Goal: Task Accomplishment & Management: Manage account settings

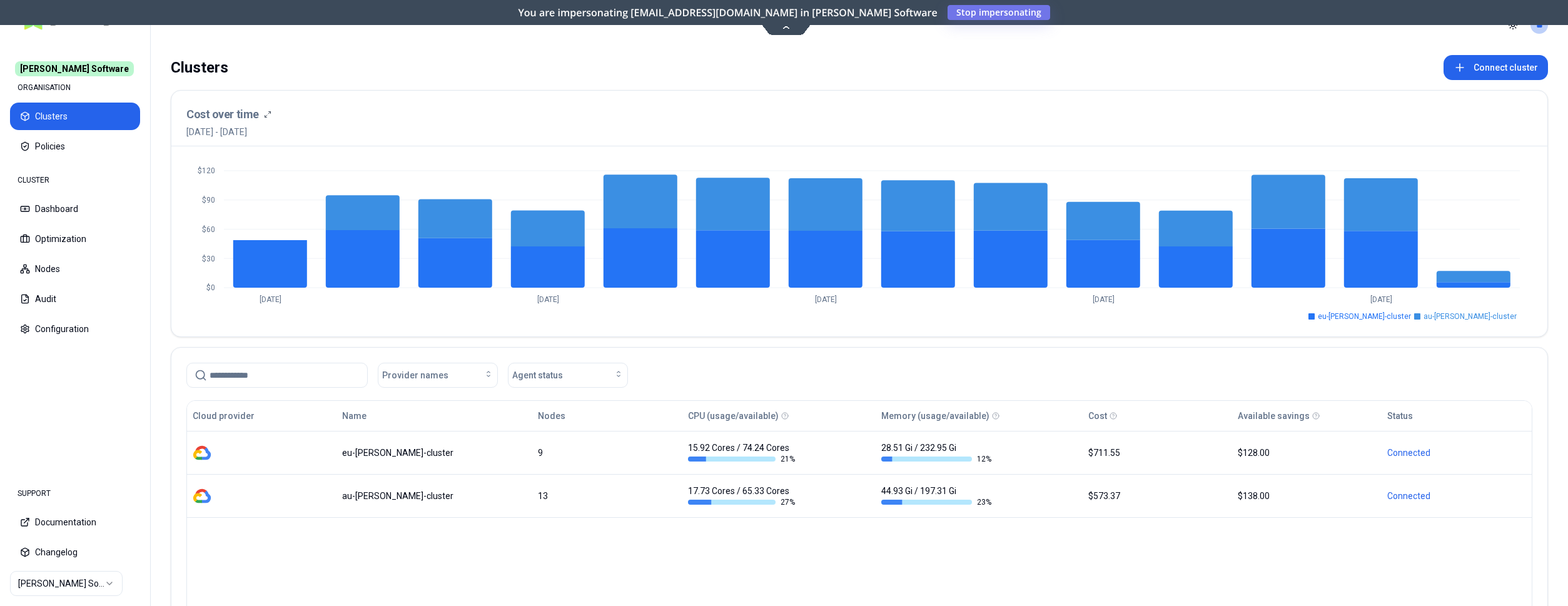
click at [91, 577] on html "[PERSON_NAME] Software ORGANISATION Clusters Policies CLUSTER Dashboard Optimiz…" at bounding box center [784, 303] width 1568 height 606
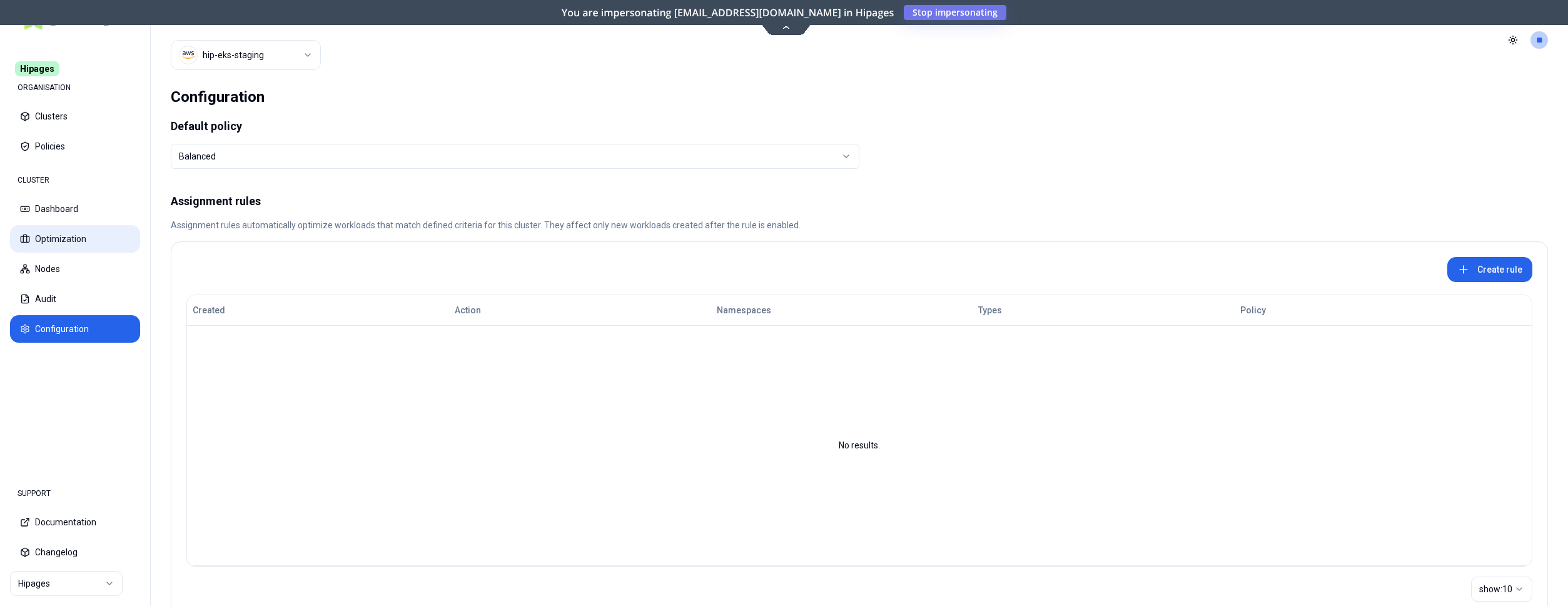
click at [42, 234] on button "Optimization" at bounding box center [75, 239] width 130 height 28
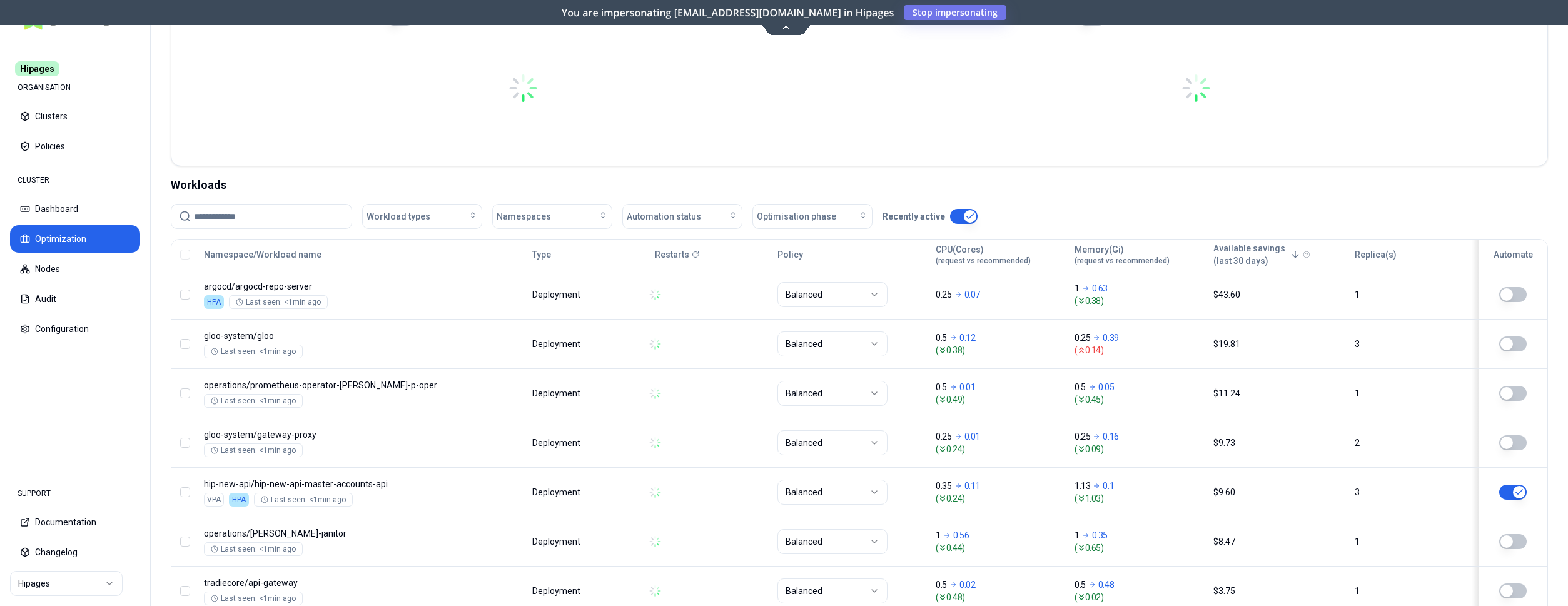
scroll to position [319, 0]
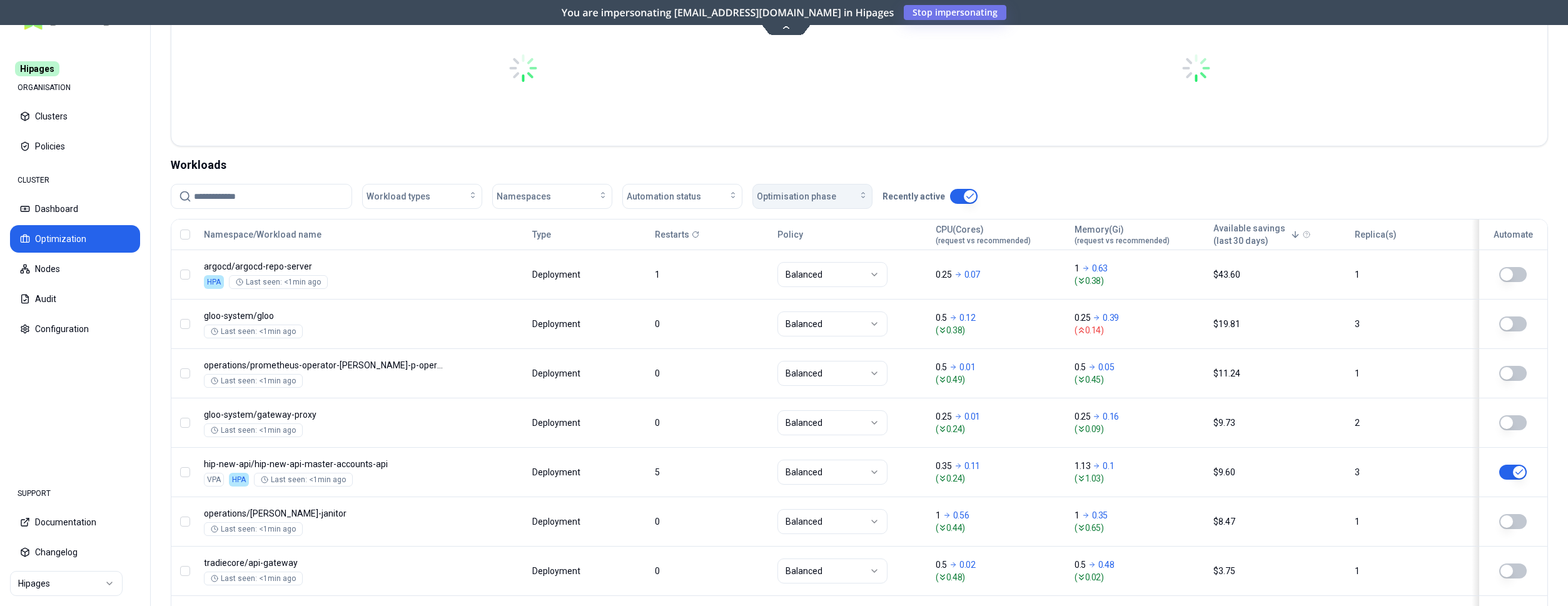
click at [816, 198] on span "Optimisation phase" at bounding box center [796, 196] width 80 height 13
click at [695, 190] on span "Automation status" at bounding box center [664, 196] width 75 height 13
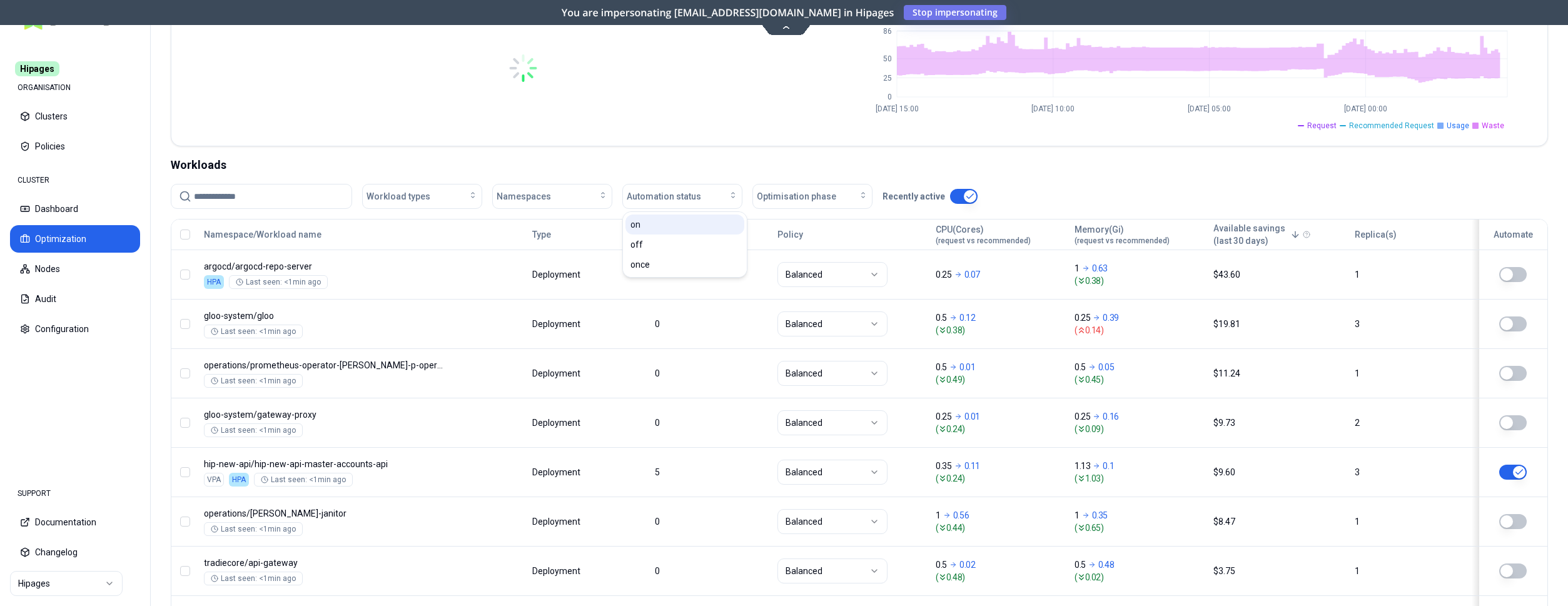
click at [671, 227] on div "on" at bounding box center [685, 225] width 119 height 20
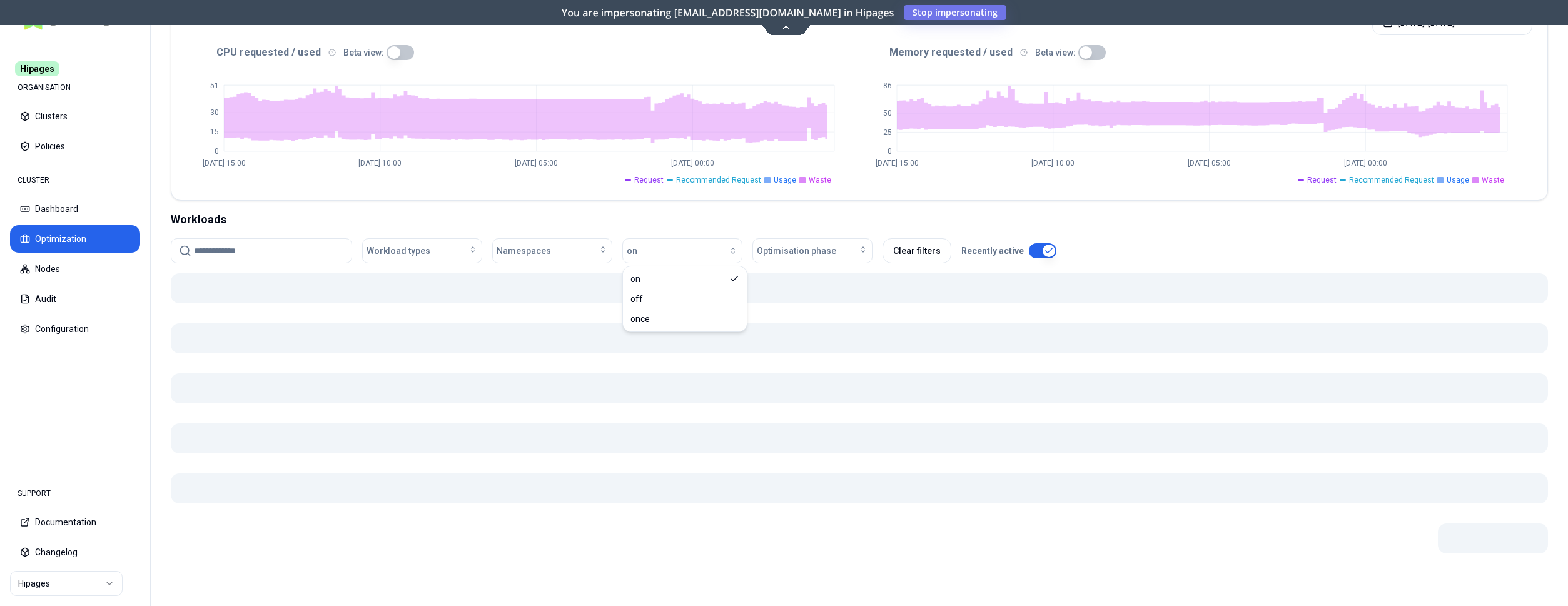
scroll to position [265, 0]
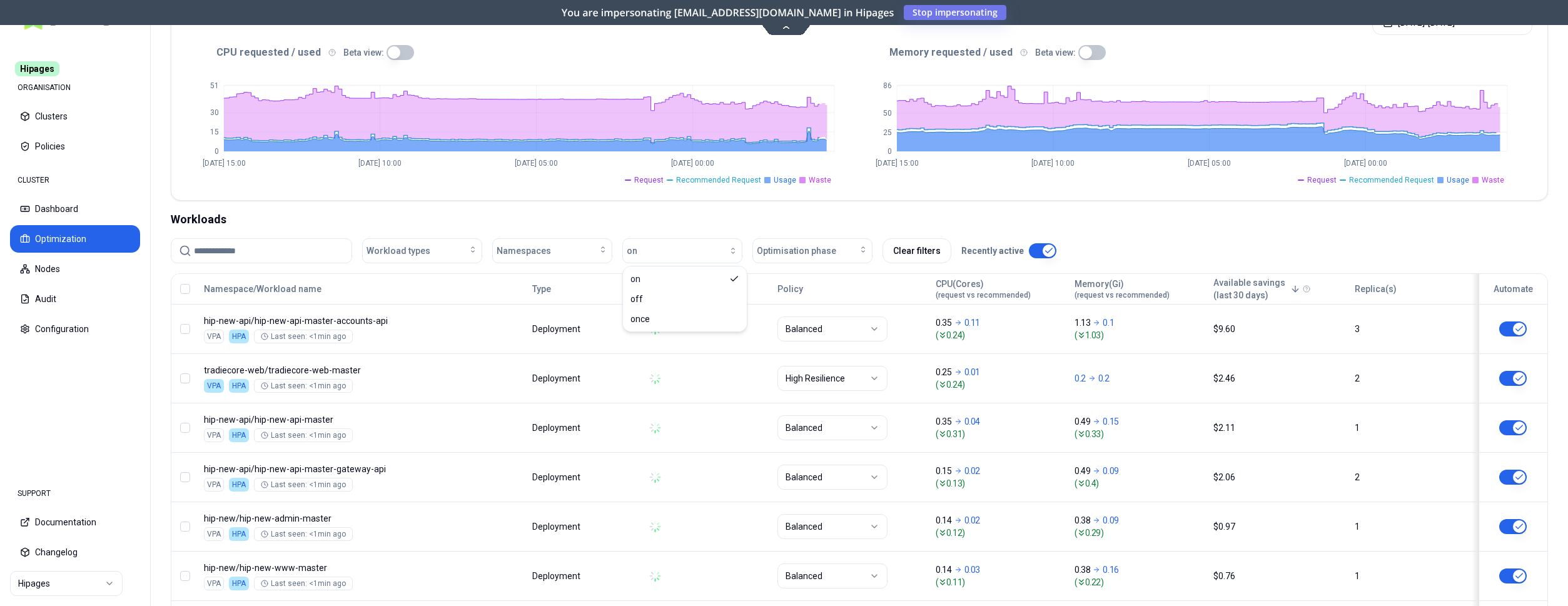
click at [1105, 218] on div "Workloads" at bounding box center [859, 220] width 1377 height 18
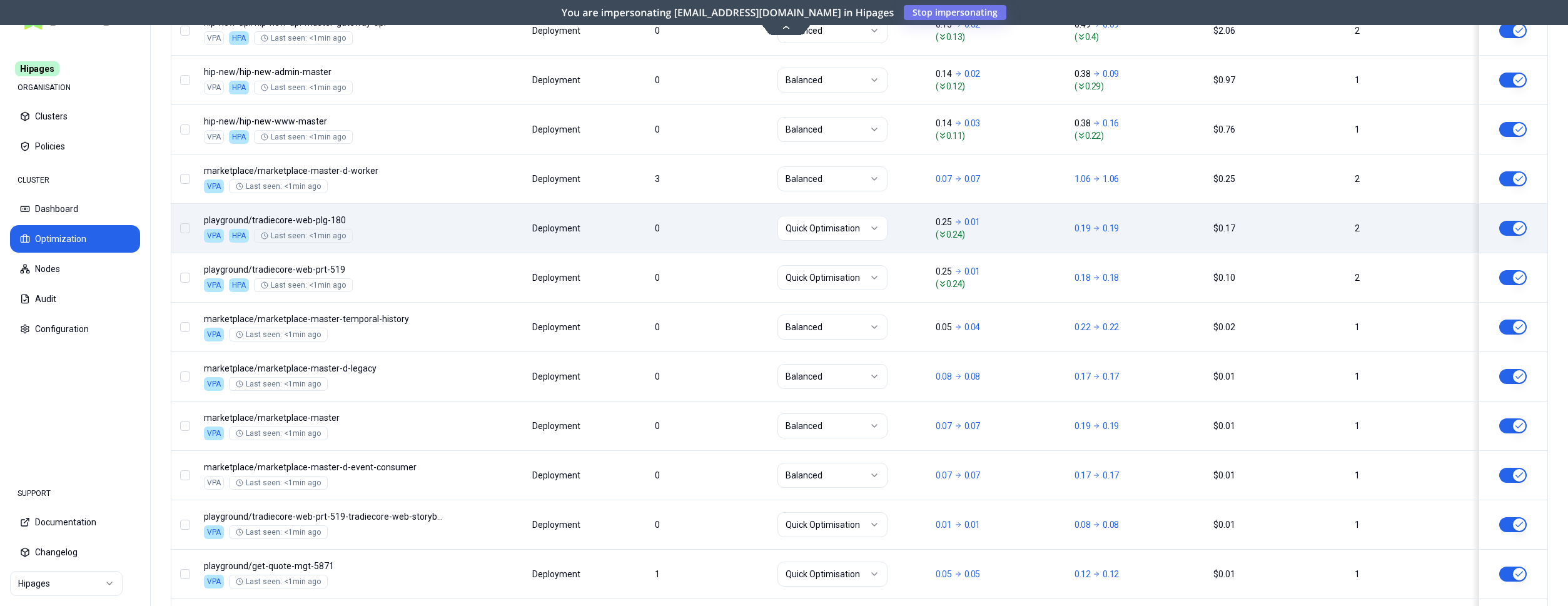
scroll to position [711, 0]
click at [854, 233] on html "Hipages ORGANISATION Clusters Policies CLUSTER Dashboard Optimization Nodes Aud…" at bounding box center [784, 303] width 1568 height 606
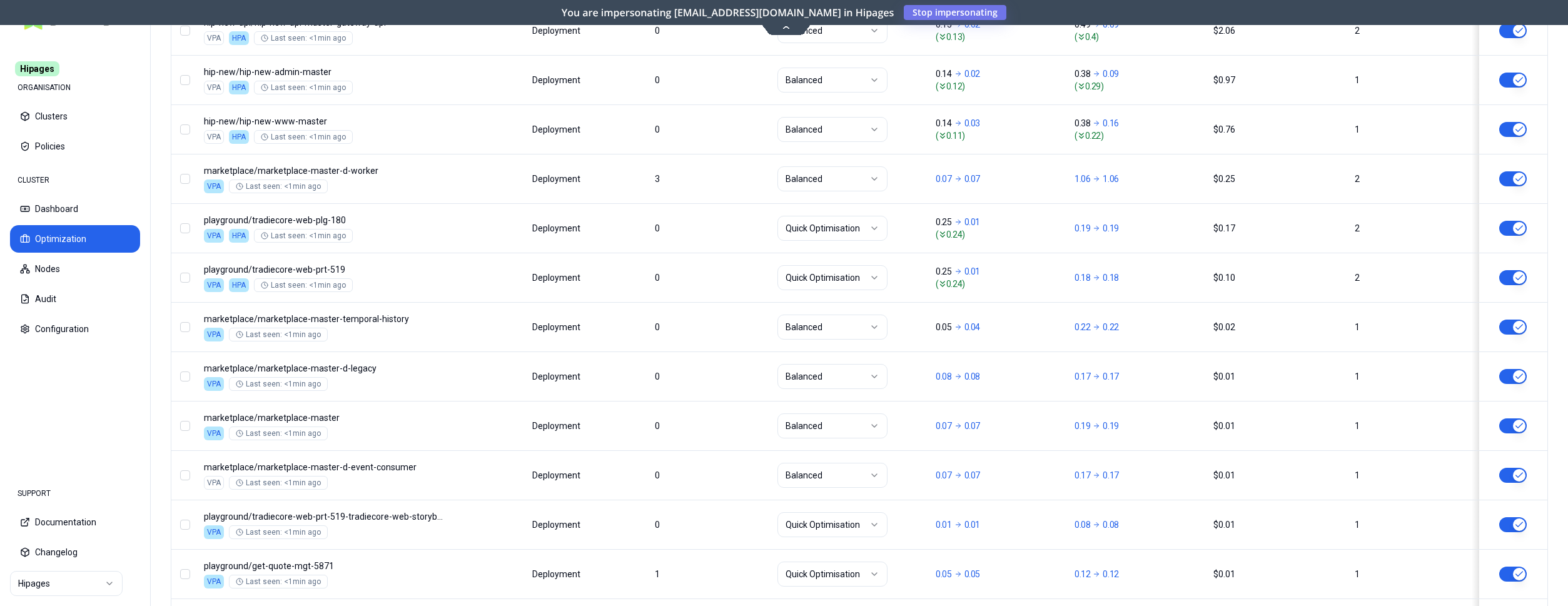
click at [724, 230] on html "Hipages ORGANISATION Clusters Policies CLUSTER Dashboard Optimization Nodes Aud…" at bounding box center [784, 303] width 1568 height 606
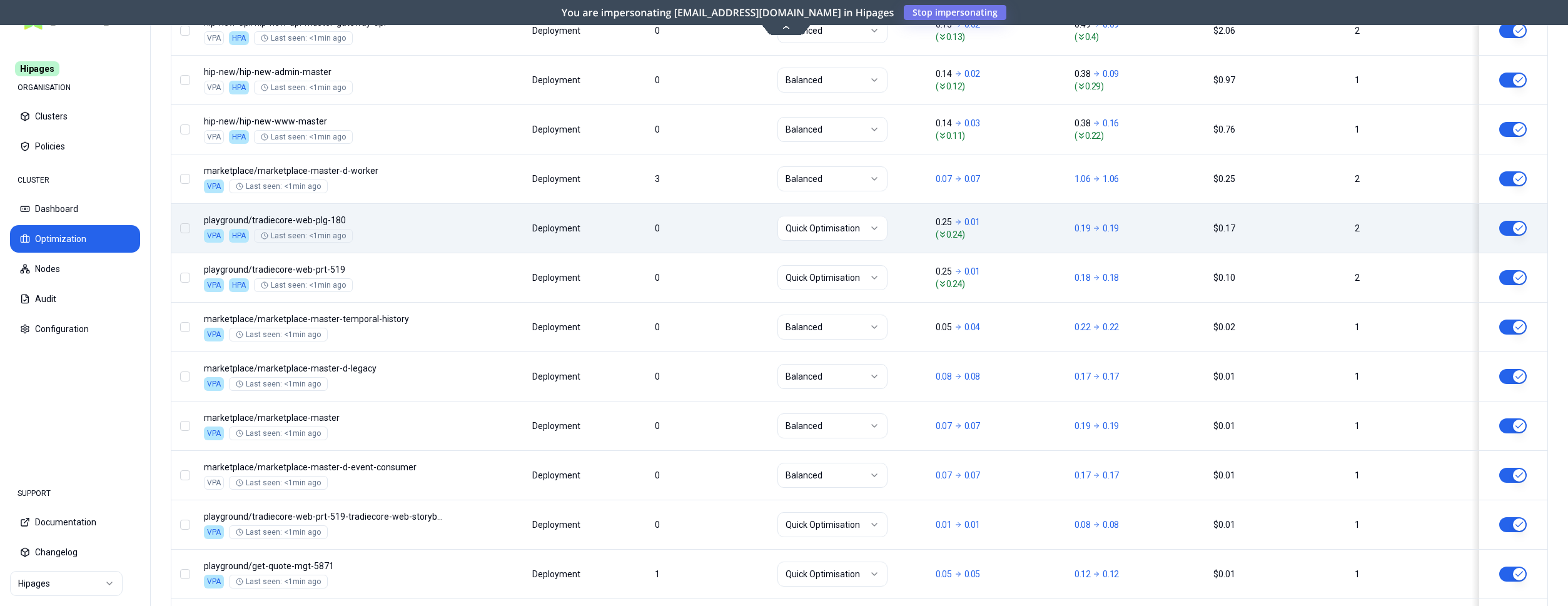
click at [812, 226] on html "Hipages ORGANISATION Clusters Policies CLUSTER Dashboard Optimization Nodes Aud…" at bounding box center [784, 303] width 1568 height 606
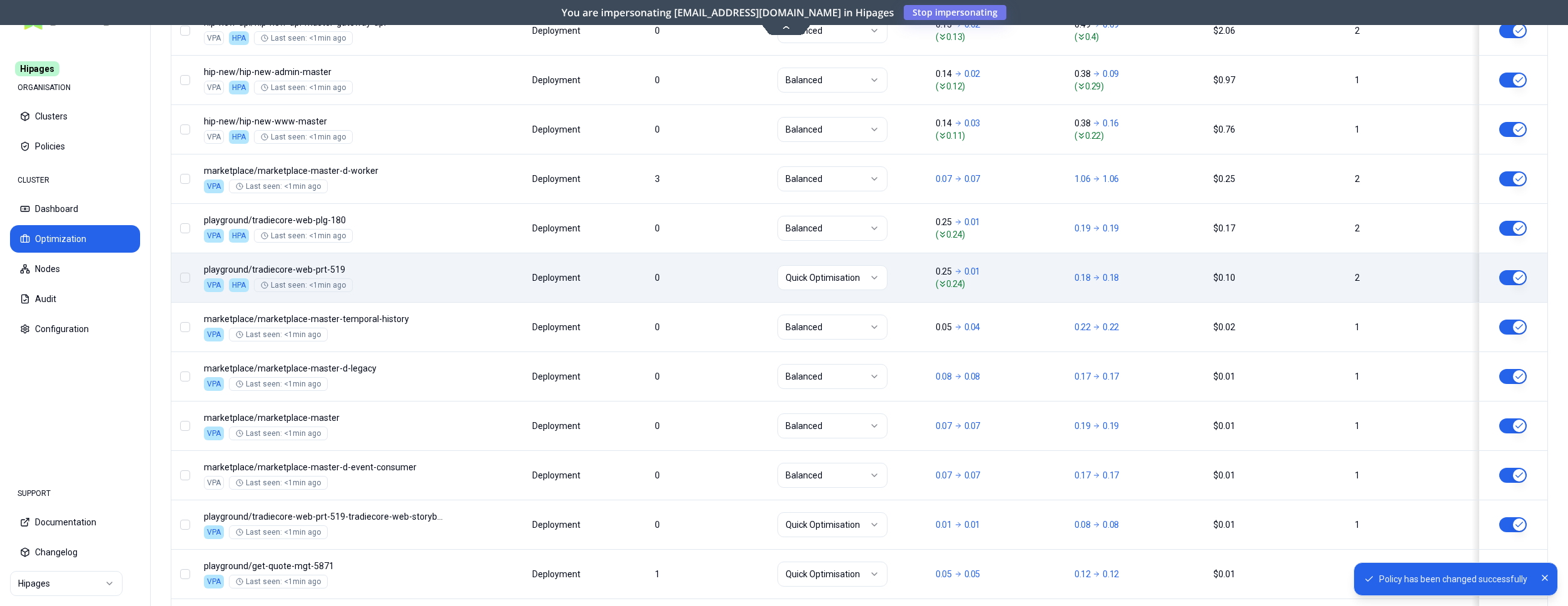
click at [813, 272] on html "Policy has been changed successfully Hipages ORGANISATION Clusters Policies CLU…" at bounding box center [784, 303] width 1568 height 606
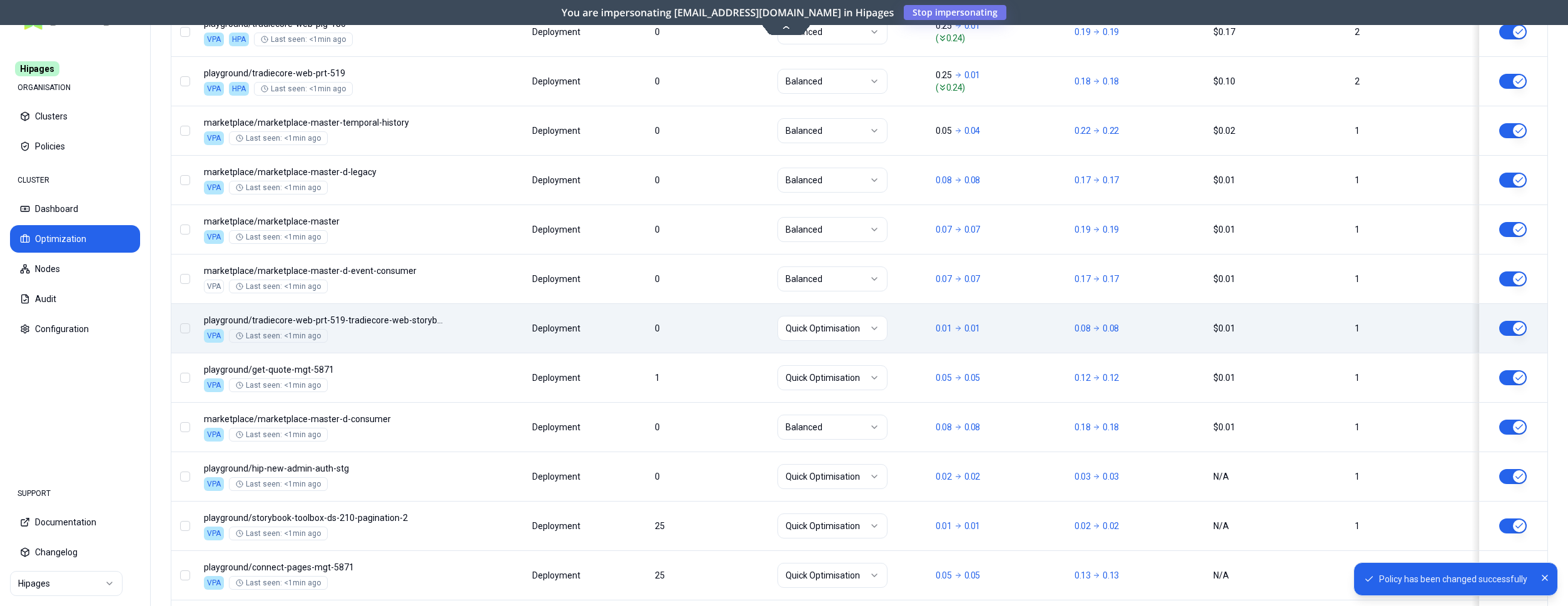
scroll to position [903, 0]
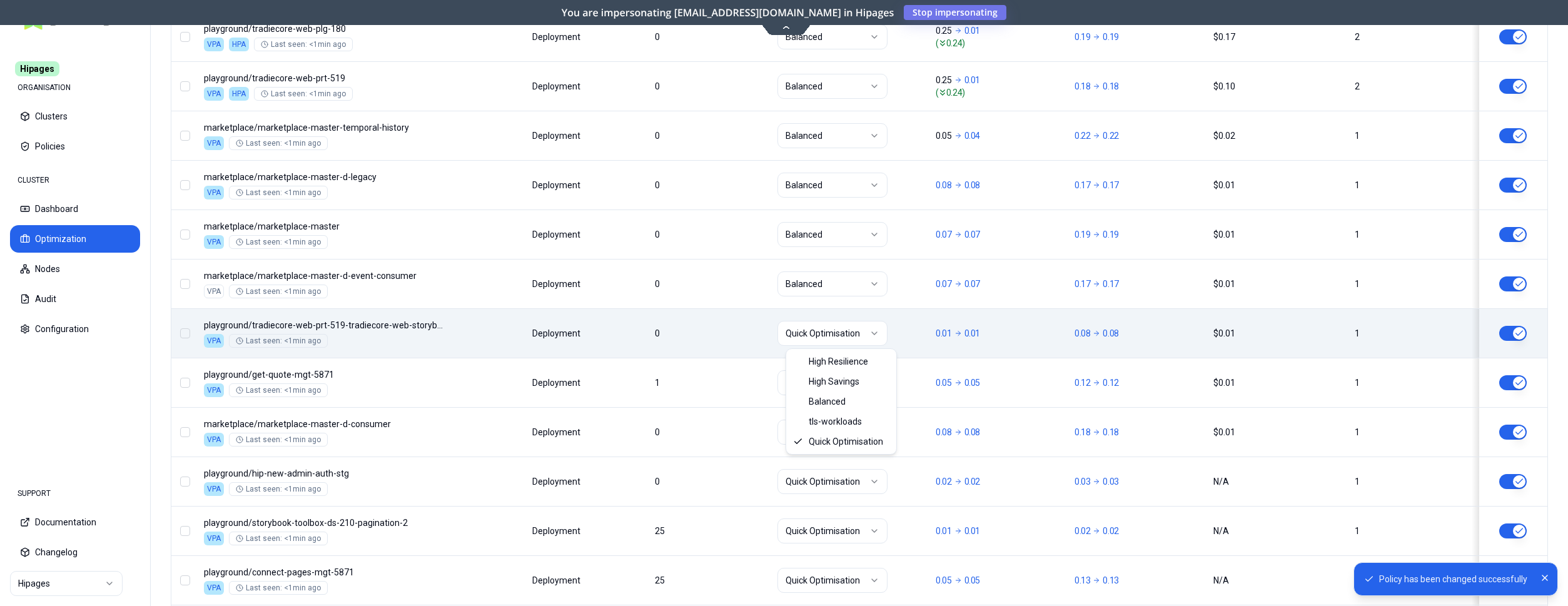
click at [837, 330] on html "Policy has been changed successfully Hipages ORGANISATION Clusters Policies CLU…" at bounding box center [784, 303] width 1568 height 606
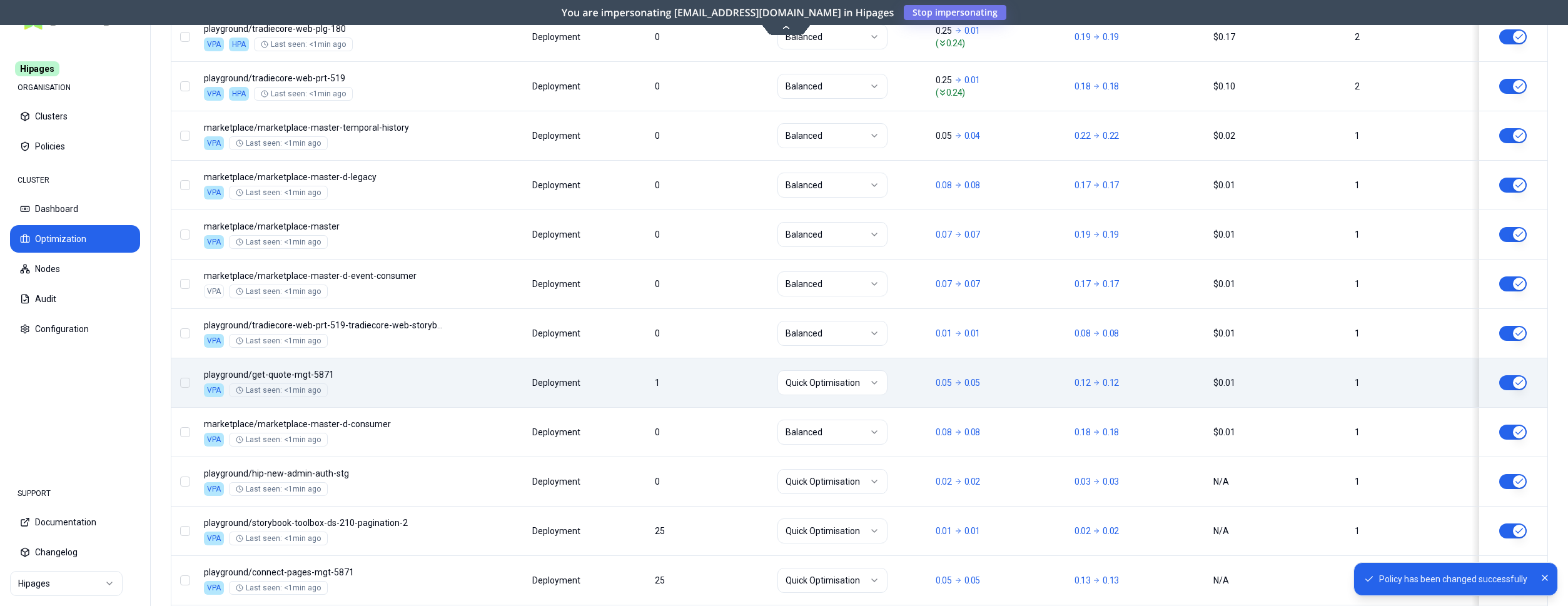
click at [837, 384] on html "Policy has been changed successfully Hipages ORGANISATION Clusters Policies CLU…" at bounding box center [784, 303] width 1568 height 606
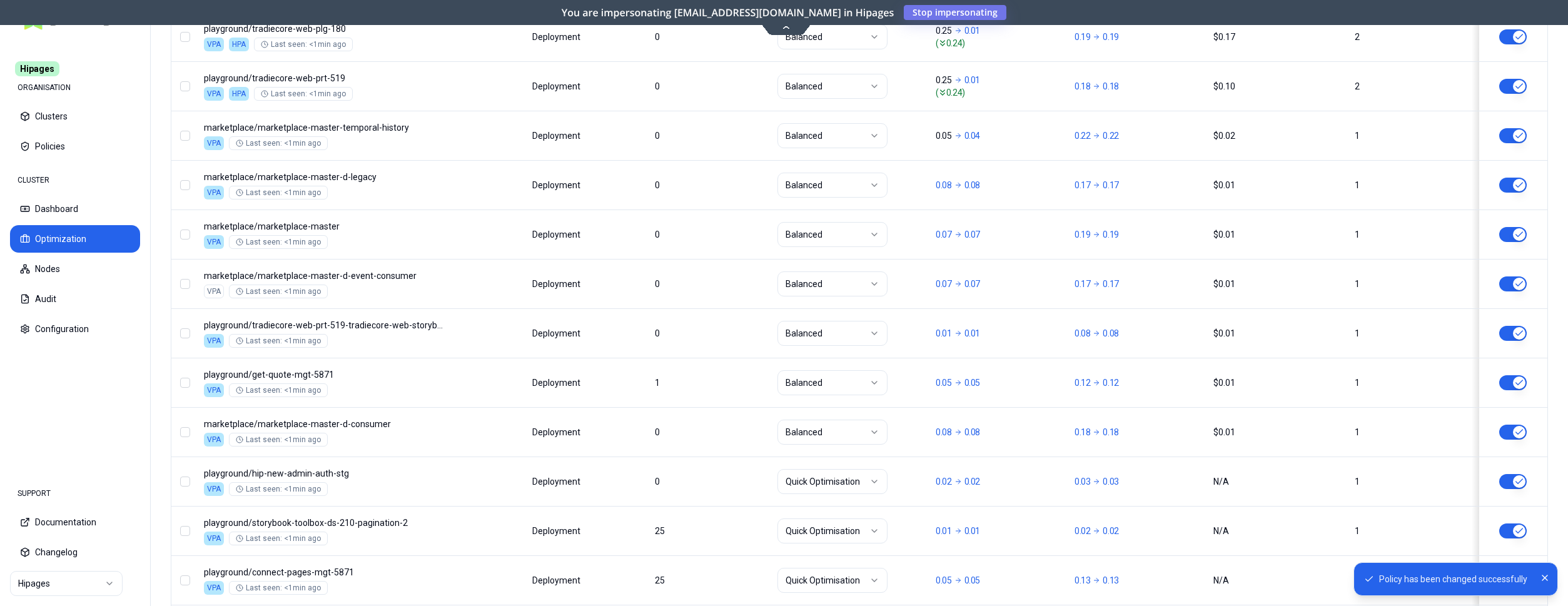
click at [1513, 378] on button "button" at bounding box center [1513, 382] width 28 height 15
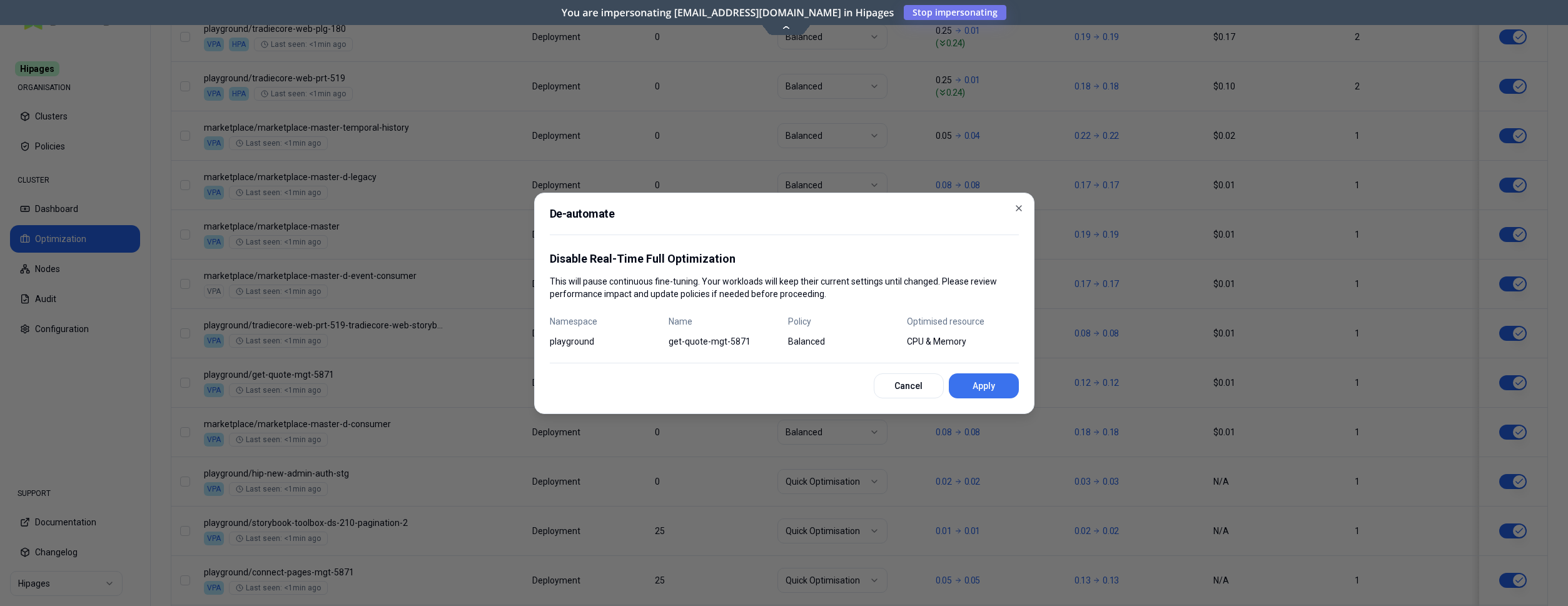
click at [978, 387] on button "Apply" at bounding box center [983, 385] width 70 height 25
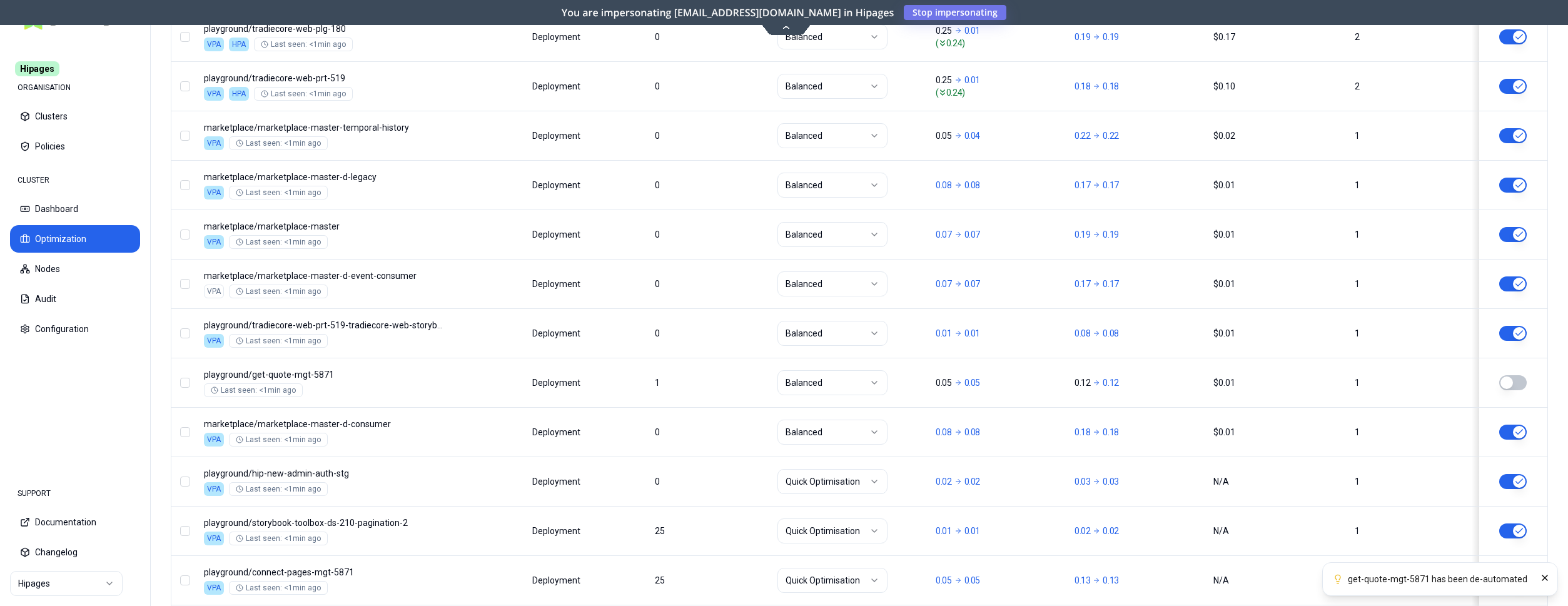
click at [1523, 328] on button "button" at bounding box center [1513, 333] width 28 height 15
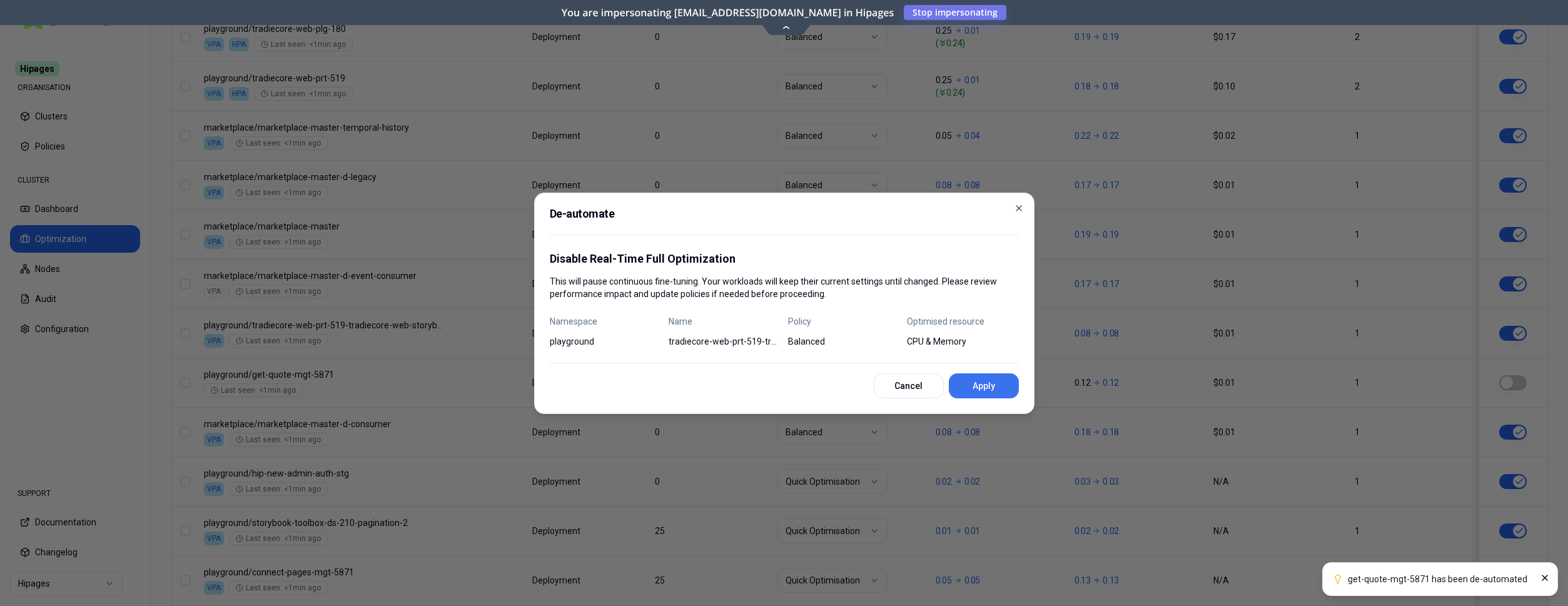
click at [974, 382] on button "Apply" at bounding box center [983, 385] width 70 height 25
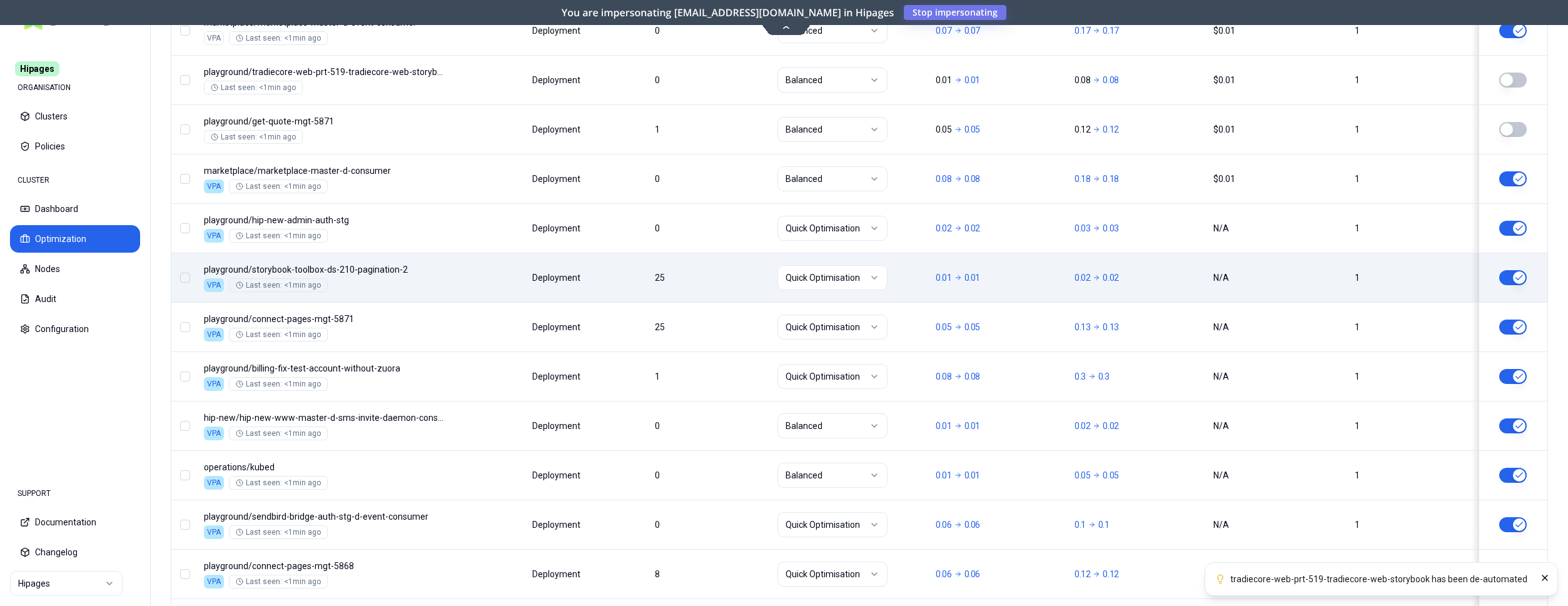
scroll to position [1158, 0]
click at [1522, 276] on button "button" at bounding box center [1513, 275] width 28 height 15
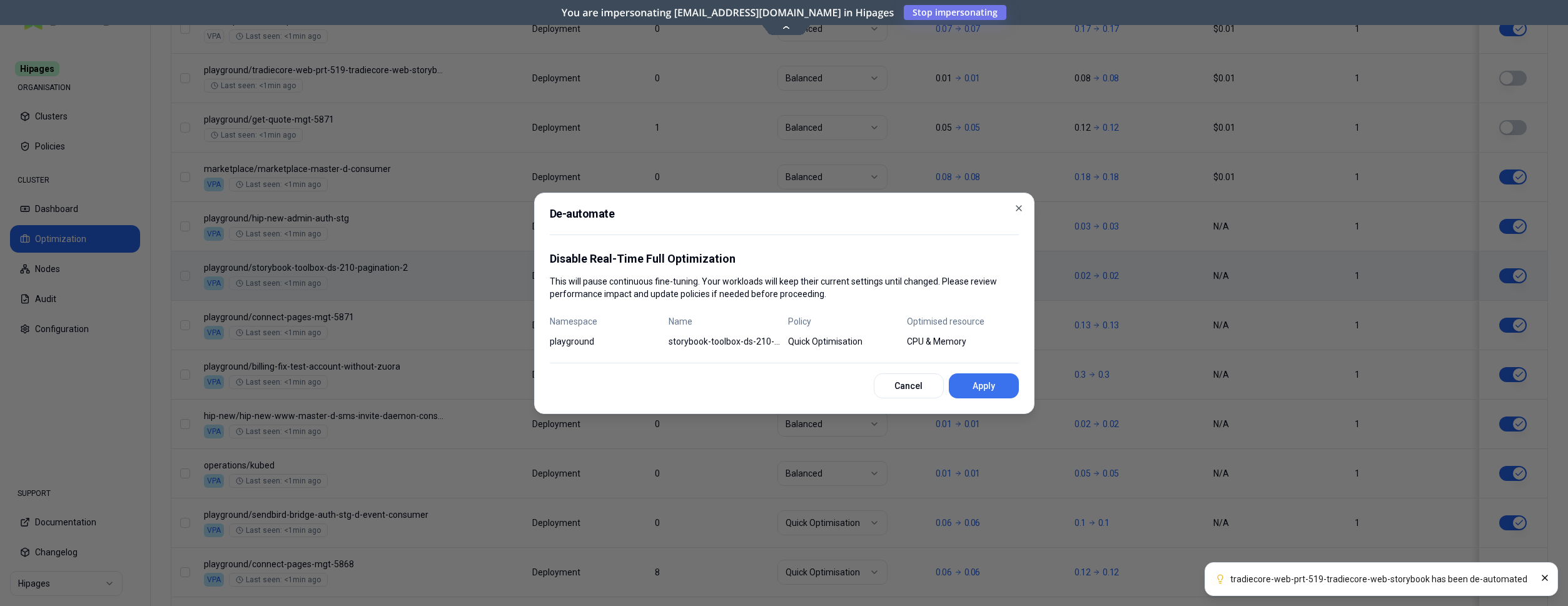
click at [972, 390] on button "Apply" at bounding box center [983, 385] width 70 height 25
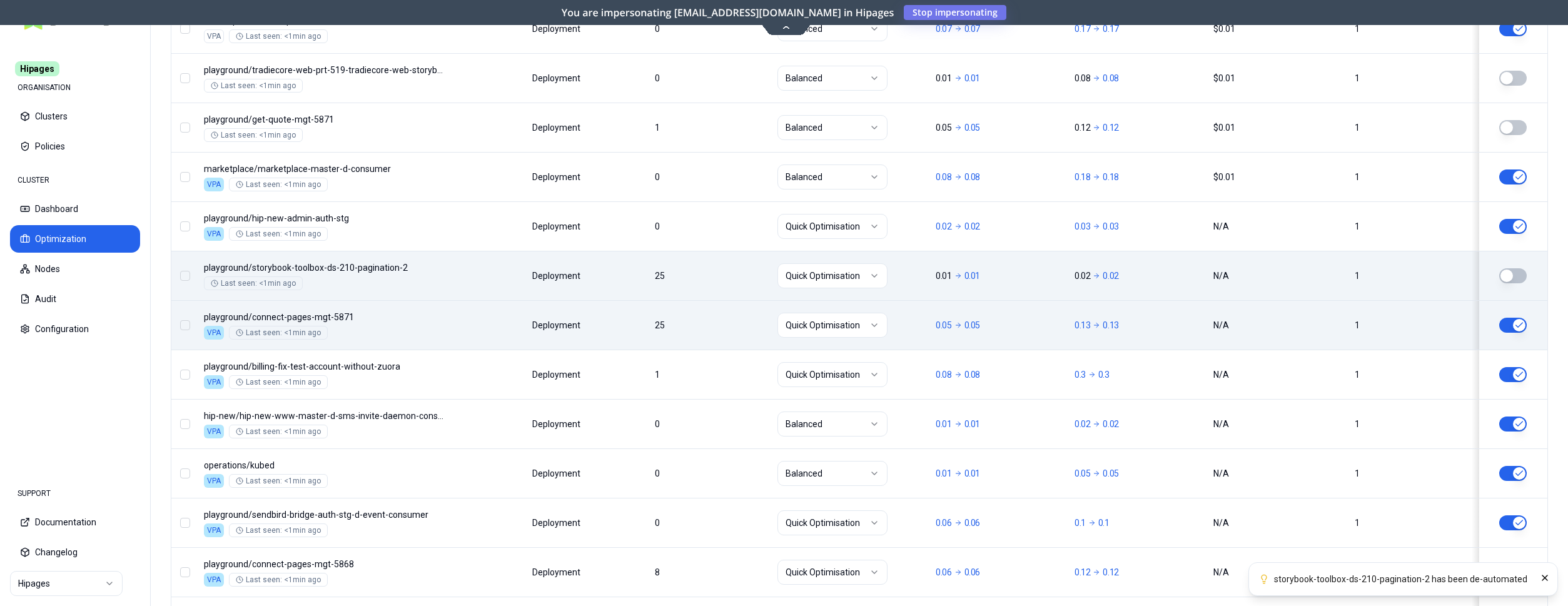
click at [1514, 326] on button "button" at bounding box center [1513, 325] width 28 height 15
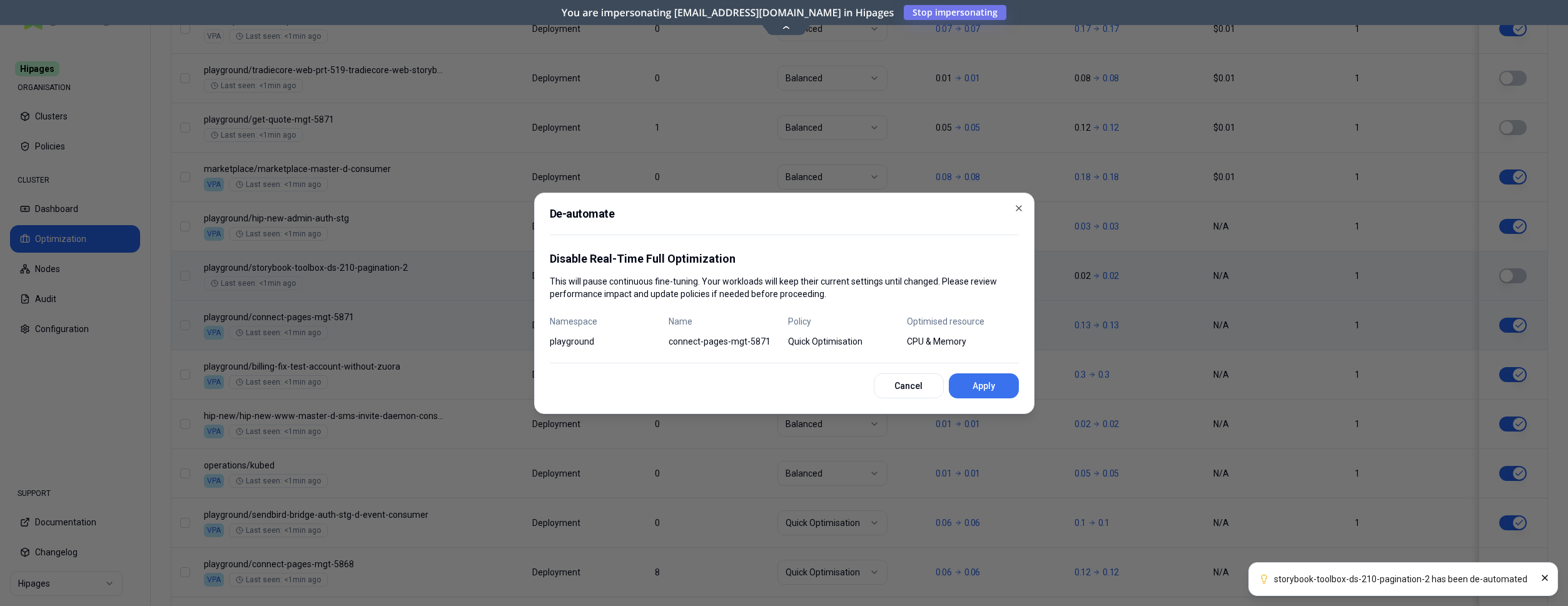
click at [976, 379] on button "Apply" at bounding box center [983, 385] width 70 height 25
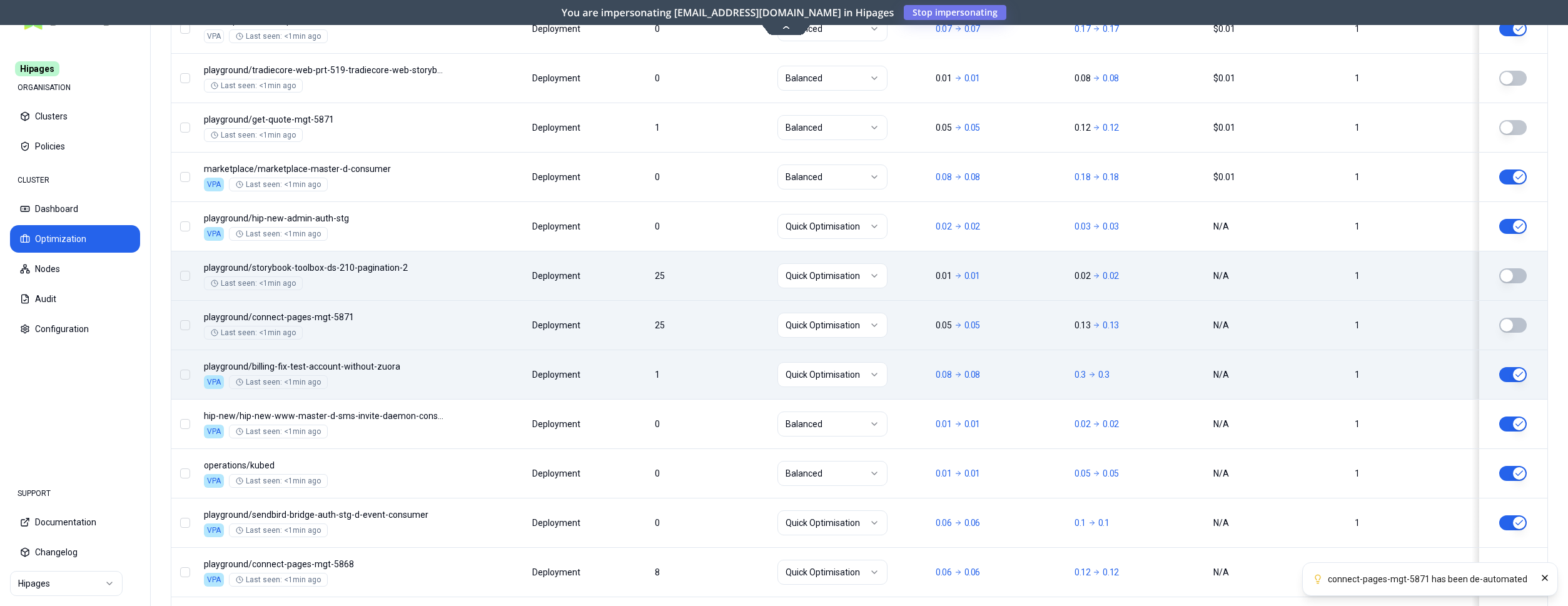
click at [885, 367] on html "connect-pages-mgt-5871 has been de-automated Hipages ORGANISATION Clusters Poli…" at bounding box center [784, 303] width 1568 height 606
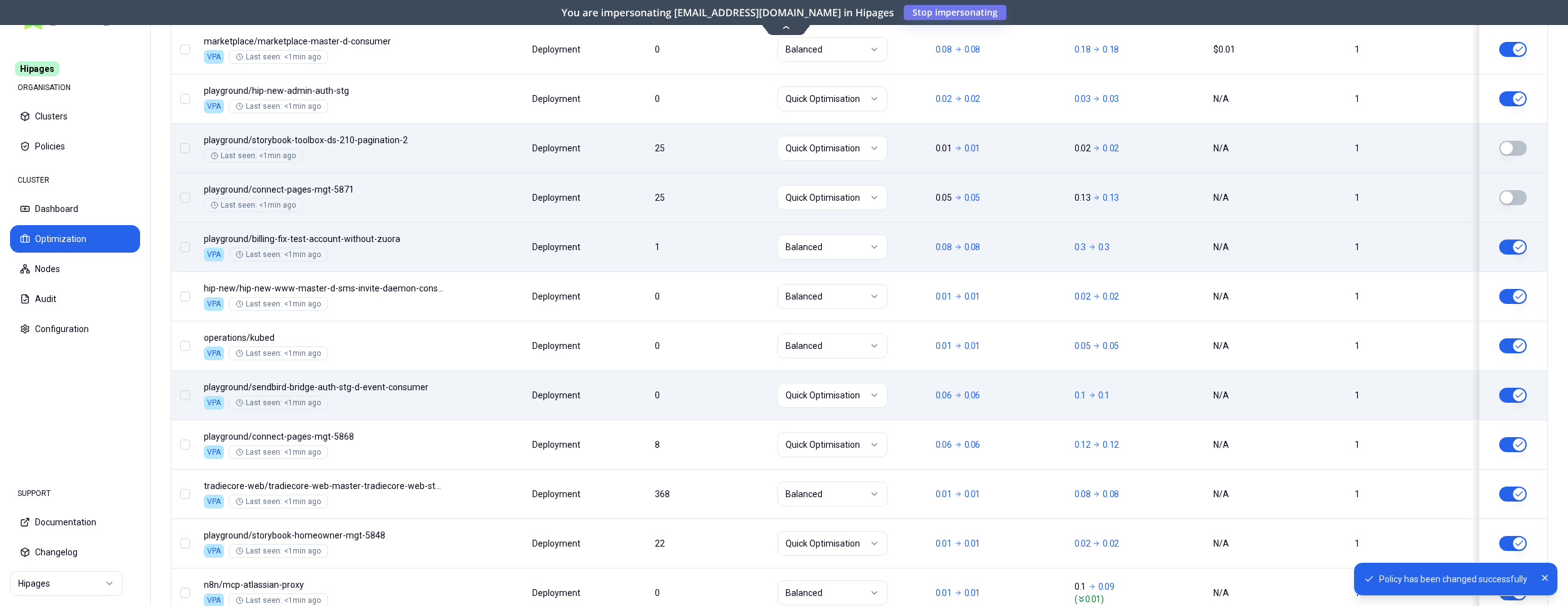
click at [830, 397] on html "Policy has been changed successfully Hipages ORGANISATION Clusters Policies CLU…" at bounding box center [784, 303] width 1568 height 606
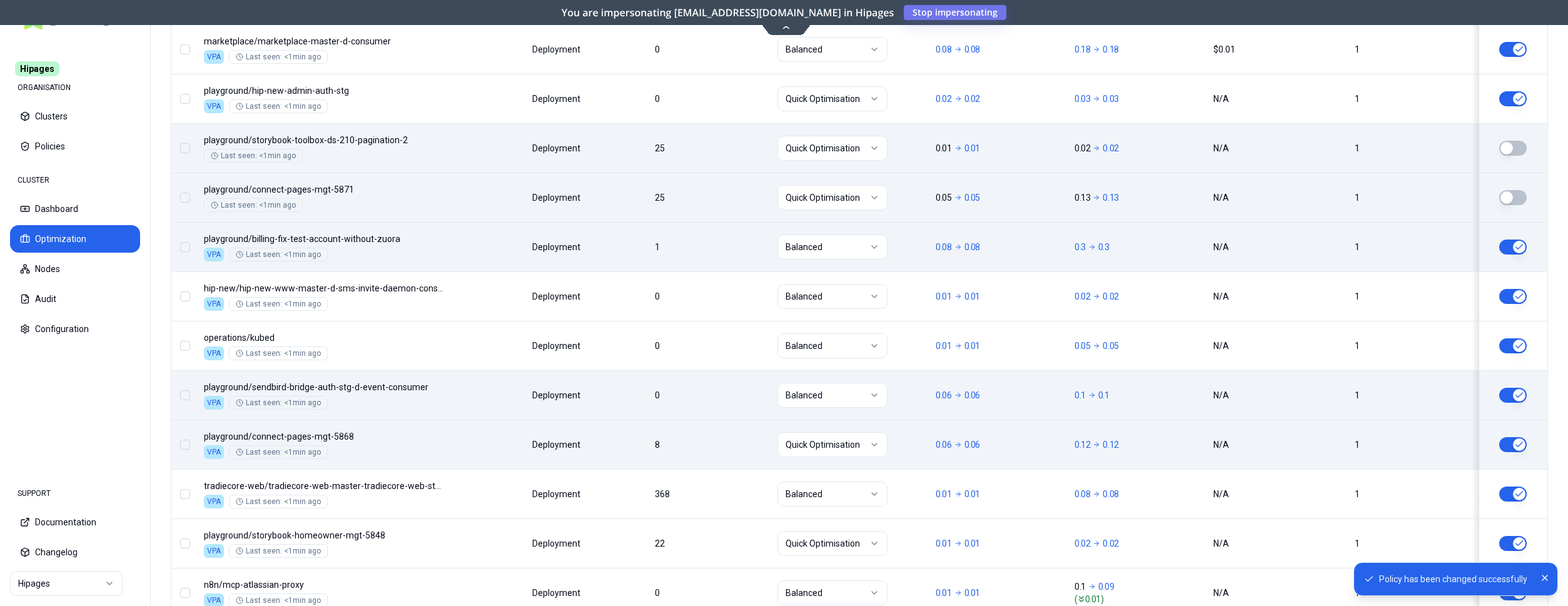
click at [830, 438] on html "Policy has been changed successfully Hipages ORGANISATION Clusters Policies CLU…" at bounding box center [784, 303] width 1568 height 606
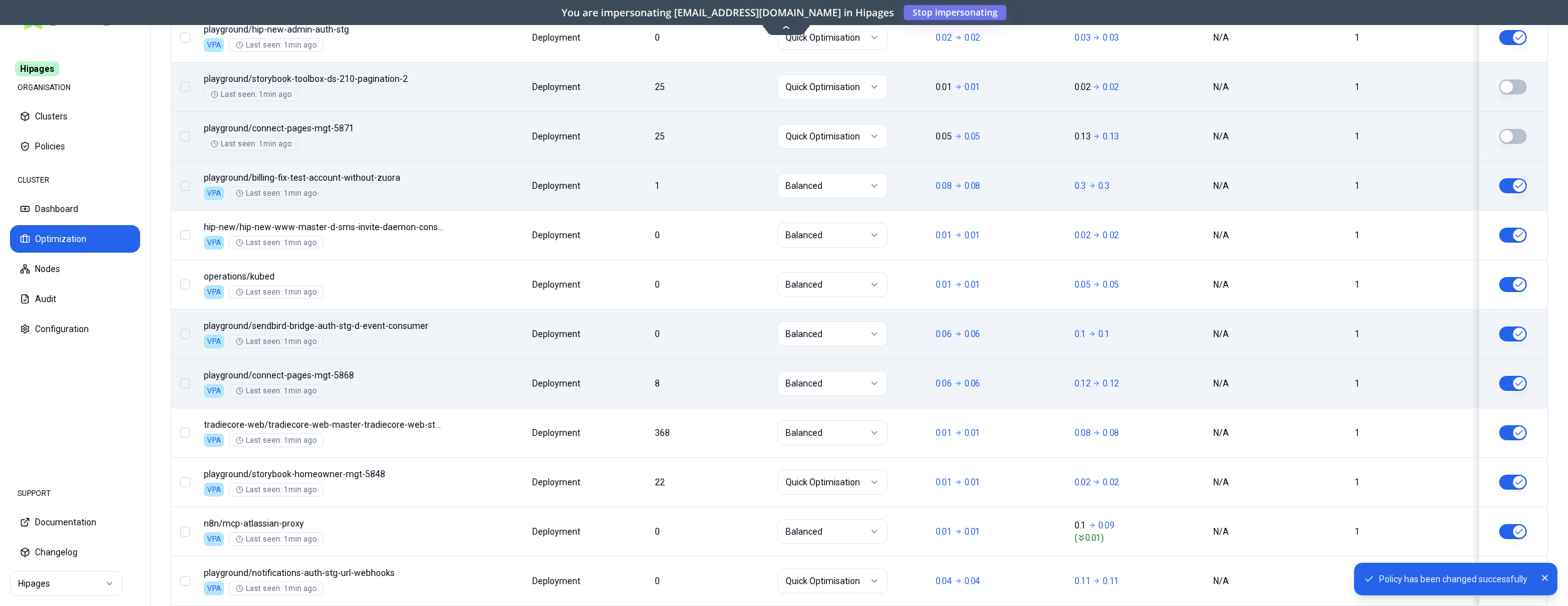
scroll to position [1350, 0]
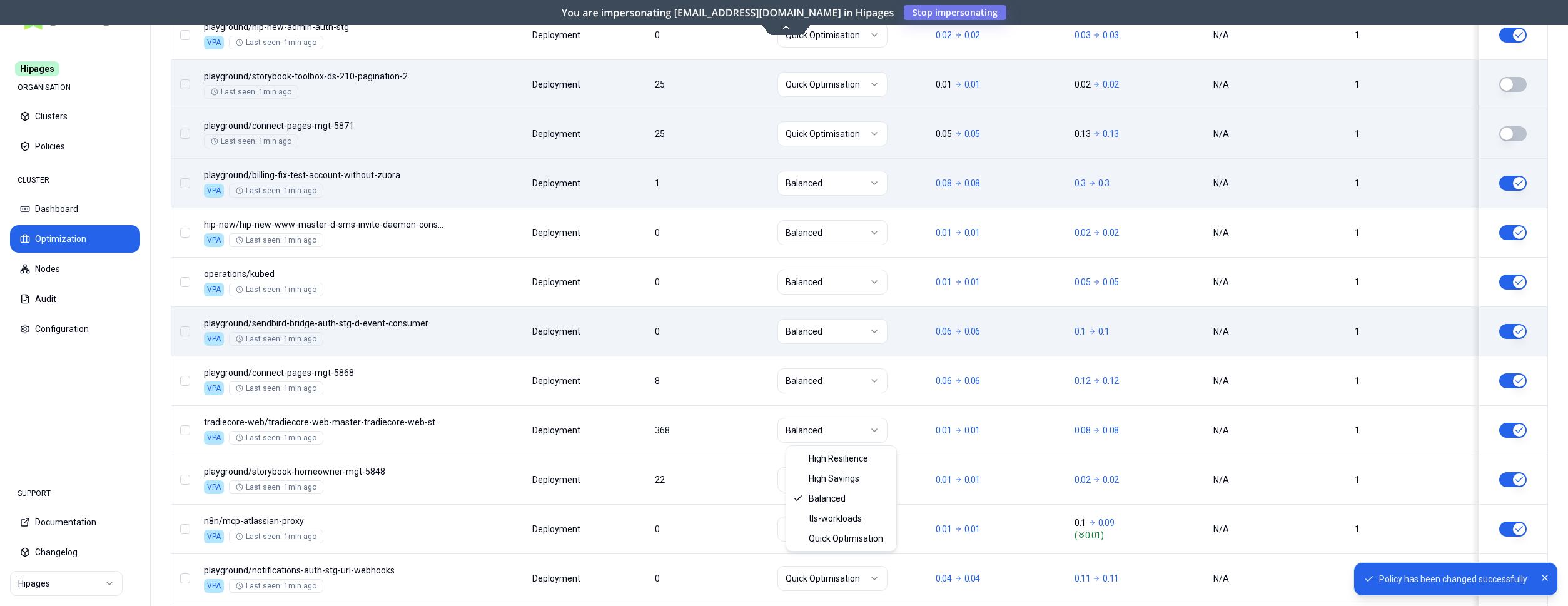
click at [837, 432] on html "Policy has been changed successfully Hipages ORGANISATION Clusters Policies CLU…" at bounding box center [784, 303] width 1568 height 606
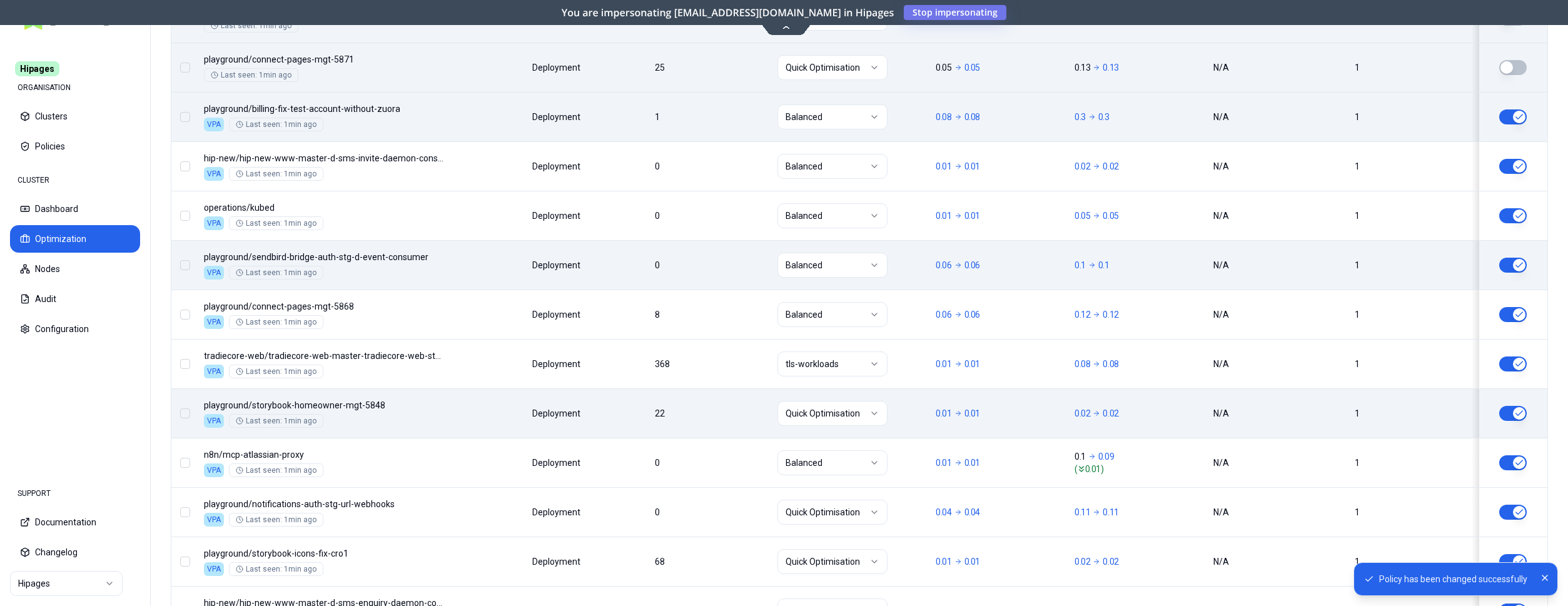
scroll to position [1477, 0]
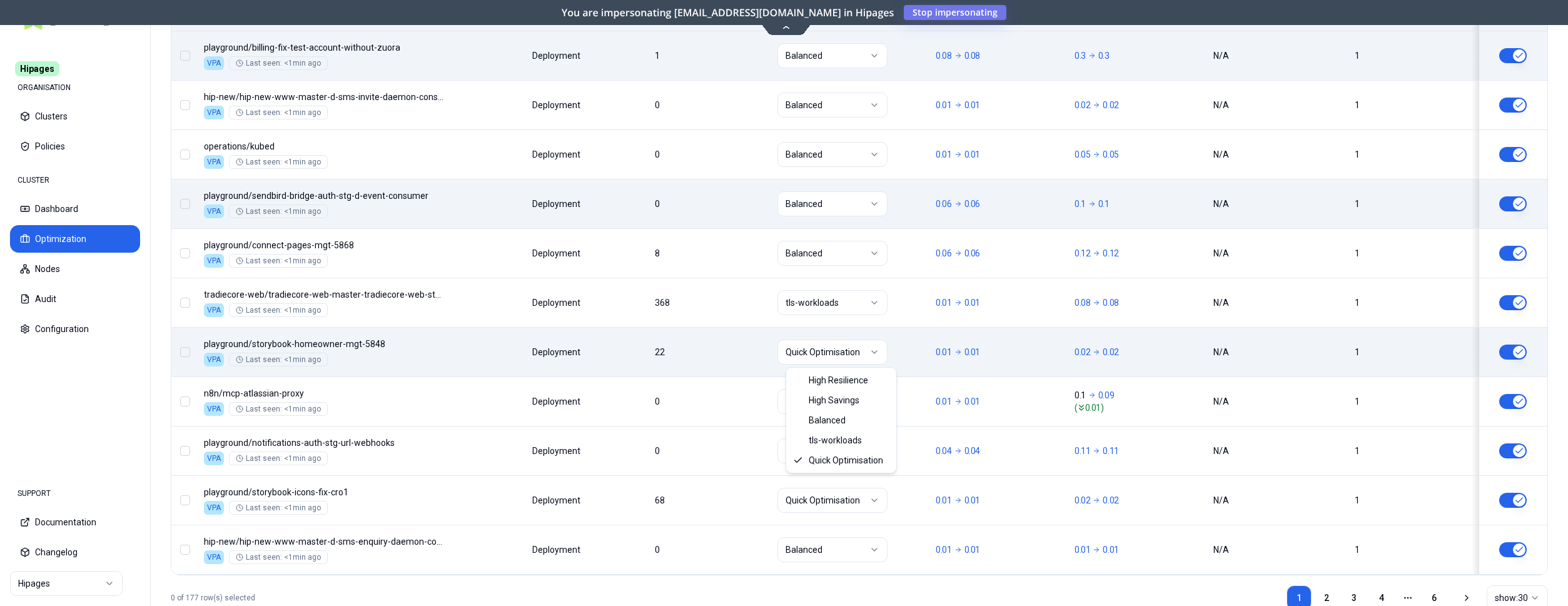
click at [825, 348] on html "Hipages ORGANISATION Clusters Policies CLUSTER Dashboard Optimization Nodes Aud…" at bounding box center [784, 303] width 1568 height 606
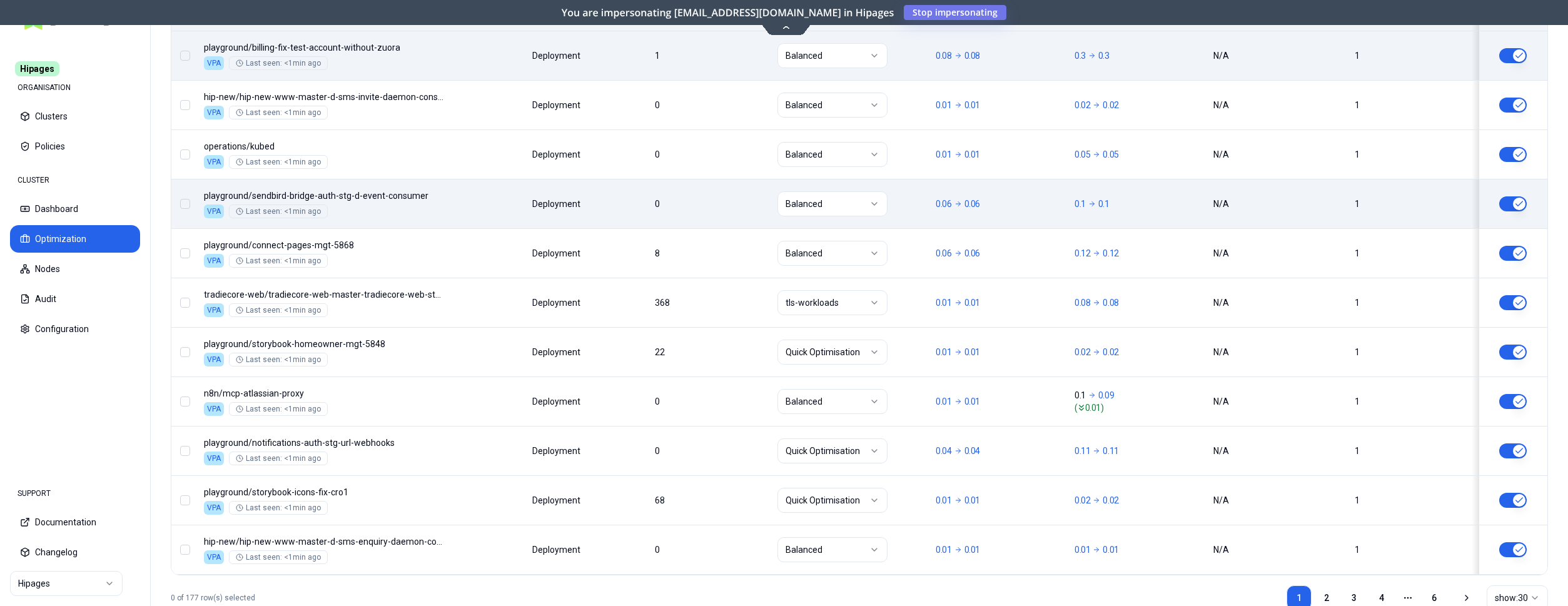
click at [1524, 351] on html "Hipages ORGANISATION Clusters Policies CLUSTER Dashboard Optimization Nodes Aud…" at bounding box center [784, 303] width 1568 height 606
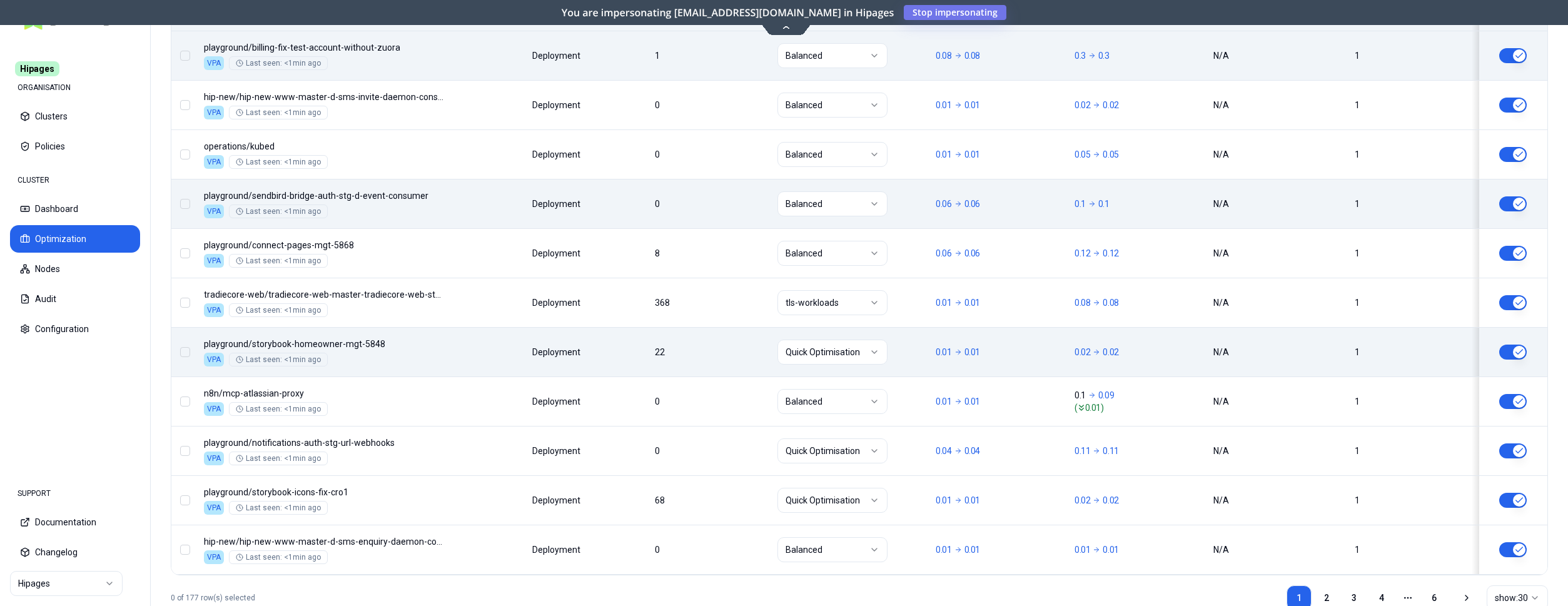
click at [1516, 354] on button "button" at bounding box center [1513, 352] width 28 height 15
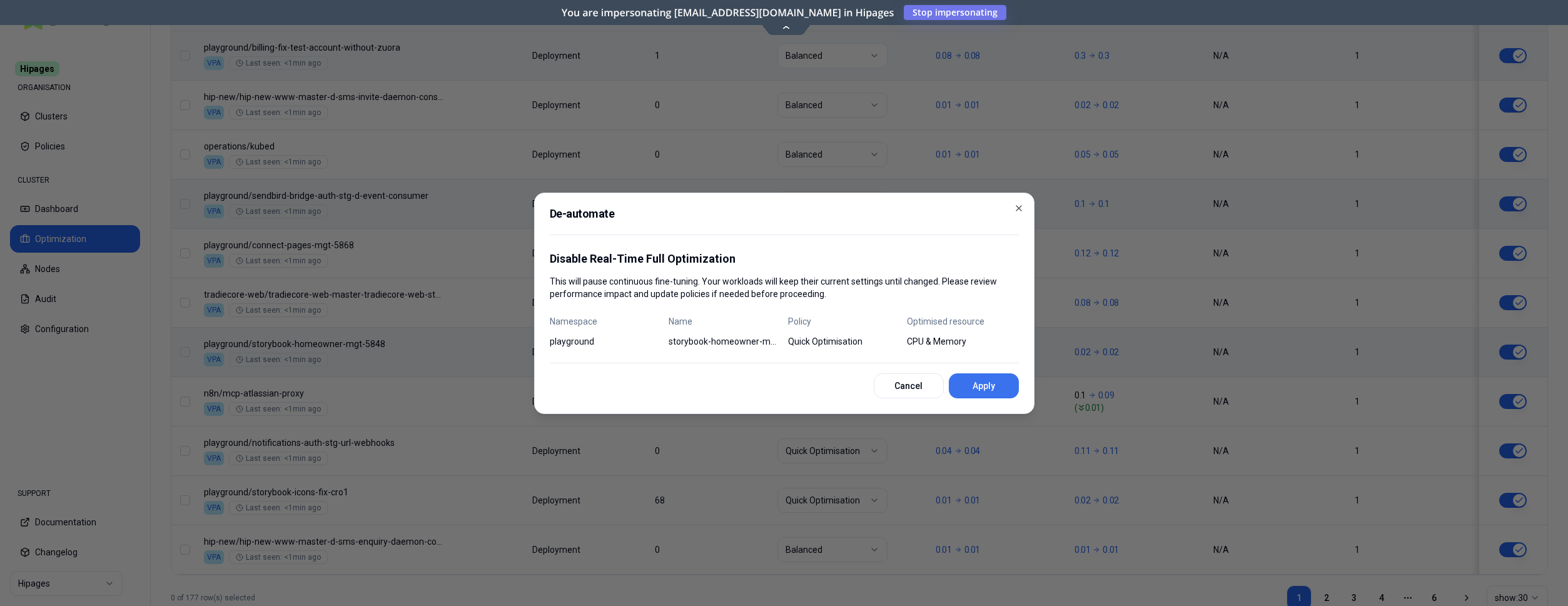
click at [991, 385] on button "Apply" at bounding box center [983, 385] width 70 height 25
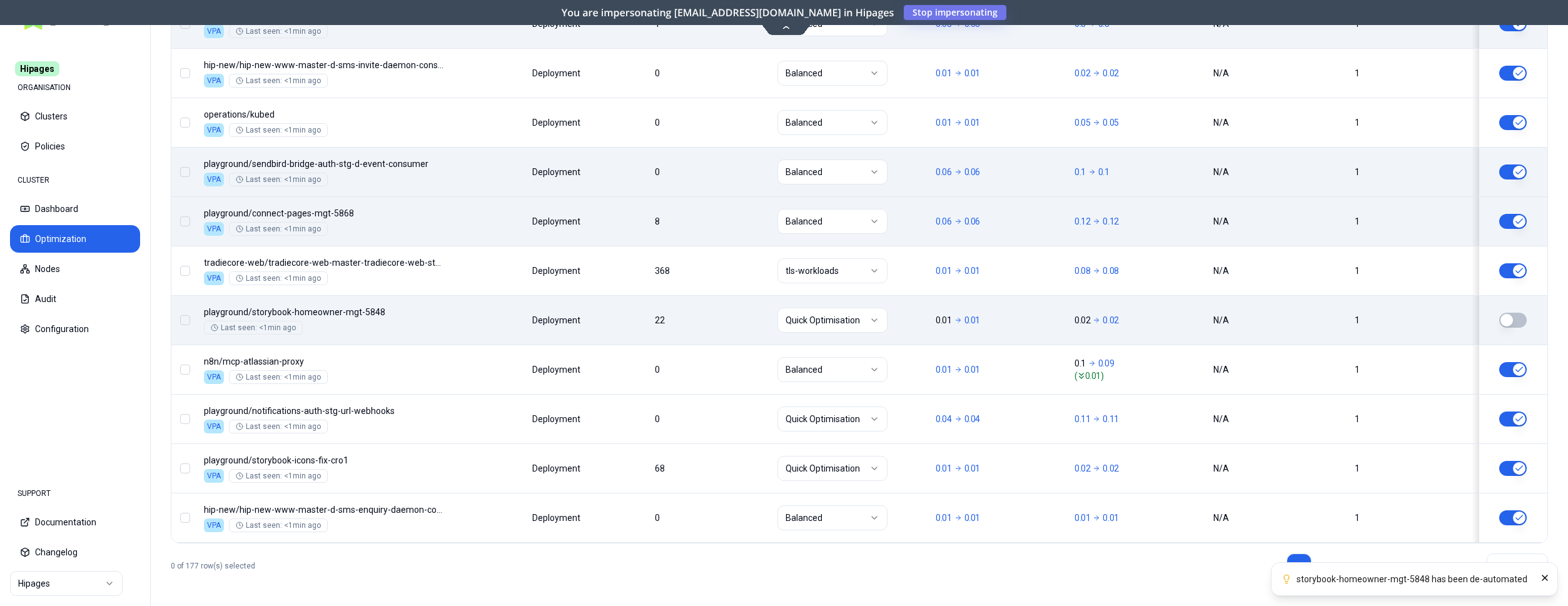
scroll to position [1512, 0]
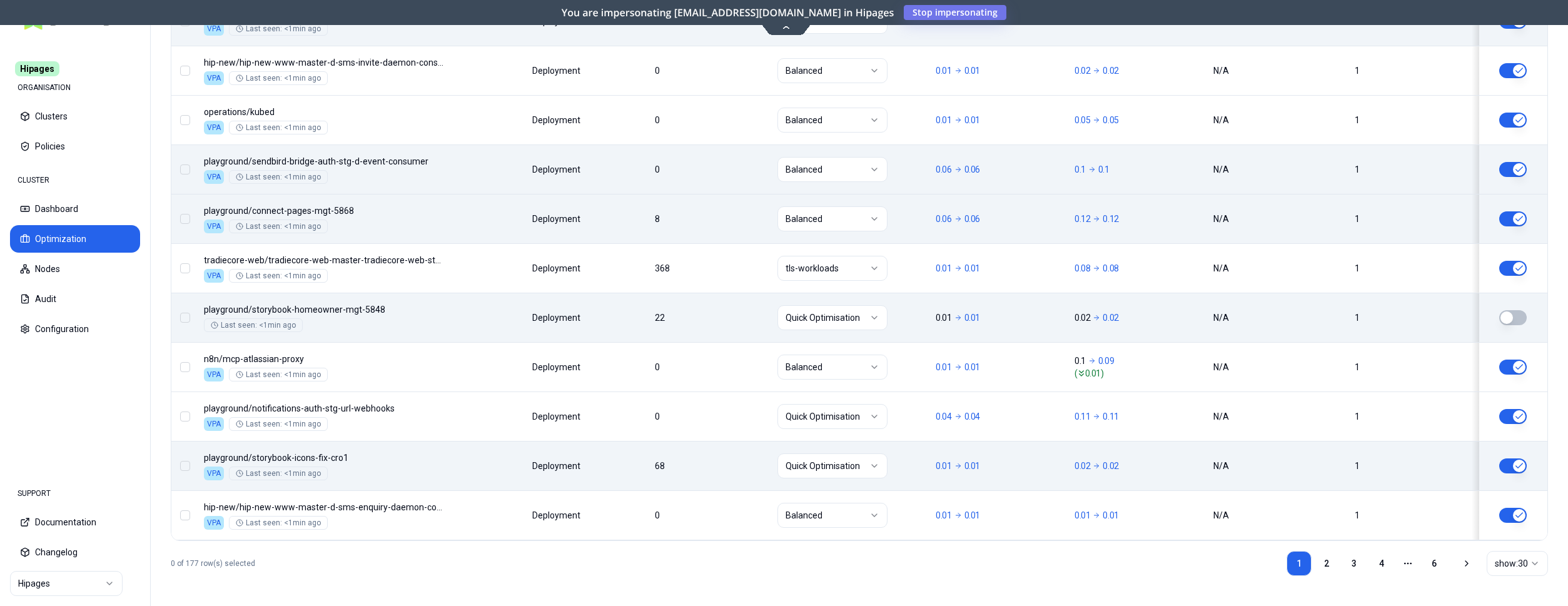
click at [1521, 462] on button "button" at bounding box center [1513, 465] width 28 height 15
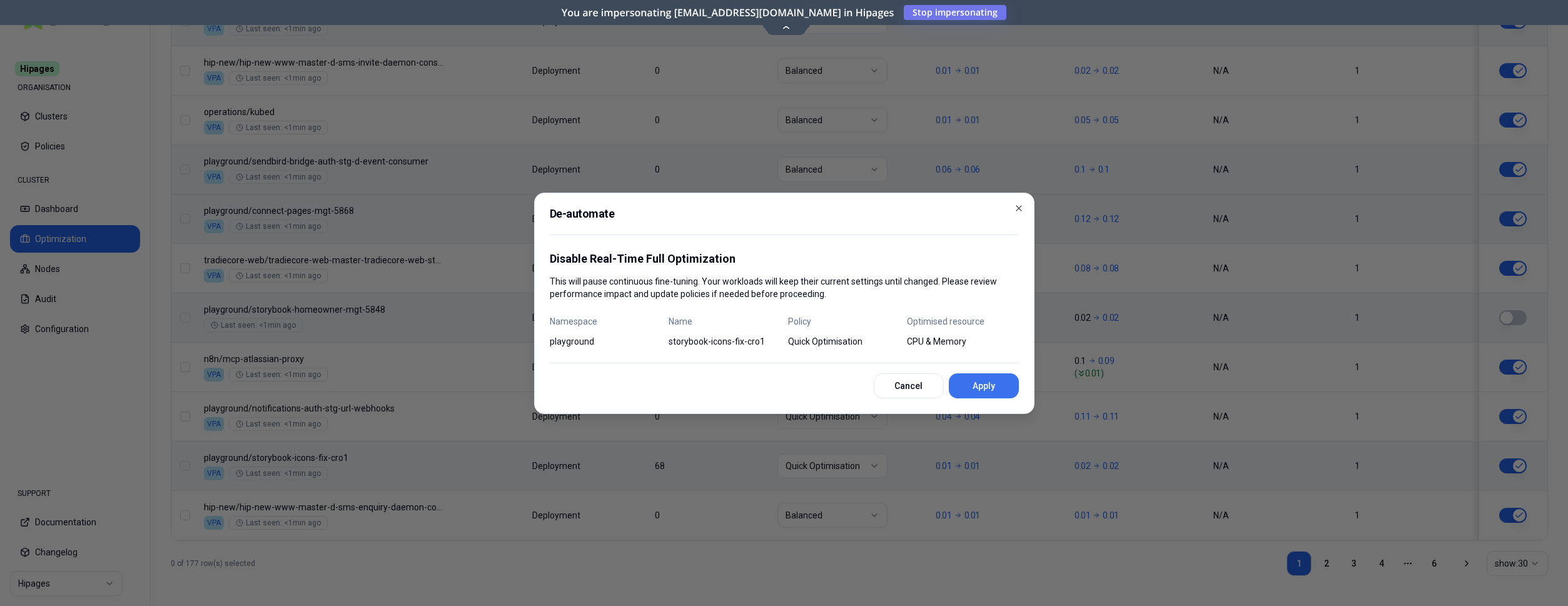
click at [1009, 377] on button "Apply" at bounding box center [983, 385] width 70 height 25
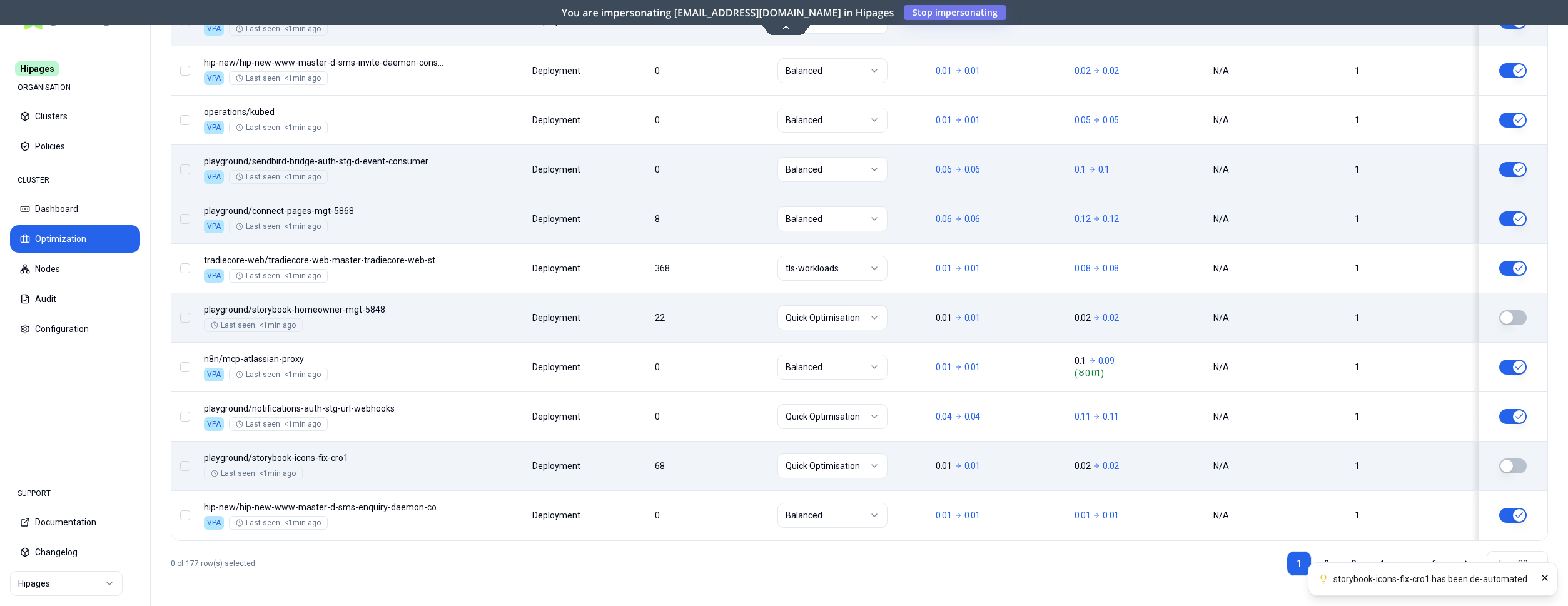
click at [1324, 551] on div "1 2 3 4 More pages 6 show: 30" at bounding box center [1416, 564] width 261 height 45
click at [1324, 560] on ol "storybook-icons-fix-cro1 has been de-automated" at bounding box center [1433, 579] width 270 height 54
click at [1543, 575] on icon "Close" at bounding box center [1544, 578] width 10 height 10
click at [1338, 563] on ul "1 2 3 4 More pages 6" at bounding box center [1366, 563] width 161 height 25
click at [1326, 562] on link "2" at bounding box center [1326, 563] width 25 height 25
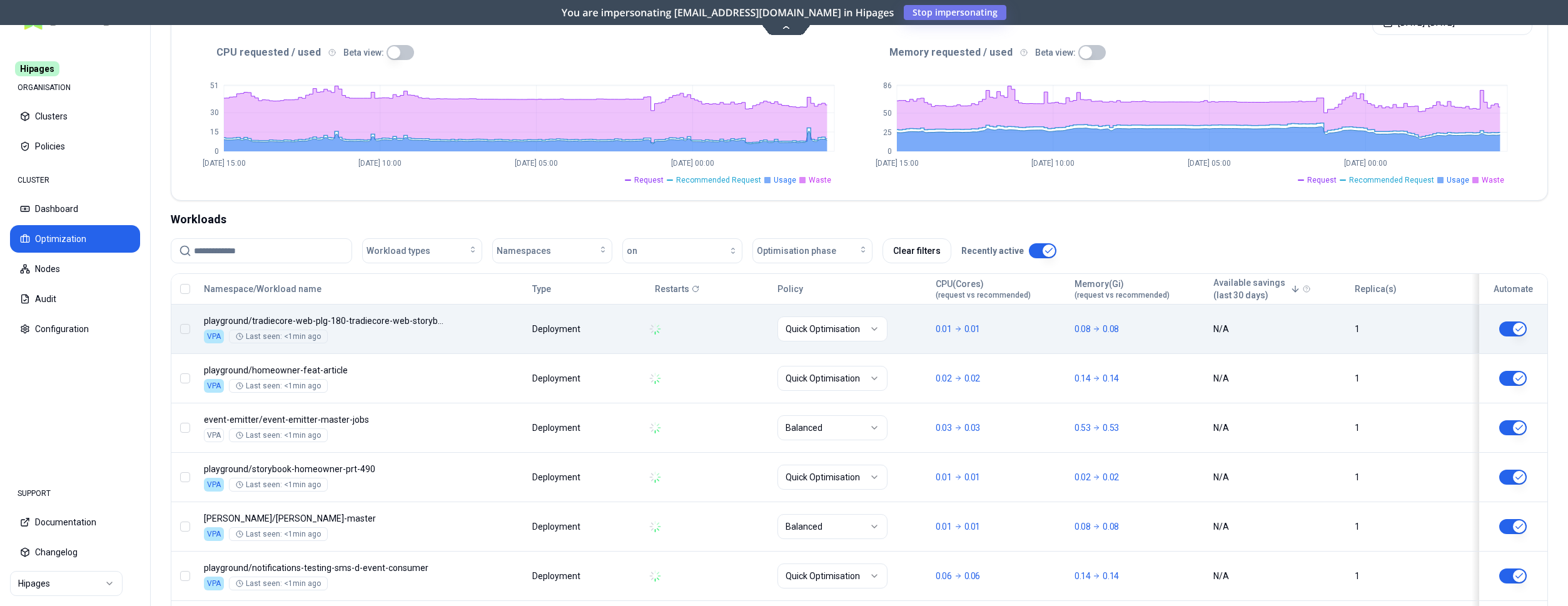
scroll to position [392, 0]
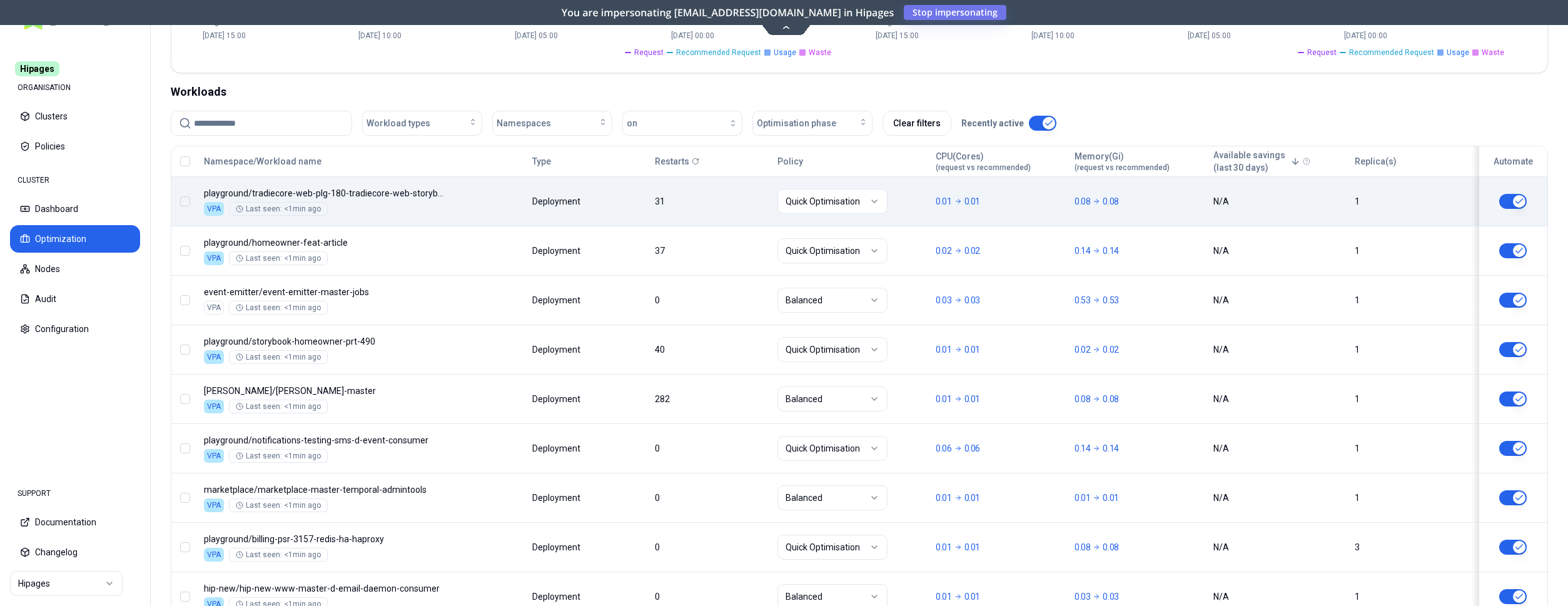
click at [1519, 197] on button "button" at bounding box center [1513, 201] width 28 height 15
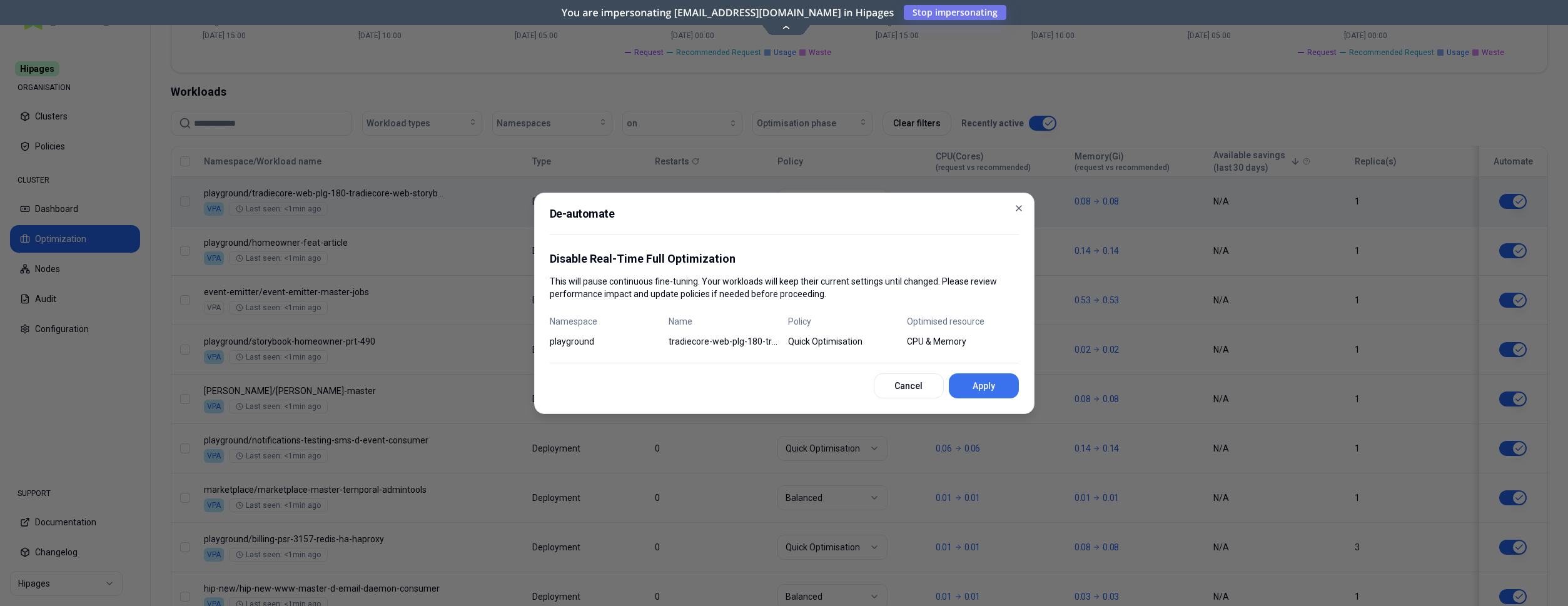
click at [980, 380] on button "Apply" at bounding box center [983, 385] width 70 height 25
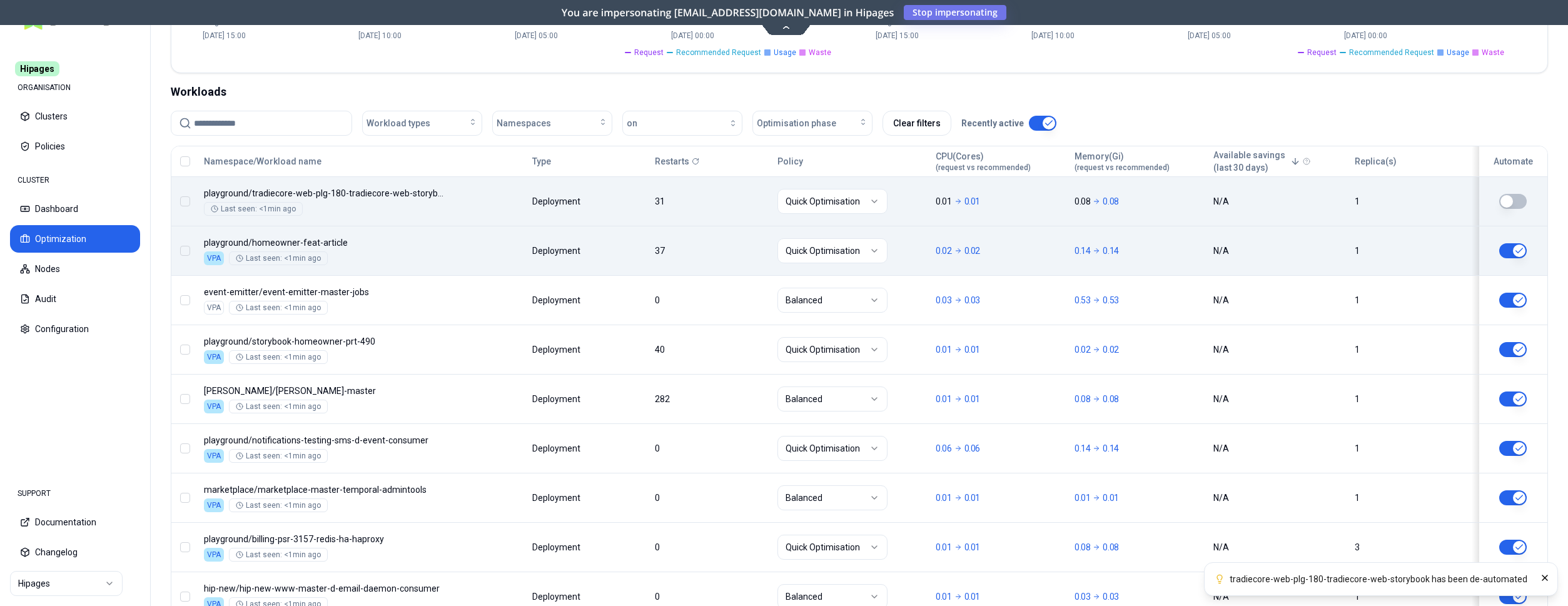
click at [1520, 253] on button "button" at bounding box center [1513, 250] width 28 height 15
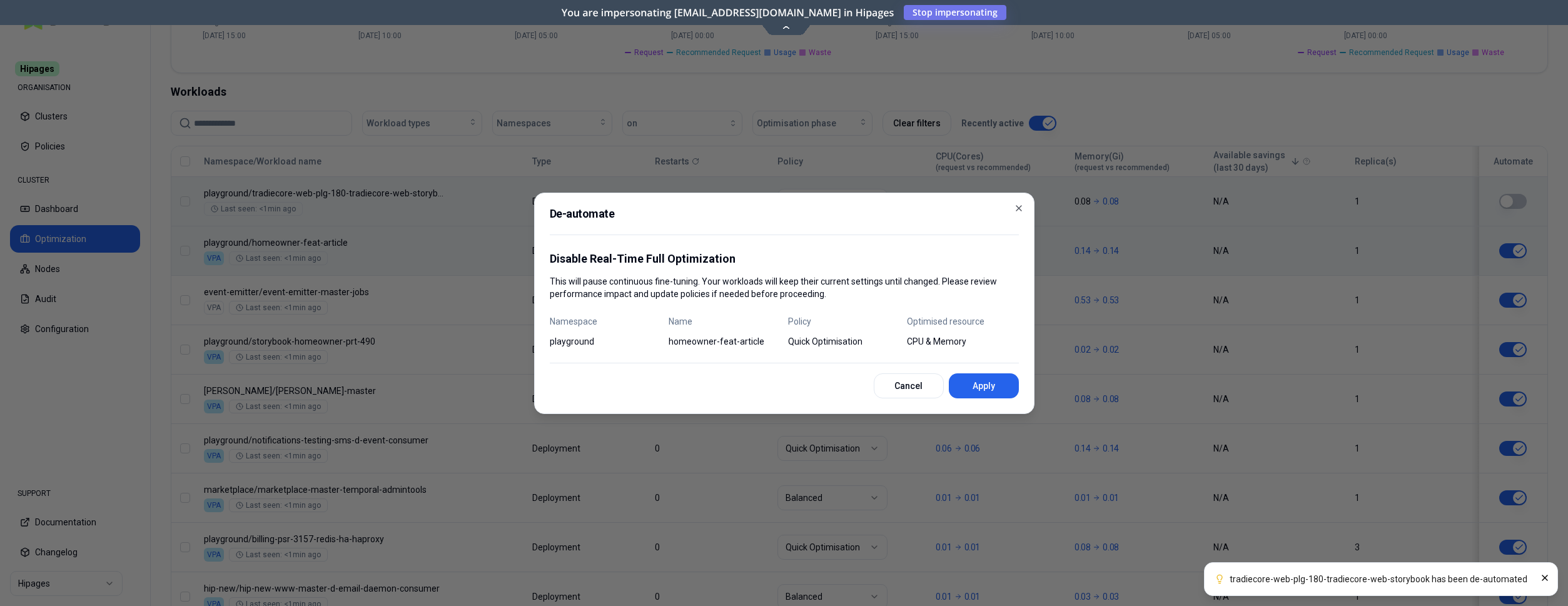
click at [976, 388] on button "Apply" at bounding box center [983, 385] width 70 height 25
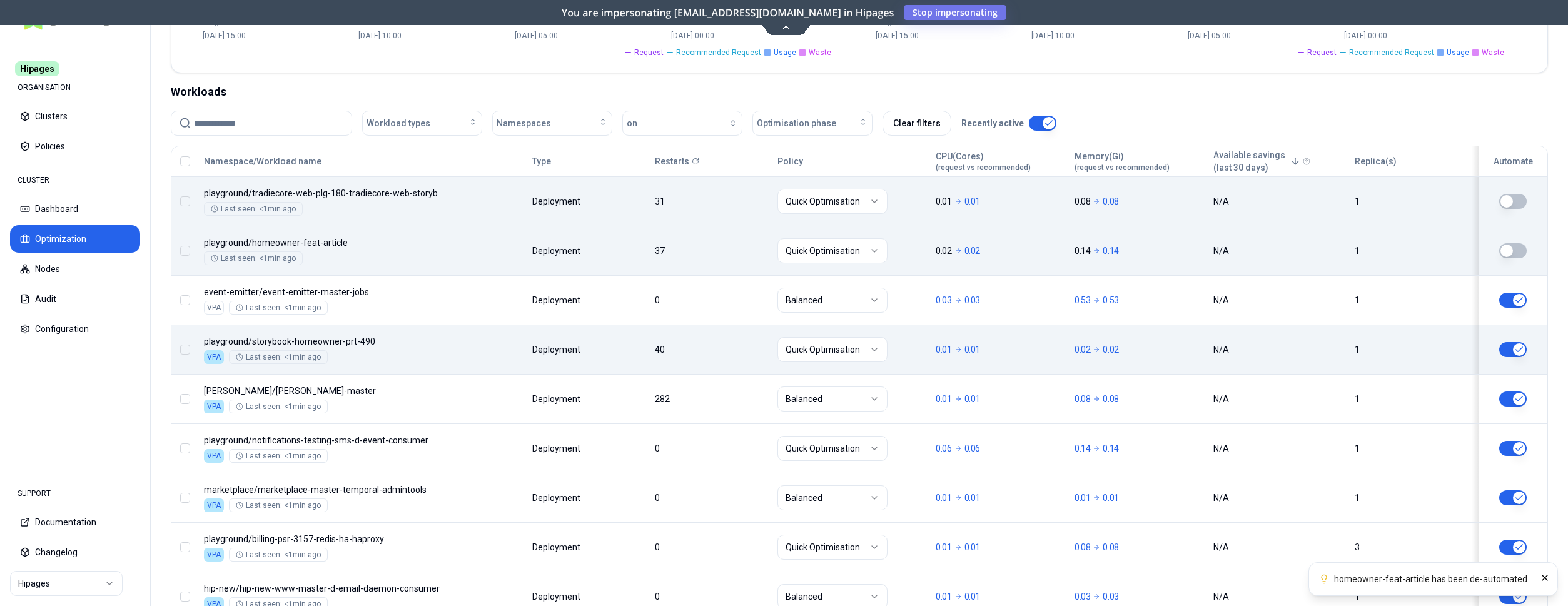
click at [1511, 346] on button "button" at bounding box center [1513, 349] width 28 height 15
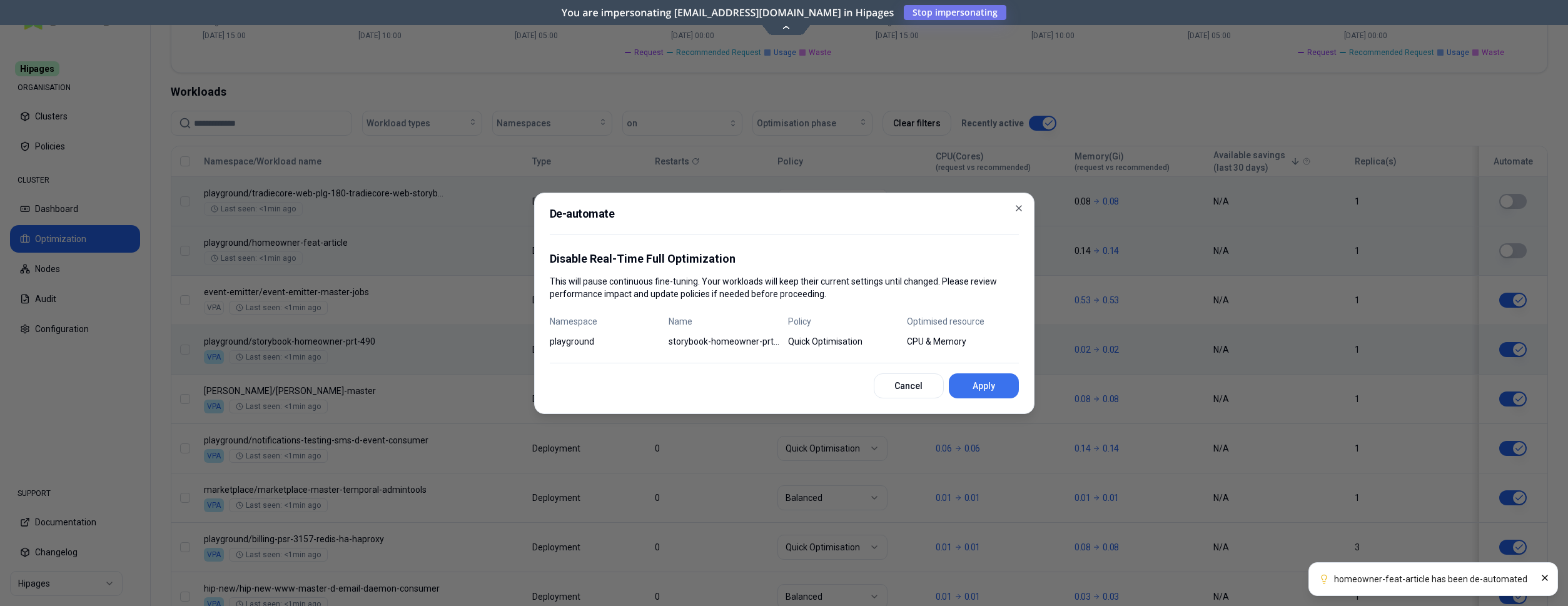
click at [1013, 386] on button "Apply" at bounding box center [983, 385] width 70 height 25
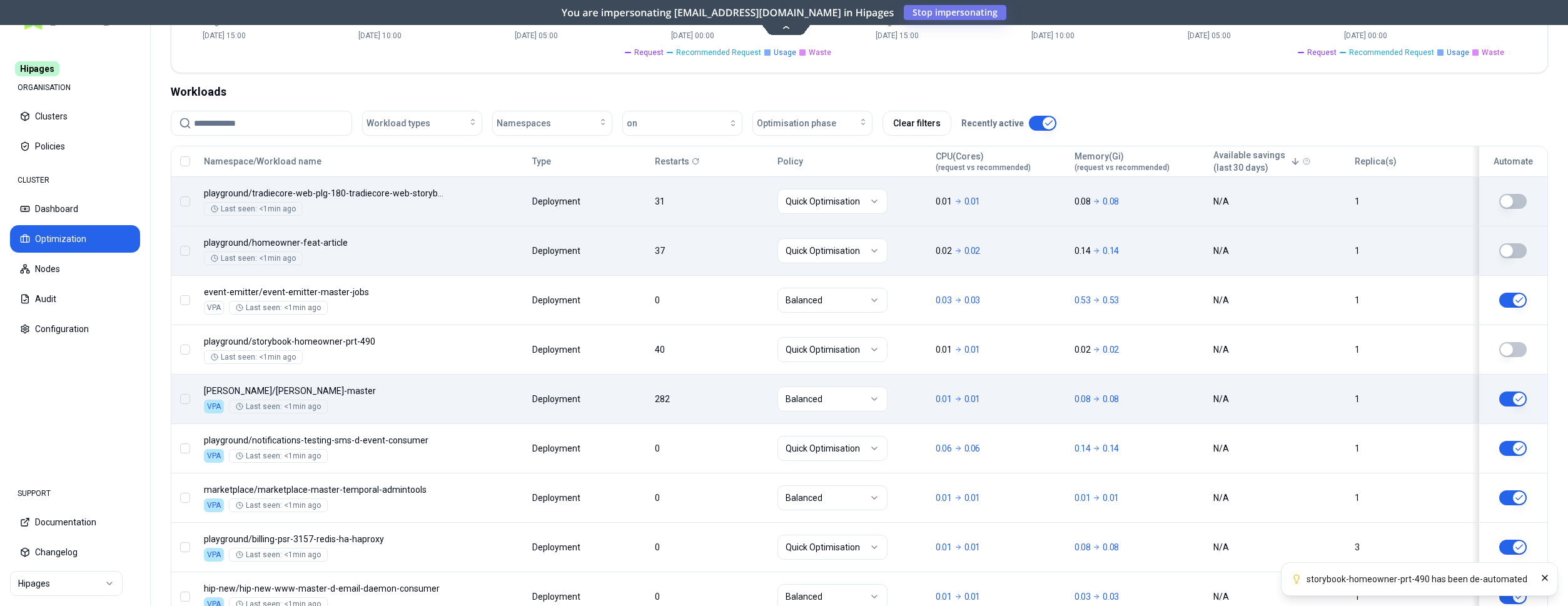
click at [842, 400] on html "storybook-homeowner-prt-490 has been de-automated Hipages ORGANISATION Clusters…" at bounding box center [784, 303] width 1568 height 606
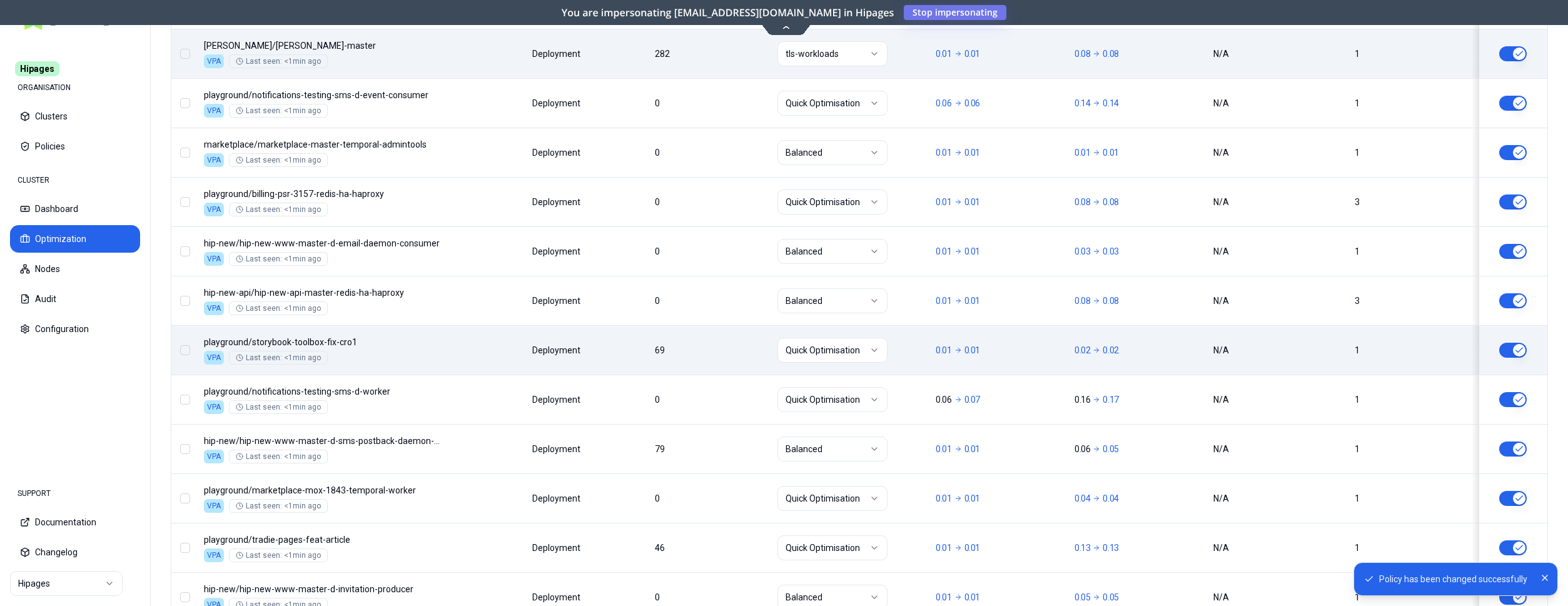
scroll to position [711, 0]
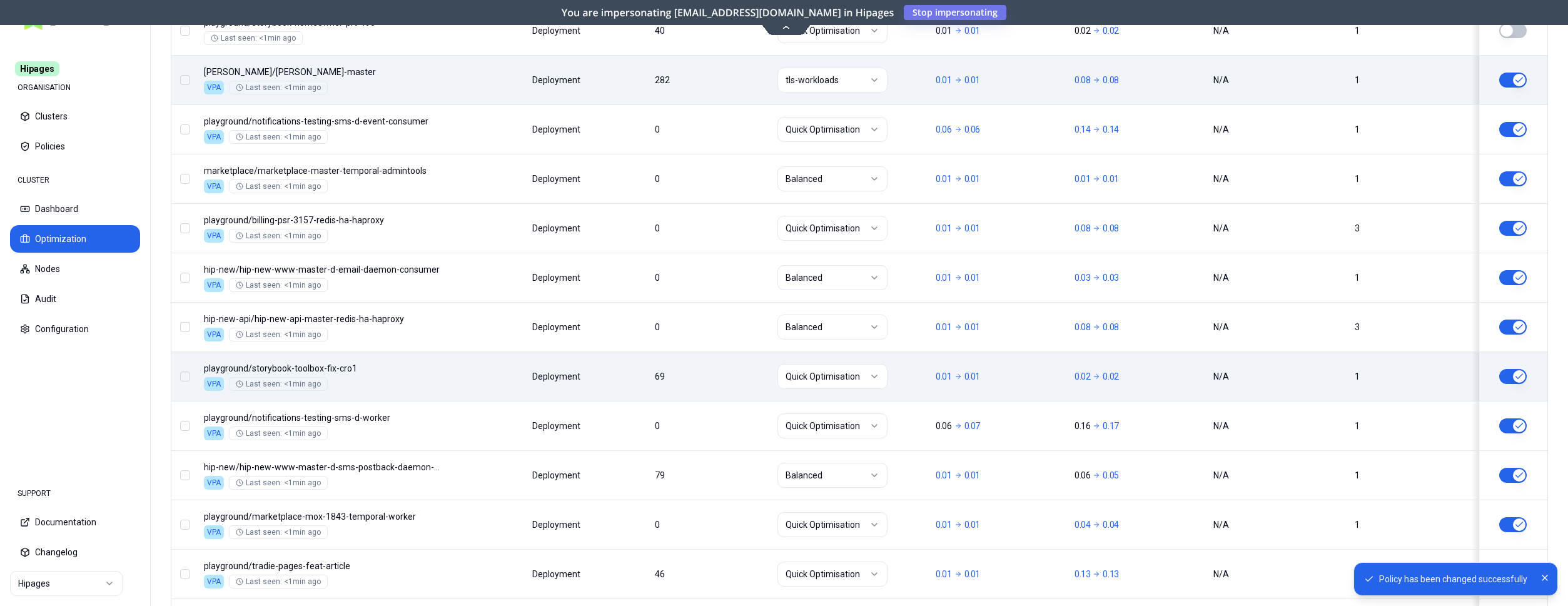
click at [1509, 372] on button "button" at bounding box center [1513, 376] width 28 height 15
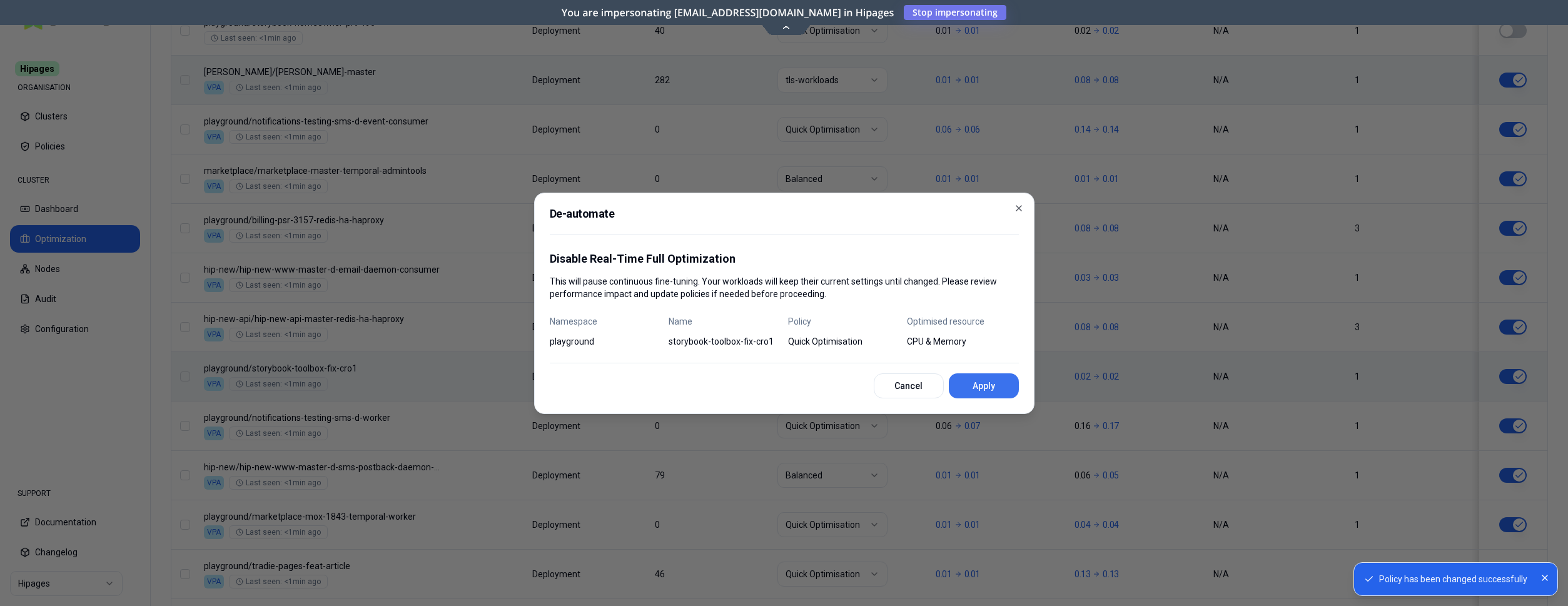
click at [986, 379] on button "Apply" at bounding box center [983, 385] width 70 height 25
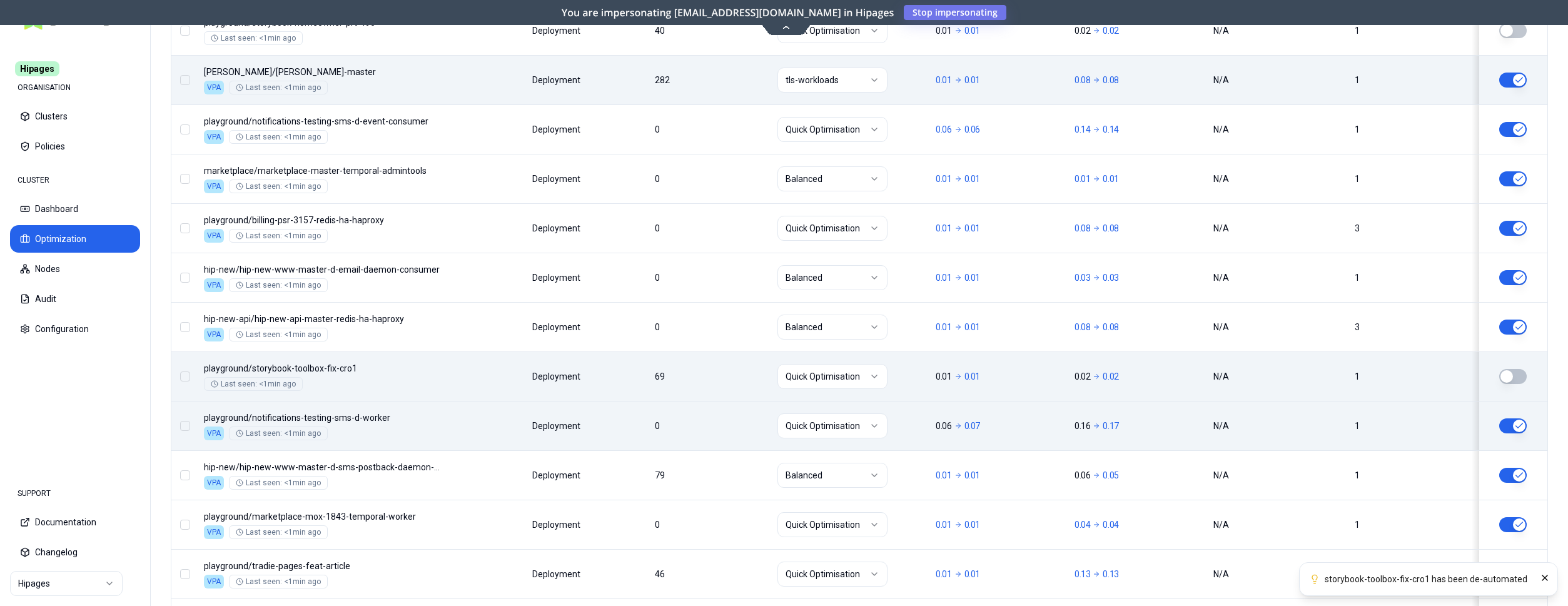
click at [866, 419] on html "storybook-toolbox-fix-cro1 has been de-automated Hipages ORGANISATION Clusters …" at bounding box center [784, 303] width 1568 height 606
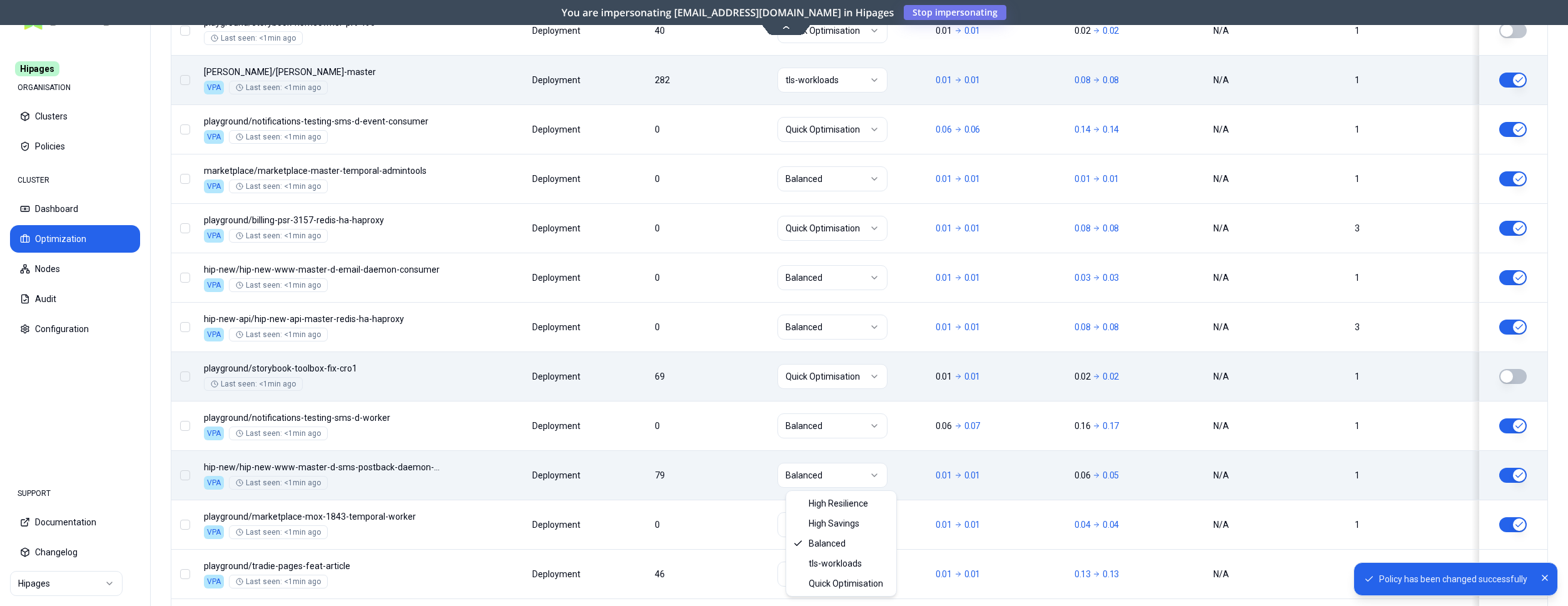
click at [836, 471] on html "Policy has been changed successfully Hipages ORGANISATION Clusters Policies CLU…" at bounding box center [784, 303] width 1568 height 606
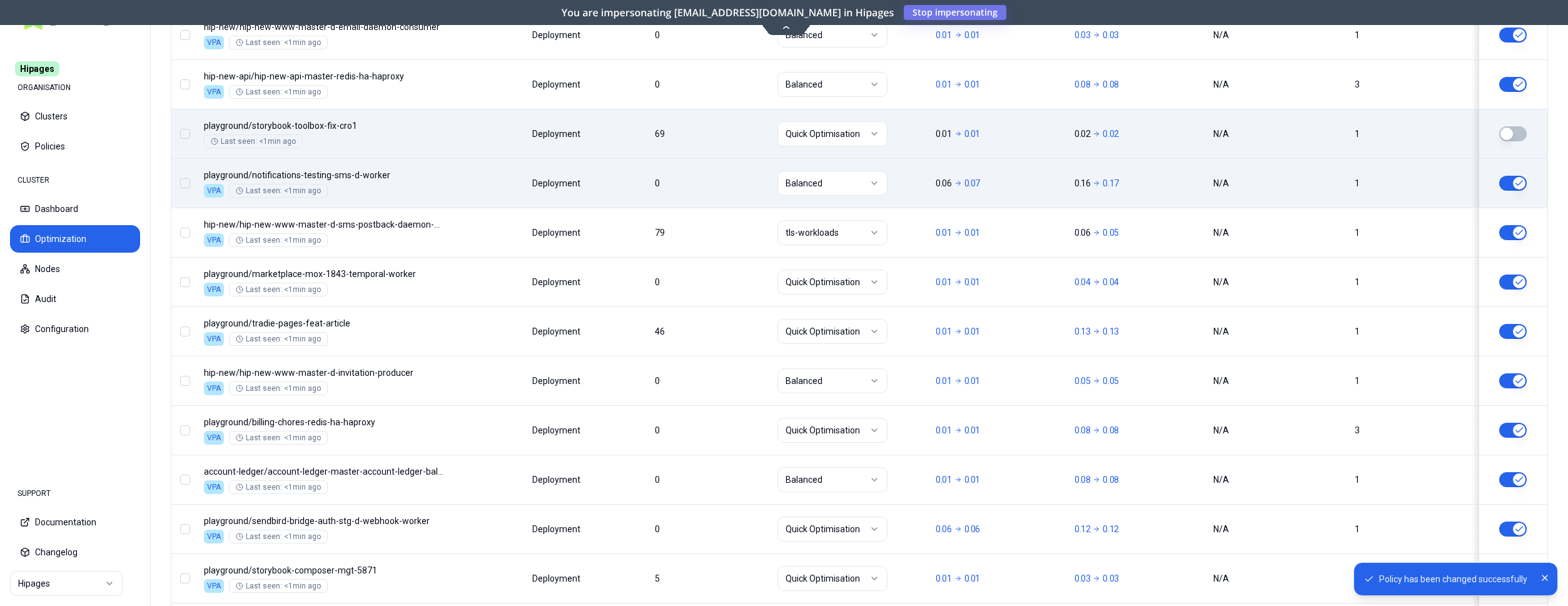
scroll to position [967, 0]
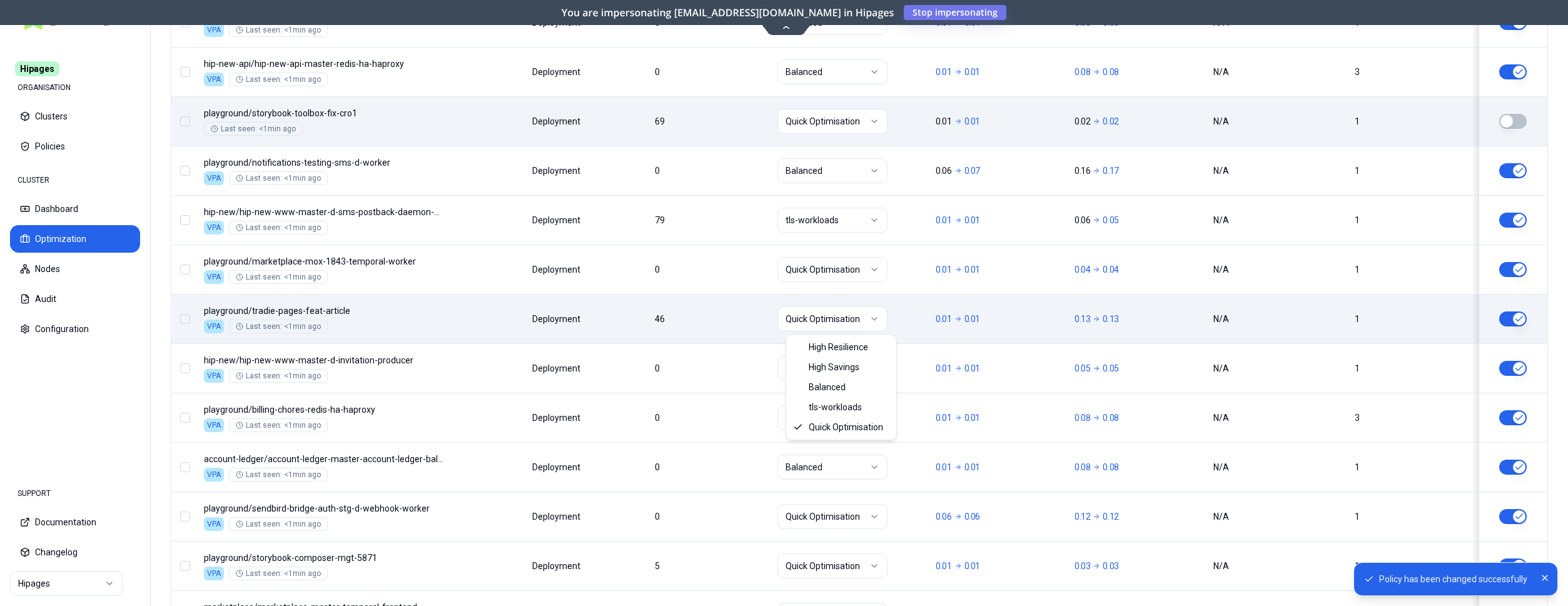
click at [818, 318] on html "Policy has been changed successfully Hipages ORGANISATION Clusters Policies CLU…" at bounding box center [784, 303] width 1568 height 606
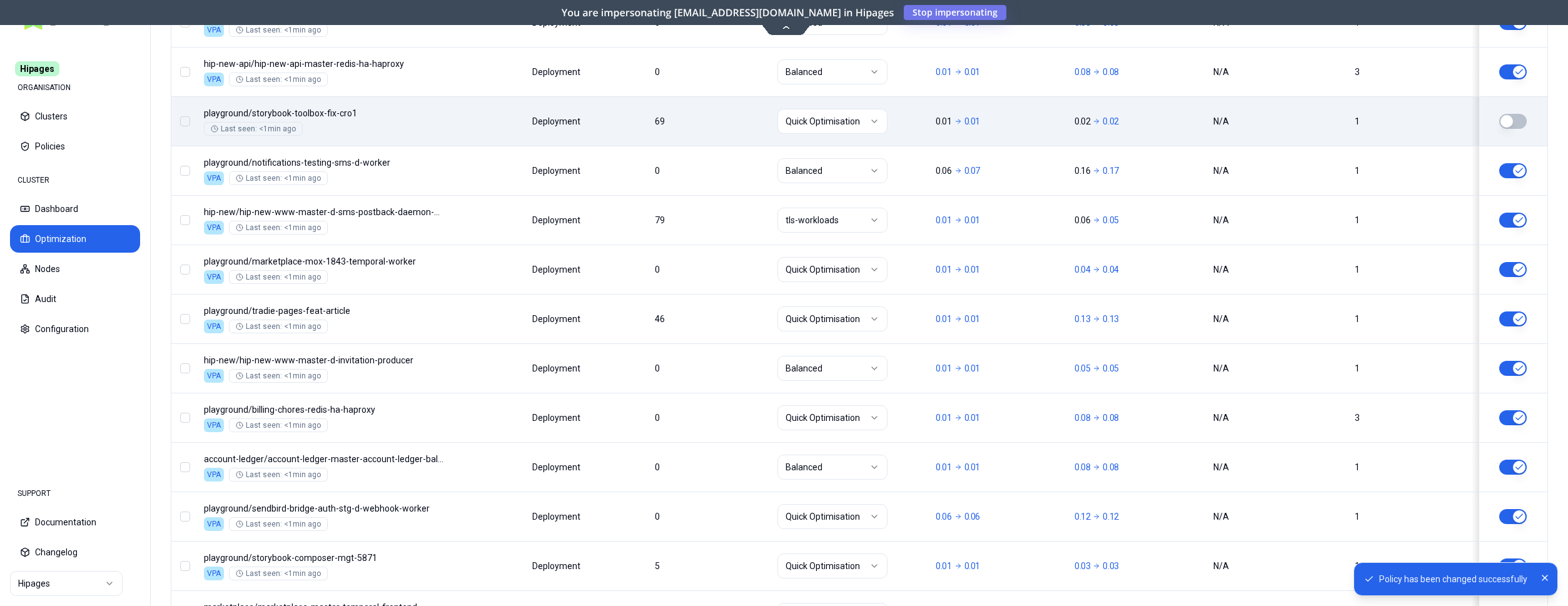
click at [1515, 319] on html "Policy has been changed successfully Hipages ORGANISATION Clusters Policies CLU…" at bounding box center [784, 303] width 1568 height 606
click at [1515, 319] on button "button" at bounding box center [1513, 318] width 28 height 15
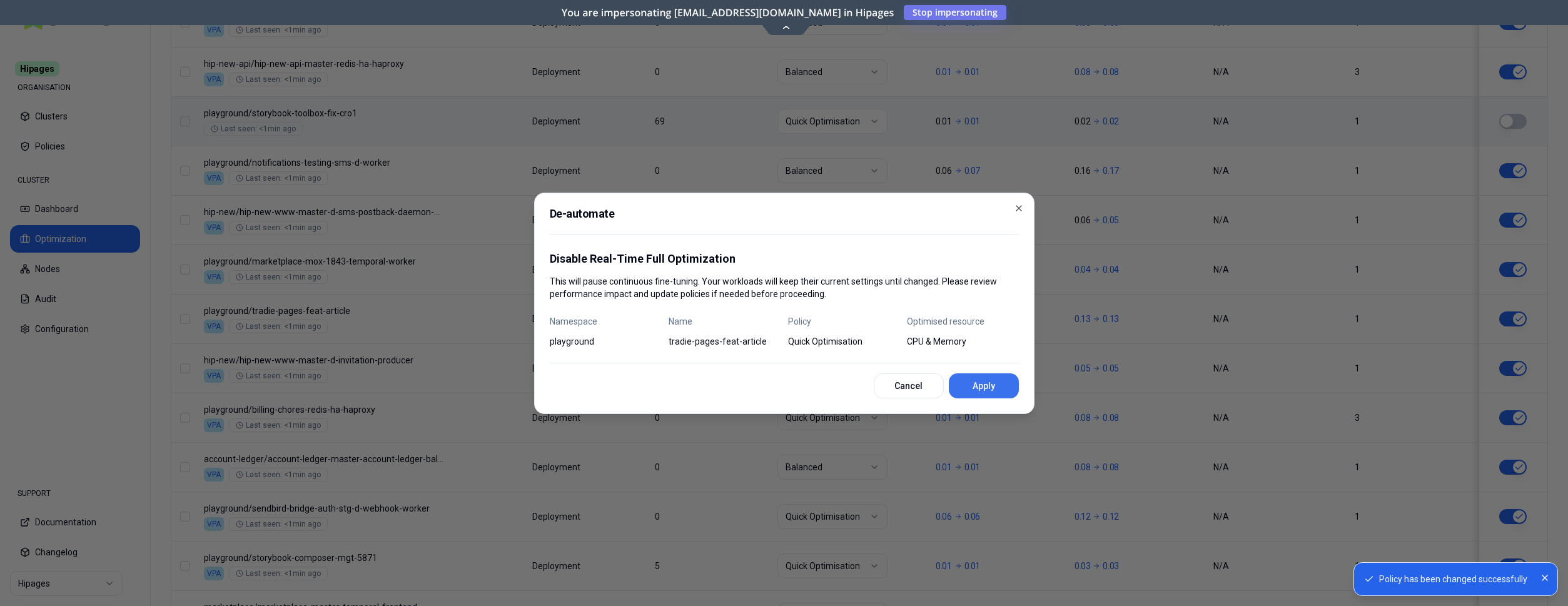
click at [977, 388] on button "Apply" at bounding box center [983, 385] width 70 height 25
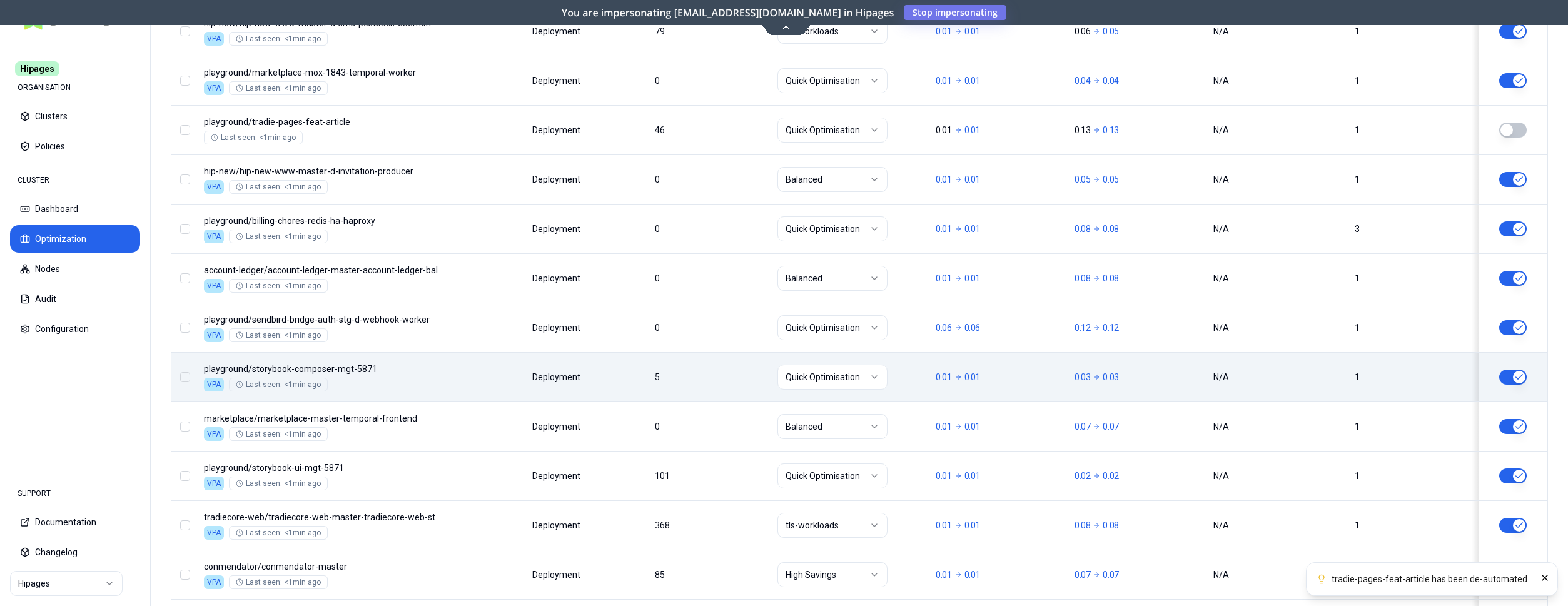
scroll to position [1158, 0]
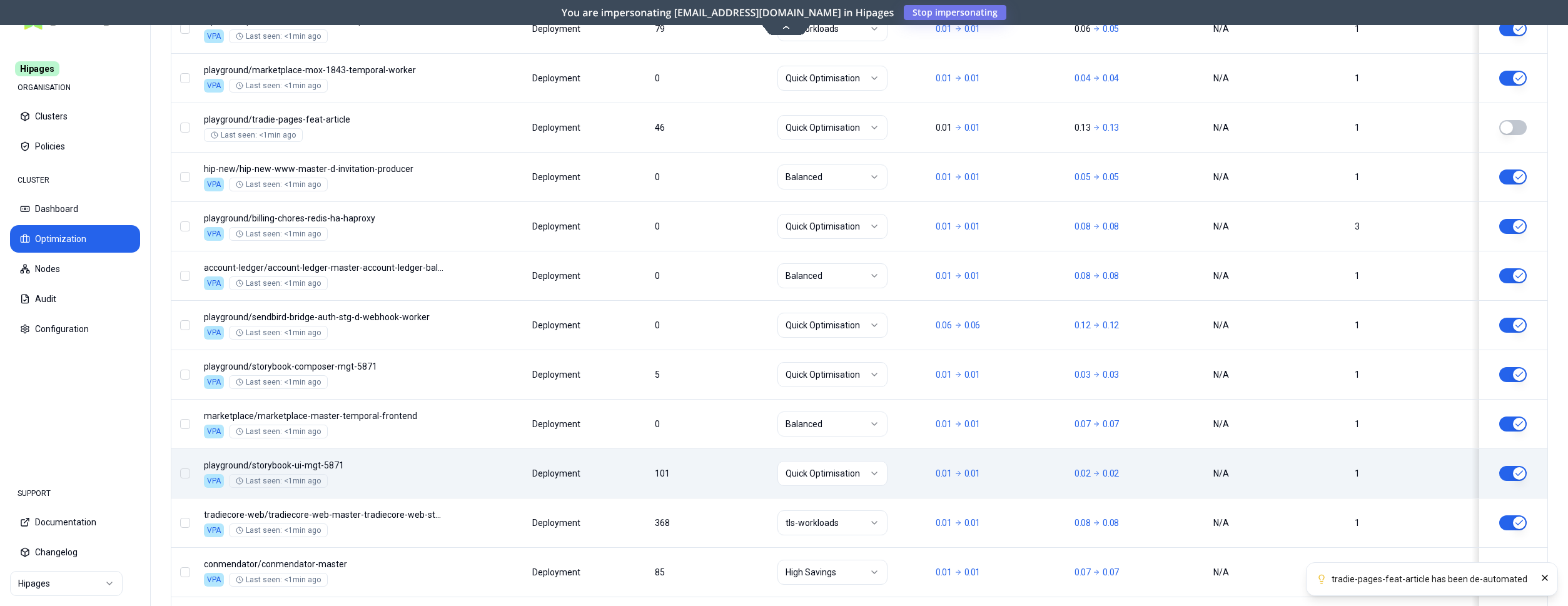
click at [1512, 468] on button "button" at bounding box center [1513, 473] width 28 height 15
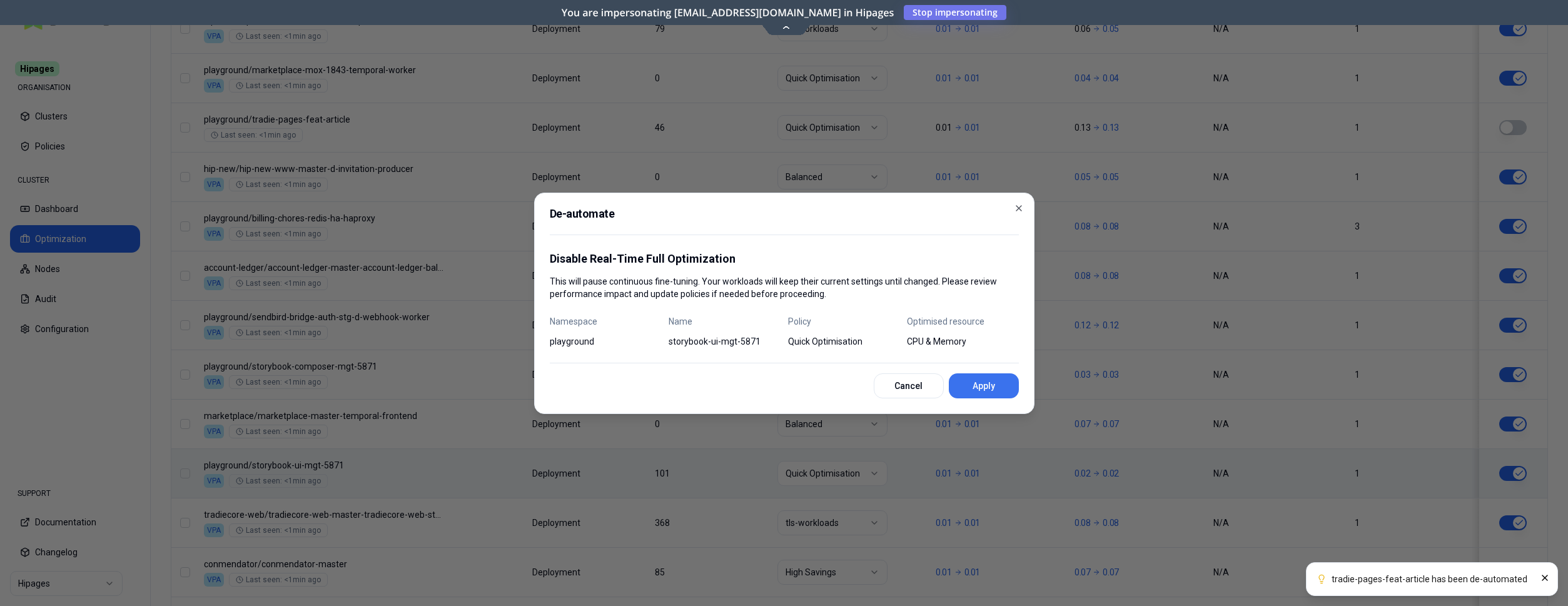
click at [975, 380] on button "Apply" at bounding box center [983, 385] width 70 height 25
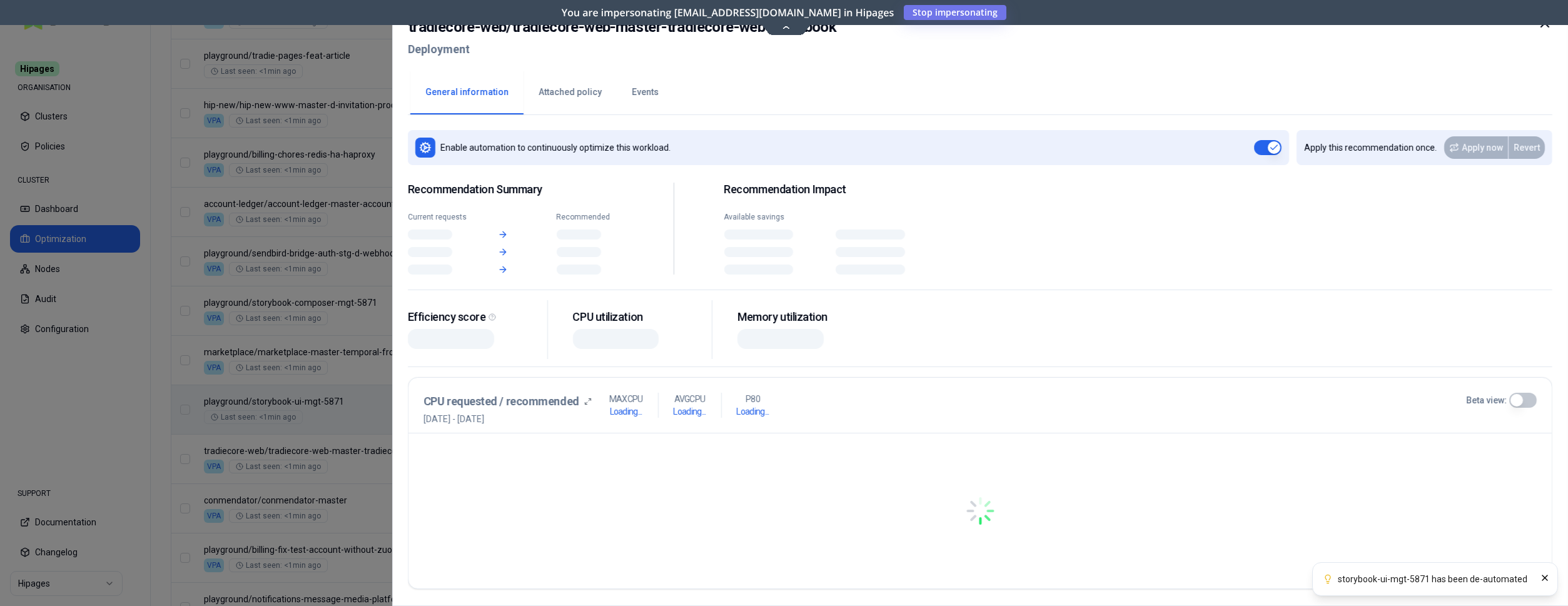
scroll to position [1222, 0]
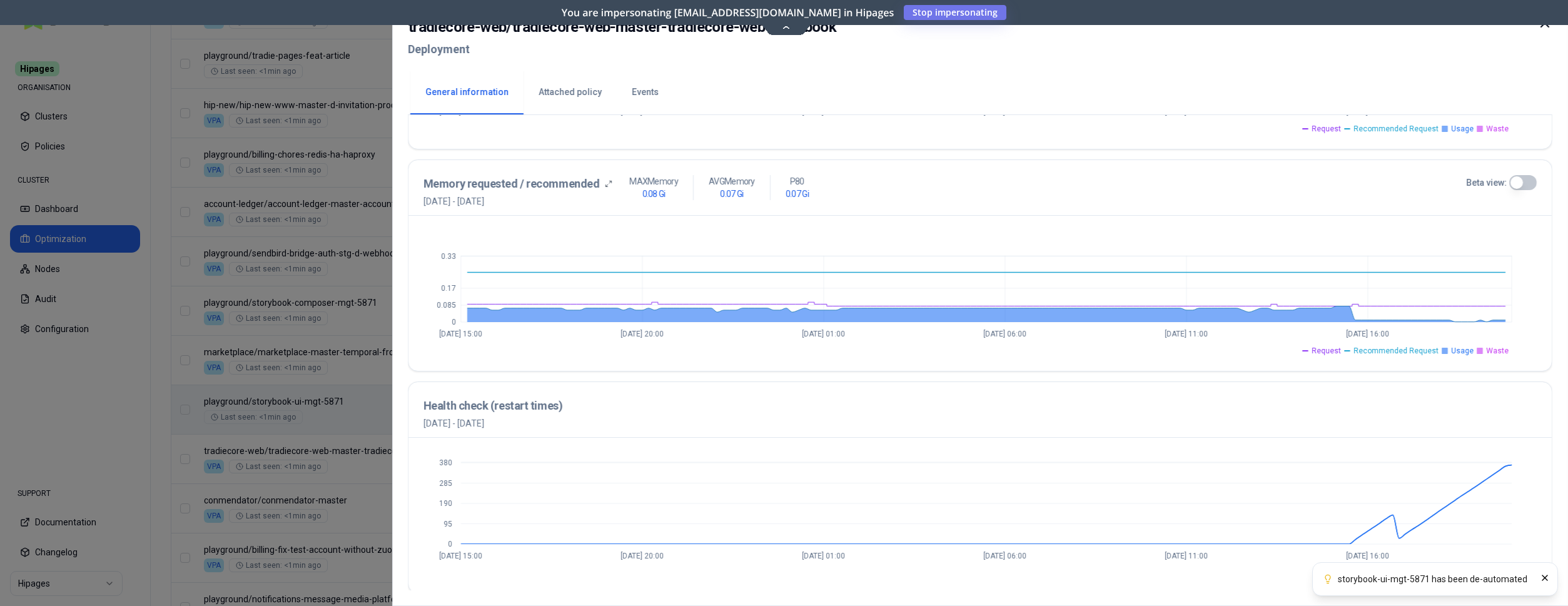
scroll to position [453, 0]
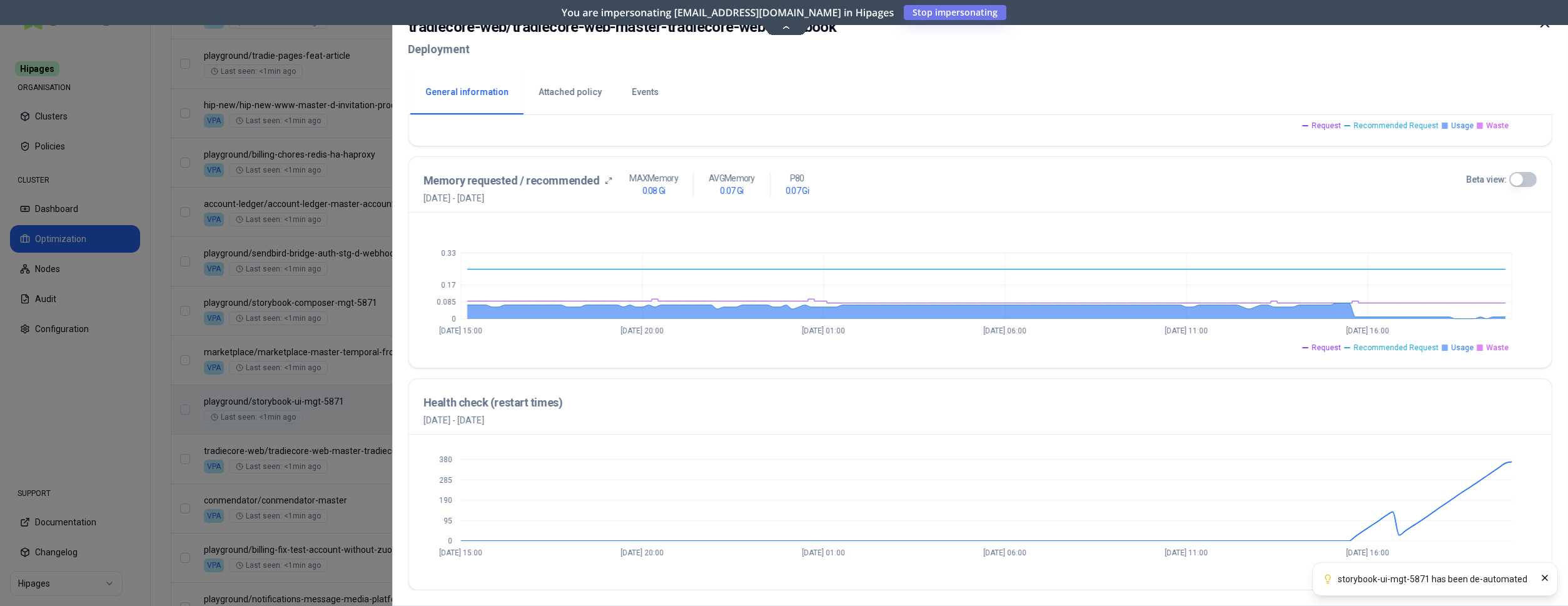
click at [135, 370] on div at bounding box center [784, 303] width 1568 height 606
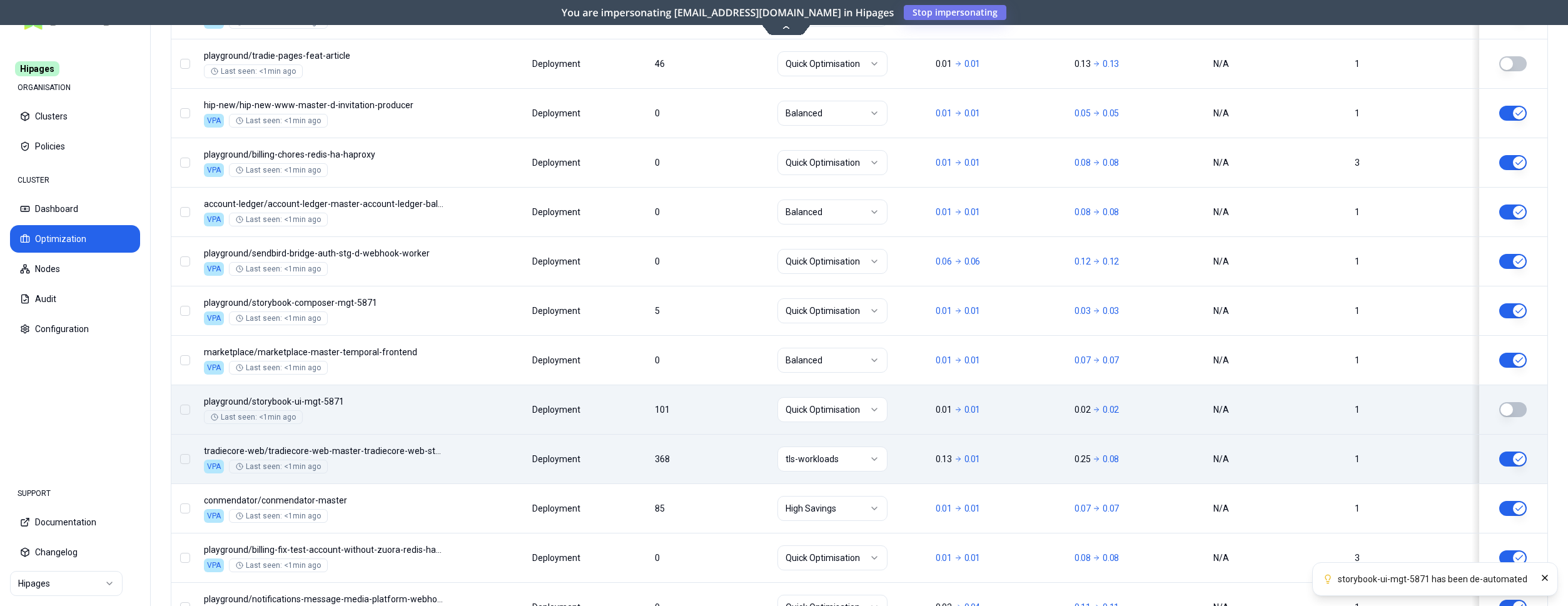
click at [1518, 461] on button "button" at bounding box center [1513, 458] width 28 height 15
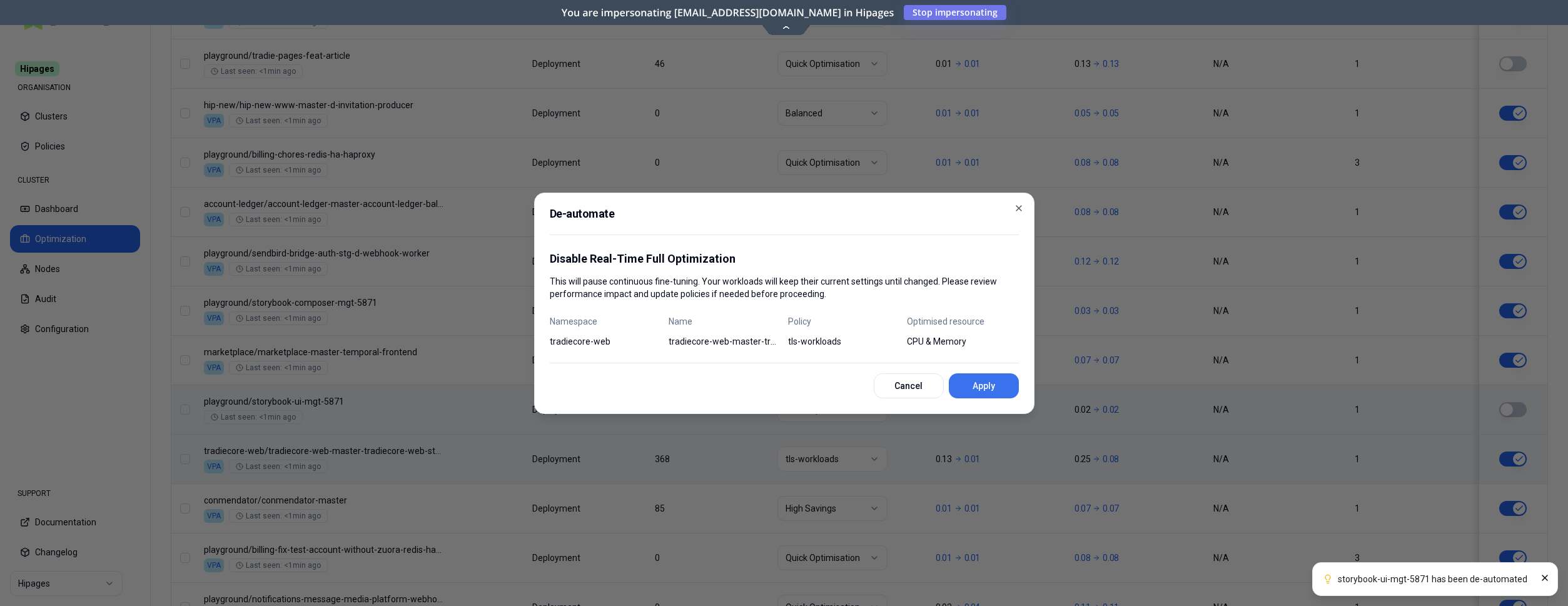
click at [995, 386] on button "Apply" at bounding box center [983, 385] width 70 height 25
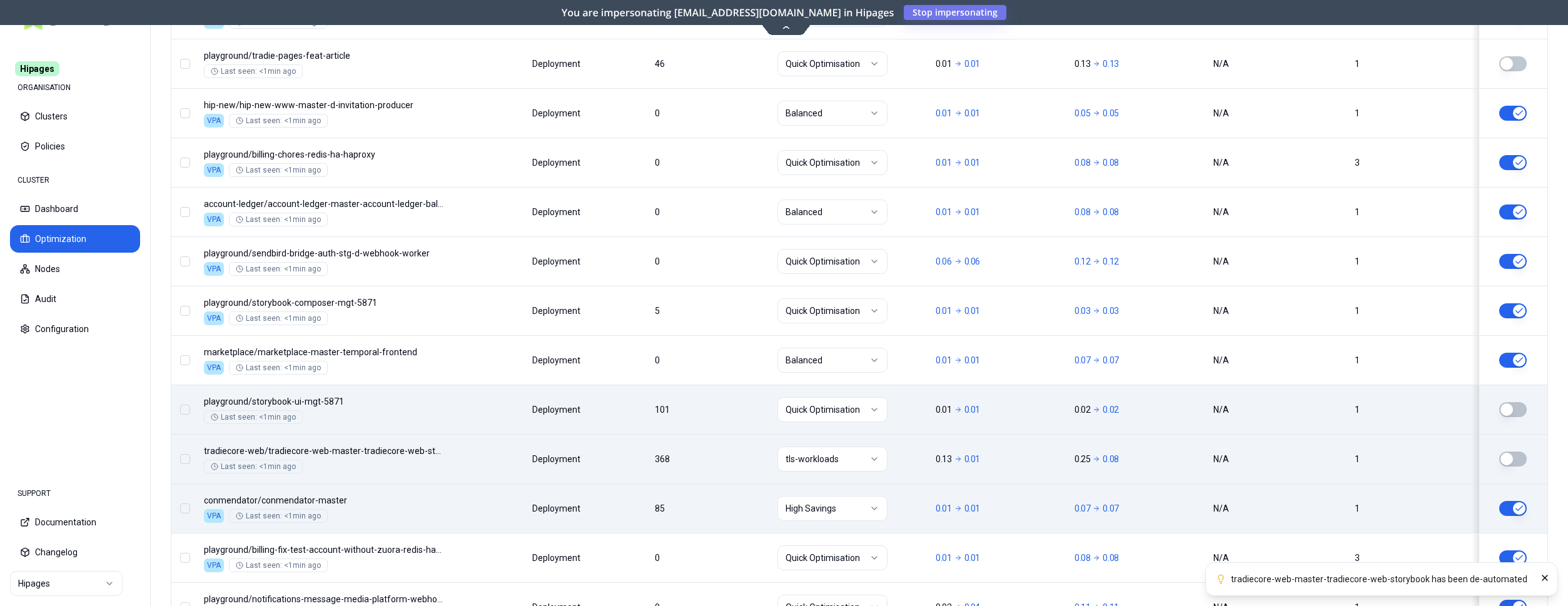
click at [1511, 505] on button "button" at bounding box center [1513, 508] width 28 height 15
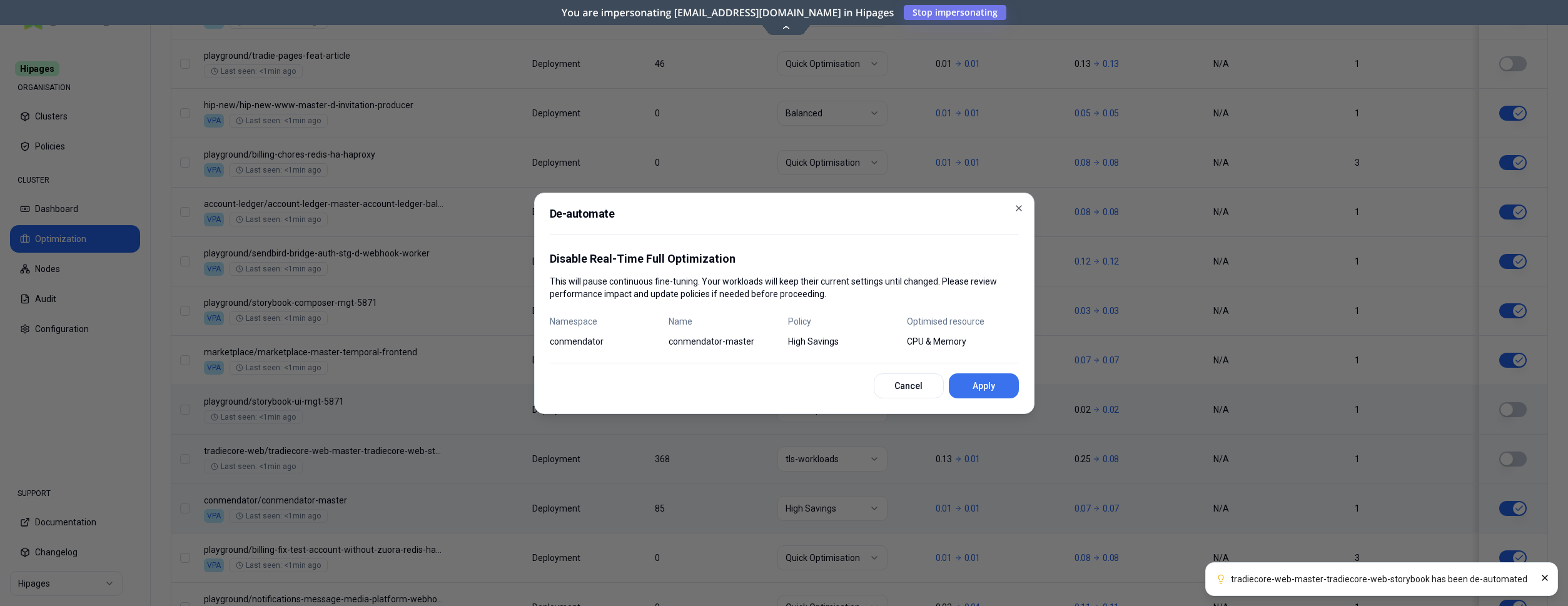
click at [977, 383] on button "Apply" at bounding box center [983, 385] width 70 height 25
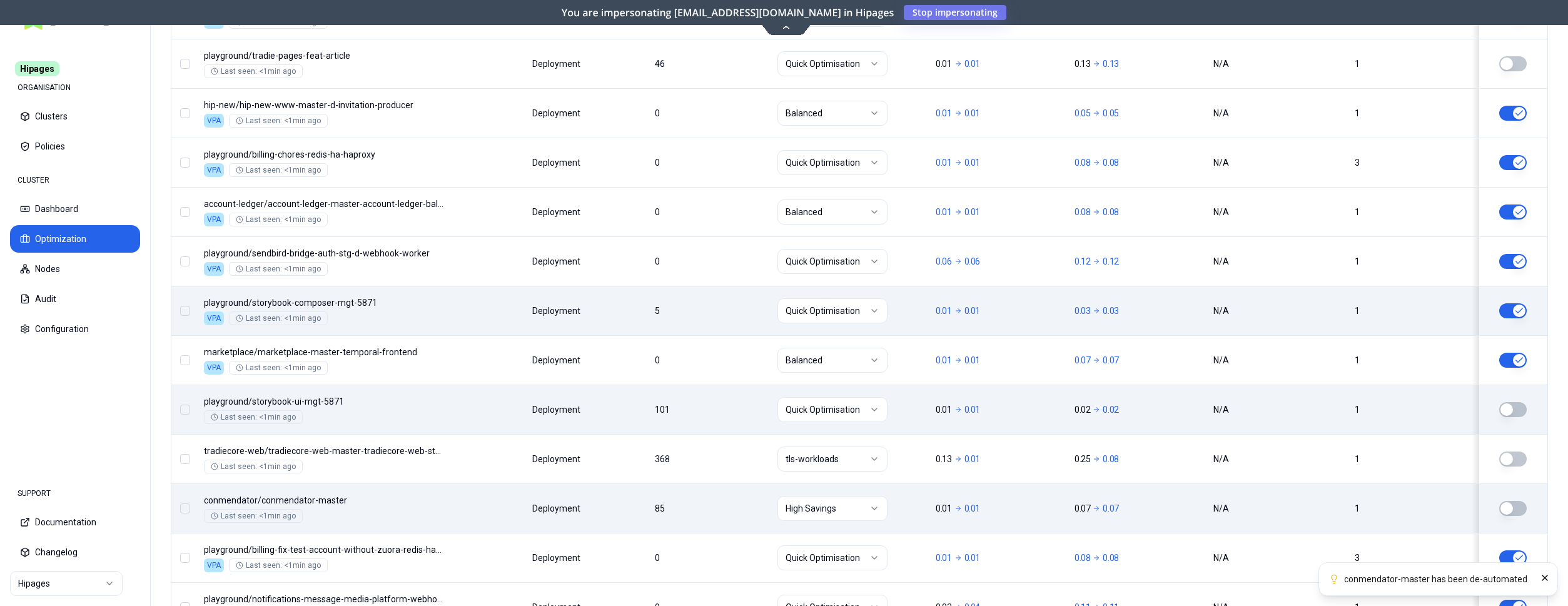
click at [1517, 311] on button "button" at bounding box center [1513, 310] width 28 height 15
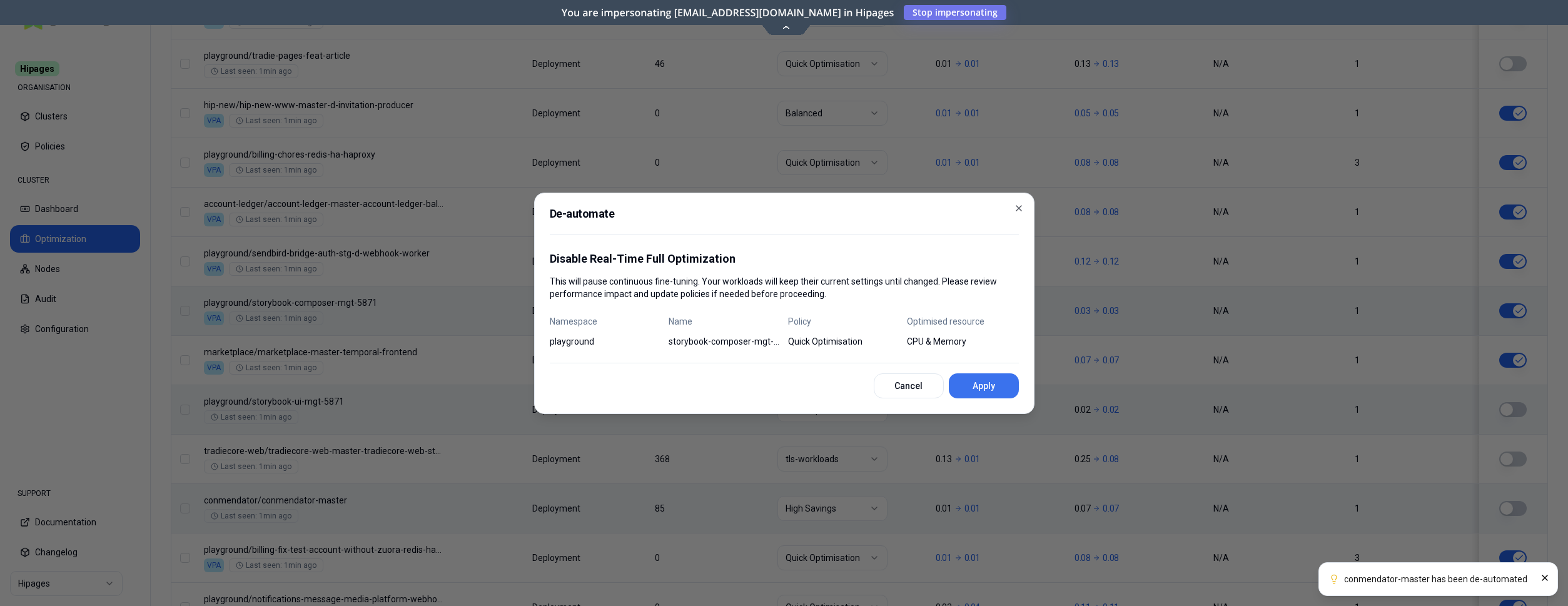
click at [960, 390] on button "Apply" at bounding box center [983, 385] width 70 height 25
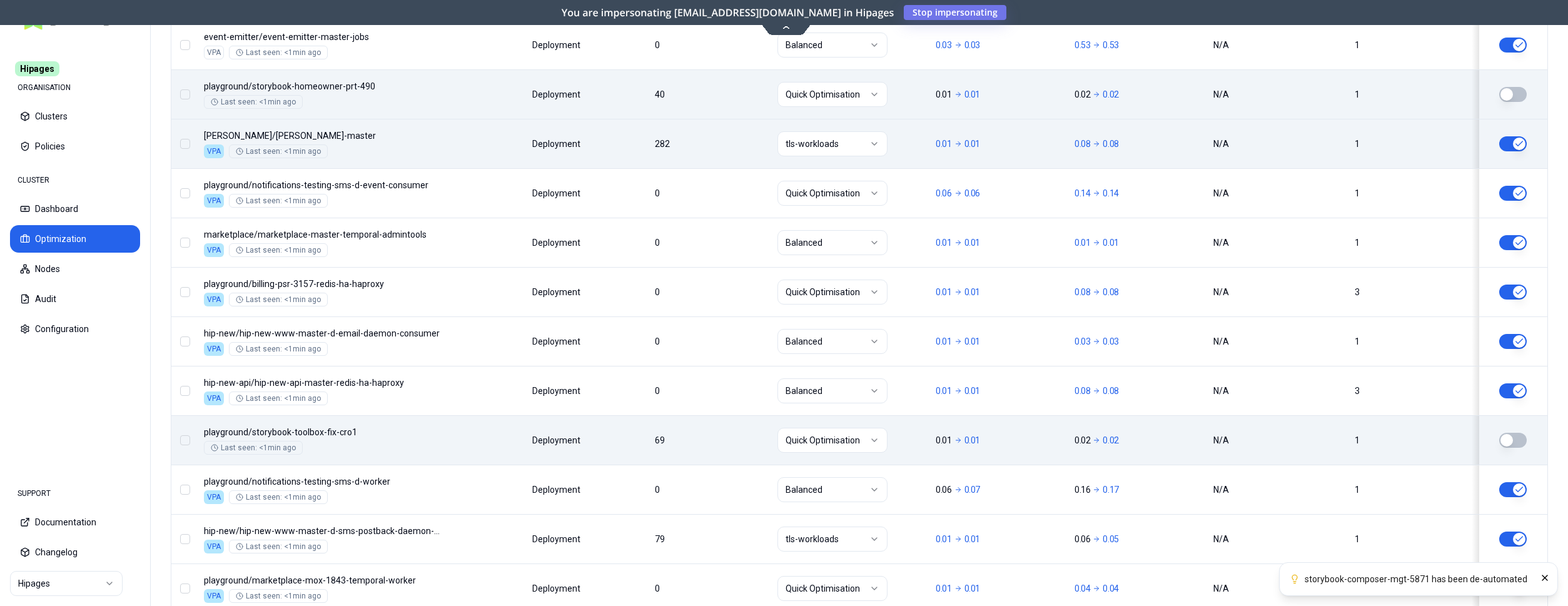
scroll to position [456, 0]
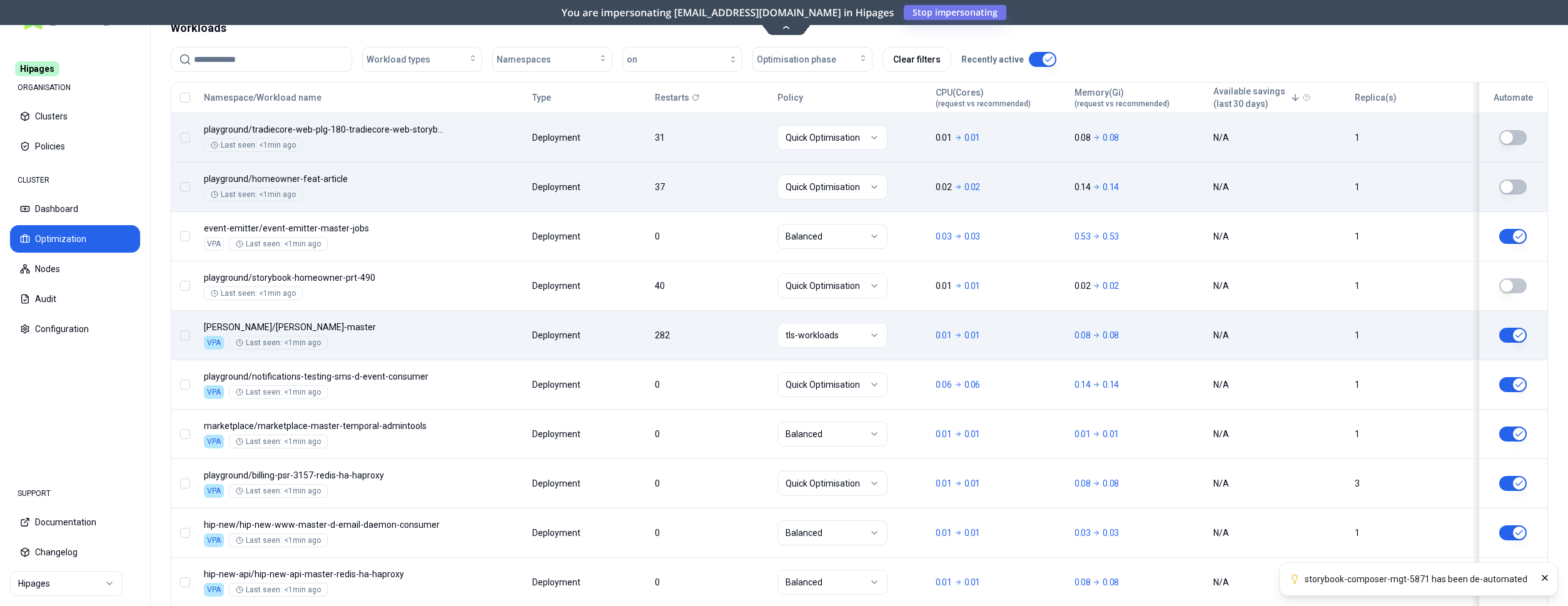
click at [861, 130] on html "storybook-composer-mgt-5871 has been de-automated Hipages ORGANISATION Clusters…" at bounding box center [784, 303] width 1568 height 606
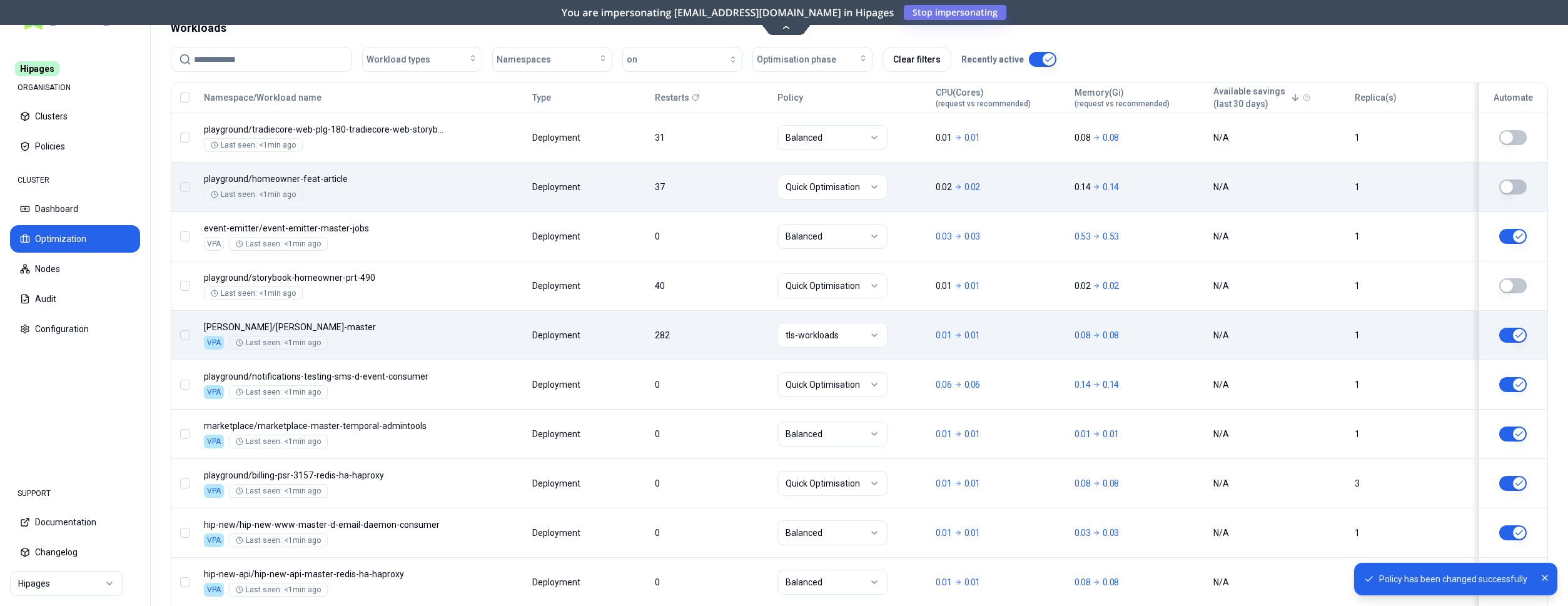
click at [851, 191] on html "Policy has been changed successfully Hipages ORGANISATION Clusters Policies CLU…" at bounding box center [784, 303] width 1568 height 606
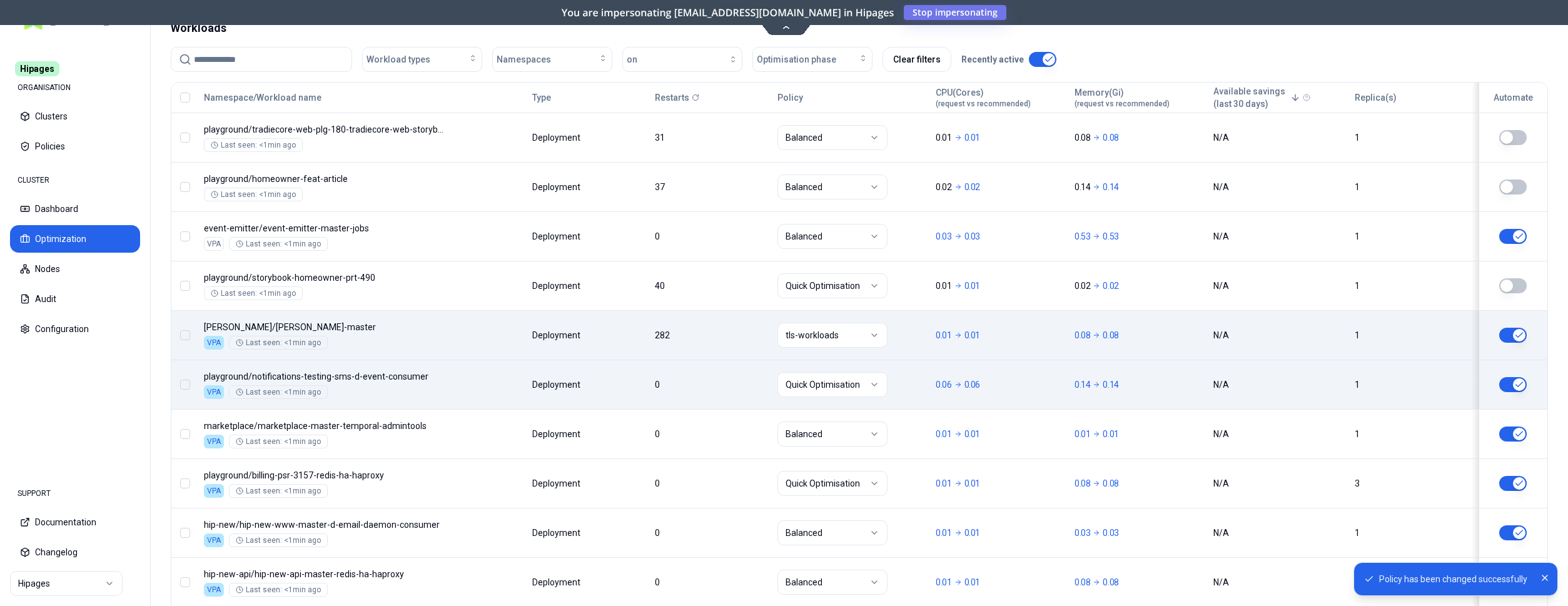
click at [866, 383] on html "Policy has been changed successfully Hipages ORGANISATION Clusters Policies CLU…" at bounding box center [784, 303] width 1568 height 606
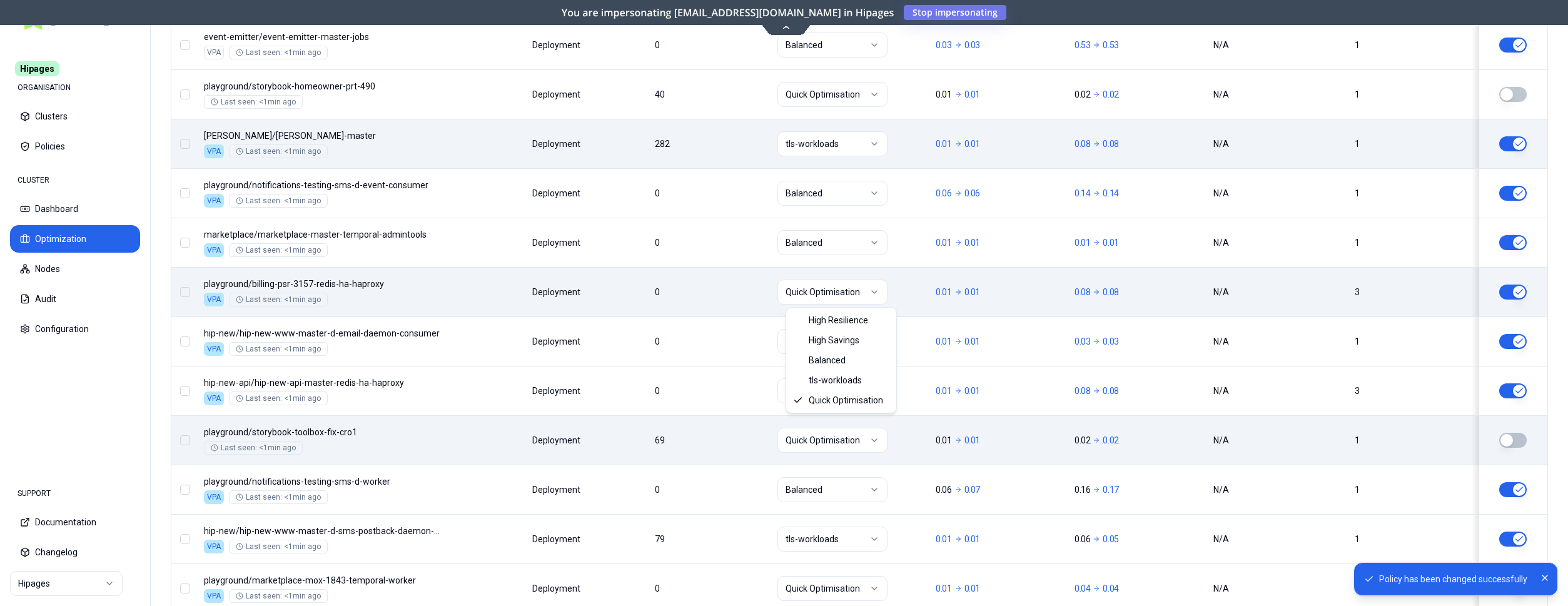
scroll to position [647, 0]
click at [840, 286] on html "Policy has been changed successfully Hipages ORGANISATION Clusters Policies CLU…" at bounding box center [784, 303] width 1568 height 606
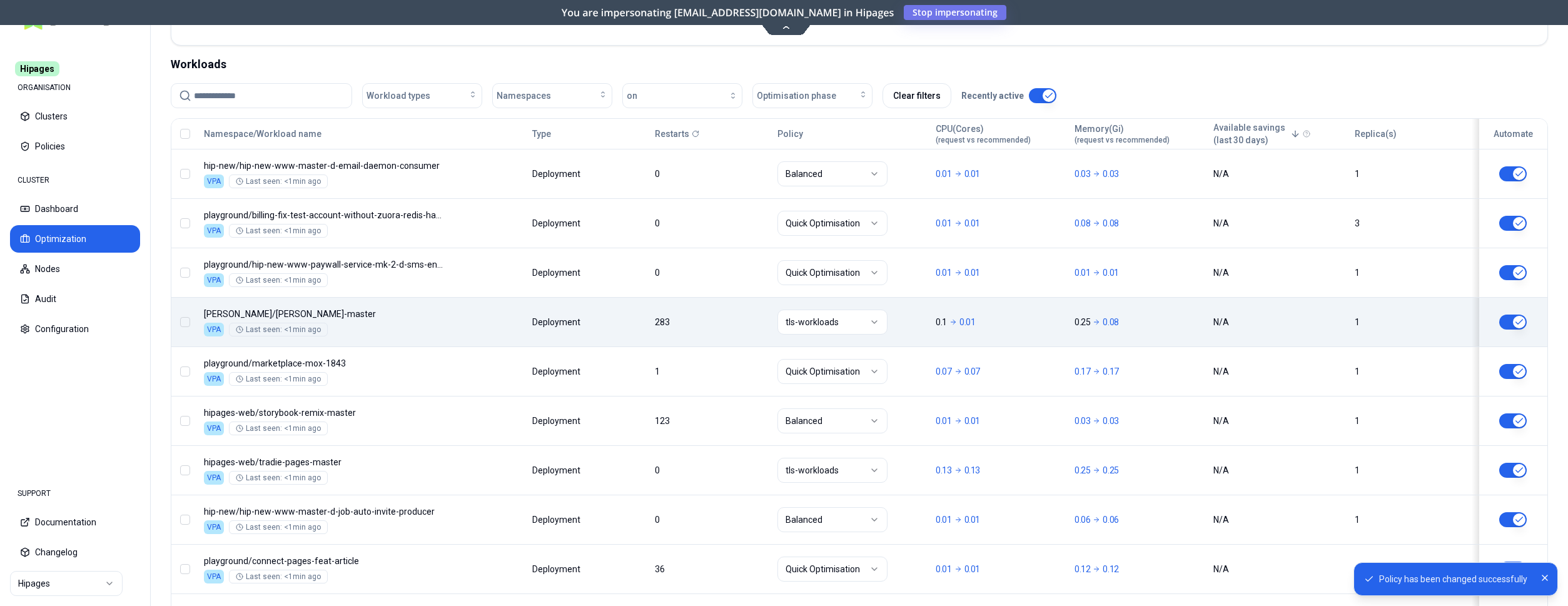
scroll to position [392, 0]
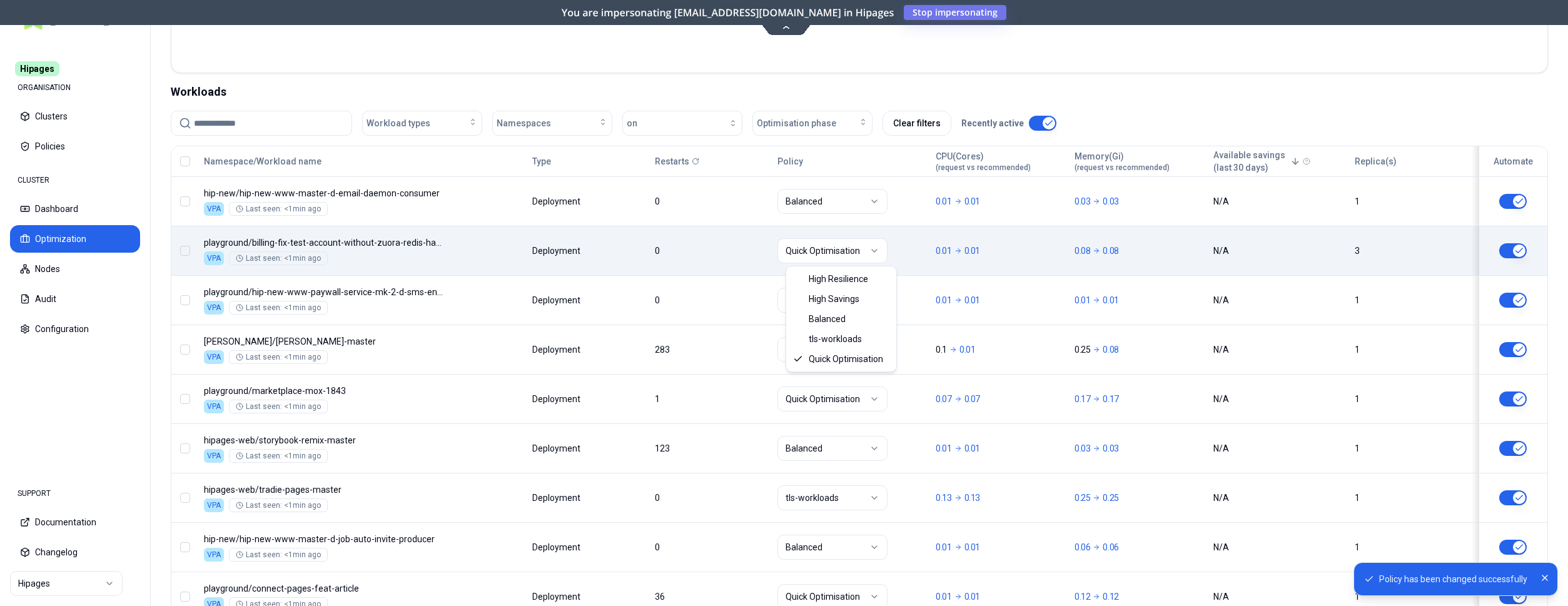
click at [852, 250] on html "Policy has been changed successfully Hipages ORGANISATION Clusters Policies CLU…" at bounding box center [784, 303] width 1568 height 606
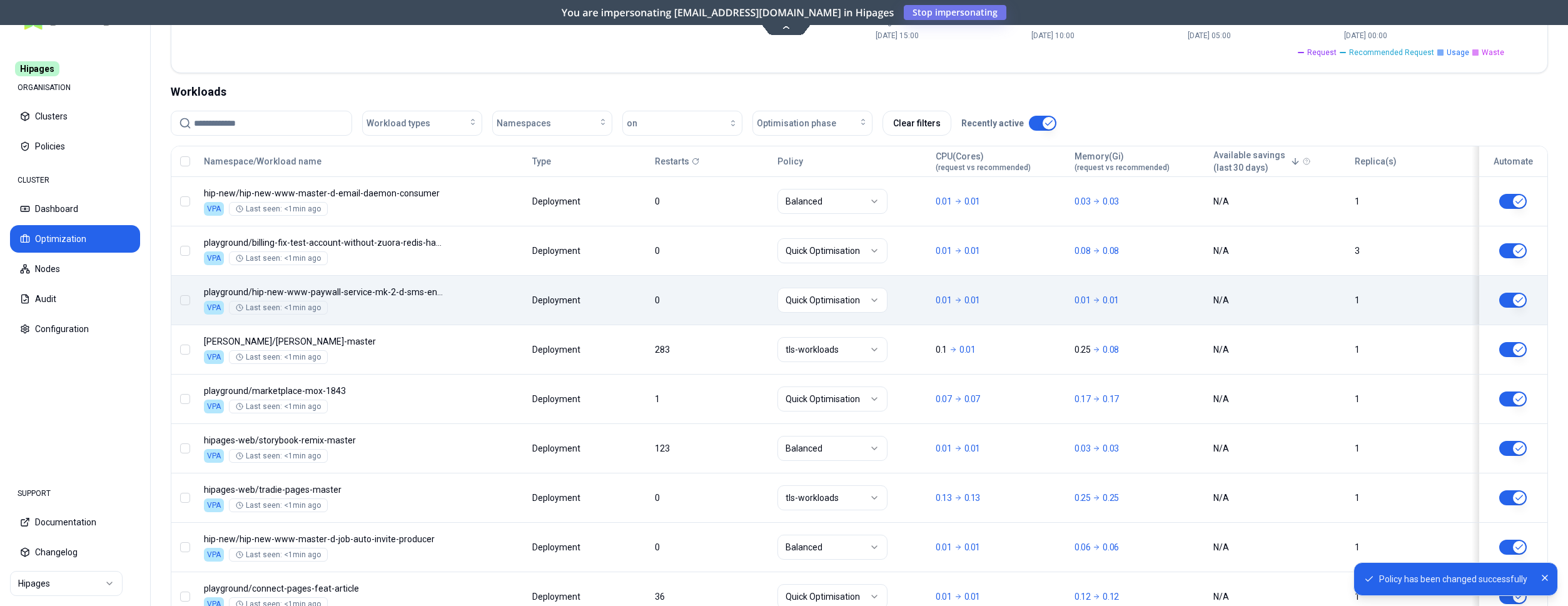
click at [852, 312] on td "Quick Optimisation" at bounding box center [851, 300] width 159 height 49
click at [844, 301] on html "Policy has been changed successfully Hipages ORGANISATION Clusters Policies CLU…" at bounding box center [784, 303] width 1568 height 606
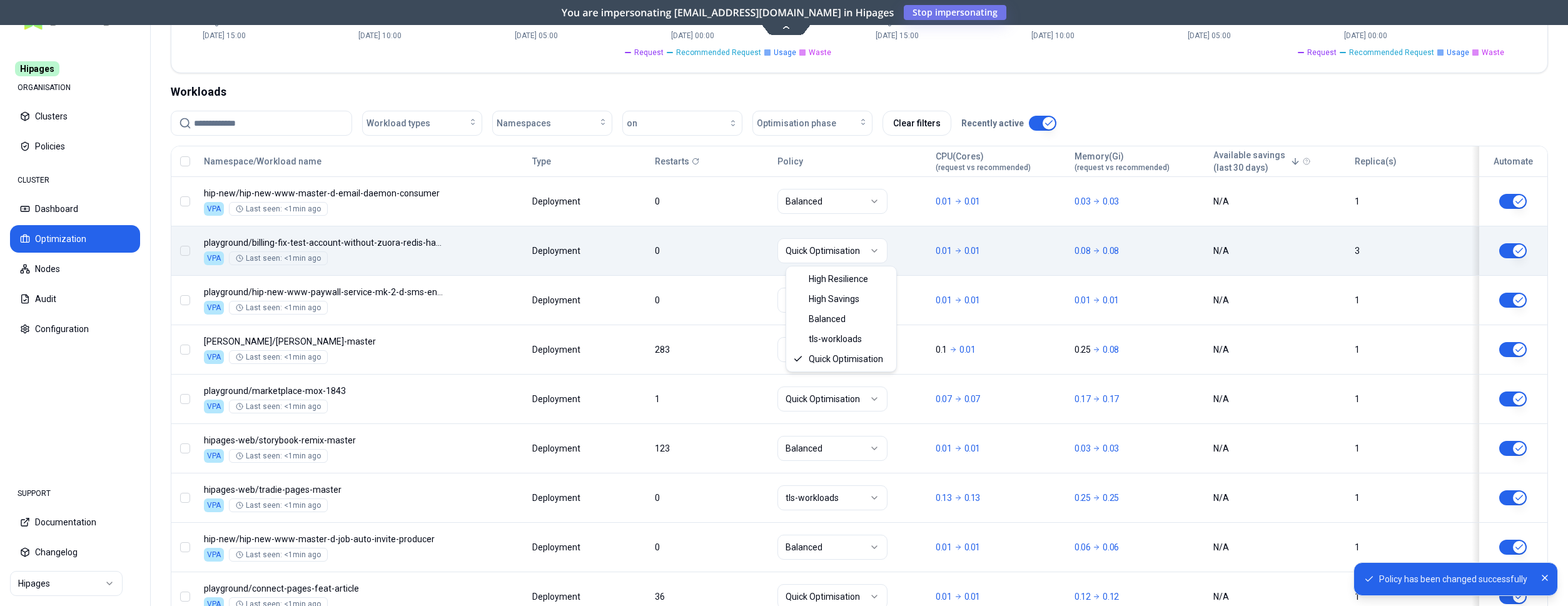
click at [863, 250] on html "Policy has been changed successfully Hipages ORGANISATION Clusters Policies CLU…" at bounding box center [784, 303] width 1568 height 606
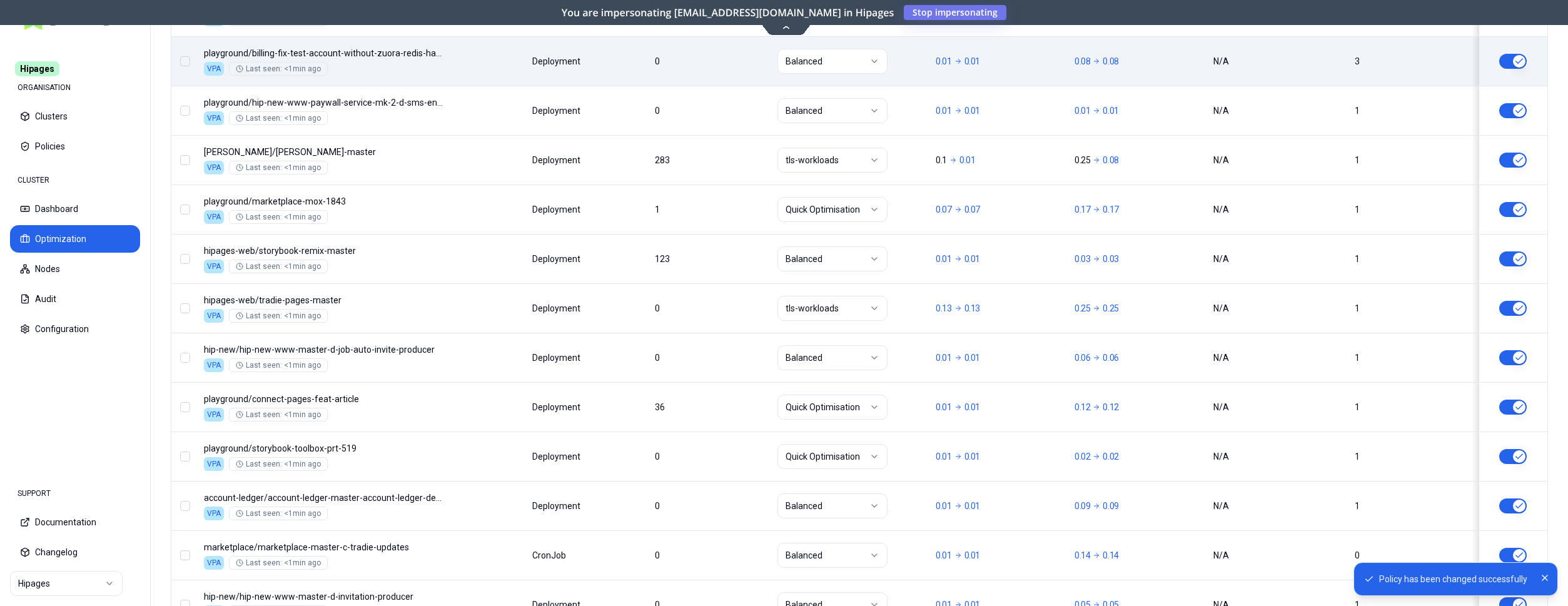
scroll to position [583, 0]
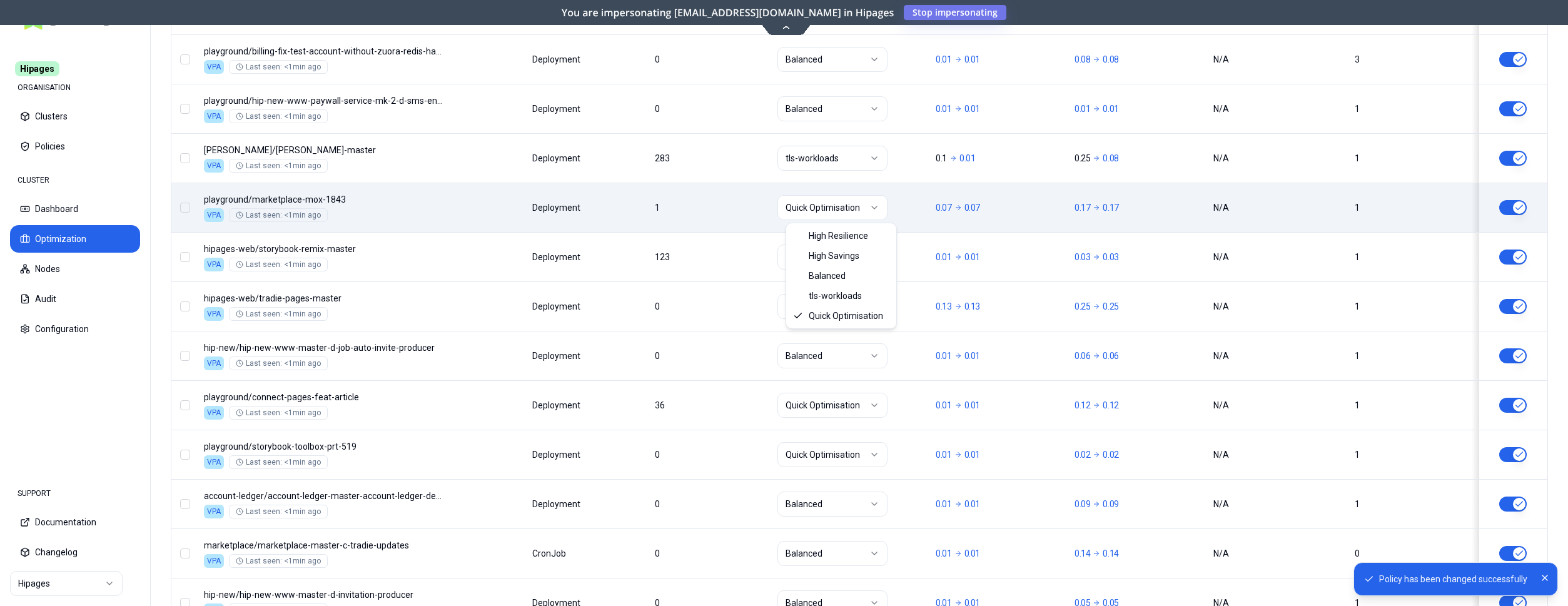
click at [806, 207] on html "Policy has been changed successfully Hipages ORGANISATION Clusters Policies CLU…" at bounding box center [784, 303] width 1568 height 606
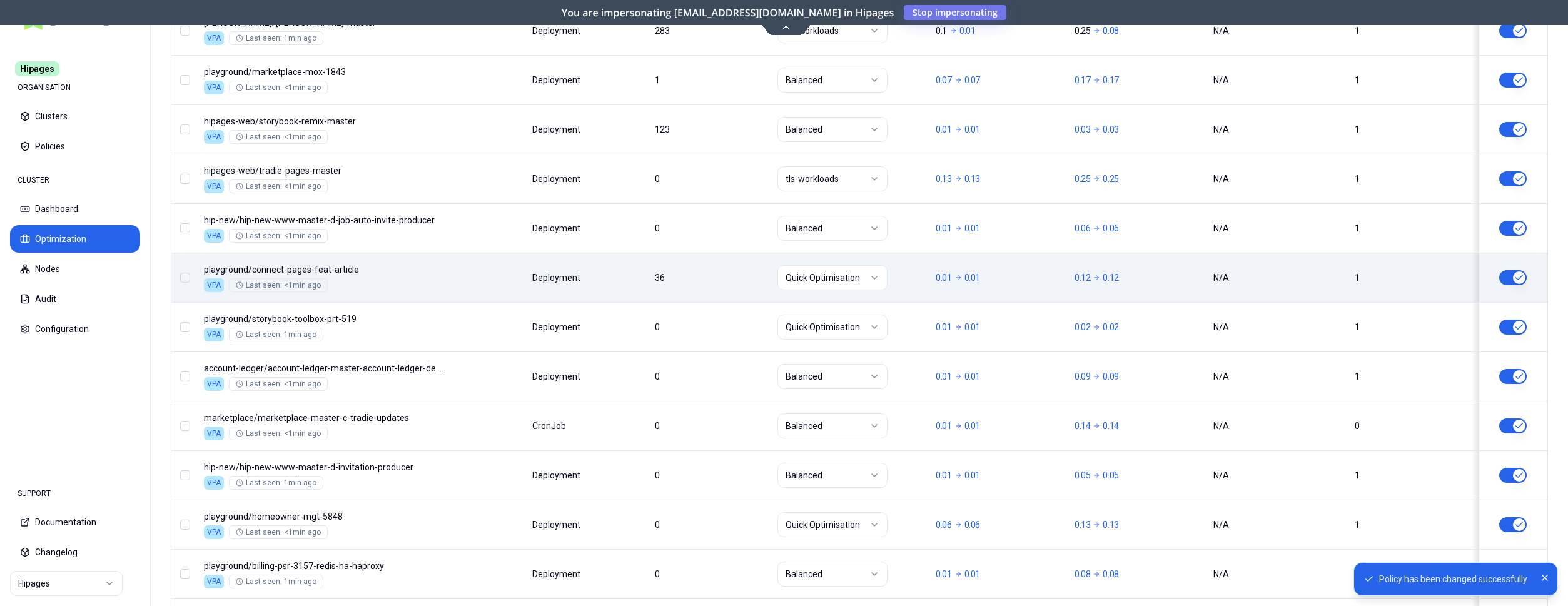
click at [827, 279] on html "Policy has been changed successfully Hipages ORGANISATION Clusters Policies CLU…" at bounding box center [784, 303] width 1568 height 606
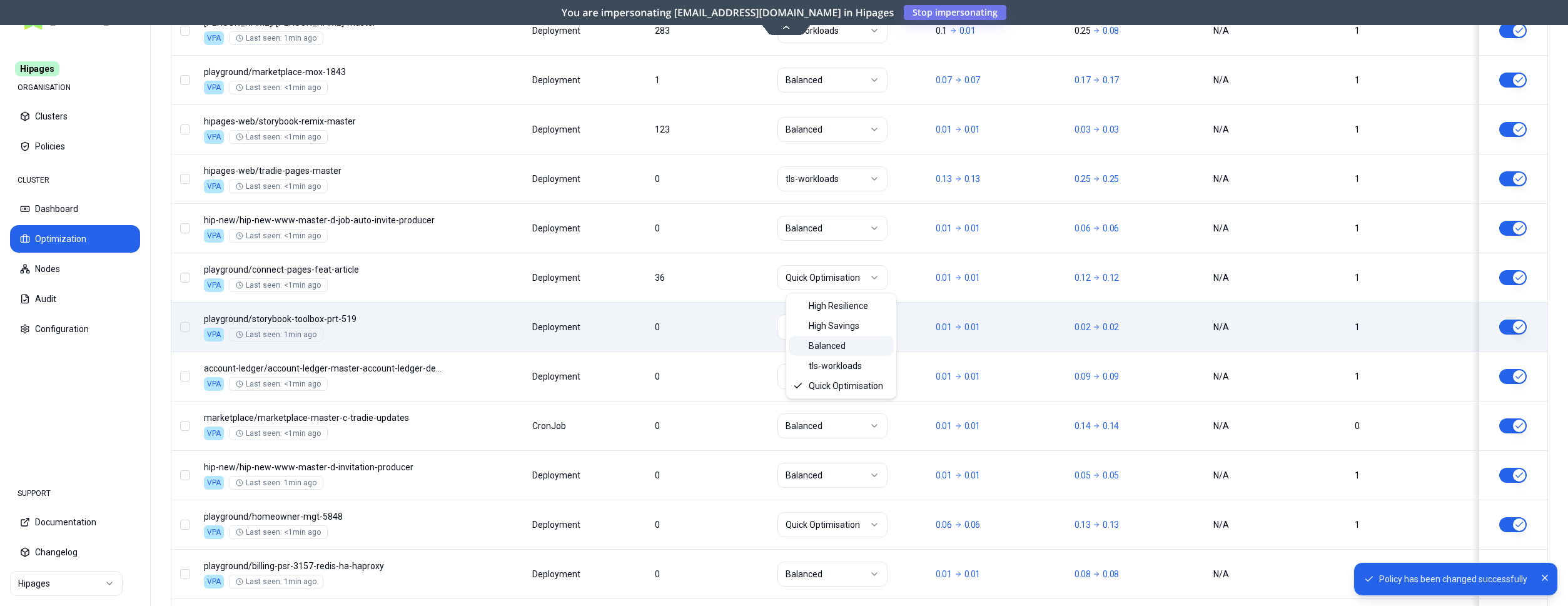
scroll to position [711, 0]
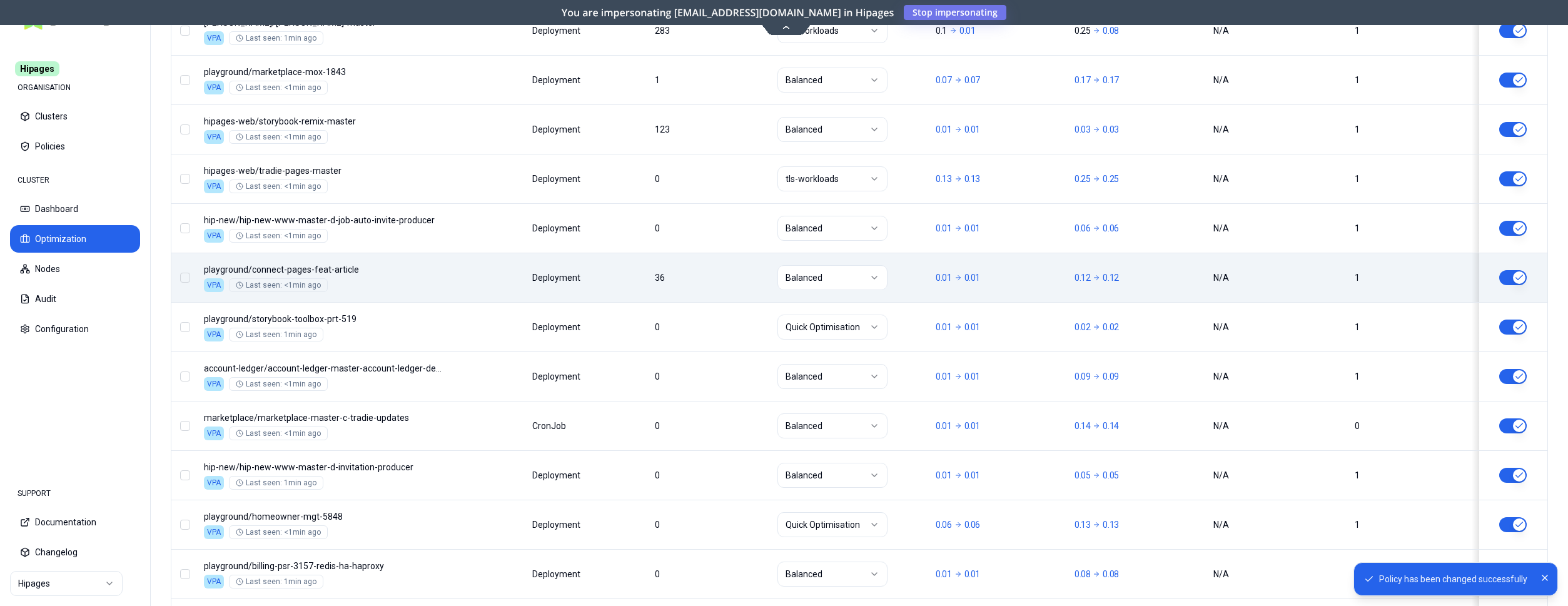
click at [1512, 273] on button "button" at bounding box center [1513, 277] width 28 height 15
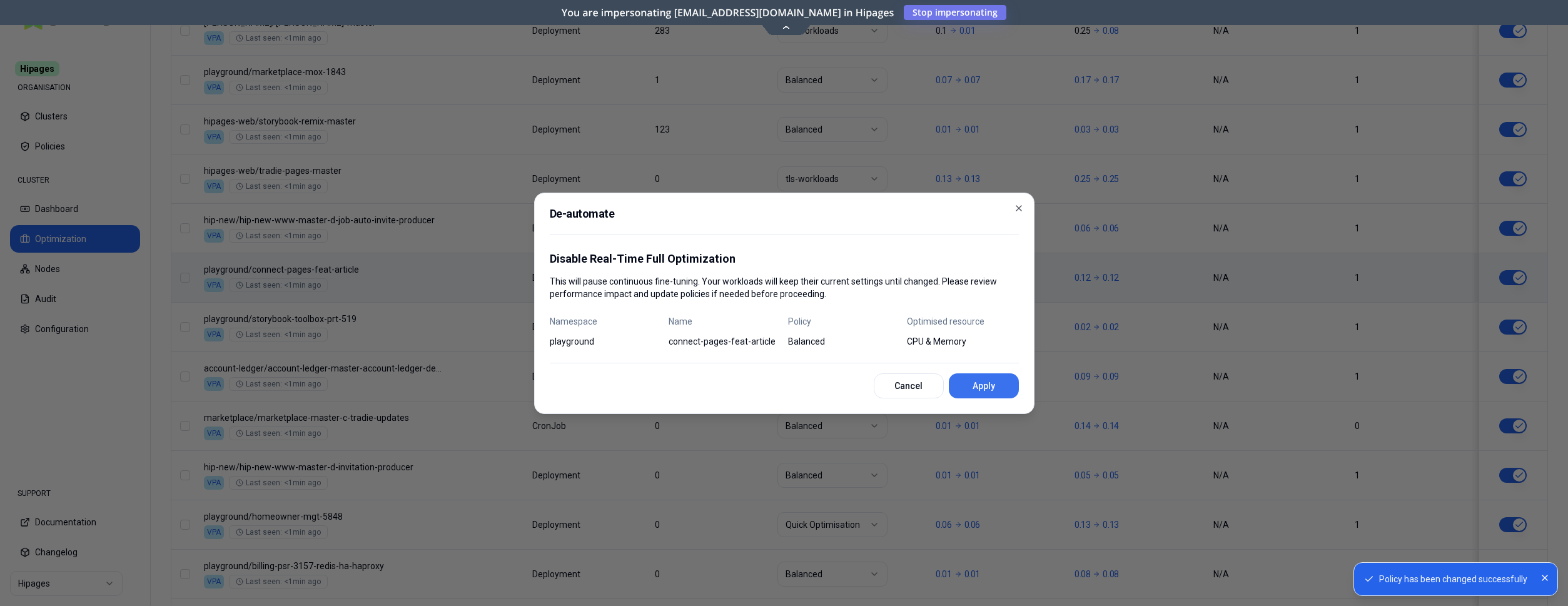
click at [1008, 382] on button "Apply" at bounding box center [983, 385] width 70 height 25
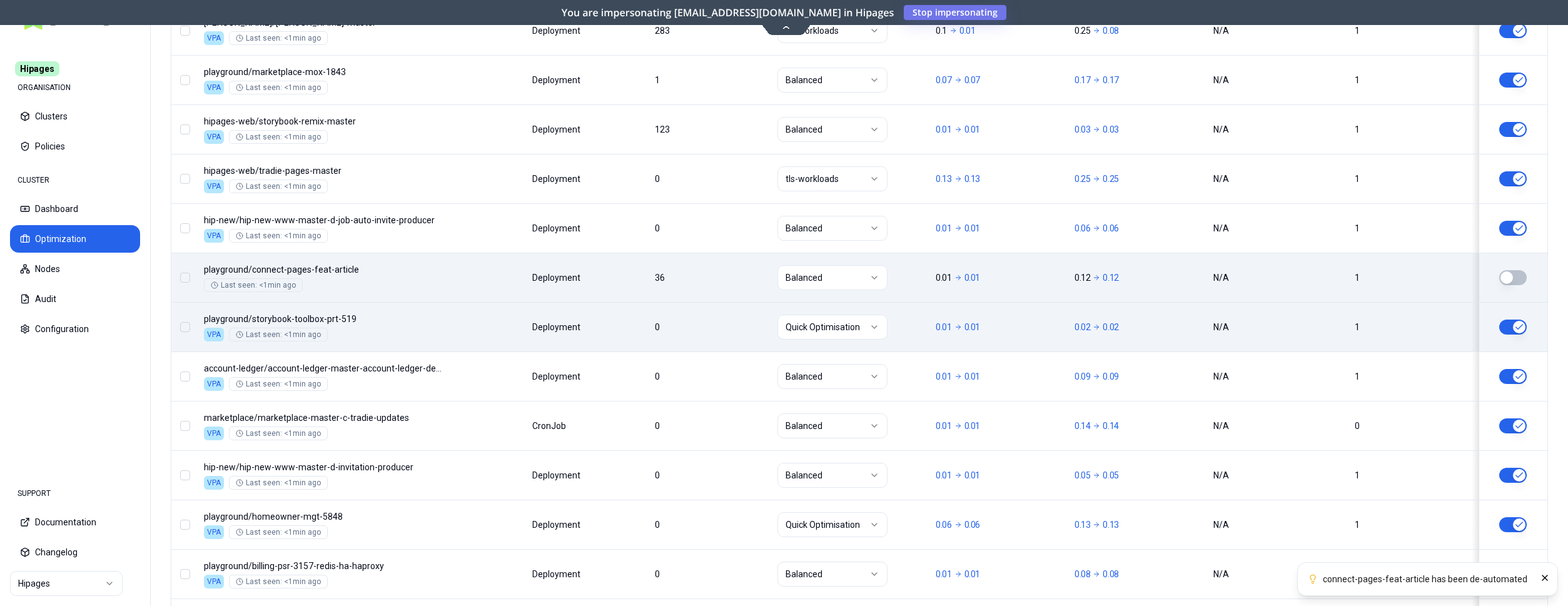
click at [826, 332] on html "connect-pages-feat-article has been de-automated Hipages ORGANISATION Clusters …" at bounding box center [784, 303] width 1568 height 606
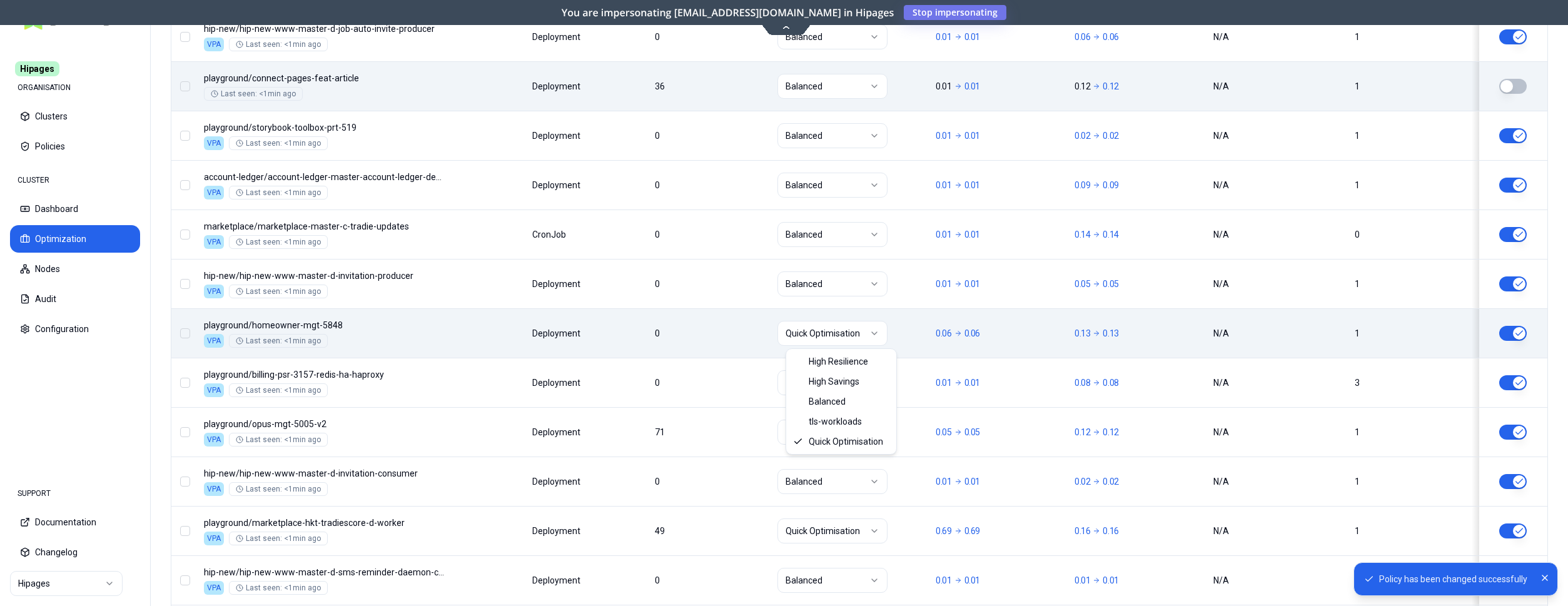
click at [851, 339] on html "Policy has been changed successfully Hipages ORGANISATION Clusters Policies CLU…" at bounding box center [784, 303] width 1568 height 606
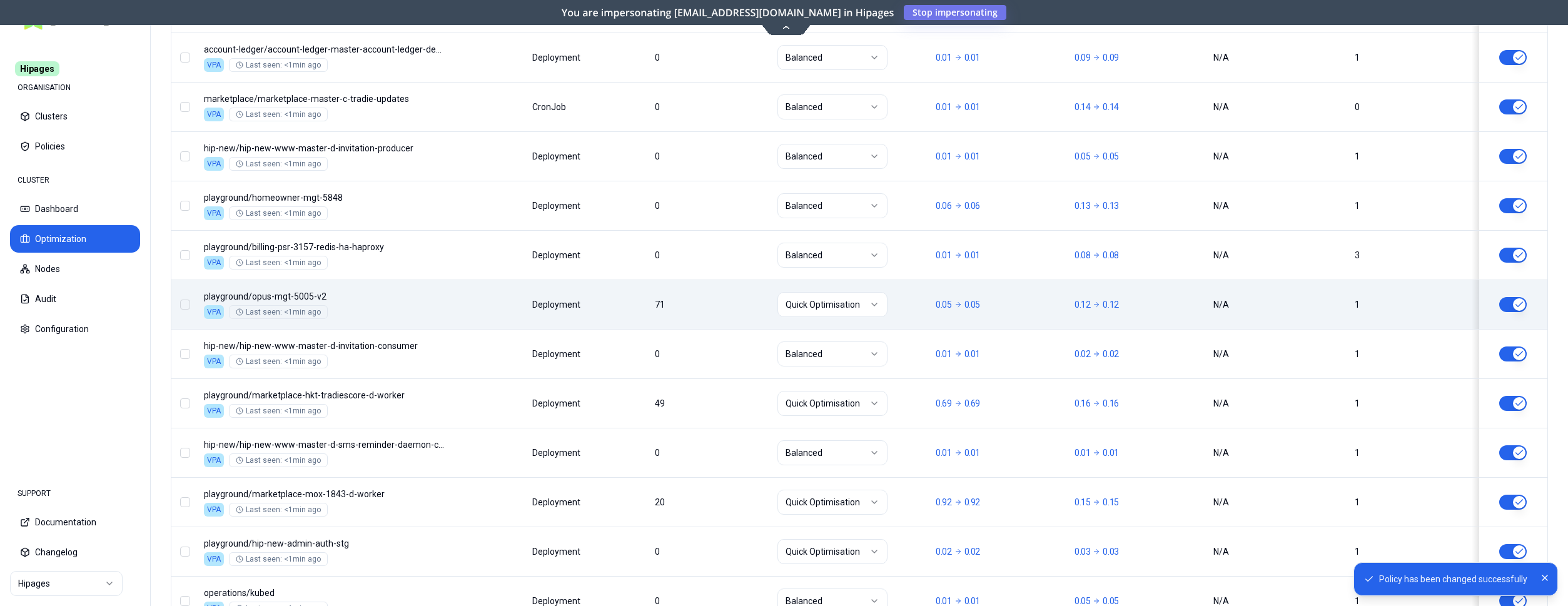
click at [859, 311] on html "Policy has been changed successfully Hipages ORGANISATION Clusters Policies CLU…" at bounding box center [784, 303] width 1568 height 606
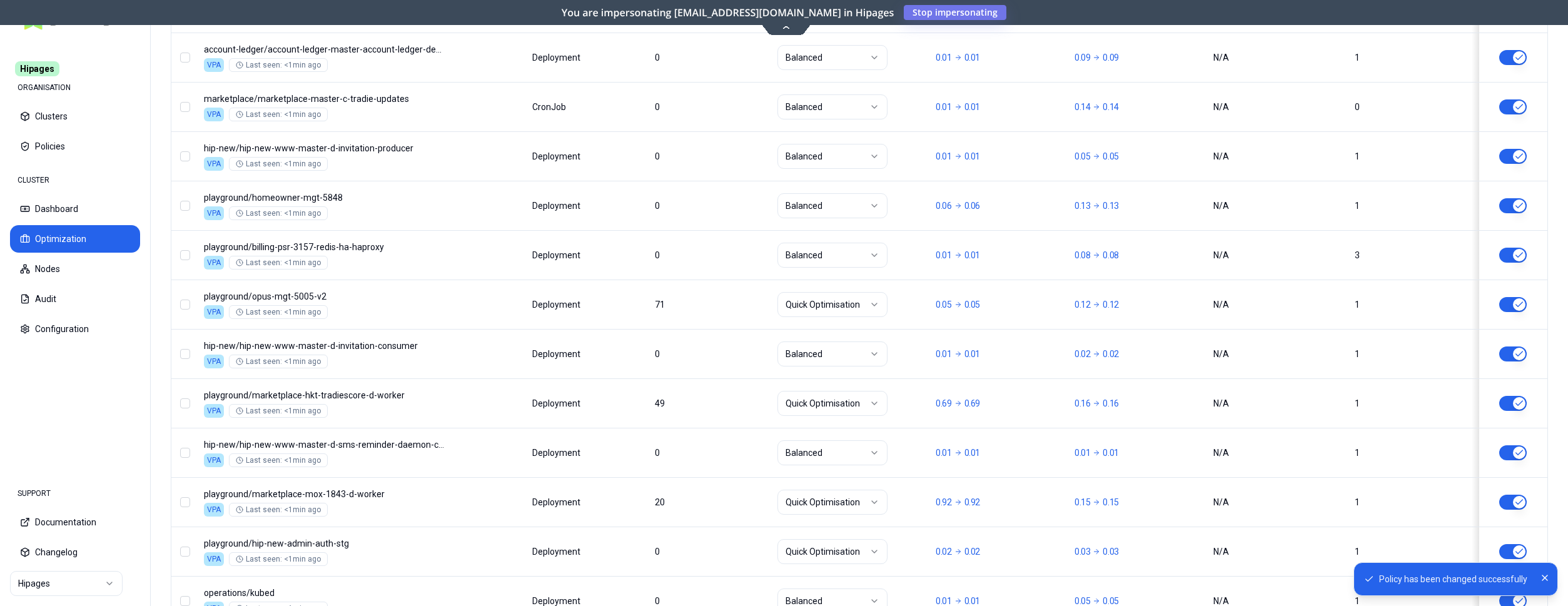
scroll to position [1031, 0]
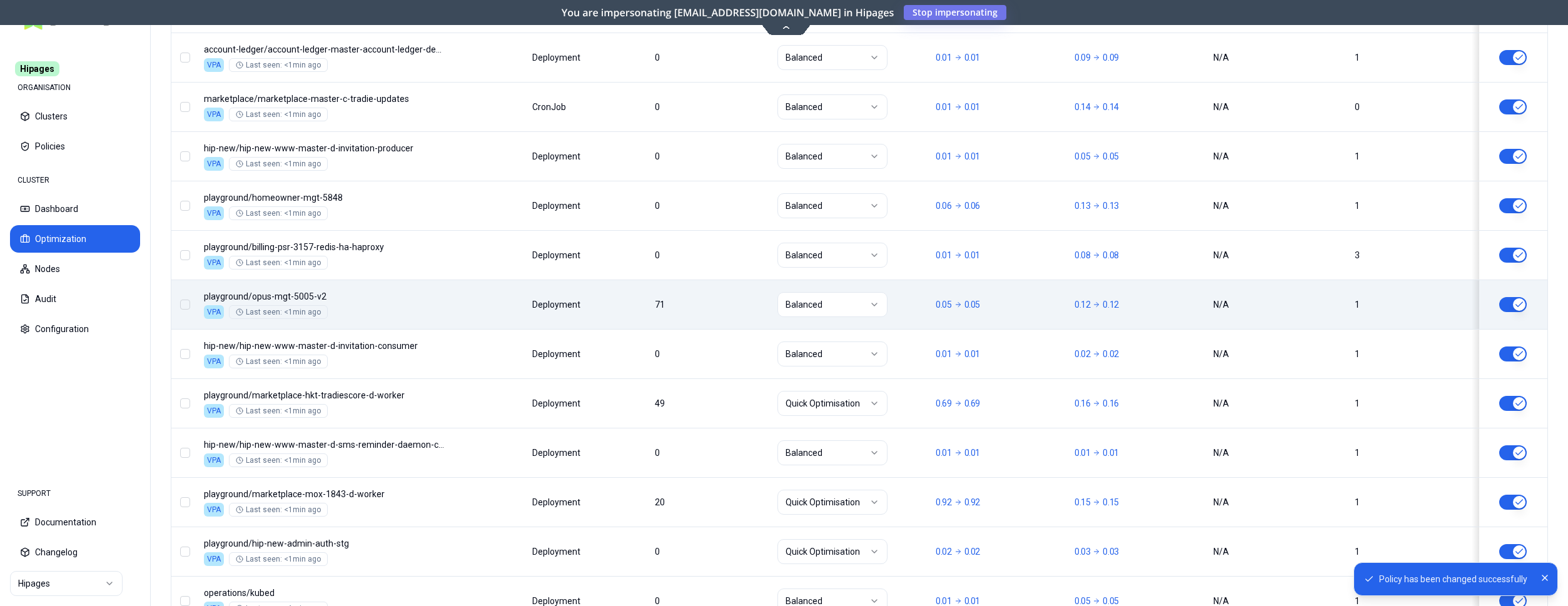
click at [1528, 304] on div at bounding box center [1513, 304] width 57 height 15
click at [870, 306] on html "Policy has been changed successfully Hipages ORGANISATION Clusters Policies CLU…" at bounding box center [784, 303] width 1568 height 606
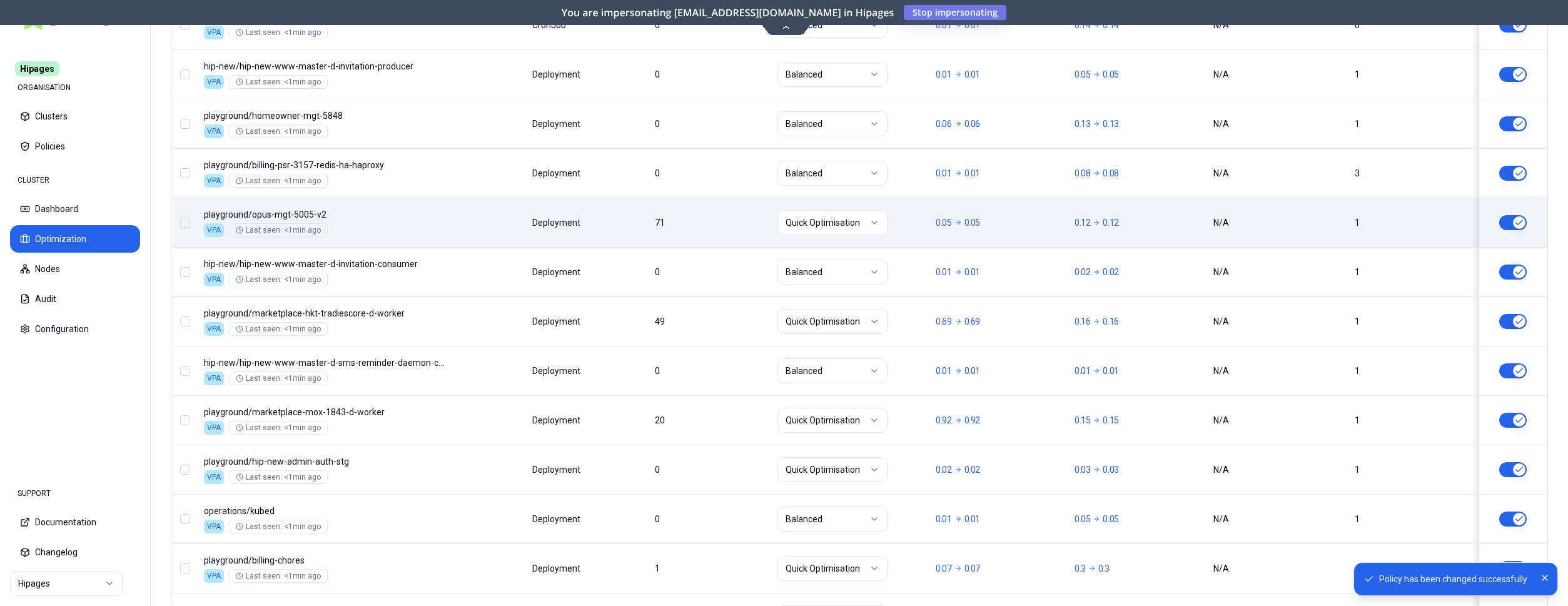
scroll to position [1158, 0]
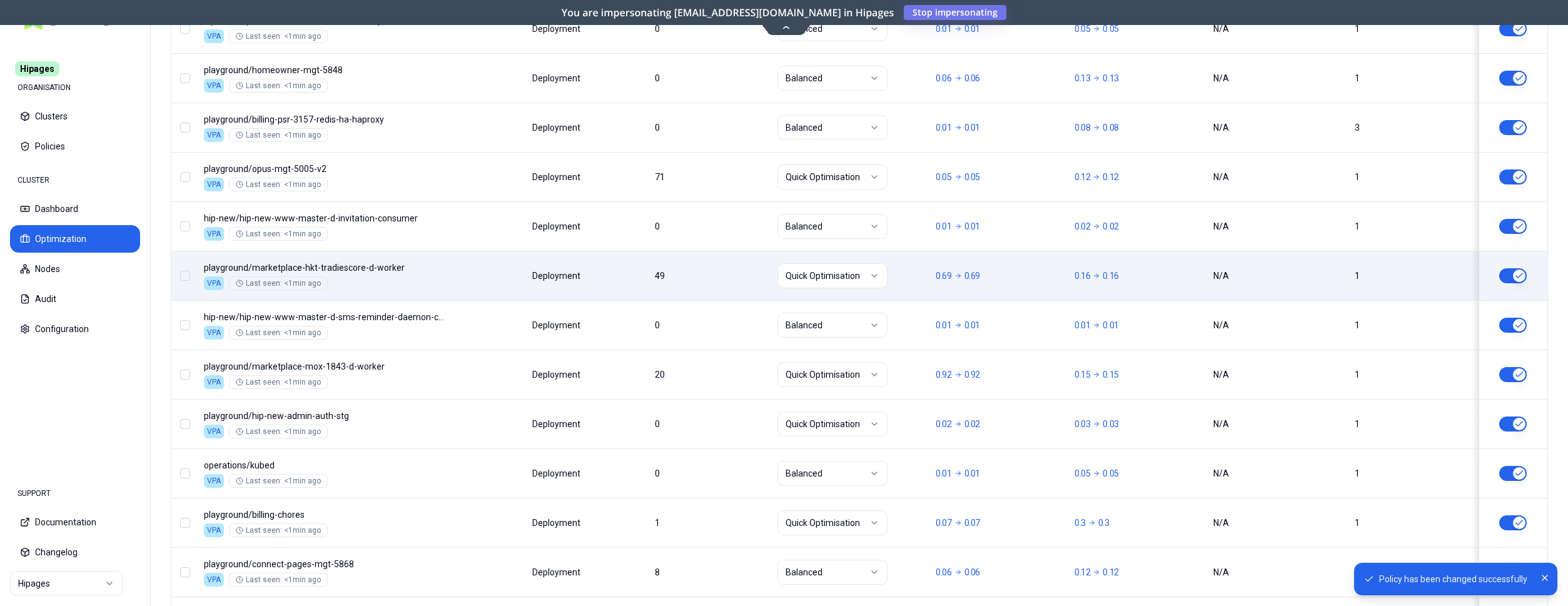
click at [1518, 273] on button "button" at bounding box center [1513, 275] width 28 height 15
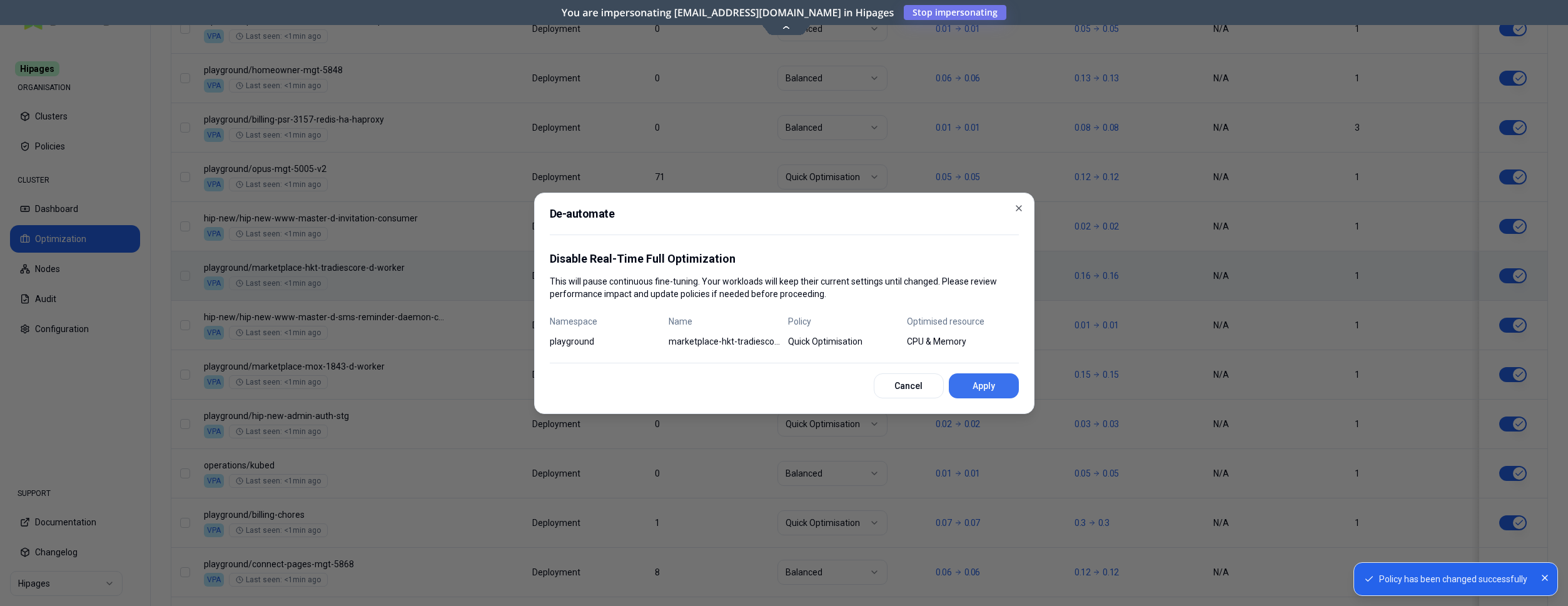
click at [975, 384] on button "Apply" at bounding box center [983, 385] width 70 height 25
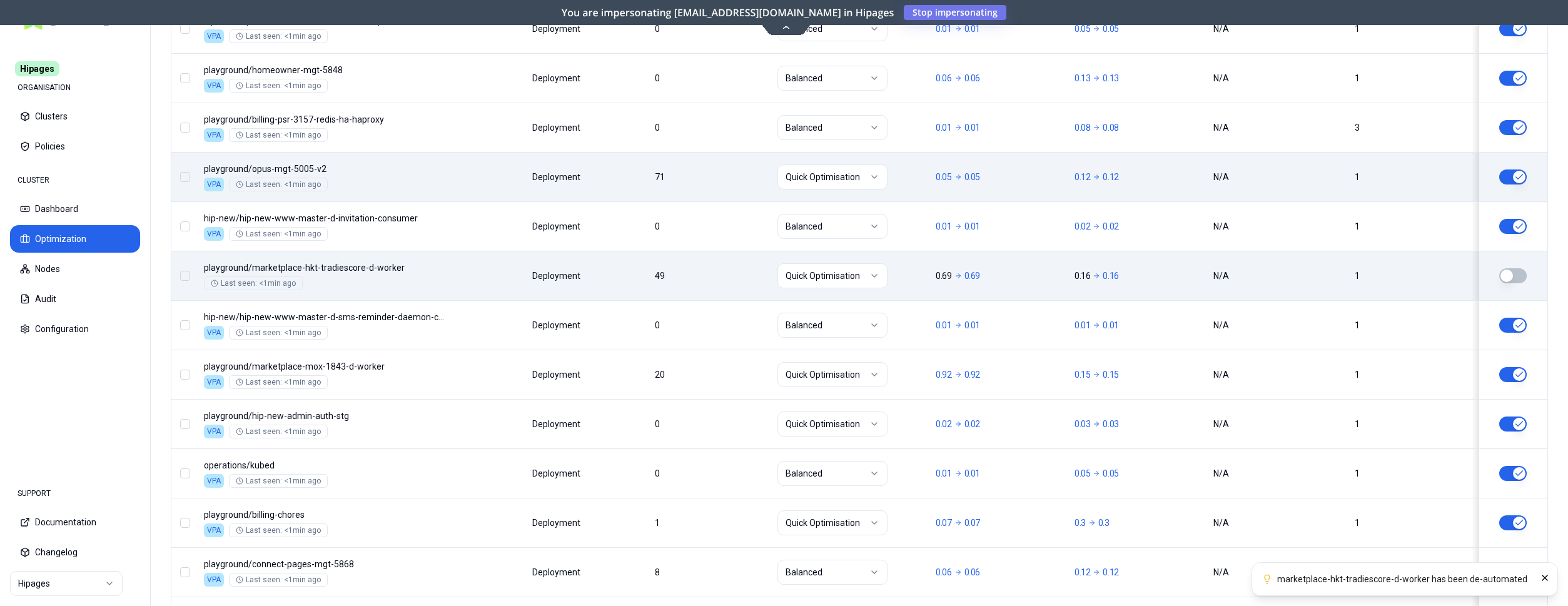
click at [1514, 175] on button "button" at bounding box center [1513, 176] width 28 height 15
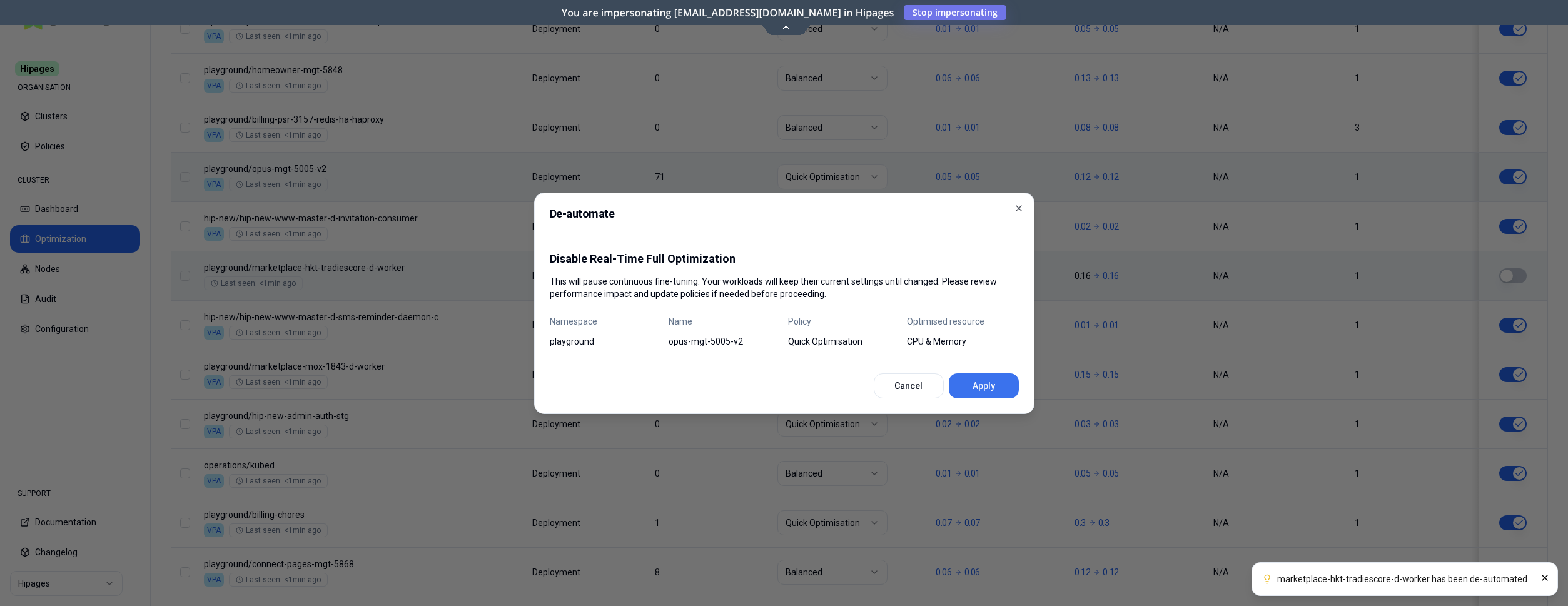
click at [992, 386] on button "Apply" at bounding box center [983, 385] width 70 height 25
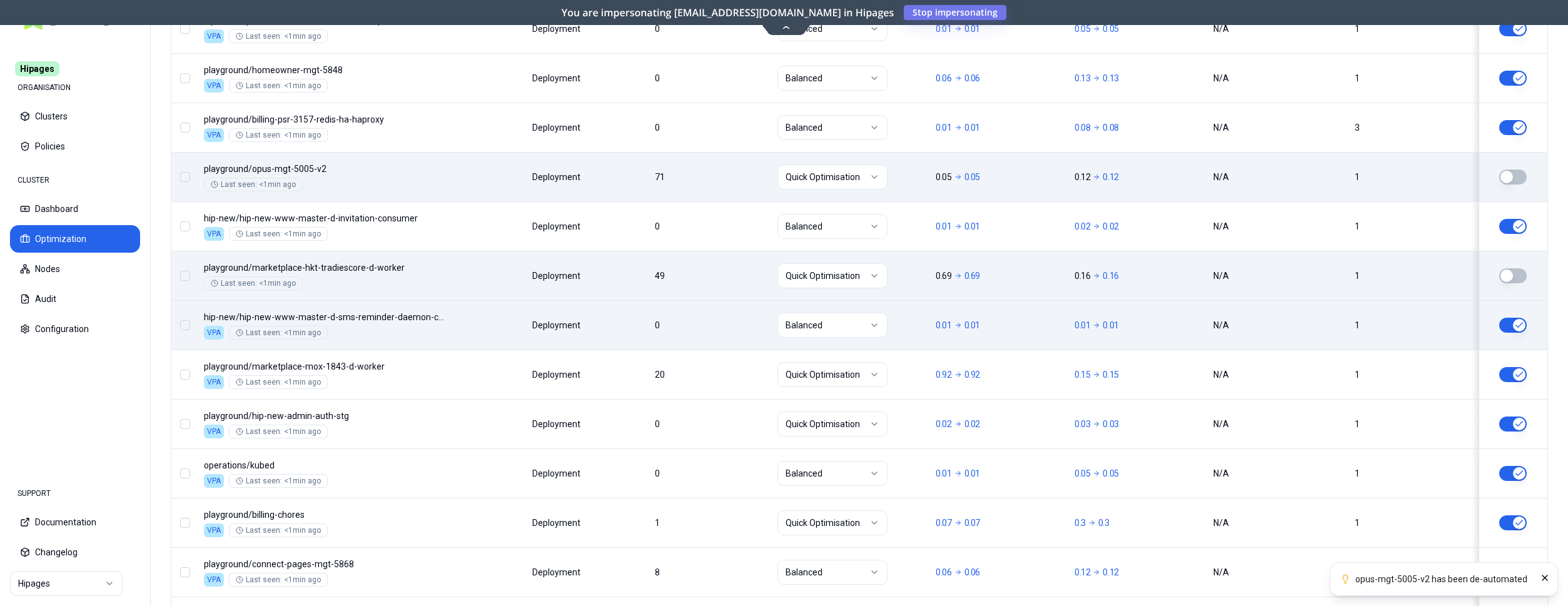
scroll to position [1222, 0]
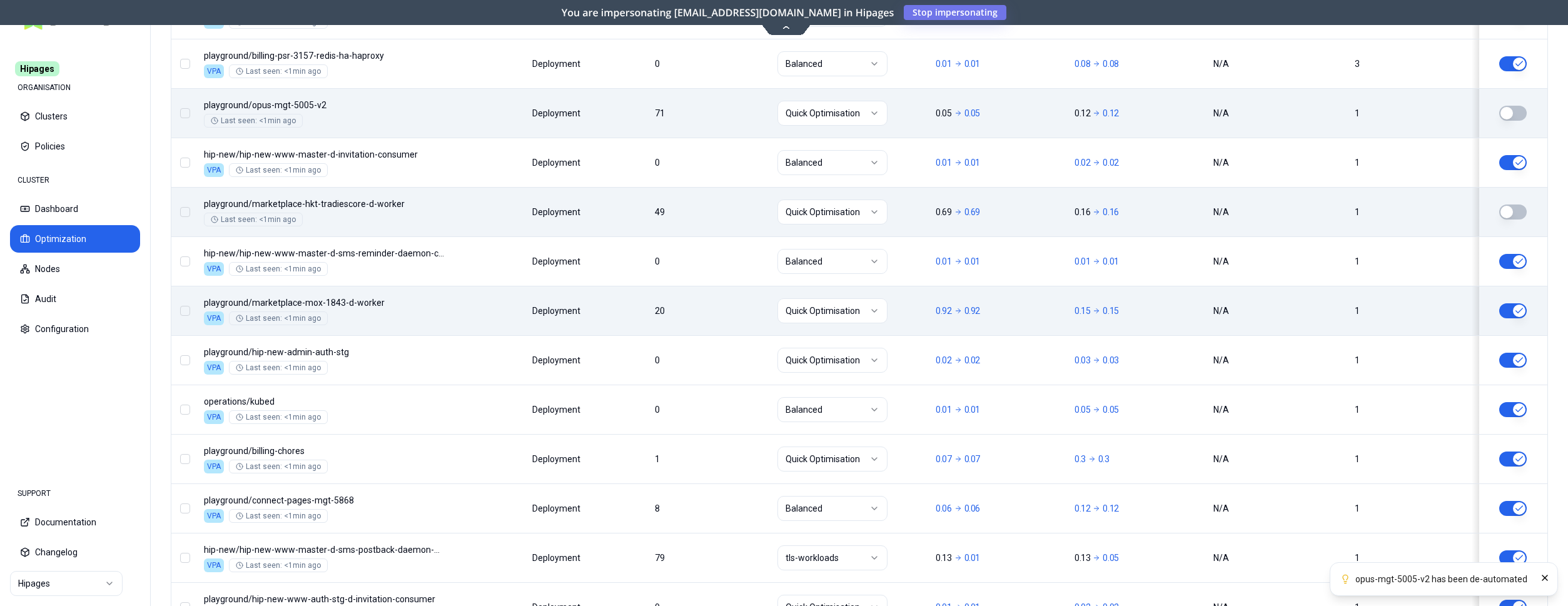
click at [1522, 304] on button "button" at bounding box center [1513, 310] width 28 height 15
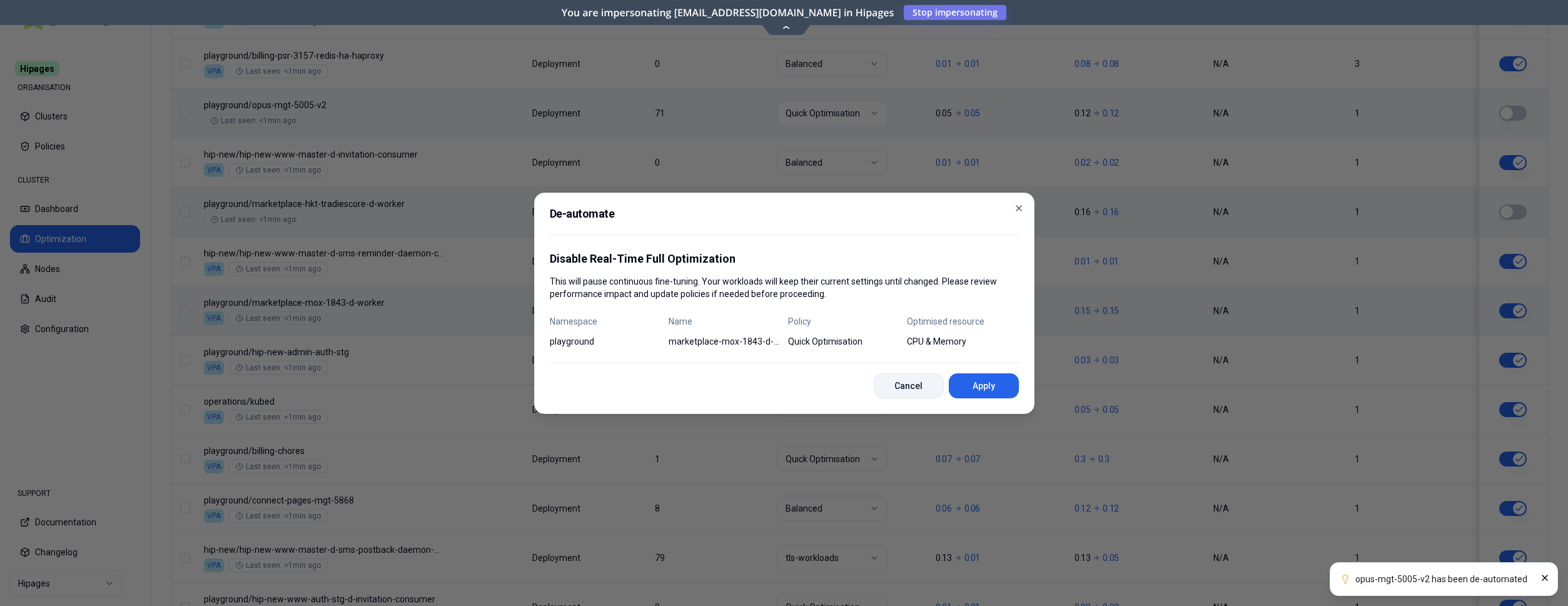
click at [997, 383] on button "Apply" at bounding box center [983, 385] width 70 height 25
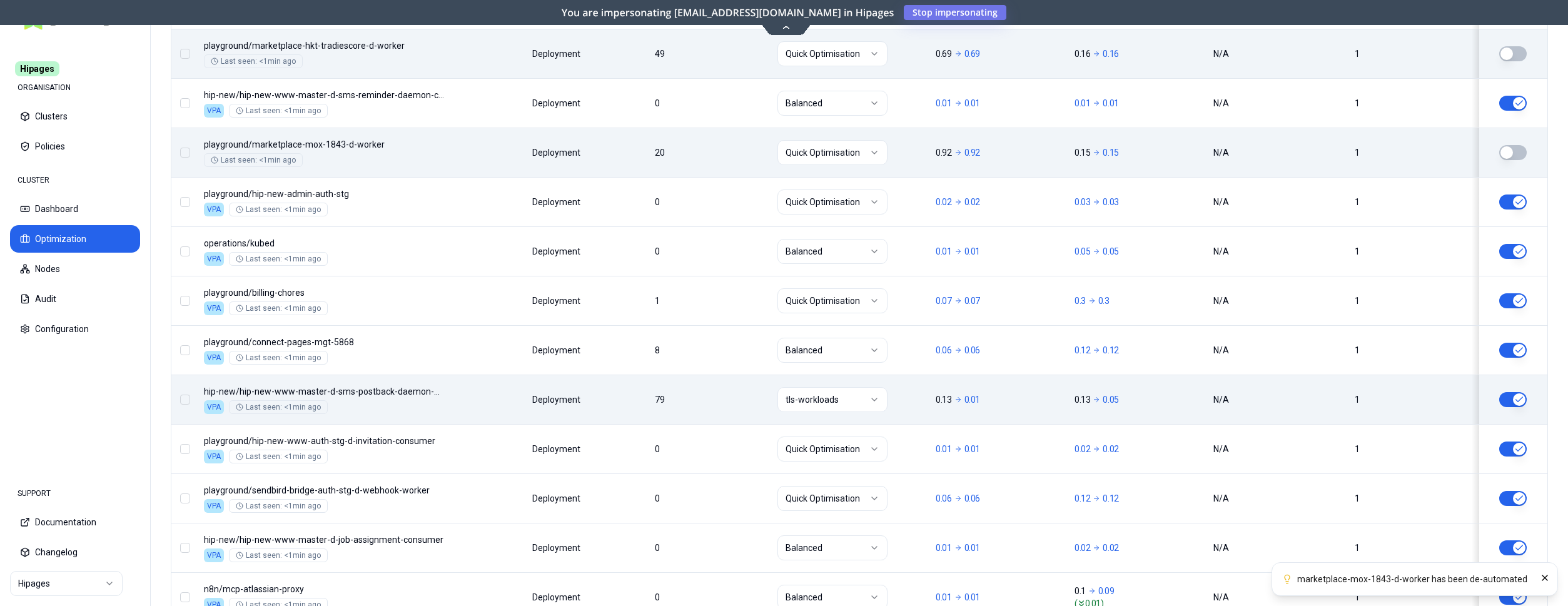
scroll to position [1413, 0]
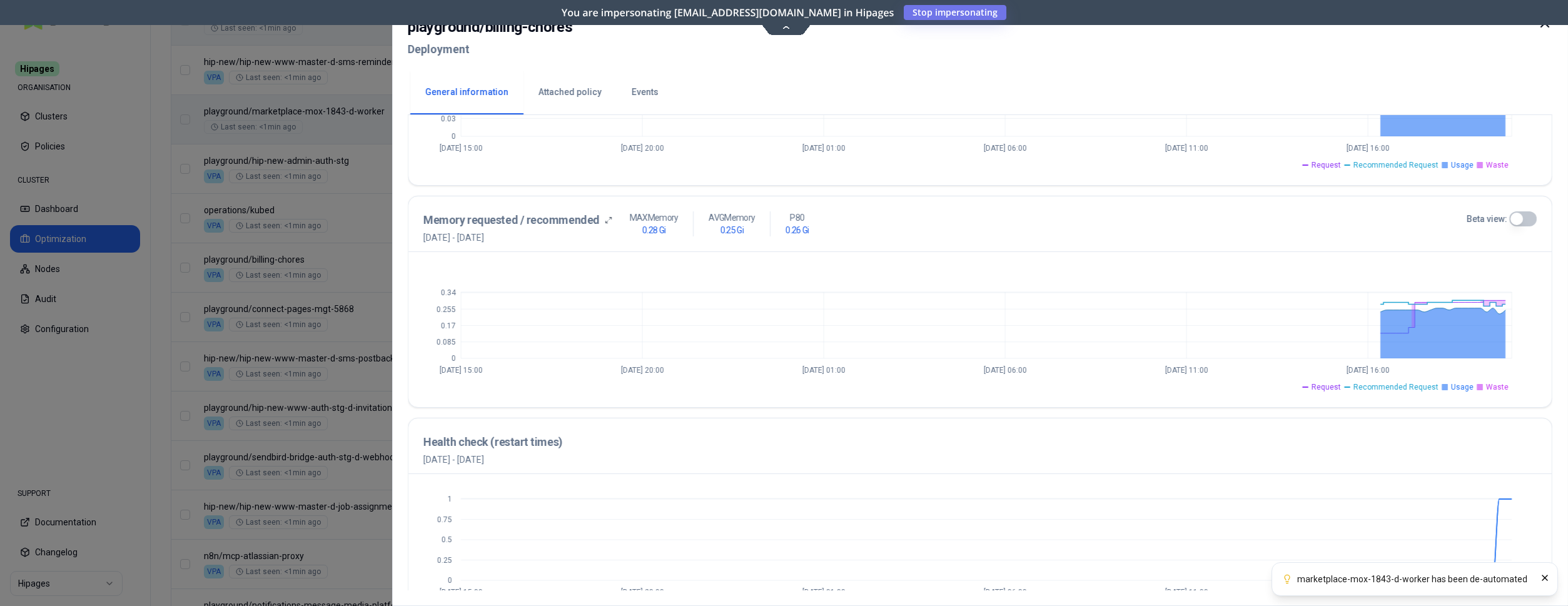
scroll to position [453, 0]
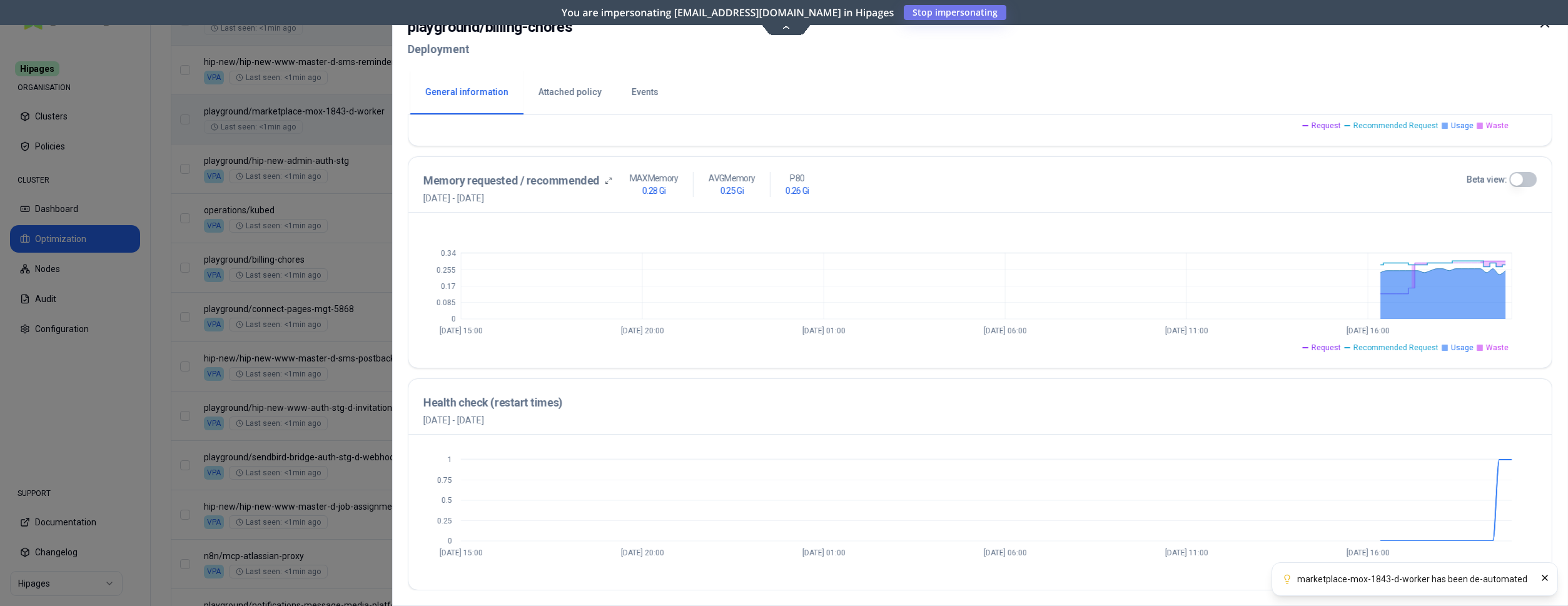
click at [1546, 25] on icon at bounding box center [1545, 24] width 8 height 8
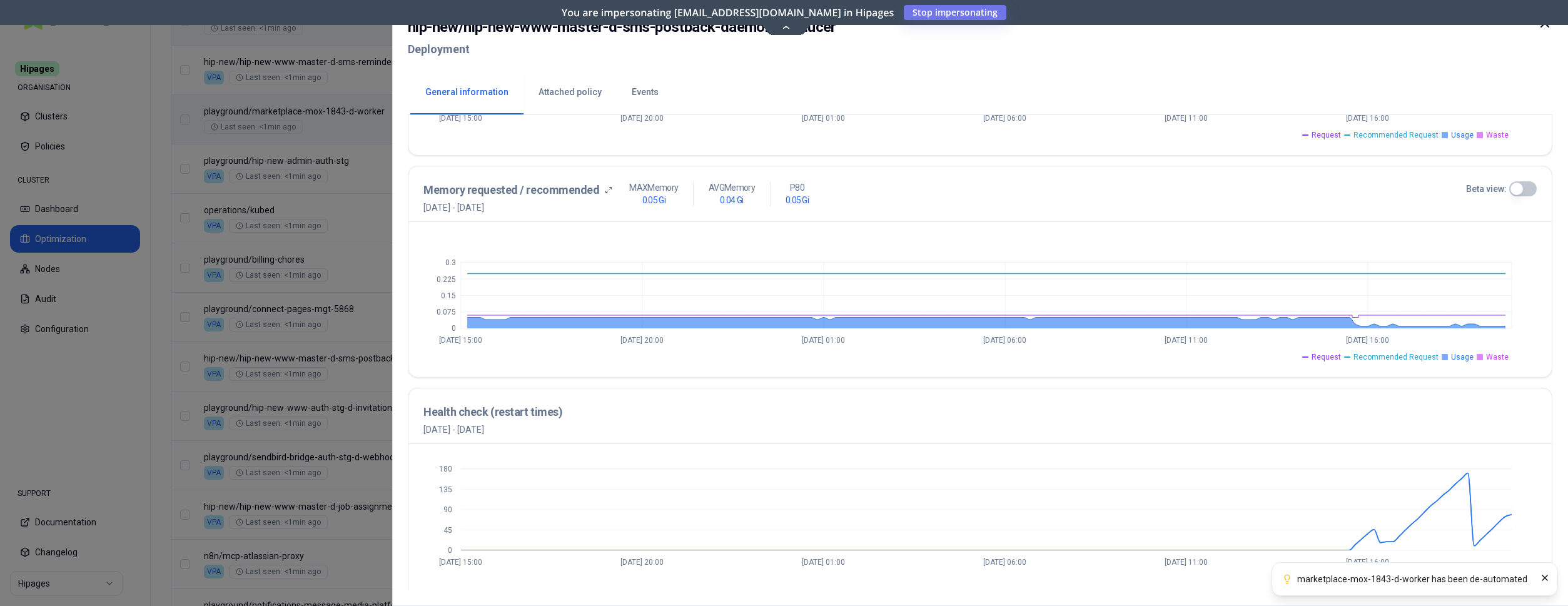
scroll to position [453, 0]
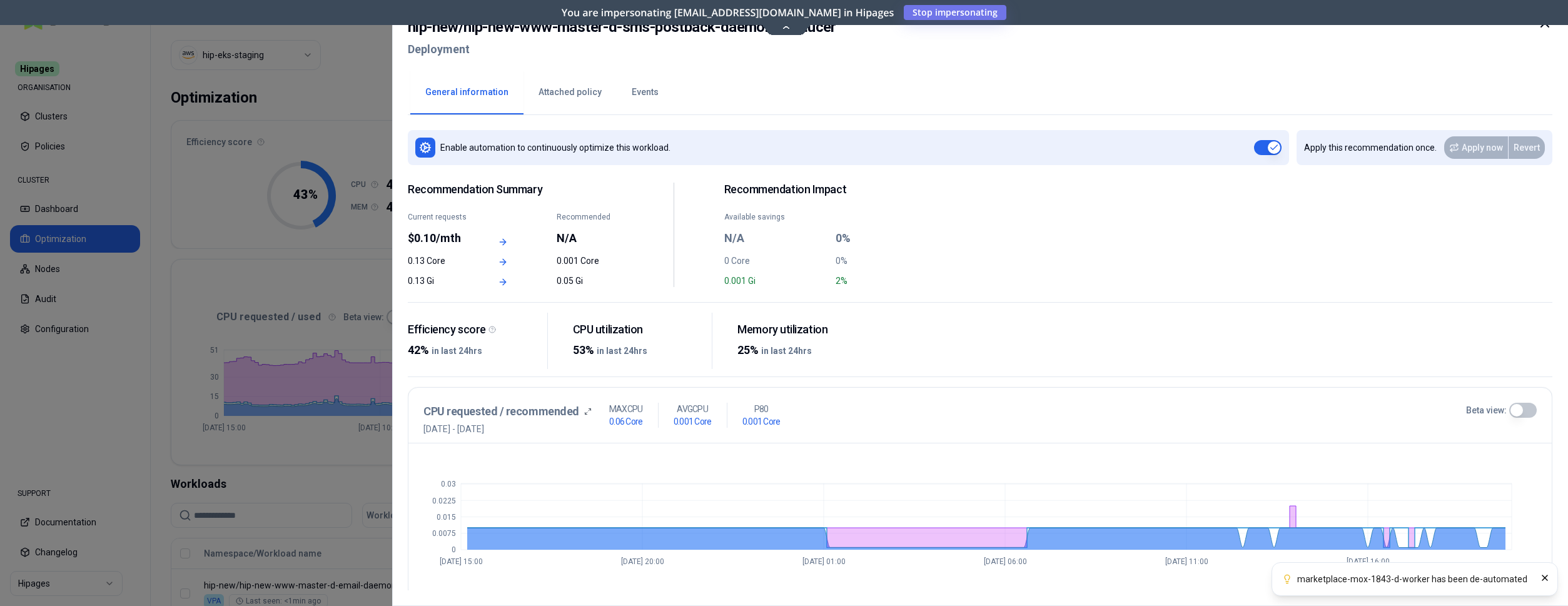
scroll to position [453, 0]
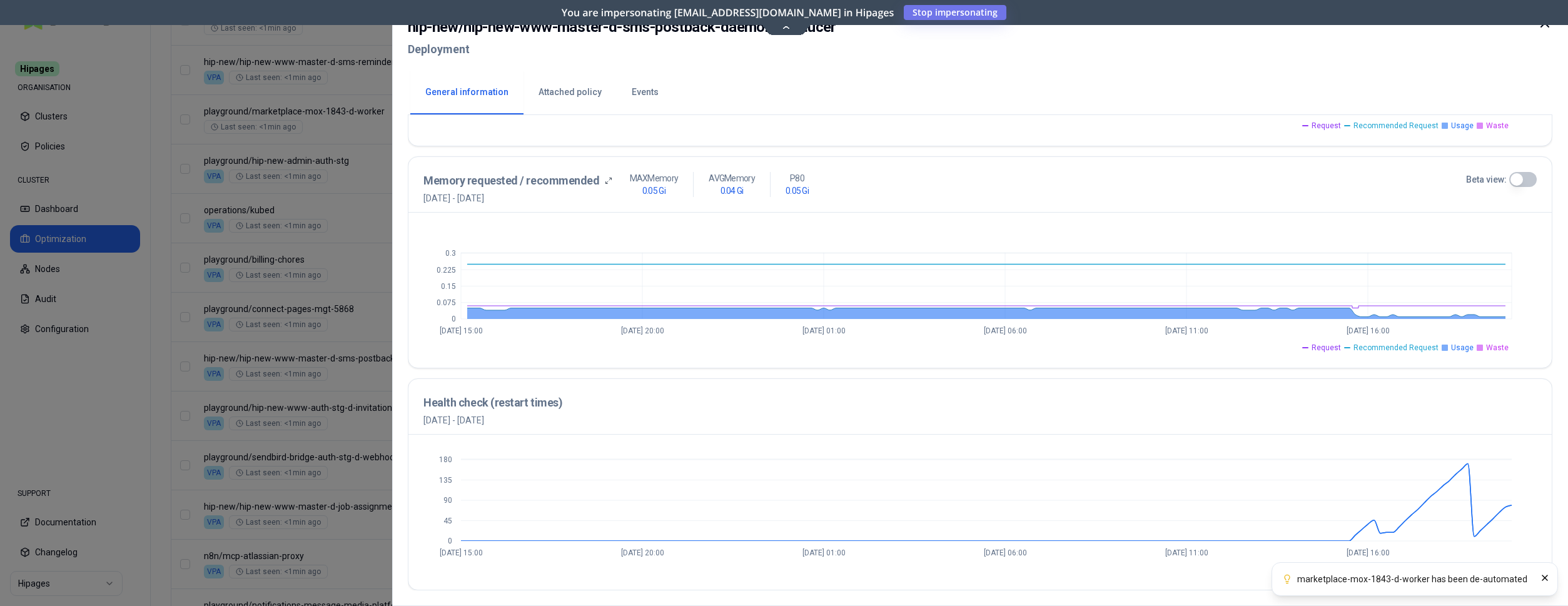
click at [1546, 30] on icon at bounding box center [1544, 23] width 15 height 15
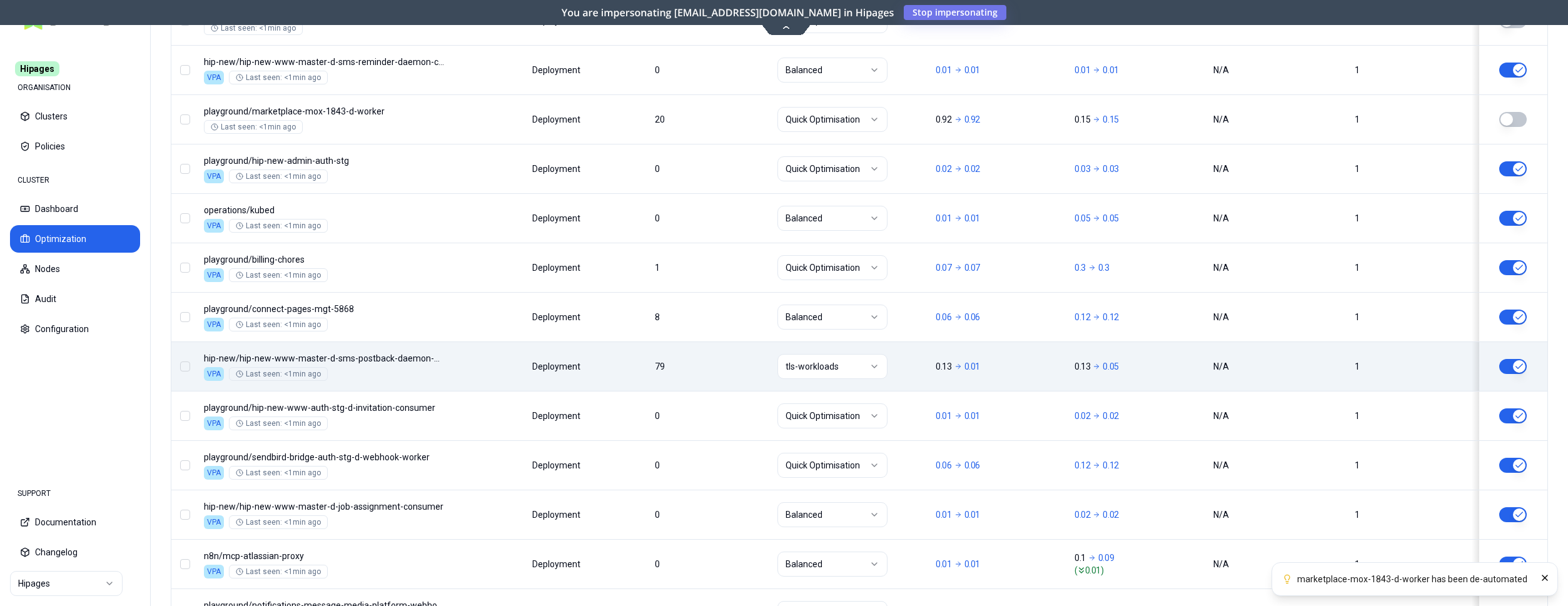
click at [844, 368] on html "marketplace-mox-1843-d-worker has been de-automated Hipages ORGANISATION Cluste…" at bounding box center [784, 303] width 1568 height 606
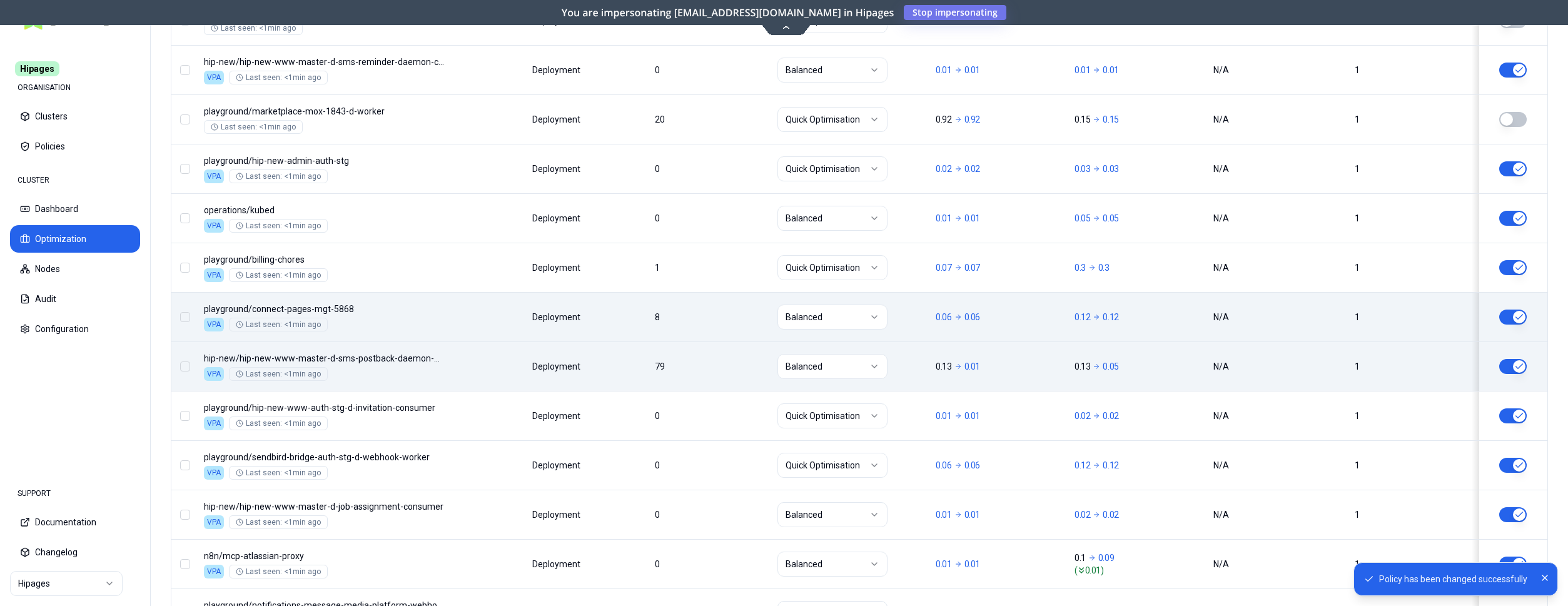
click at [1518, 314] on button "button" at bounding box center [1513, 316] width 28 height 15
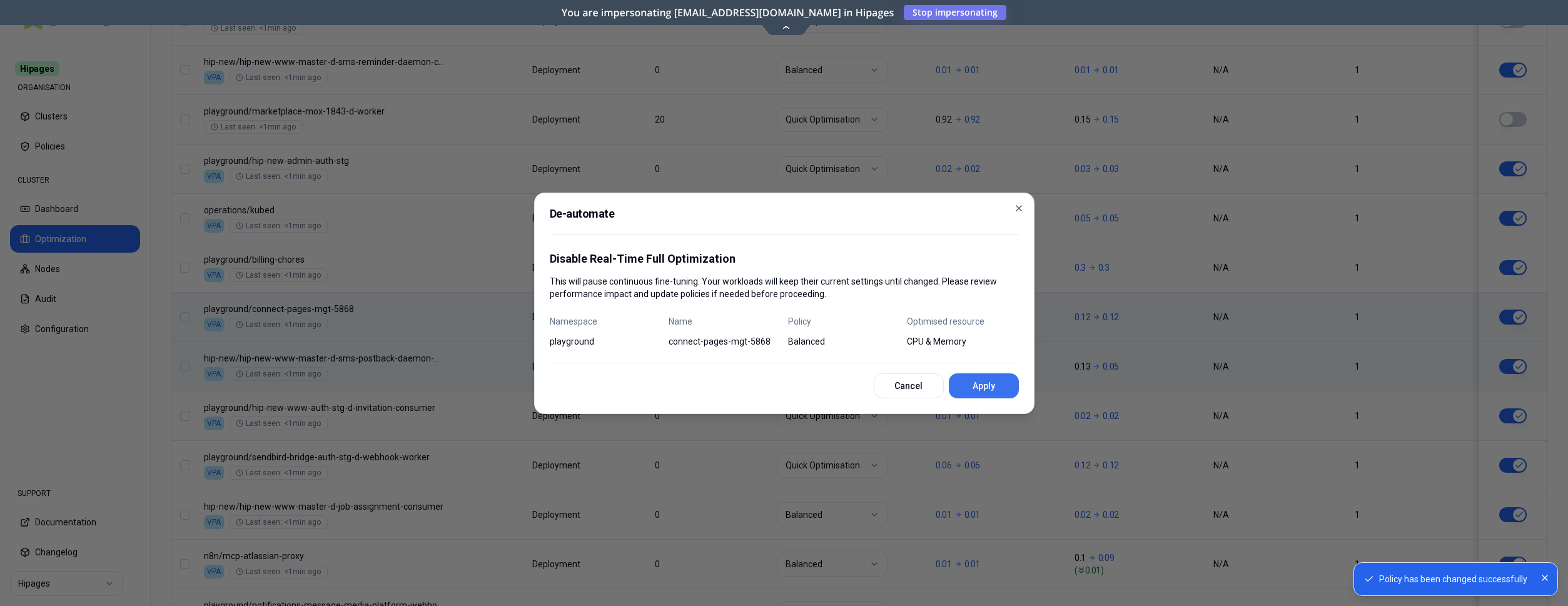
click at [972, 385] on button "Apply" at bounding box center [983, 385] width 70 height 25
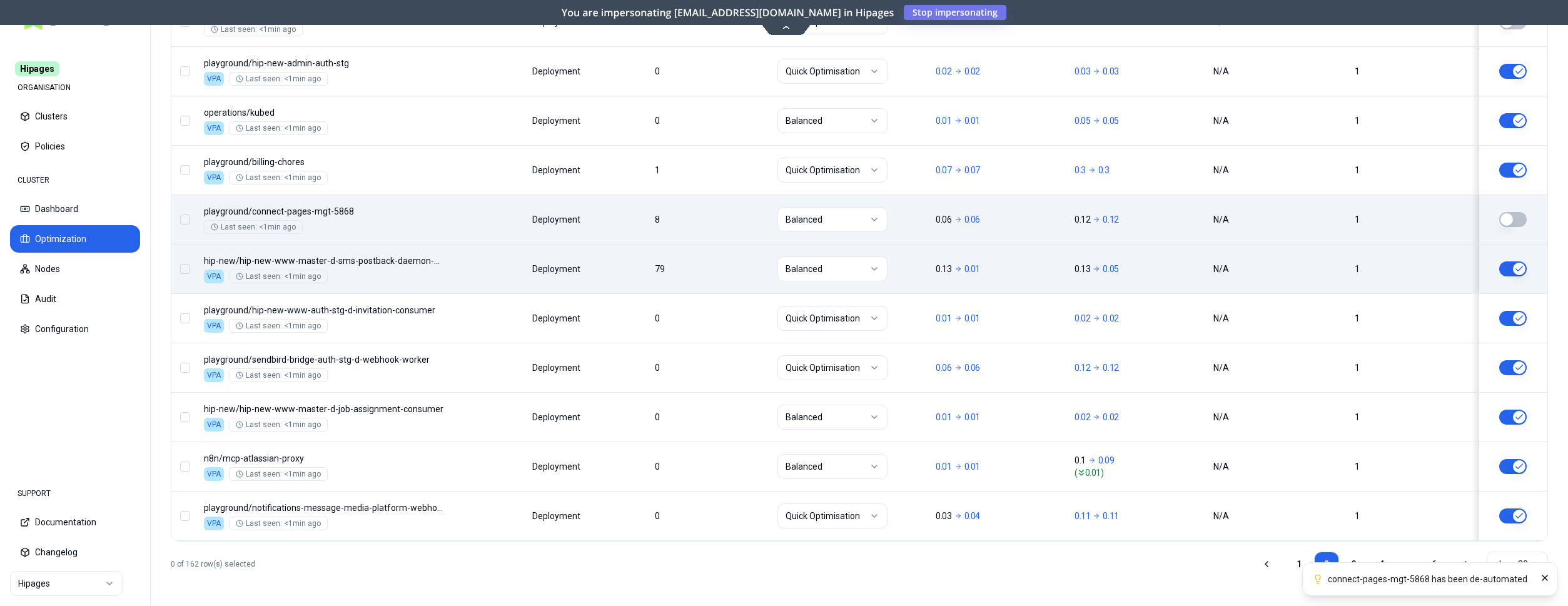
scroll to position [1512, 0]
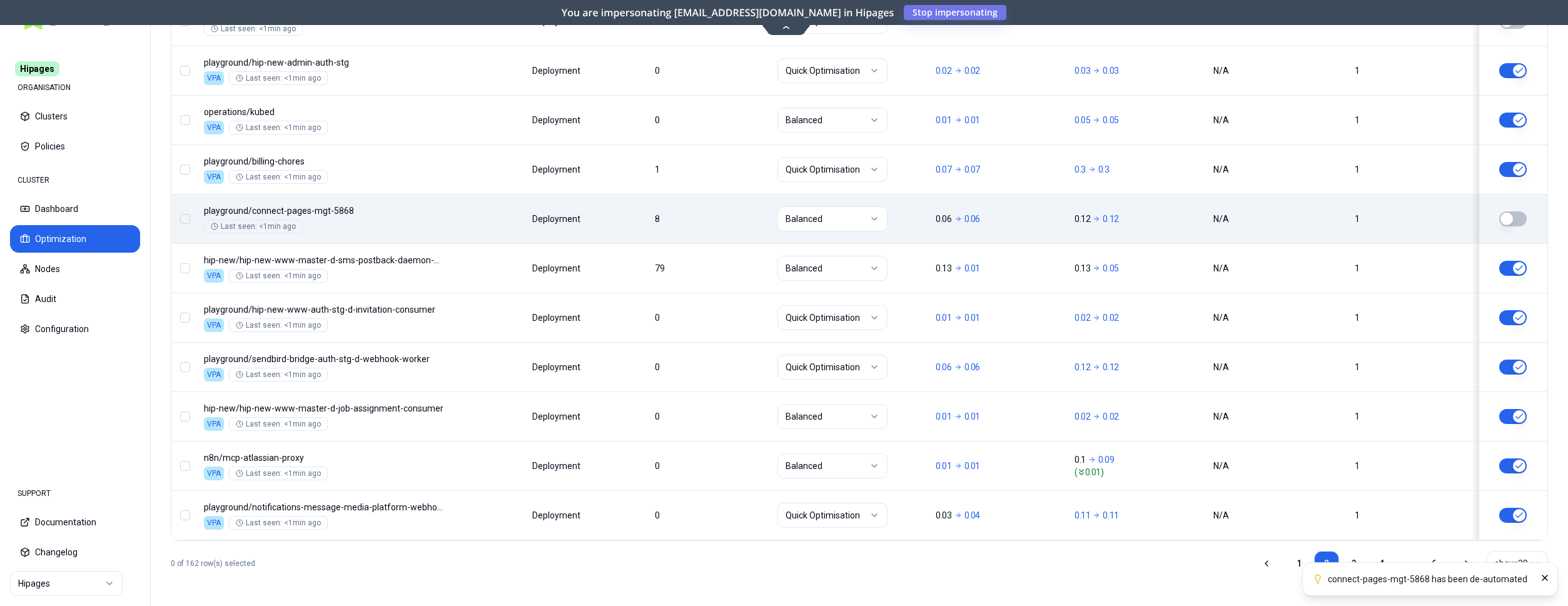
click at [1515, 264] on button "button" at bounding box center [1513, 268] width 28 height 15
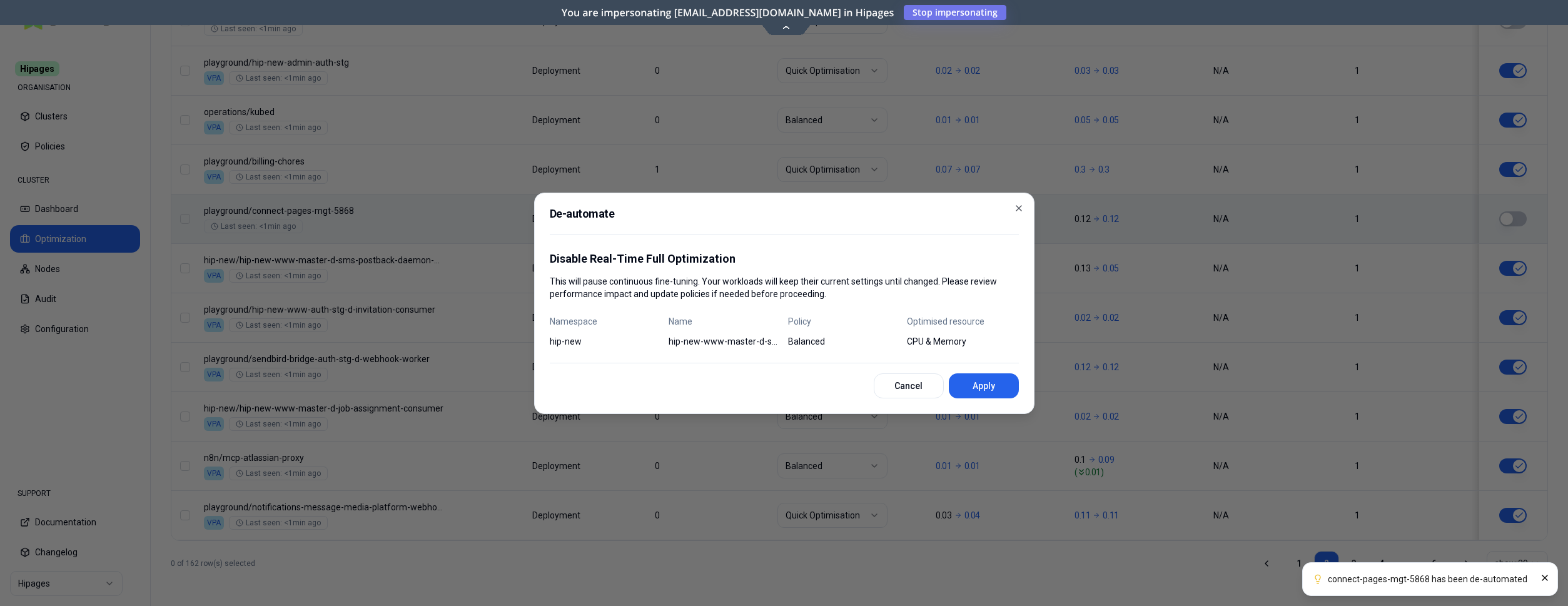
click at [984, 390] on button "Apply" at bounding box center [983, 385] width 70 height 25
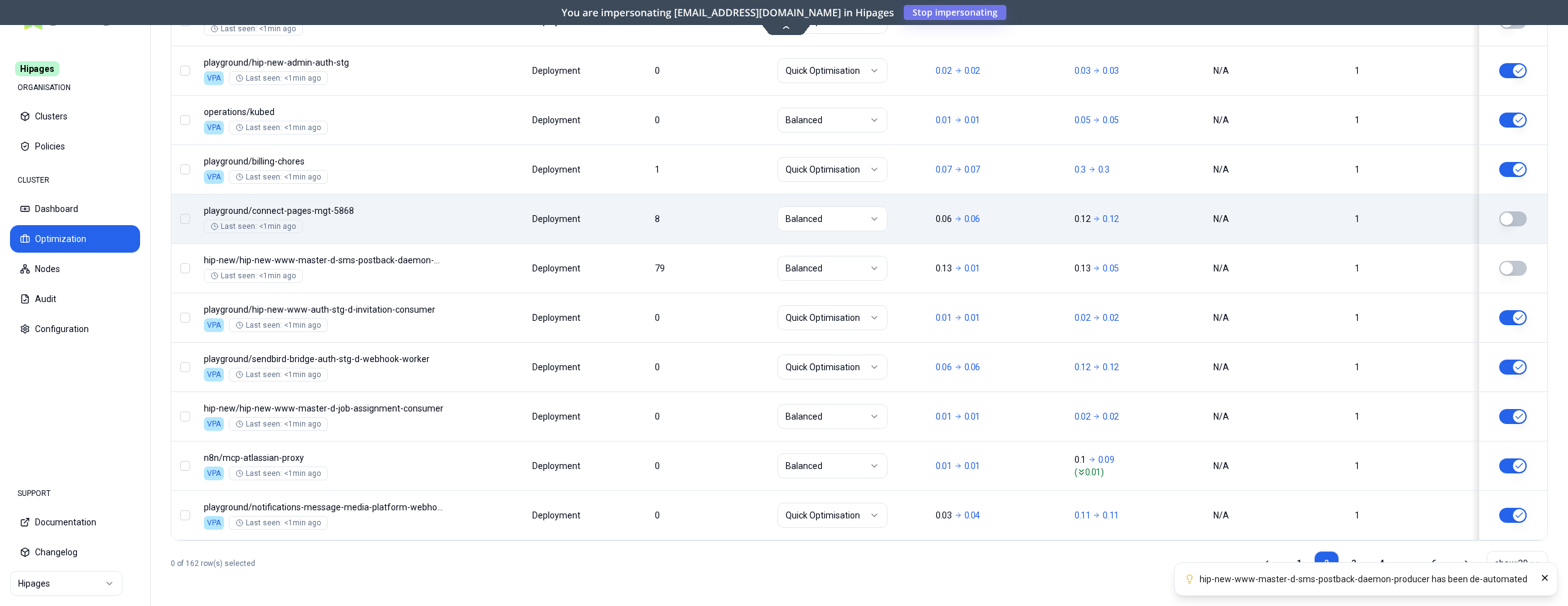
click at [1349, 560] on ol "hip-new-www-master-d-sms-postback-daemon-producer has been de-automated" at bounding box center [1366, 579] width 404 height 54
click at [1543, 577] on icon "Close" at bounding box center [1544, 578] width 10 height 10
click at [1356, 560] on link "3" at bounding box center [1353, 563] width 25 height 25
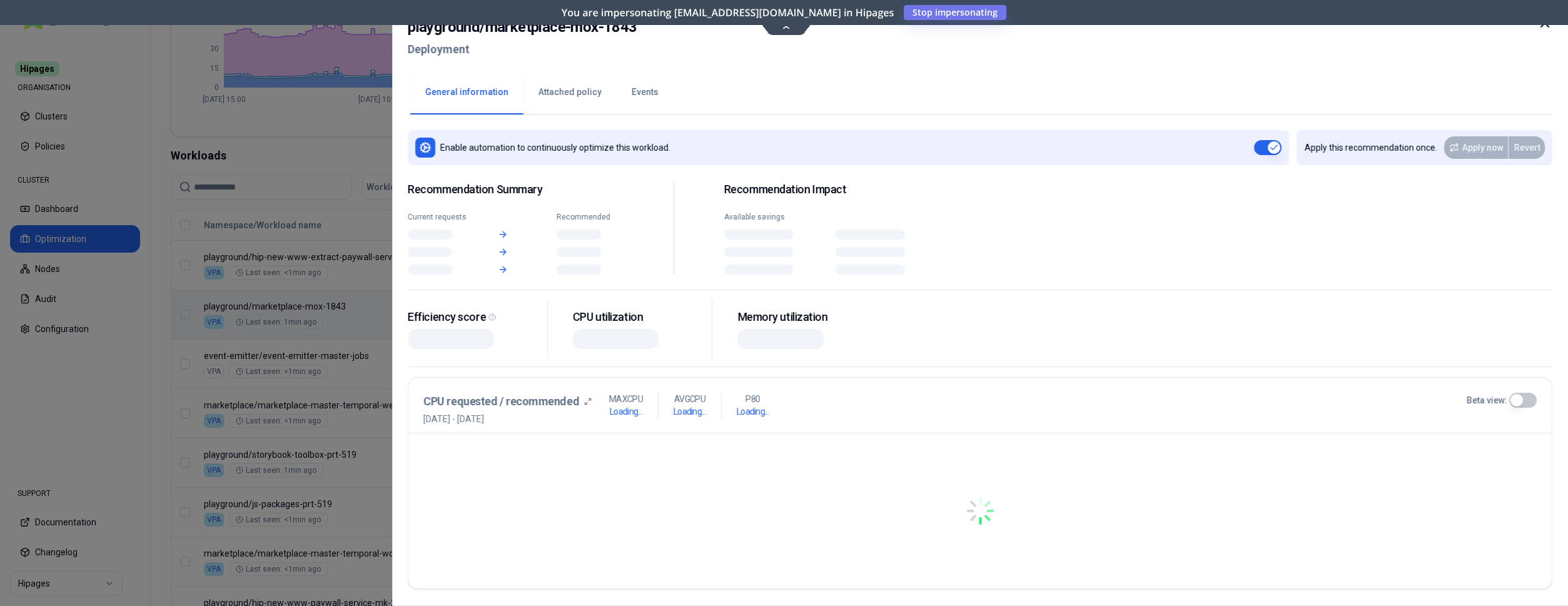
scroll to position [328, 0]
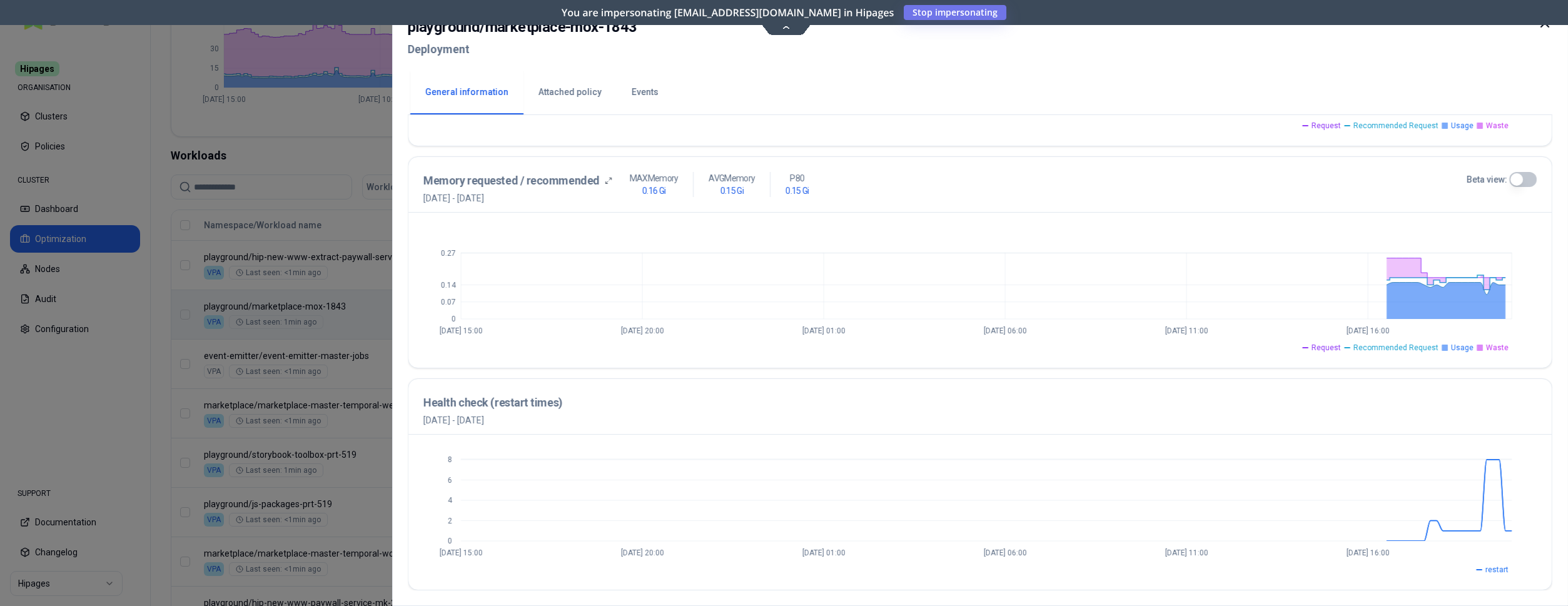
scroll to position [453, 0]
click at [1547, 27] on icon at bounding box center [1545, 24] width 8 height 8
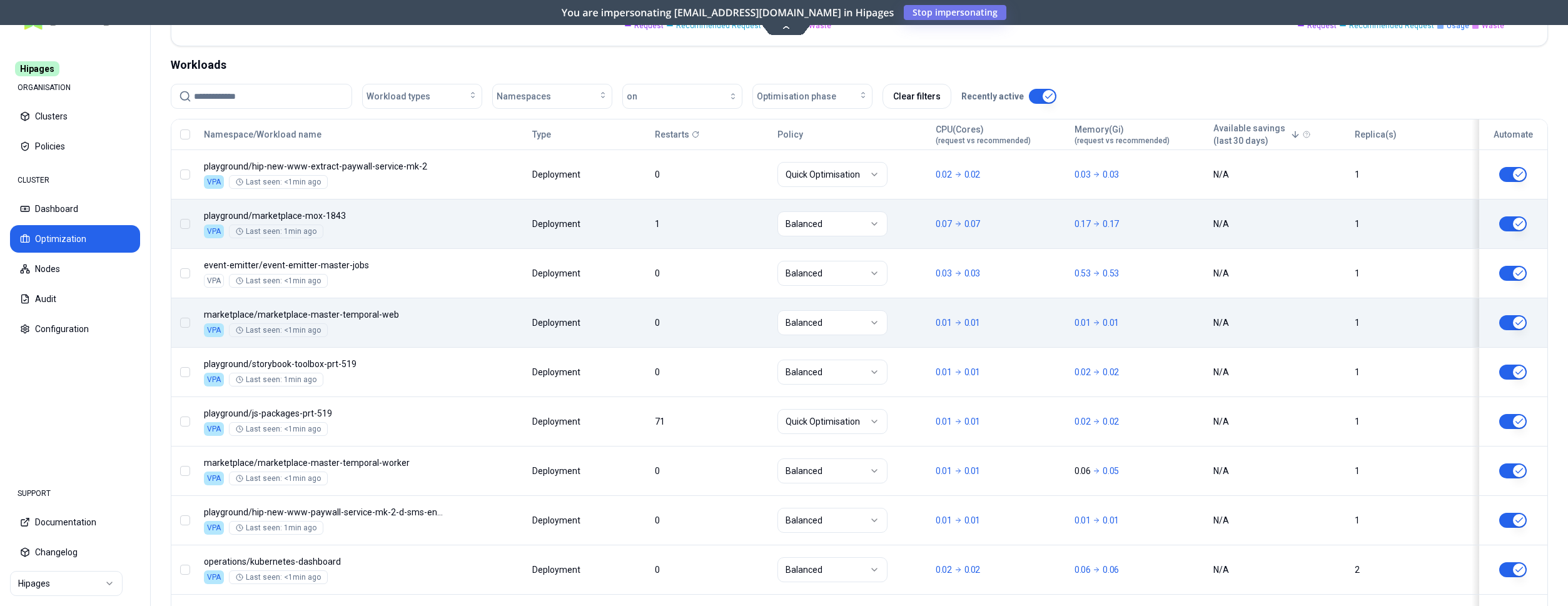
scroll to position [456, 0]
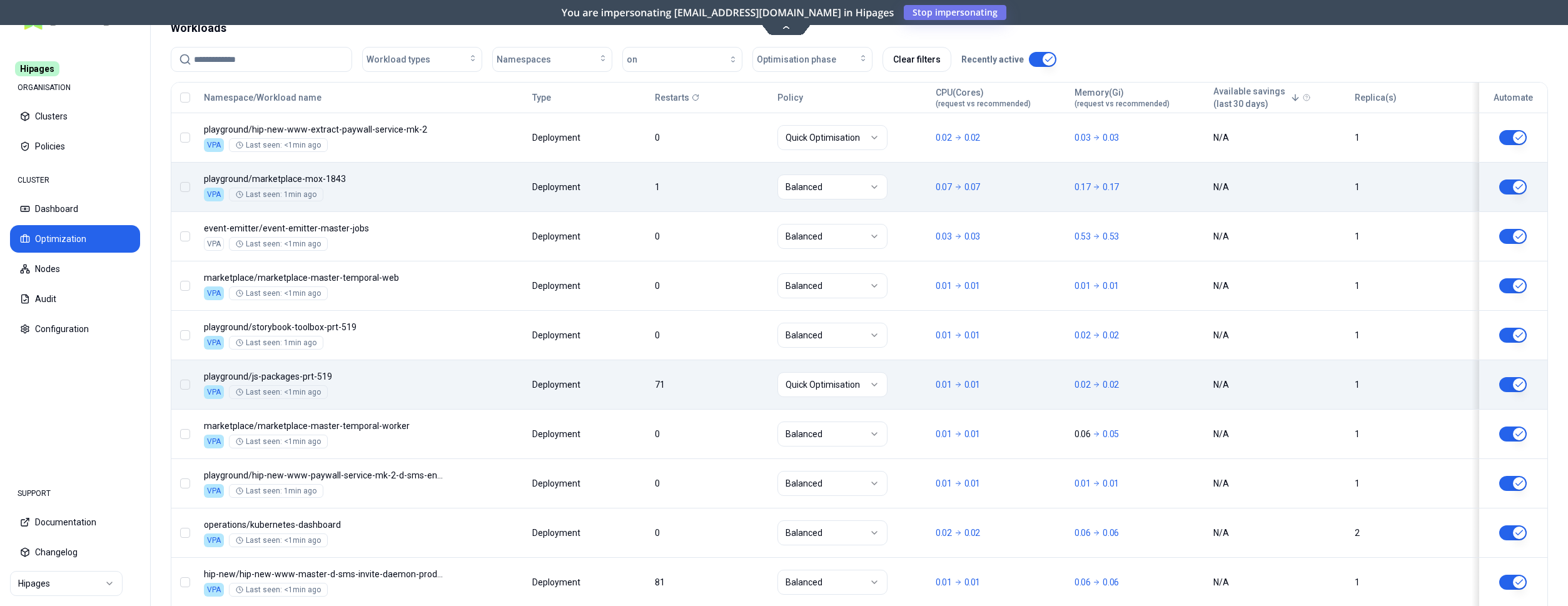
click at [880, 384] on html "Hipages ORGANISATION Clusters Policies CLUSTER Dashboard Optimization Nodes Aud…" at bounding box center [784, 303] width 1568 height 606
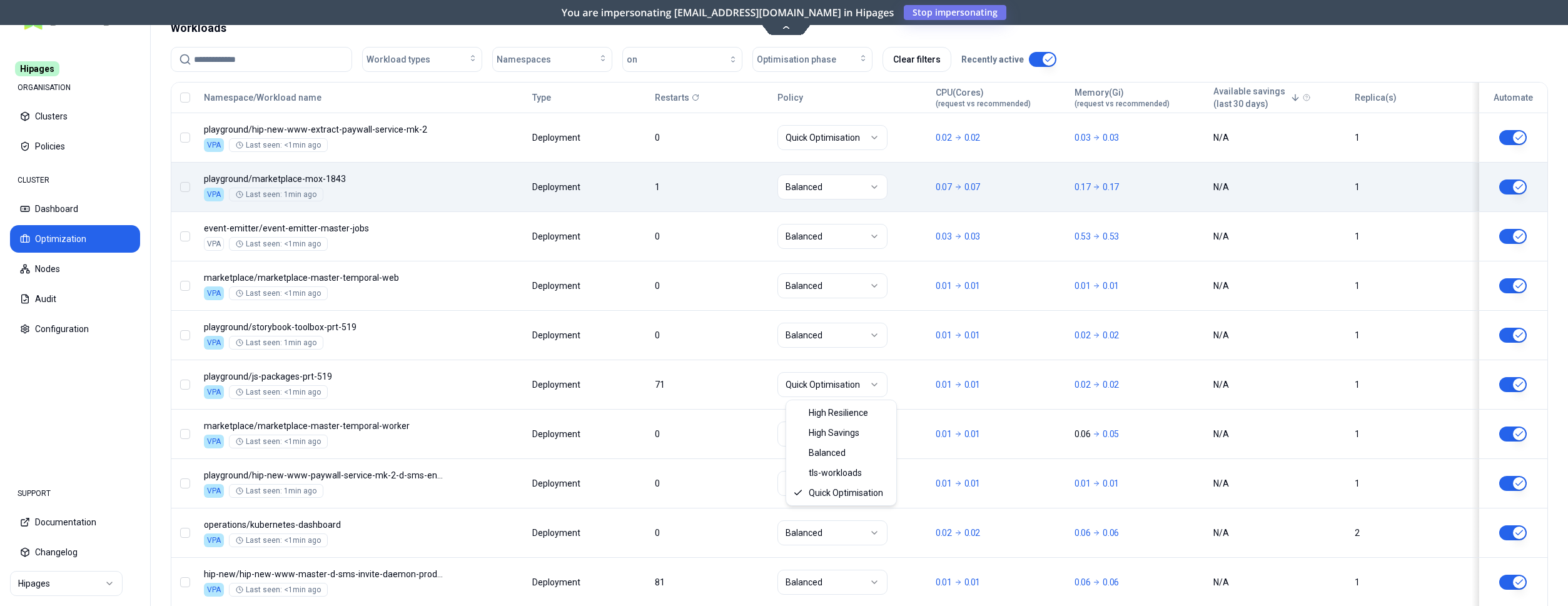
click at [1517, 379] on html "Hipages ORGANISATION Clusters Policies CLUSTER Dashboard Optimization Nodes Aud…" at bounding box center [784, 303] width 1568 height 606
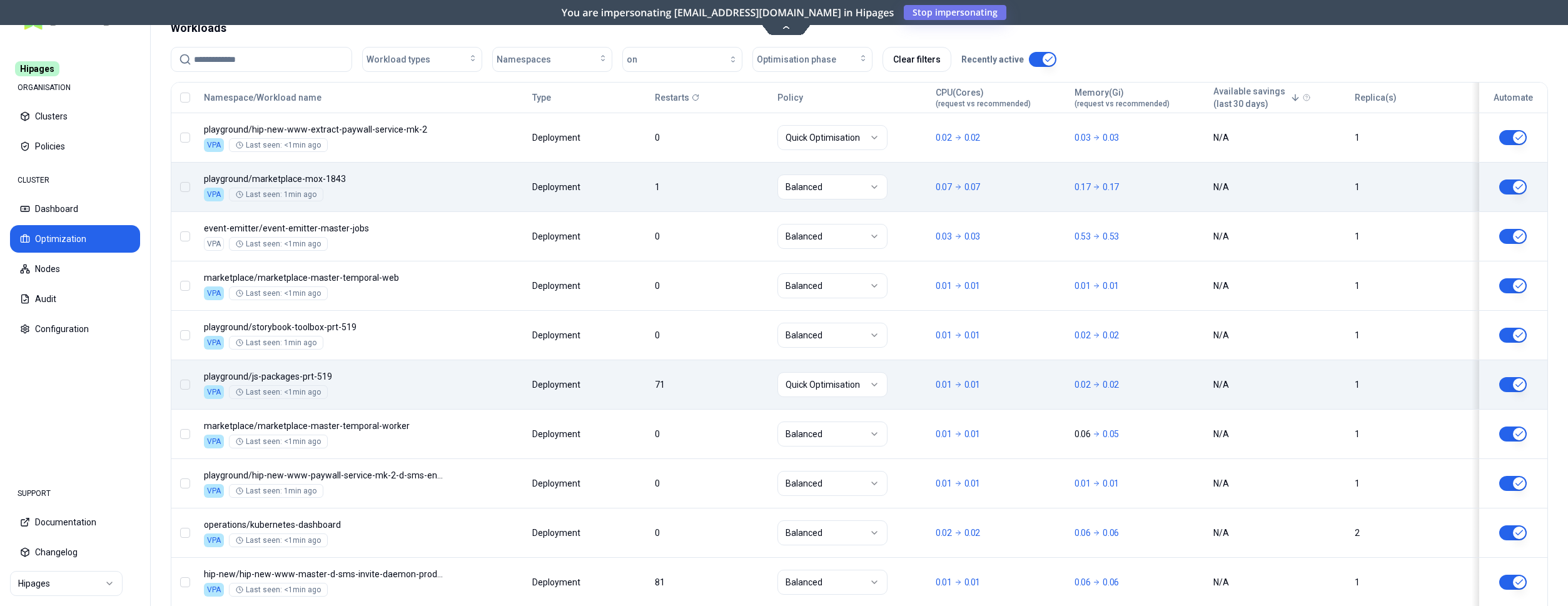
click at [1516, 385] on button "button" at bounding box center [1513, 384] width 28 height 15
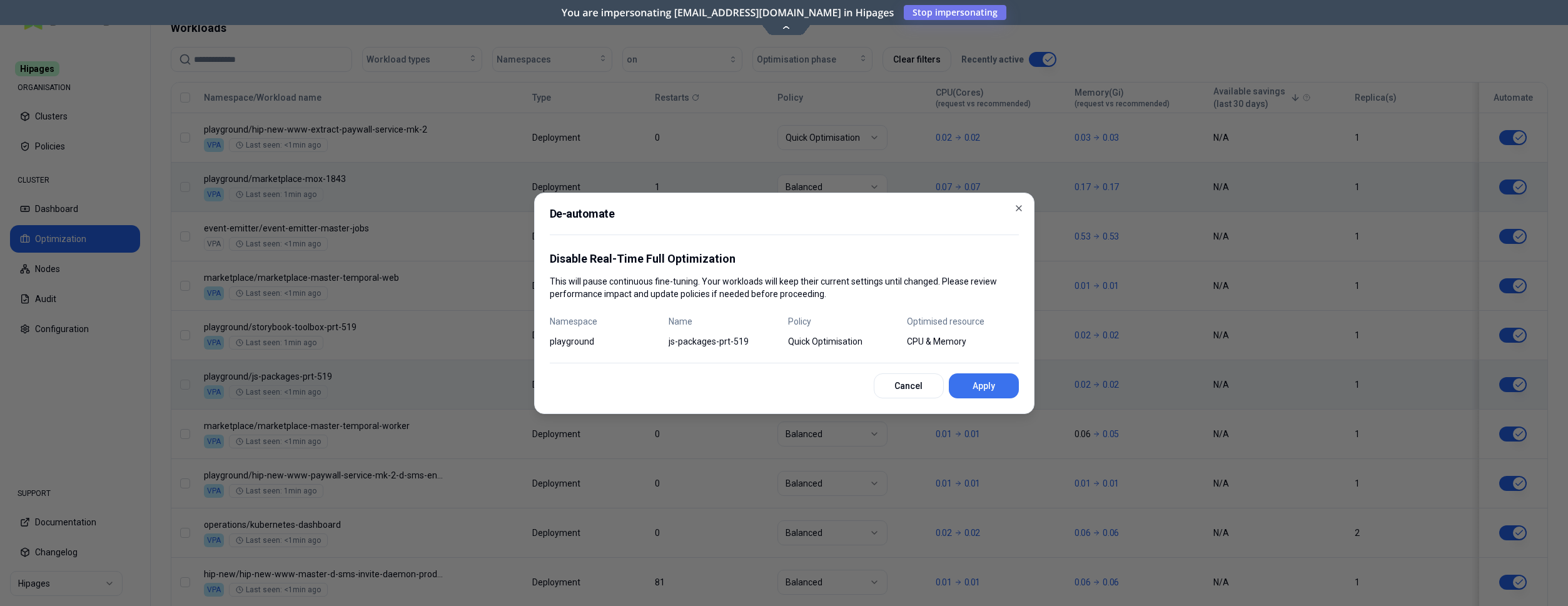
click at [979, 386] on button "Apply" at bounding box center [983, 385] width 70 height 25
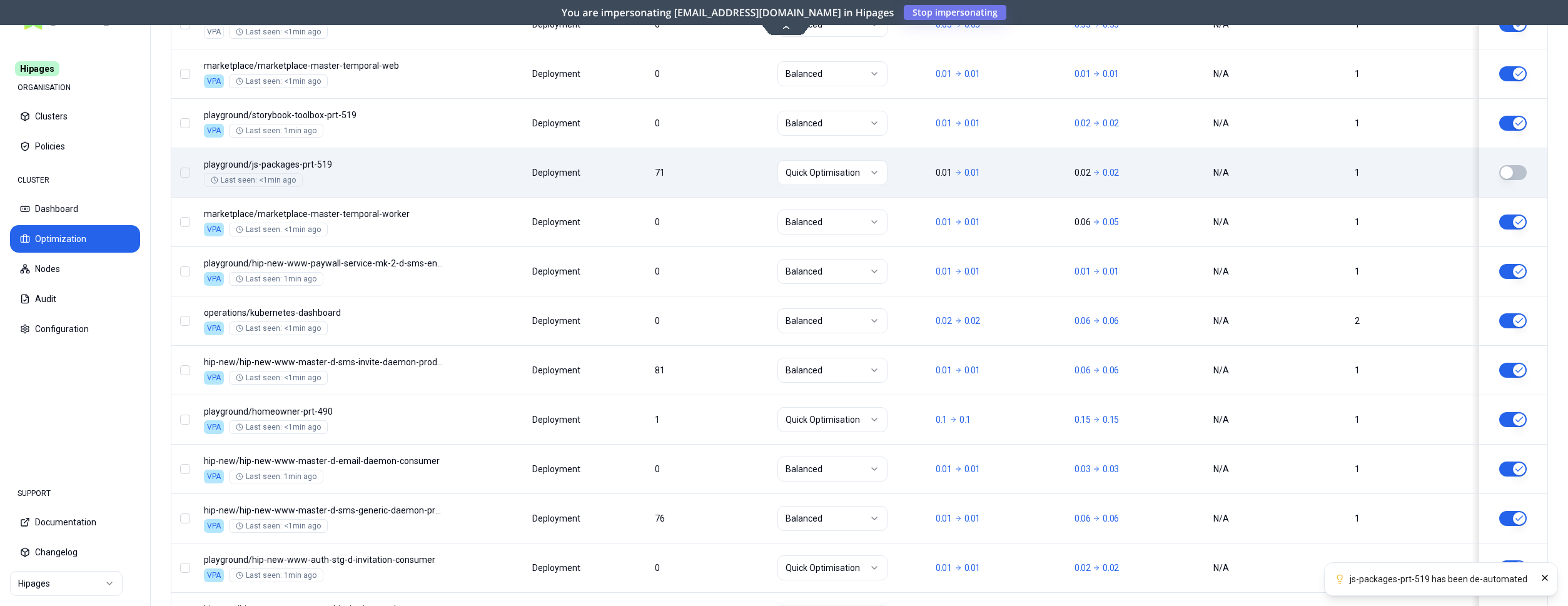
scroll to position [711, 0]
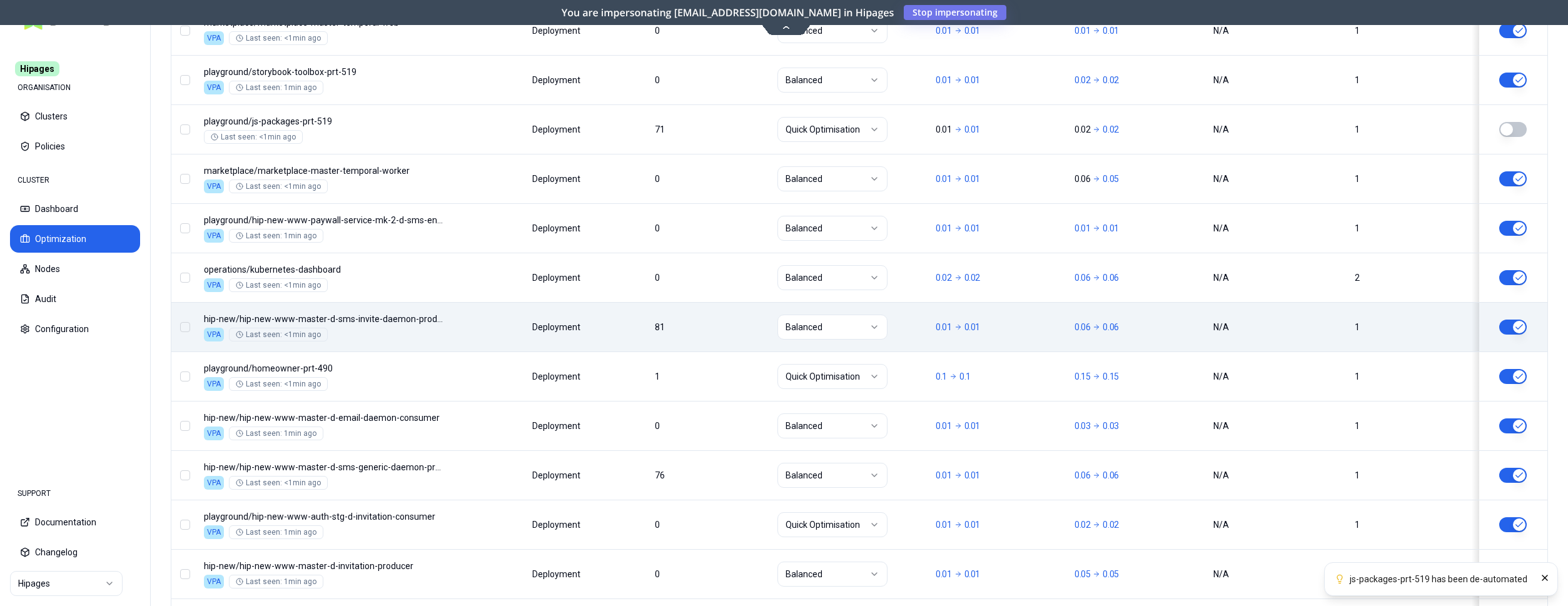
click at [1514, 323] on button "button" at bounding box center [1513, 326] width 28 height 15
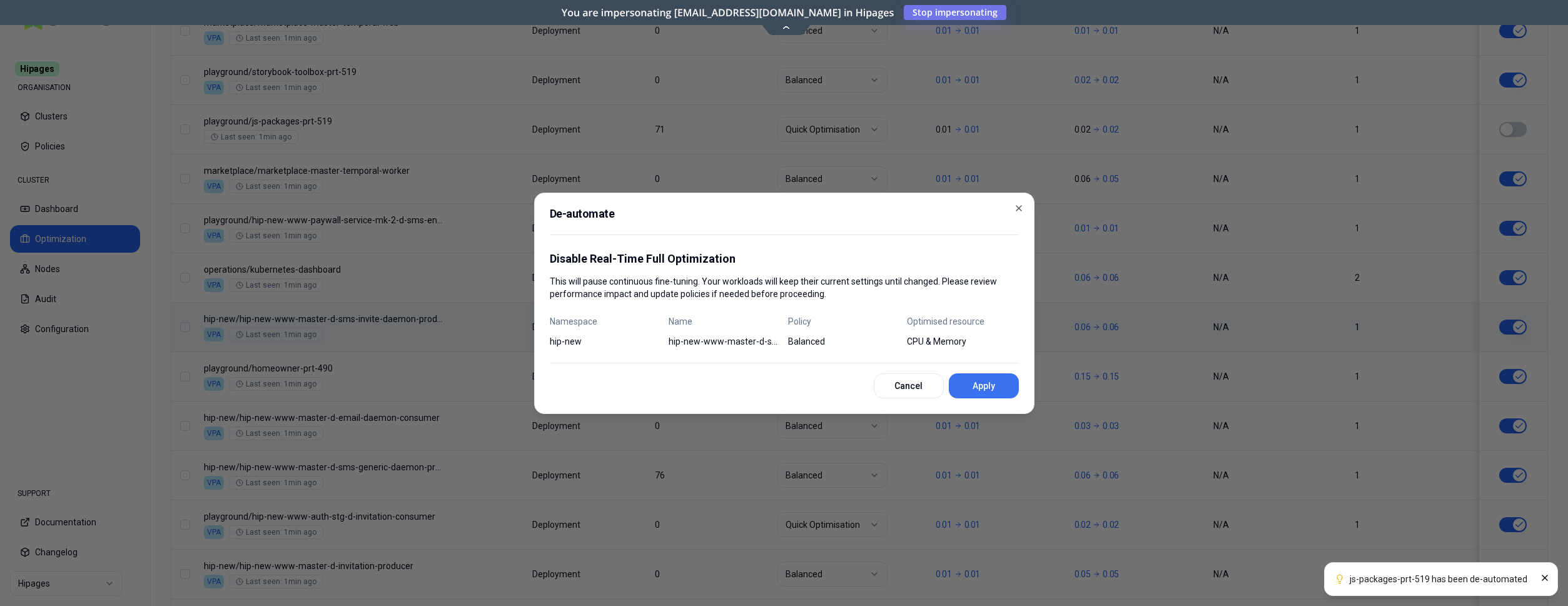
click at [988, 392] on button "Apply" at bounding box center [983, 385] width 70 height 25
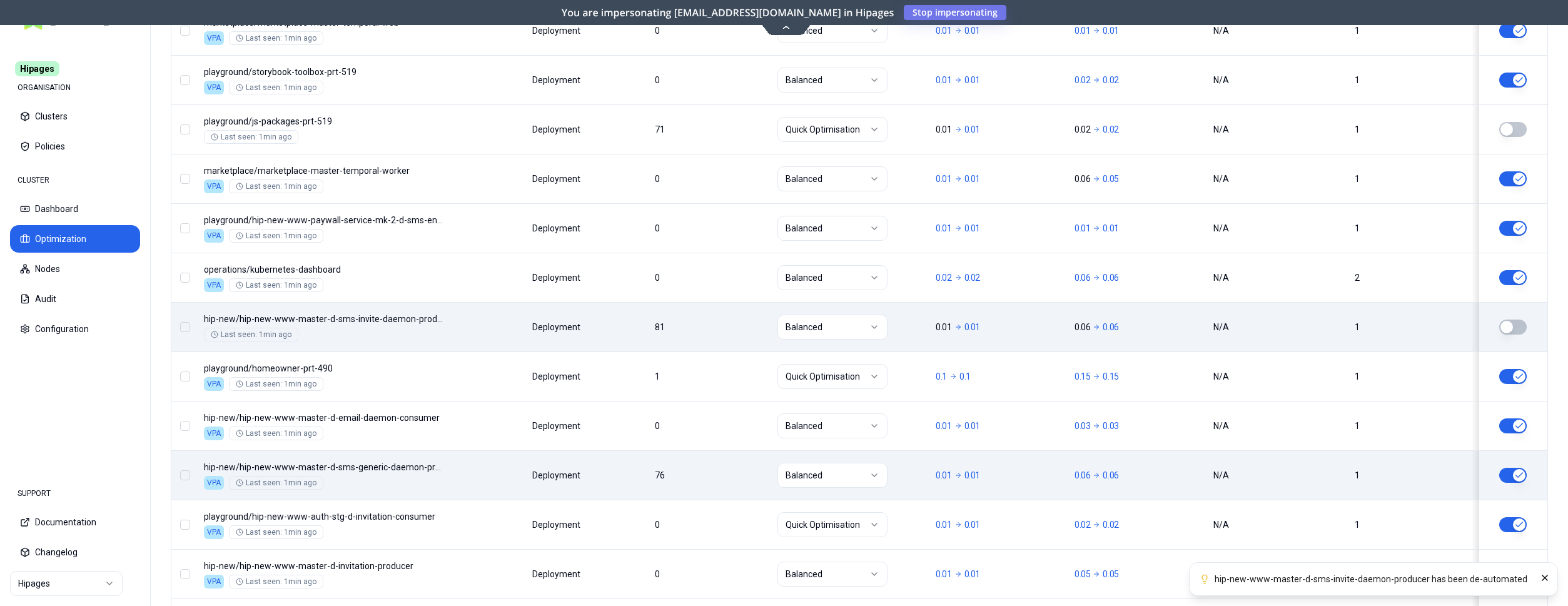
click at [1521, 472] on button "button" at bounding box center [1513, 475] width 28 height 15
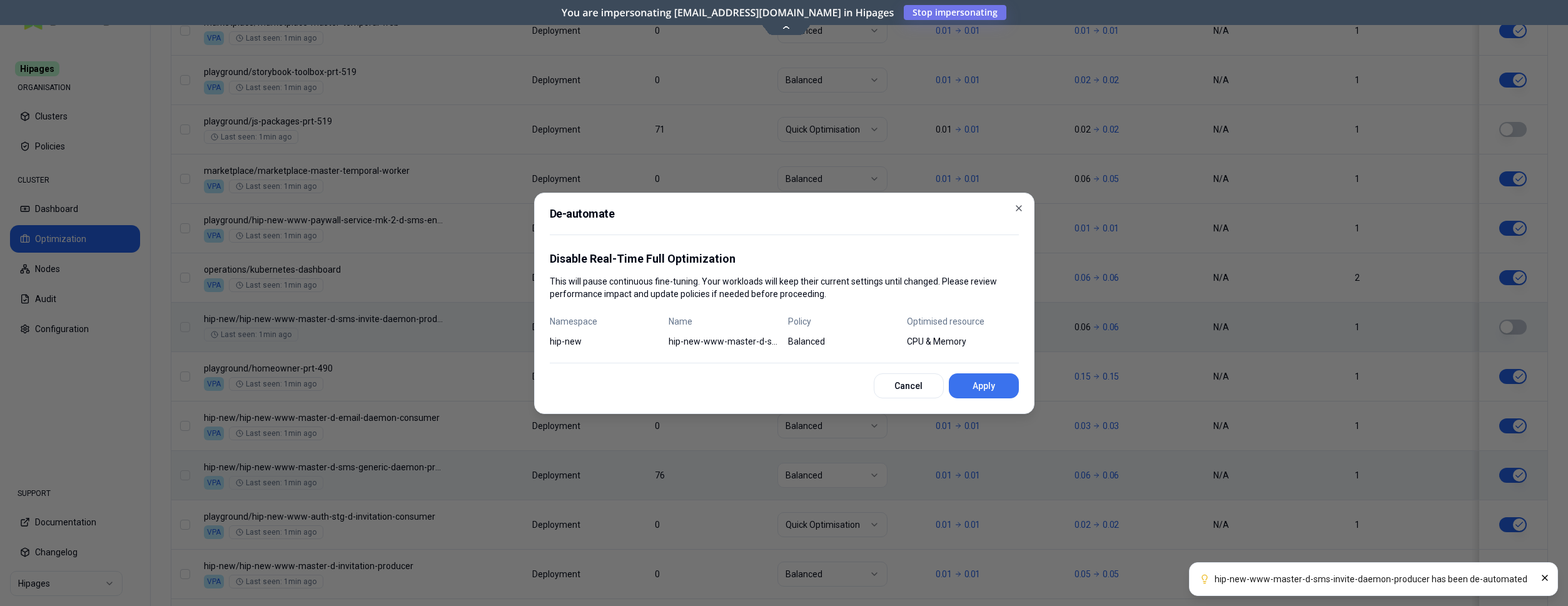
click at [995, 378] on button "Apply" at bounding box center [983, 385] width 70 height 25
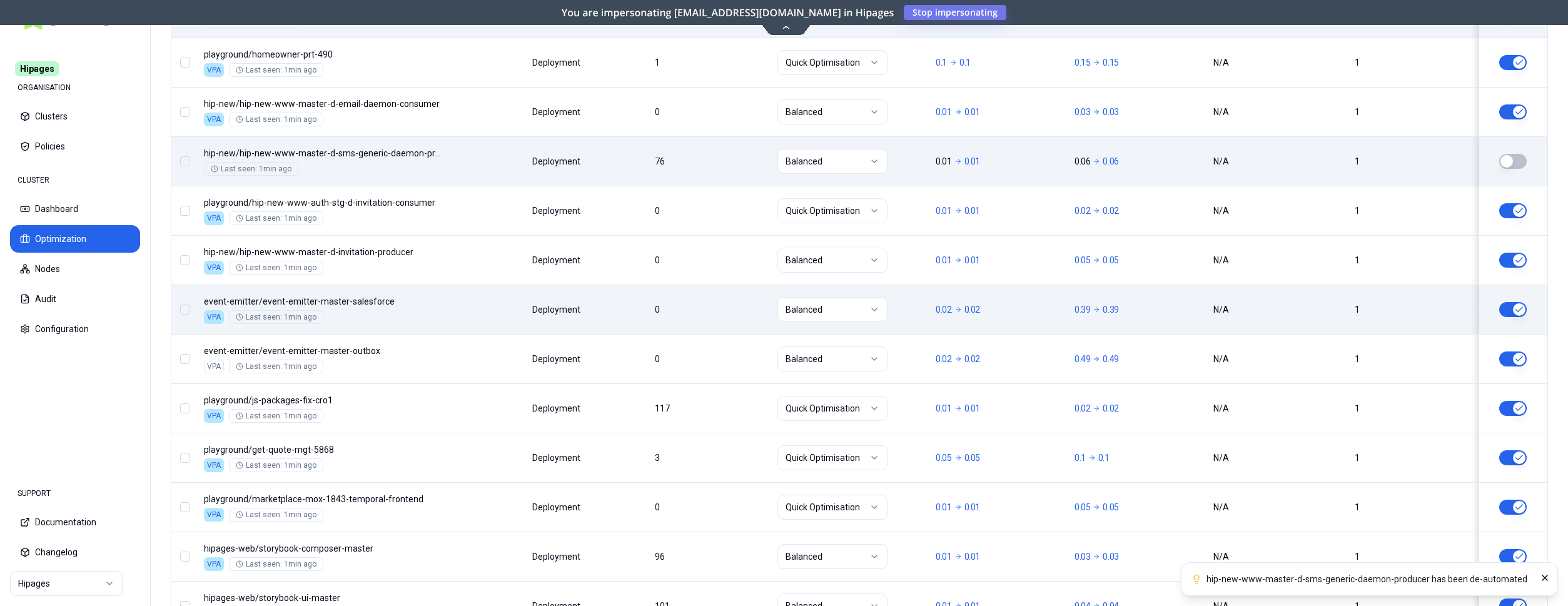
scroll to position [1031, 0]
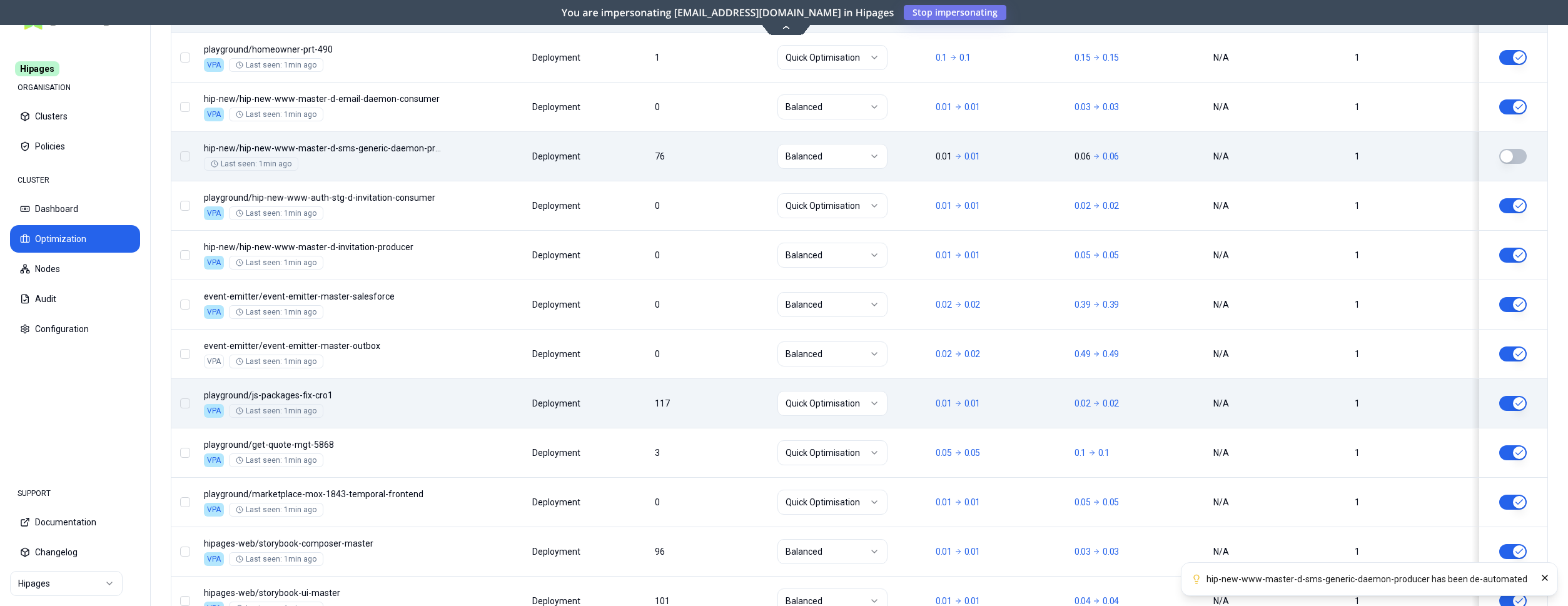
click at [1519, 401] on button "button" at bounding box center [1513, 403] width 28 height 15
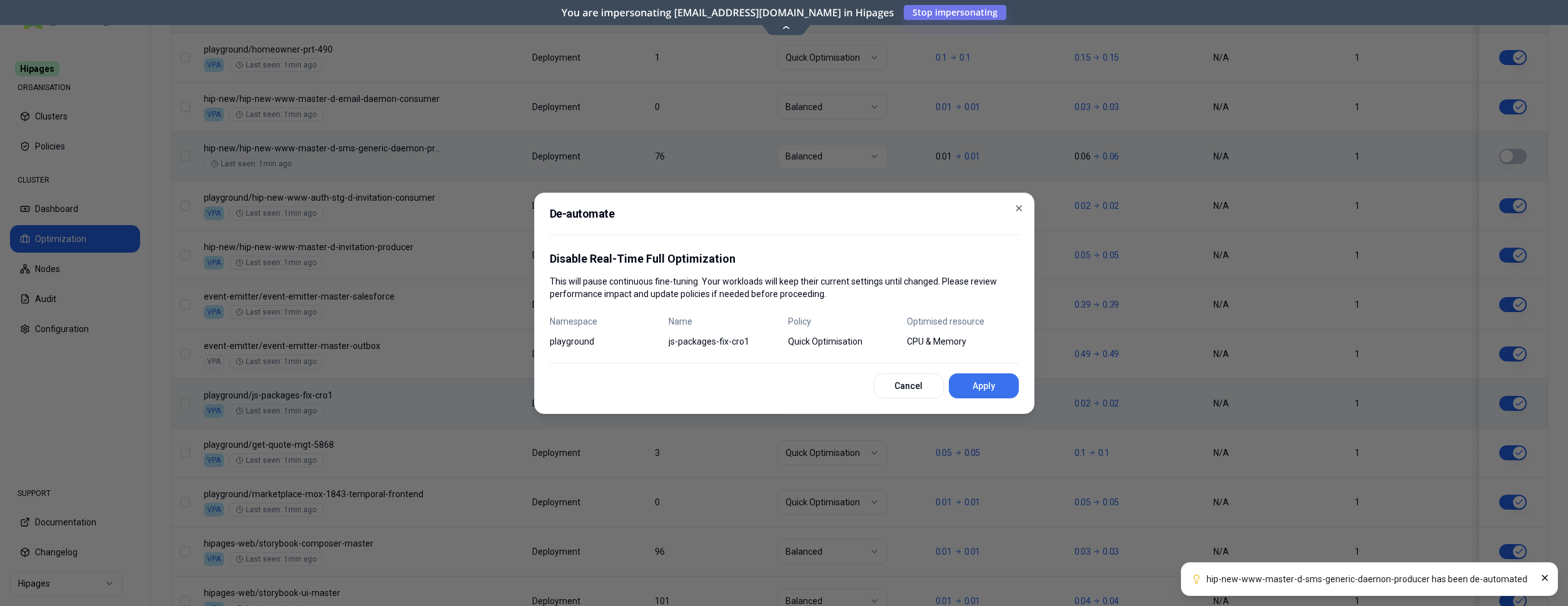
click at [979, 379] on button "Apply" at bounding box center [983, 385] width 70 height 25
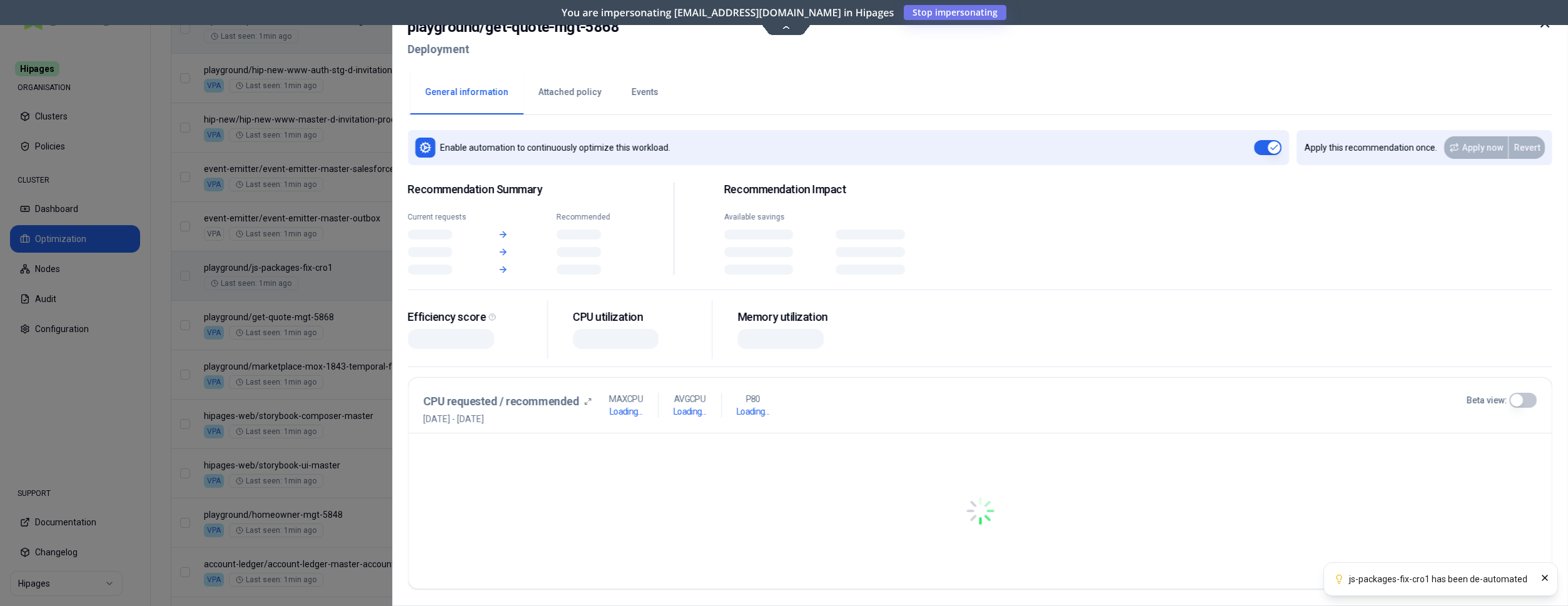
scroll to position [1158, 0]
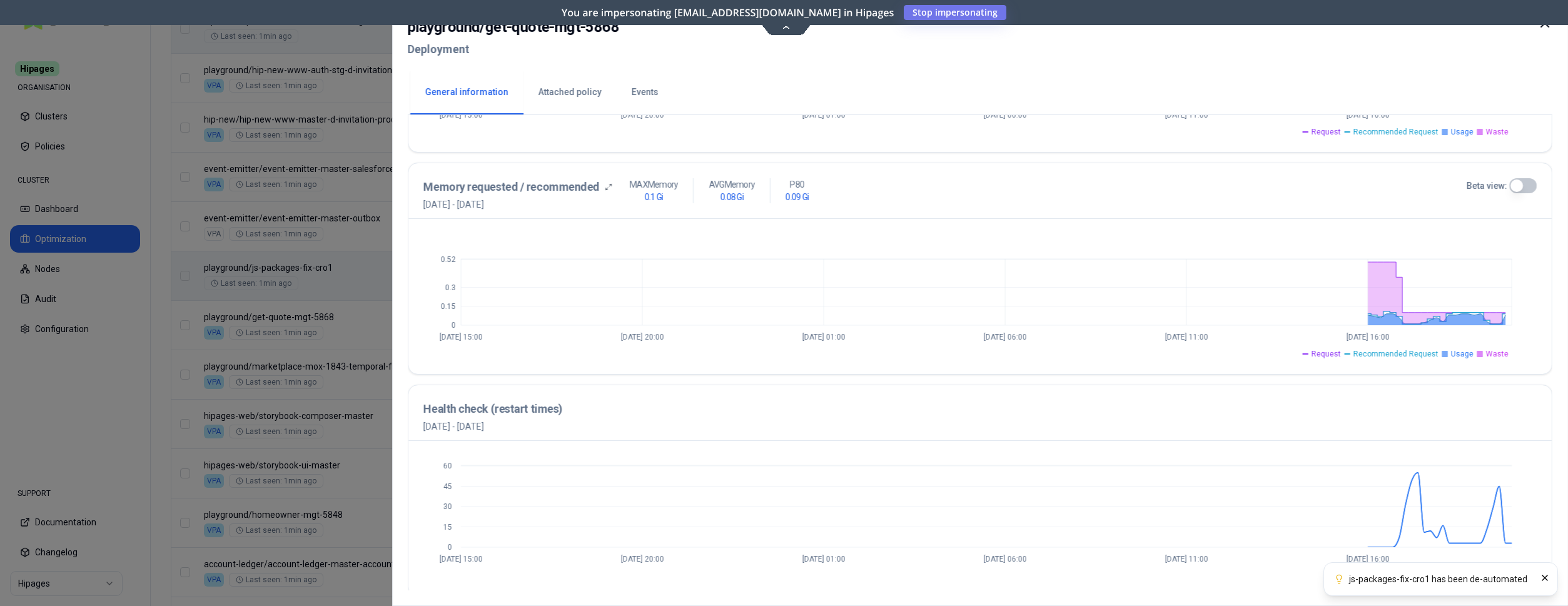
scroll to position [444, 0]
click at [1543, 27] on icon at bounding box center [1544, 23] width 15 height 15
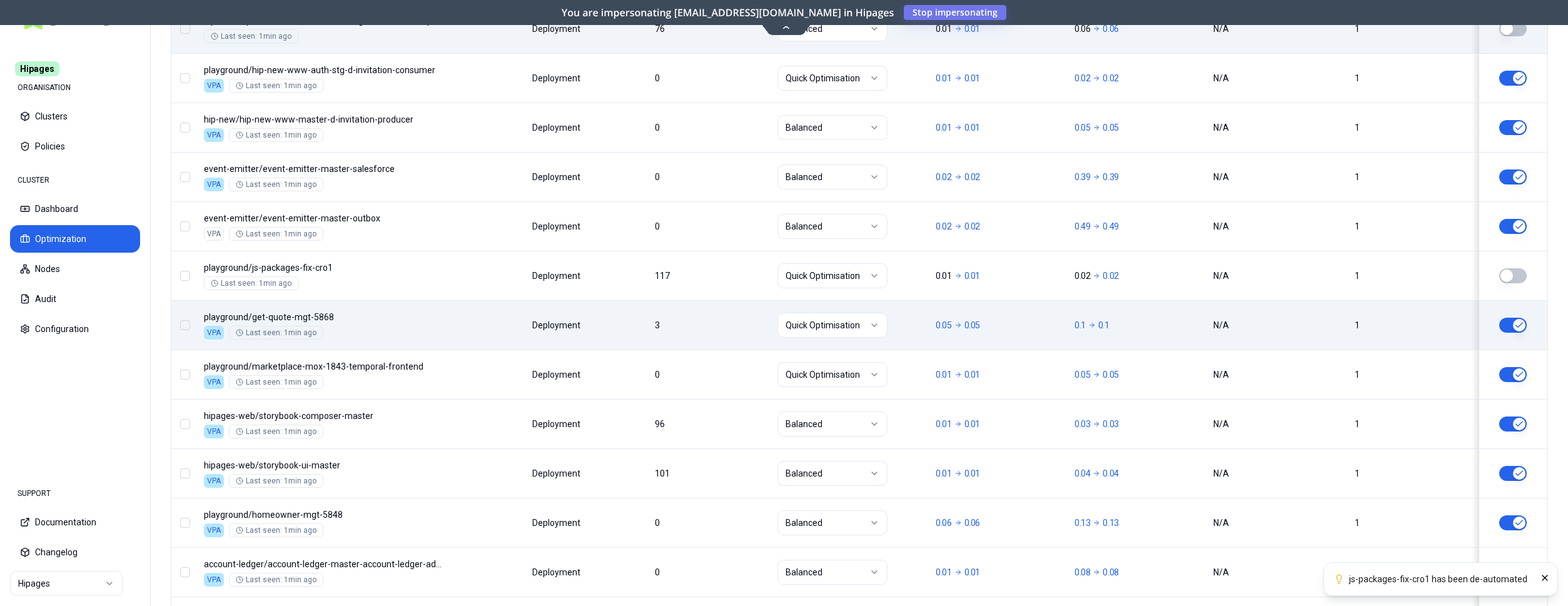
click at [1516, 321] on button "button" at bounding box center [1513, 325] width 28 height 15
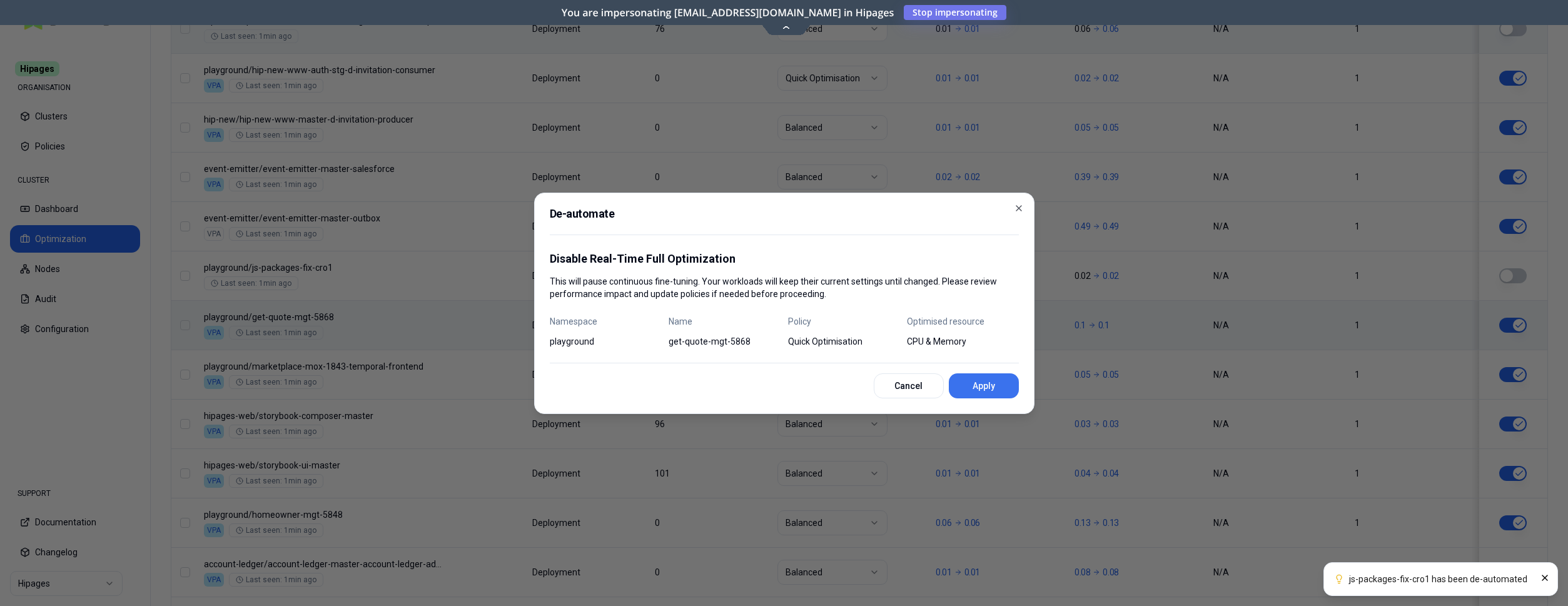
click at [972, 383] on button "Apply" at bounding box center [983, 385] width 70 height 25
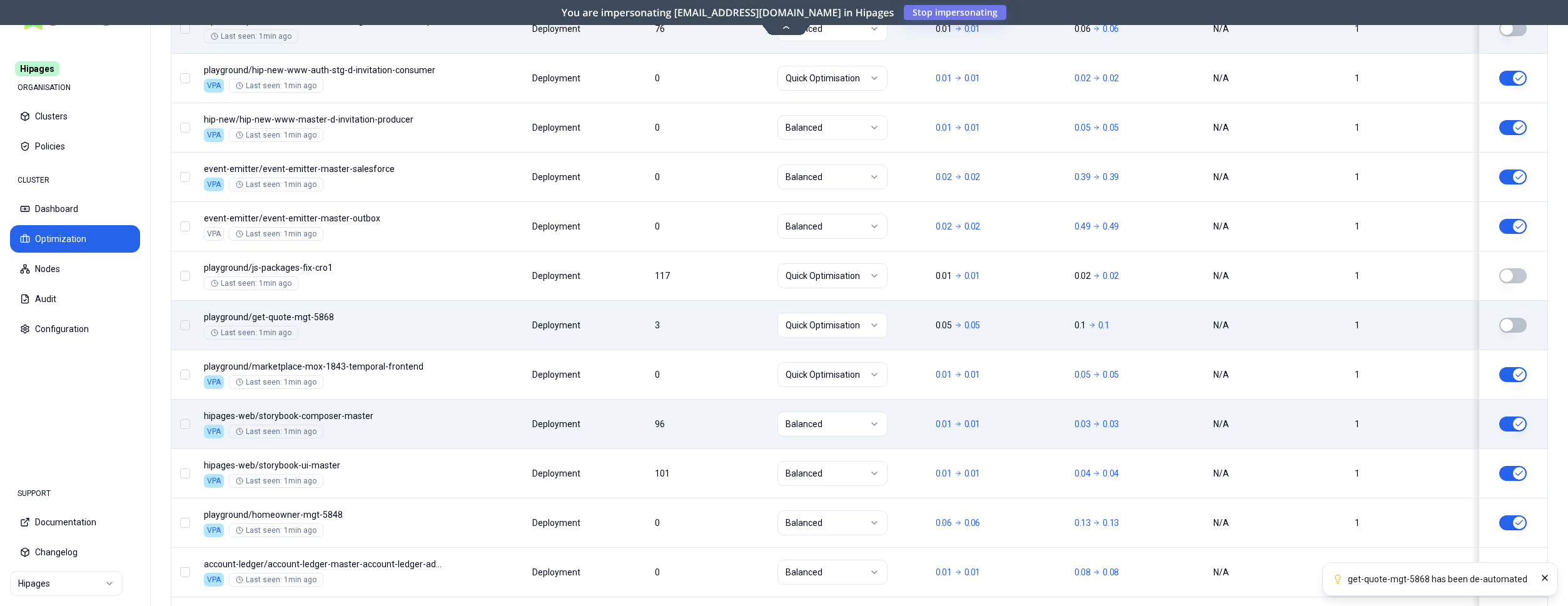
click at [1519, 426] on button "button" at bounding box center [1513, 424] width 28 height 15
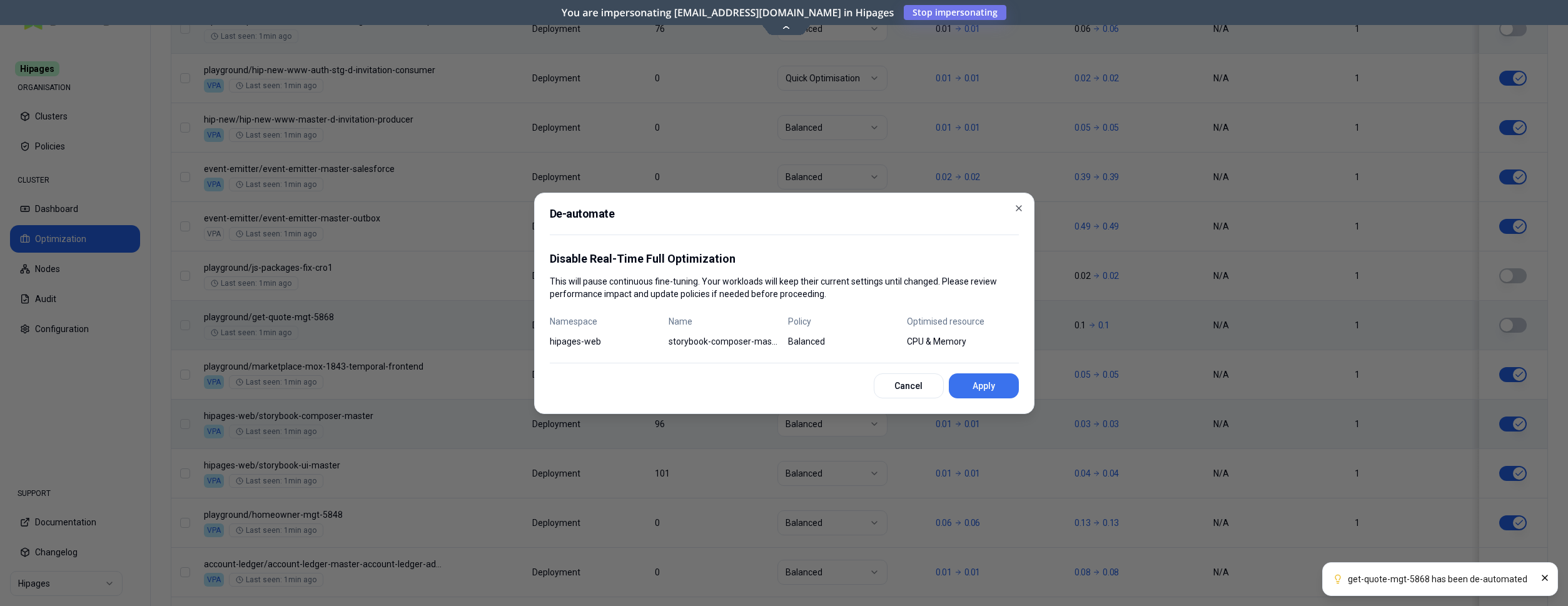
click at [981, 379] on button "Apply" at bounding box center [983, 385] width 70 height 25
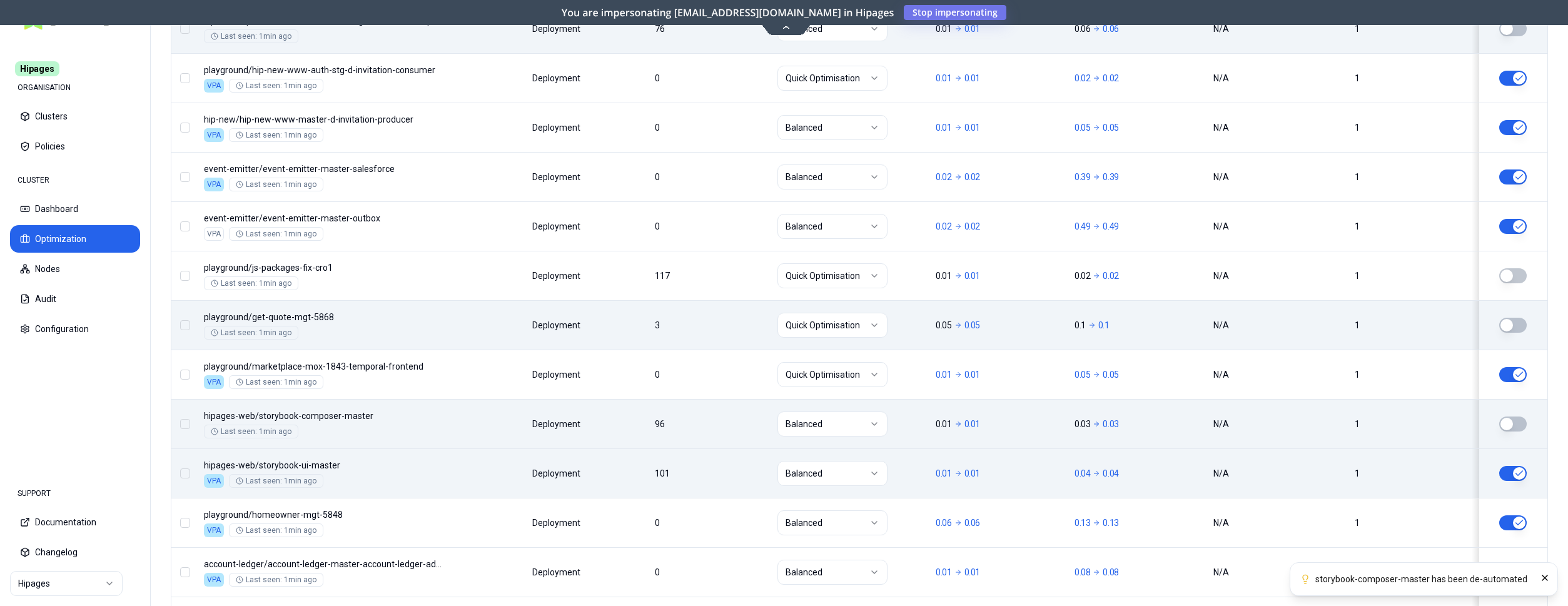
click at [1526, 471] on button "button" at bounding box center [1513, 473] width 28 height 15
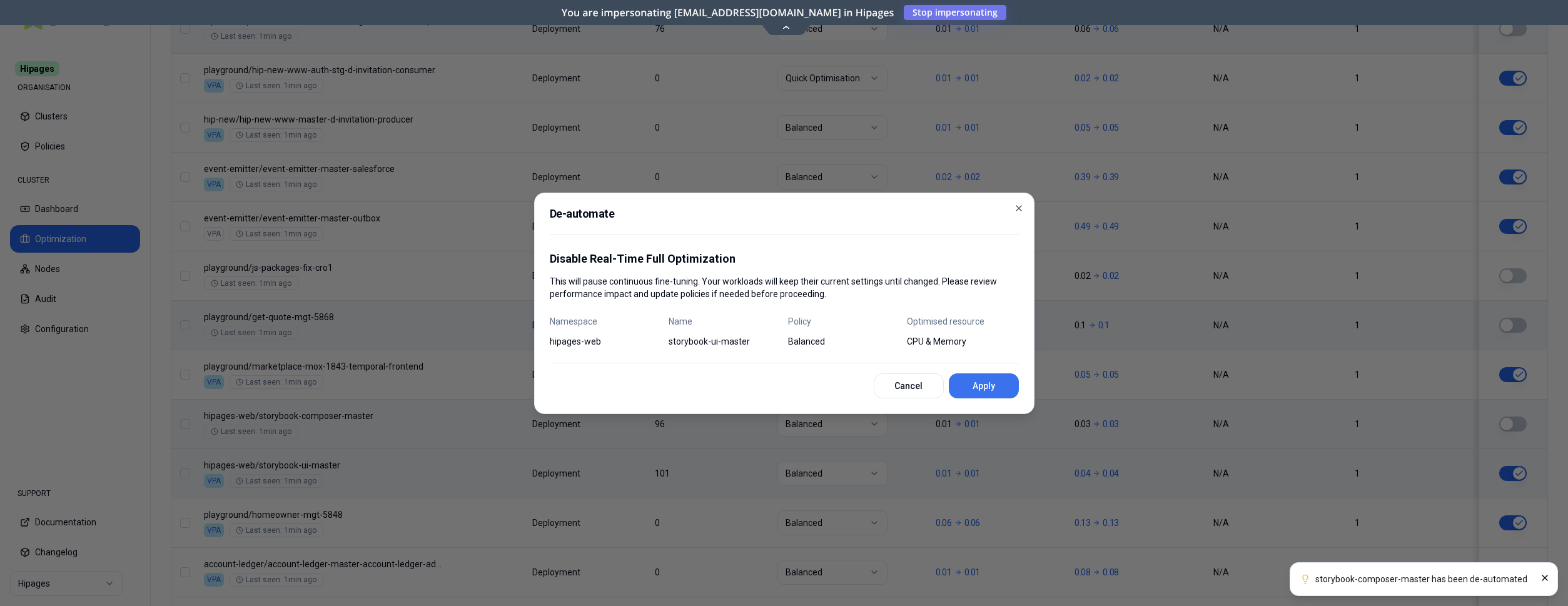
click at [969, 373] on button "Apply" at bounding box center [983, 385] width 70 height 25
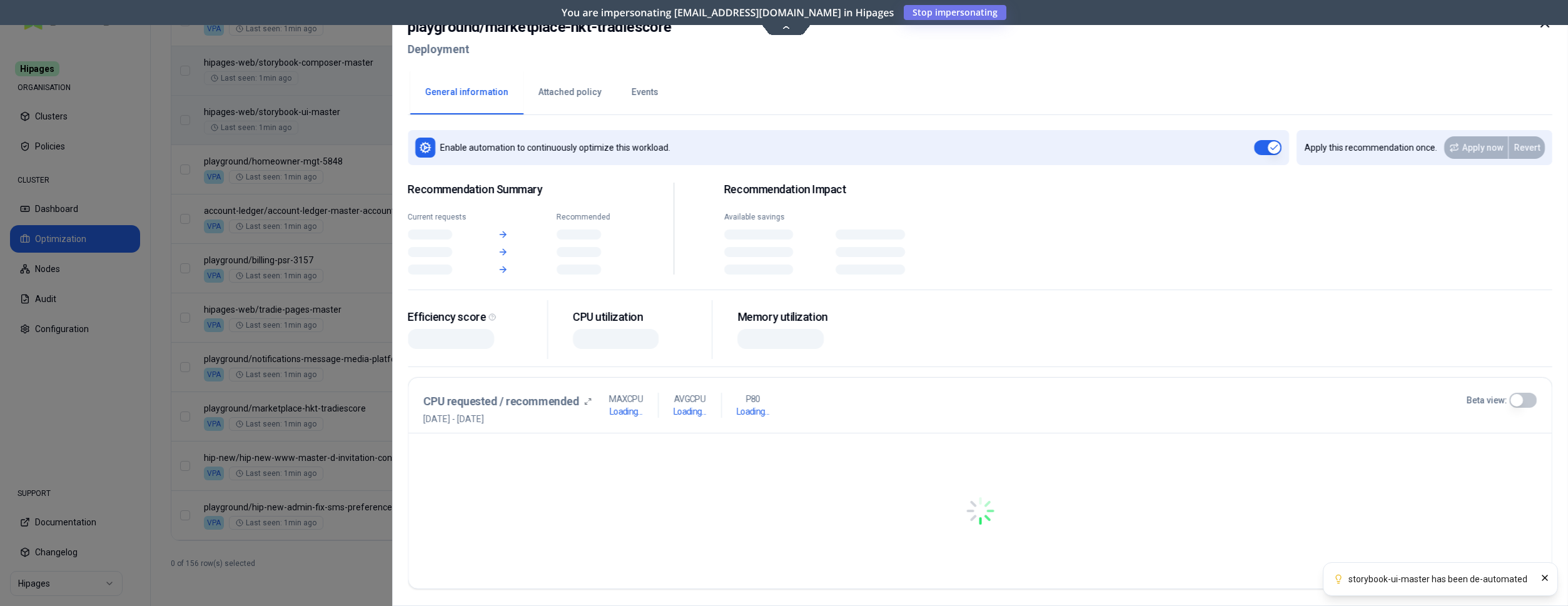
scroll to position [1512, 0]
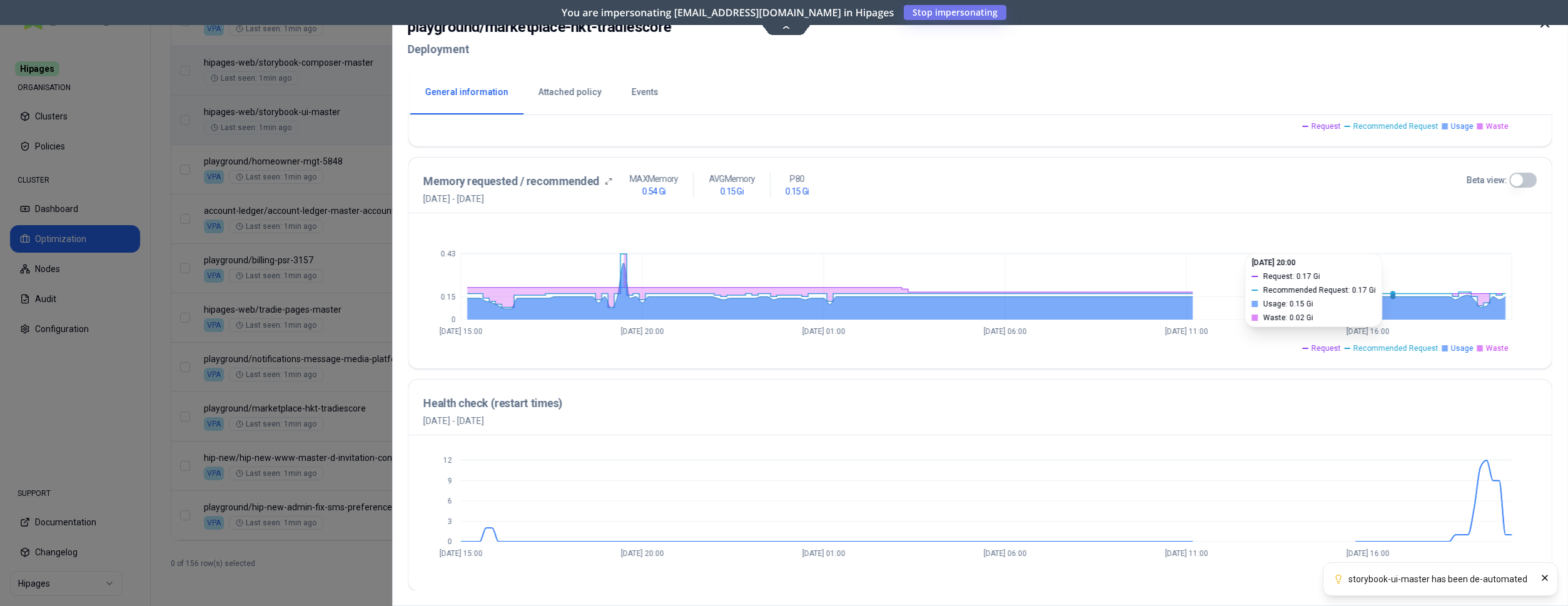
scroll to position [453, 0]
click at [1546, 25] on icon at bounding box center [1545, 24] width 8 height 8
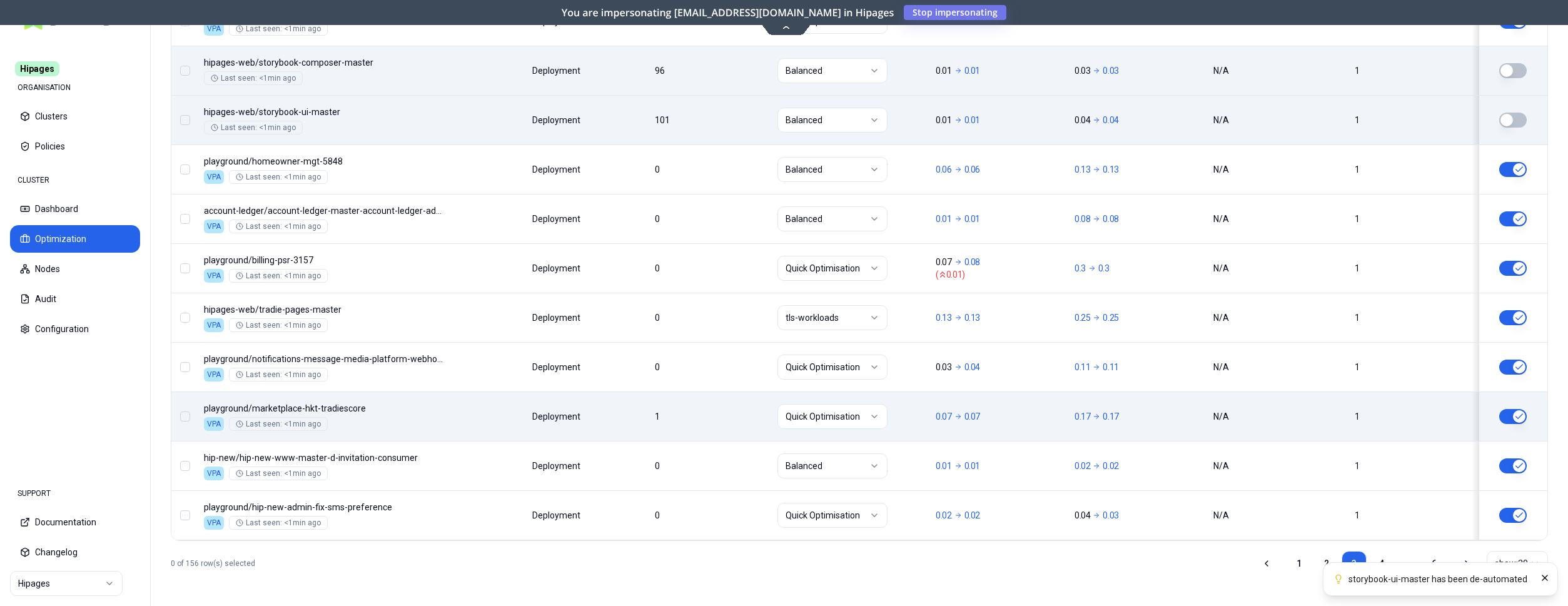
click at [1517, 414] on button "button" at bounding box center [1513, 416] width 28 height 15
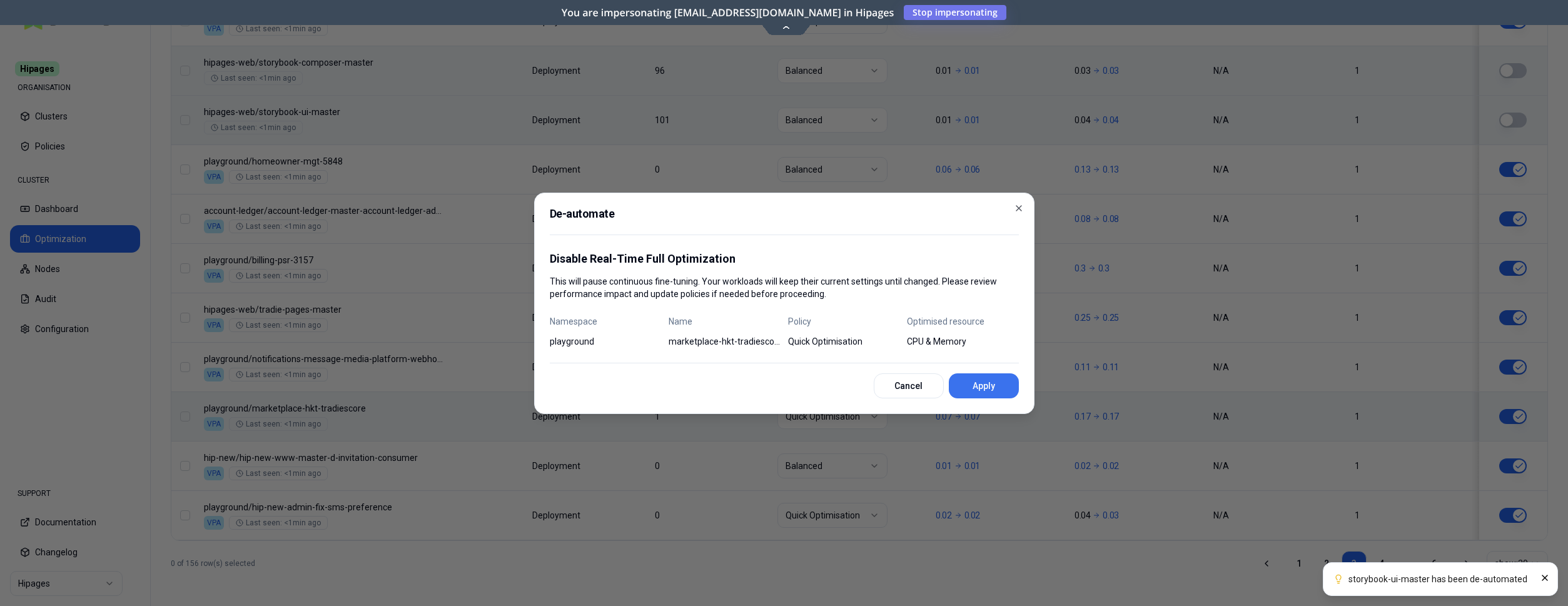
click at [1001, 384] on button "Apply" at bounding box center [983, 385] width 70 height 25
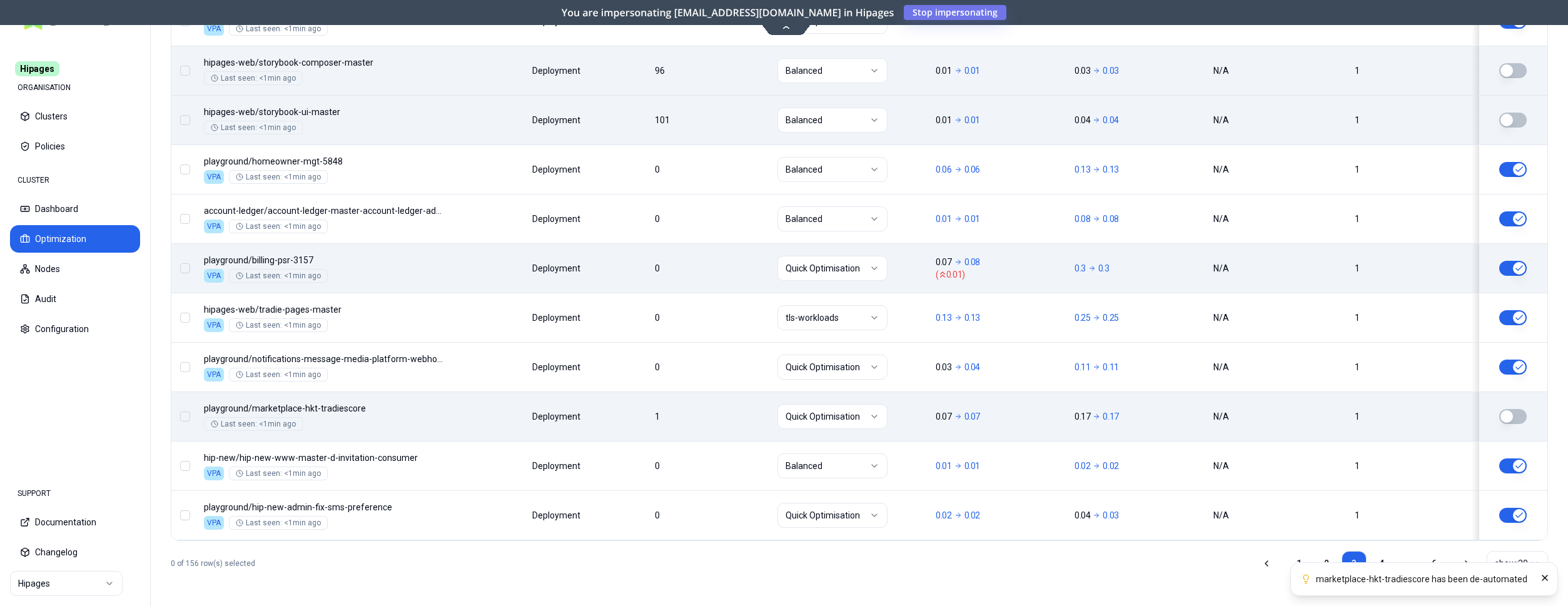
click at [840, 269] on html "marketplace-hkt-tradiescore has been de-automated Hipages ORGANISATION Clusters…" at bounding box center [784, 303] width 1568 height 606
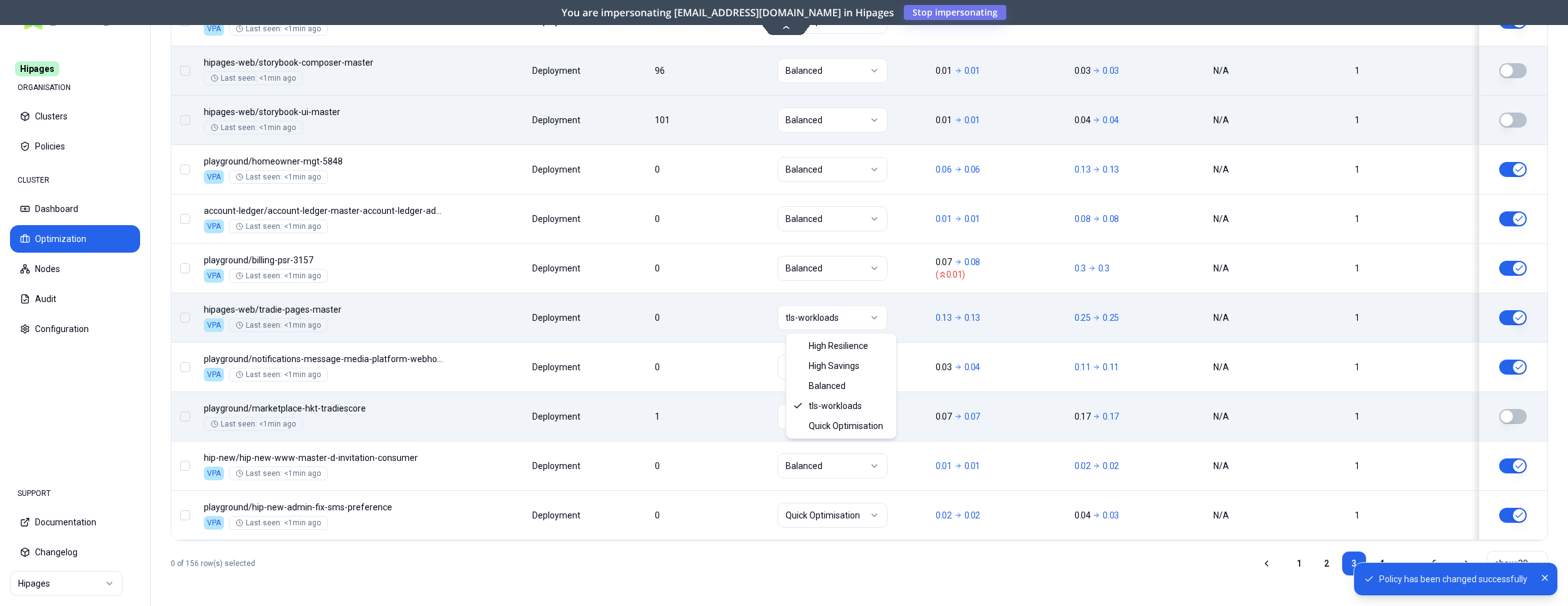
click at [853, 326] on html "Policy has been changed successfully Hipages ORGANISATION Clusters Policies CLU…" at bounding box center [784, 303] width 1568 height 606
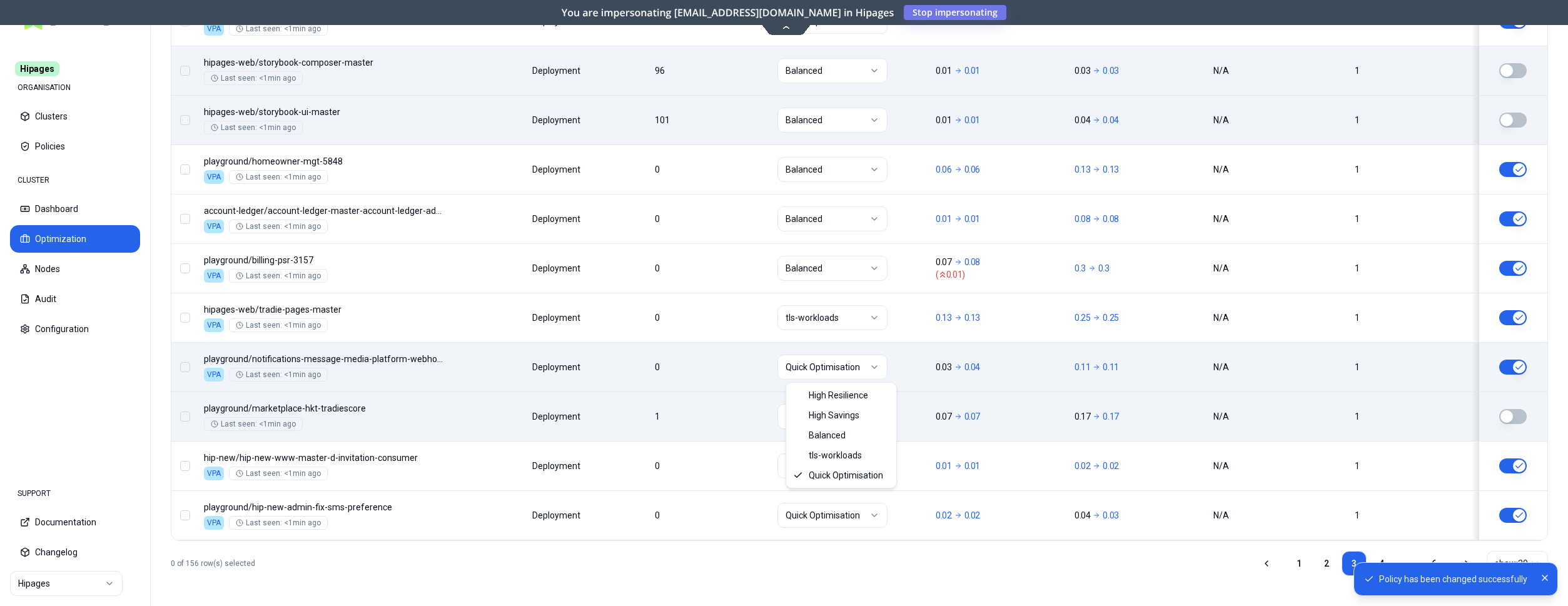
click at [858, 372] on html "Policy has been changed successfully Hipages ORGANISATION Clusters Policies CLU…" at bounding box center [784, 303] width 1568 height 606
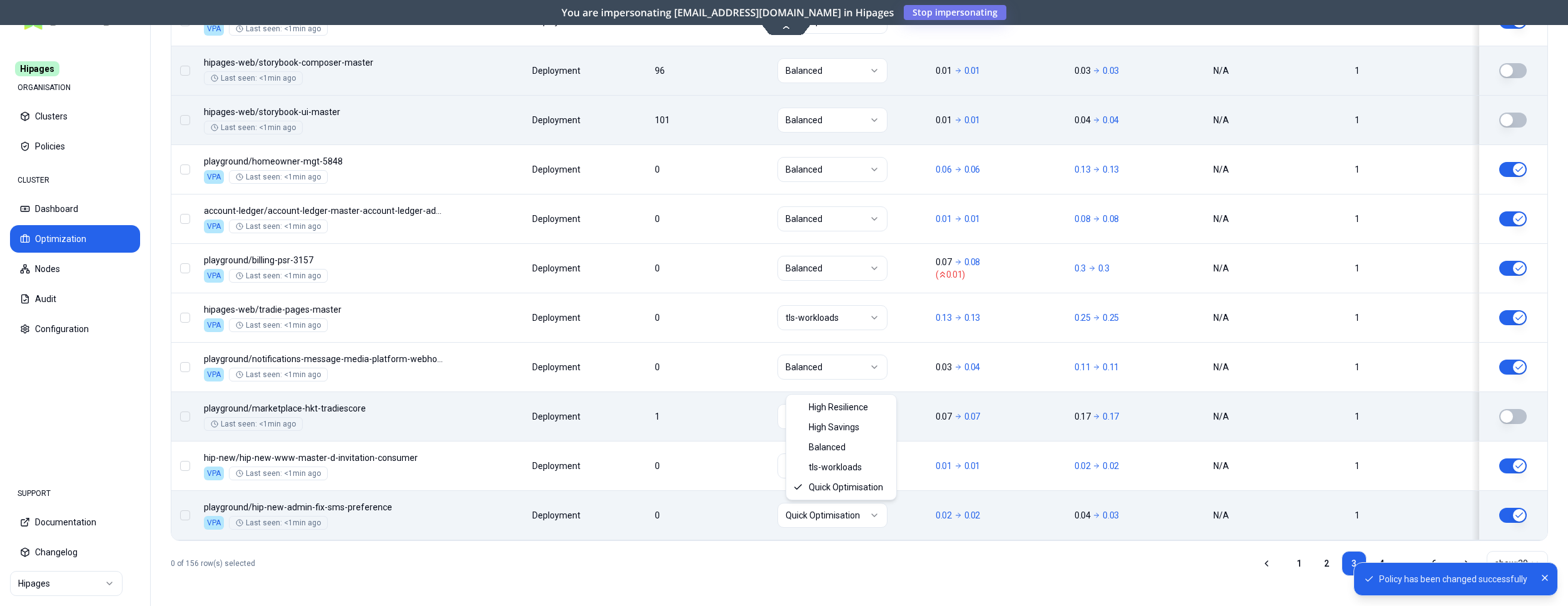
click at [847, 513] on html "Policy has been changed successfully Hipages ORGANISATION Clusters Policies CLU…" at bounding box center [784, 303] width 1568 height 606
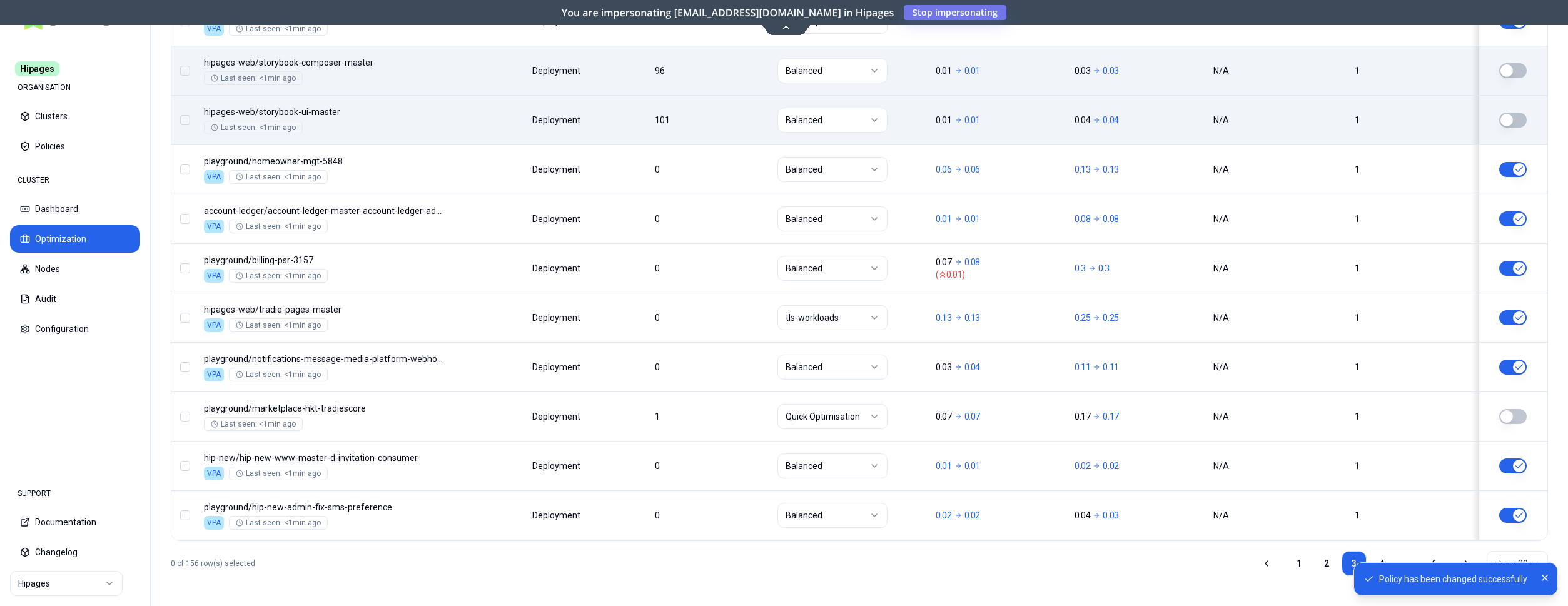
click at [1382, 560] on ol "Policy has been changed successfully" at bounding box center [1456, 579] width 225 height 54
click at [1543, 578] on icon "Close" at bounding box center [1544, 578] width 10 height 10
click at [1384, 561] on link "4" at bounding box center [1381, 563] width 25 height 25
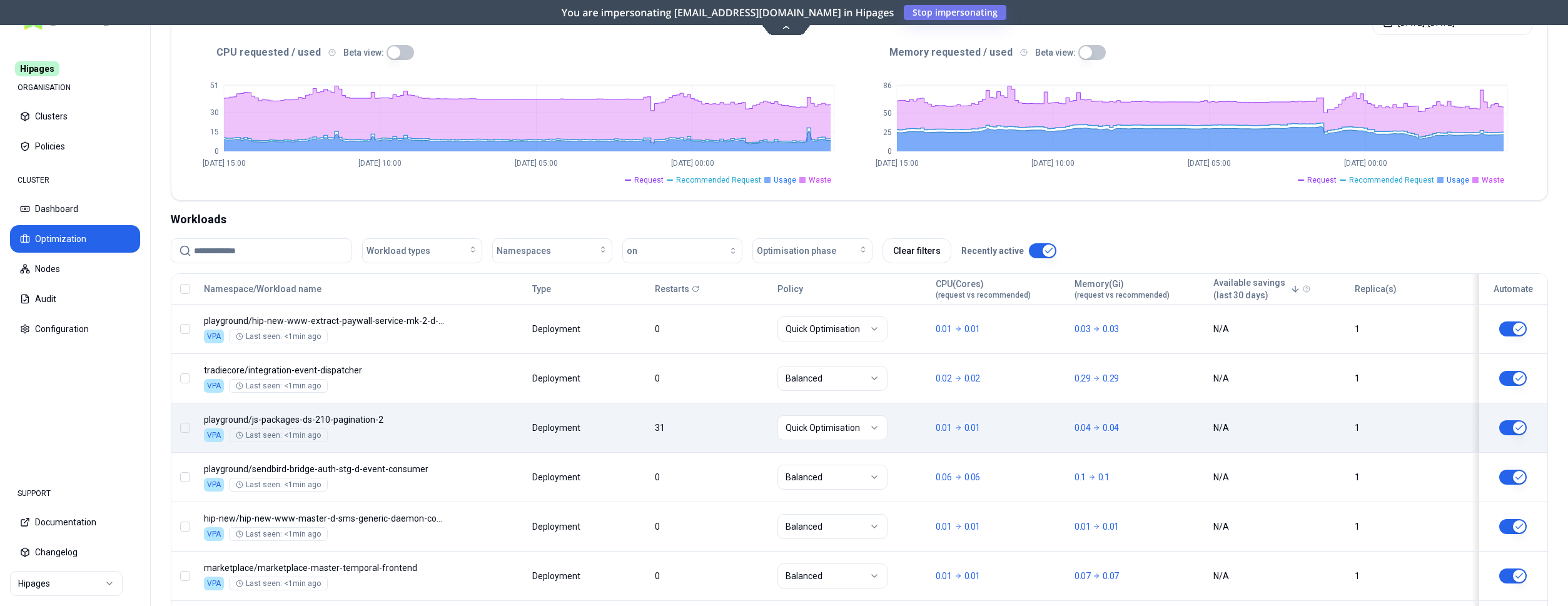
click at [1513, 425] on button "button" at bounding box center [1513, 428] width 28 height 15
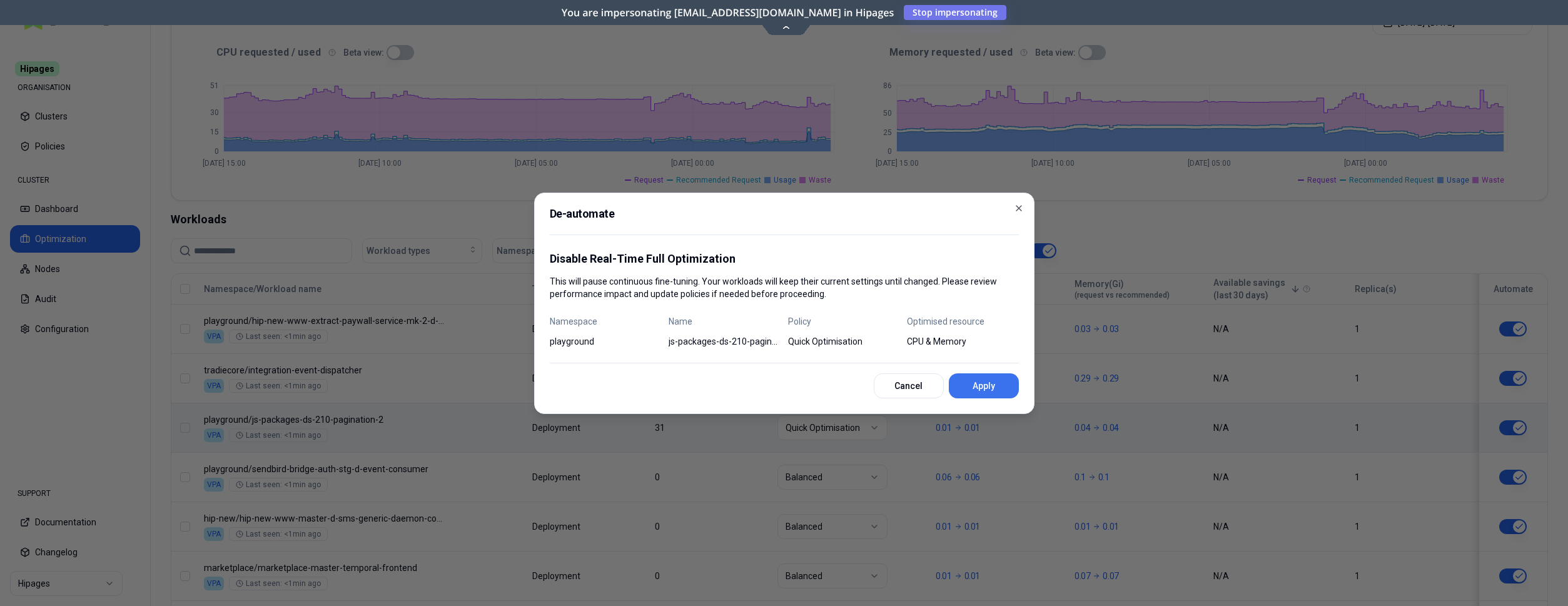
click at [980, 385] on button "Apply" at bounding box center [983, 385] width 70 height 25
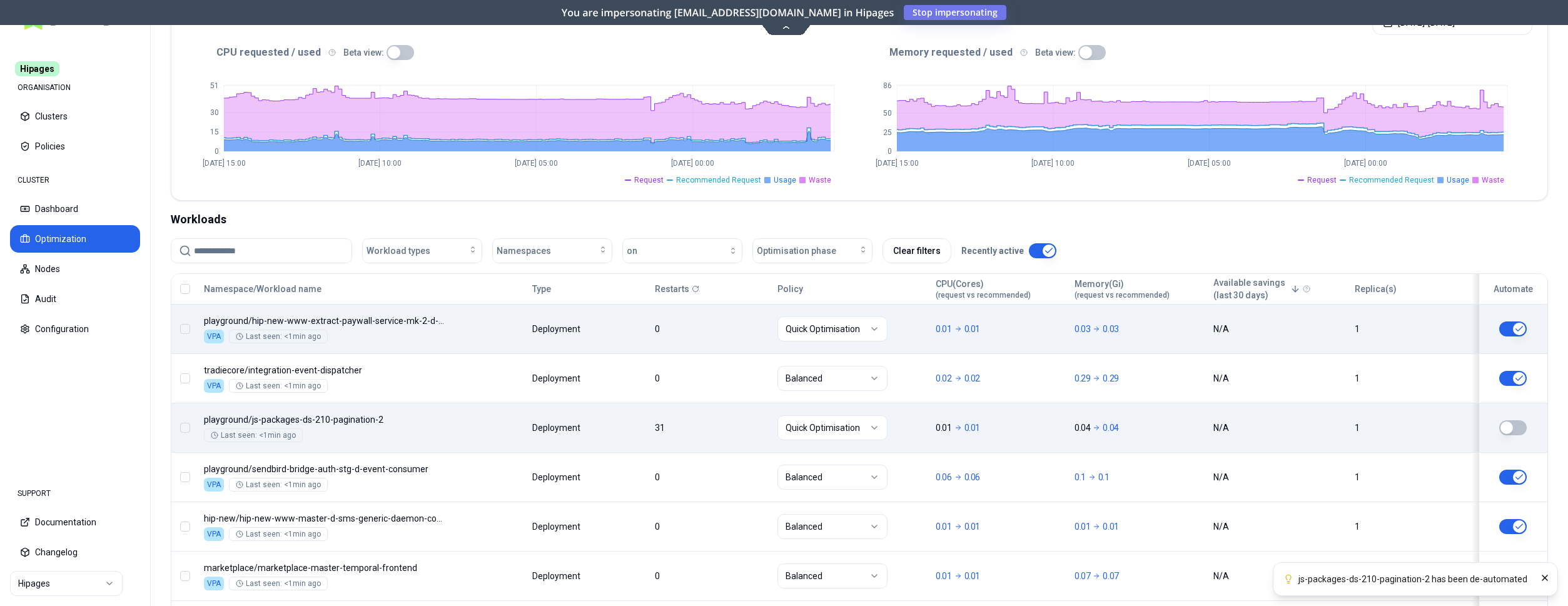
click at [836, 325] on html "js-packages-ds-210-pagination-2 has been de-automated Hipages ORGANISATION Clus…" at bounding box center [784, 303] width 1568 height 606
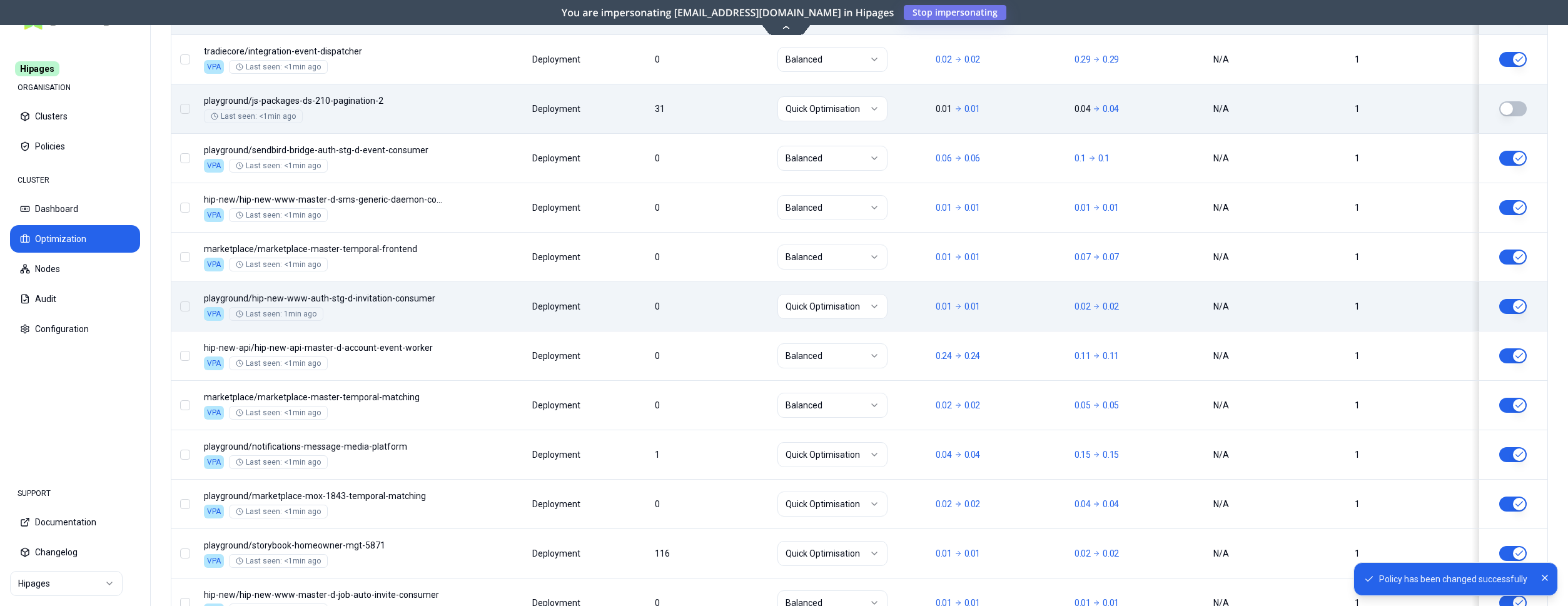
scroll to position [583, 0]
click at [866, 303] on html "Policy has been changed successfully Hipages ORGANISATION Clusters Policies CLU…" at bounding box center [784, 303] width 1568 height 606
click at [839, 106] on html "Policy has been changed successfully Hipages ORGANISATION Clusters Policies CLU…" at bounding box center [784, 303] width 1568 height 606
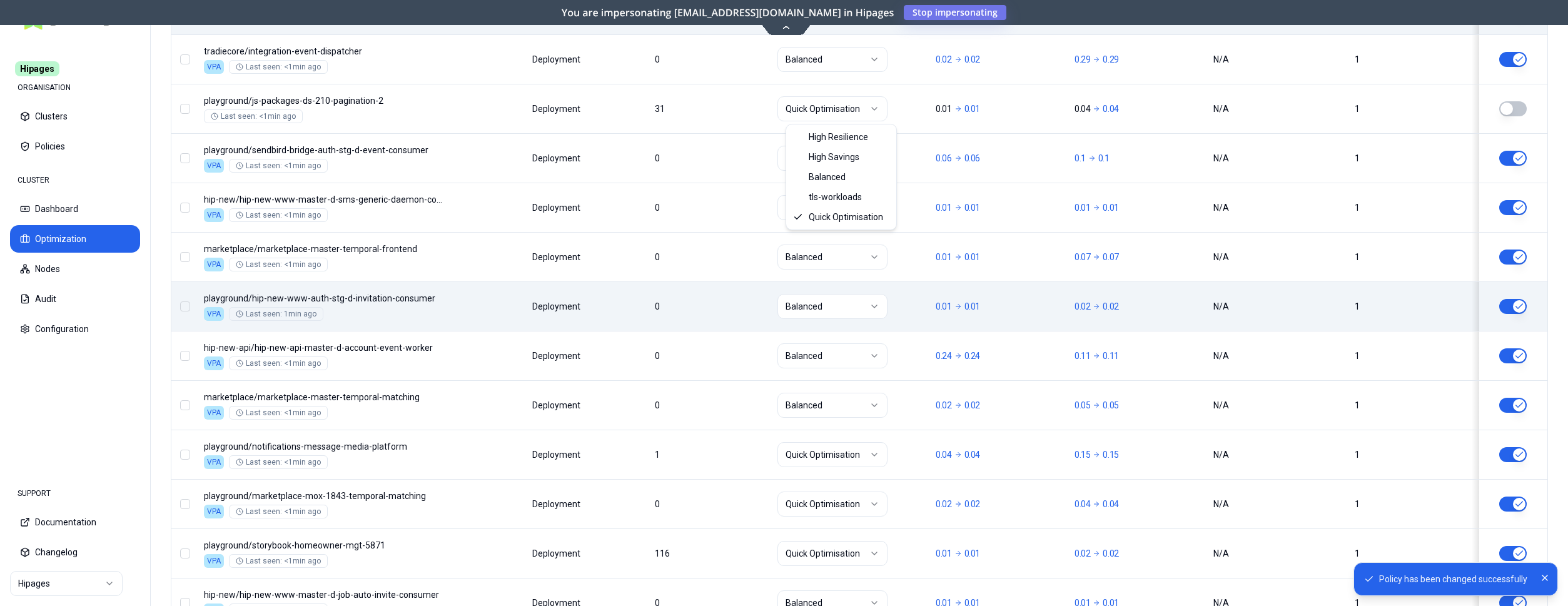
click at [909, 101] on html "Policy has been changed successfully Hipages ORGANISATION Clusters Policies CLU…" at bounding box center [784, 303] width 1568 height 606
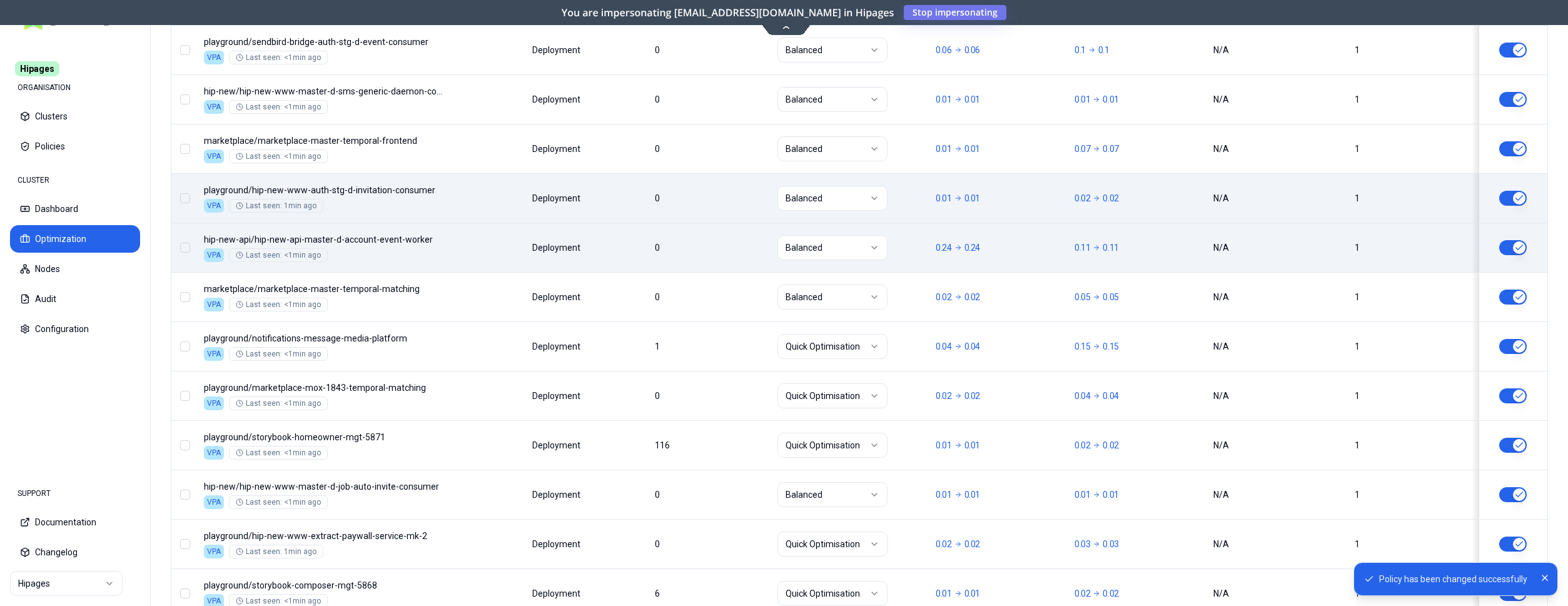
scroll to position [711, 0]
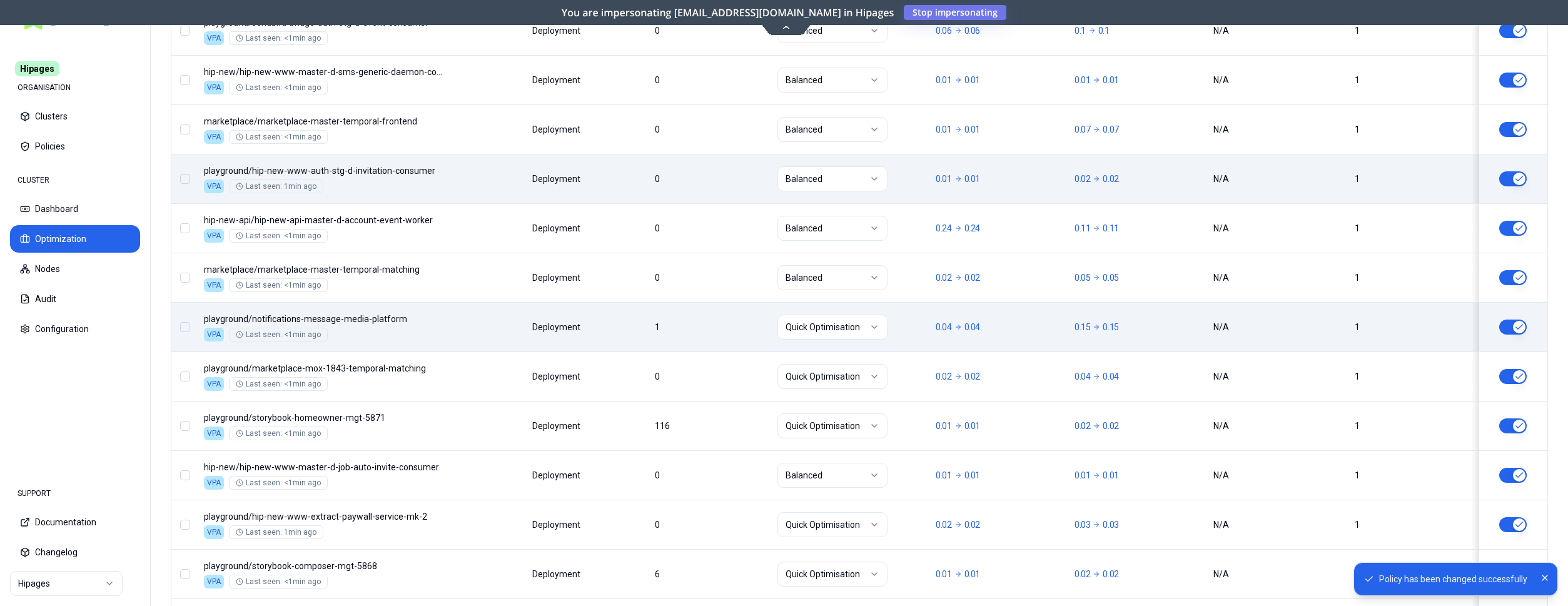
click at [1521, 328] on button "button" at bounding box center [1513, 326] width 28 height 15
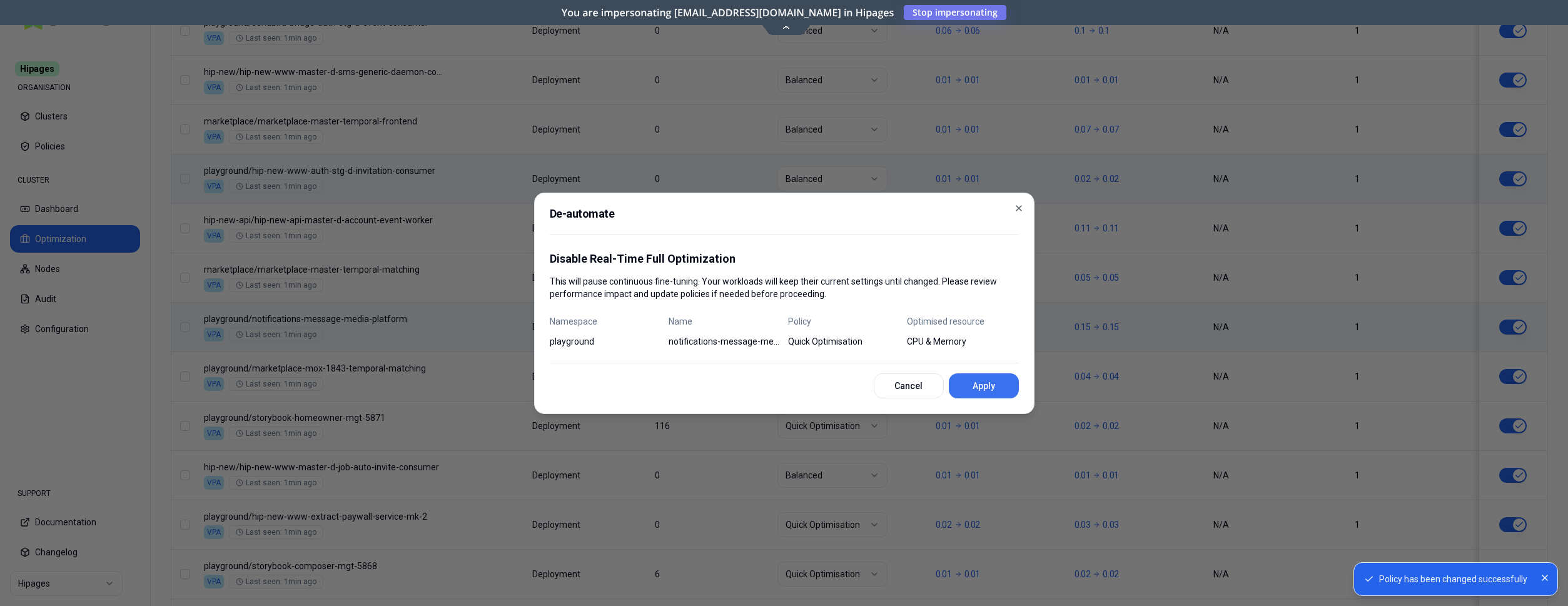
click at [989, 386] on button "Apply" at bounding box center [983, 385] width 70 height 25
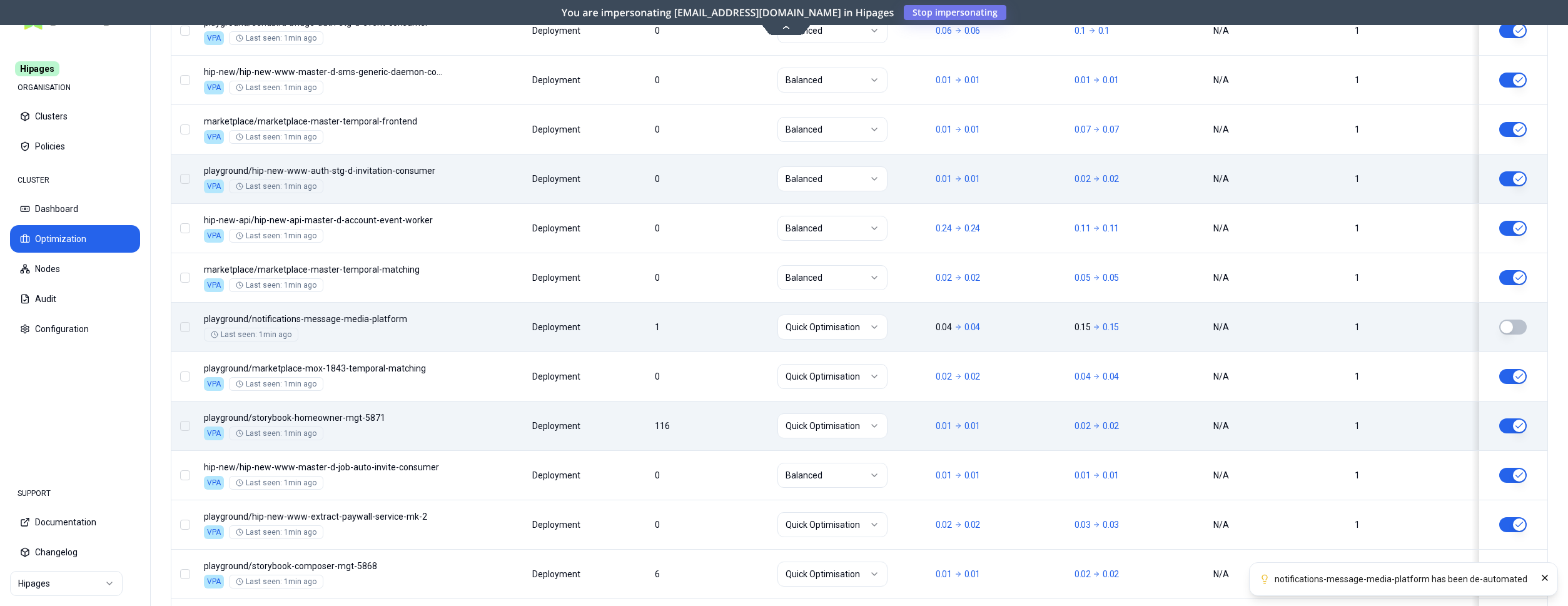
click at [835, 428] on html "notifications-message-media-platform has been de-automated Hipages ORGANISATION…" at bounding box center [784, 303] width 1568 height 606
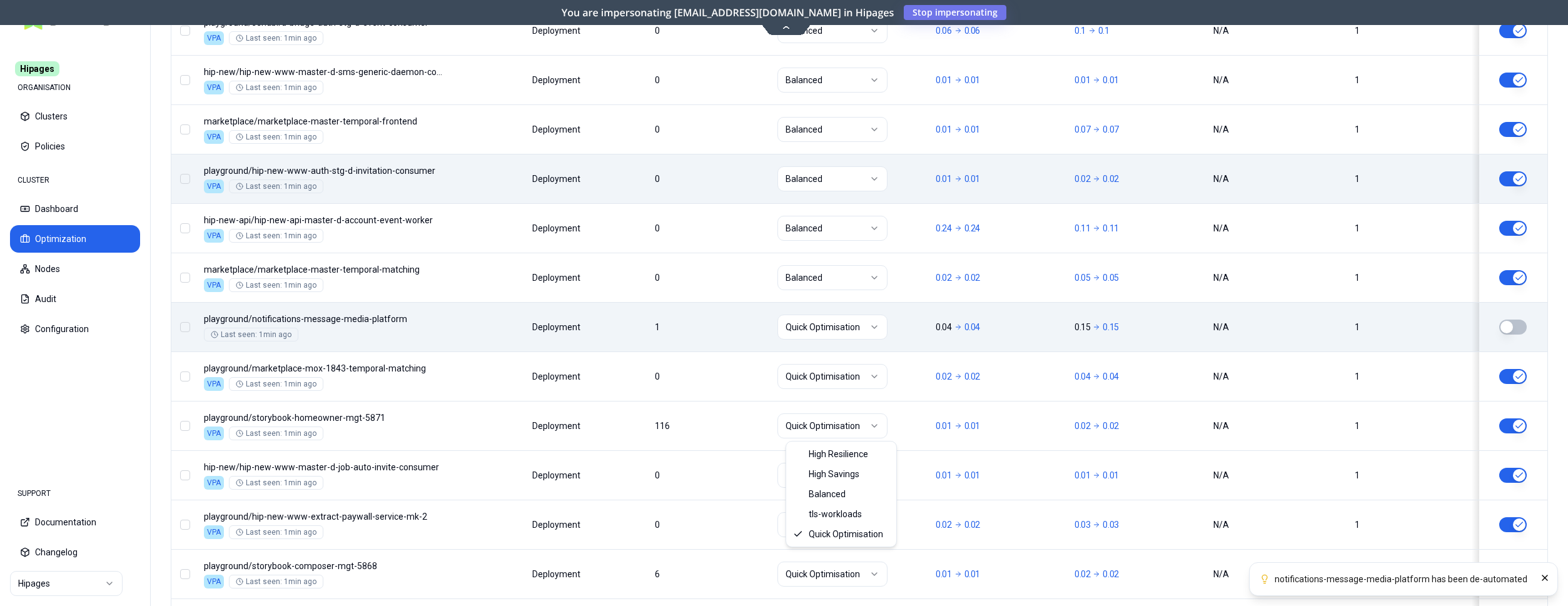
click at [1506, 419] on html "notifications-message-media-platform has been de-automated Hipages ORGANISATION…" at bounding box center [784, 303] width 1568 height 606
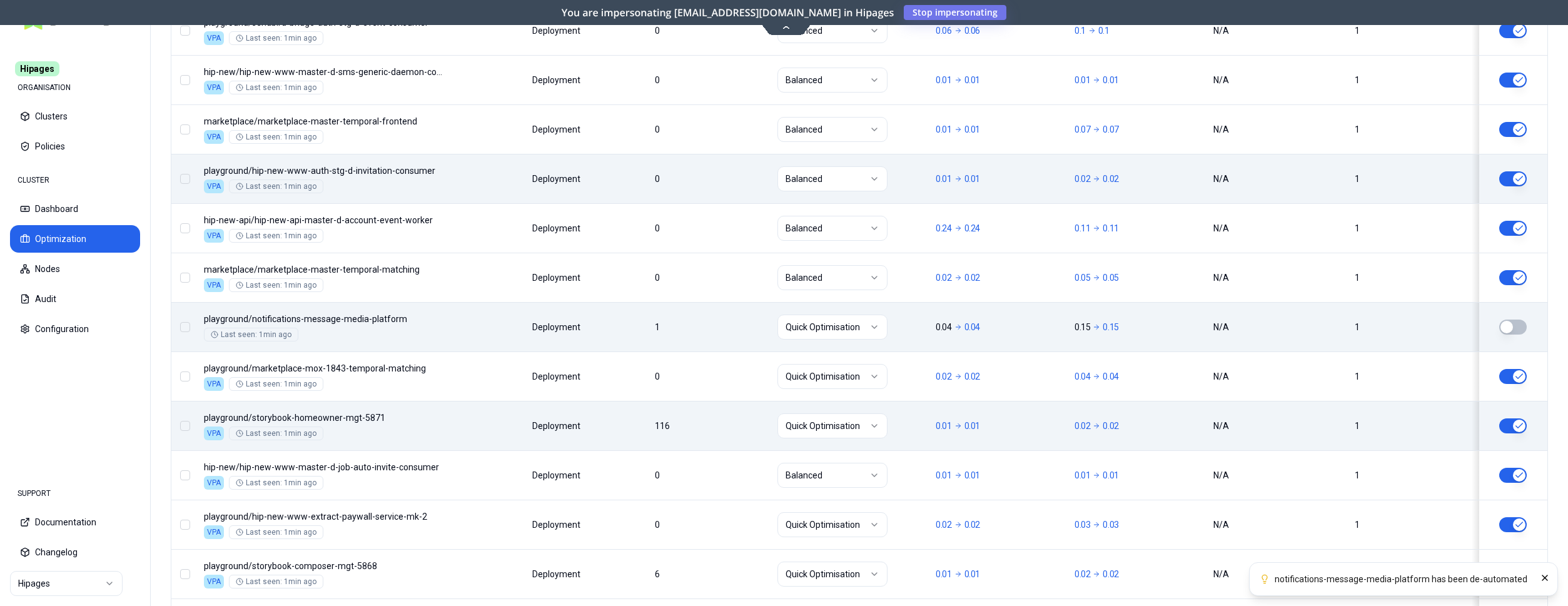
click at [1510, 423] on button "button" at bounding box center [1513, 426] width 28 height 15
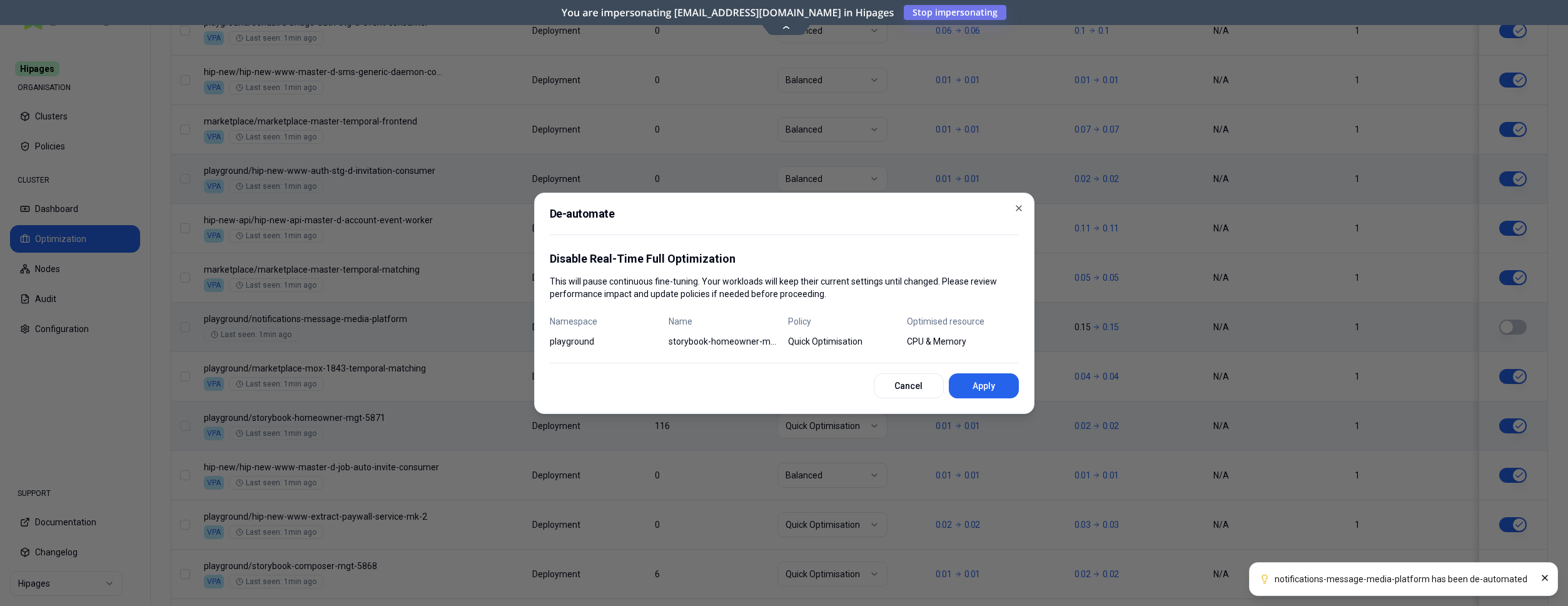
click at [993, 376] on button "Apply" at bounding box center [983, 385] width 70 height 25
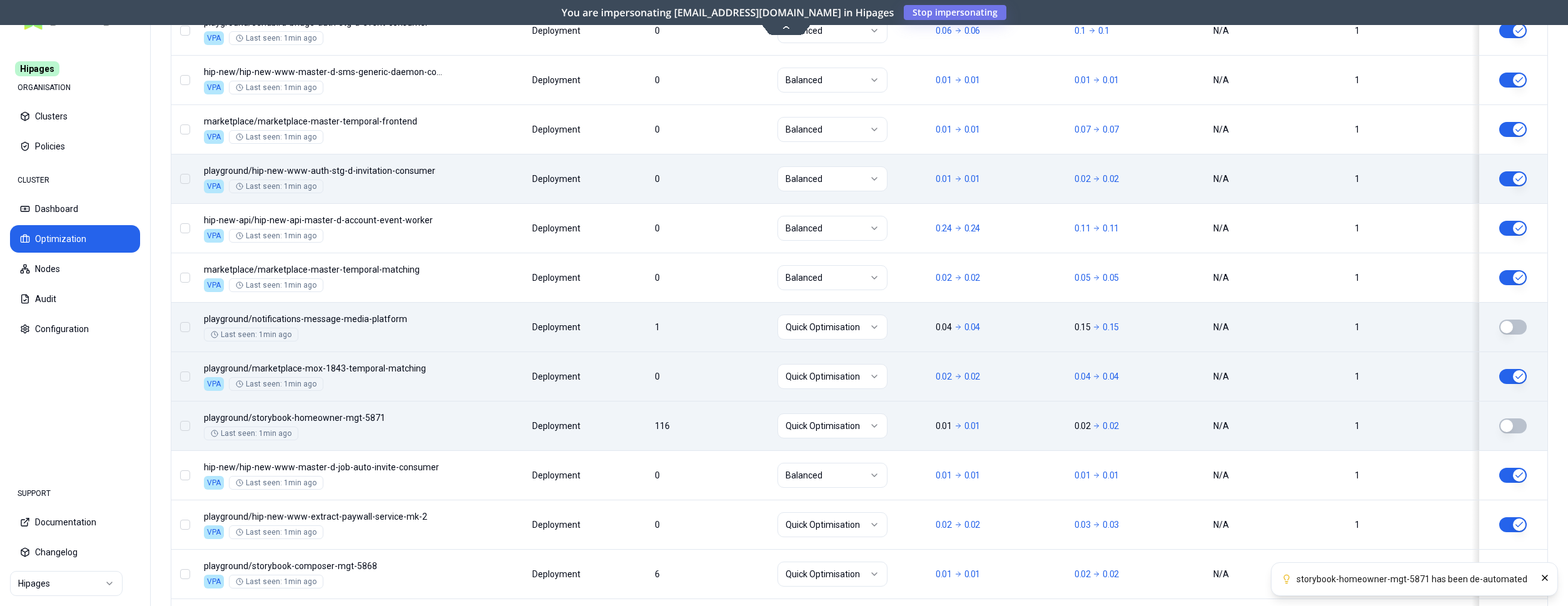
click at [818, 377] on html "storybook-homeowner-mgt-5871 has been de-automated Hipages ORGANISATION Cluster…" at bounding box center [784, 303] width 1568 height 606
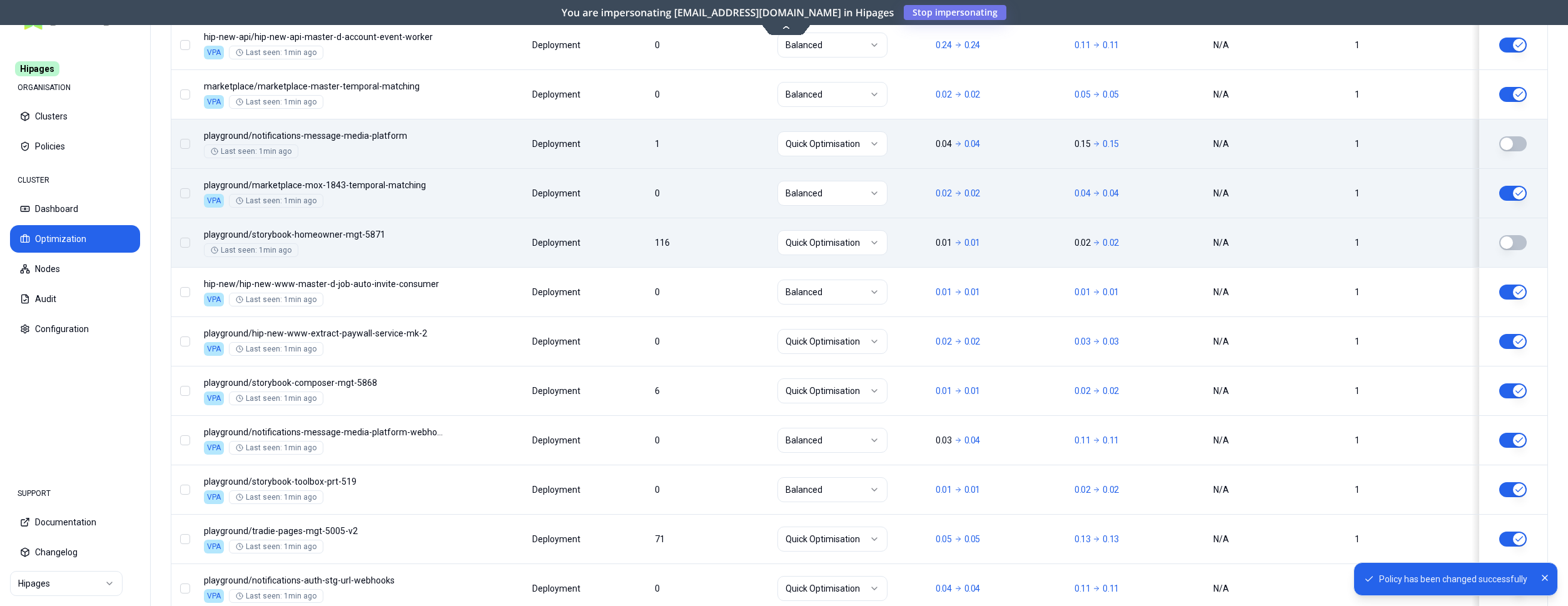
scroll to position [903, 0]
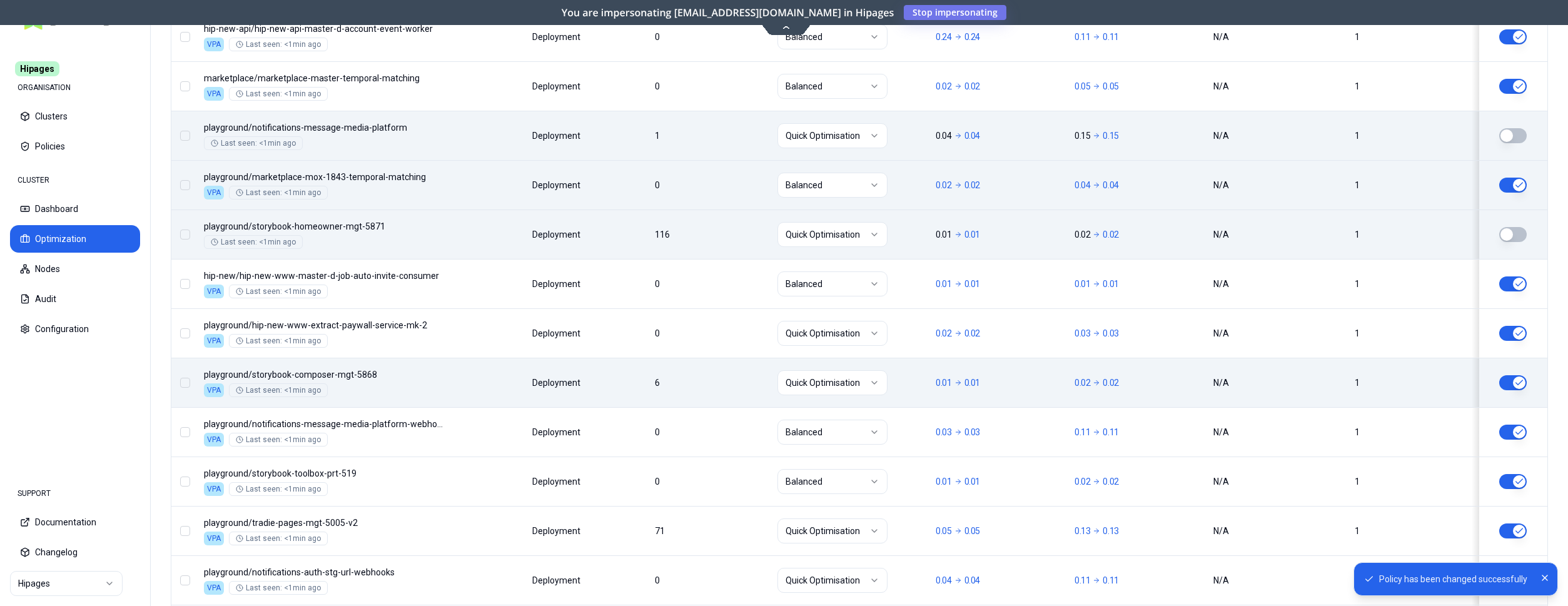
click at [1515, 380] on button "button" at bounding box center [1513, 382] width 28 height 15
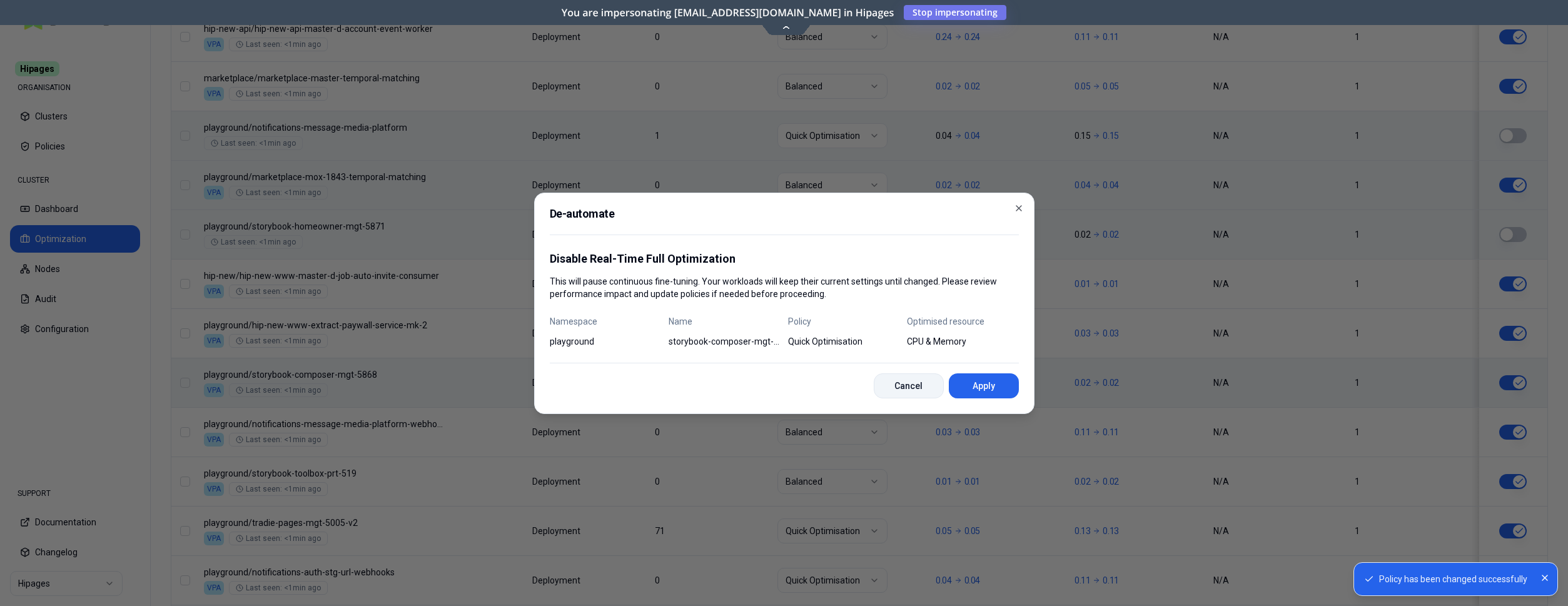
drag, startPoint x: 979, startPoint y: 390, endPoint x: 914, endPoint y: 392, distance: 65.0
click at [981, 390] on button "Apply" at bounding box center [983, 385] width 70 height 25
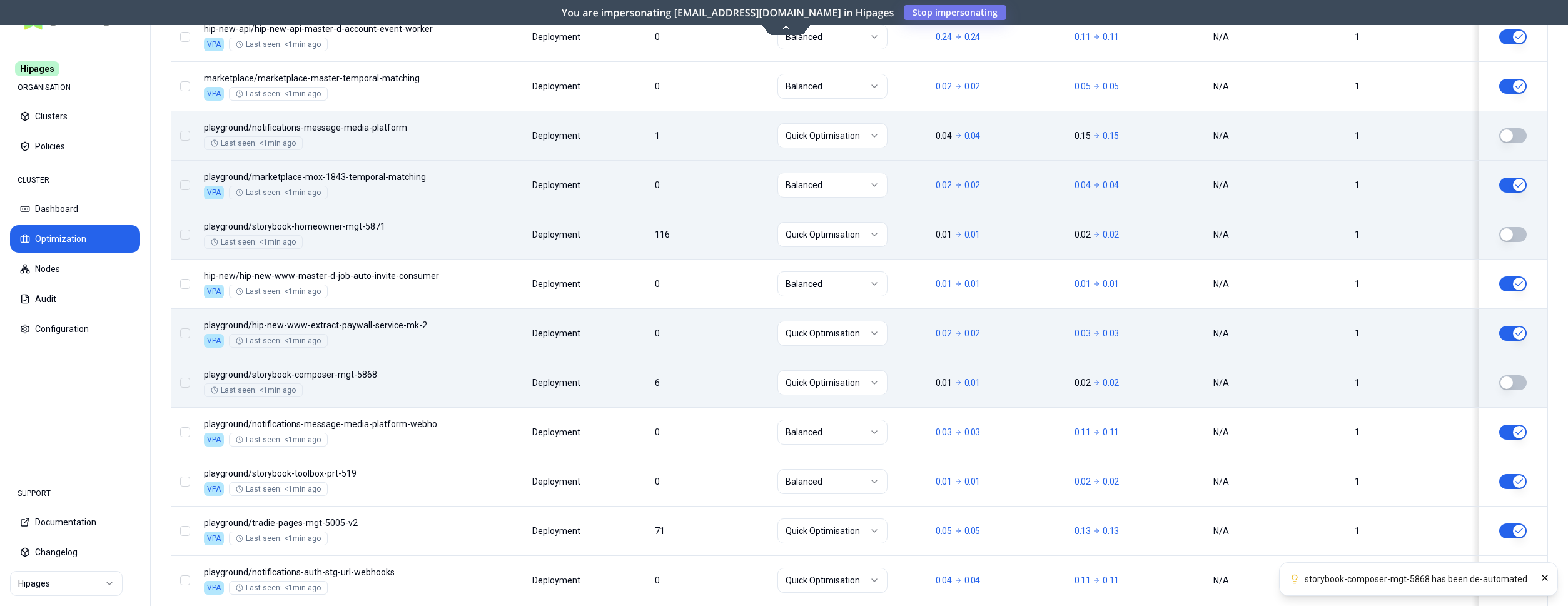
click at [844, 326] on html "storybook-composer-mgt-5868 has been de-automated Hipages ORGANISATION Clusters…" at bounding box center [784, 303] width 1568 height 606
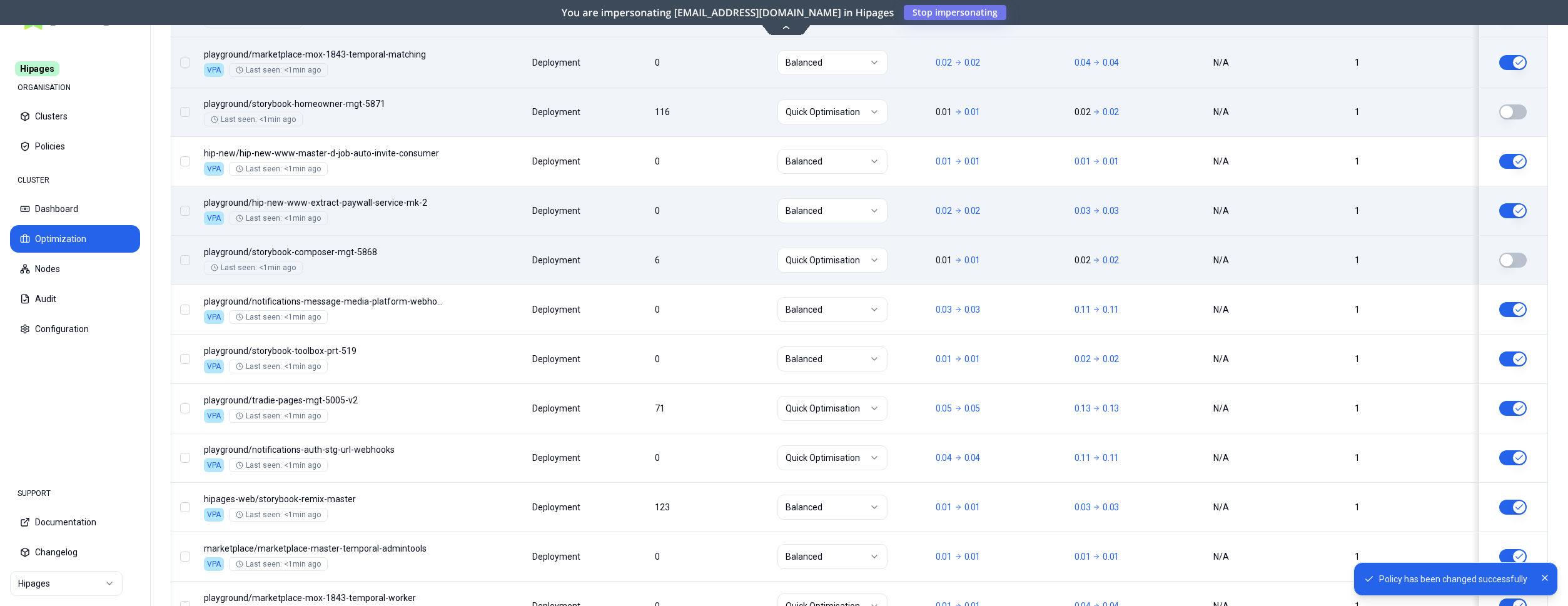
scroll to position [1031, 0]
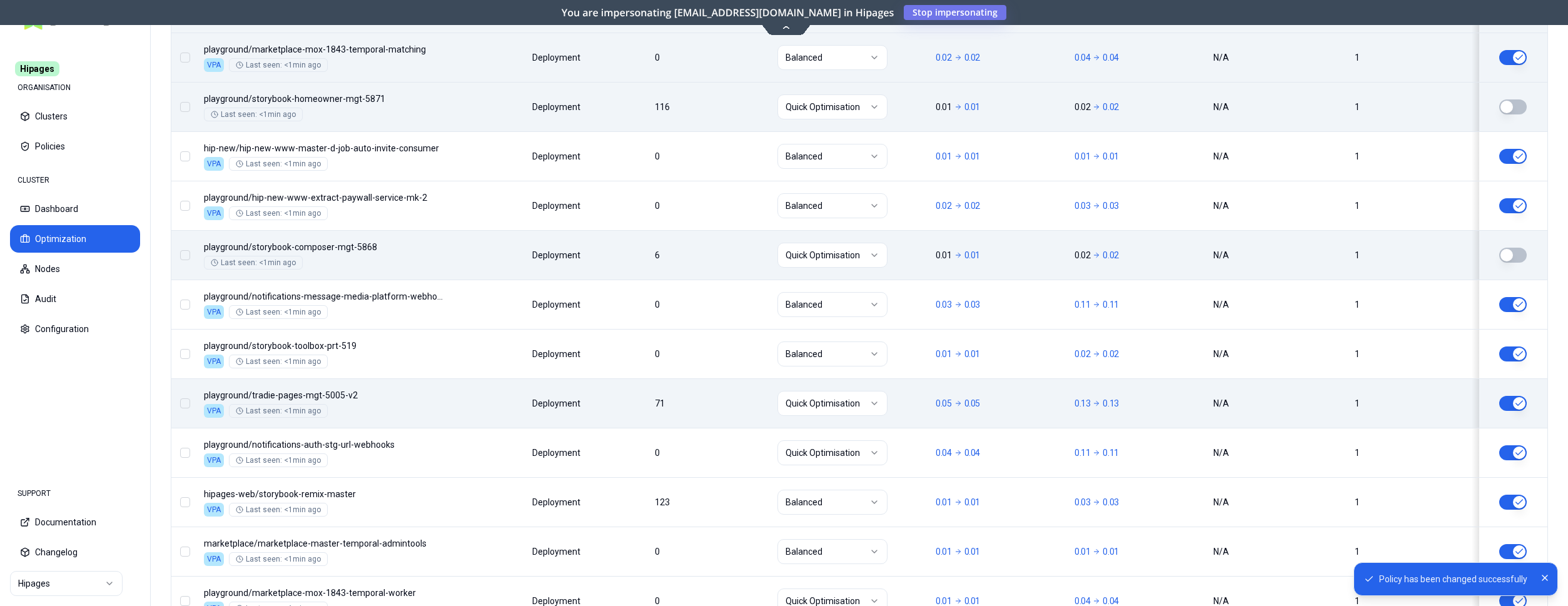
click at [1512, 403] on button "button" at bounding box center [1513, 403] width 28 height 15
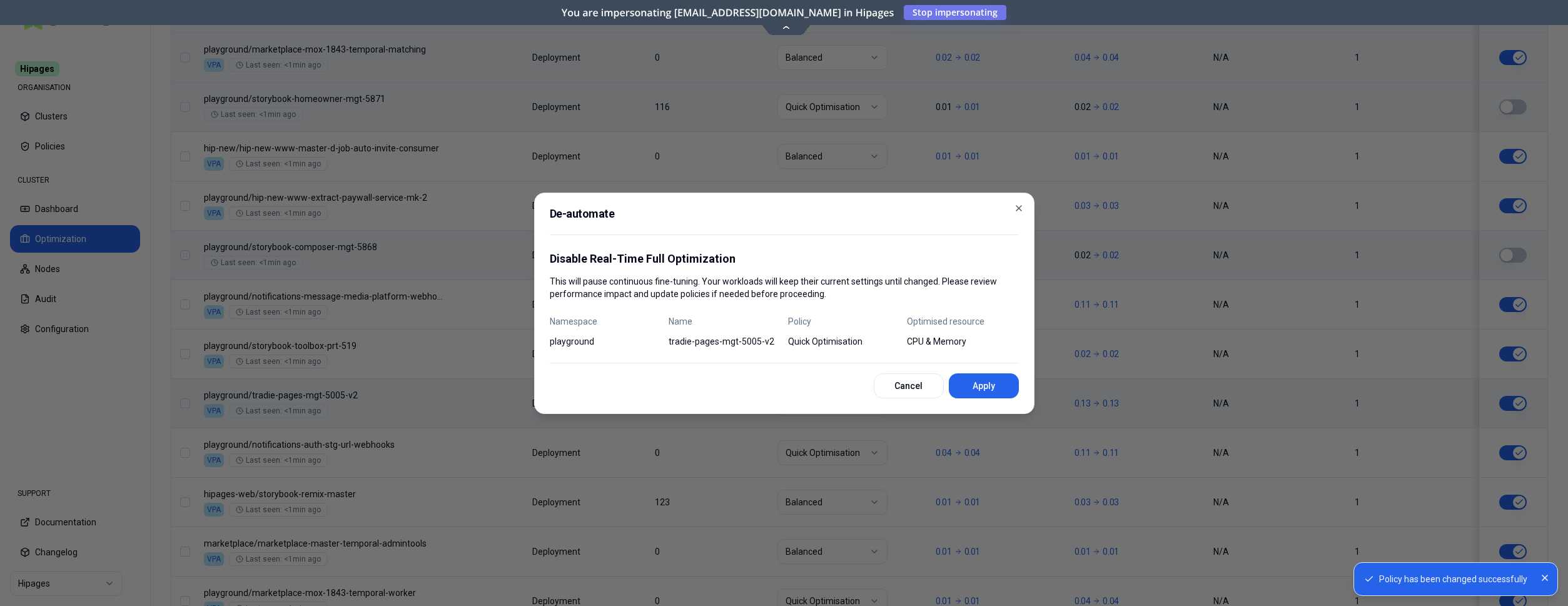
click at [987, 383] on button "Apply" at bounding box center [983, 385] width 70 height 25
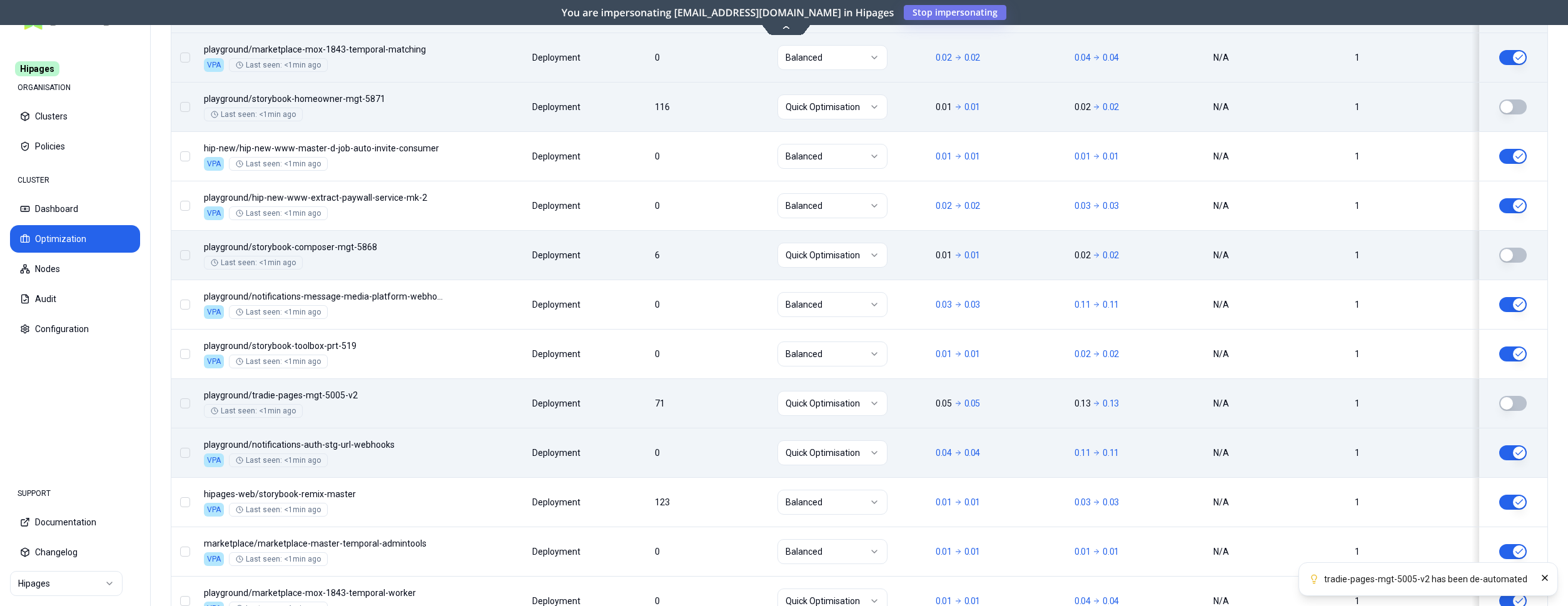
click at [843, 451] on html "tradie-pages-mgt-5005-v2 has been de-automated Hipages ORGANISATION Clusters Po…" at bounding box center [784, 303] width 1568 height 606
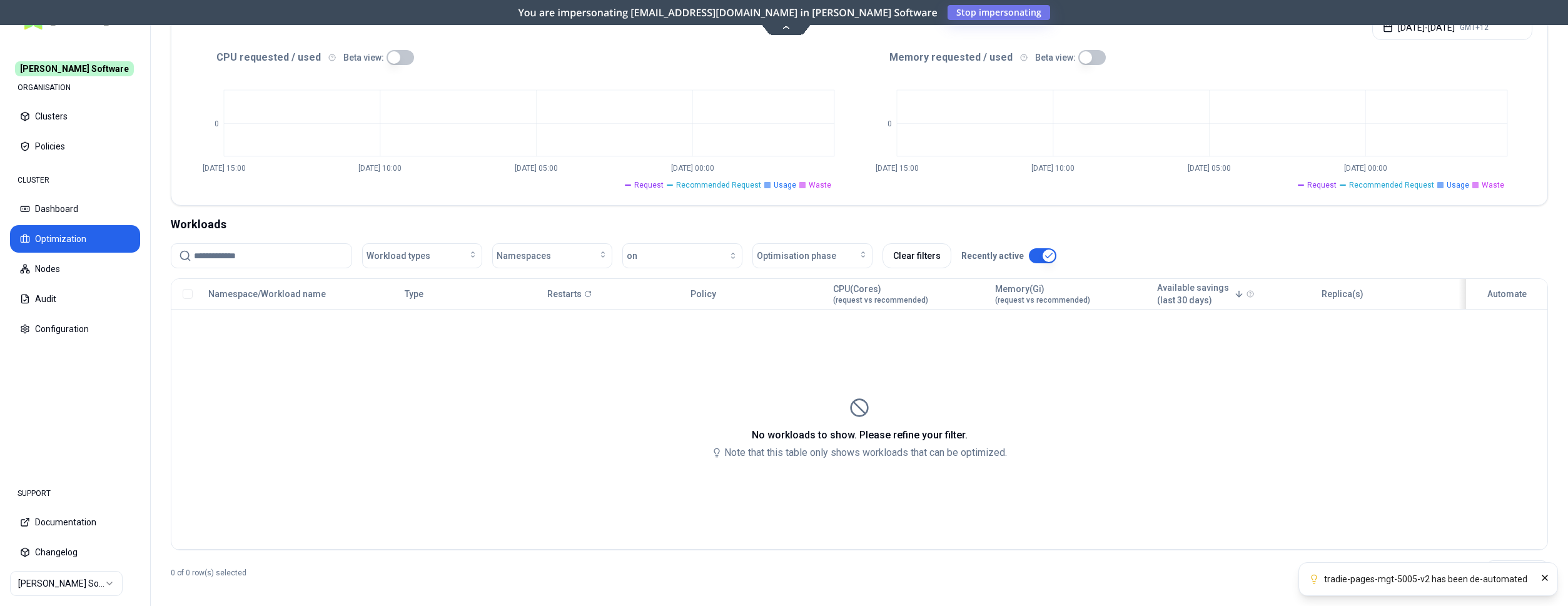
scroll to position [260, 0]
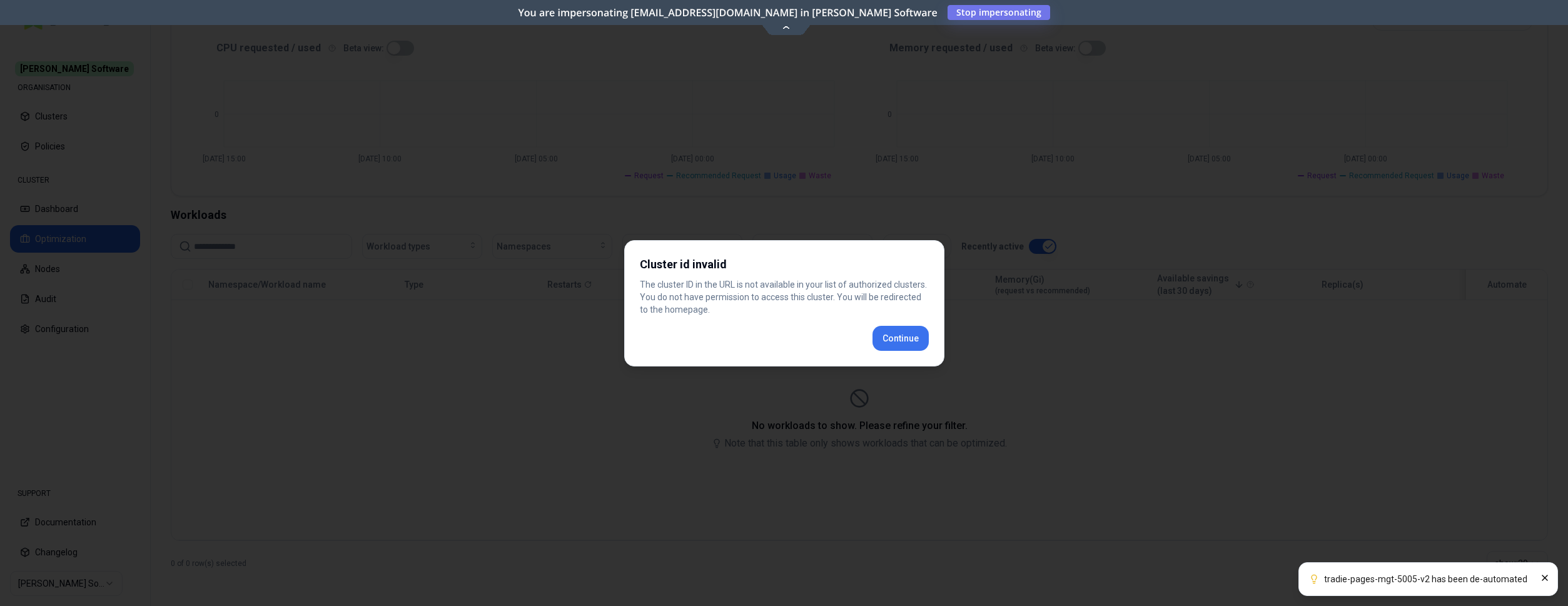
click at [900, 330] on button "Continue" at bounding box center [900, 338] width 56 height 25
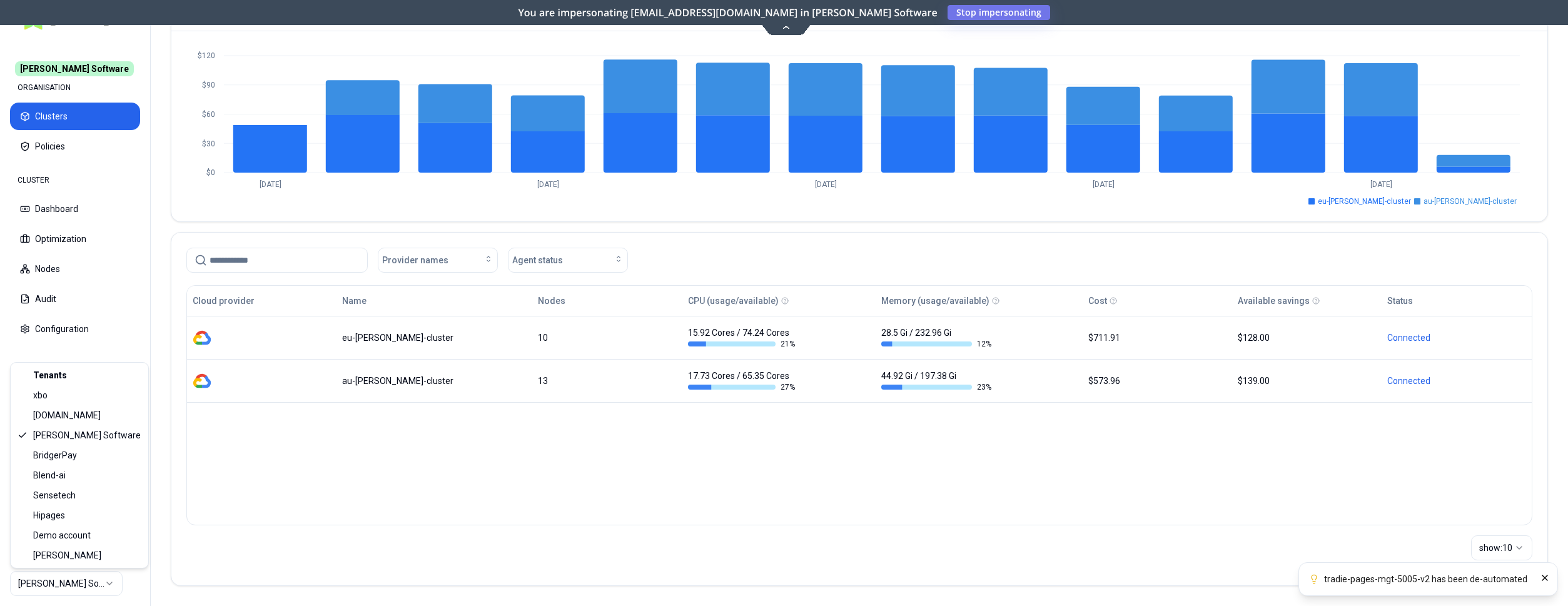
scroll to position [115, 0]
click at [82, 579] on html "tradie-pages-mgt-5005-v2 has been de-automated Rex Software ORGANISATION Cluste…" at bounding box center [784, 303] width 1568 height 606
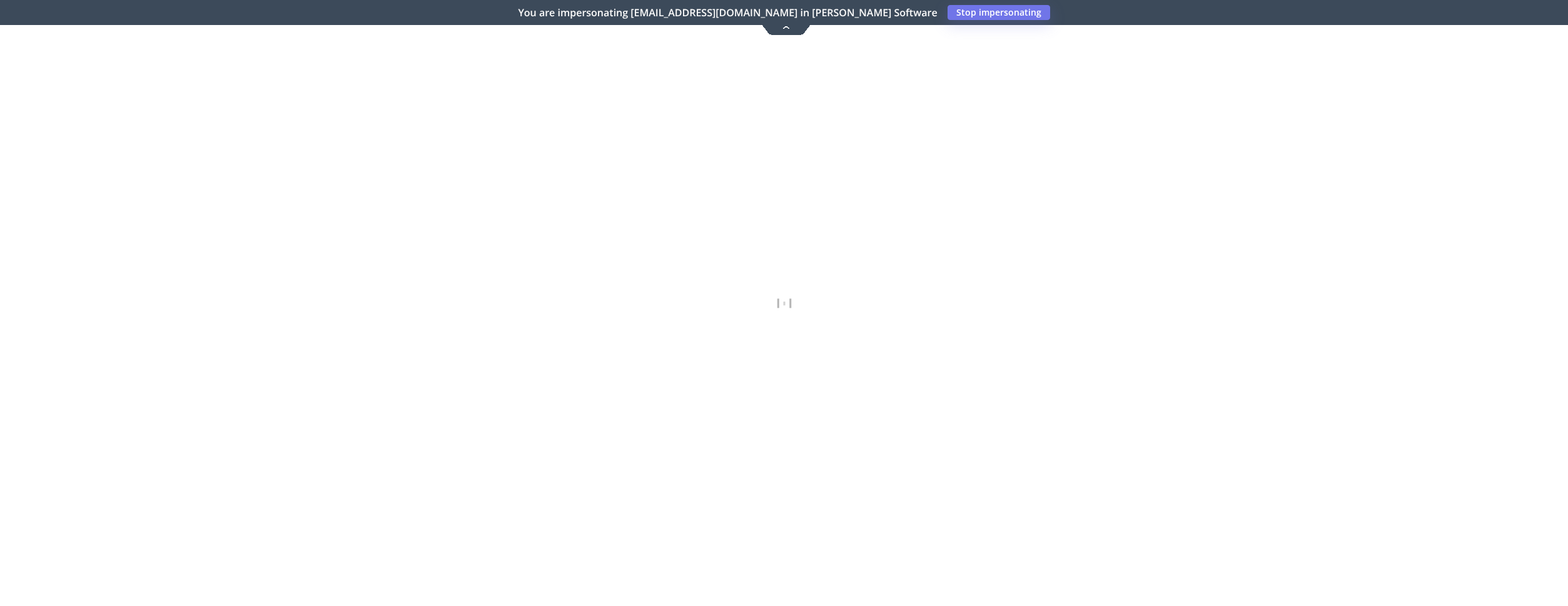
scroll to position [107, 0]
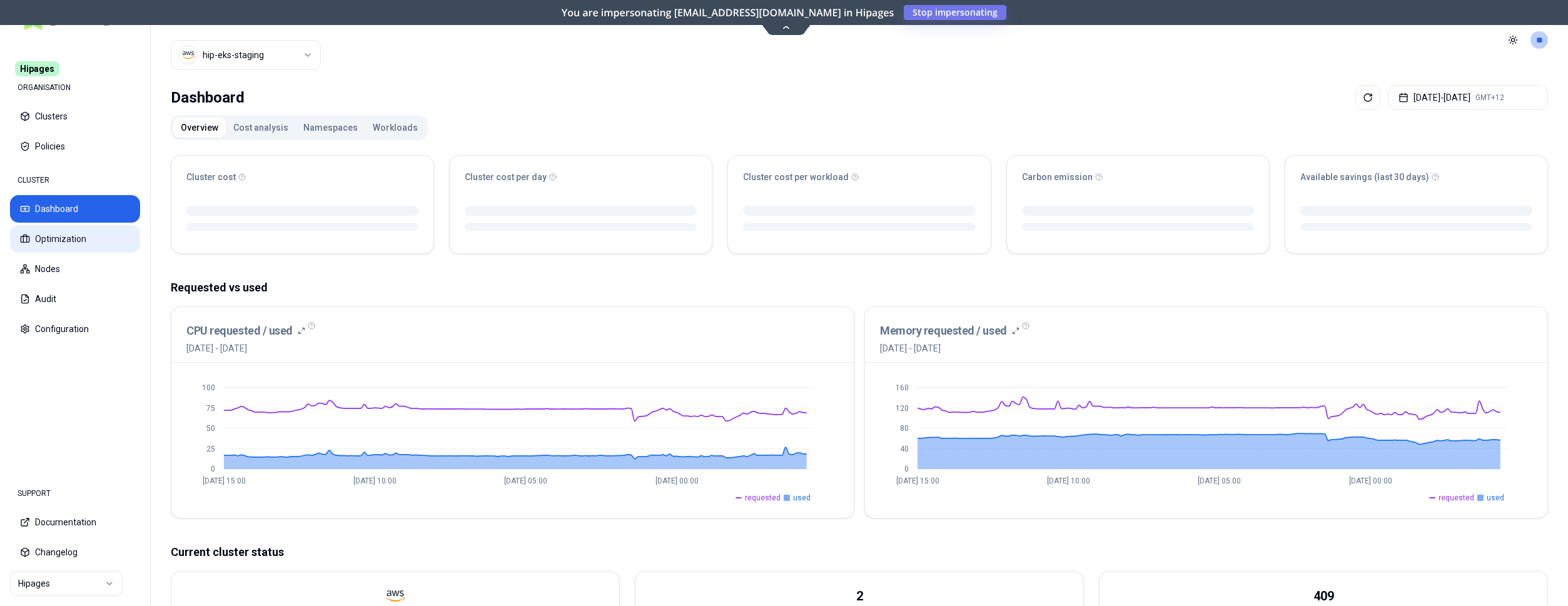
click at [42, 239] on button "Optimization" at bounding box center [75, 239] width 130 height 28
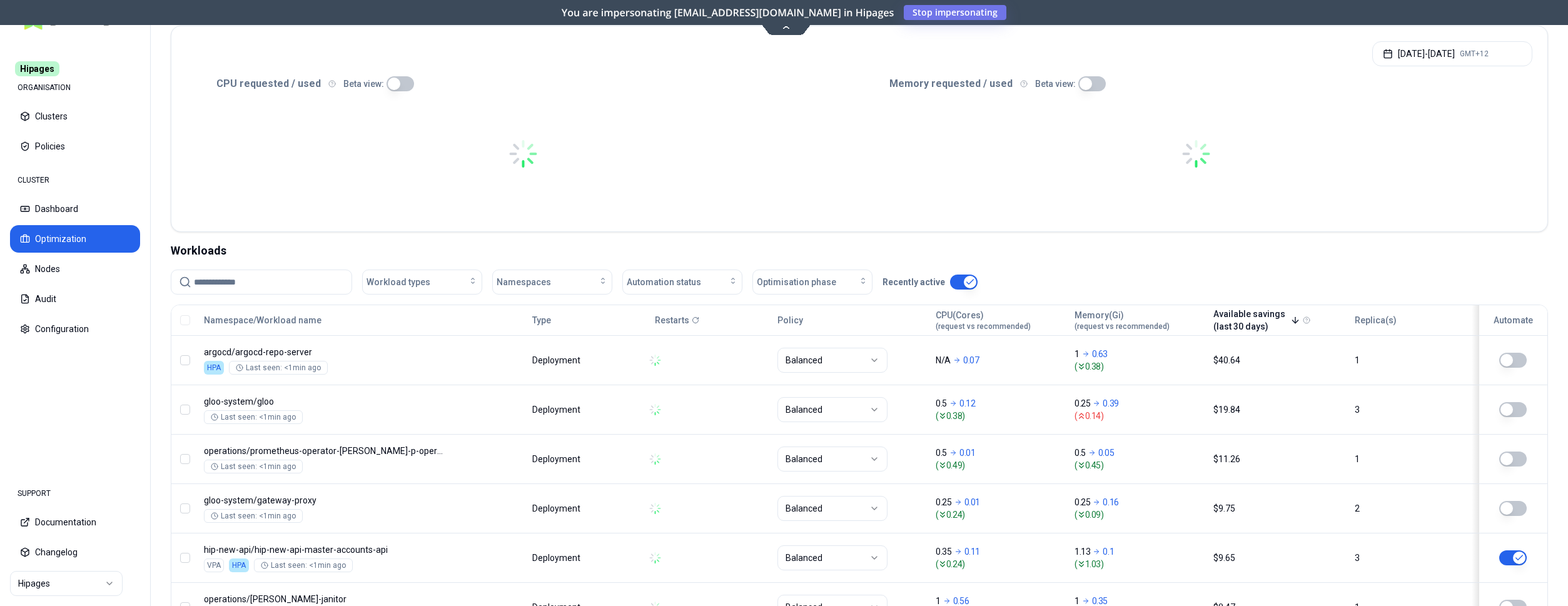
scroll to position [255, 0]
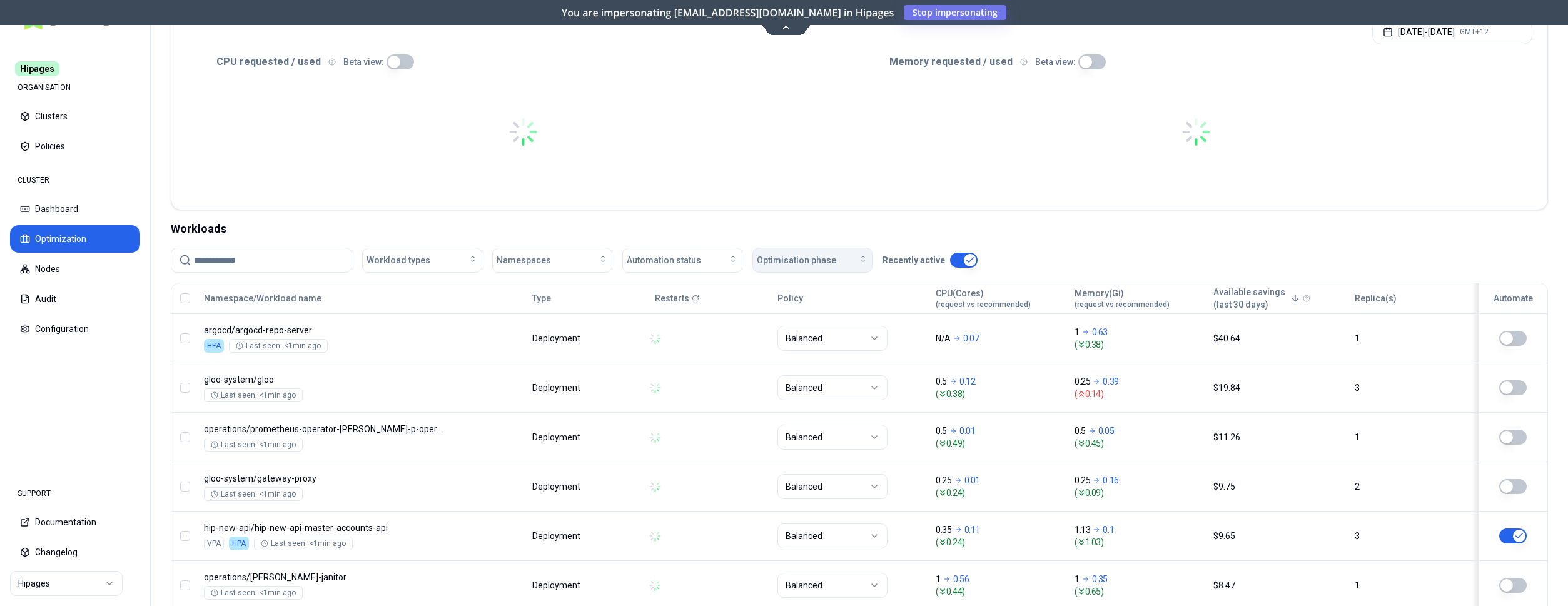
click at [832, 259] on span "Optimisation phase" at bounding box center [796, 260] width 80 height 13
click at [800, 234] on div "Workloads" at bounding box center [859, 230] width 1377 height 18
click at [710, 260] on div "Automation status" at bounding box center [682, 260] width 111 height 13
click at [682, 290] on div "on" at bounding box center [685, 289] width 119 height 20
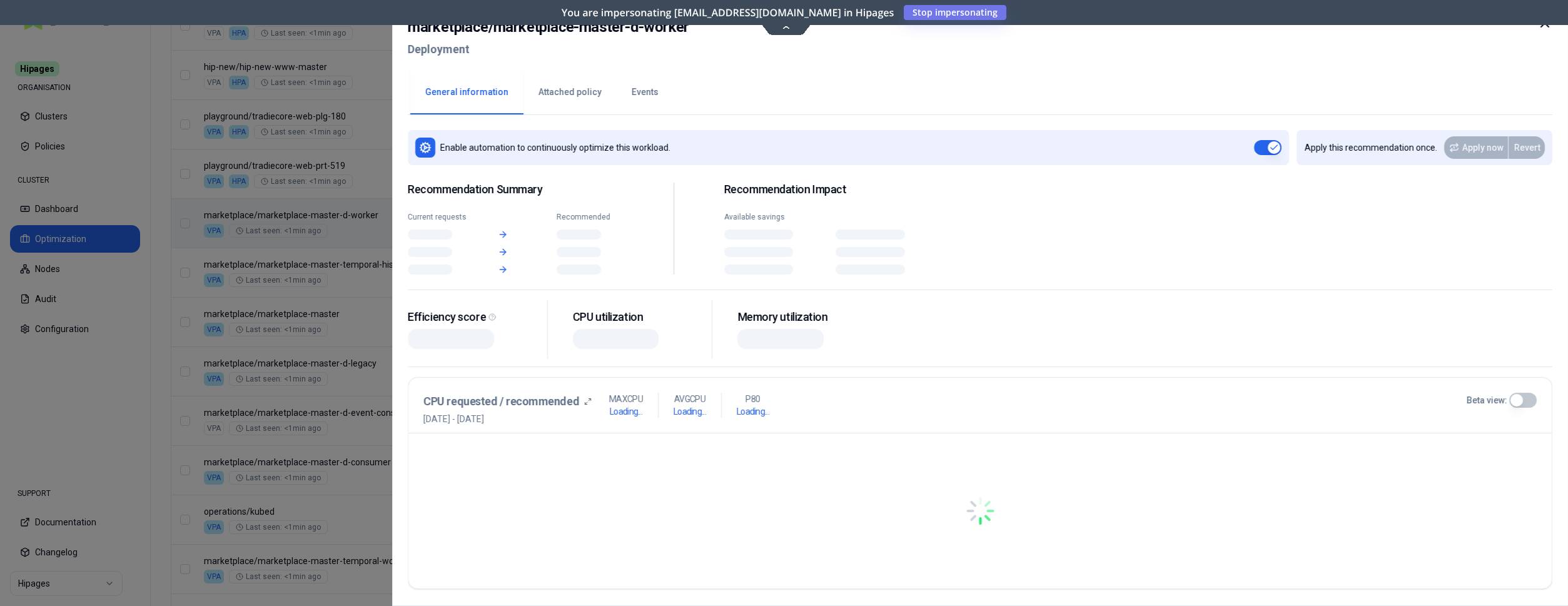
scroll to position [766, 0]
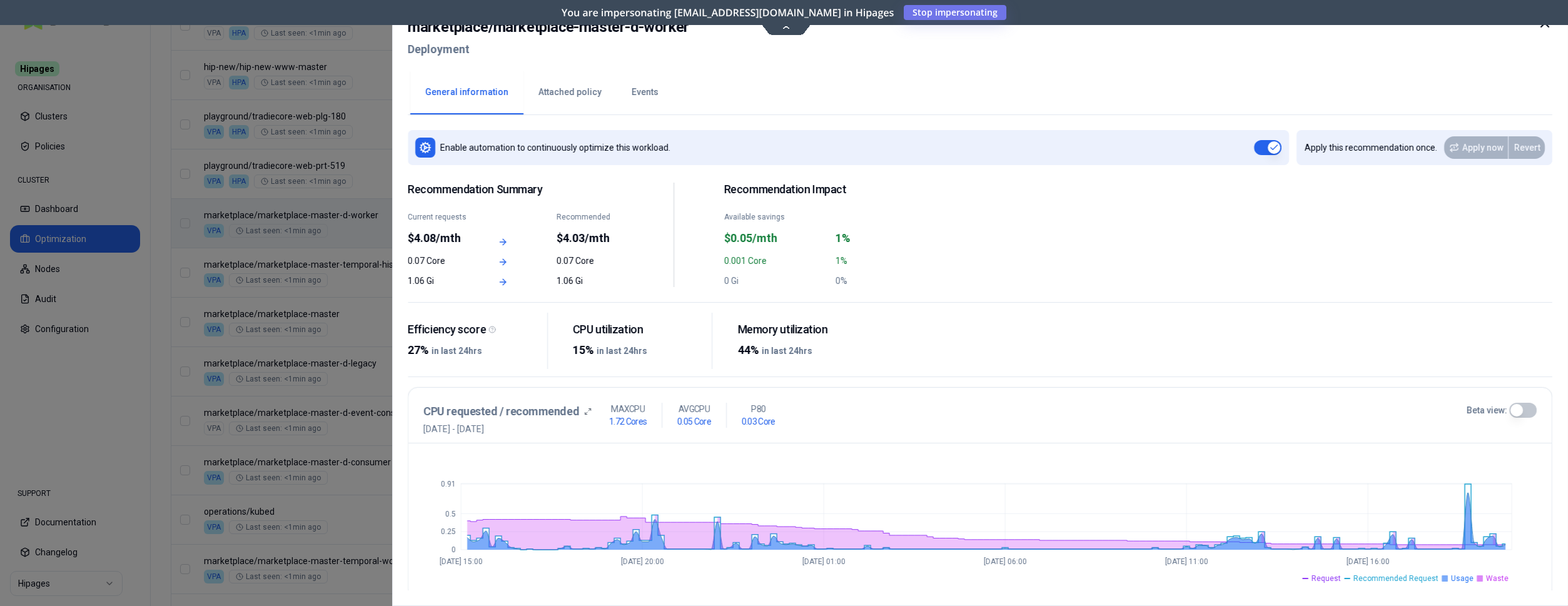
click at [1542, 27] on icon at bounding box center [1544, 23] width 15 height 15
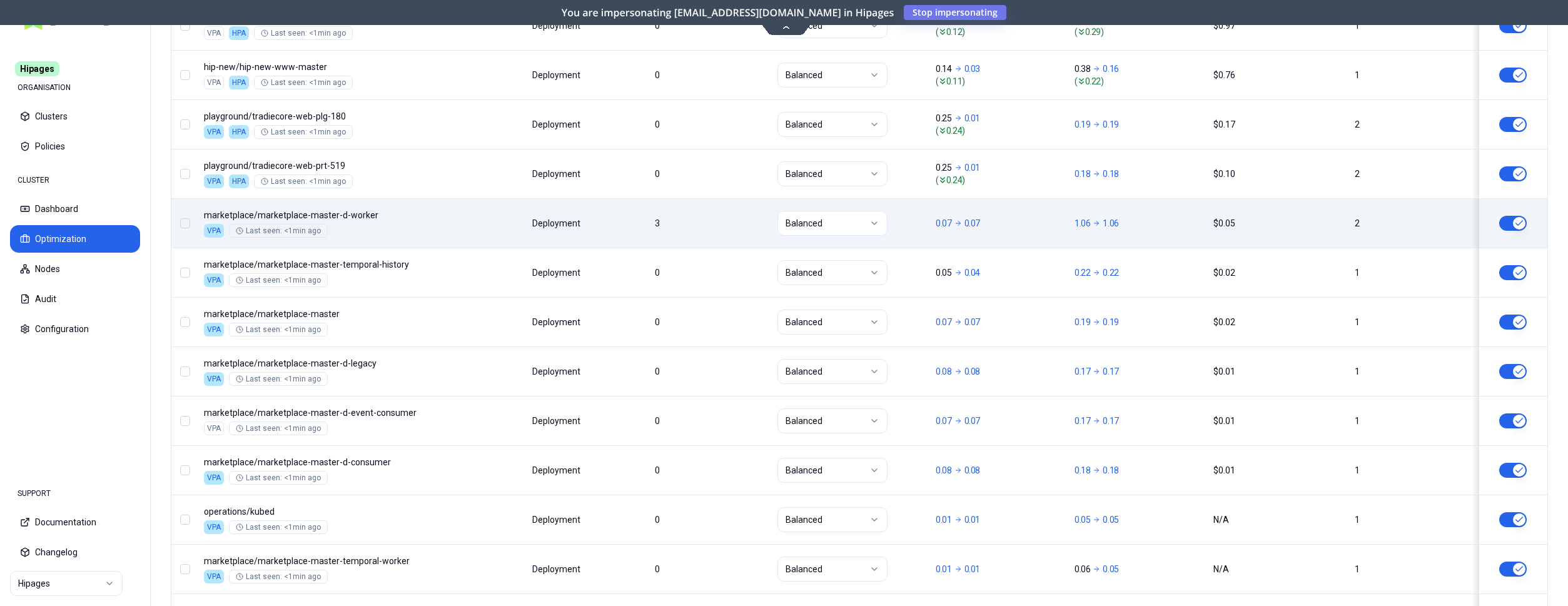
click at [464, 223] on div "Namespace/Workload name Type Restarts Policy CPU(Cores) (request vs recommended…" at bounding box center [859, 529] width 1376 height 1514
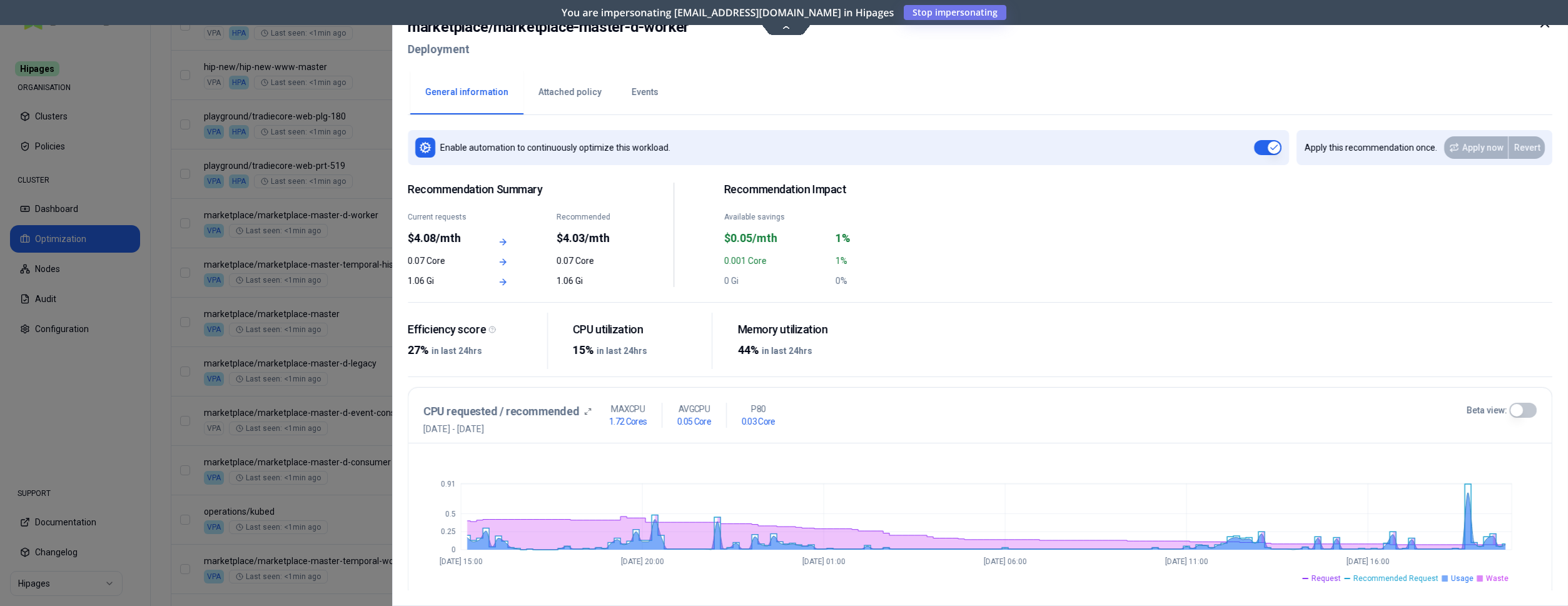
click at [1550, 23] on icon at bounding box center [1544, 23] width 15 height 15
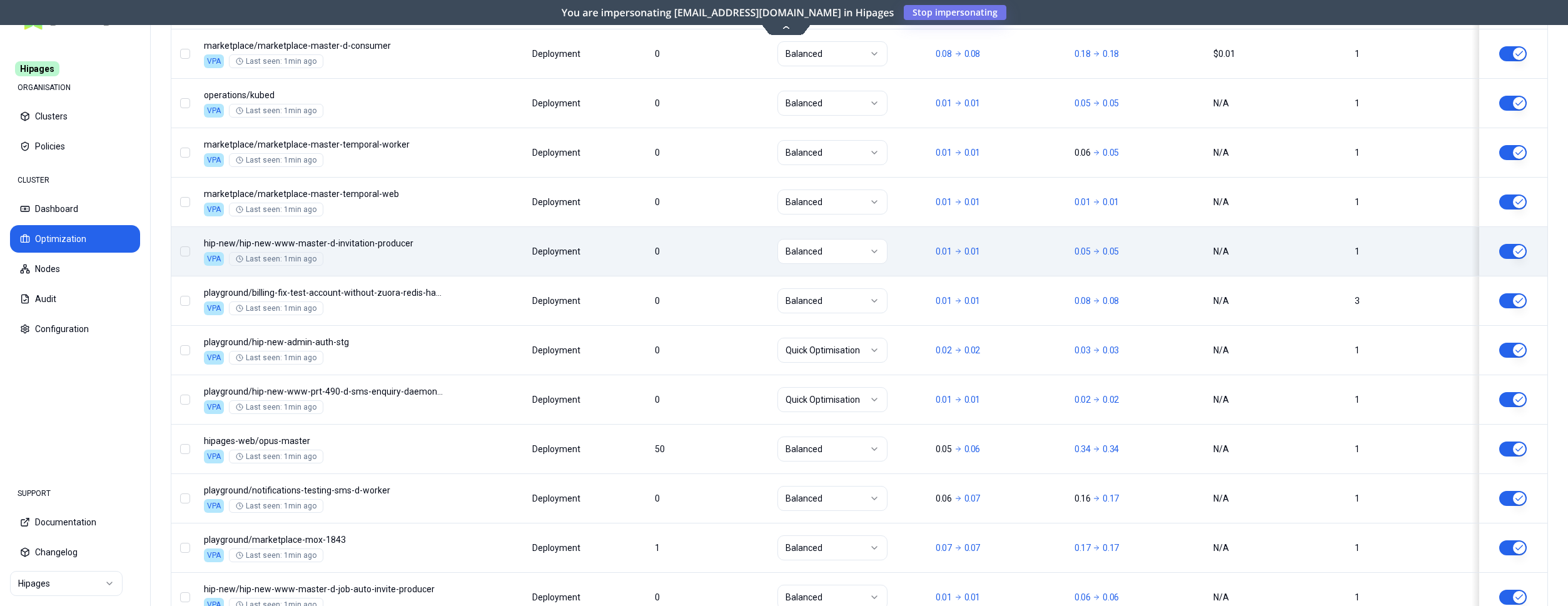
scroll to position [1213, 0]
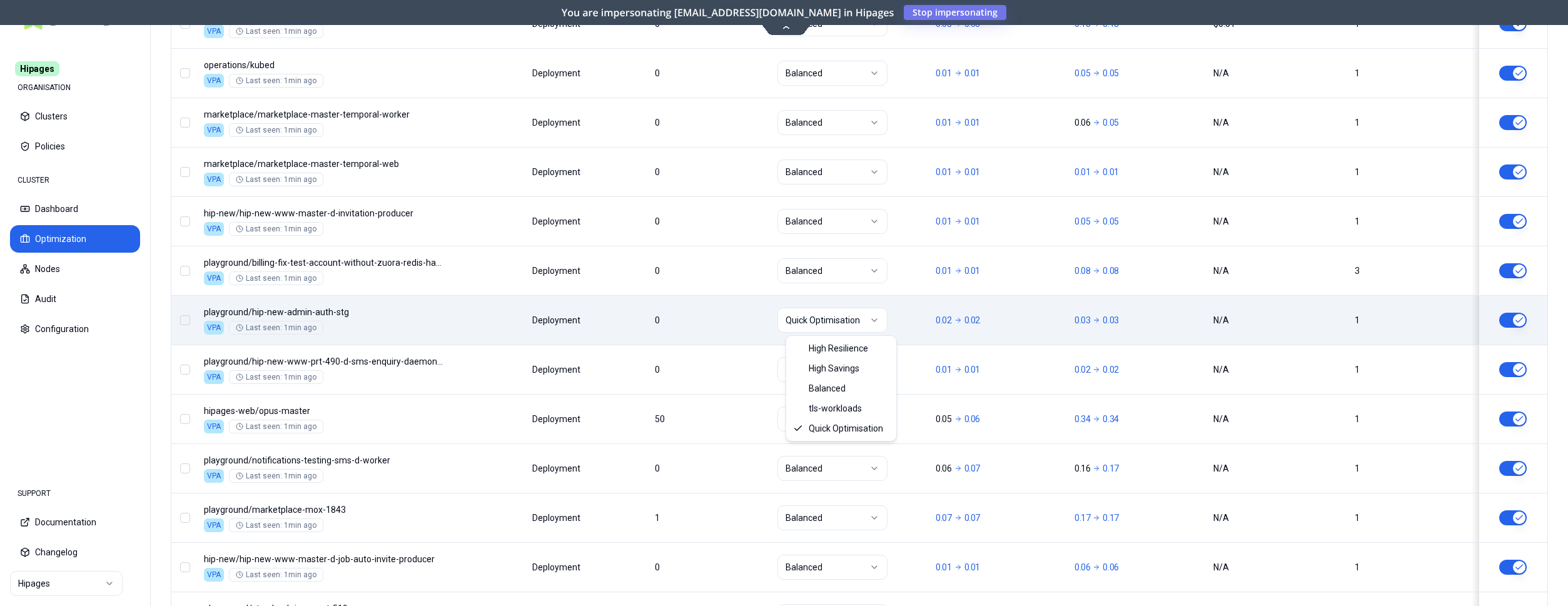
click at [876, 321] on html "Hipages ORGANISATION Clusters Policies CLUSTER Dashboard Optimization Nodes Aud…" at bounding box center [784, 303] width 1568 height 606
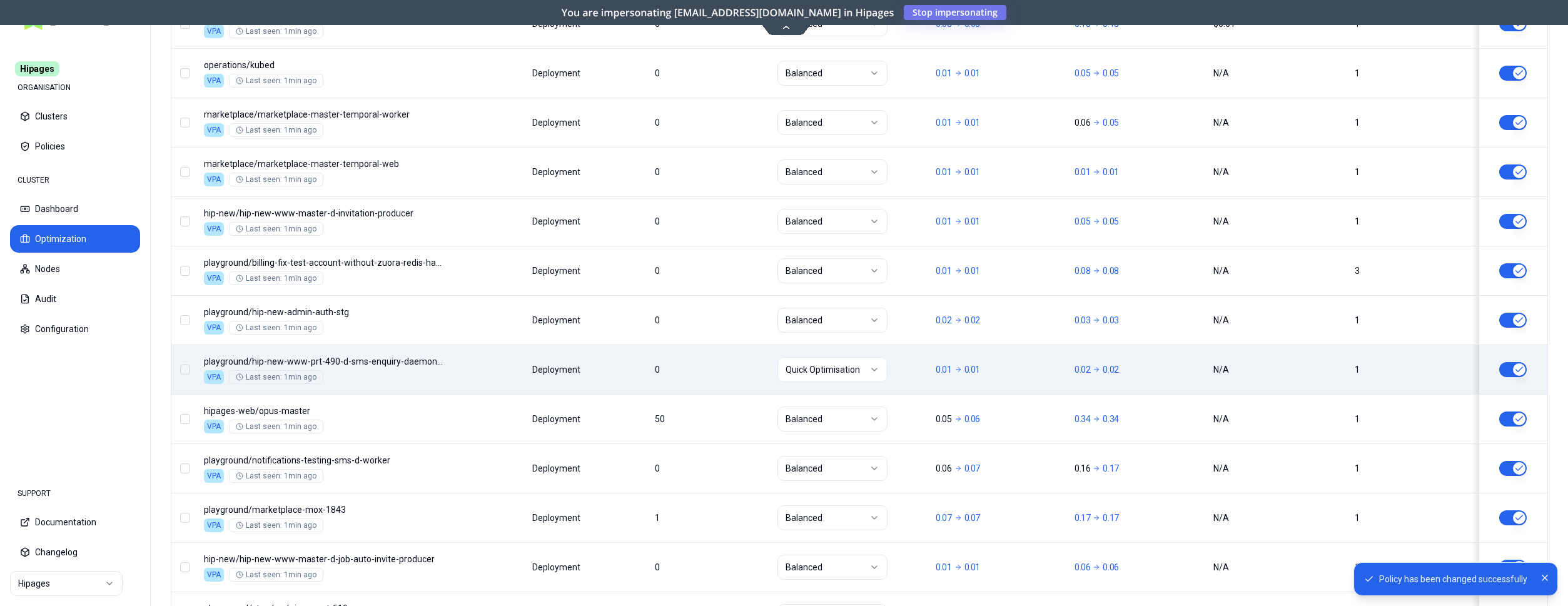
click at [856, 370] on html "Policy has been changed successfully Hipages ORGANISATION Clusters Policies CLU…" at bounding box center [784, 303] width 1568 height 606
click at [851, 374] on html "Policy has been changed successfully Hipages ORGANISATION Clusters Policies CLU…" at bounding box center [784, 303] width 1568 height 606
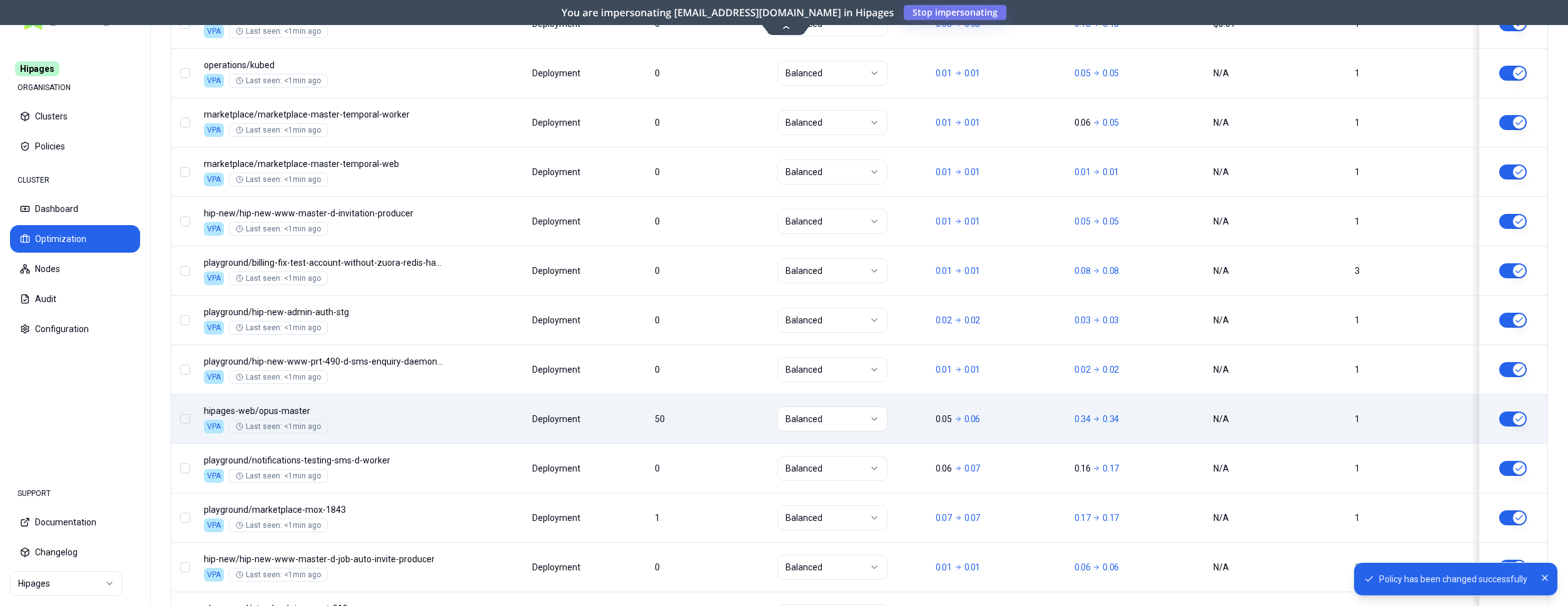
click at [1518, 418] on button "button" at bounding box center [1513, 419] width 28 height 15
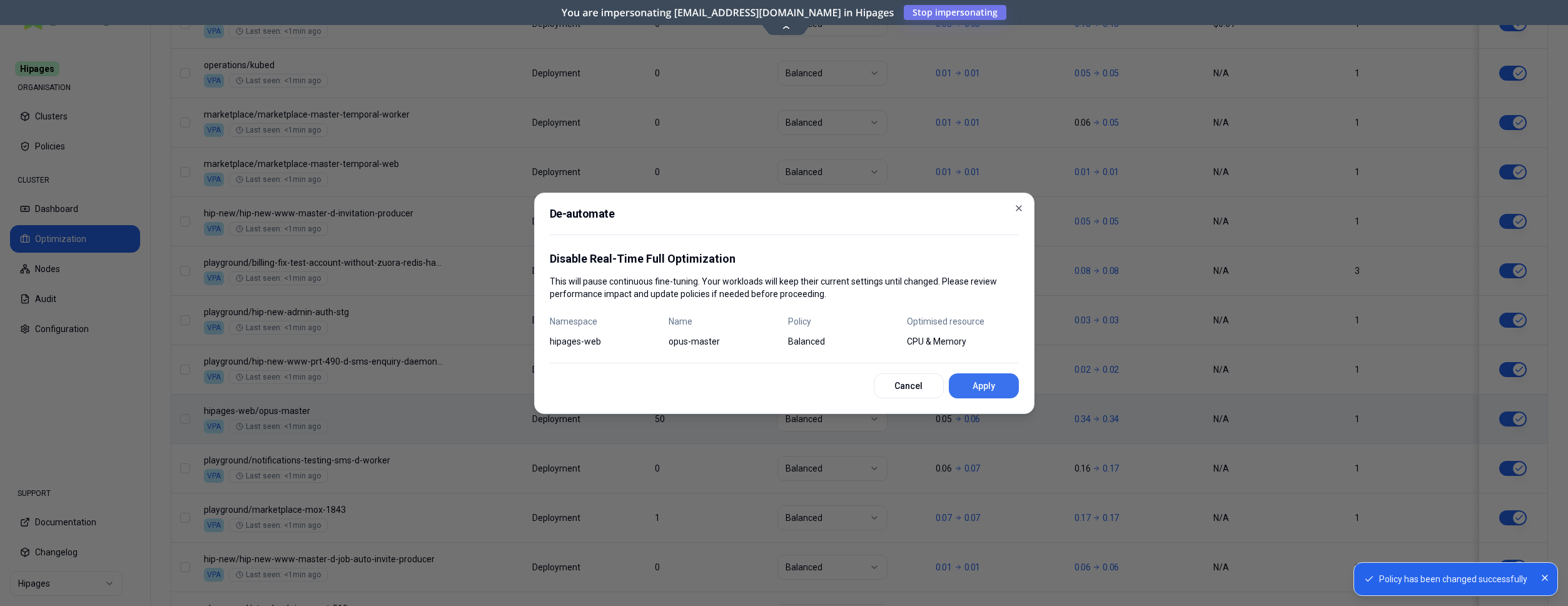
click at [972, 383] on button "Apply" at bounding box center [983, 385] width 70 height 25
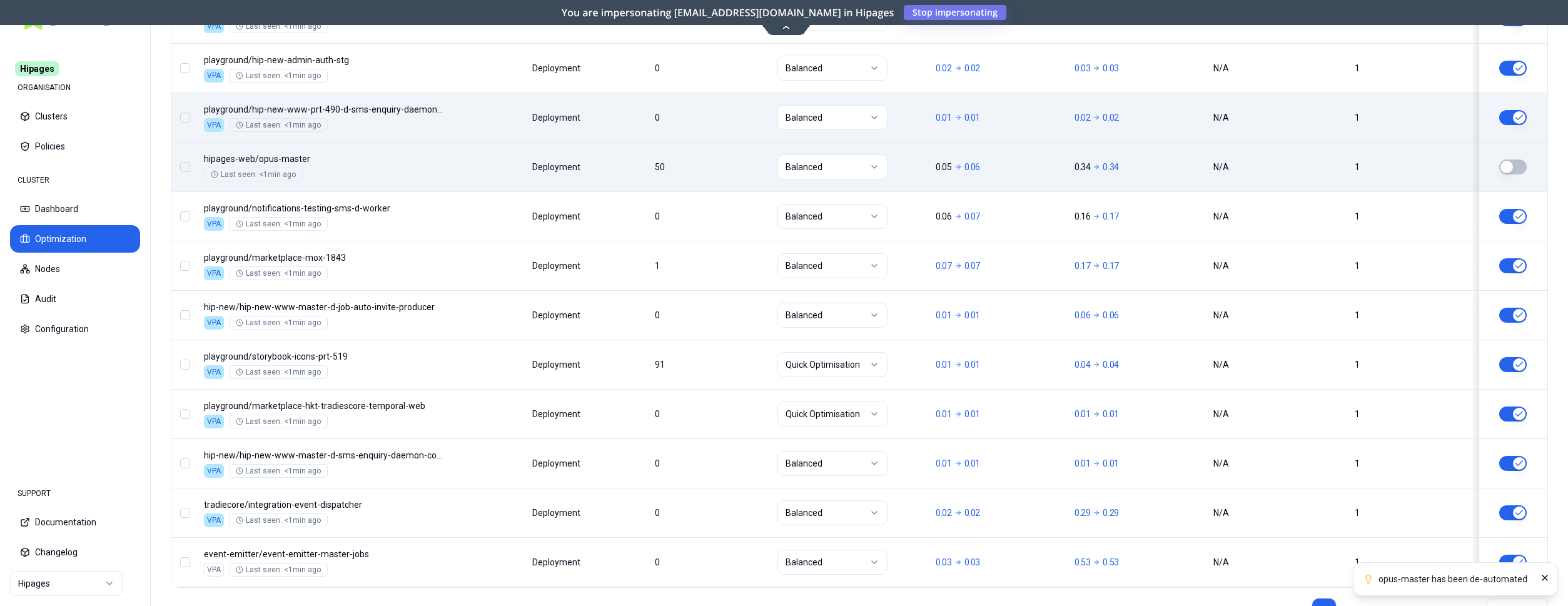
scroll to position [1468, 0]
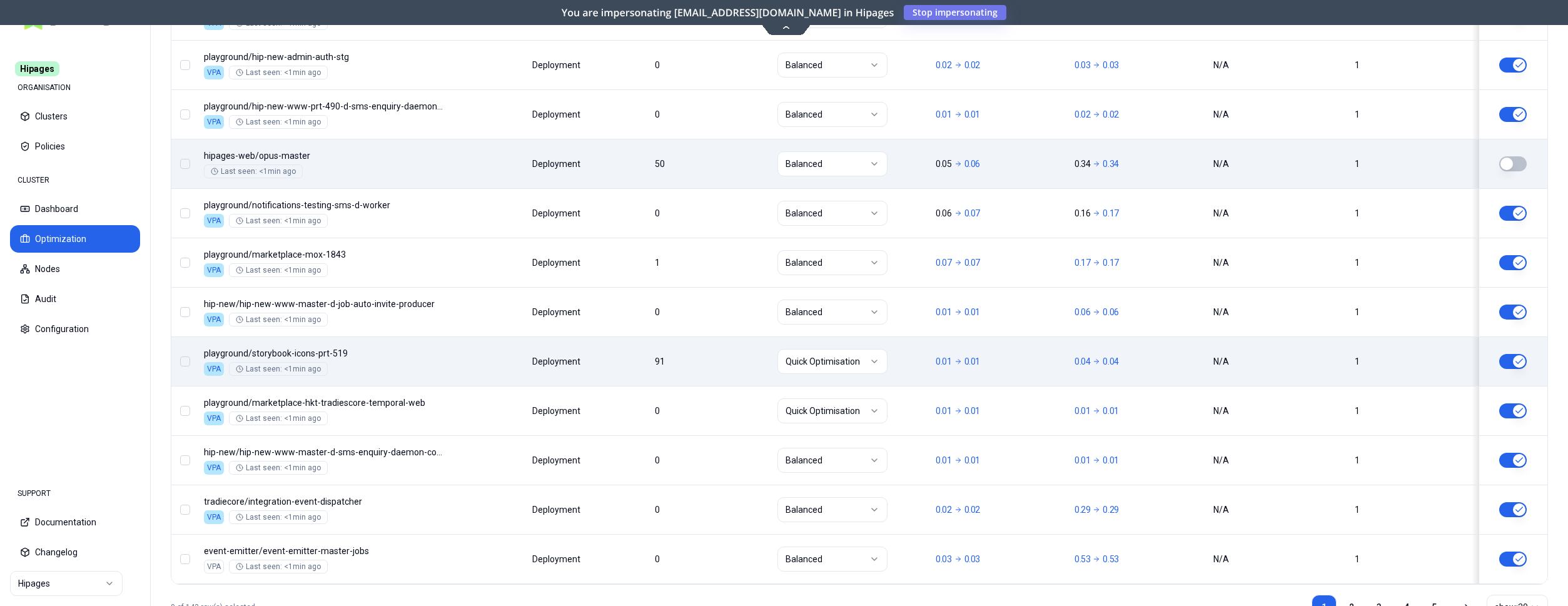
click at [1515, 364] on button "button" at bounding box center [1513, 361] width 28 height 15
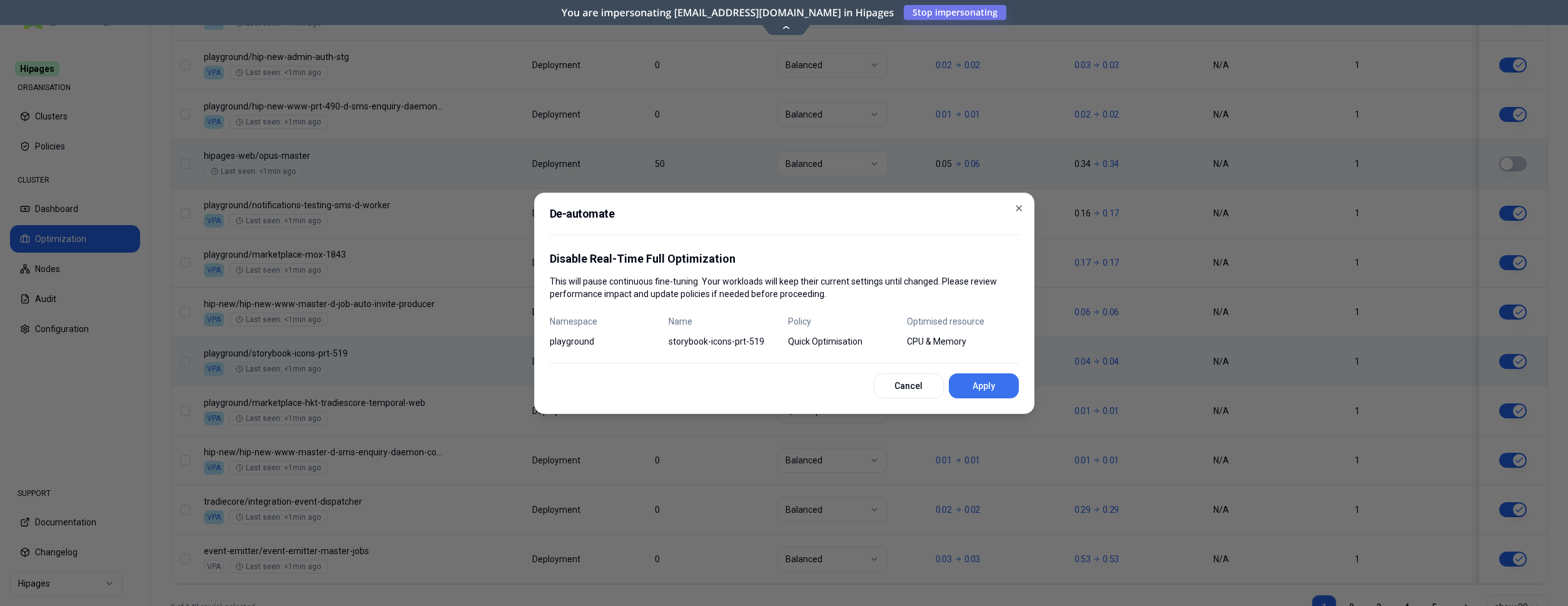
click at [969, 381] on button "Apply" at bounding box center [983, 385] width 70 height 25
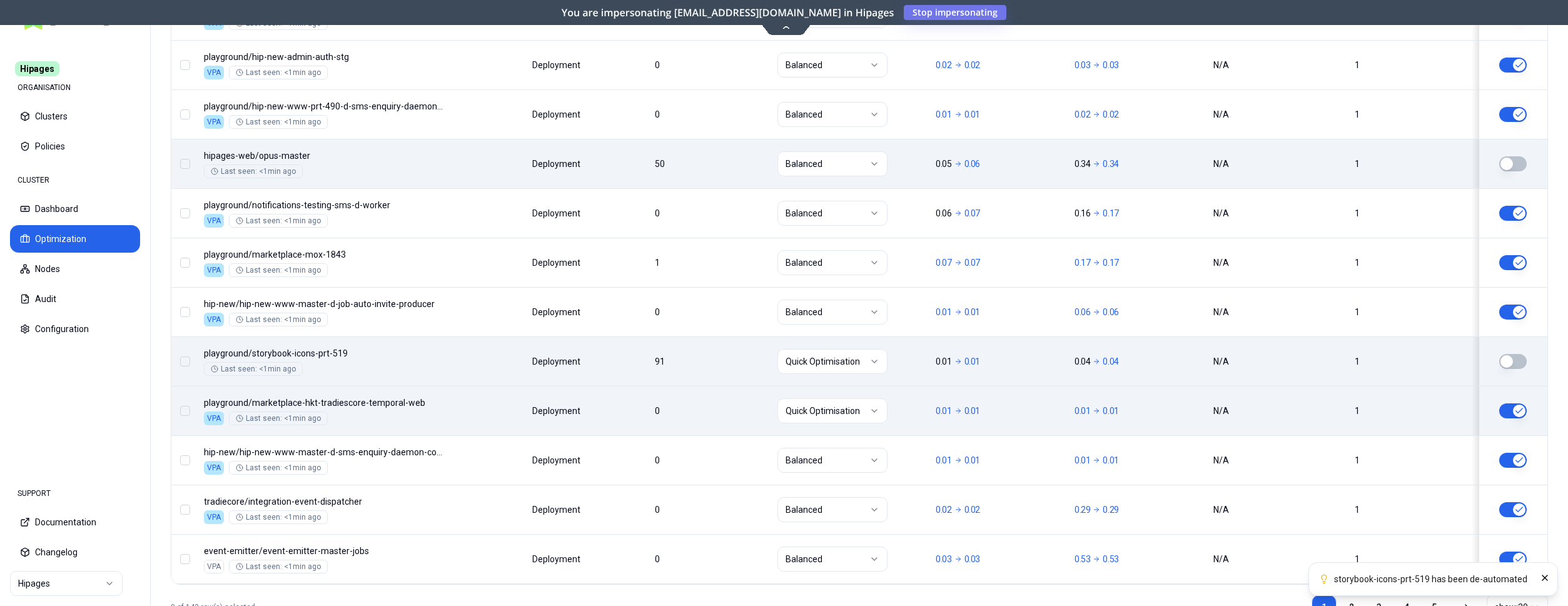
click at [832, 412] on html "storybook-icons-prt-519 has been de-automated Hipages ORGANISATION Clusters Pol…" at bounding box center [784, 303] width 1568 height 606
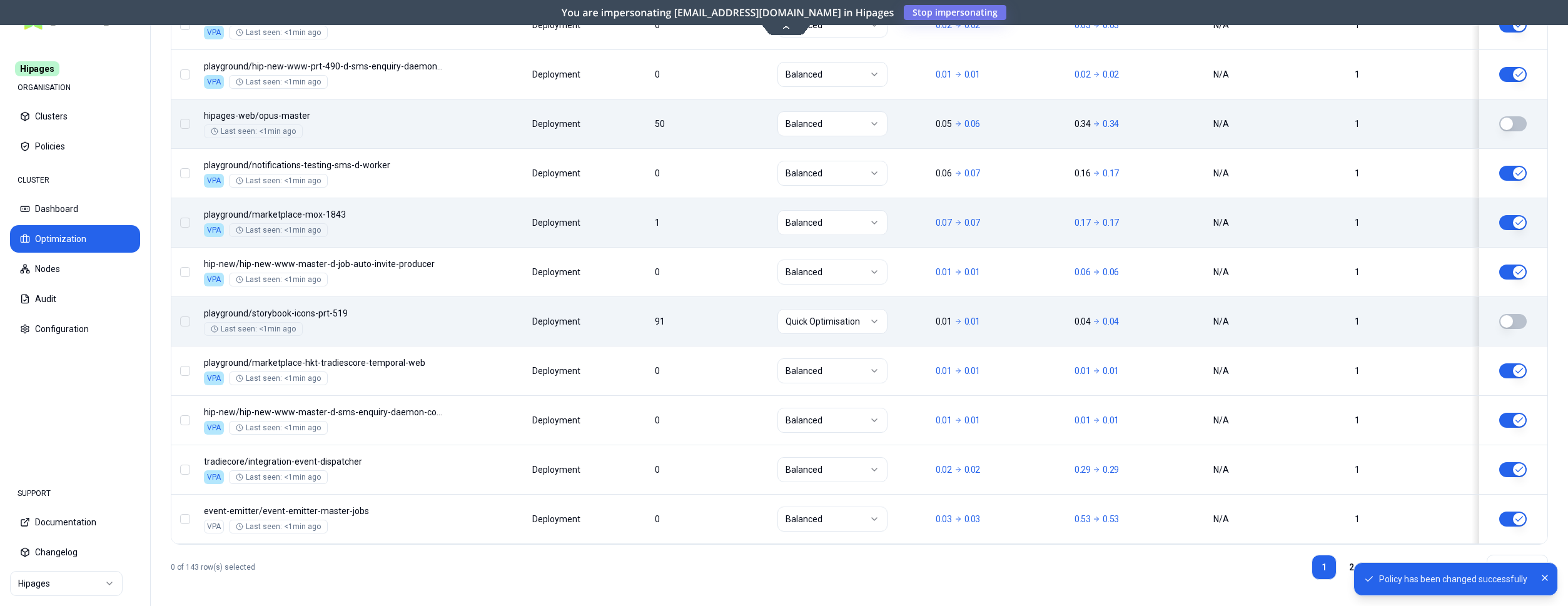
scroll to position [1512, 0]
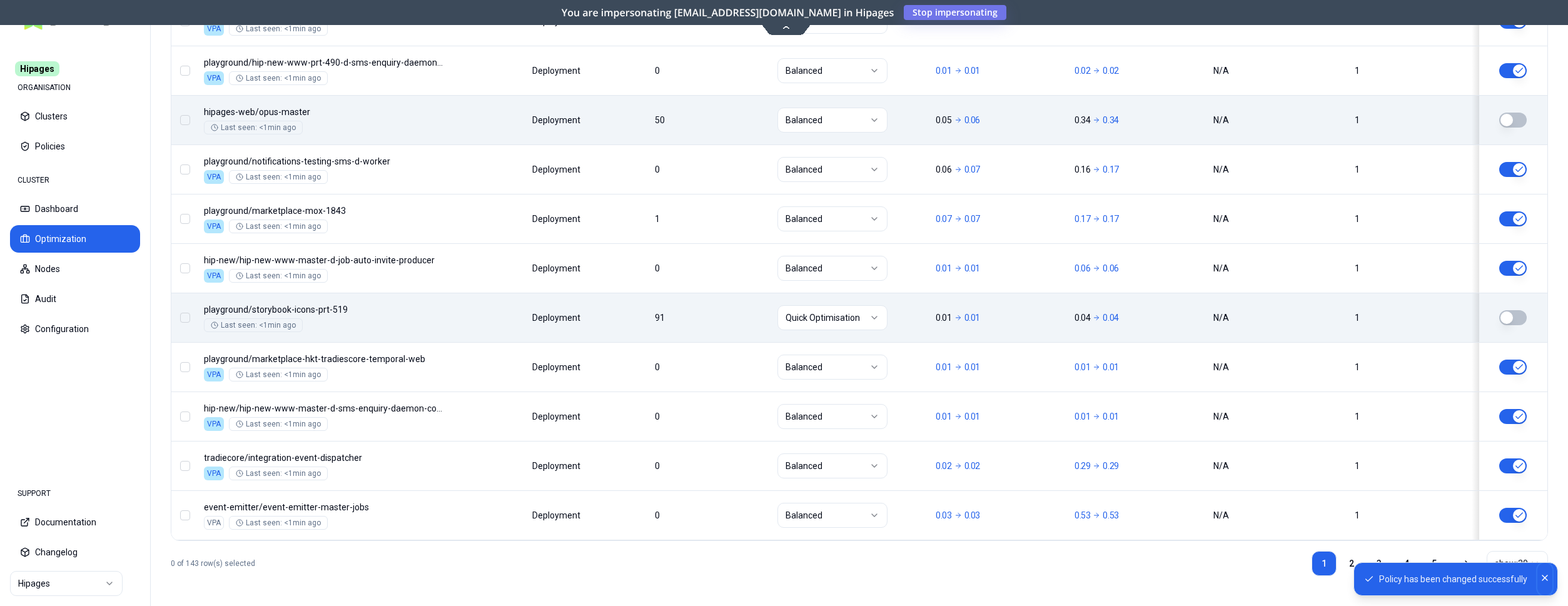
click at [1545, 577] on icon "Close" at bounding box center [1544, 577] width 5 height 5
click at [1347, 565] on link "2" at bounding box center [1351, 563] width 25 height 25
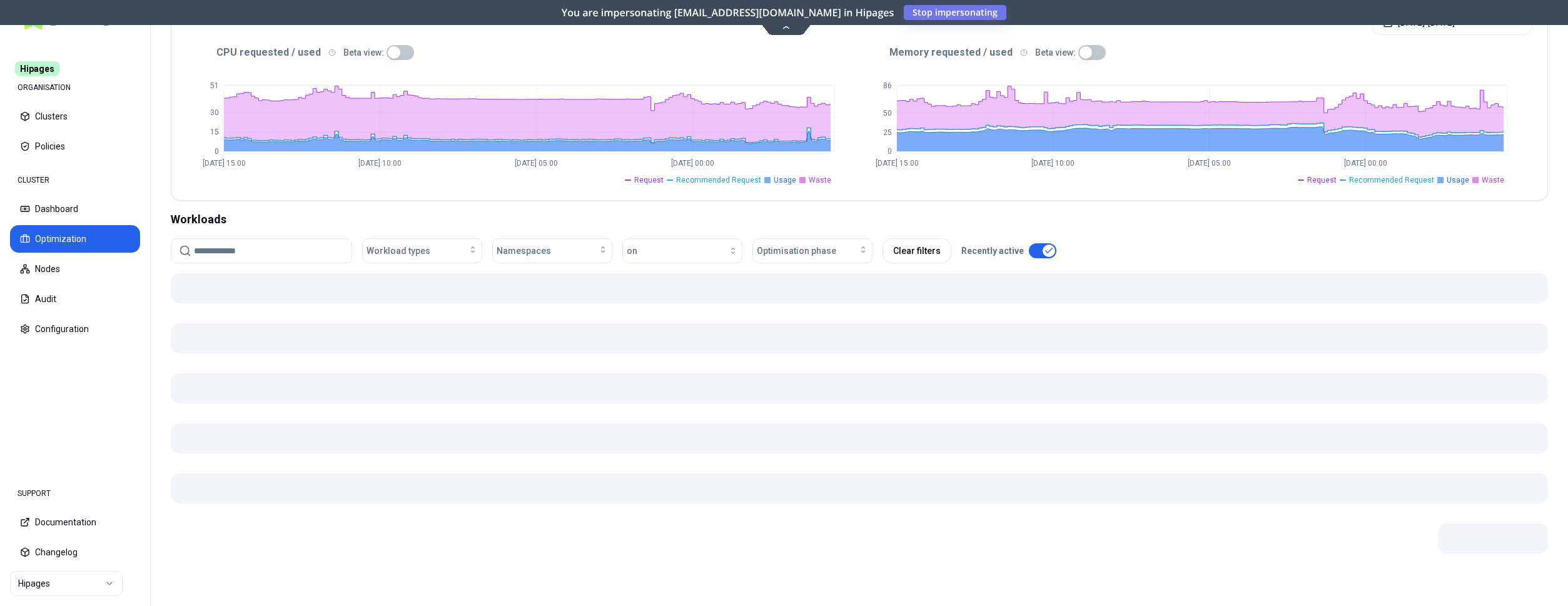
scroll to position [265, 0]
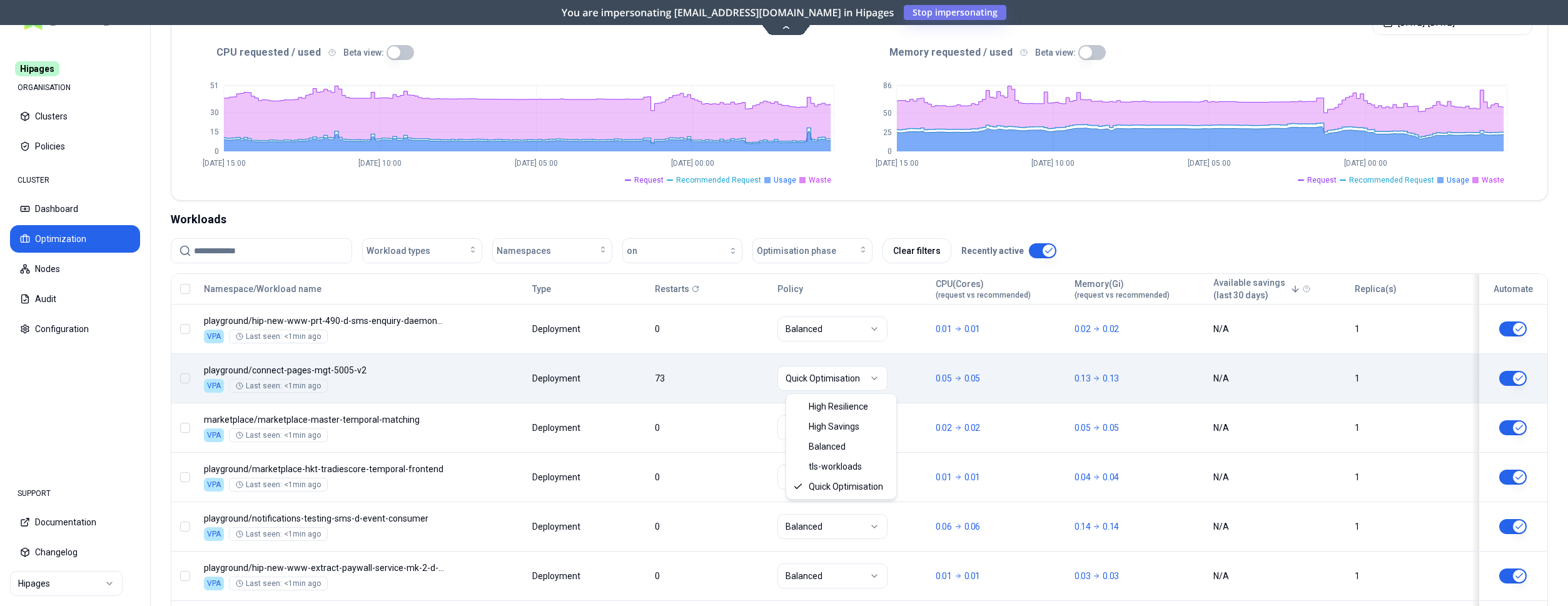
click at [861, 374] on html "Hipages ORGANISATION Clusters Policies CLUSTER Dashboard Optimization Nodes Aud…" at bounding box center [784, 303] width 1568 height 606
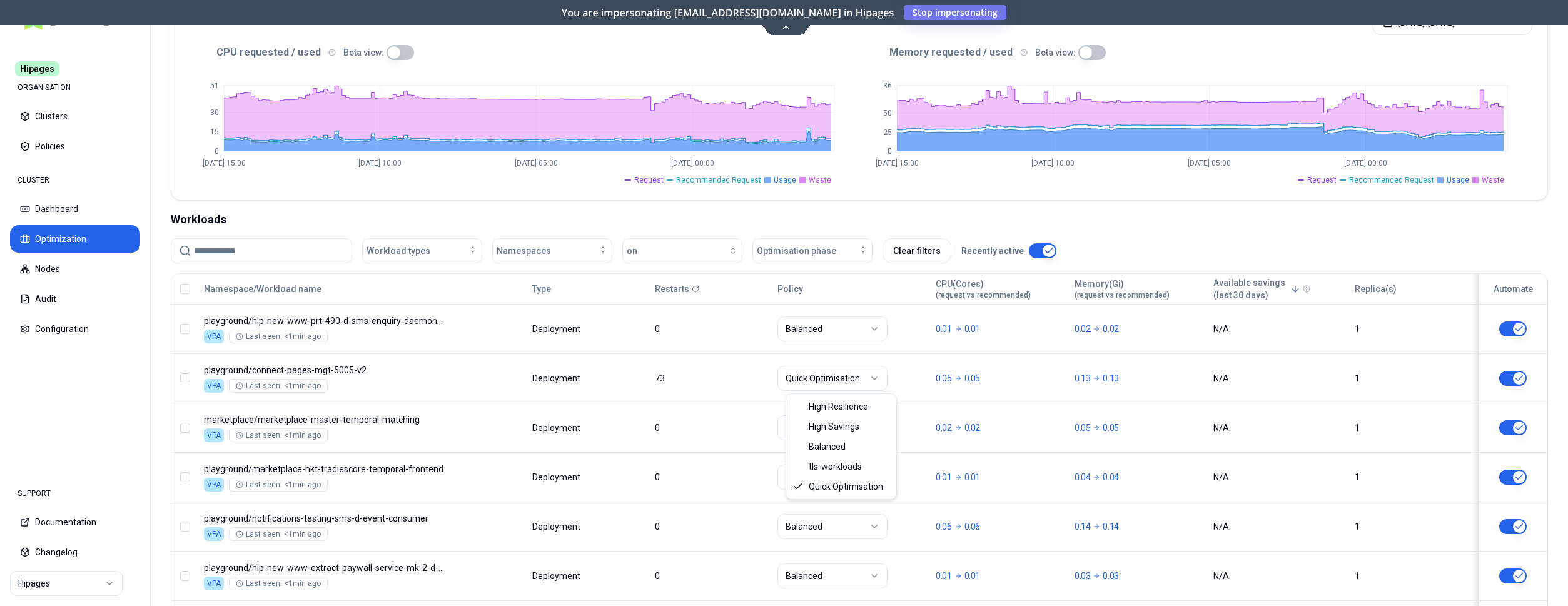
click at [1518, 378] on html "Hipages ORGANISATION Clusters Policies CLUSTER Dashboard Optimization Nodes Aud…" at bounding box center [784, 303] width 1568 height 606
click at [1518, 378] on button "button" at bounding box center [1513, 378] width 28 height 15
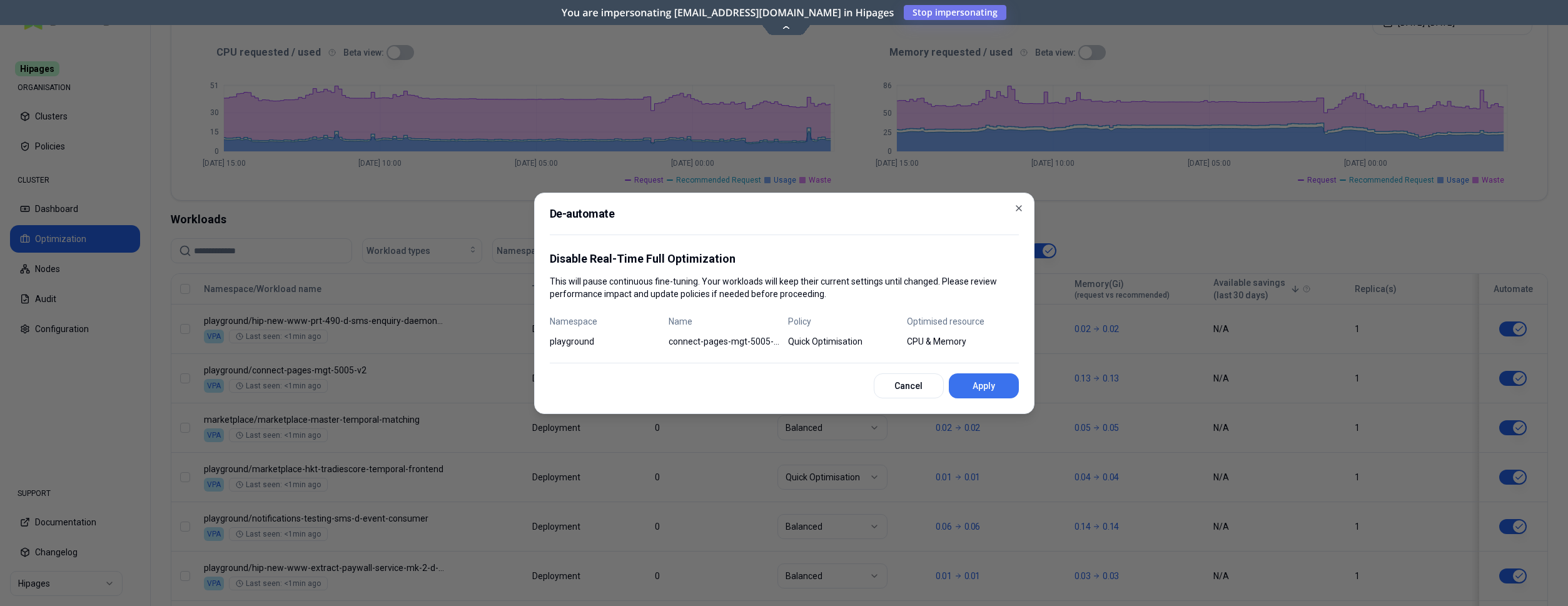
click at [995, 389] on button "Apply" at bounding box center [983, 385] width 70 height 25
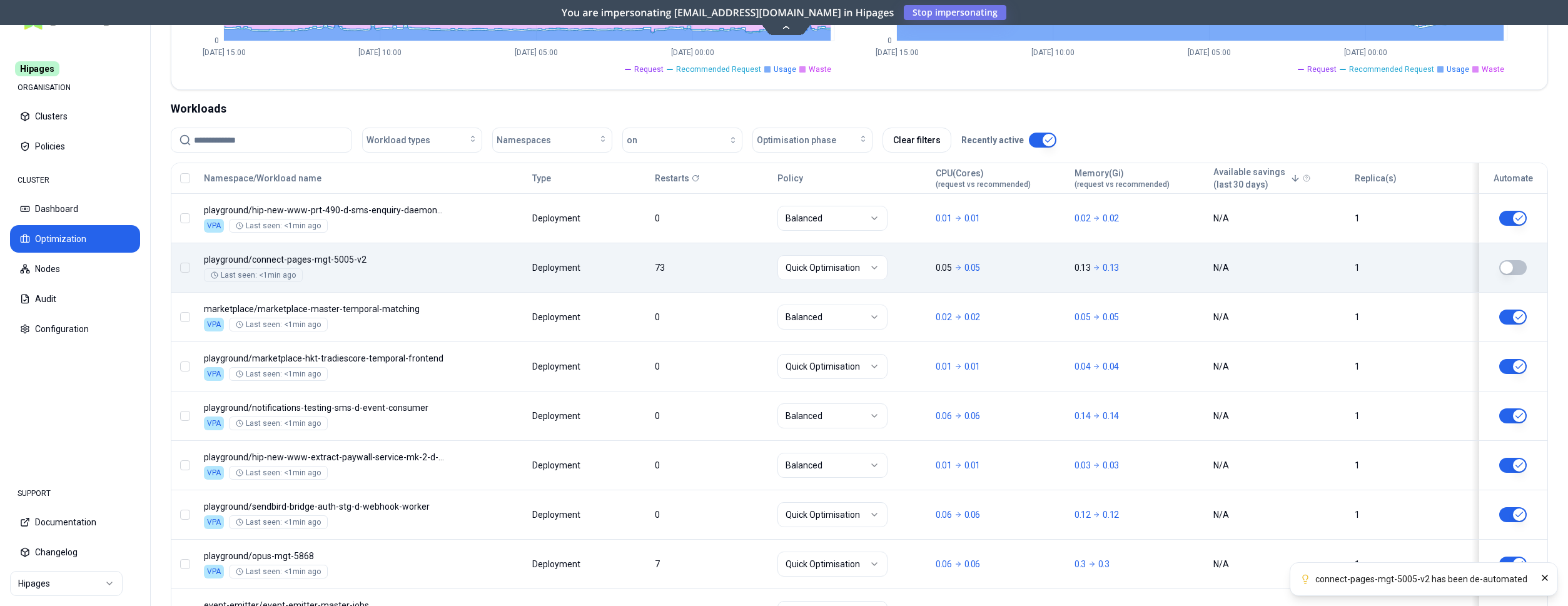
scroll to position [392, 0]
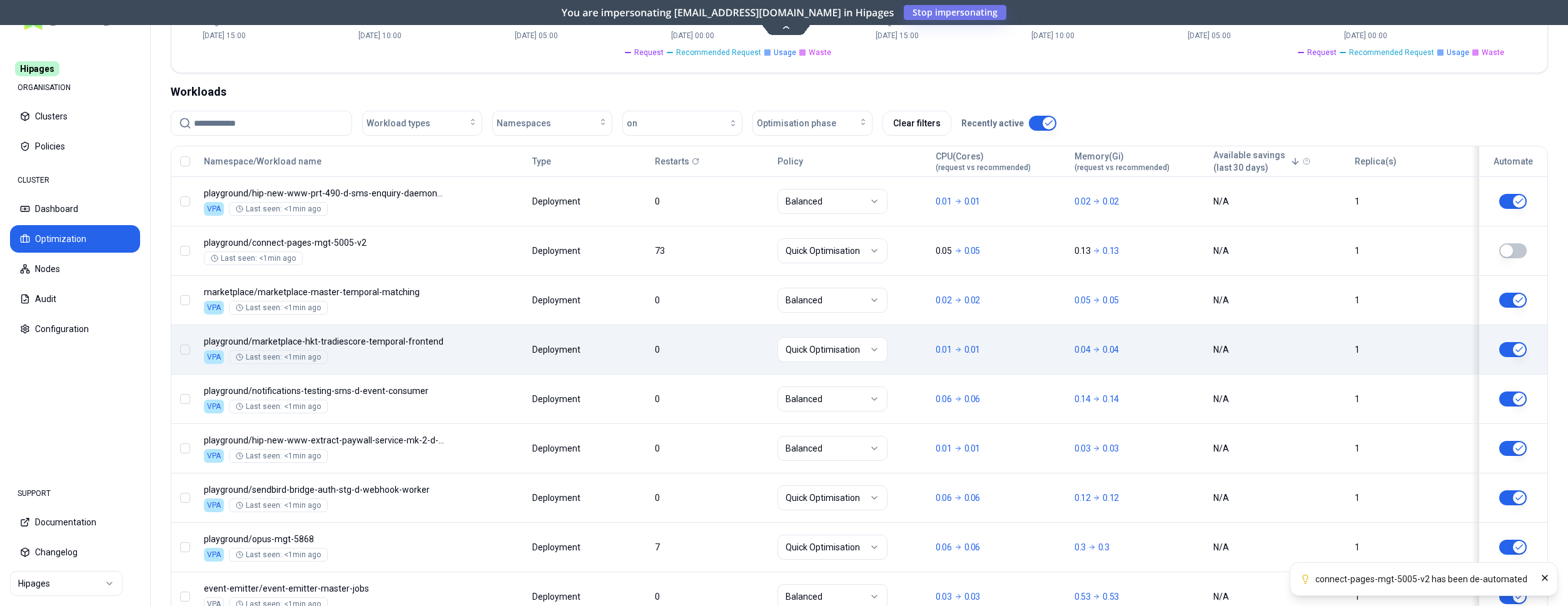
click at [808, 340] on html "connect-pages-mgt-5005-v2 has been de-automated Hipages ORGANISATION Clusters P…" at bounding box center [784, 303] width 1568 height 606
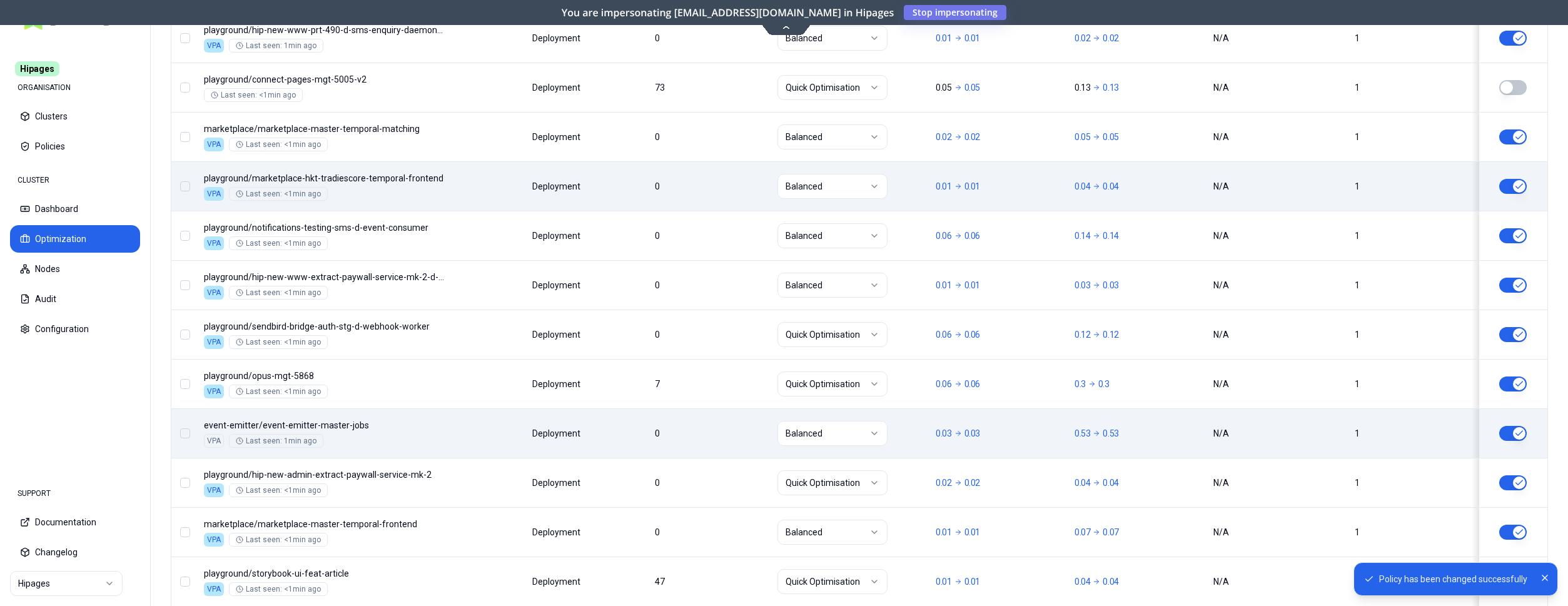
scroll to position [583, 0]
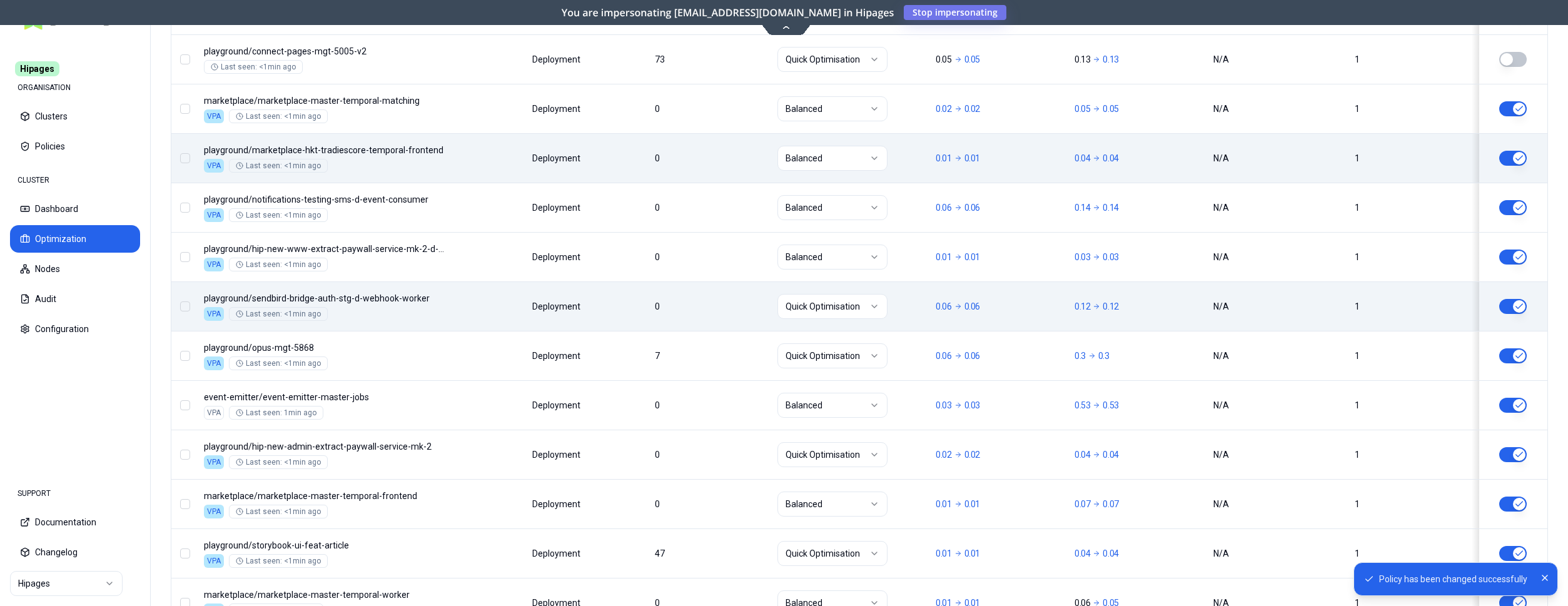
click at [833, 305] on html "Policy has been changed successfully Hipages ORGANISATION Clusters Policies CLU…" at bounding box center [784, 303] width 1568 height 606
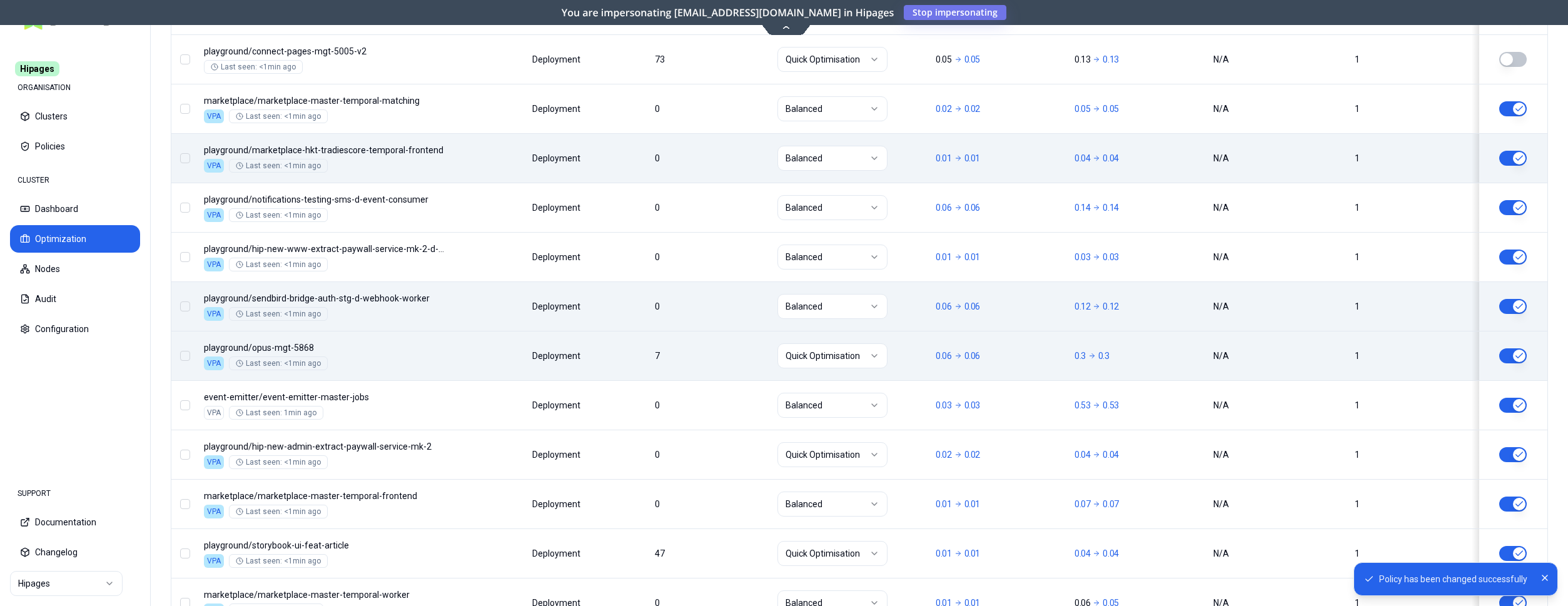
click at [1519, 356] on button "button" at bounding box center [1513, 356] width 28 height 15
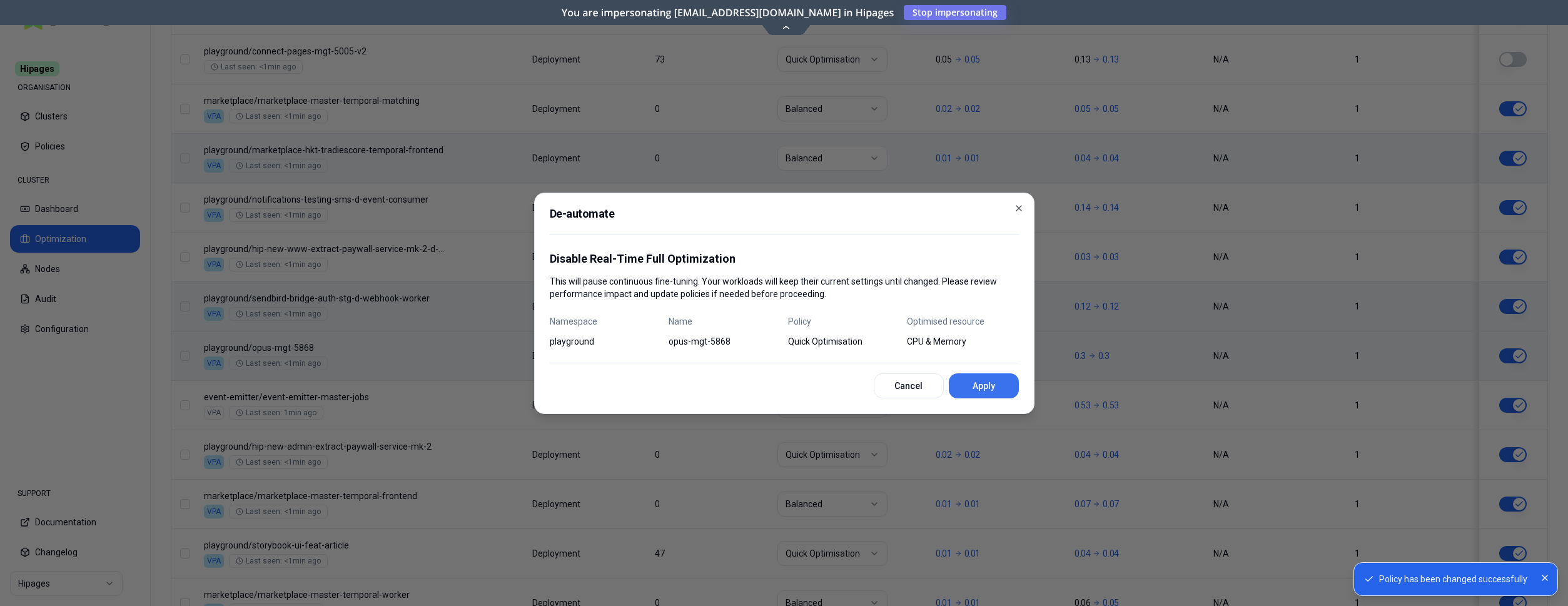
click at [978, 390] on button "Apply" at bounding box center [983, 385] width 70 height 25
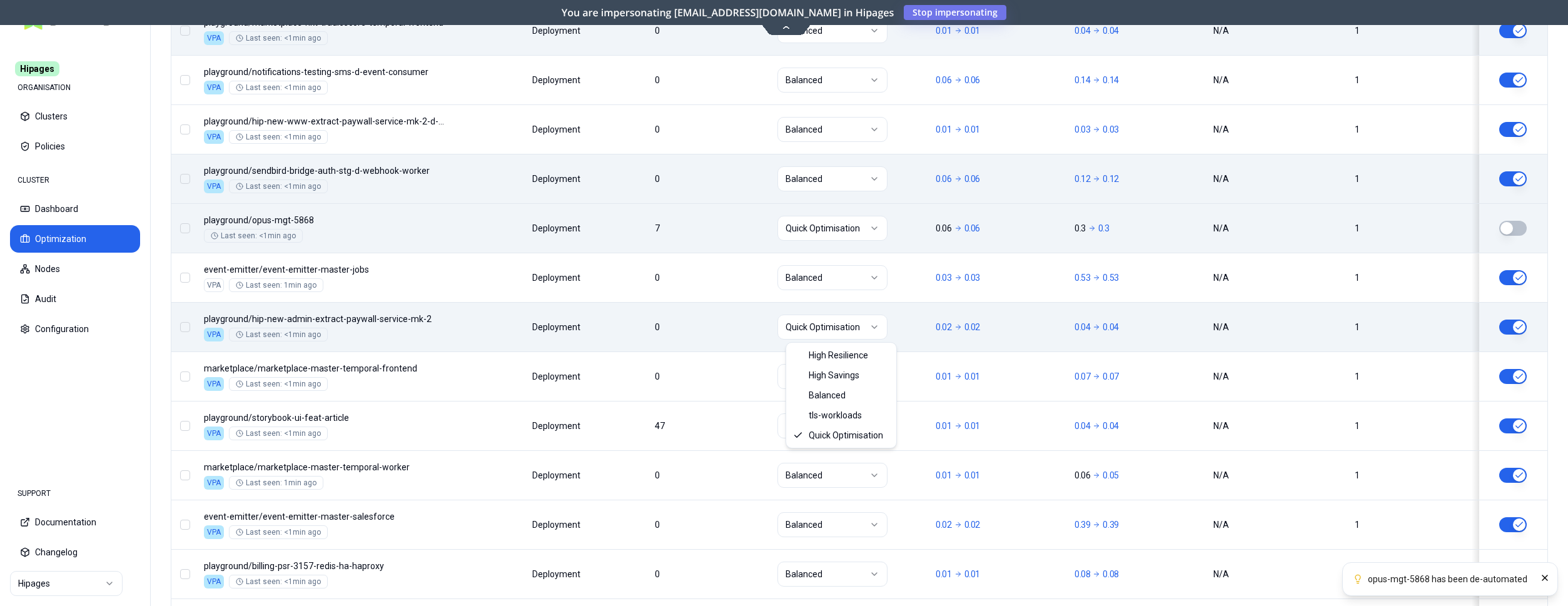
scroll to position [711, 0]
click at [825, 323] on html "opus-mgt-5868 has been de-automated Hipages ORGANISATION Clusters Policies CLUS…" at bounding box center [784, 303] width 1568 height 606
click at [826, 326] on html "opus-mgt-5868 has been de-automated Hipages ORGANISATION Clusters Policies CLUS…" at bounding box center [784, 303] width 1568 height 606
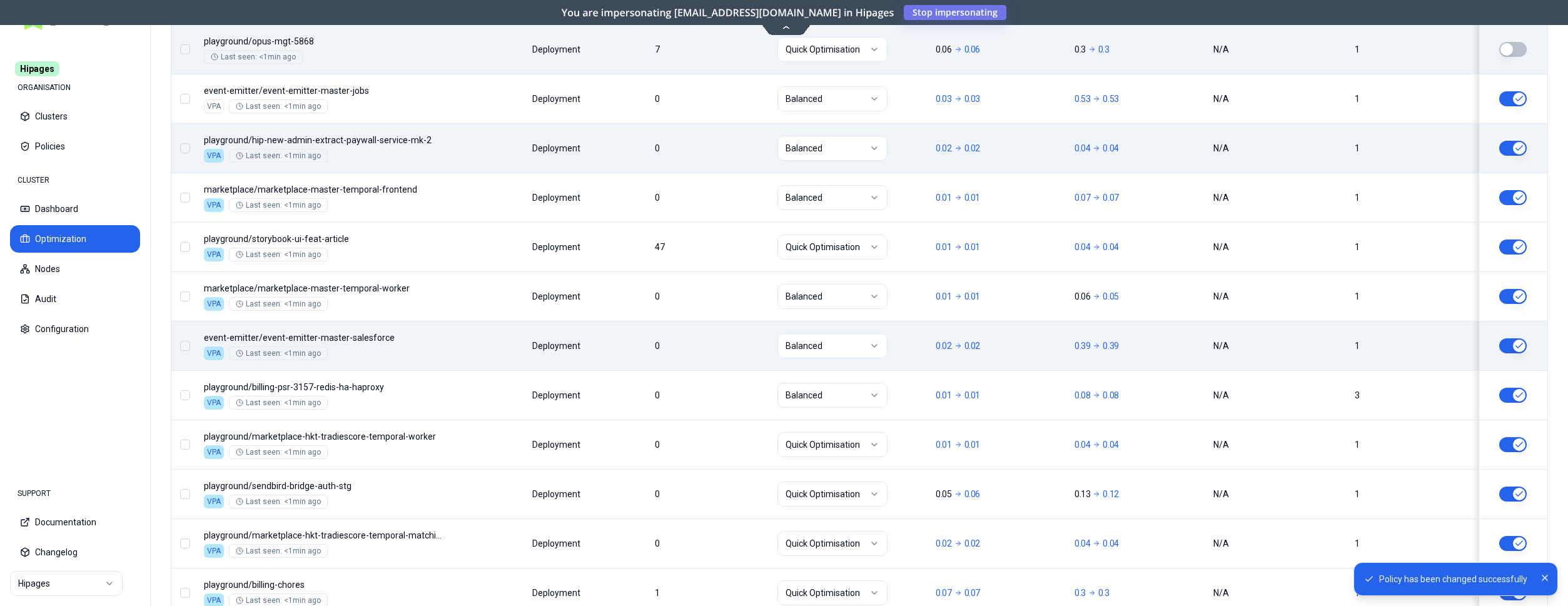
scroll to position [903, 0]
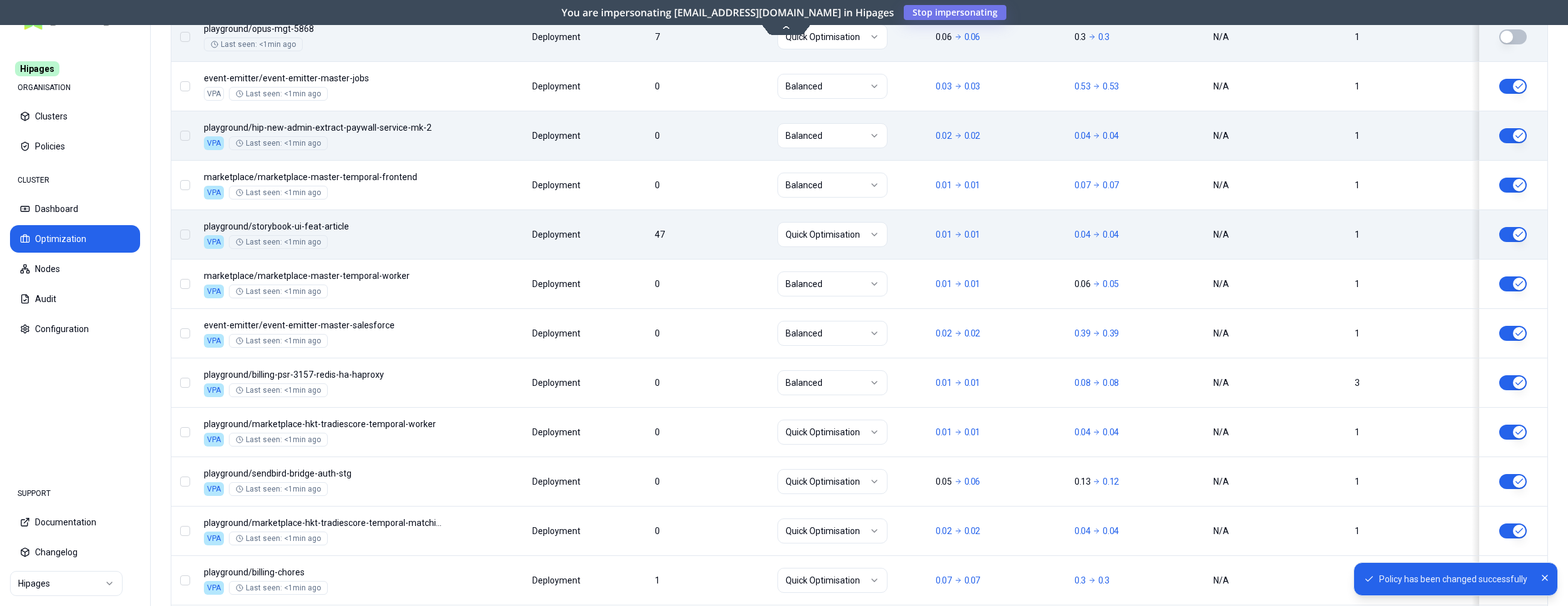
click at [1512, 230] on button "button" at bounding box center [1513, 235] width 28 height 15
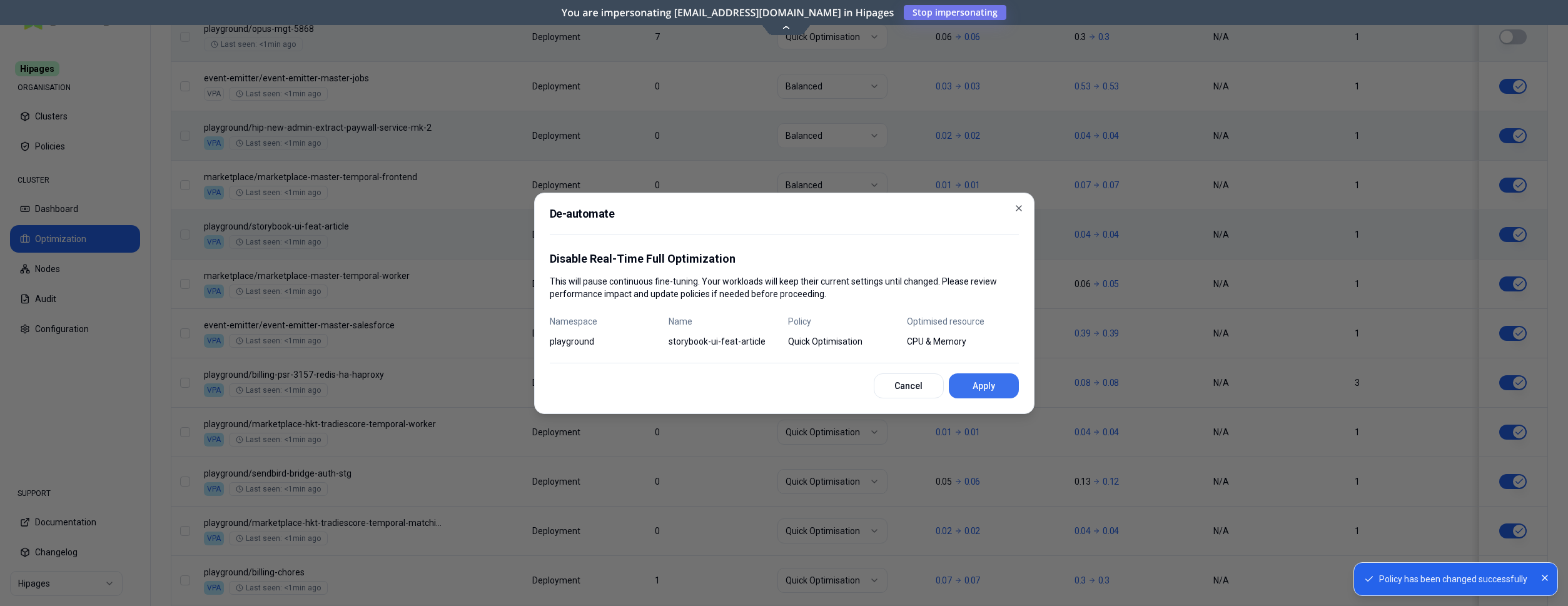
click at [969, 388] on button "Apply" at bounding box center [983, 385] width 70 height 25
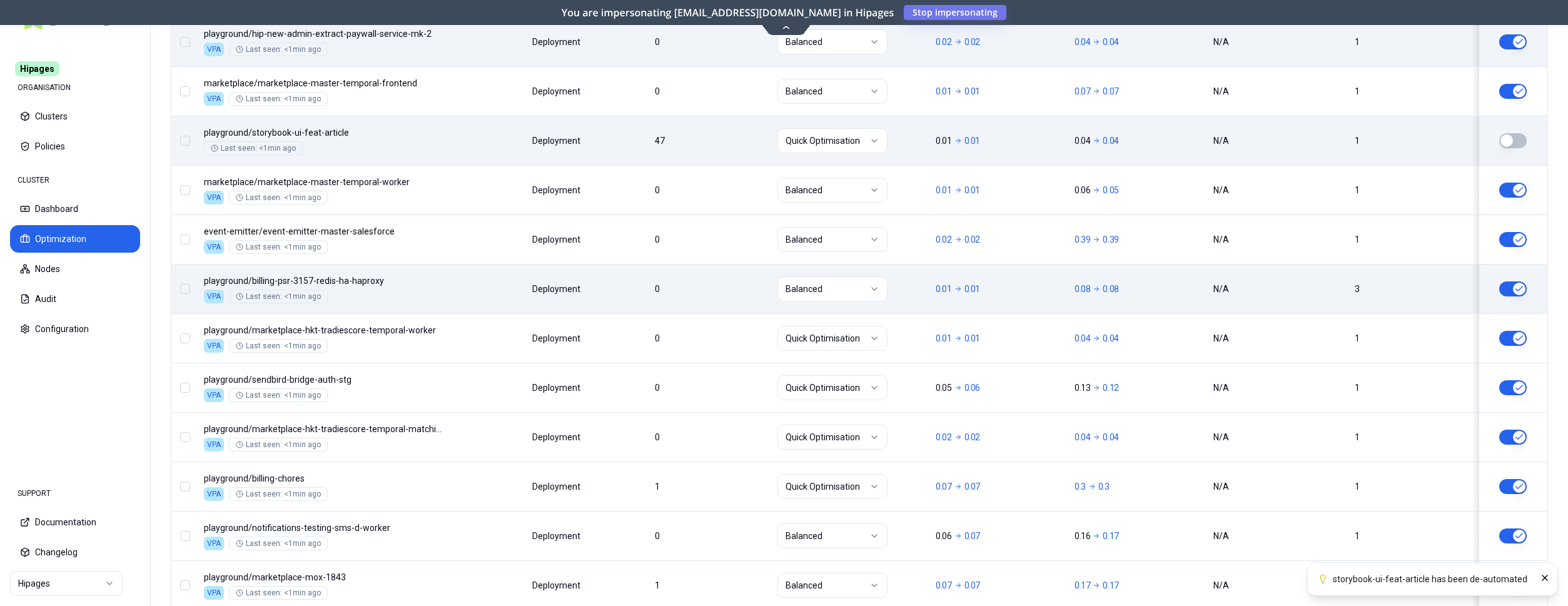
scroll to position [1031, 0]
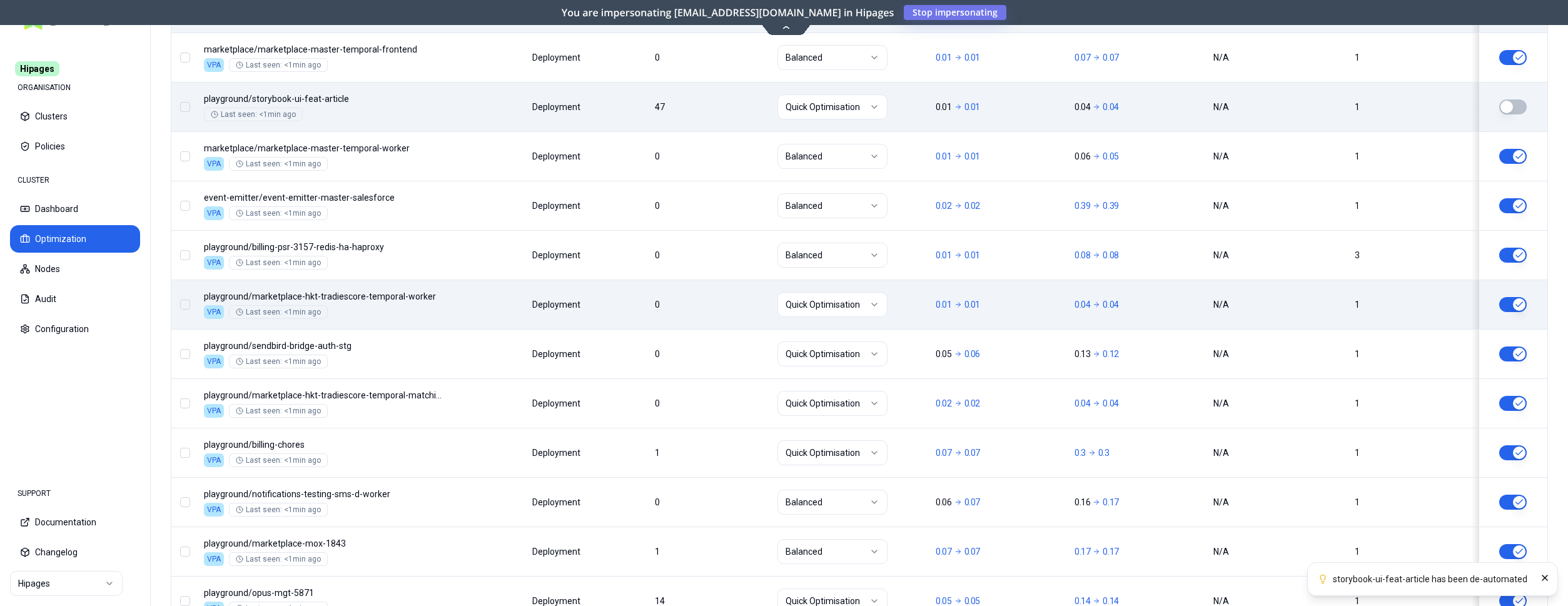
click at [821, 305] on html "storybook-ui-feat-article has been de-automated Hipages ORGANISATION Clusters P…" at bounding box center [784, 303] width 1568 height 606
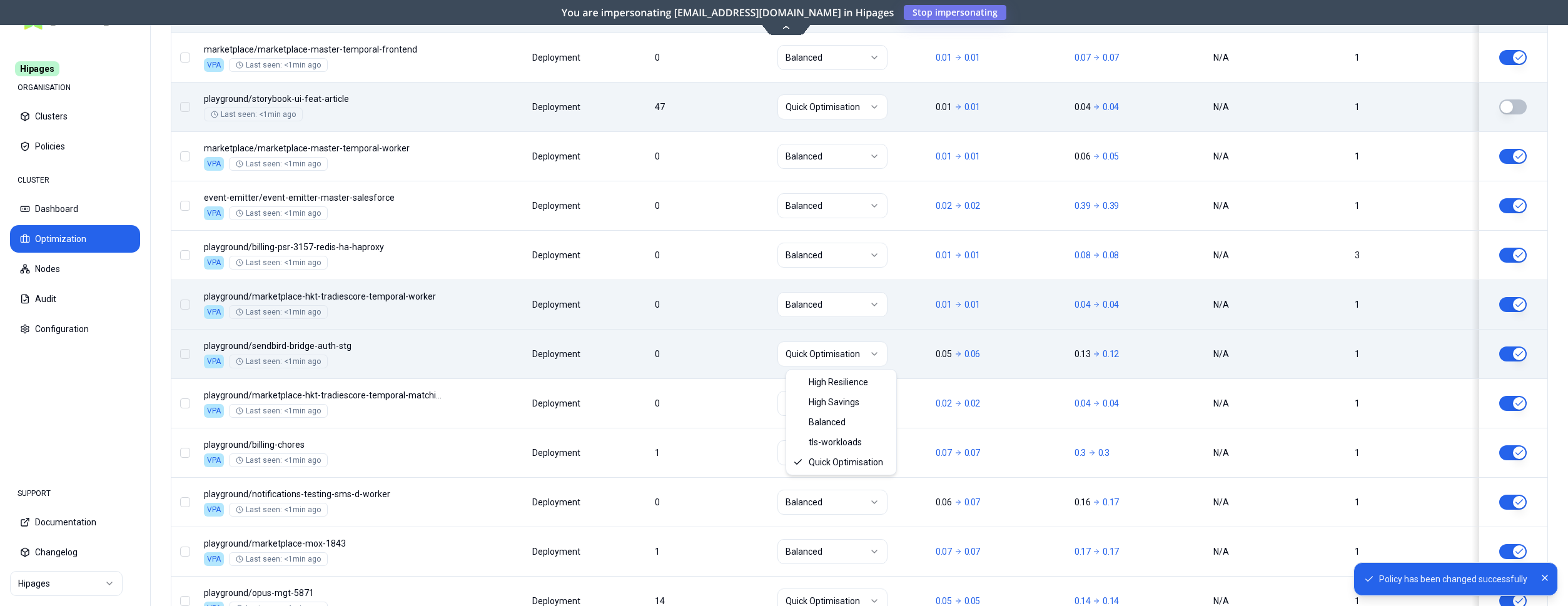
click at [829, 353] on html "Policy has been changed successfully Hipages ORGANISATION Clusters Policies CLU…" at bounding box center [784, 303] width 1568 height 606
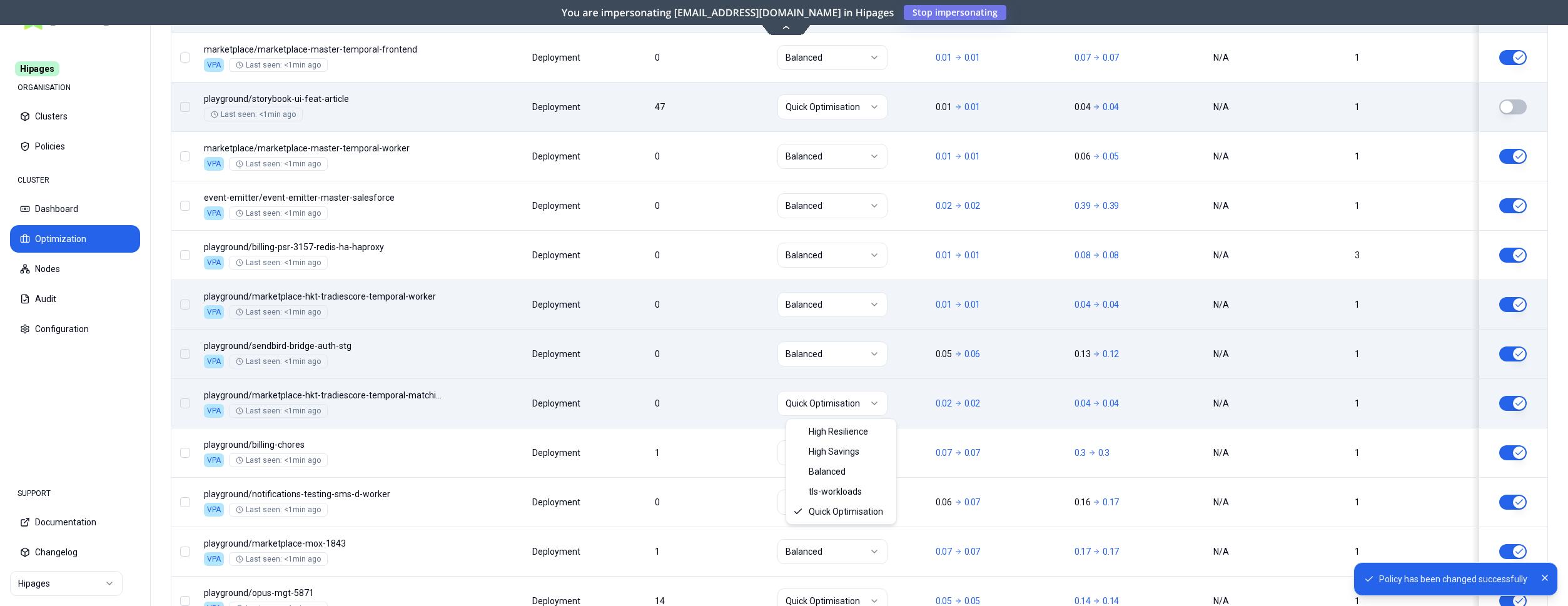
click at [842, 403] on html "Policy has been changed successfully Hipages ORGANISATION Clusters Policies CLU…" at bounding box center [784, 303] width 1568 height 606
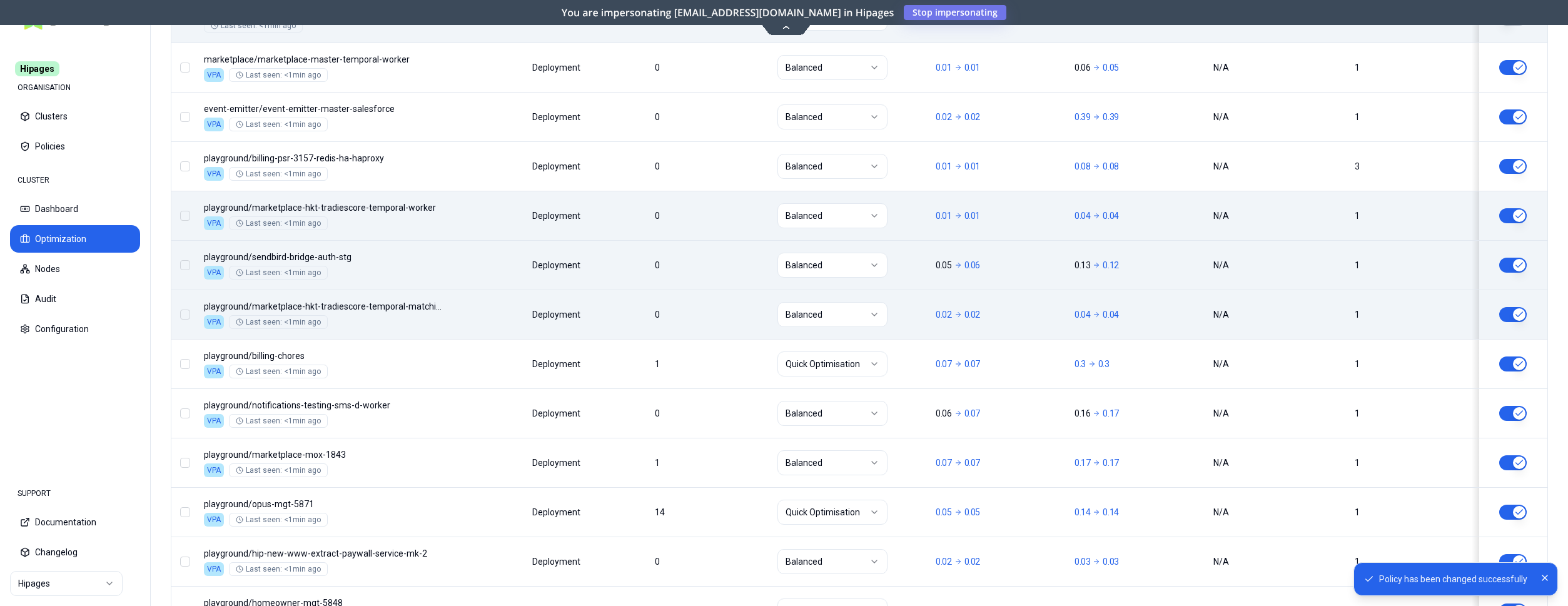
scroll to position [1158, 0]
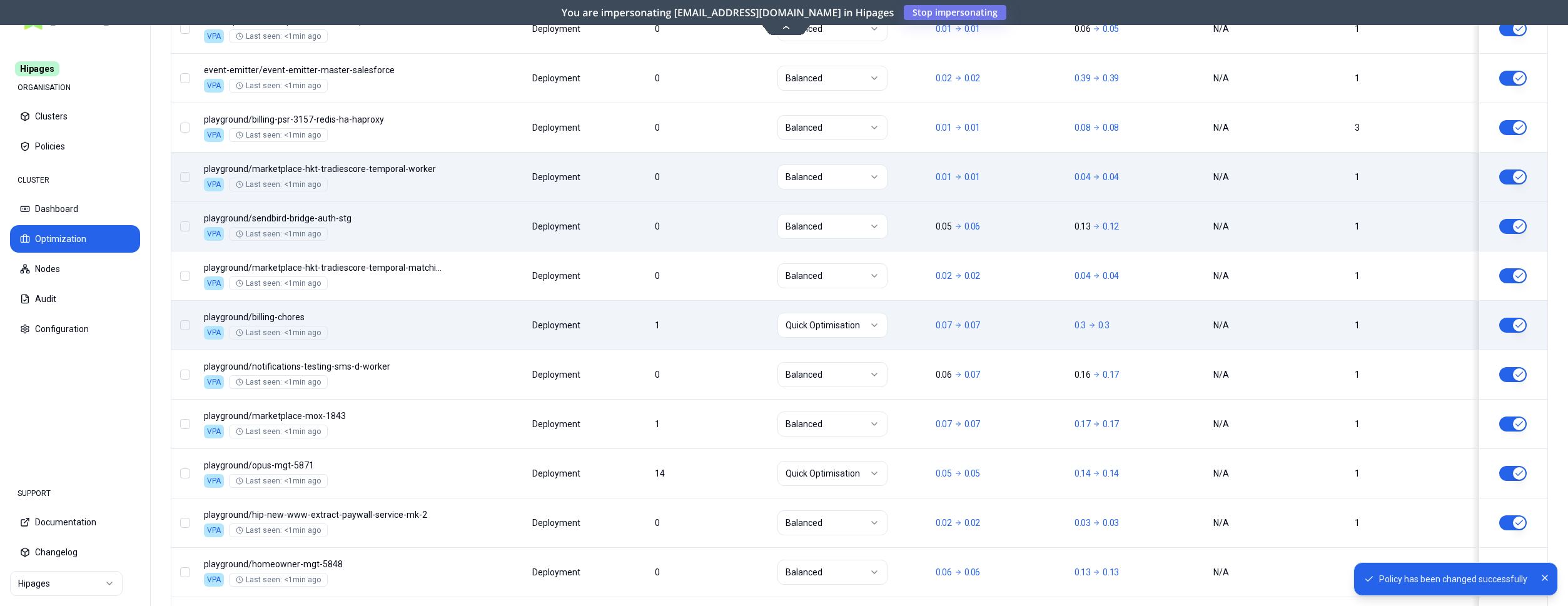
click at [1502, 323] on button "button" at bounding box center [1513, 325] width 28 height 15
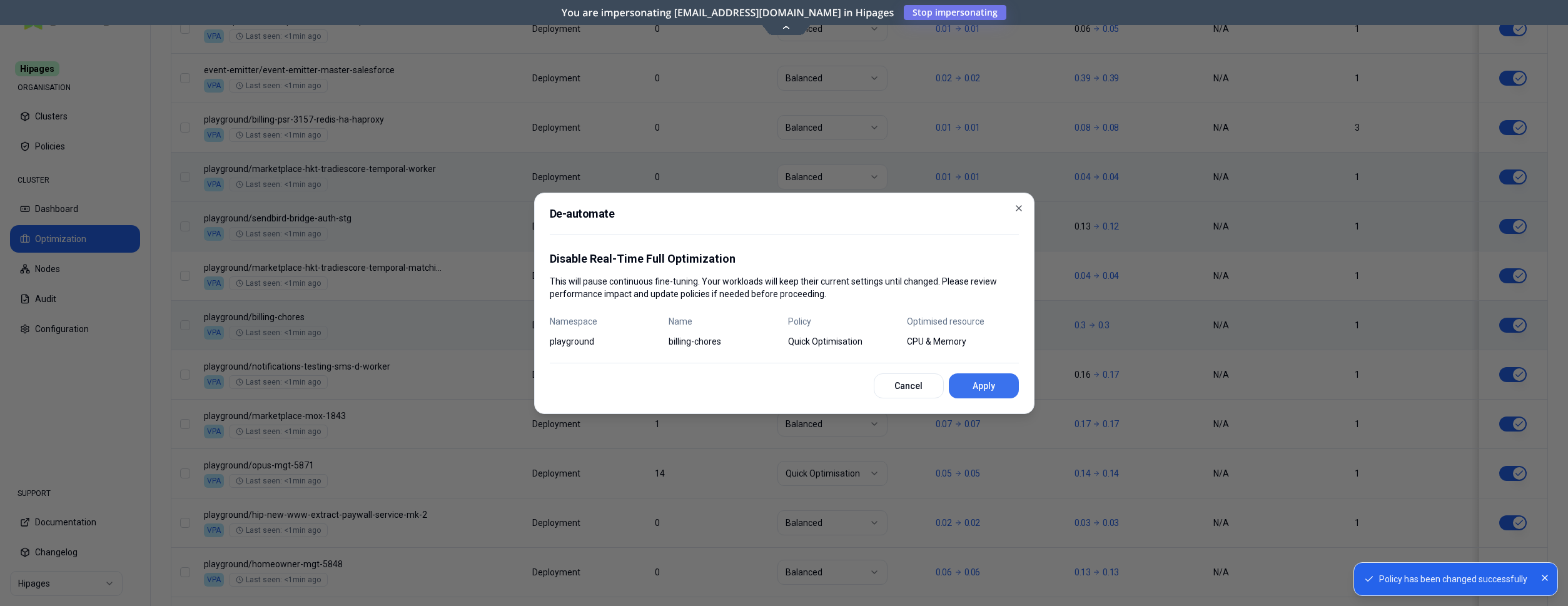
click at [991, 381] on button "Apply" at bounding box center [983, 385] width 70 height 25
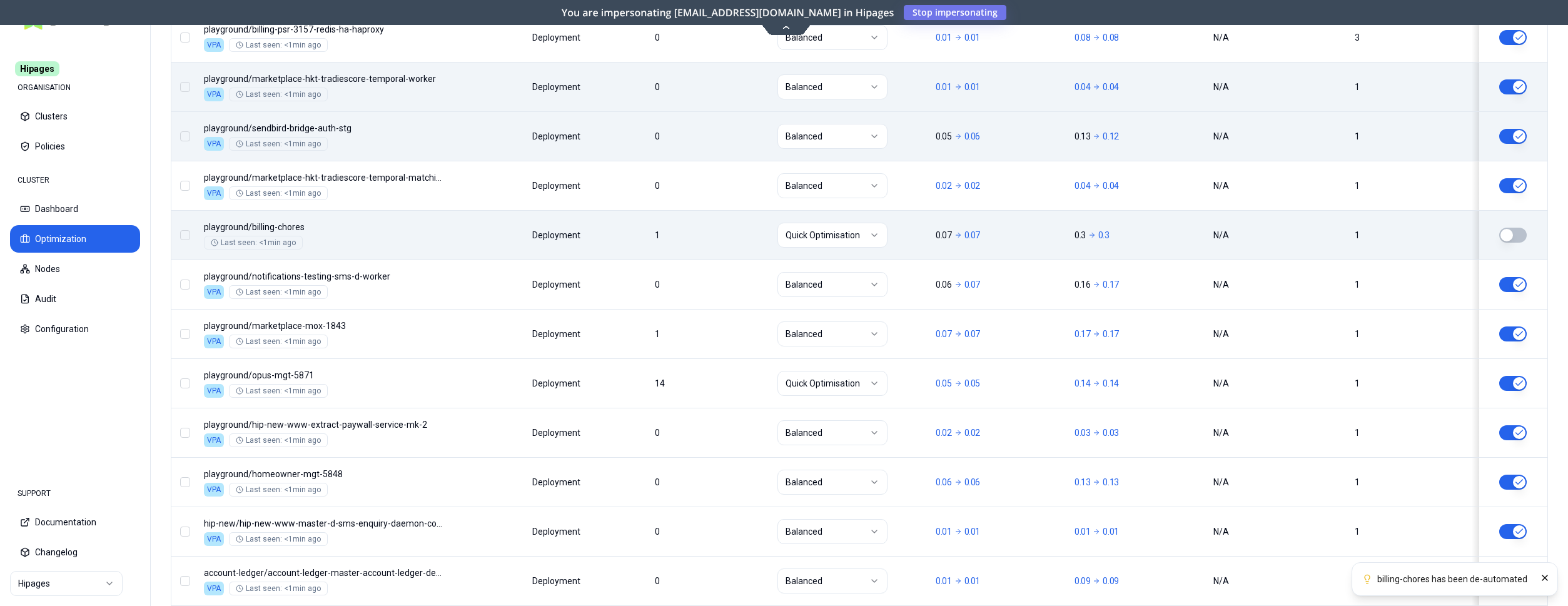
scroll to position [1286, 0]
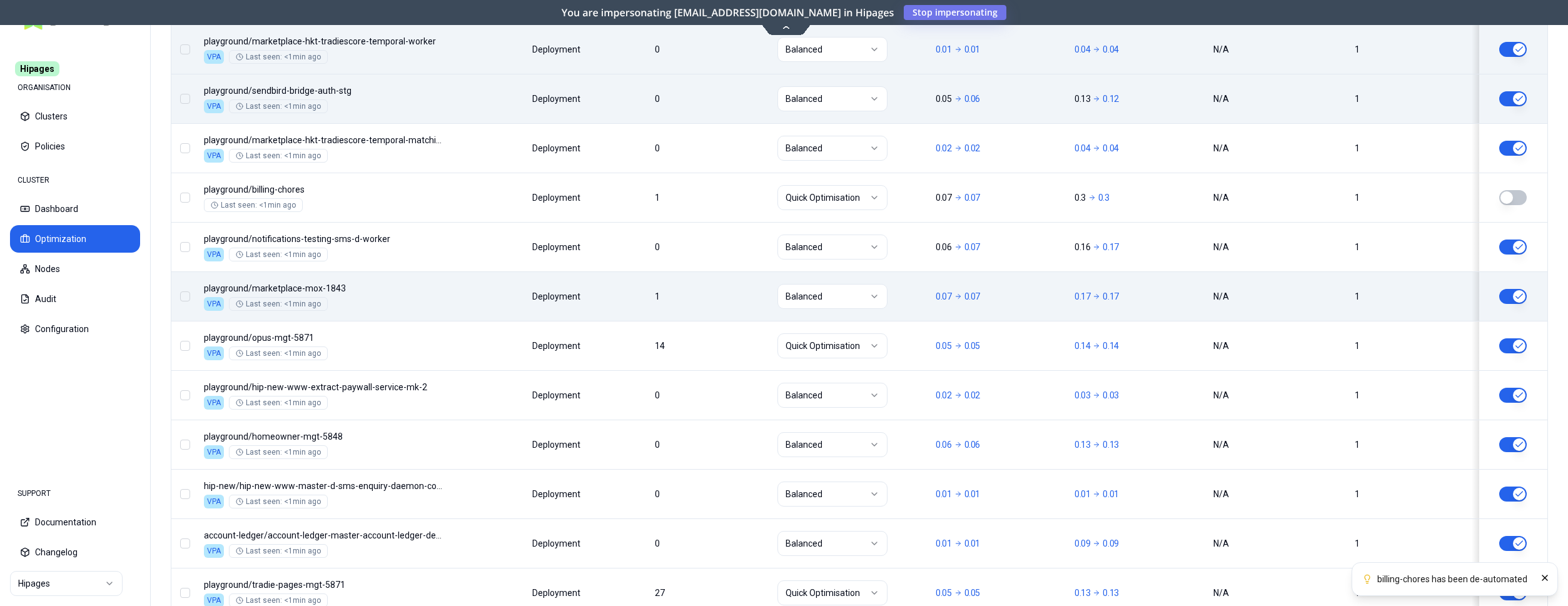
click at [1523, 296] on button "button" at bounding box center [1513, 296] width 28 height 15
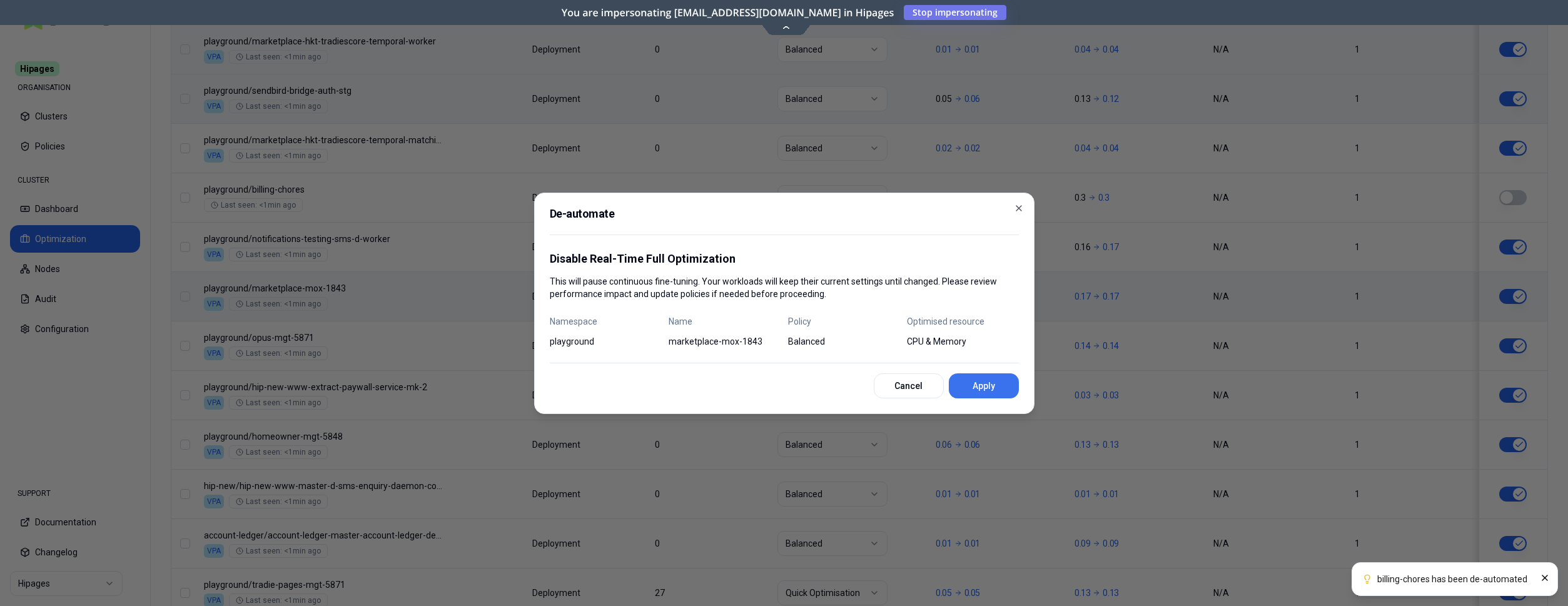
click at [1005, 387] on button "Apply" at bounding box center [983, 385] width 70 height 25
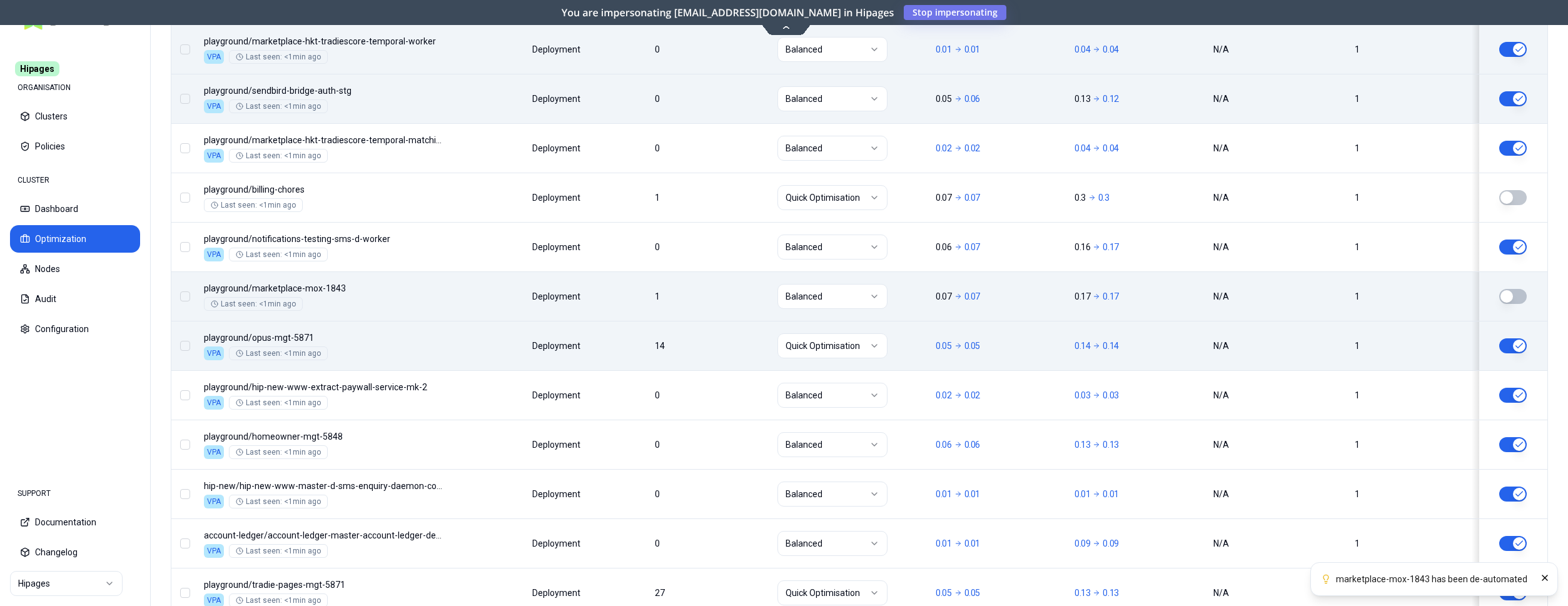
click at [827, 348] on html "marketplace-mox-1843 has been de-automated Hipages ORGANISATION Clusters Polici…" at bounding box center [784, 303] width 1568 height 606
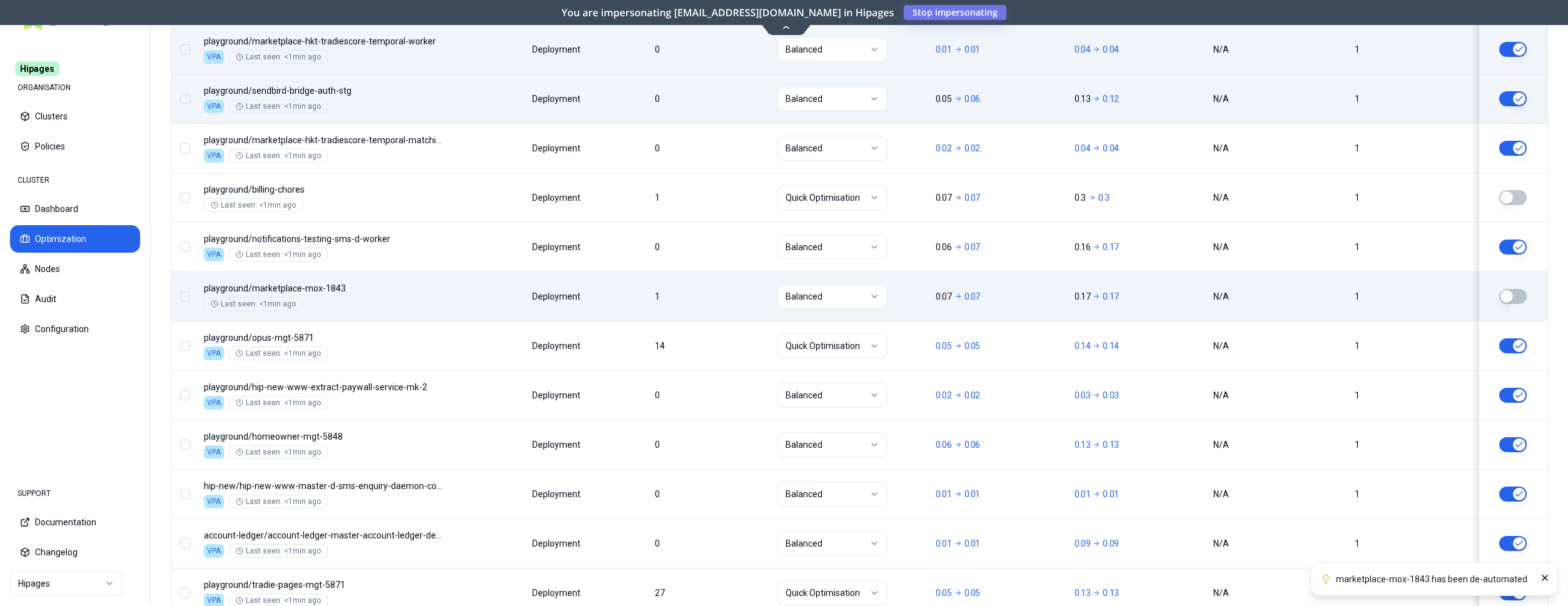
click at [1519, 344] on html "marketplace-mox-1843 has been de-automated Hipages ORGANISATION Clusters Polici…" at bounding box center [784, 303] width 1568 height 606
click at [1519, 344] on button "button" at bounding box center [1513, 346] width 28 height 15
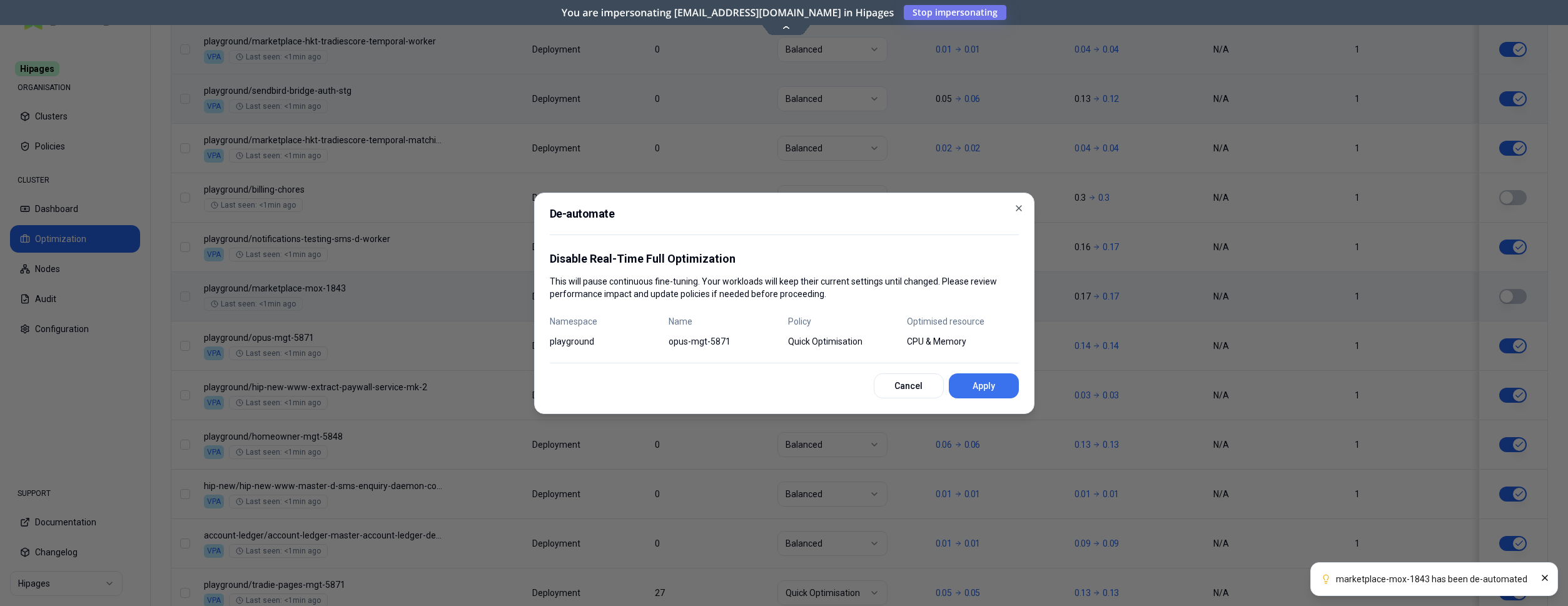
click at [981, 385] on button "Apply" at bounding box center [983, 385] width 70 height 25
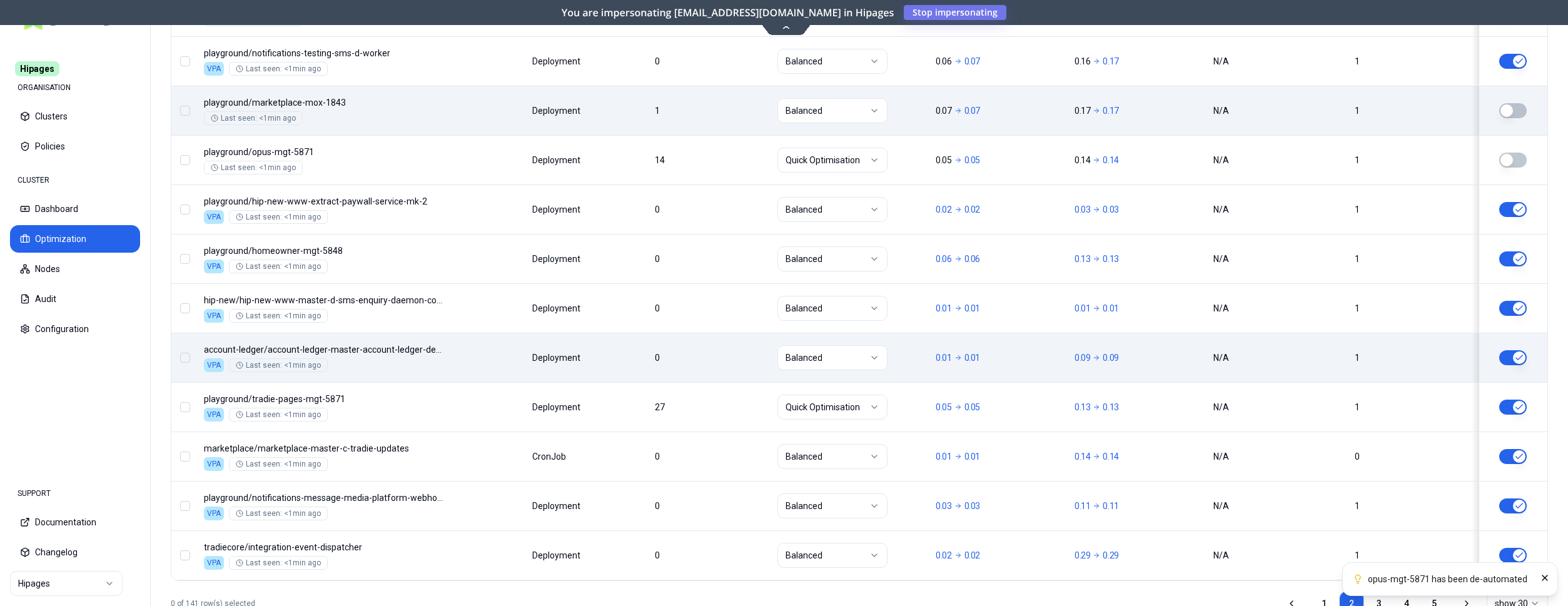
scroll to position [1477, 0]
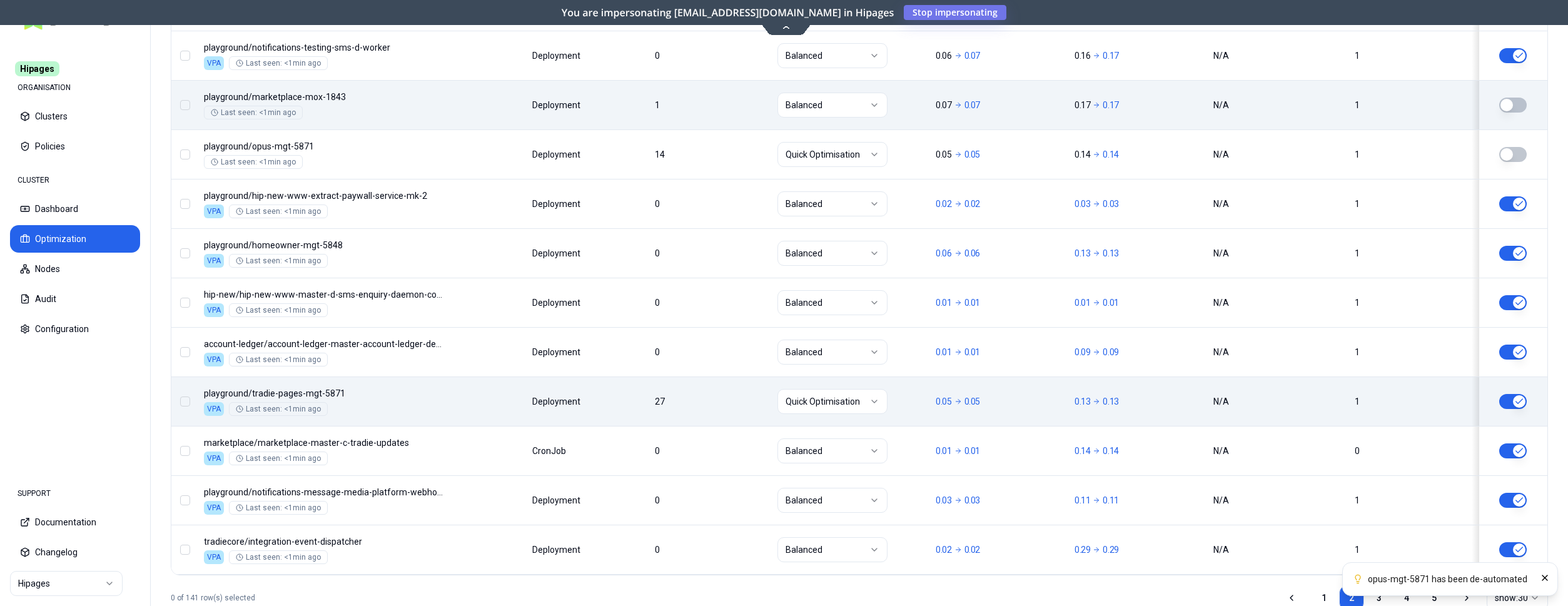
click at [1519, 401] on button "button" at bounding box center [1513, 401] width 28 height 15
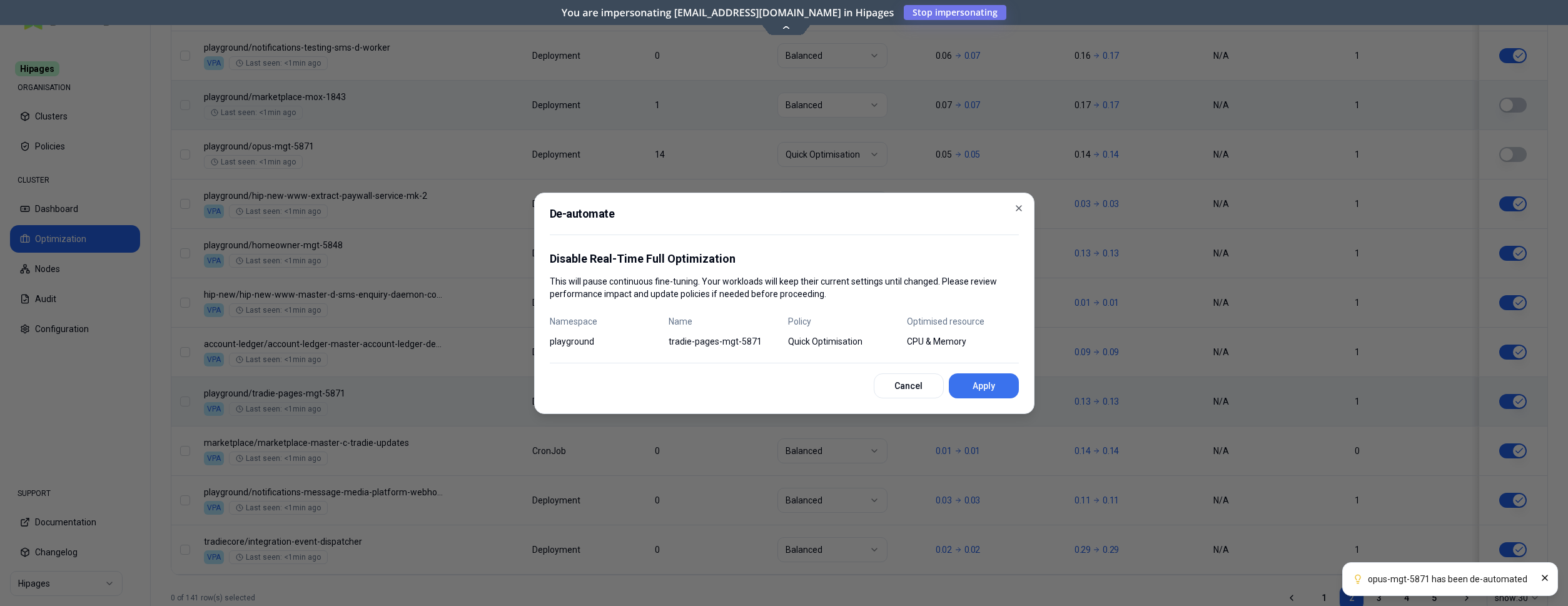
click at [986, 392] on button "Apply" at bounding box center [983, 385] width 70 height 25
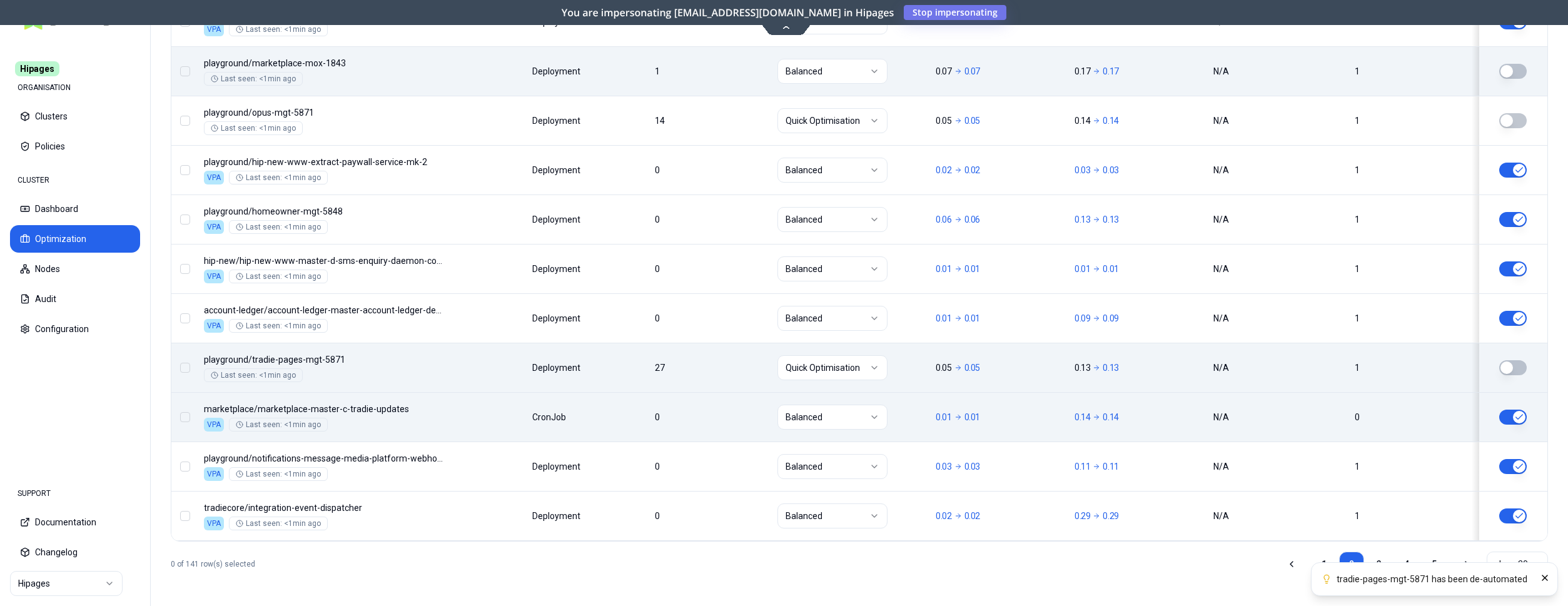
scroll to position [1512, 0]
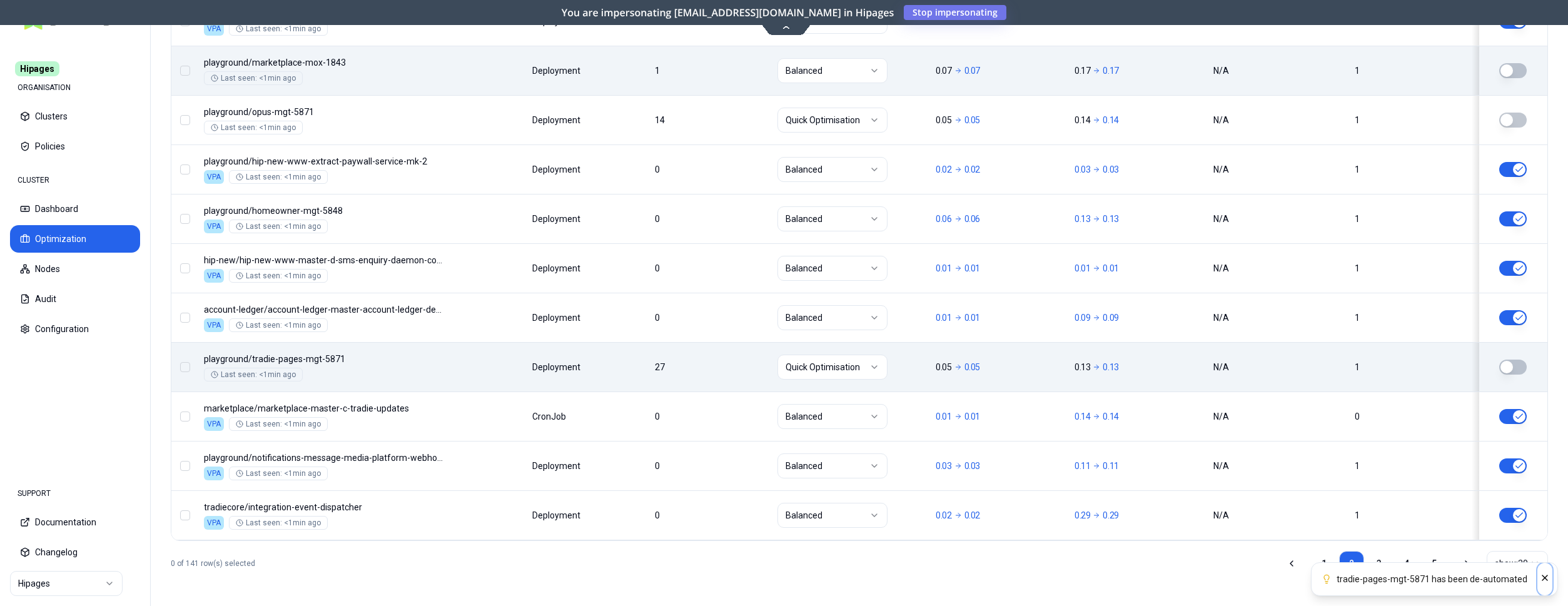
click at [1550, 575] on button "Close" at bounding box center [1544, 578] width 15 height 33
click at [1373, 566] on link "3" at bounding box center [1378, 563] width 25 height 25
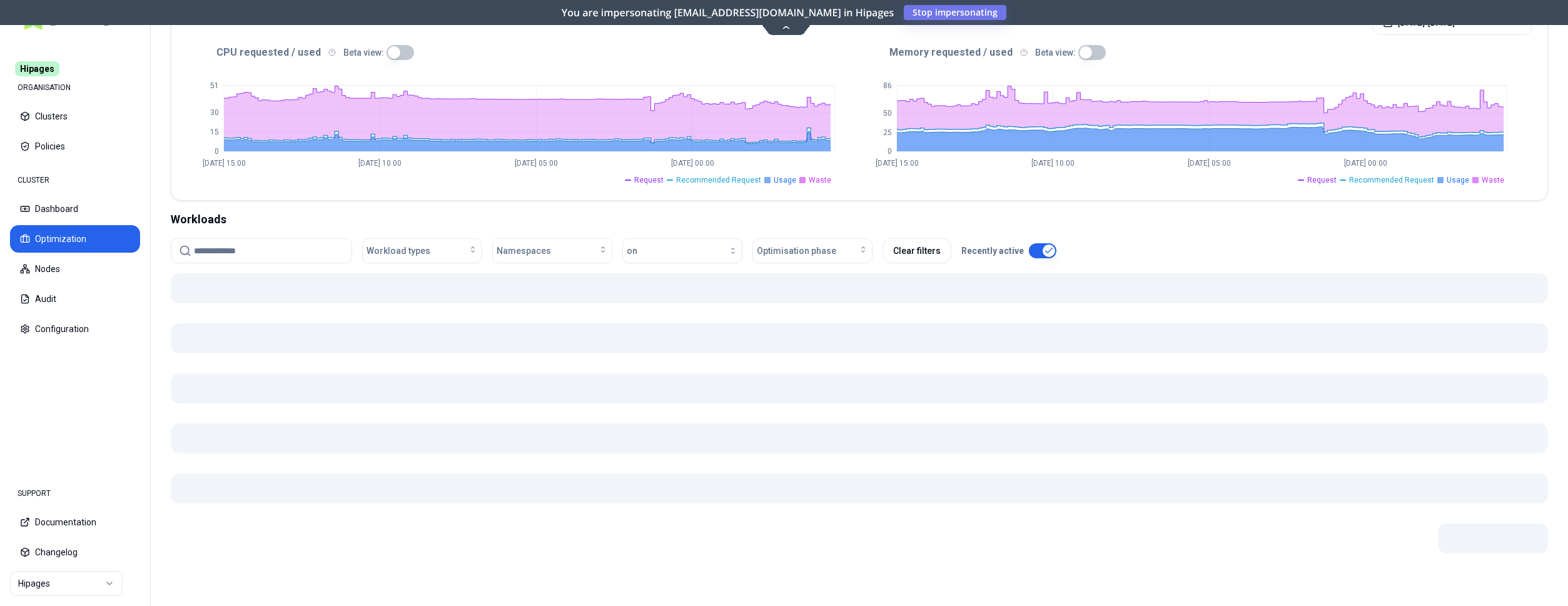
scroll to position [265, 0]
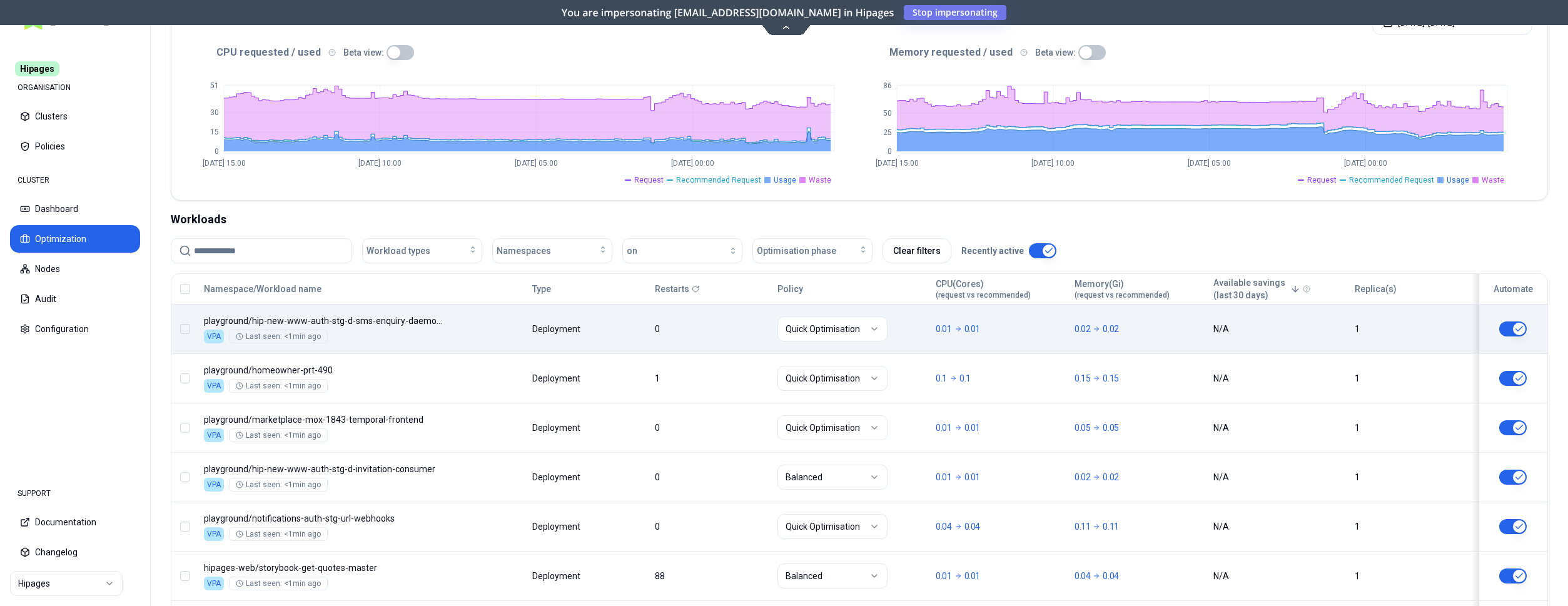
click at [870, 330] on html "Hipages ORGANISATION Clusters Policies CLUSTER Dashboard Optimization Nodes Aud…" at bounding box center [784, 303] width 1568 height 606
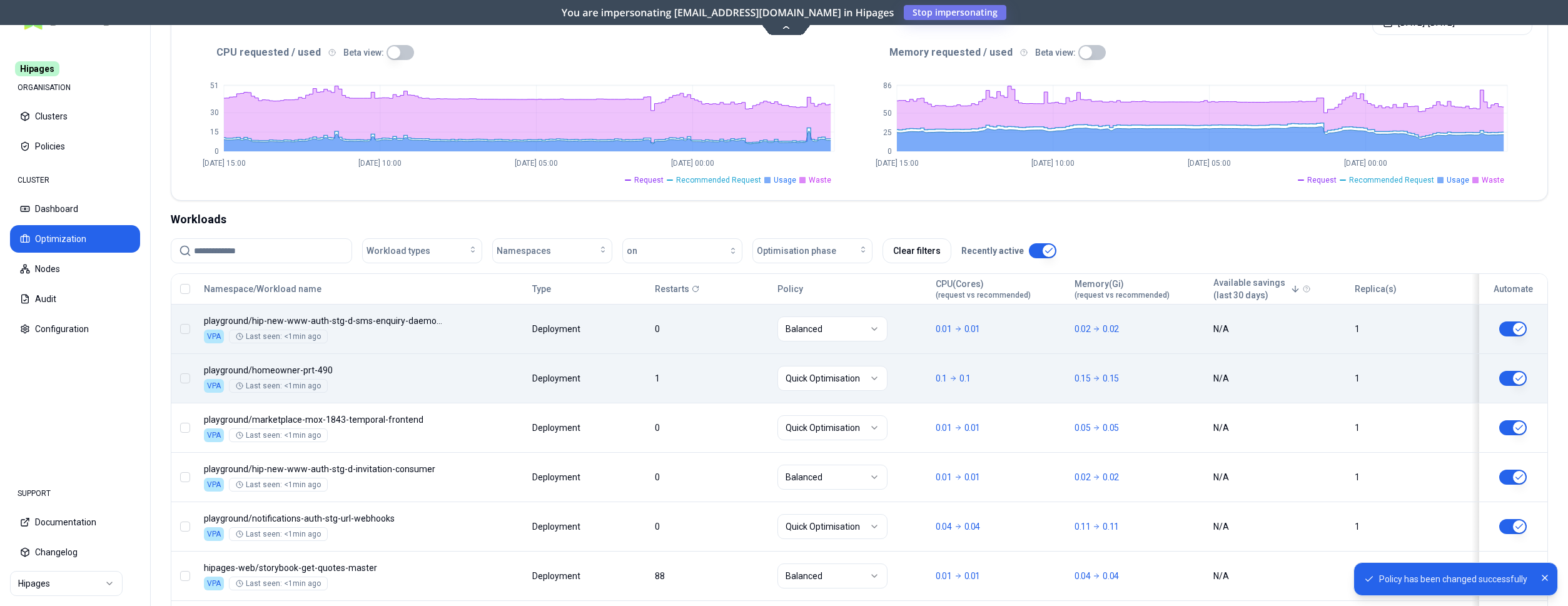
click at [848, 376] on html "Policy has been changed successfully Hipages ORGANISATION Clusters Policies CLU…" at bounding box center [784, 303] width 1568 height 606
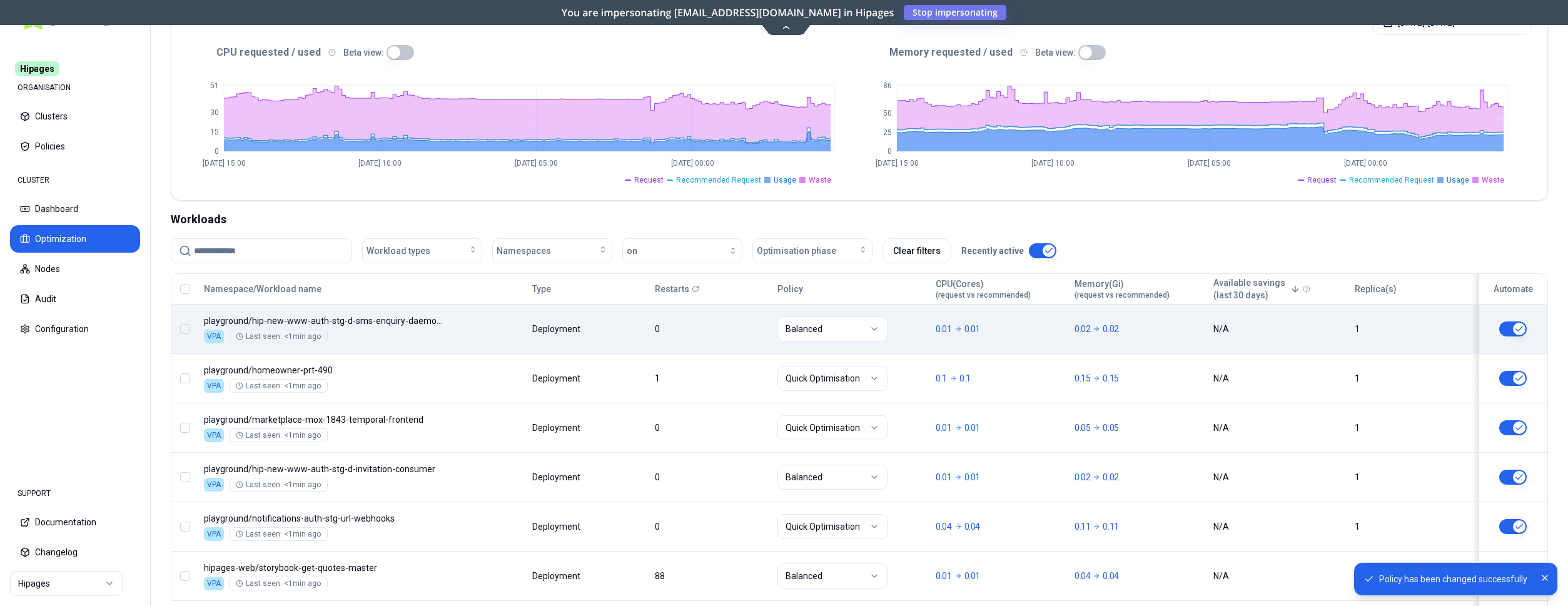
click at [1515, 375] on html "Policy has been changed successfully Hipages ORGANISATION Clusters Policies CLU…" at bounding box center [784, 303] width 1568 height 606
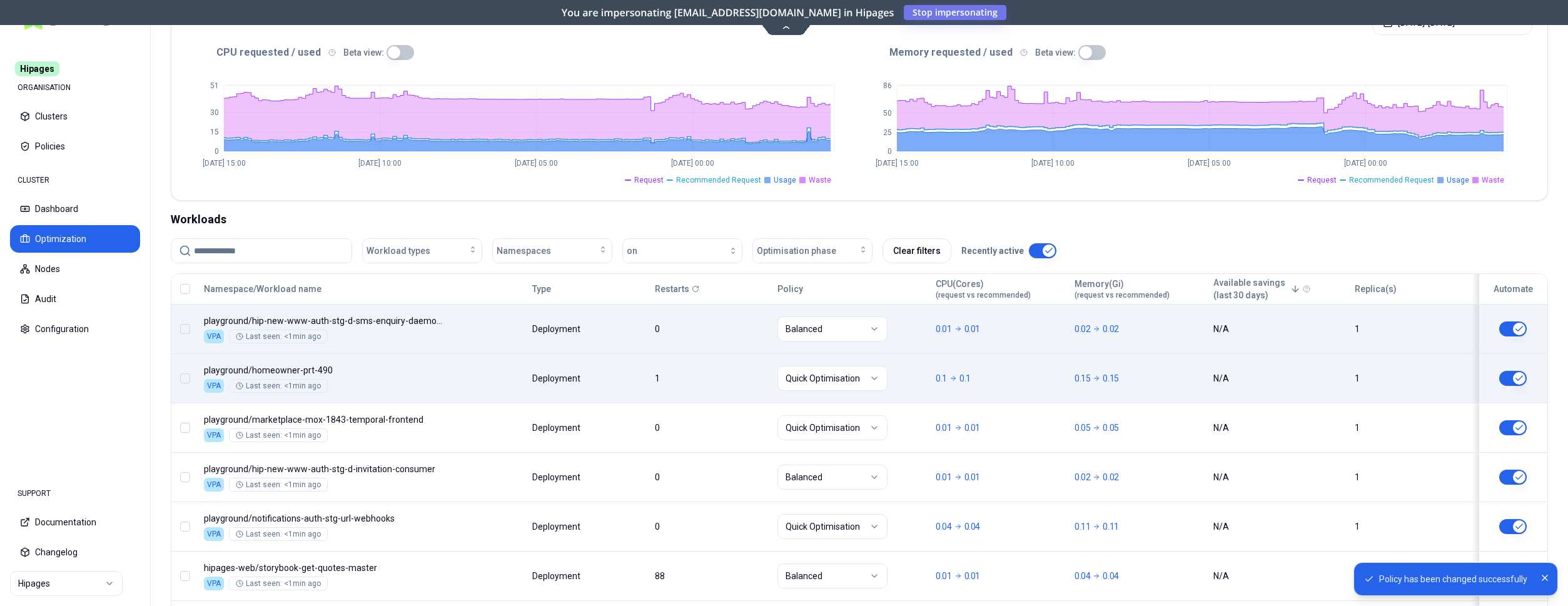
click at [1515, 380] on button "button" at bounding box center [1513, 378] width 28 height 15
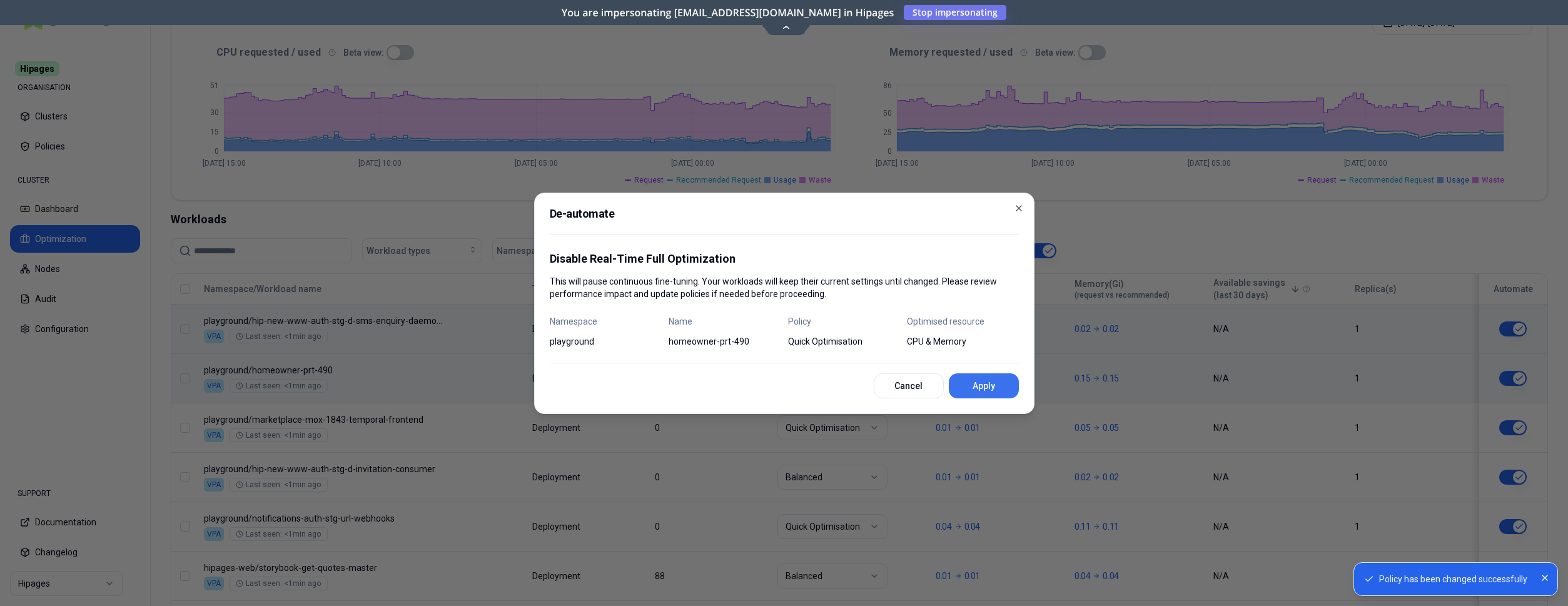
click at [991, 388] on button "Apply" at bounding box center [983, 385] width 70 height 25
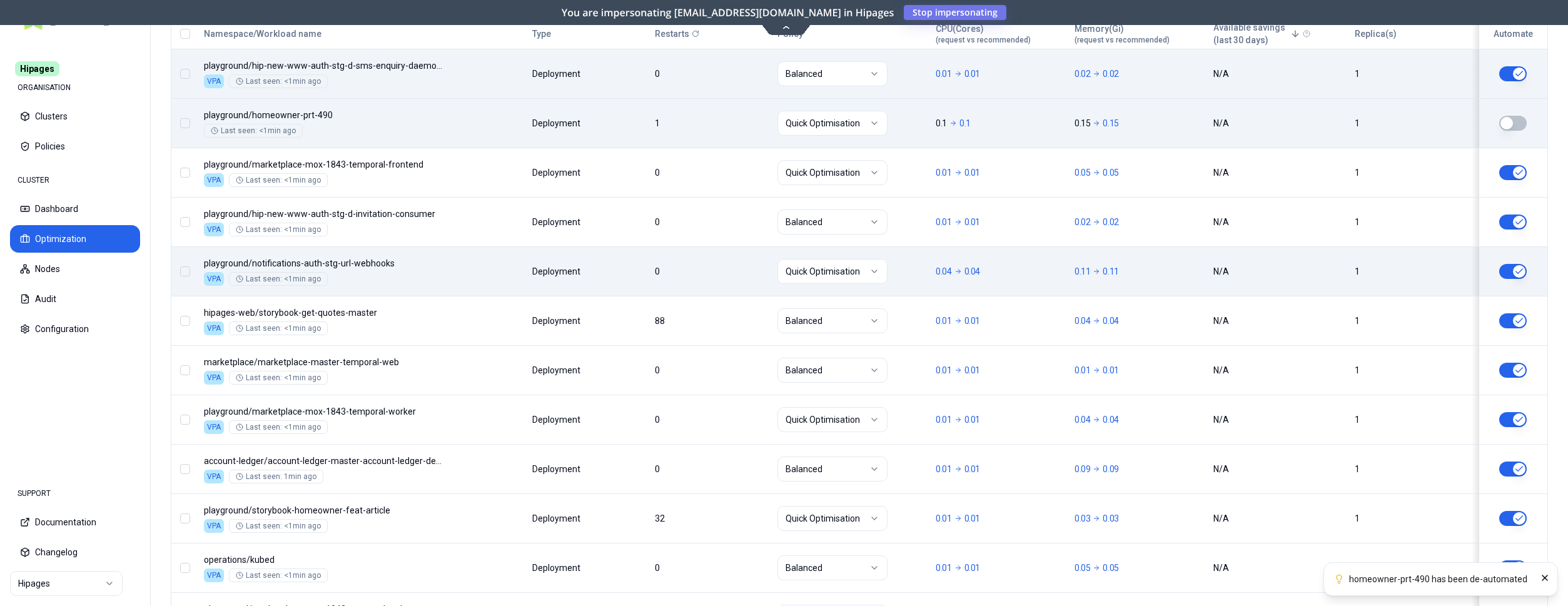
scroll to position [520, 0]
click at [842, 275] on html "homeowner-prt-490 has been de-automated Hipages ORGANISATION Clusters Policies …" at bounding box center [784, 303] width 1568 height 606
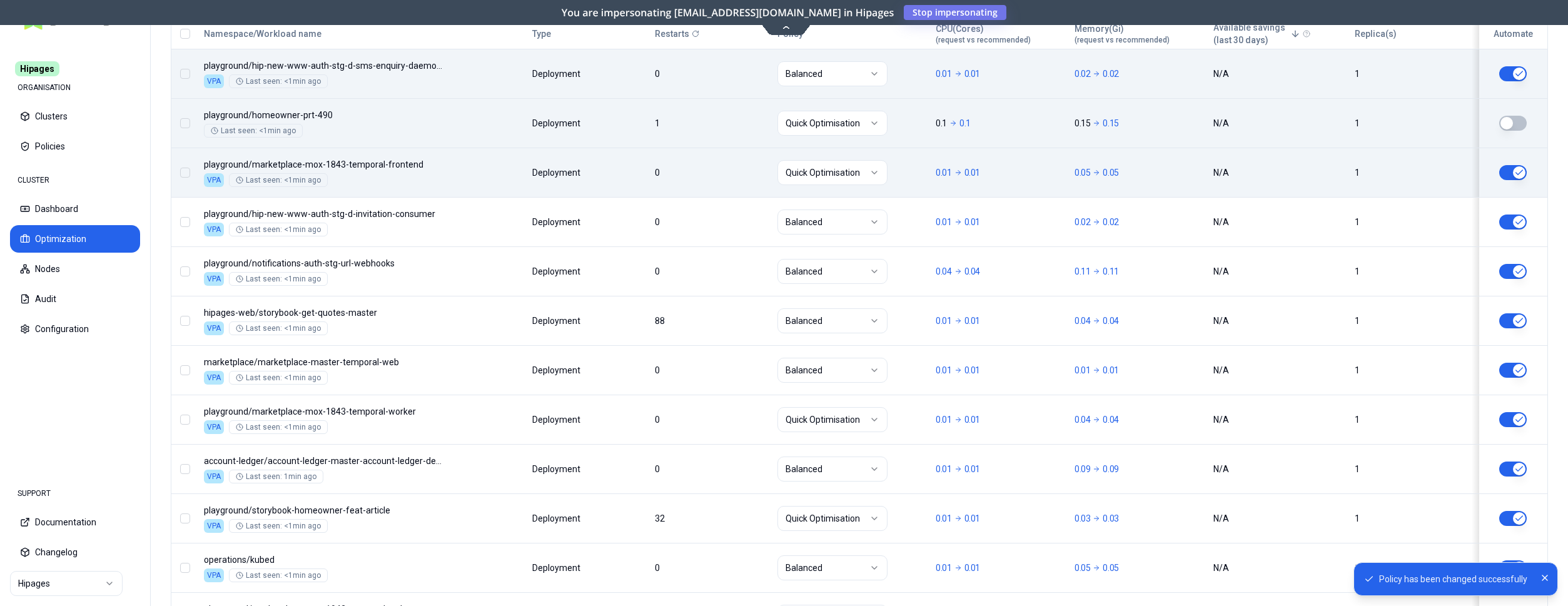
click at [870, 162] on html "Policy has been changed successfully Hipages ORGANISATION Clusters Policies CLU…" at bounding box center [784, 303] width 1568 height 606
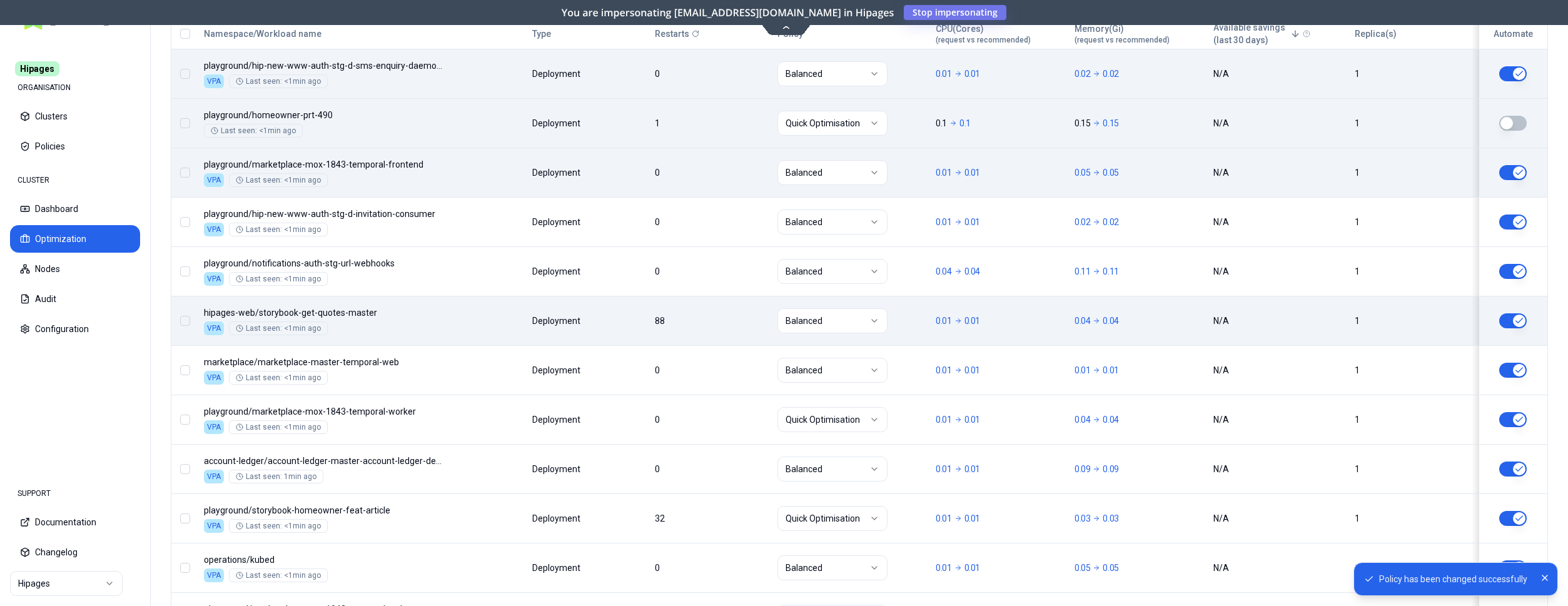
click at [1515, 319] on button "button" at bounding box center [1513, 320] width 28 height 15
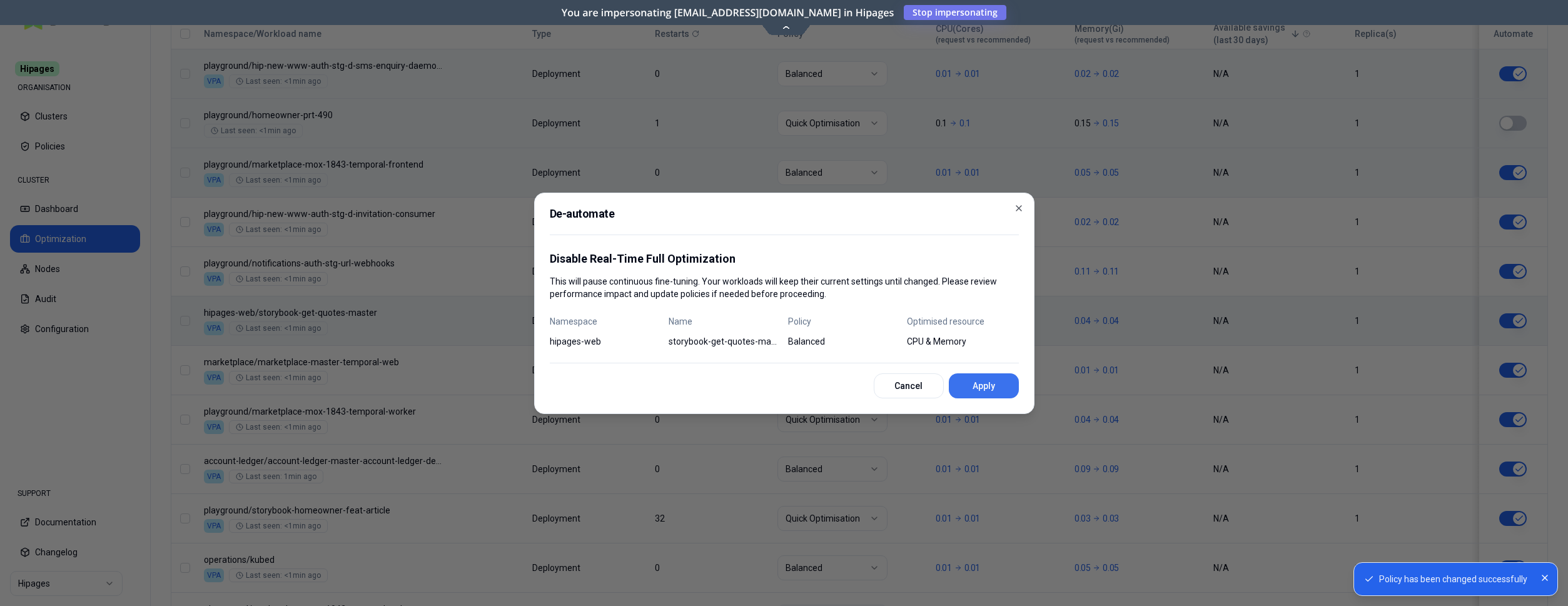
click at [1013, 386] on button "Apply" at bounding box center [983, 385] width 70 height 25
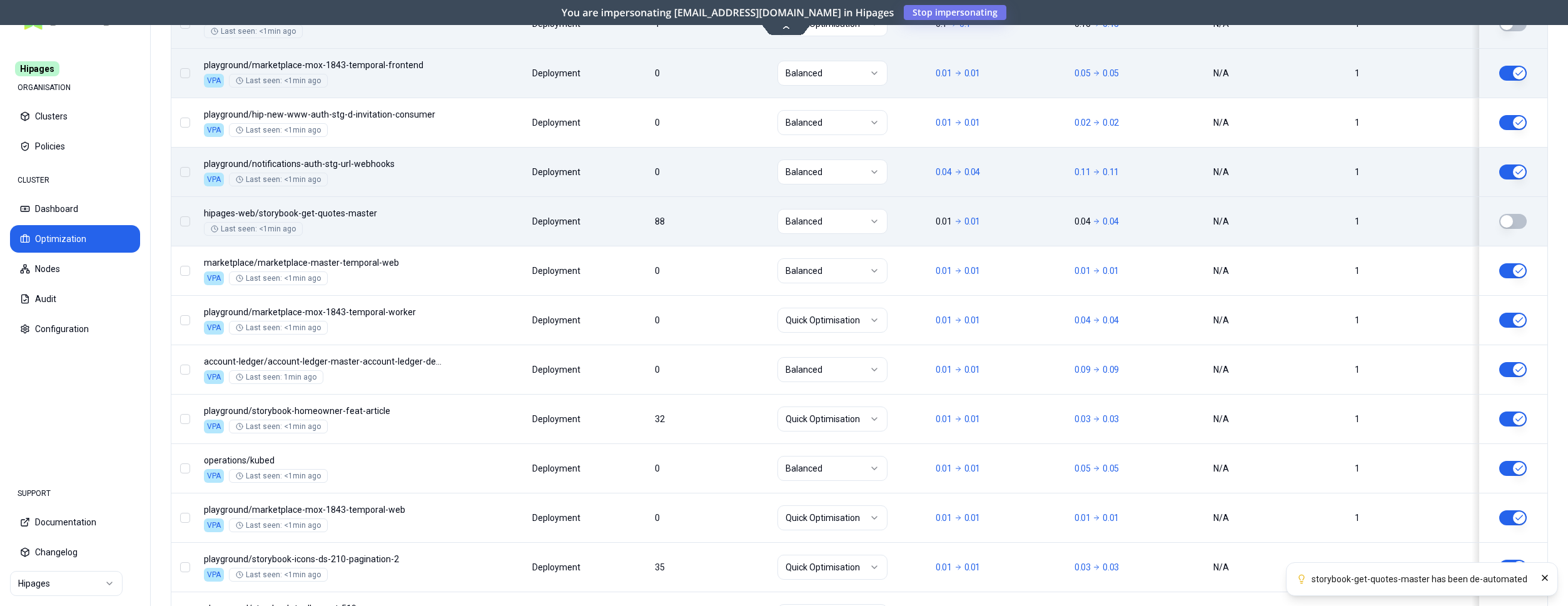
scroll to position [647, 0]
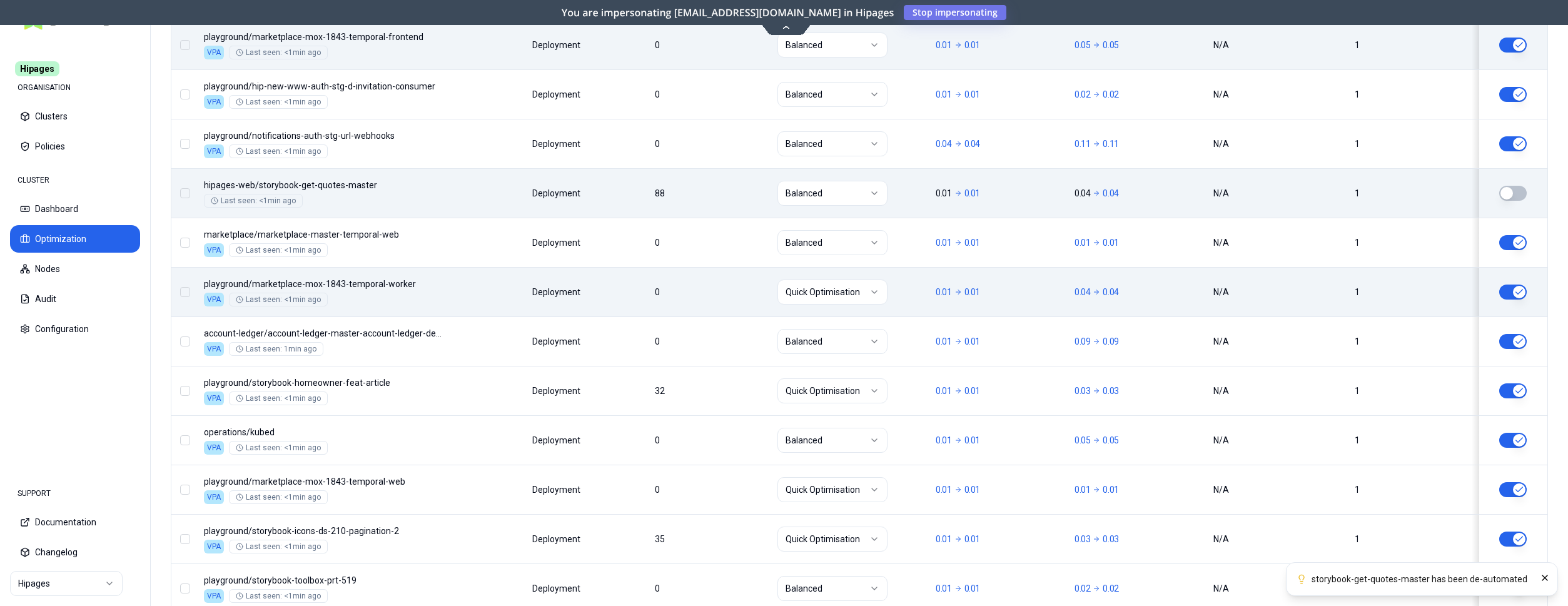
click at [825, 293] on html "storybook-get-quotes-master has been de-automated Hipages ORGANISATION Clusters…" at bounding box center [784, 303] width 1568 height 606
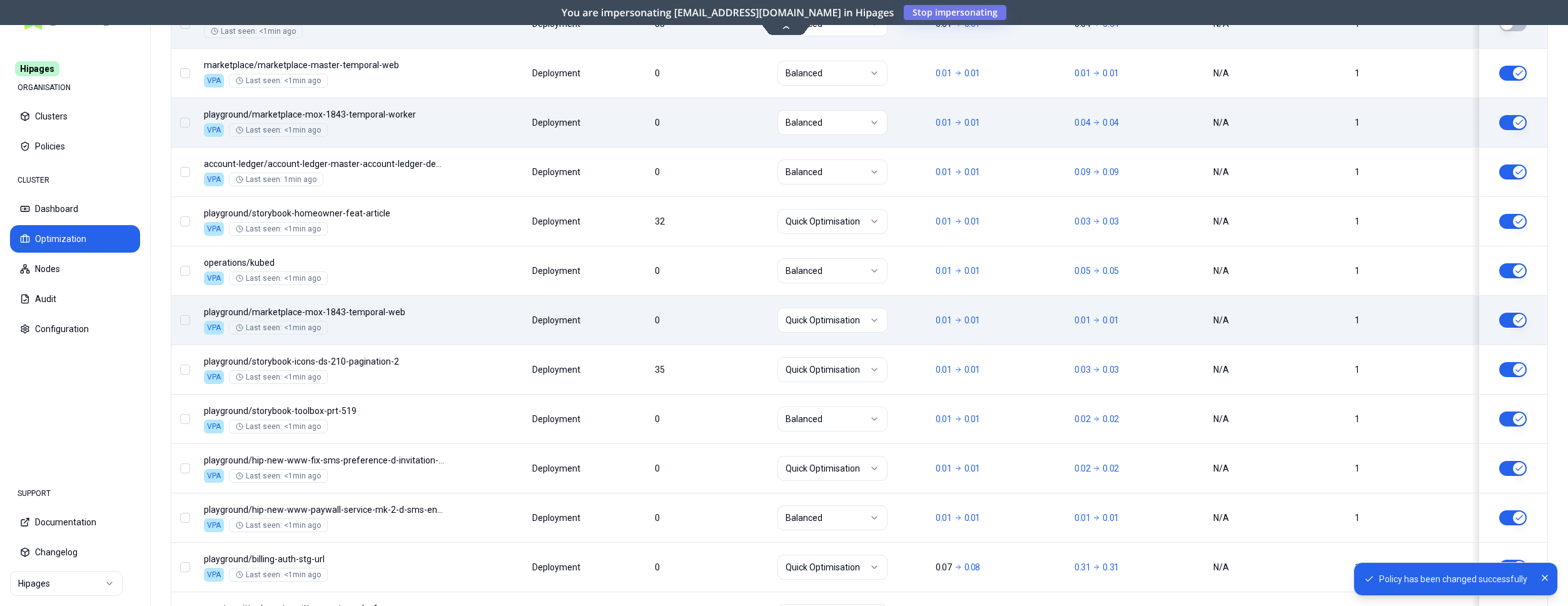
scroll to position [840, 0]
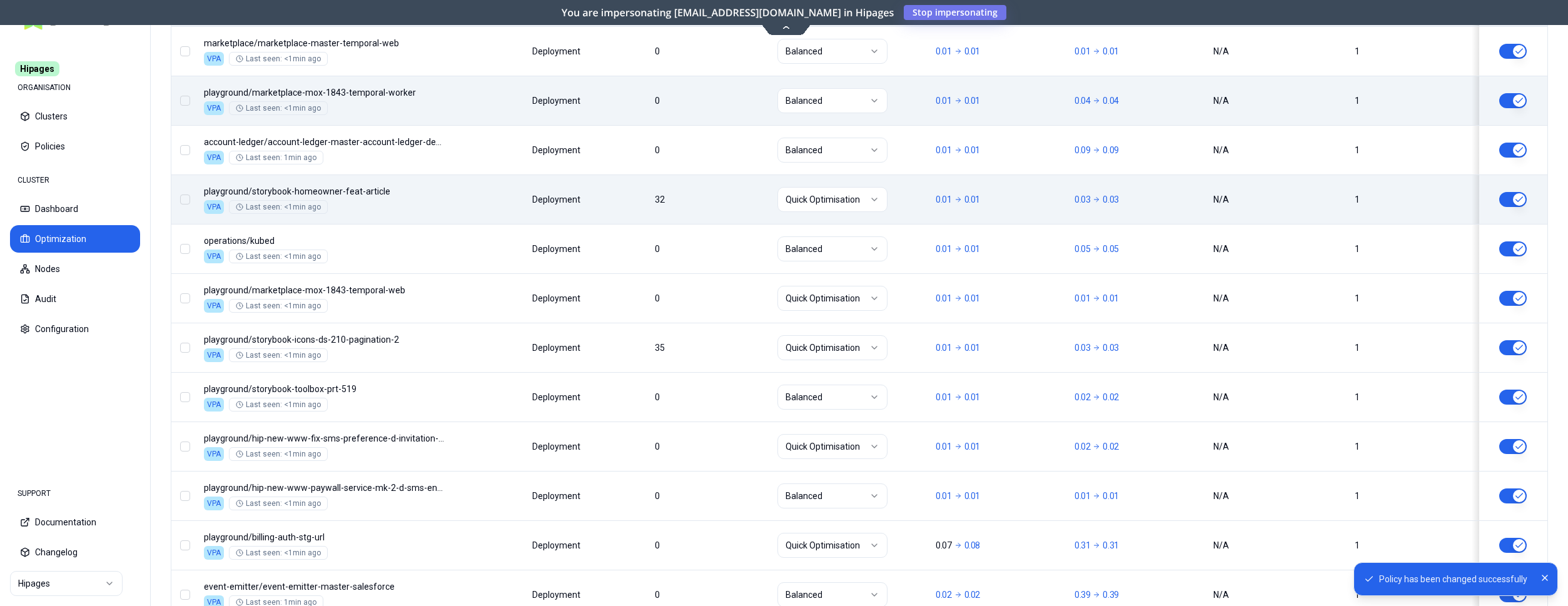
click at [1516, 200] on button "button" at bounding box center [1513, 199] width 28 height 15
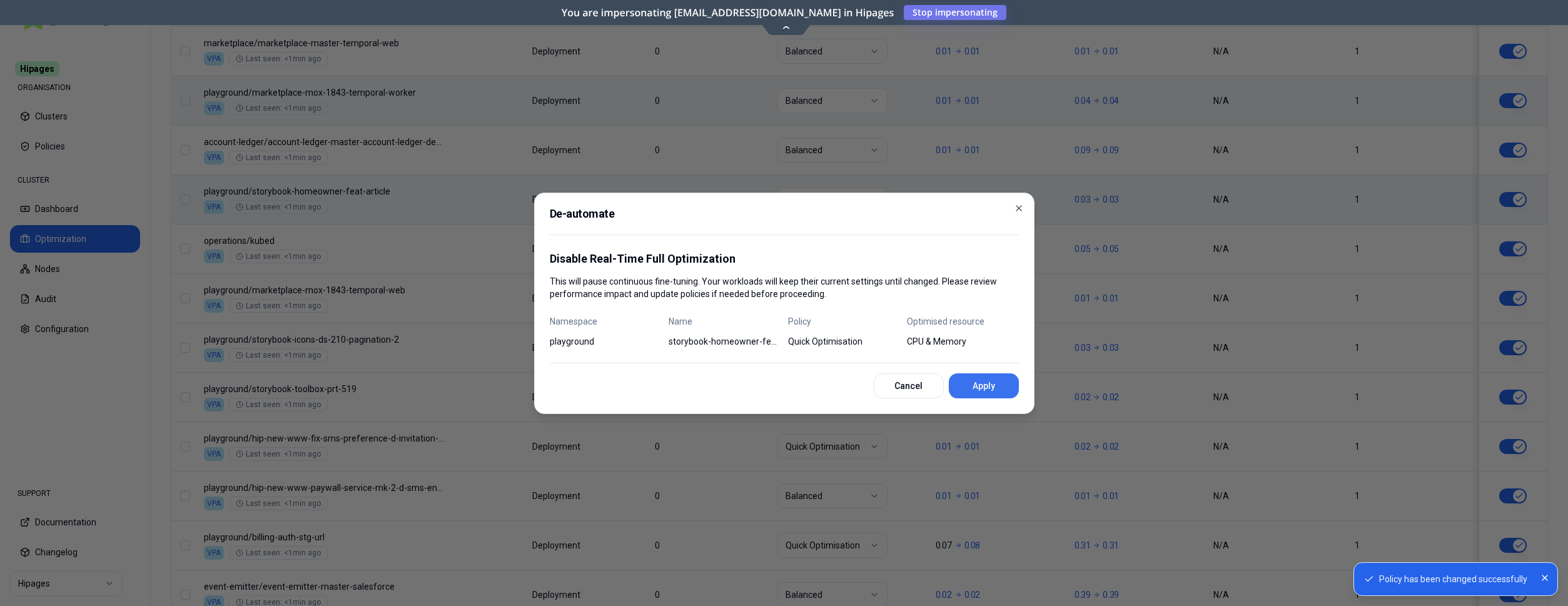
click at [974, 390] on button "Apply" at bounding box center [983, 385] width 70 height 25
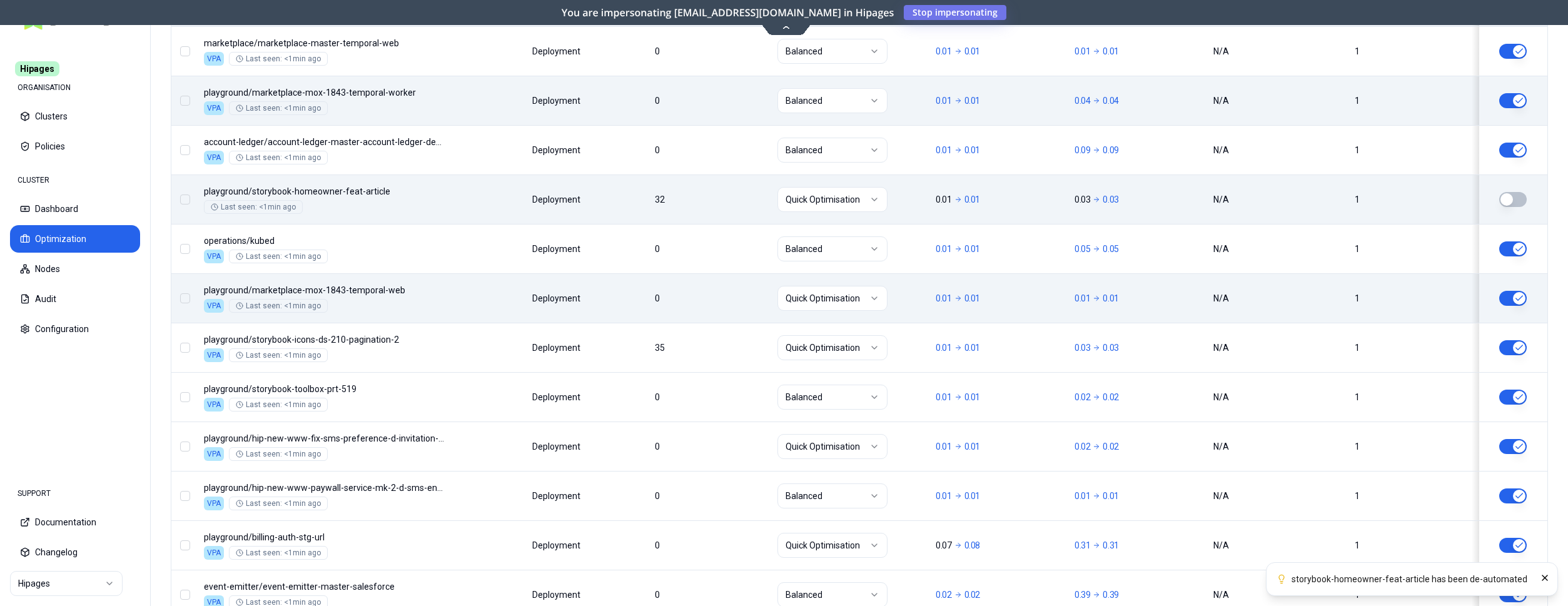
click at [823, 293] on html "storybook-homeowner-feat-article has been de-automated Hipages ORGANISATION Clu…" at bounding box center [784, 303] width 1568 height 606
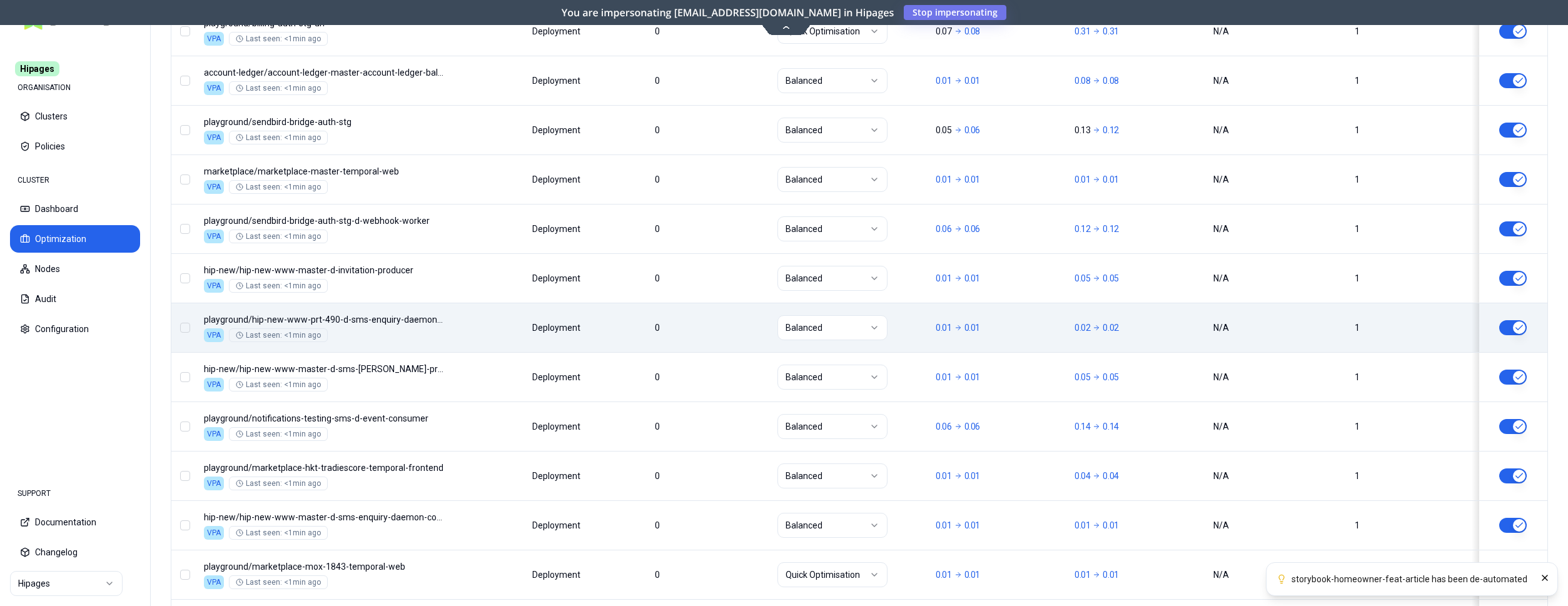
scroll to position [898, 0]
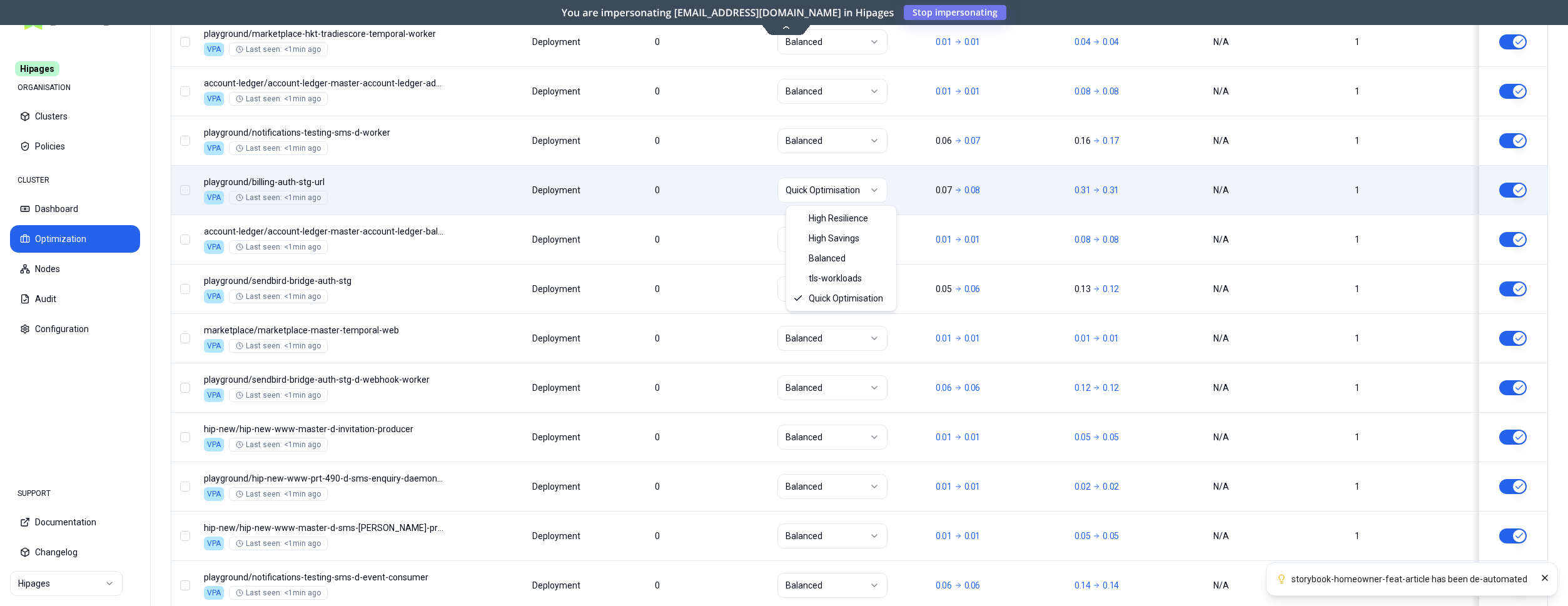
click at [859, 193] on html "storybook-homeowner-feat-article has been de-automated Hipages ORGANISATION Clu…" at bounding box center [784, 303] width 1568 height 606
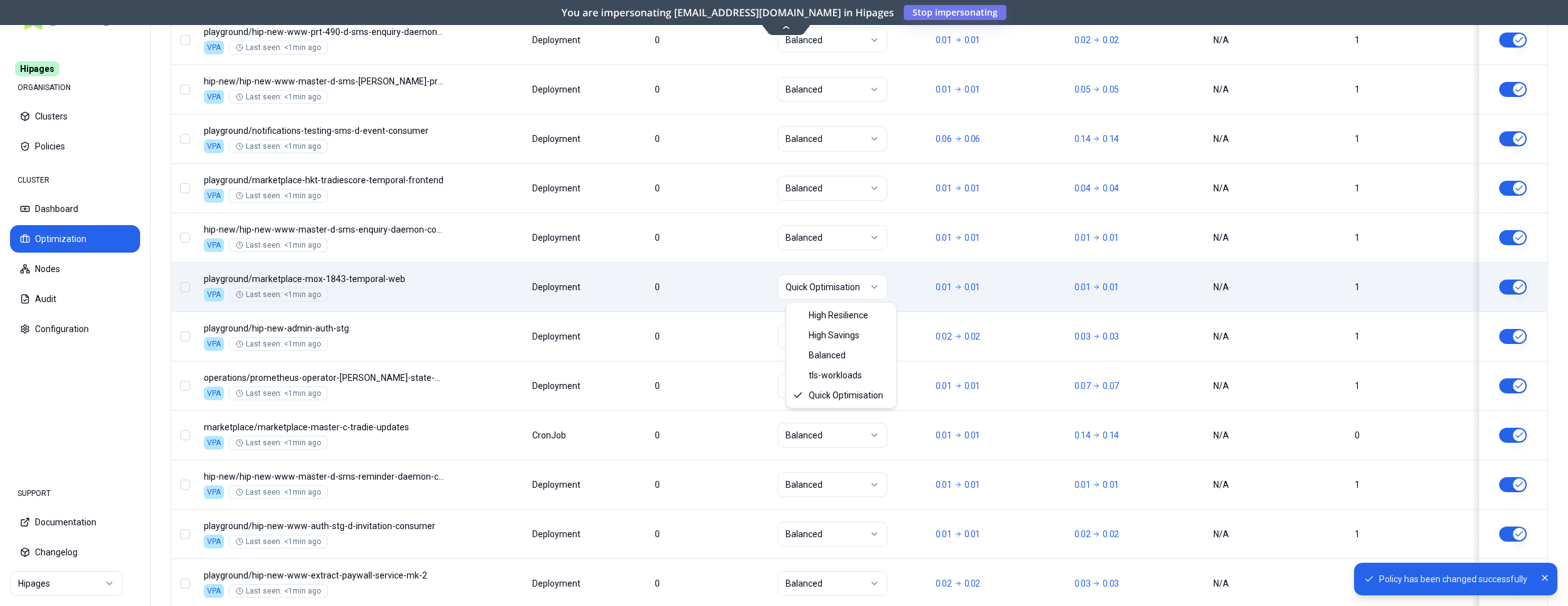
click at [849, 282] on html "Policy has been changed successfully Hipages ORGANISATION Clusters Policies CLU…" at bounding box center [784, 303] width 1568 height 606
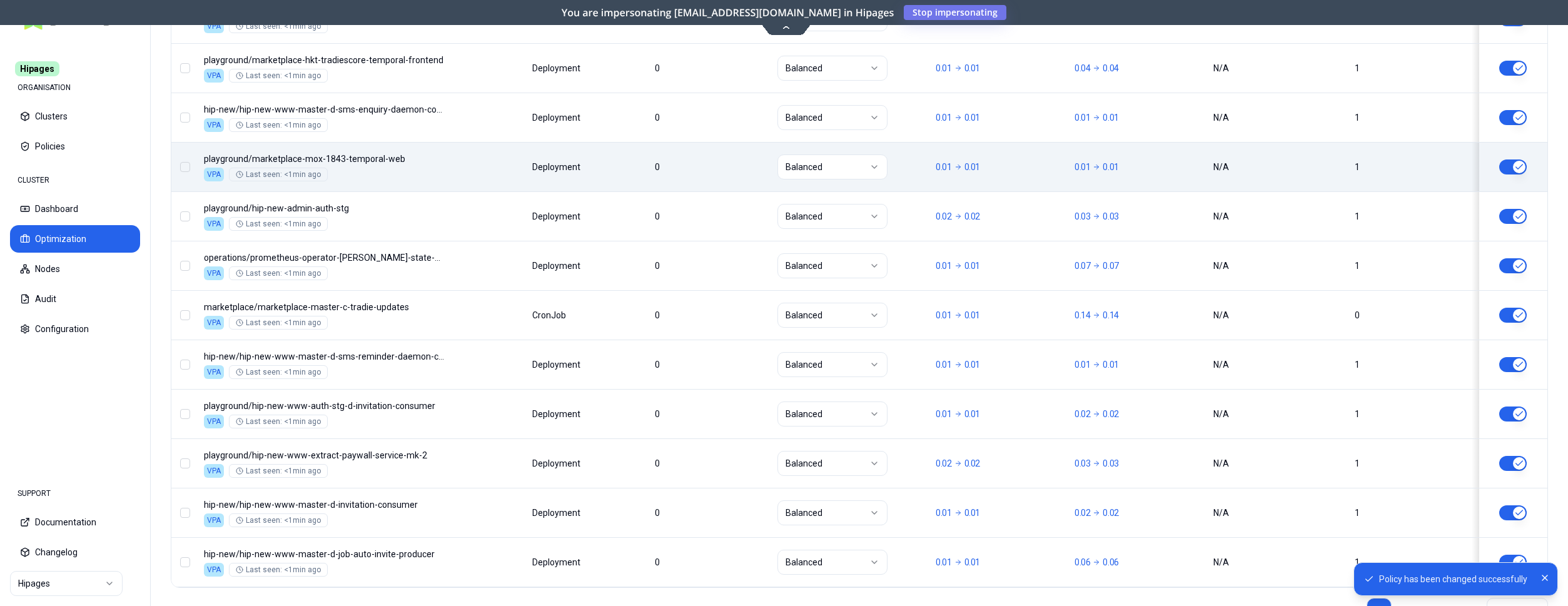
scroll to position [1512, 0]
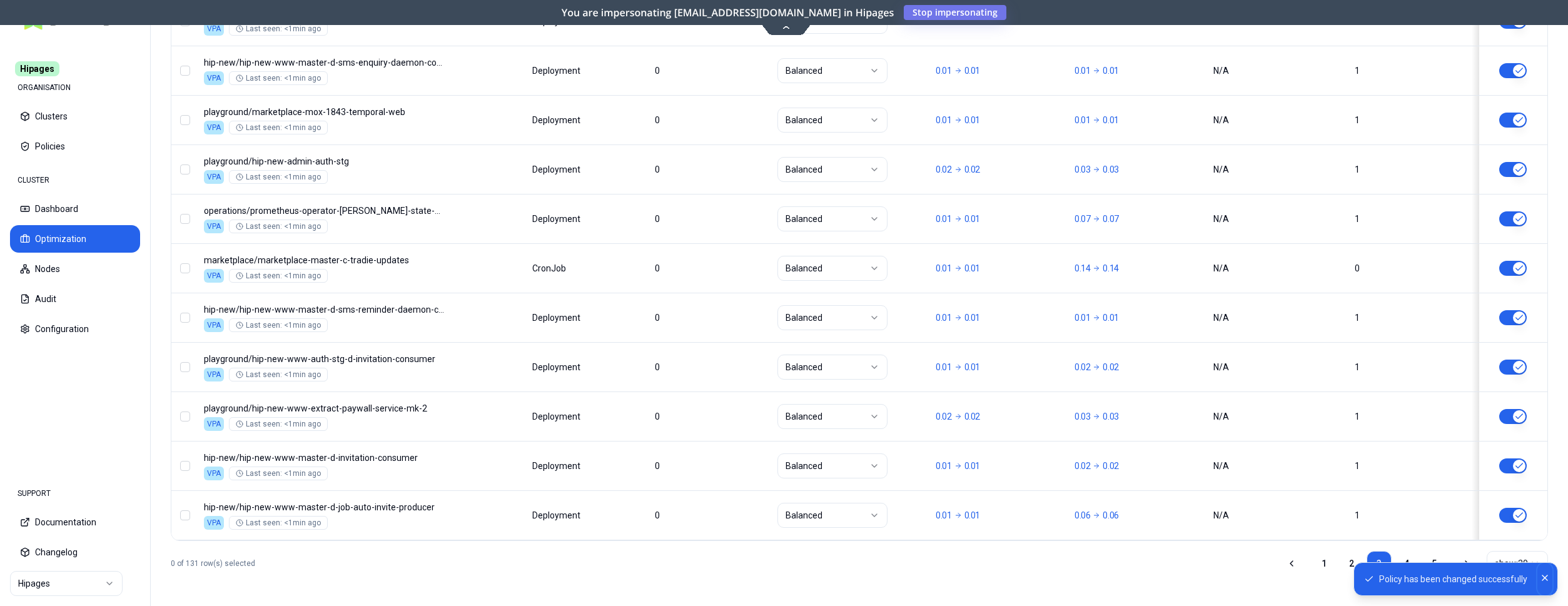
click at [1545, 577] on icon "Close" at bounding box center [1544, 577] width 5 height 5
click at [1411, 564] on link "4" at bounding box center [1405, 563] width 25 height 25
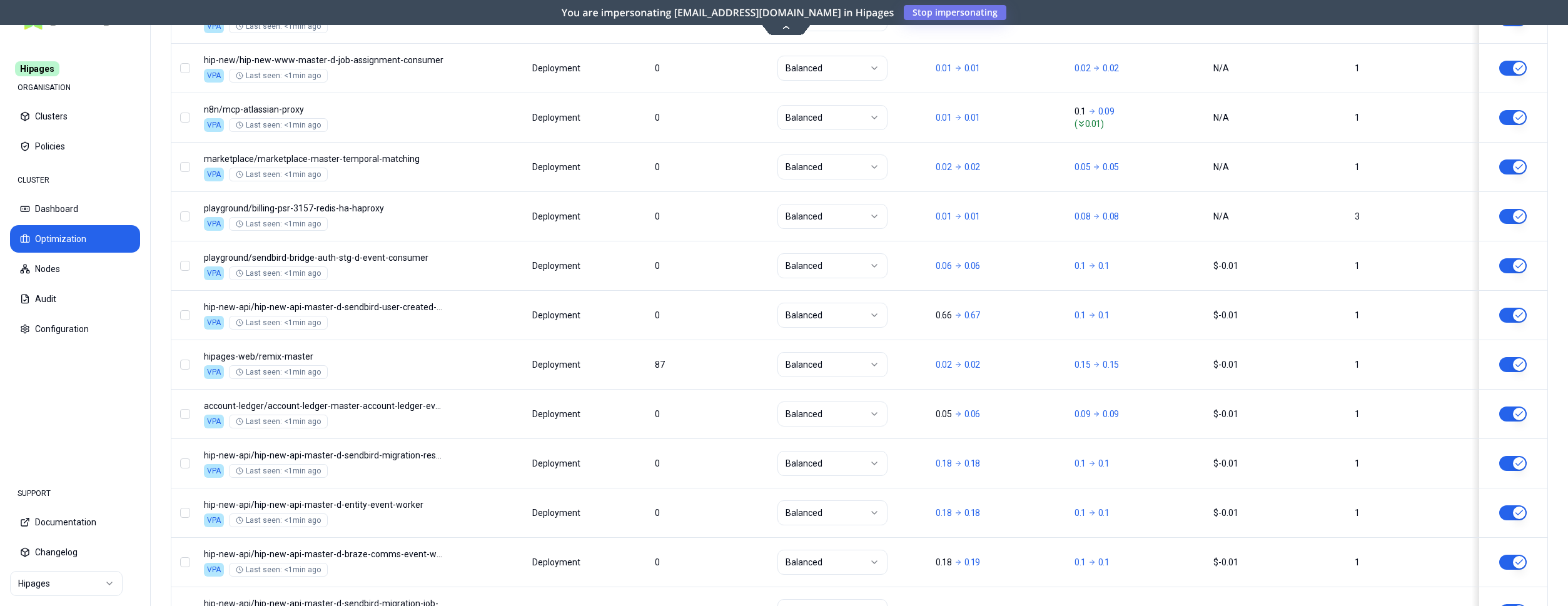
scroll to position [647, 0]
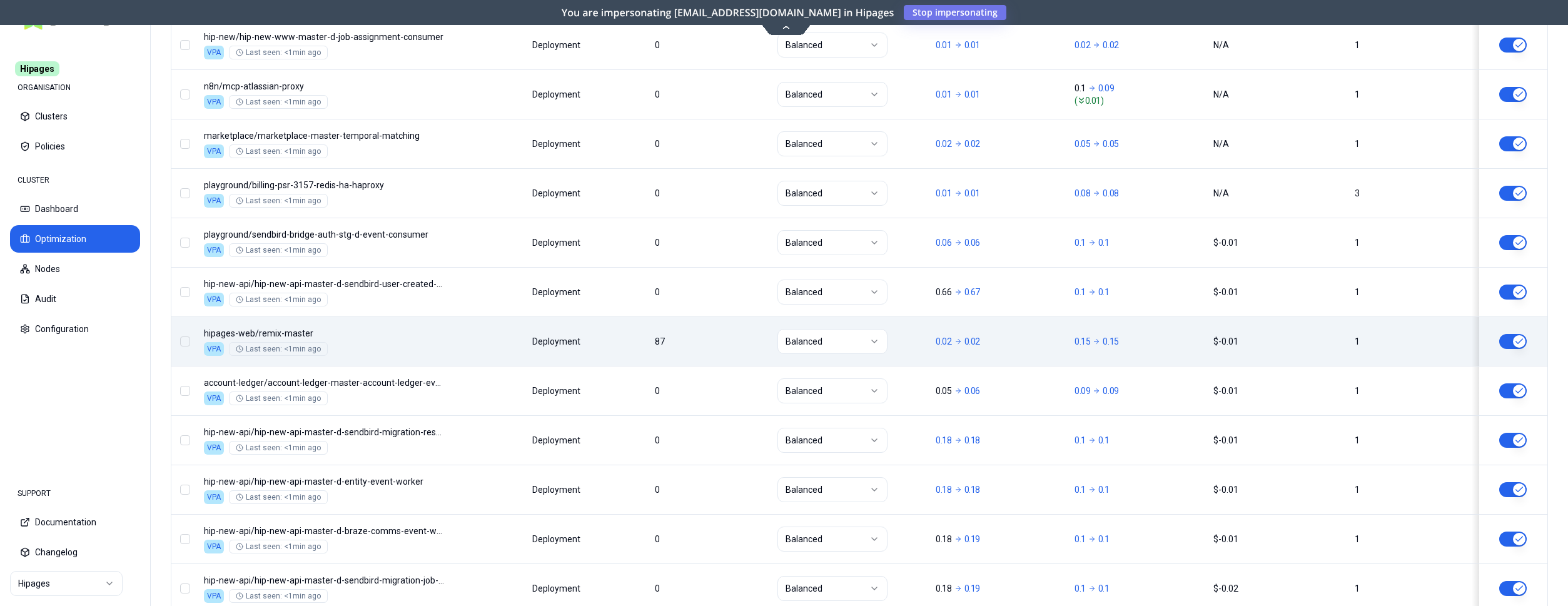
click at [1513, 345] on button "button" at bounding box center [1513, 341] width 28 height 15
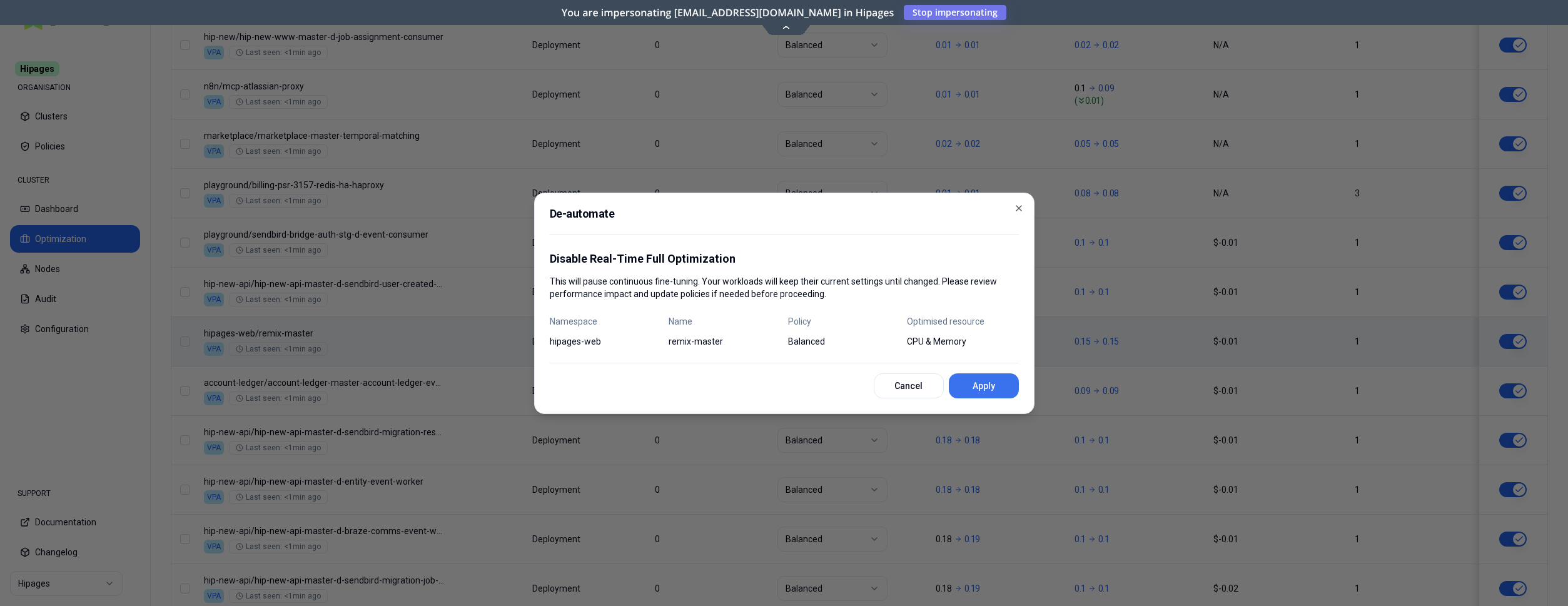
click at [972, 383] on button "Apply" at bounding box center [983, 385] width 70 height 25
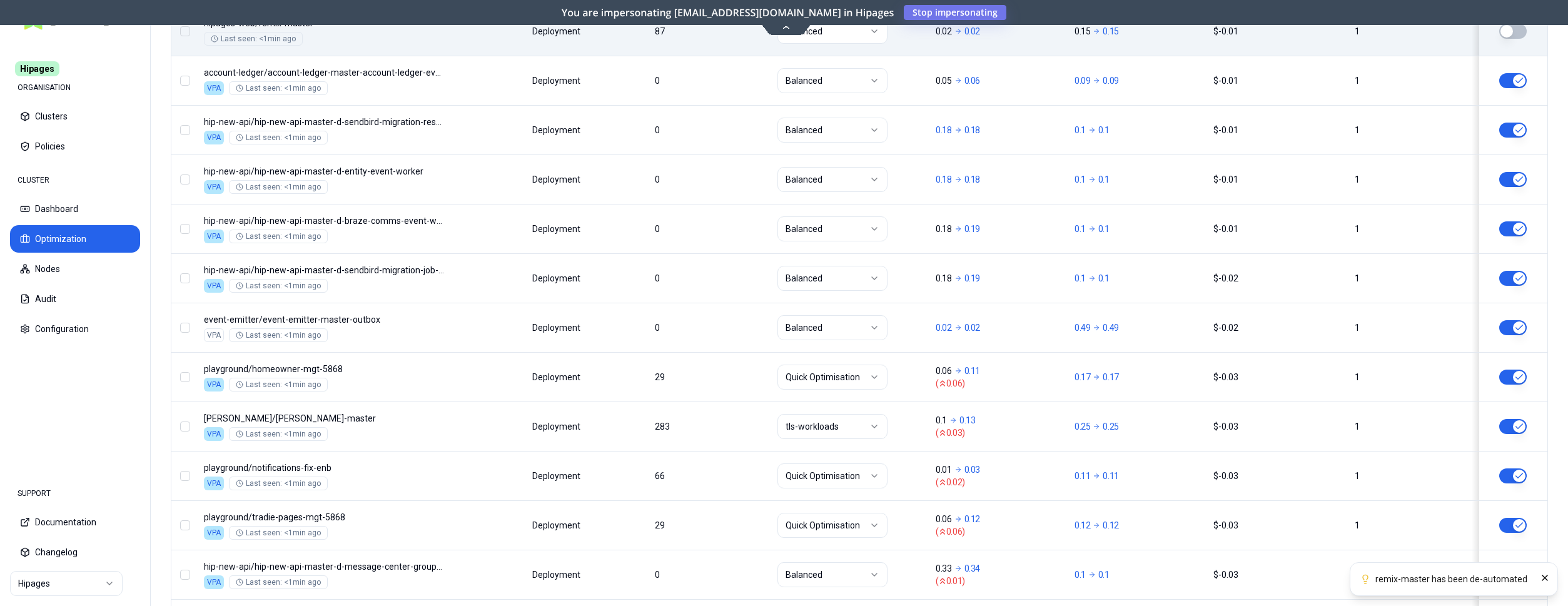
scroll to position [967, 0]
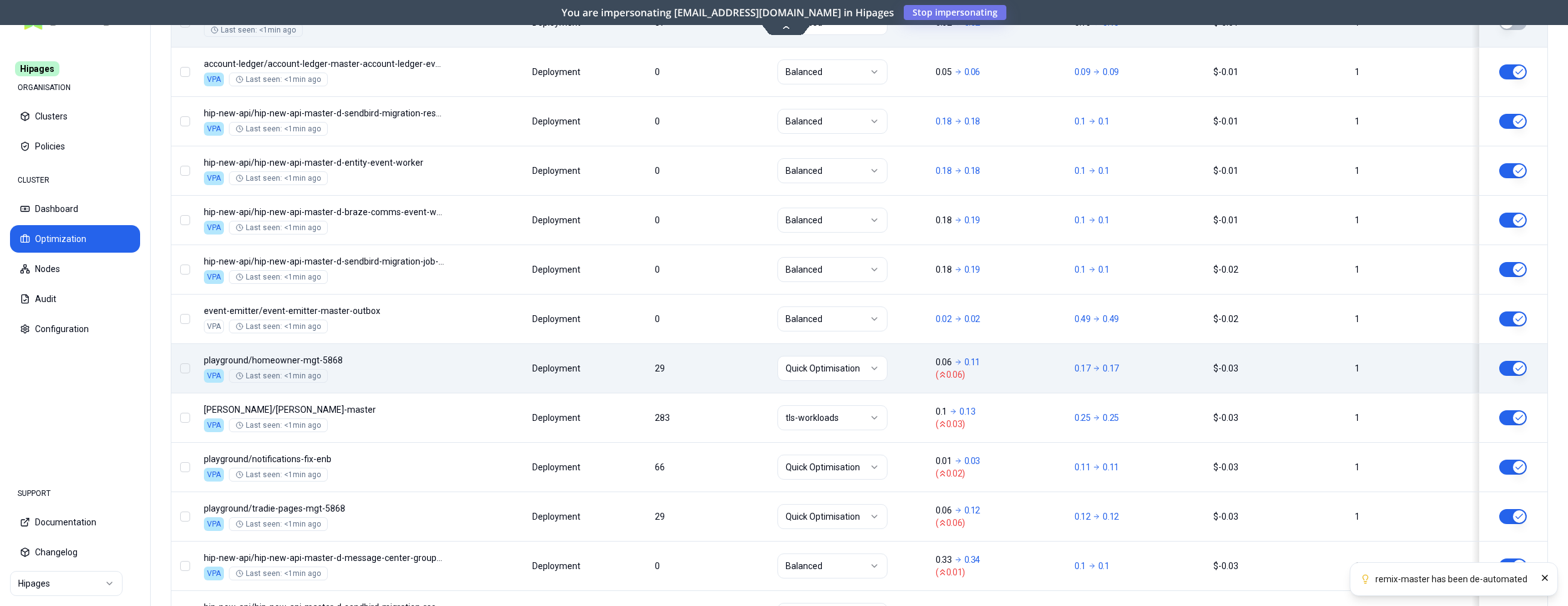
click at [1502, 367] on button "button" at bounding box center [1513, 368] width 28 height 15
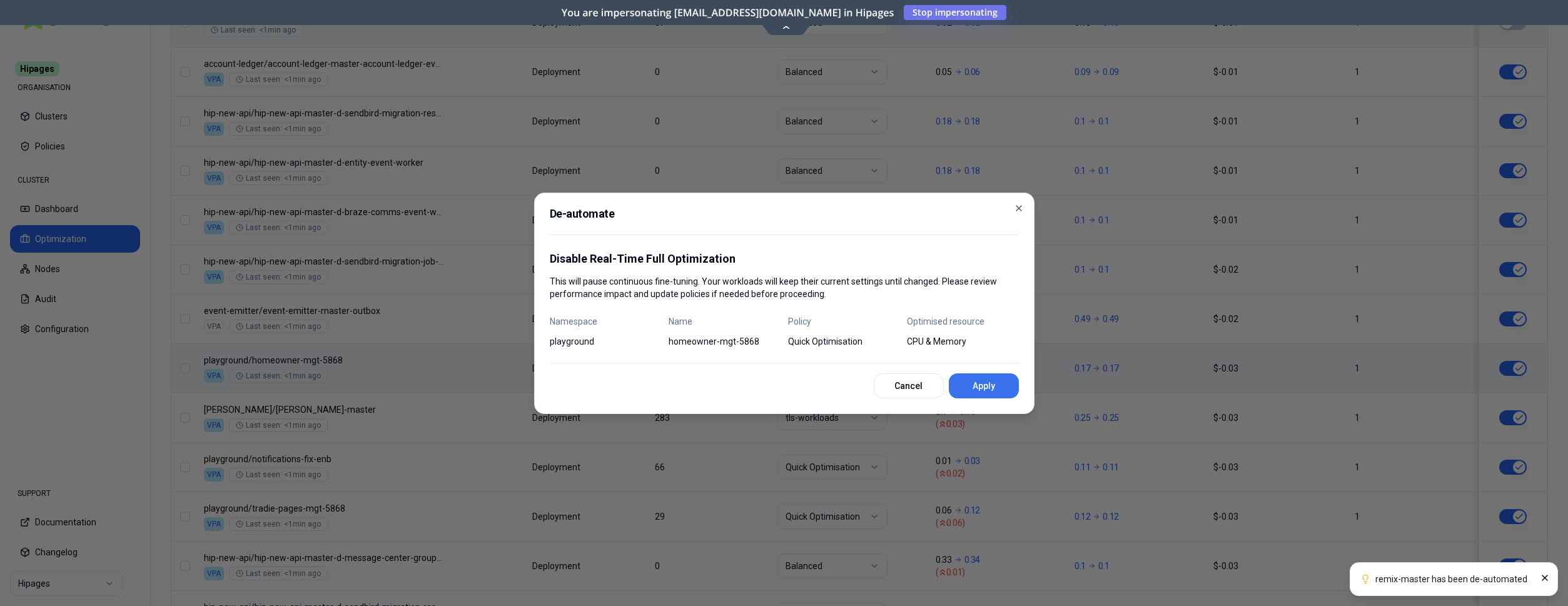
click at [989, 376] on button "Apply" at bounding box center [983, 385] width 70 height 25
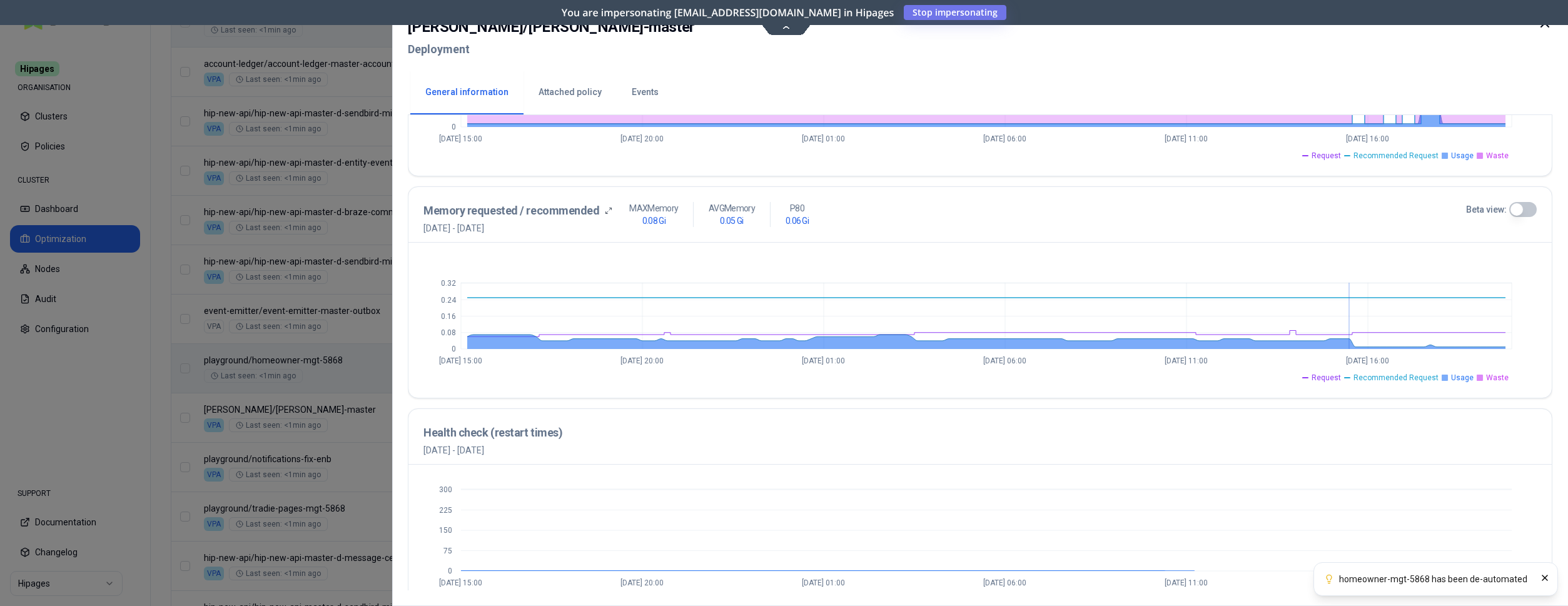
scroll to position [453, 0]
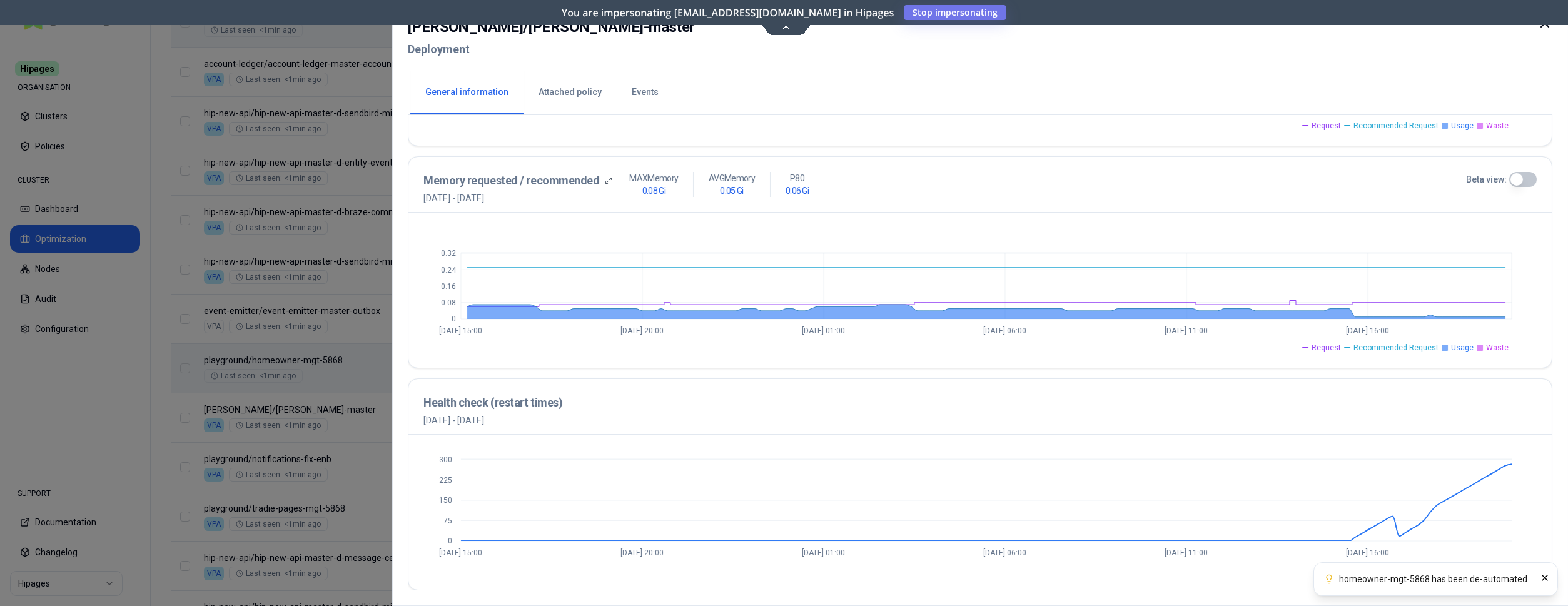
click at [1548, 27] on icon at bounding box center [1545, 24] width 8 height 8
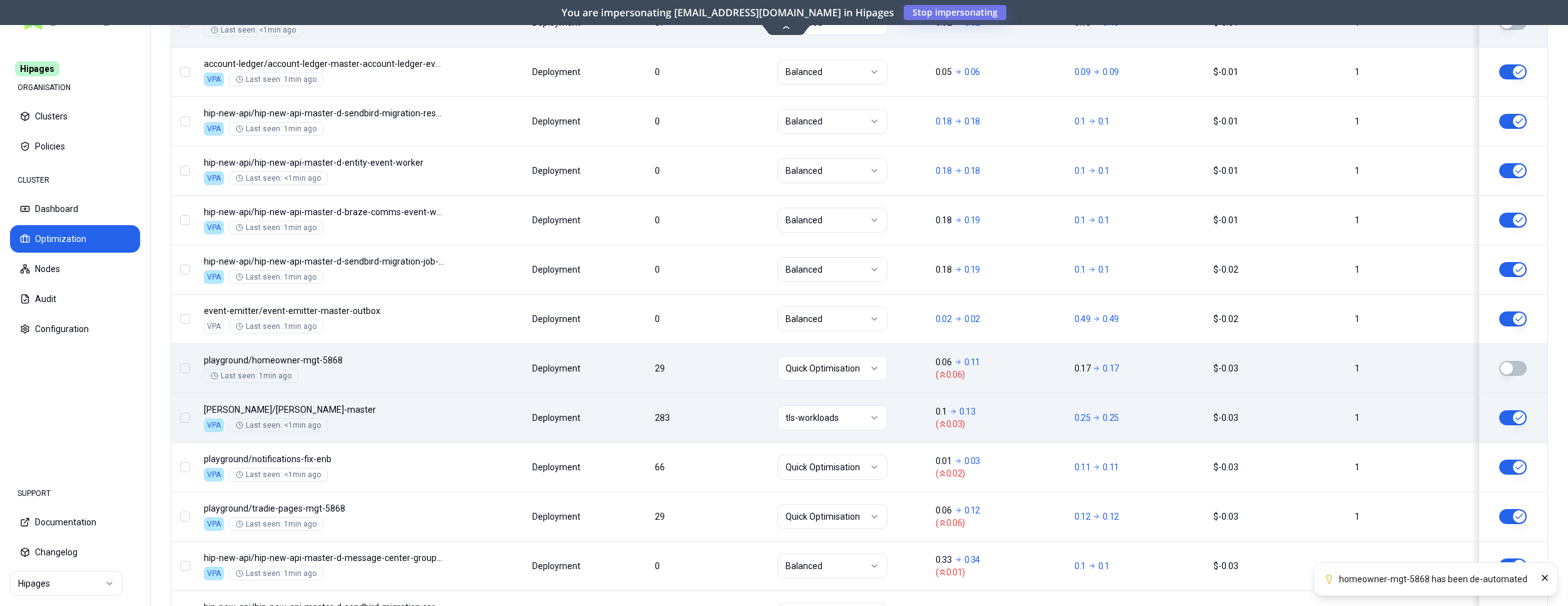
click at [1516, 421] on button "button" at bounding box center [1513, 418] width 28 height 15
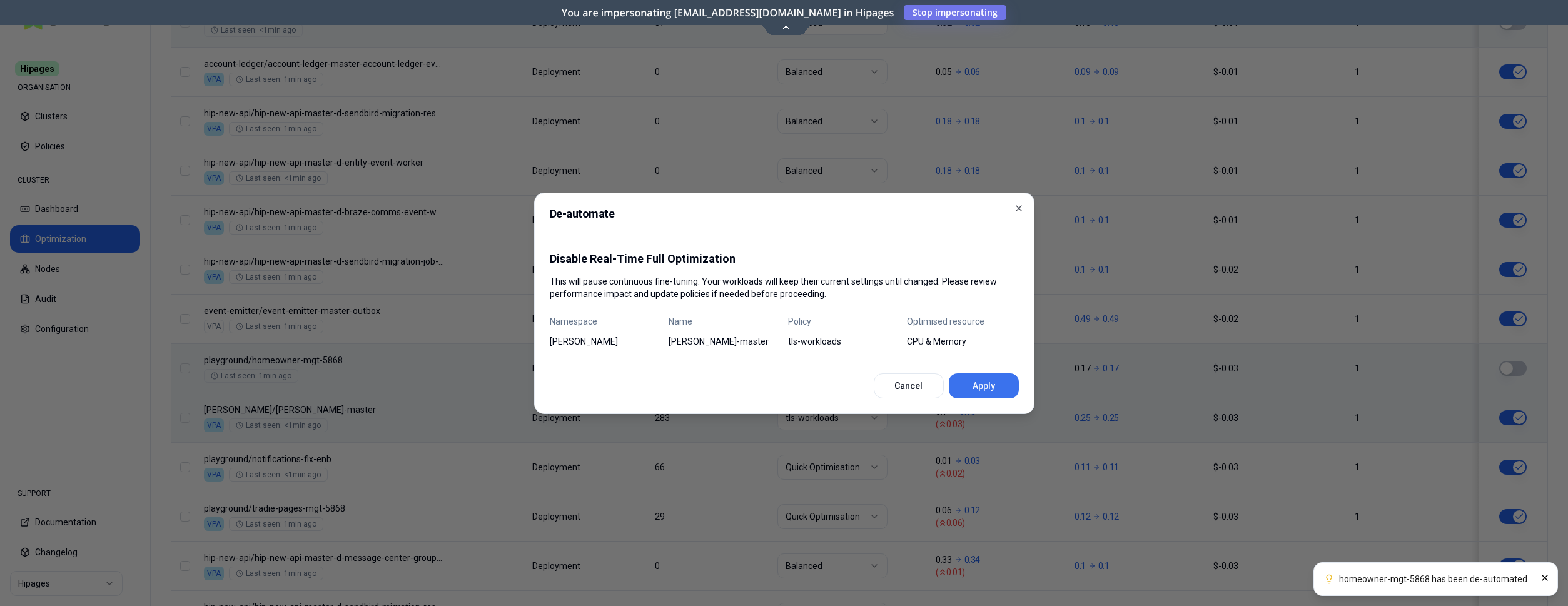
click at [974, 385] on button "Apply" at bounding box center [983, 385] width 70 height 25
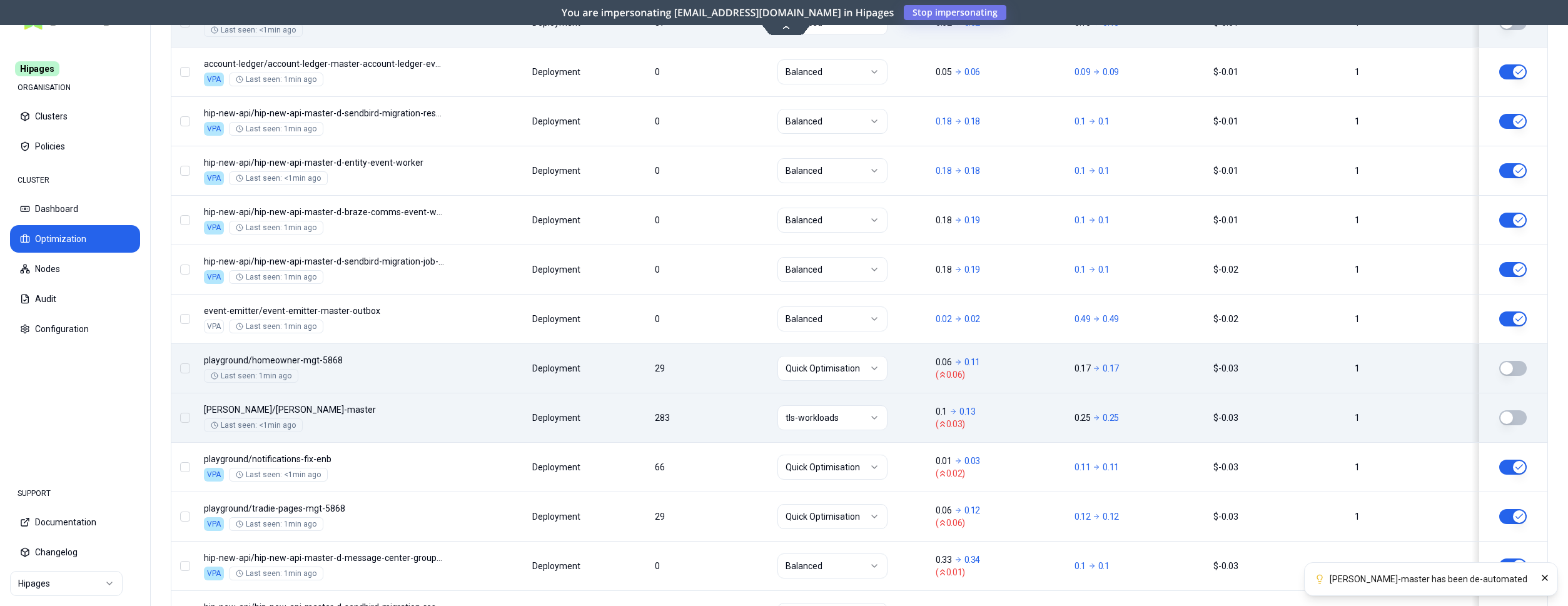
click at [1511, 465] on button "button" at bounding box center [1513, 467] width 28 height 15
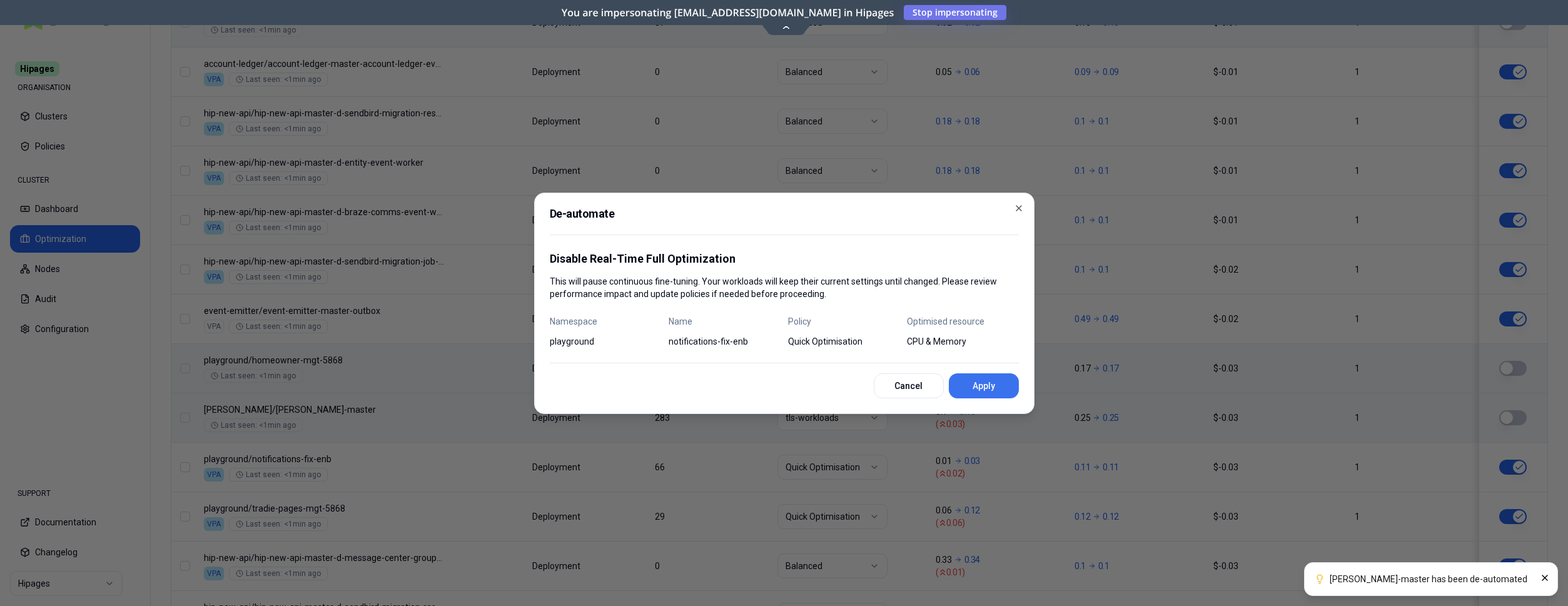
click at [966, 379] on button "Apply" at bounding box center [983, 385] width 70 height 25
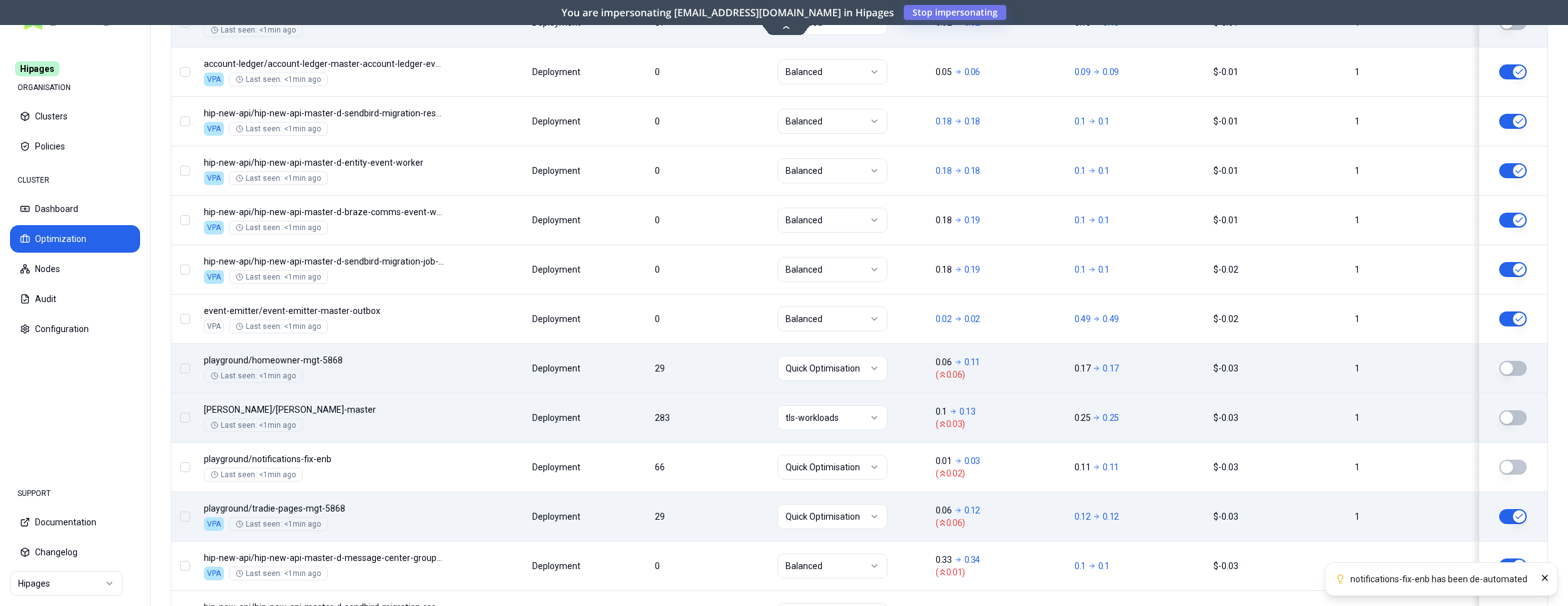
click at [1517, 516] on button "button" at bounding box center [1513, 516] width 28 height 15
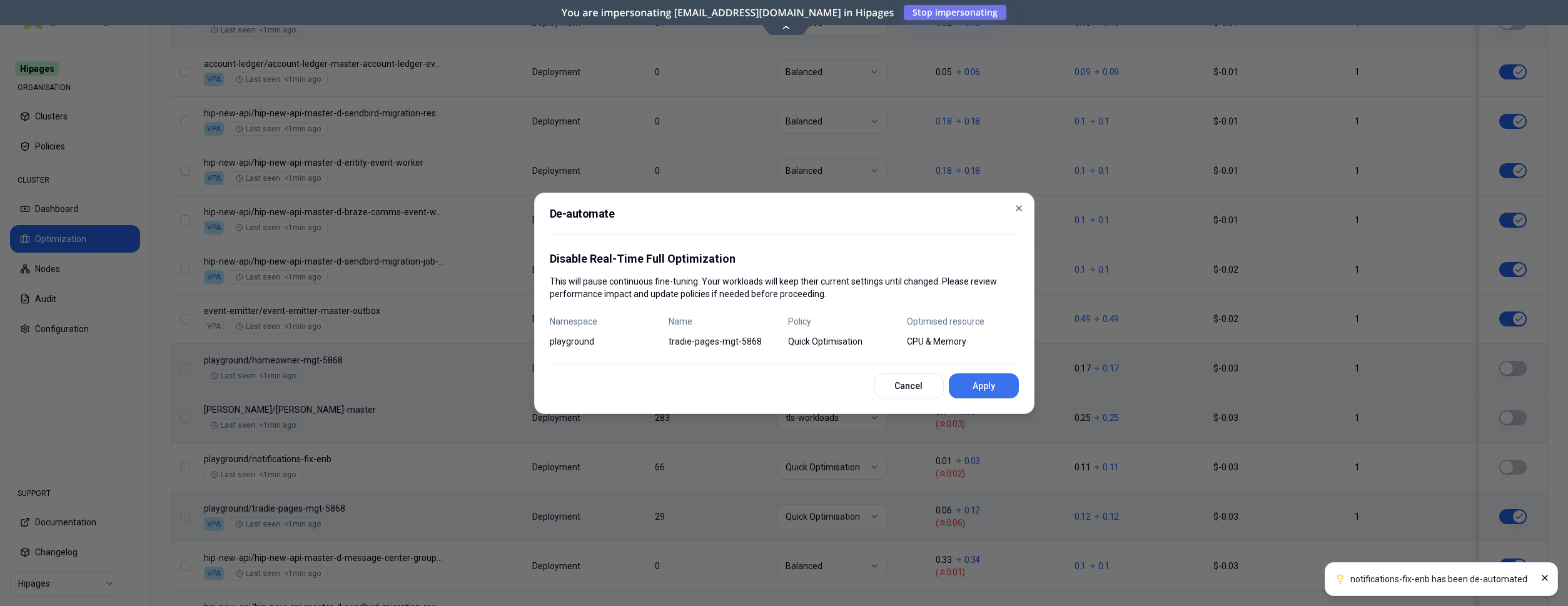
click at [974, 387] on button "Apply" at bounding box center [983, 385] width 70 height 25
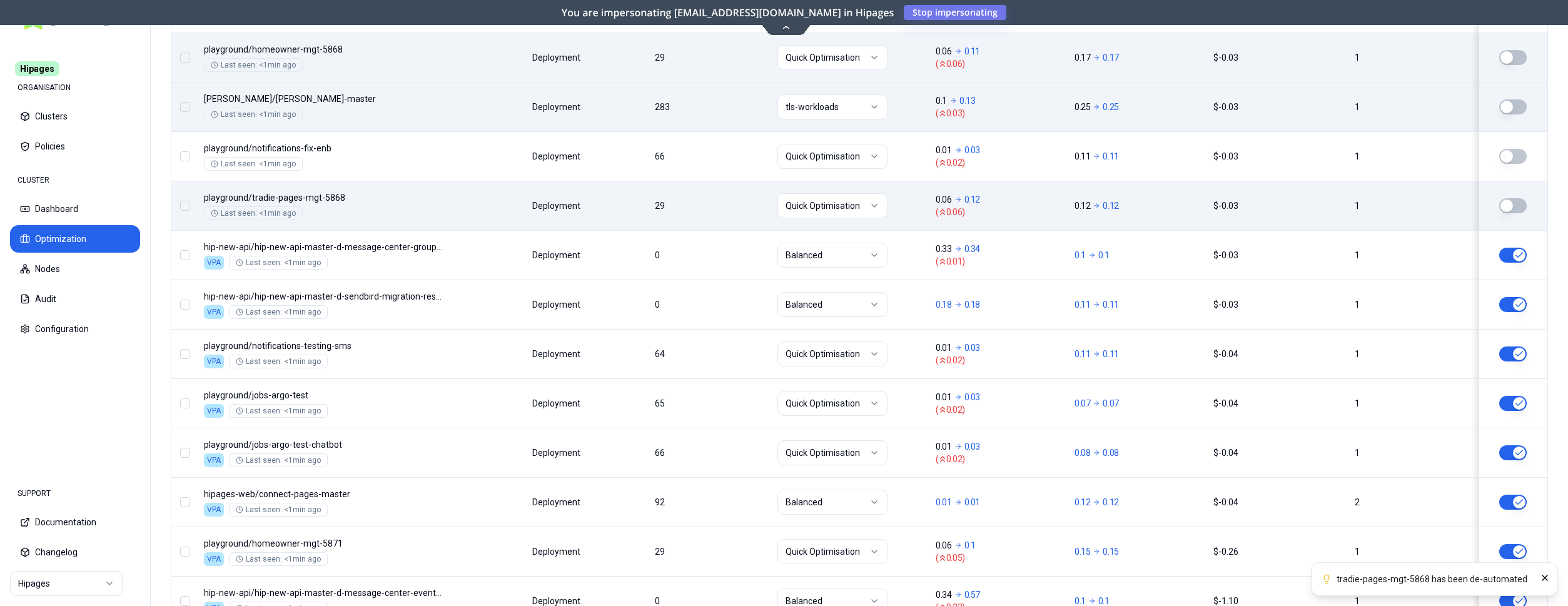
scroll to position [1286, 0]
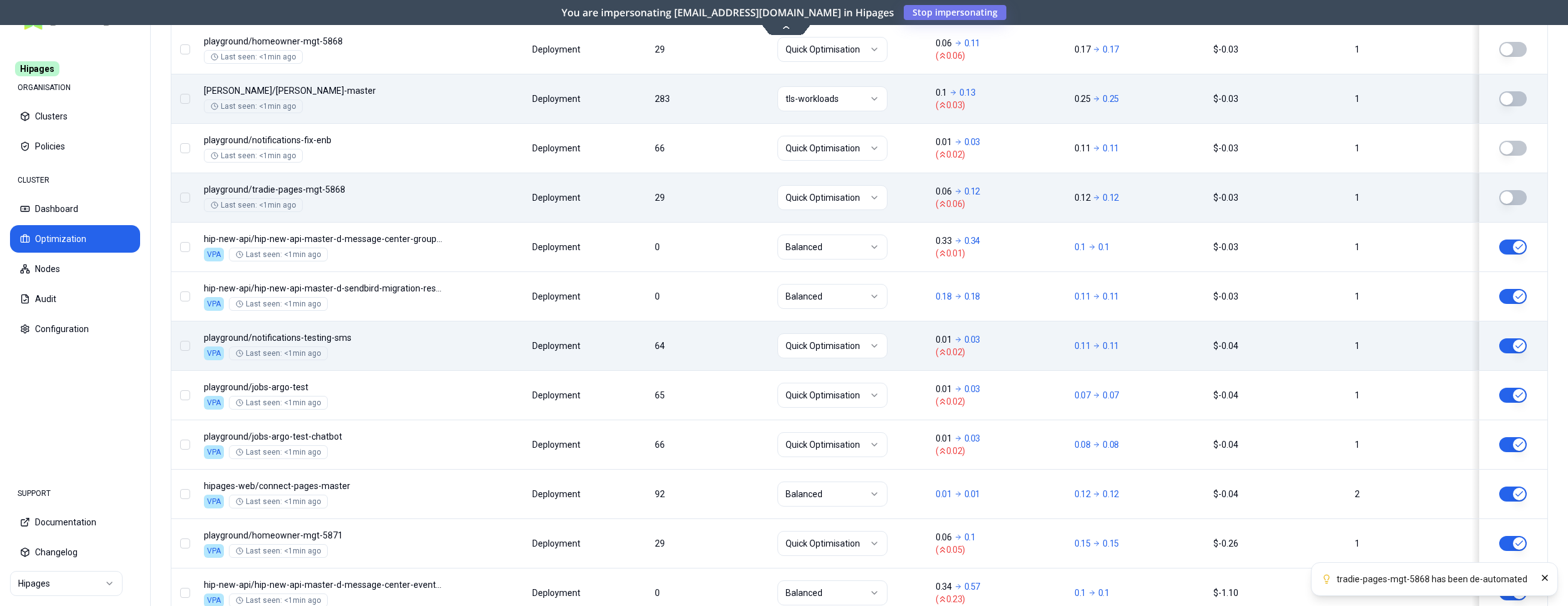
click at [1514, 347] on button "button" at bounding box center [1513, 346] width 28 height 15
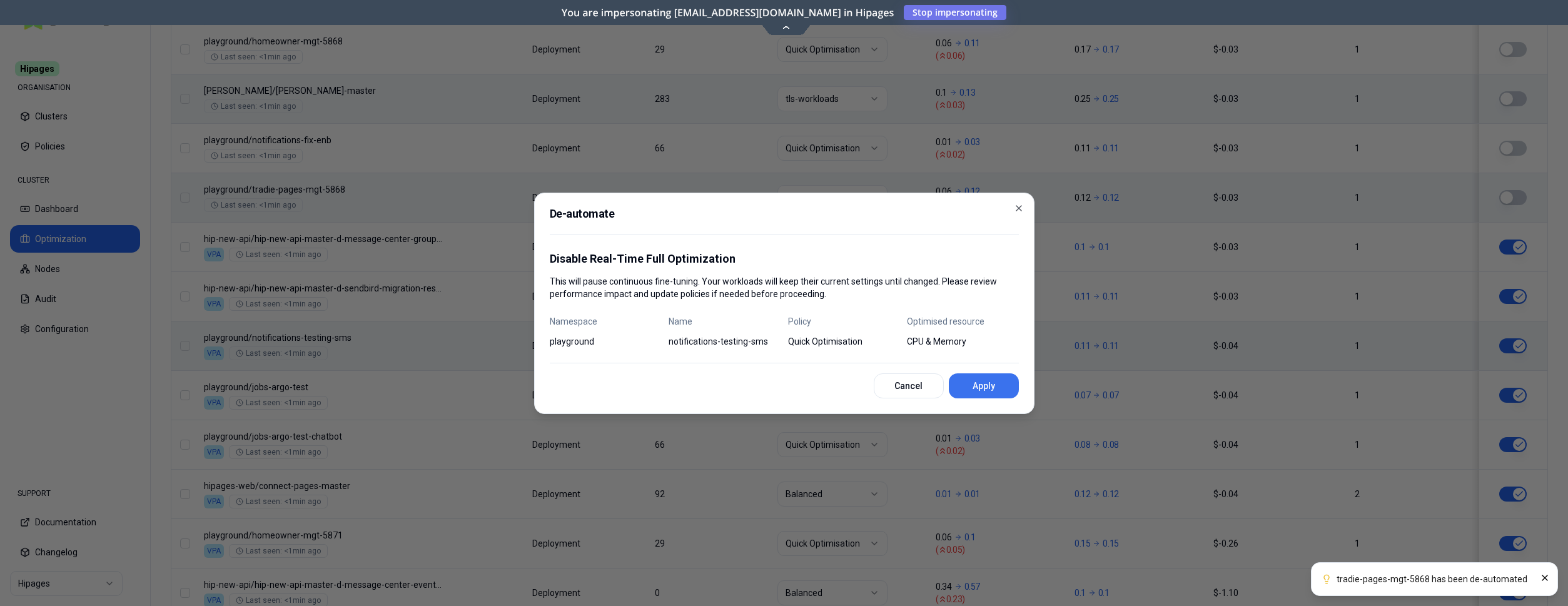
click at [984, 385] on button "Apply" at bounding box center [983, 385] width 70 height 25
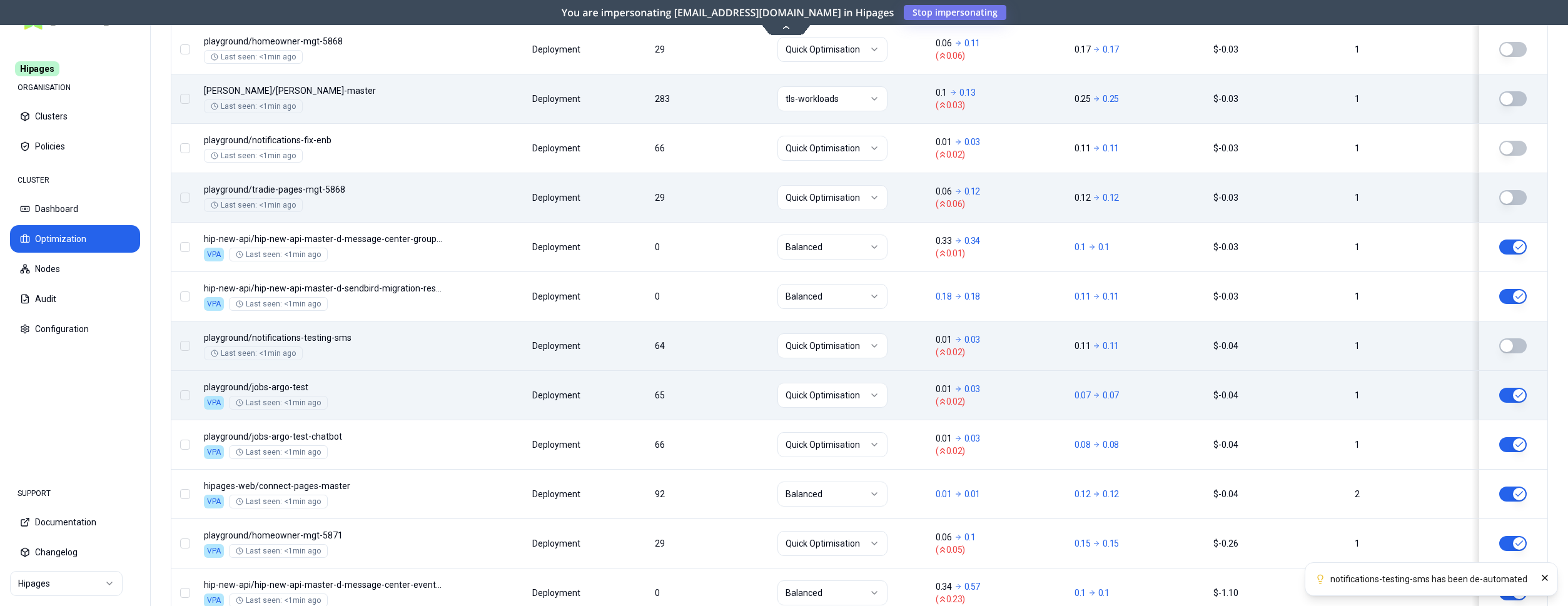
click at [1515, 394] on button "button" at bounding box center [1513, 395] width 28 height 15
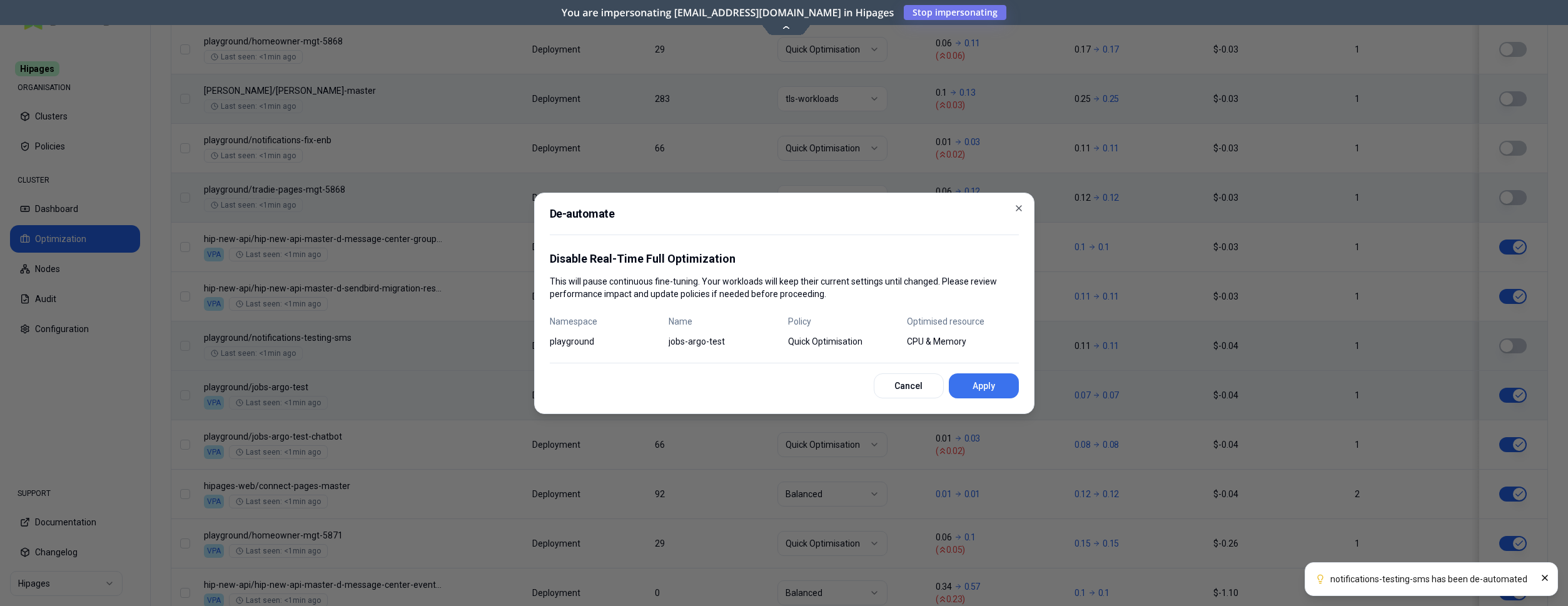
click at [972, 389] on button "Apply" at bounding box center [983, 385] width 70 height 25
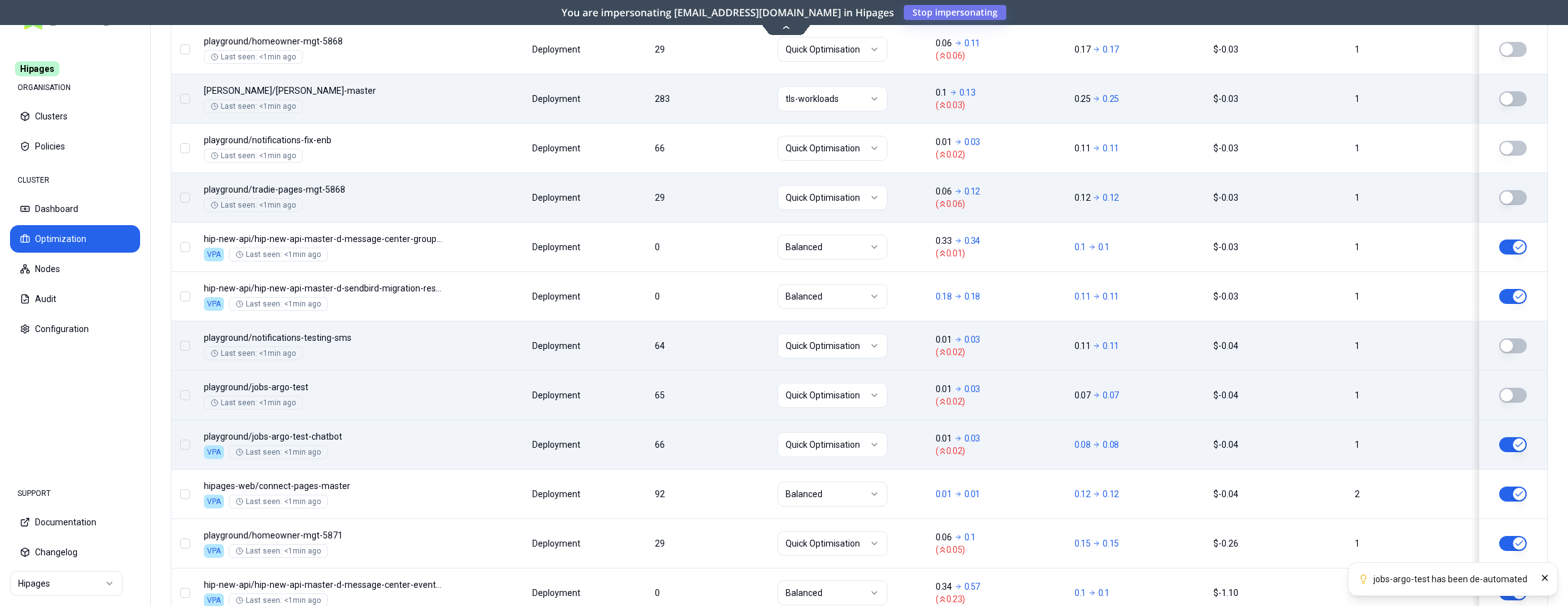
click at [1517, 446] on button "button" at bounding box center [1513, 444] width 28 height 15
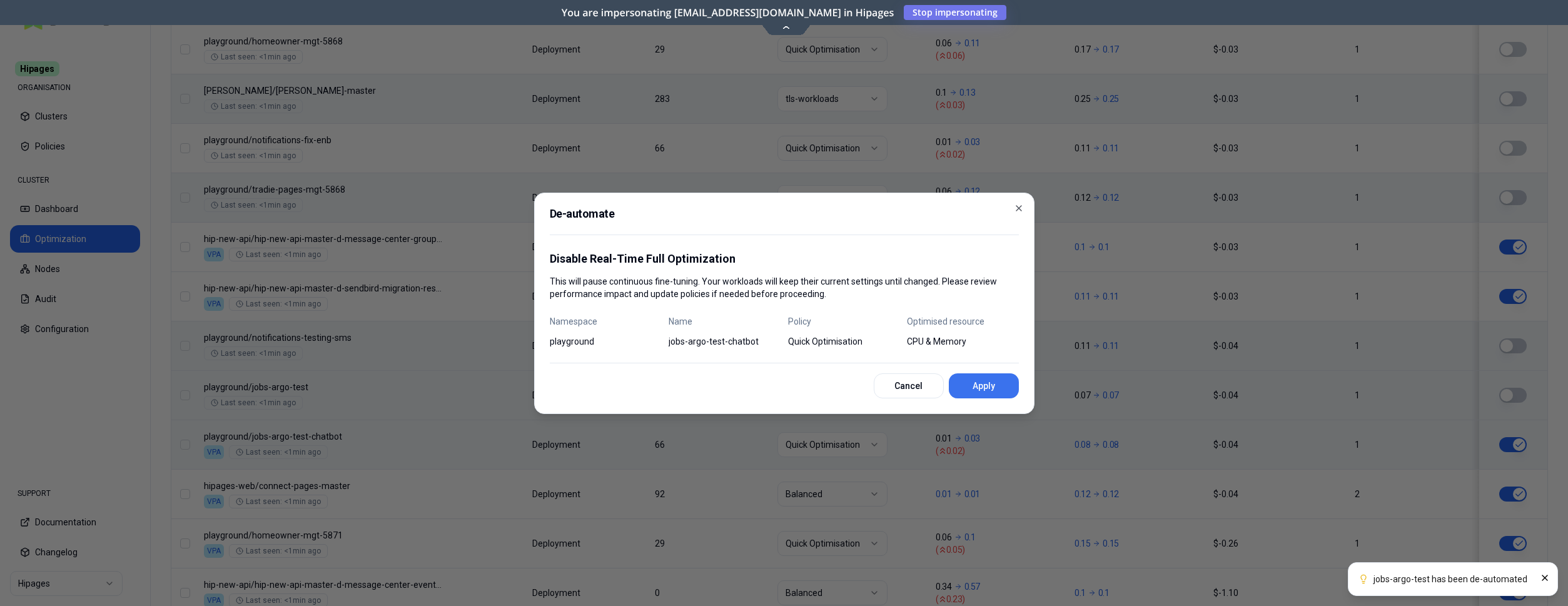
click at [990, 386] on button "Apply" at bounding box center [983, 385] width 70 height 25
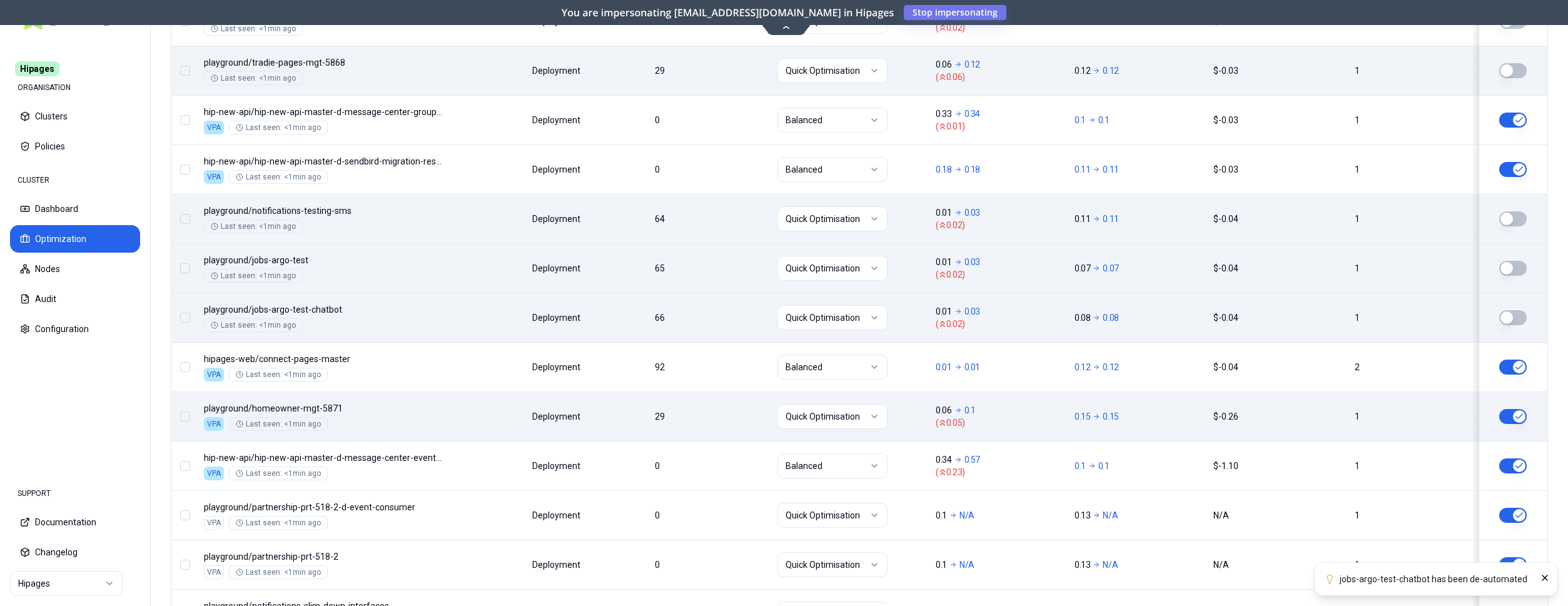
scroll to position [1413, 0]
click at [1518, 414] on button "button" at bounding box center [1513, 416] width 28 height 15
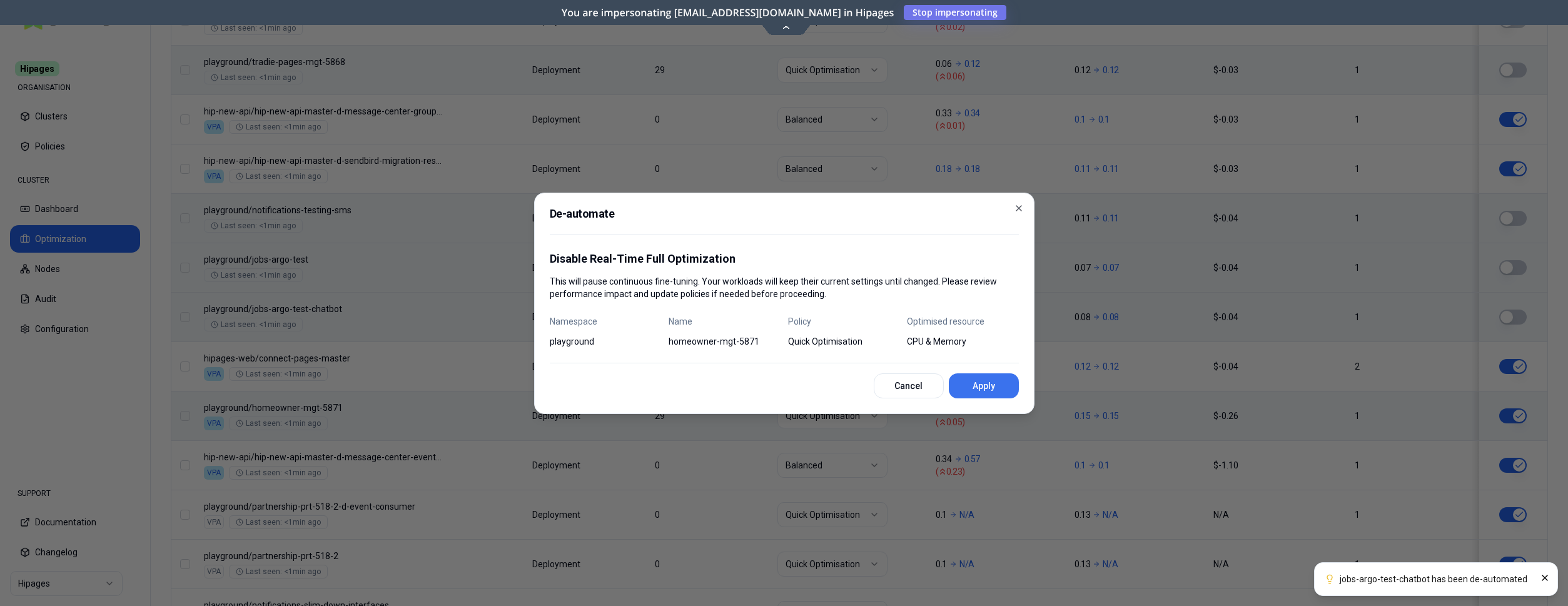
click at [978, 378] on button "Apply" at bounding box center [983, 385] width 70 height 25
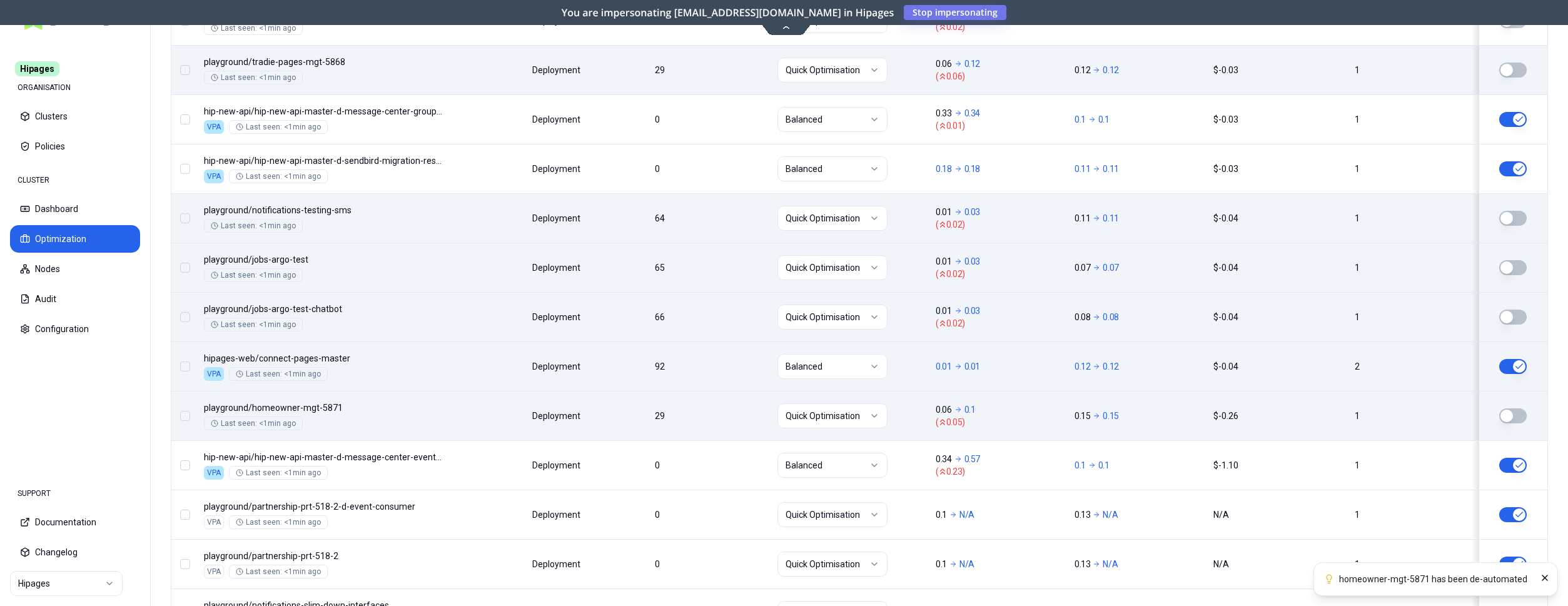
click at [1528, 367] on div at bounding box center [1513, 366] width 57 height 15
click at [1517, 366] on button "button" at bounding box center [1513, 366] width 28 height 15
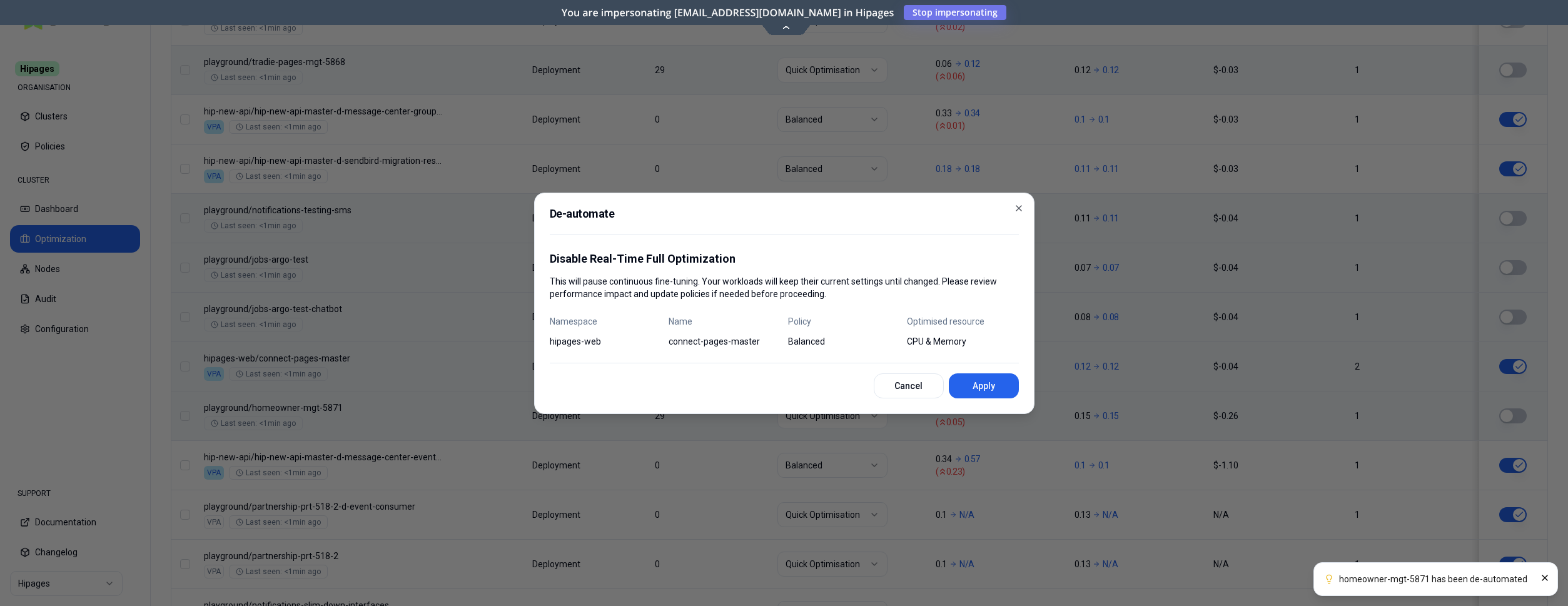
click at [992, 383] on button "Apply" at bounding box center [983, 385] width 70 height 25
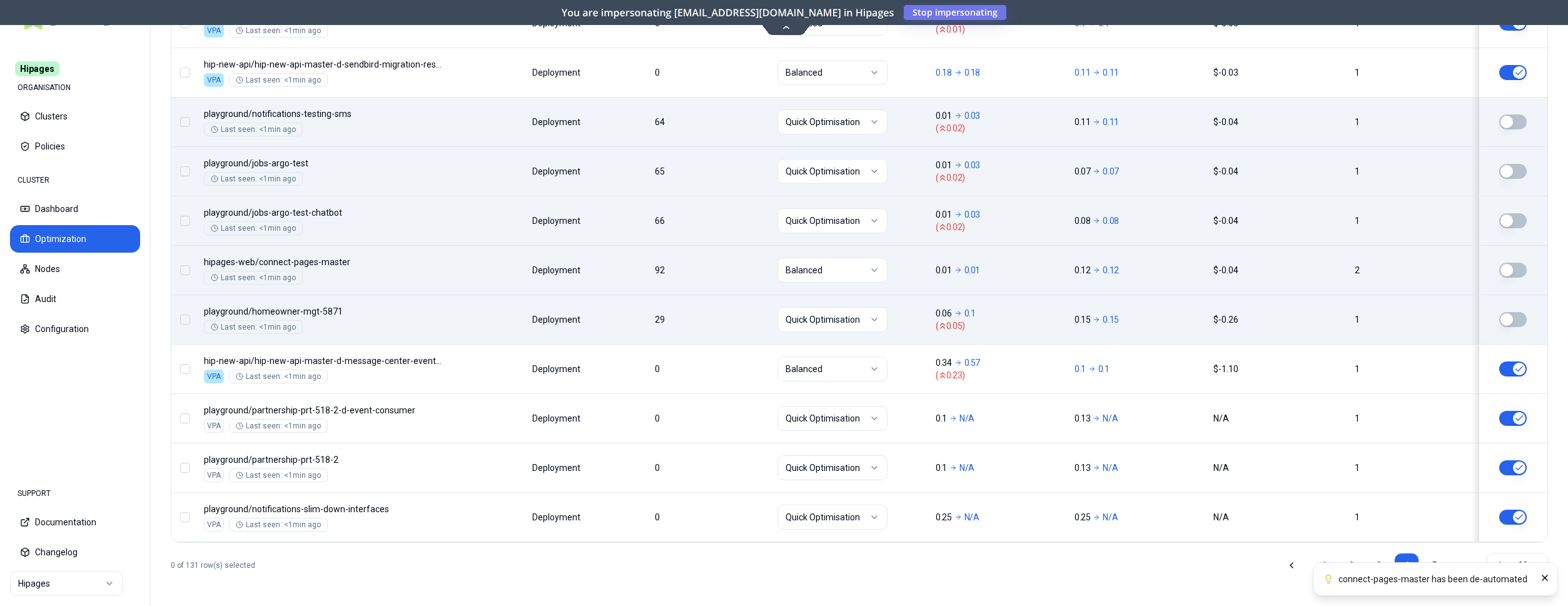
scroll to position [1512, 0]
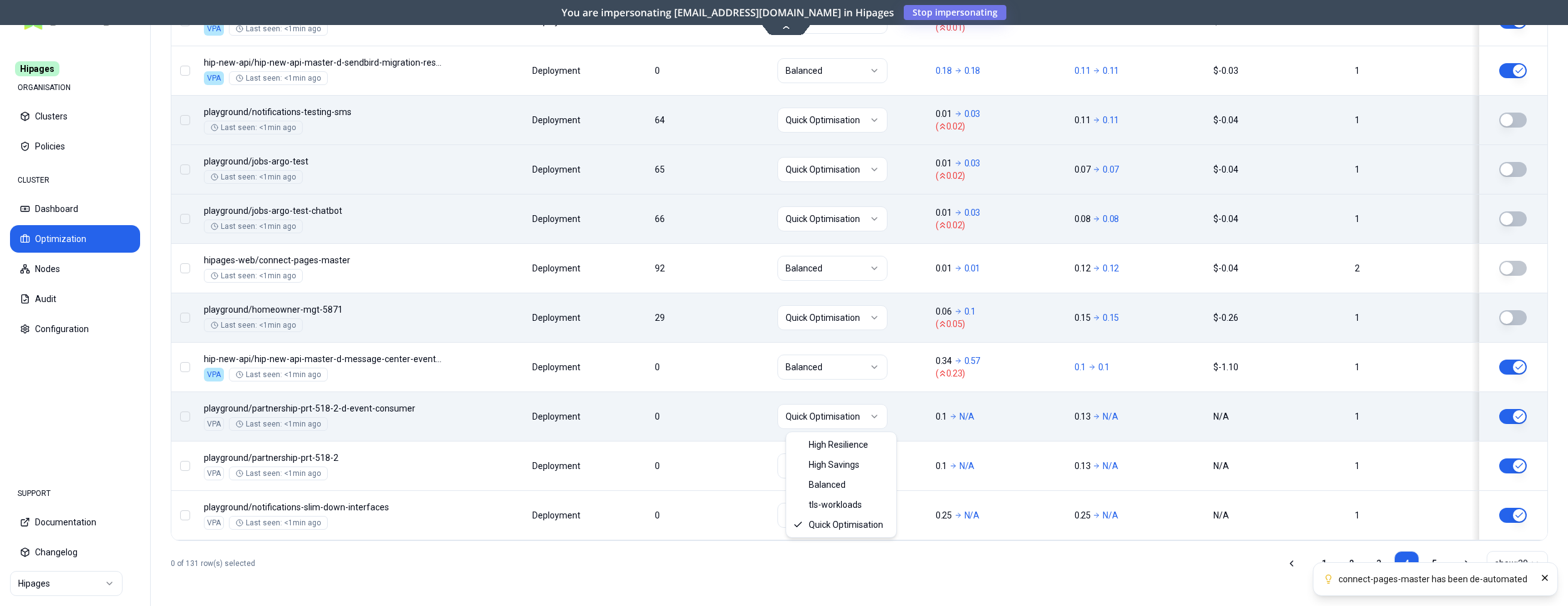
click at [853, 412] on html "connect-pages-master has been de-automated Hipages ORGANISATION Clusters Polici…" at bounding box center [784, 303] width 1568 height 606
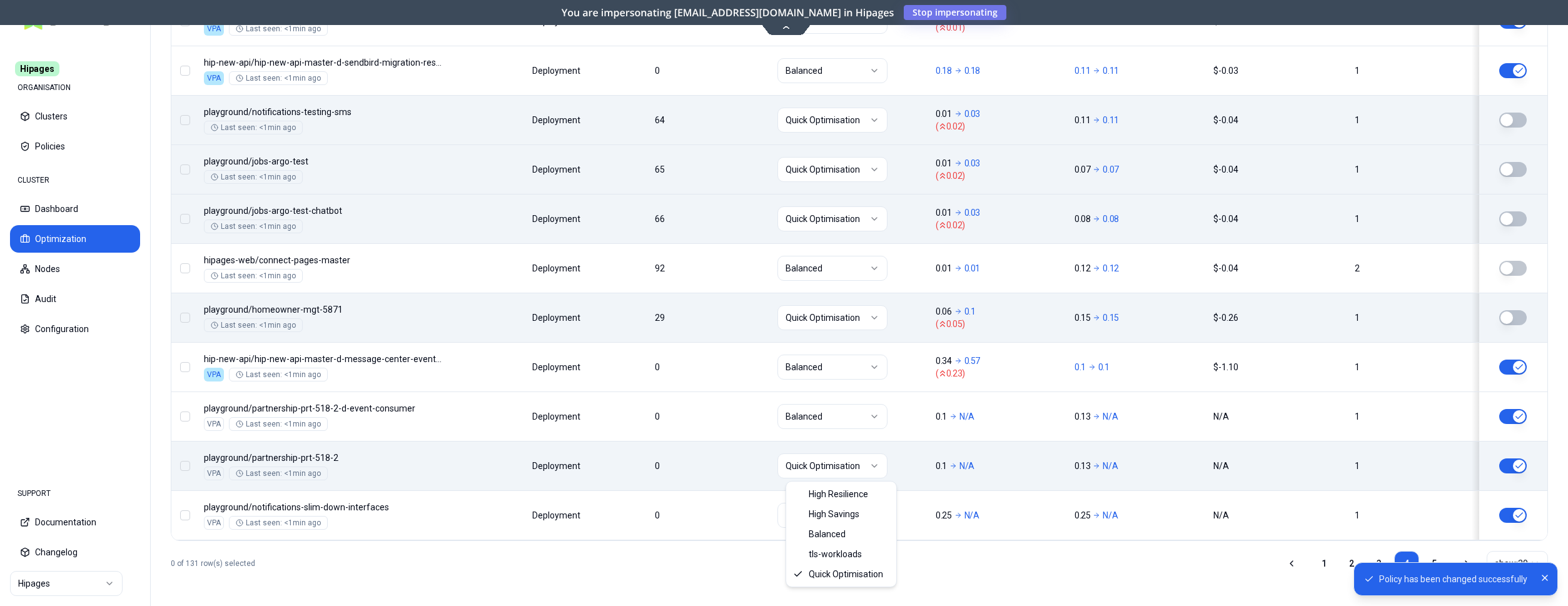
click at [867, 469] on html "Policy has been changed successfully Hipages ORGANISATION Clusters Policies CLU…" at bounding box center [784, 303] width 1568 height 606
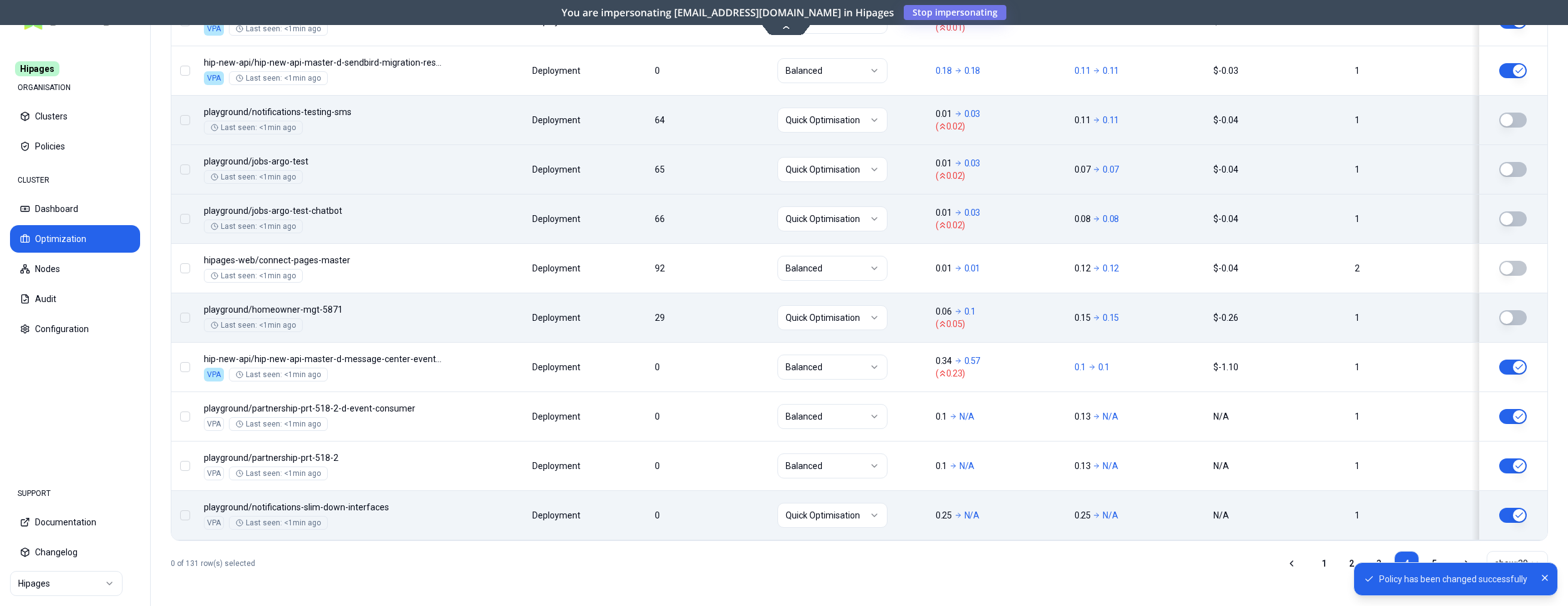
click at [863, 511] on html "Policy has been changed successfully Hipages ORGANISATION Clusters Policies CLU…" at bounding box center [784, 303] width 1568 height 606
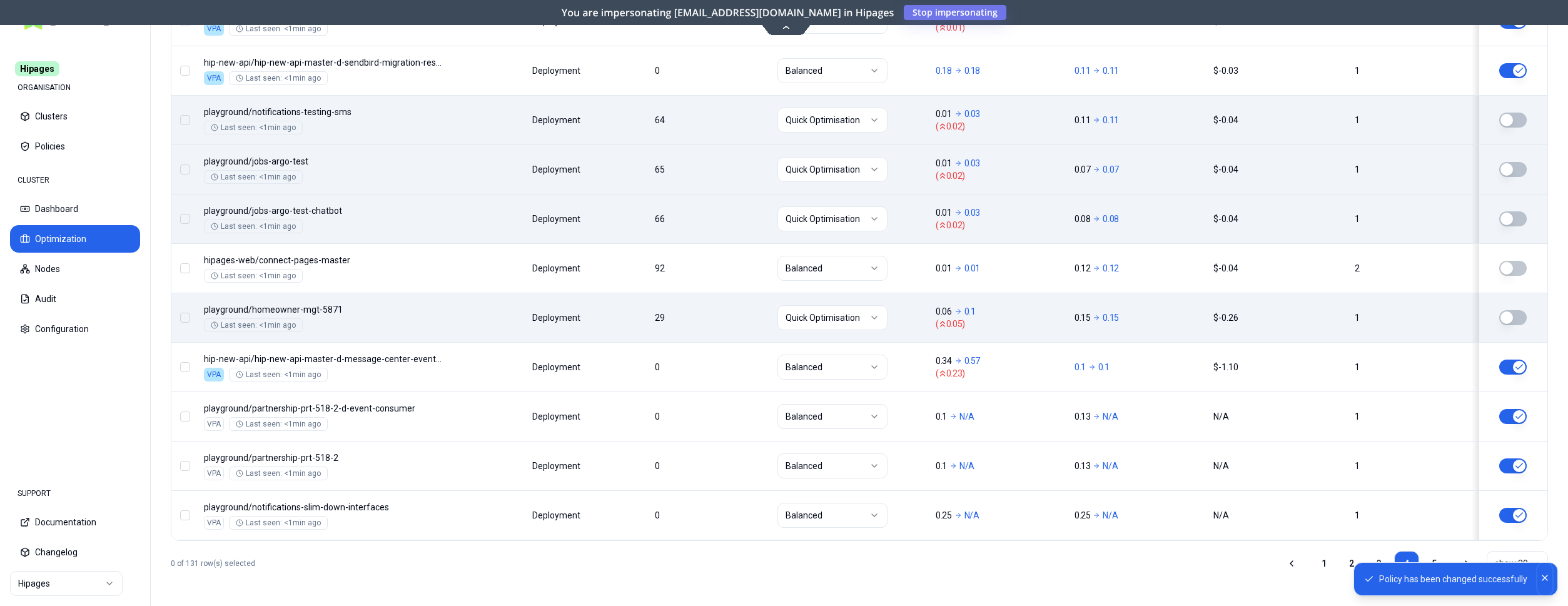
click at [1546, 573] on icon "Close" at bounding box center [1544, 578] width 10 height 10
click at [1426, 562] on link "5" at bounding box center [1433, 563] width 25 height 25
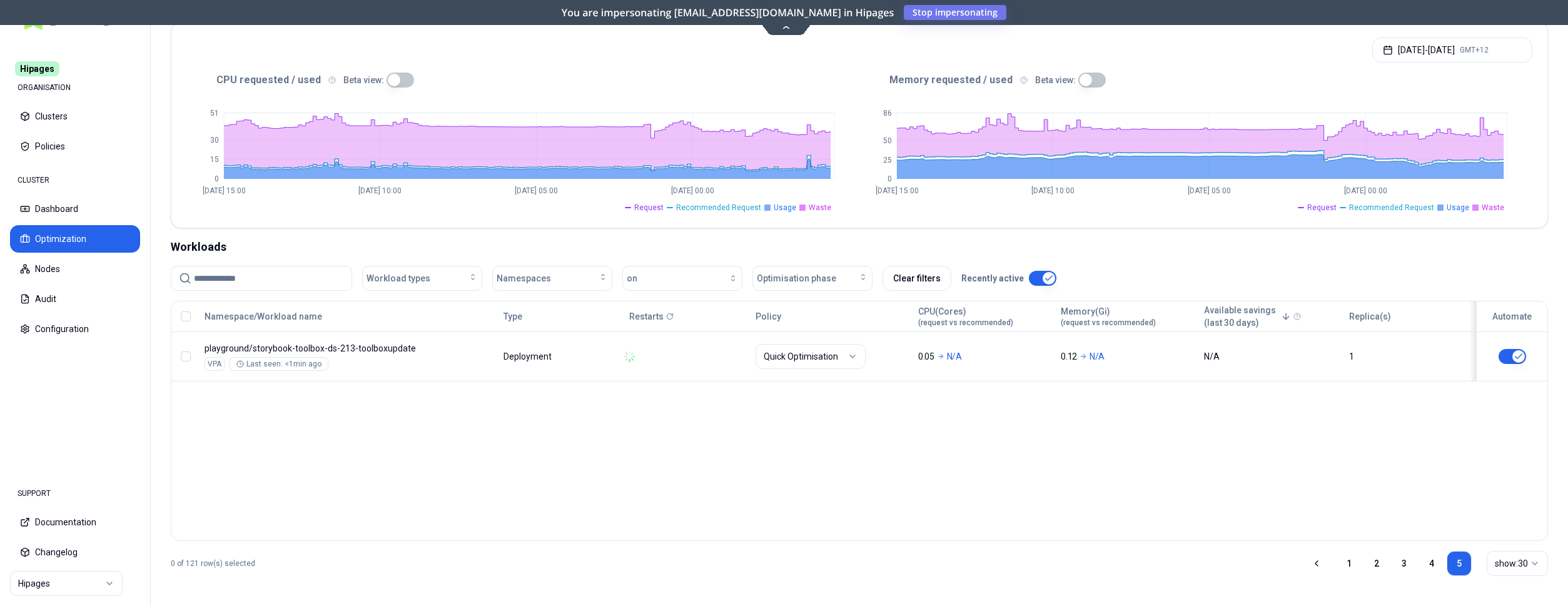
scroll to position [237, 0]
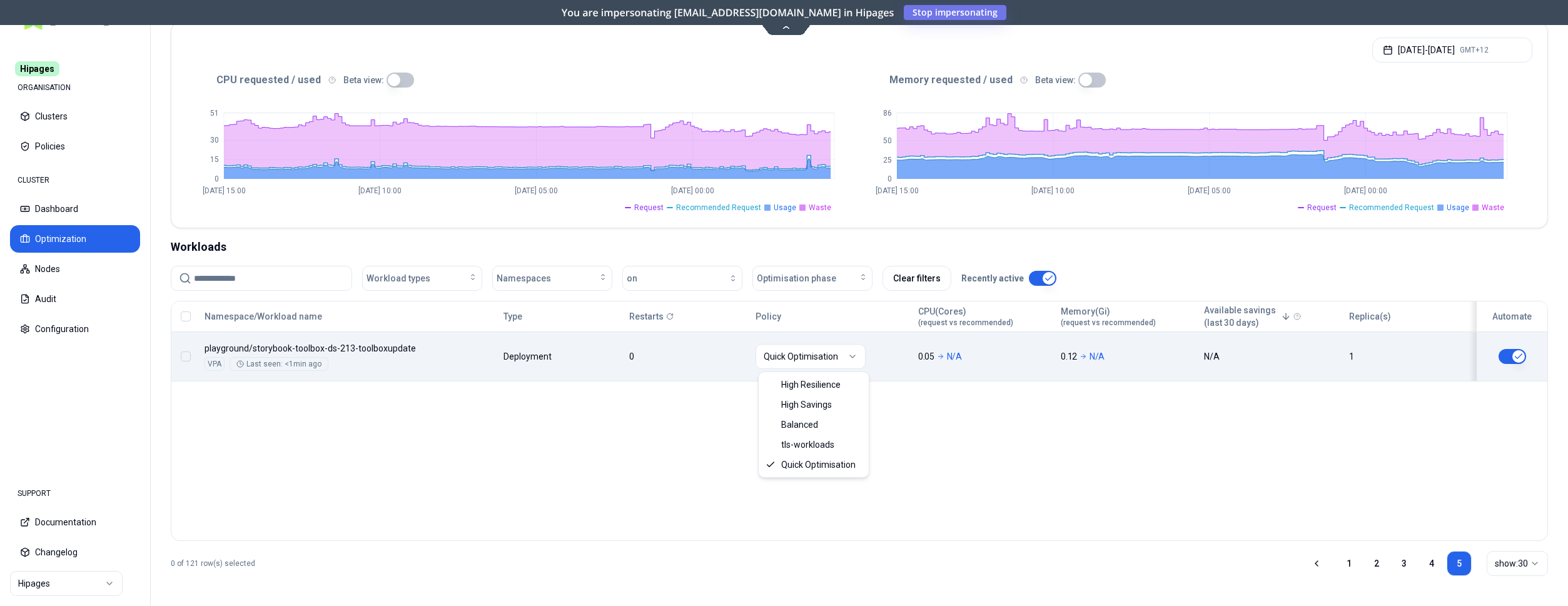
click at [822, 357] on html "Hipages ORGANISATION Clusters Policies CLUSTER Dashboard Optimization Nodes Aud…" at bounding box center [784, 303] width 1568 height 606
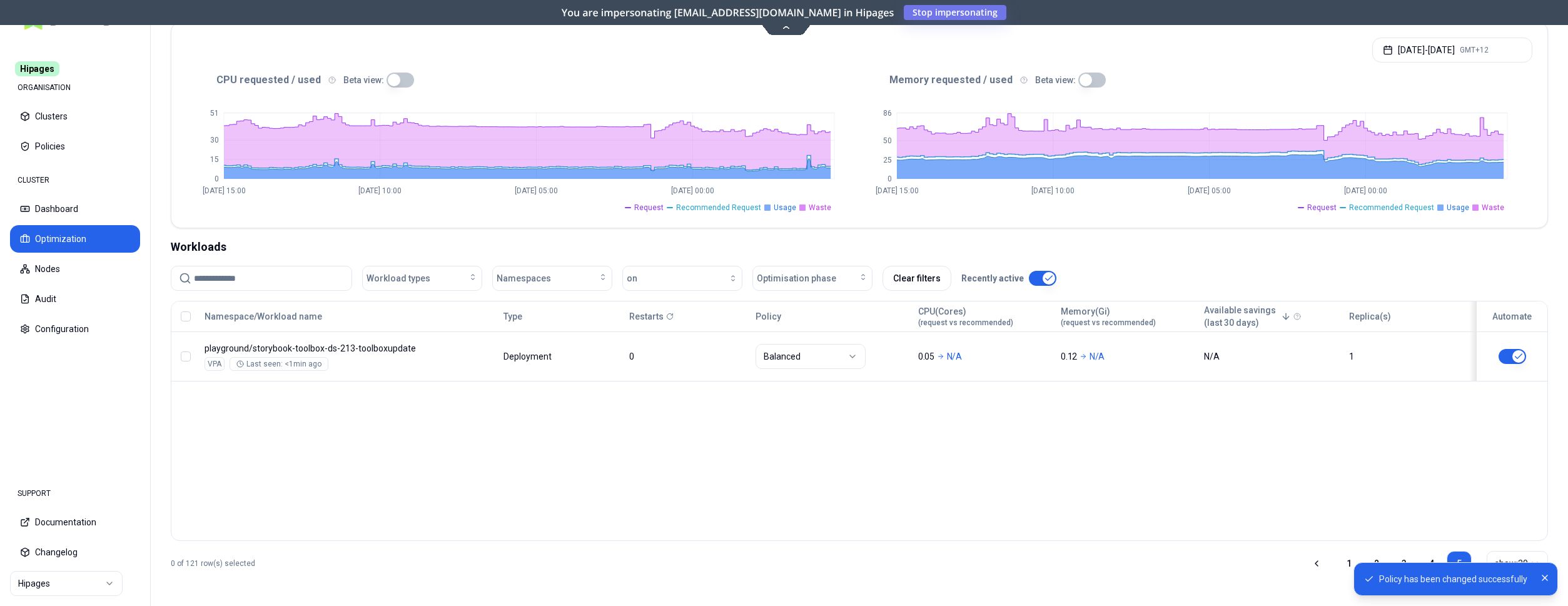
click at [1346, 560] on ol "Policy has been changed successfully" at bounding box center [1456, 579] width 225 height 54
click at [1541, 582] on icon "Close" at bounding box center [1544, 578] width 10 height 10
click at [1342, 563] on link "1" at bounding box center [1348, 563] width 25 height 25
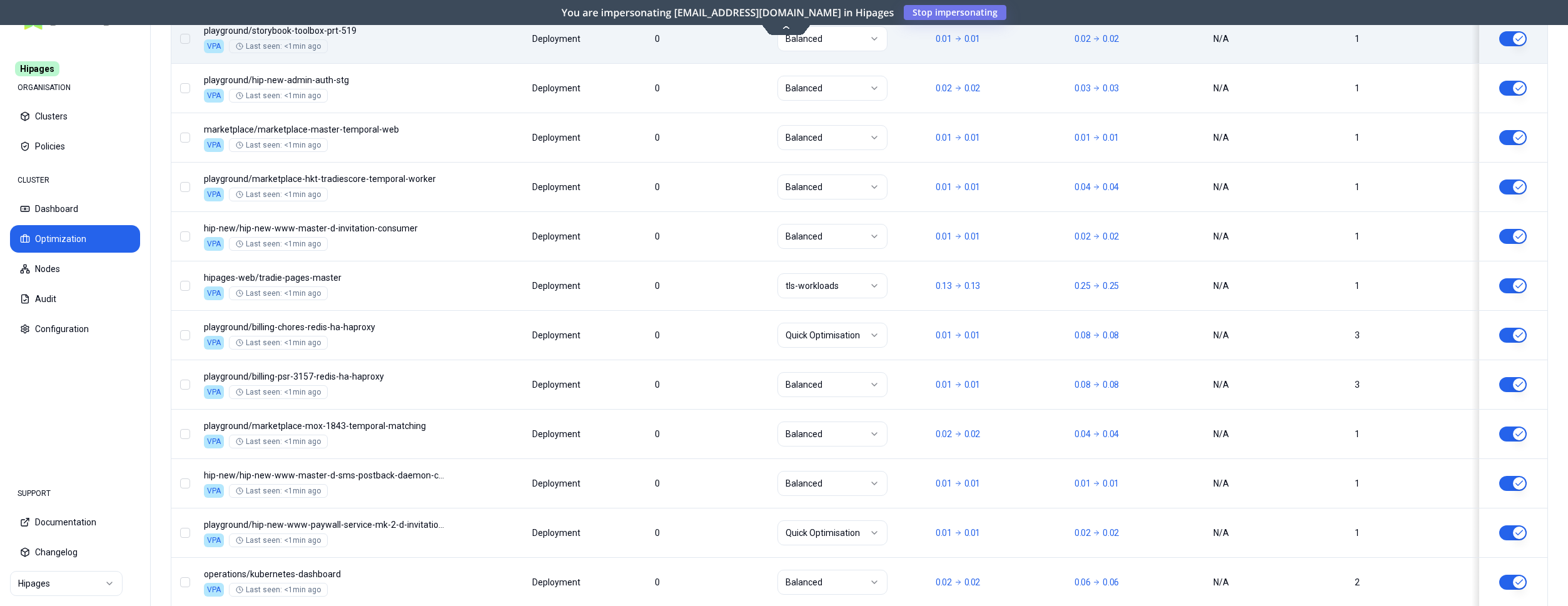
scroll to position [1322, 0]
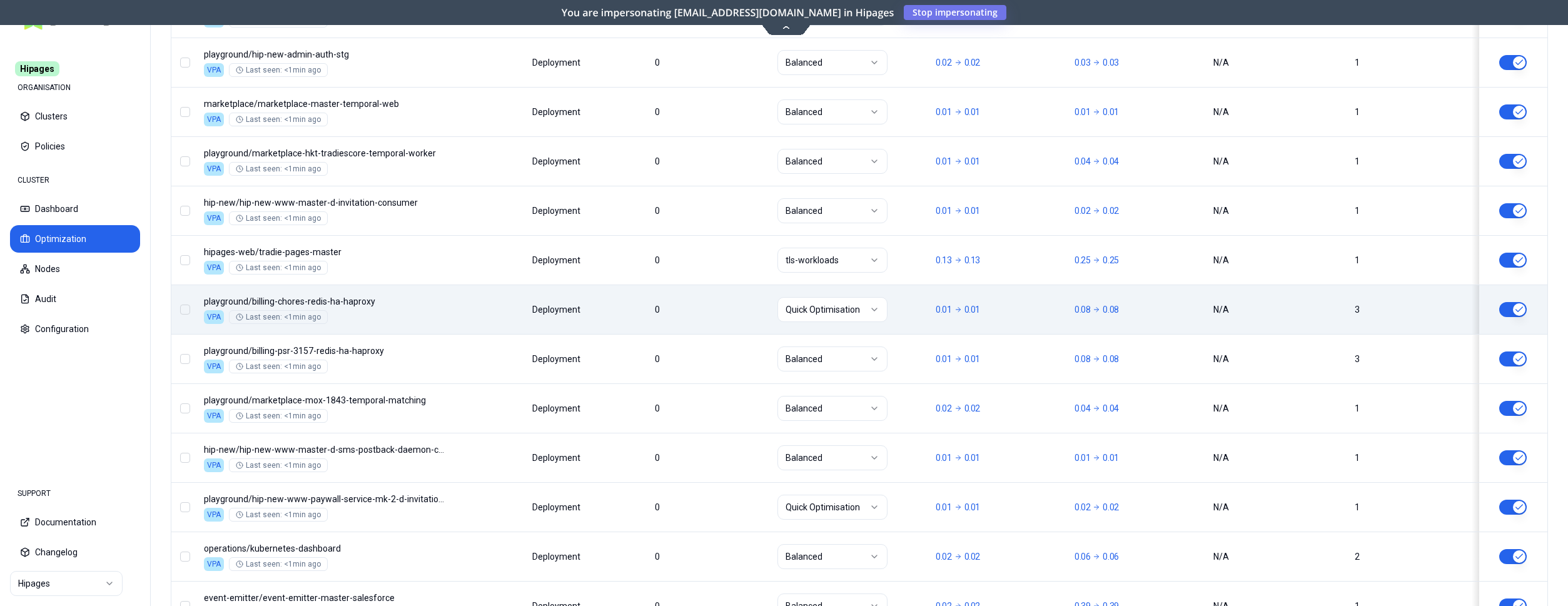
click at [860, 311] on html "Hipages ORGANISATION Clusters Policies CLUSTER Dashboard Optimization Nodes Aud…" at bounding box center [784, 303] width 1568 height 606
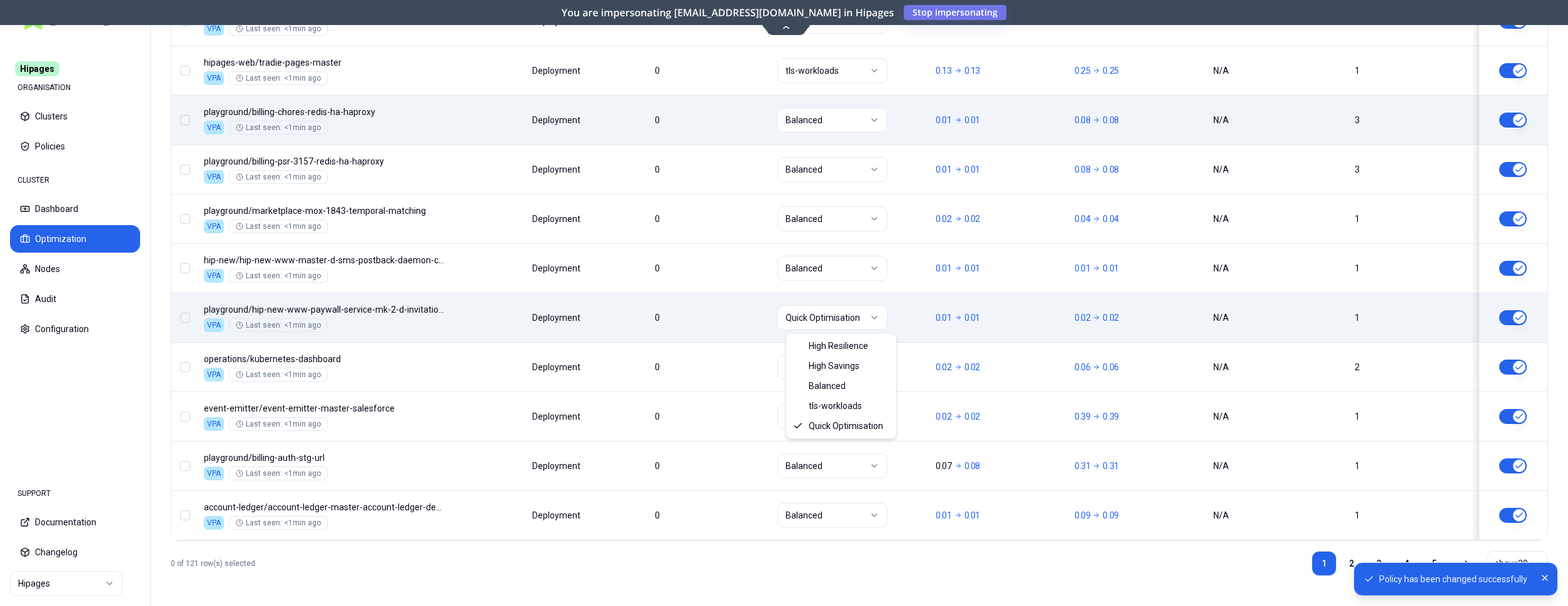
scroll to position [1512, 0]
click at [870, 313] on html "Policy has been changed successfully Hipages ORGANISATION Clusters Policies CLU…" at bounding box center [784, 303] width 1568 height 606
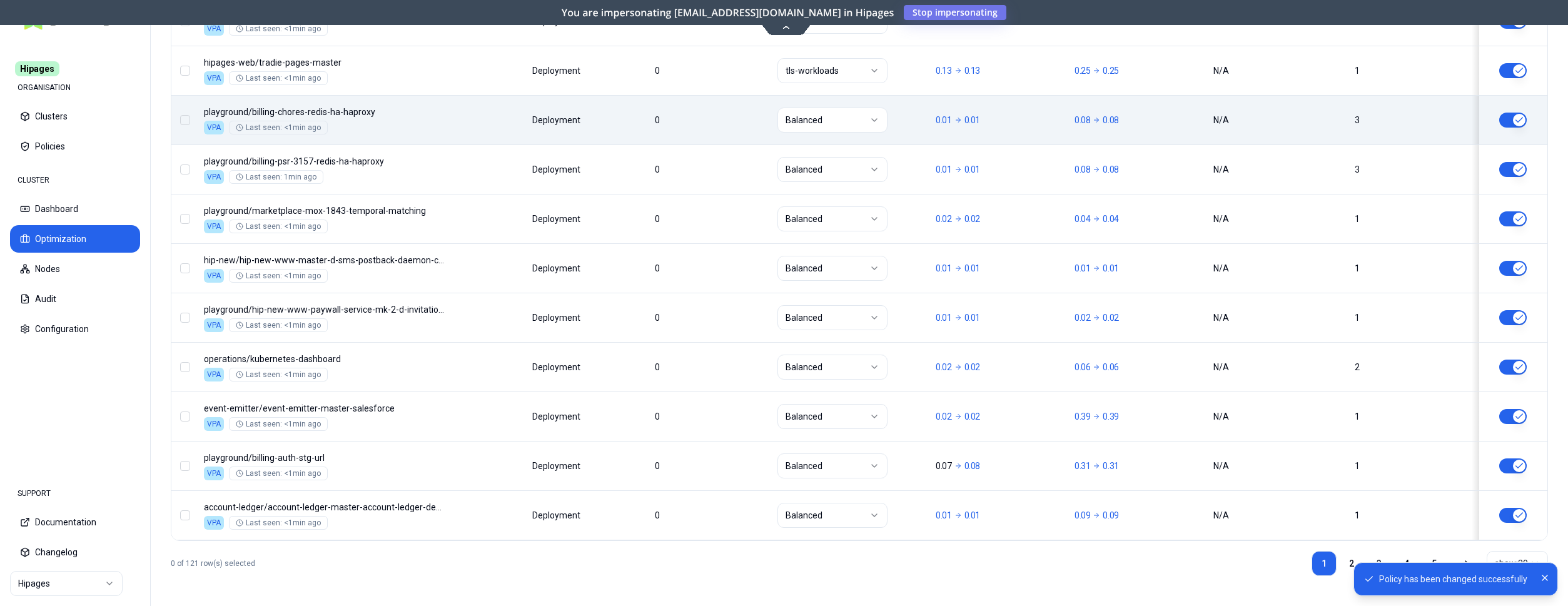
click at [1344, 557] on ol "Policy has been changed successfully" at bounding box center [1456, 579] width 225 height 54
click at [1546, 573] on icon "Close" at bounding box center [1544, 578] width 10 height 10
click at [1349, 559] on link "2" at bounding box center [1351, 563] width 25 height 25
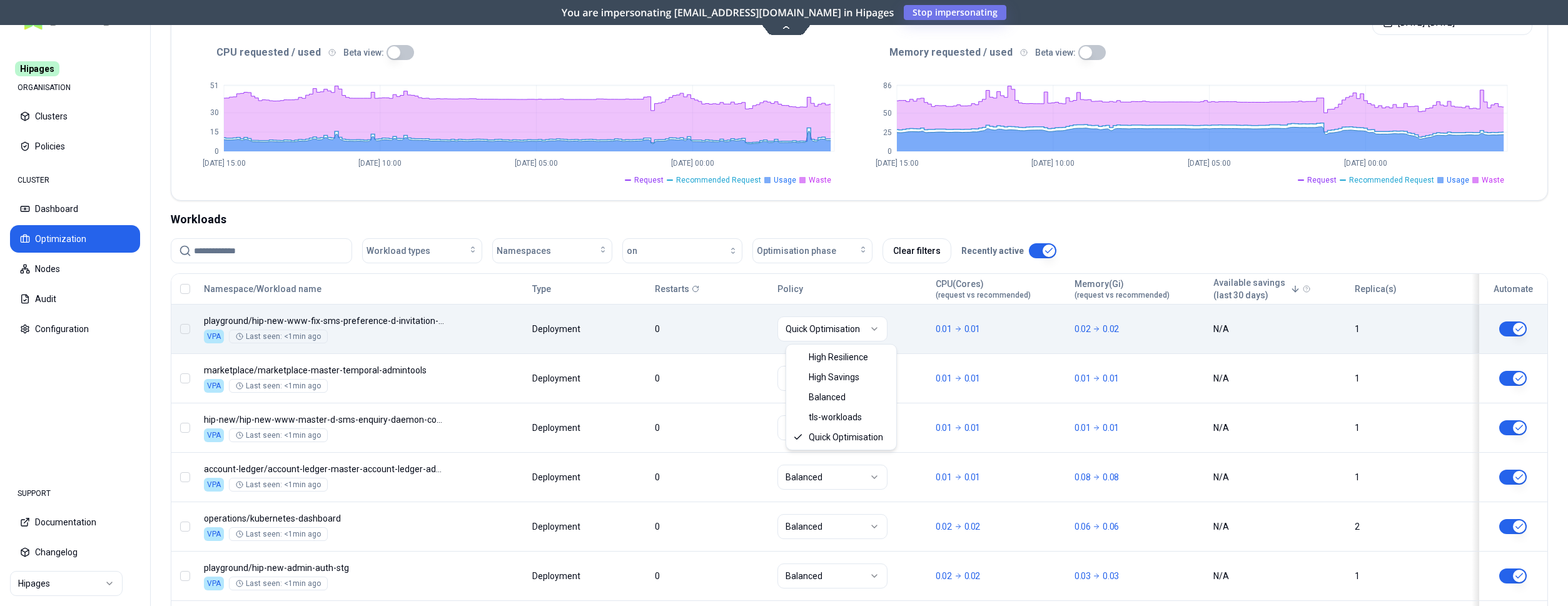
click at [830, 326] on html "Hipages ORGANISATION Clusters Policies CLUSTER Dashboard Optimization Nodes Aud…" at bounding box center [784, 303] width 1568 height 606
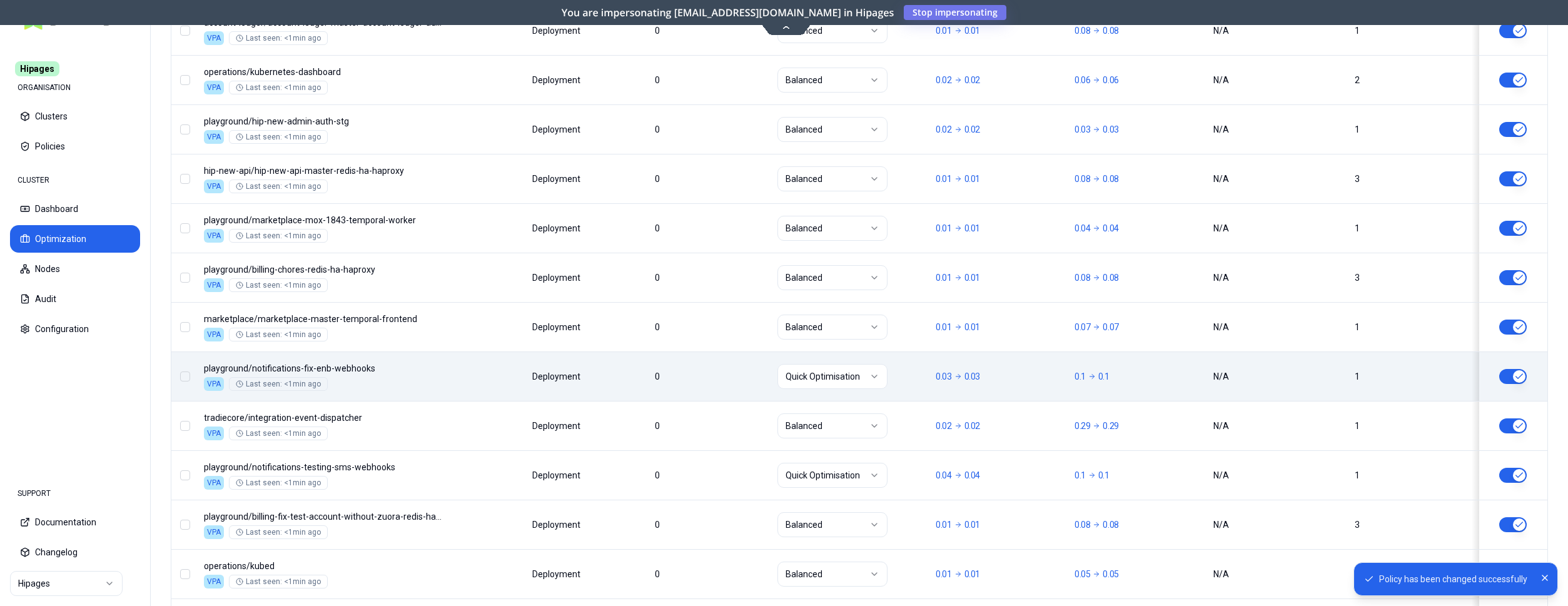
click at [854, 383] on html "Policy has been changed successfully Hipages ORGANISATION Clusters Policies CLU…" at bounding box center [784, 303] width 1568 height 606
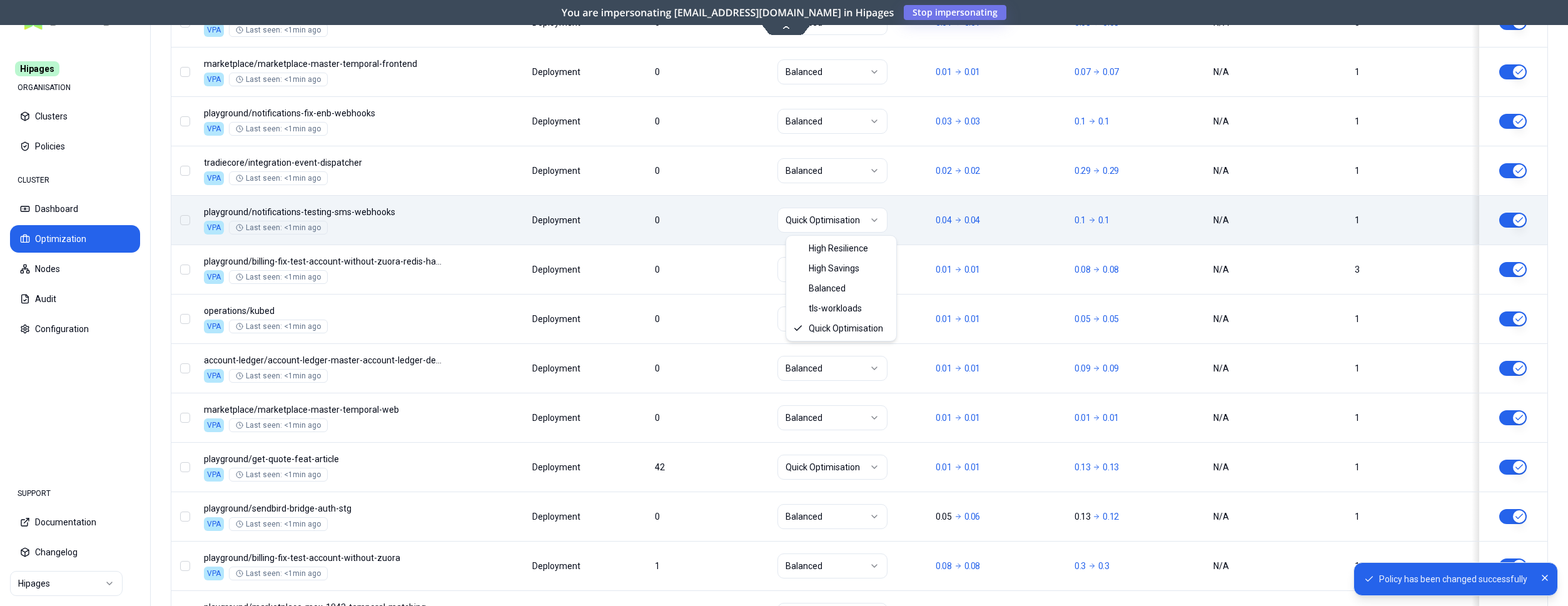
click at [826, 220] on html "Policy has been changed successfully Hipages ORGANISATION Clusters Policies CLU…" at bounding box center [784, 303] width 1568 height 606
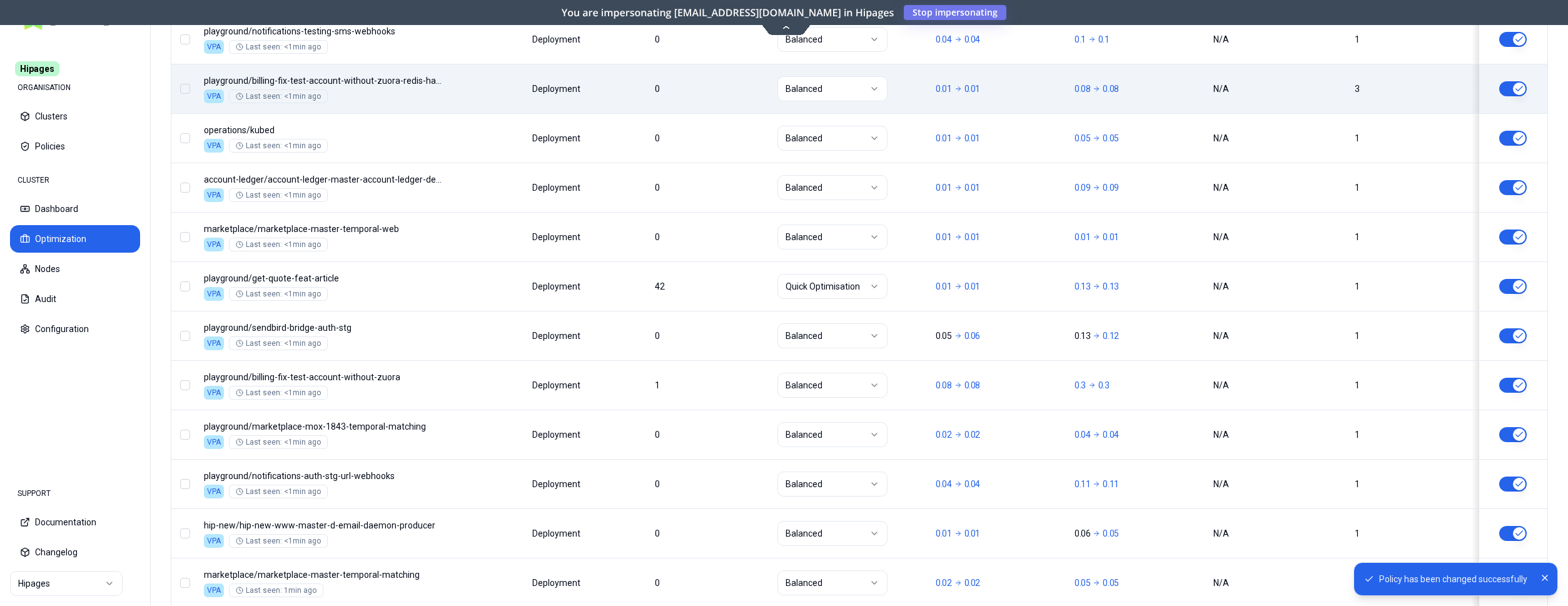
scroll to position [1158, 0]
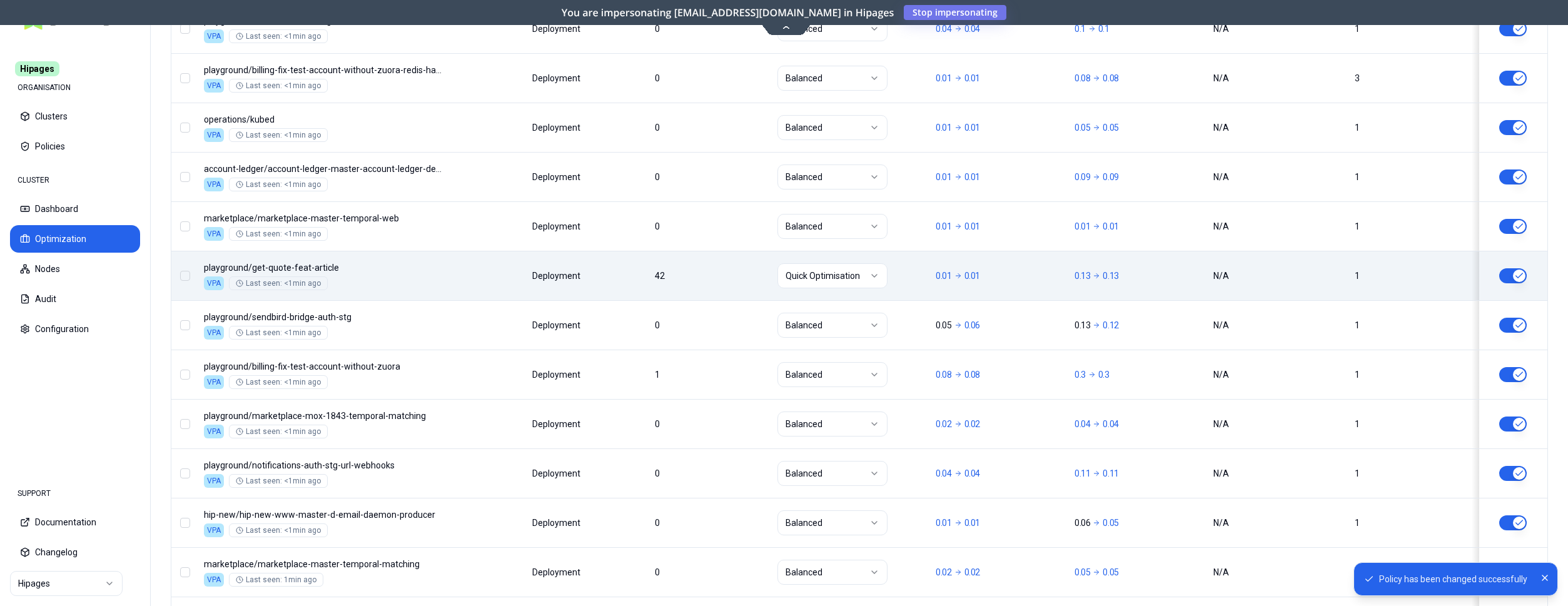
click at [1516, 274] on button "button" at bounding box center [1513, 275] width 28 height 15
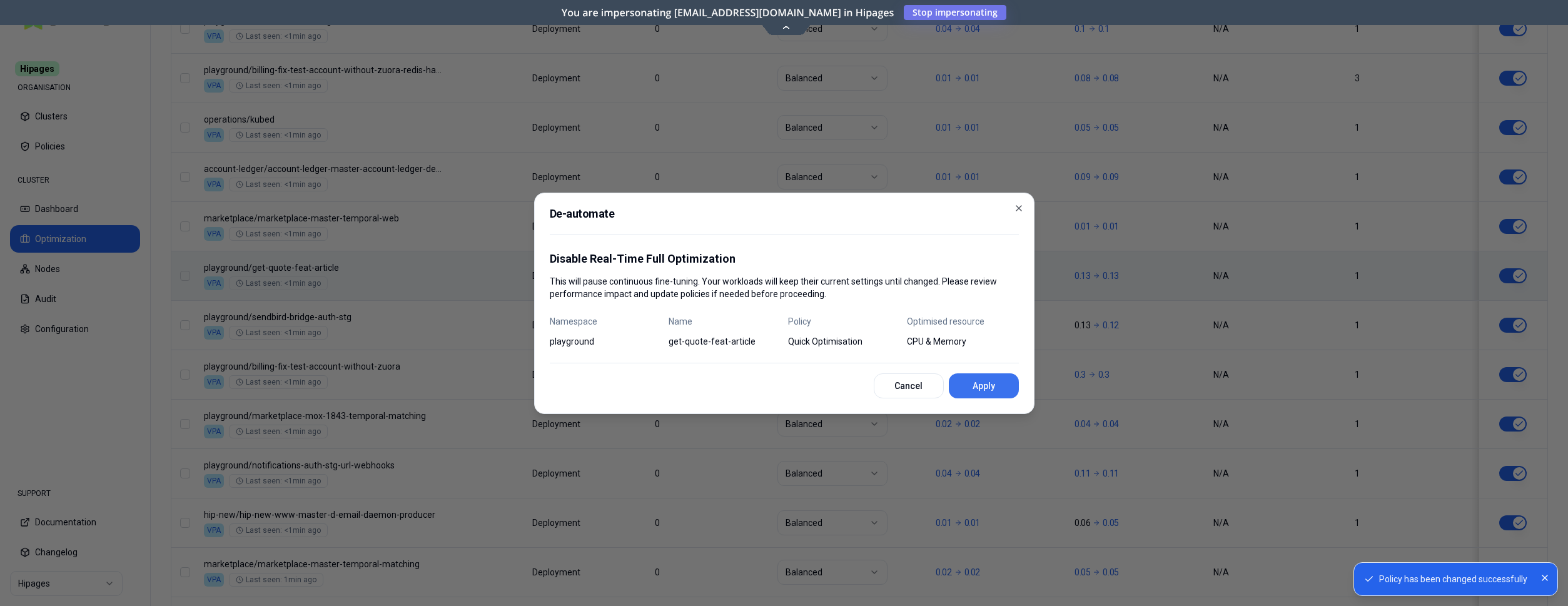
click at [987, 386] on button "Apply" at bounding box center [983, 385] width 70 height 25
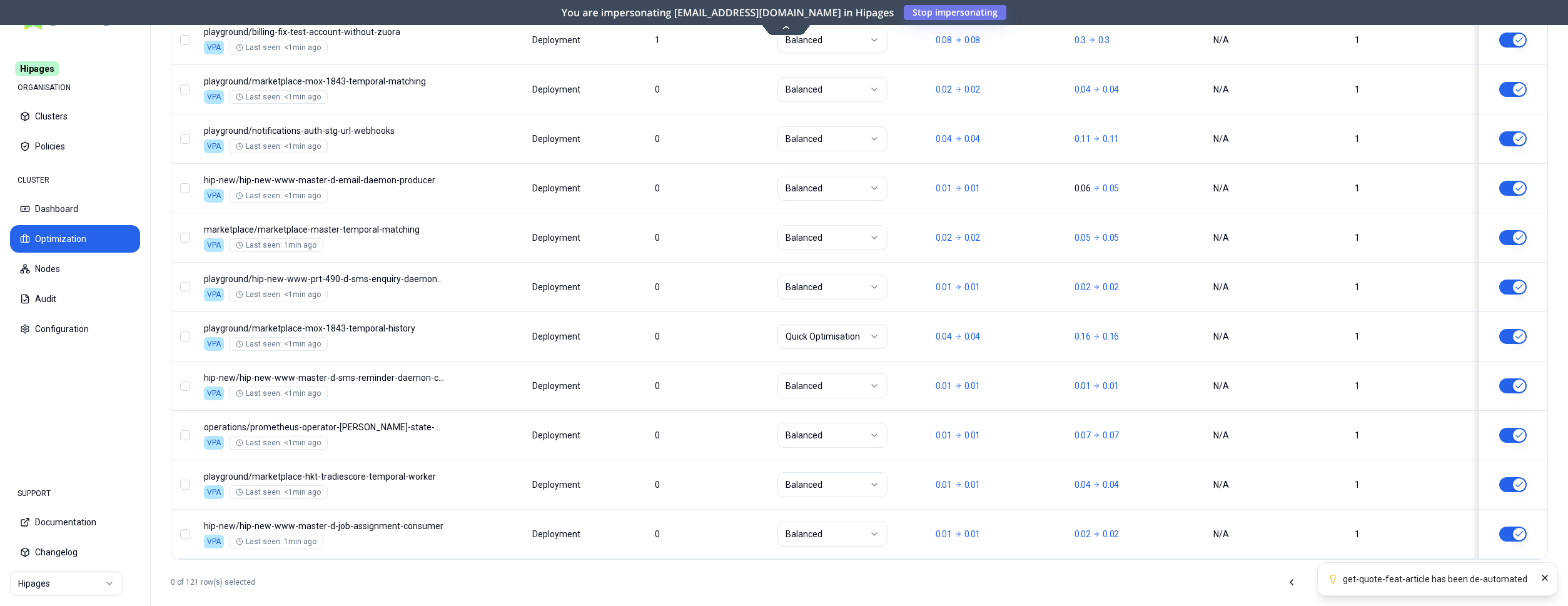
scroll to position [1512, 0]
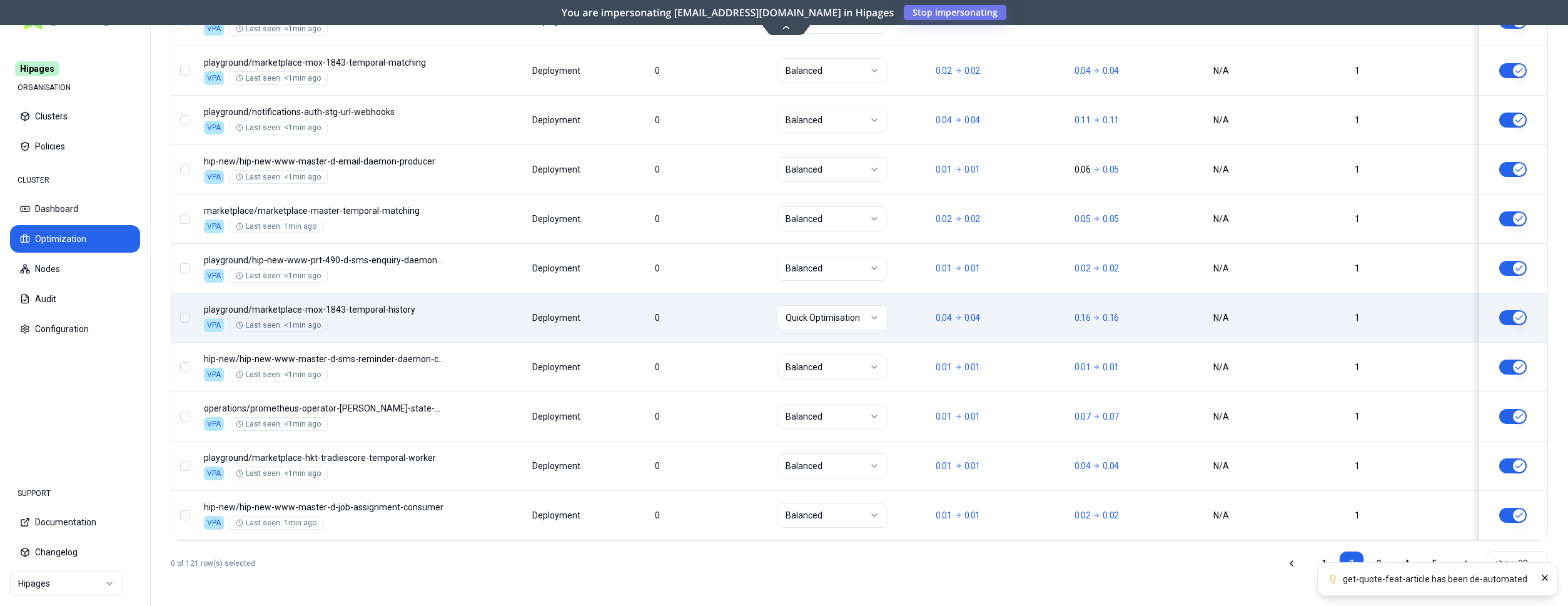
click at [843, 311] on html "get-quote-feat-article has been de-automated Hipages ORGANISATION Clusters Poli…" at bounding box center [784, 303] width 1568 height 606
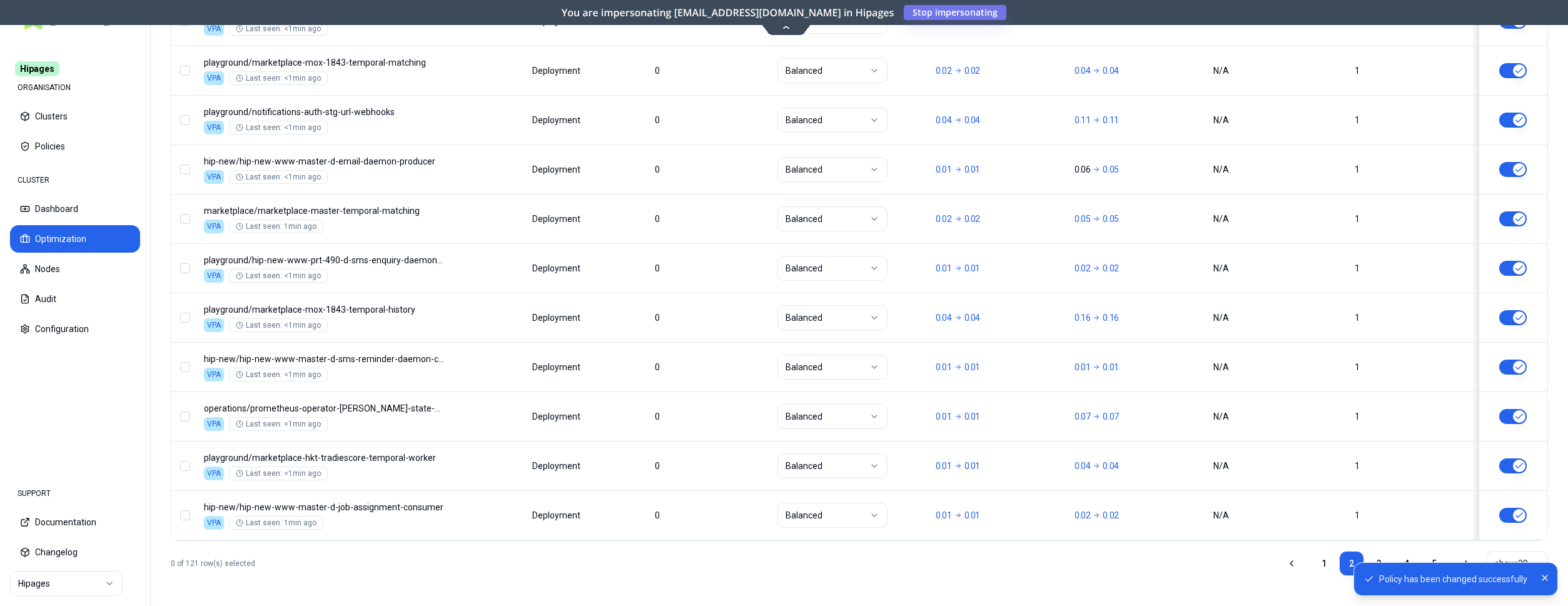
click at [1375, 561] on ol "Policy has been changed successfully" at bounding box center [1456, 579] width 225 height 54
click at [1539, 575] on button "Close" at bounding box center [1544, 578] width 15 height 33
click at [1379, 562] on link "3" at bounding box center [1378, 563] width 25 height 25
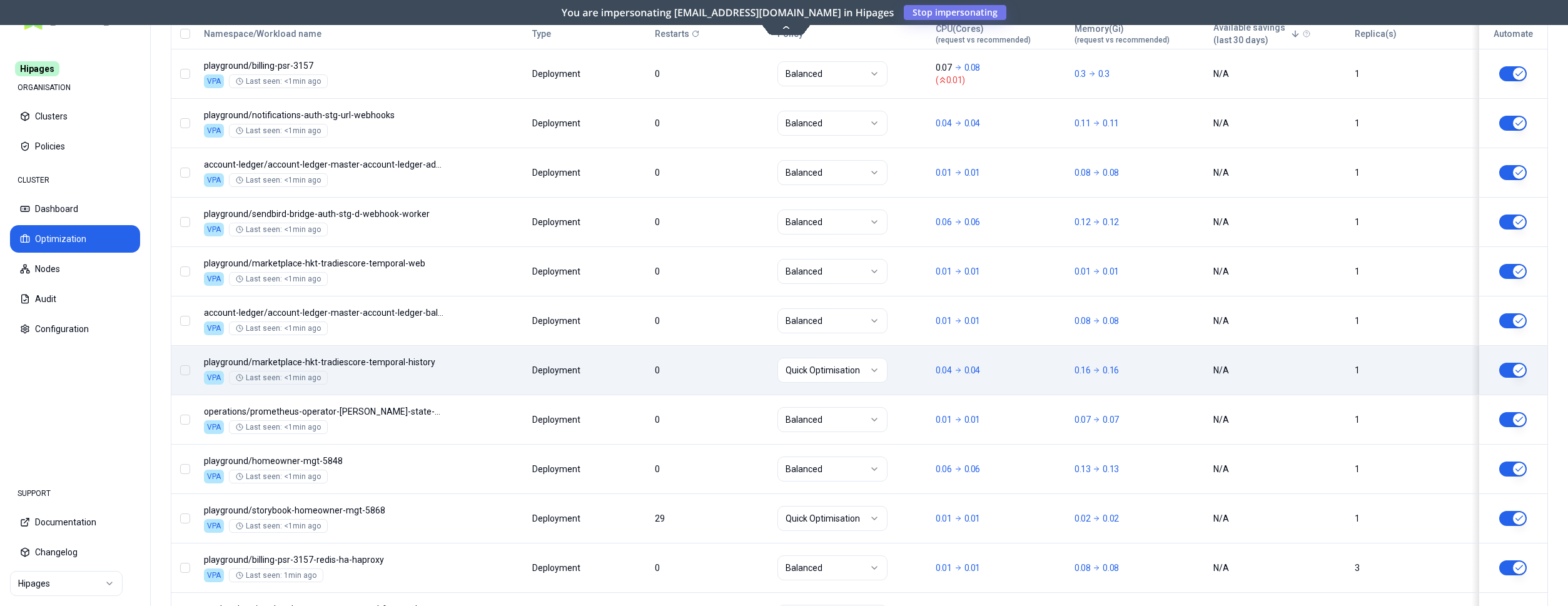
scroll to position [520, 0]
click at [844, 360] on html "Hipages ORGANISATION Clusters Policies CLUSTER Dashboard Optimization Nodes Aud…" at bounding box center [784, 303] width 1568 height 606
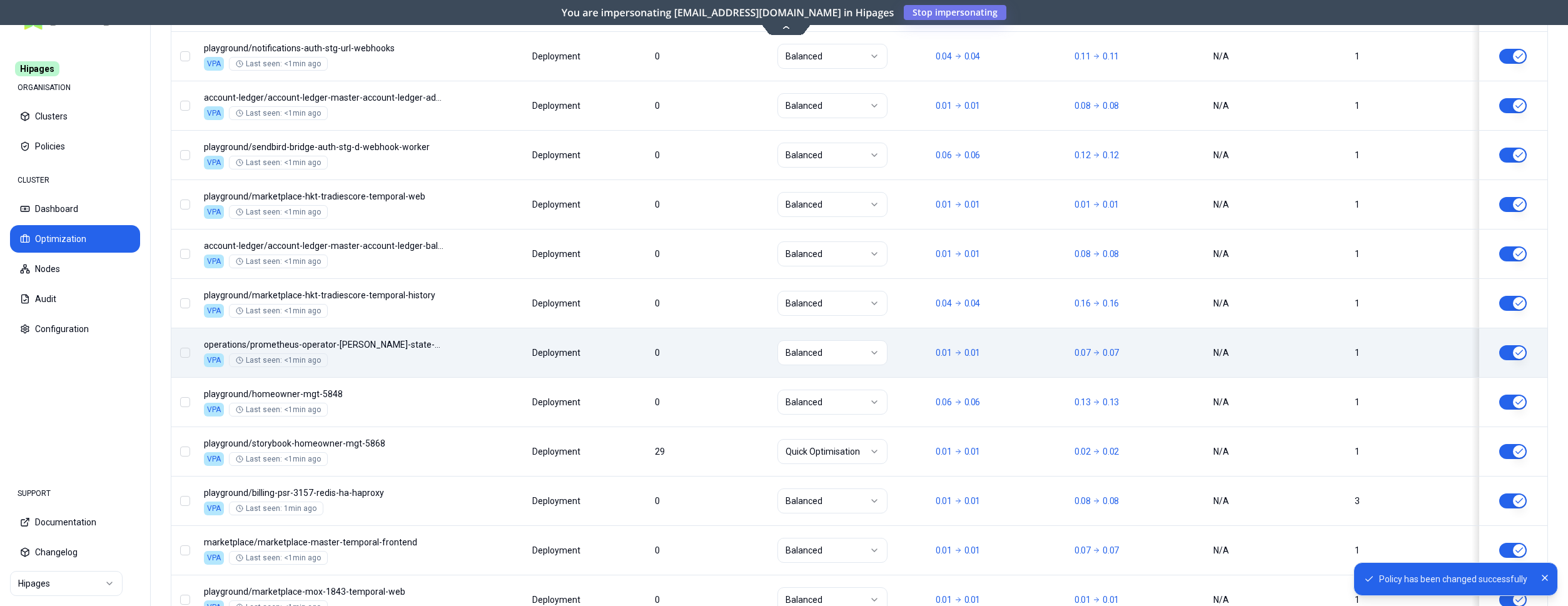
scroll to position [647, 0]
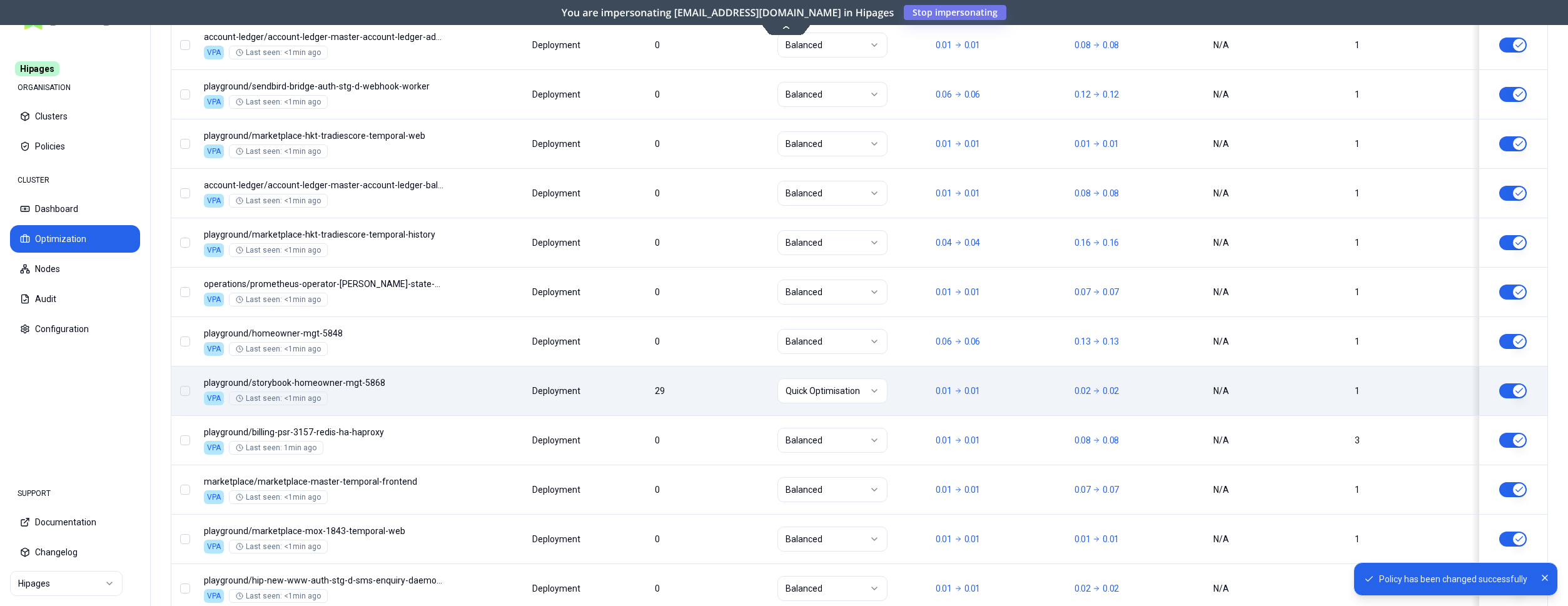
click at [1519, 387] on button "button" at bounding box center [1513, 390] width 28 height 15
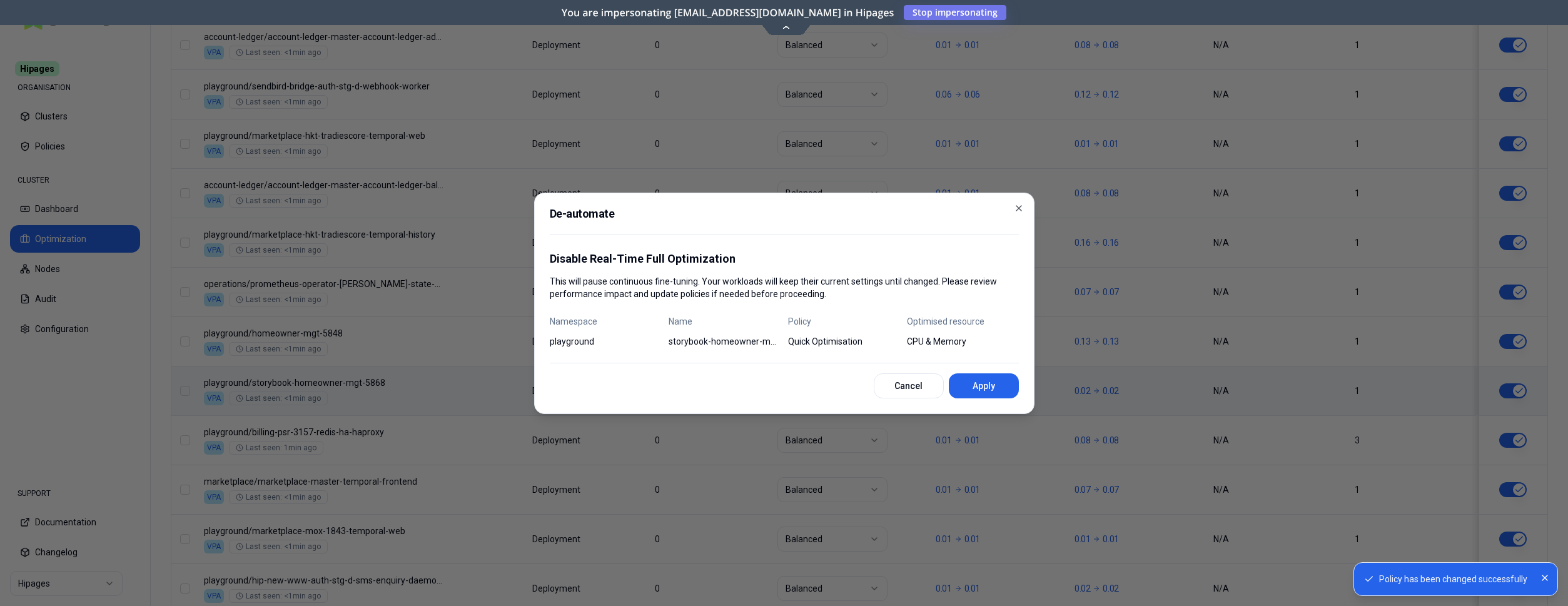
click at [983, 375] on button "Apply" at bounding box center [983, 385] width 70 height 25
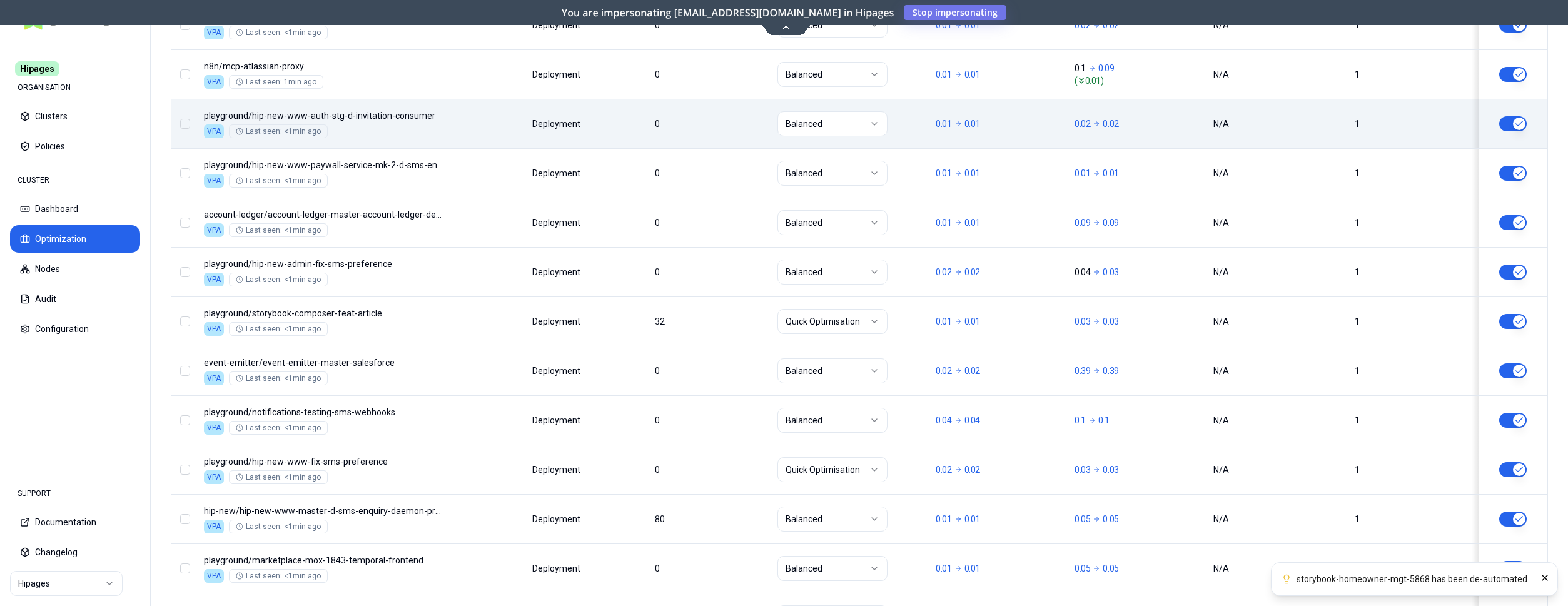
scroll to position [1222, 0]
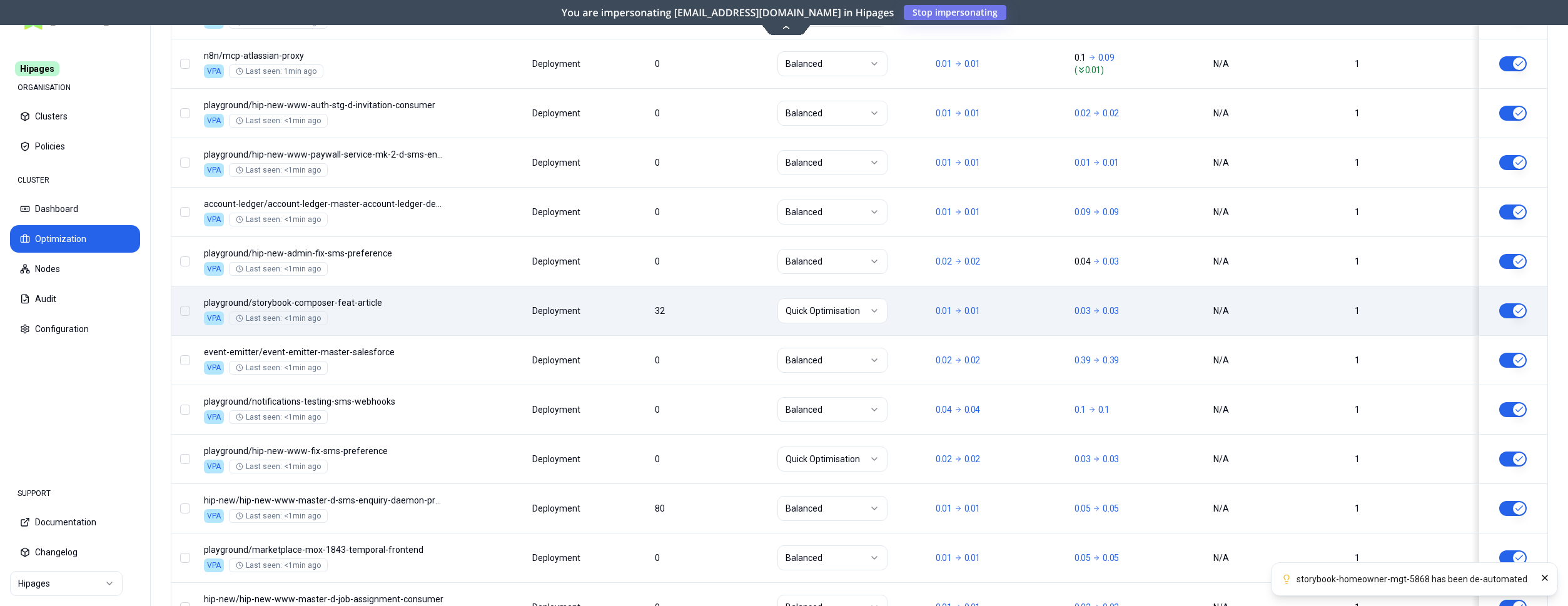
click at [1515, 306] on button "button" at bounding box center [1513, 310] width 28 height 15
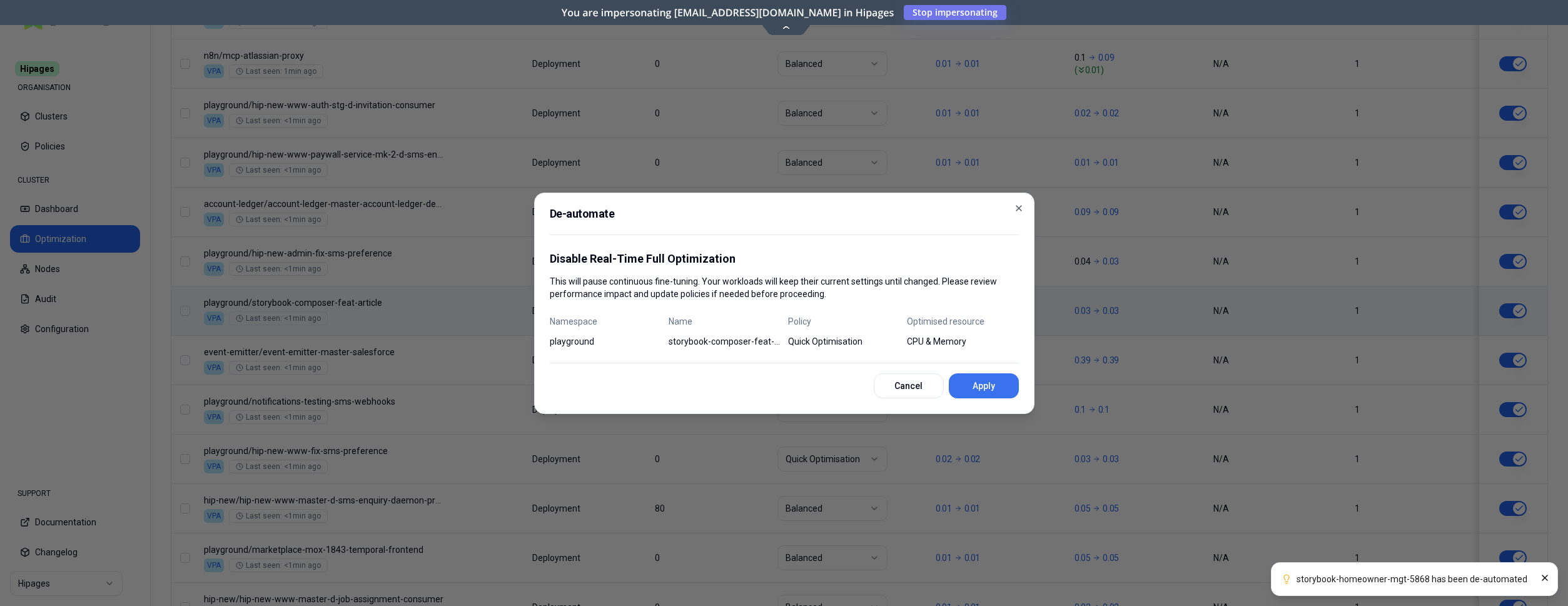
click at [977, 386] on button "Apply" at bounding box center [983, 385] width 70 height 25
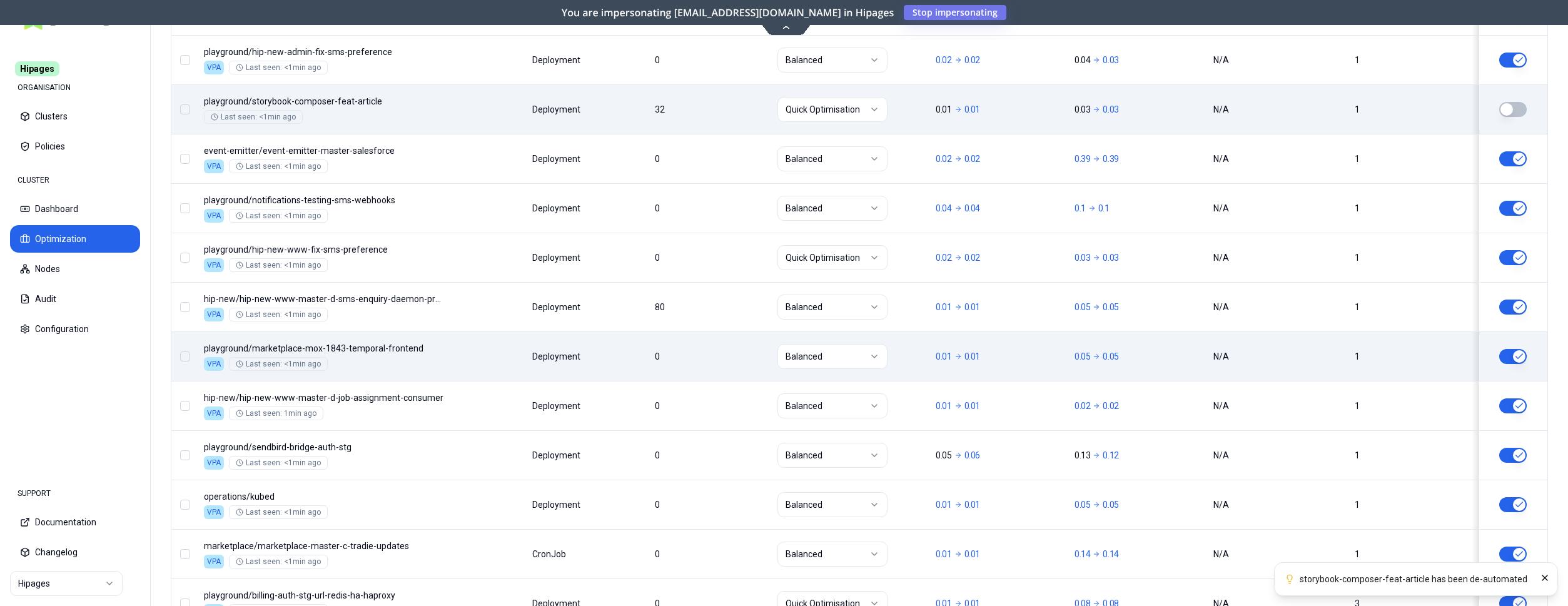
scroll to position [1477, 0]
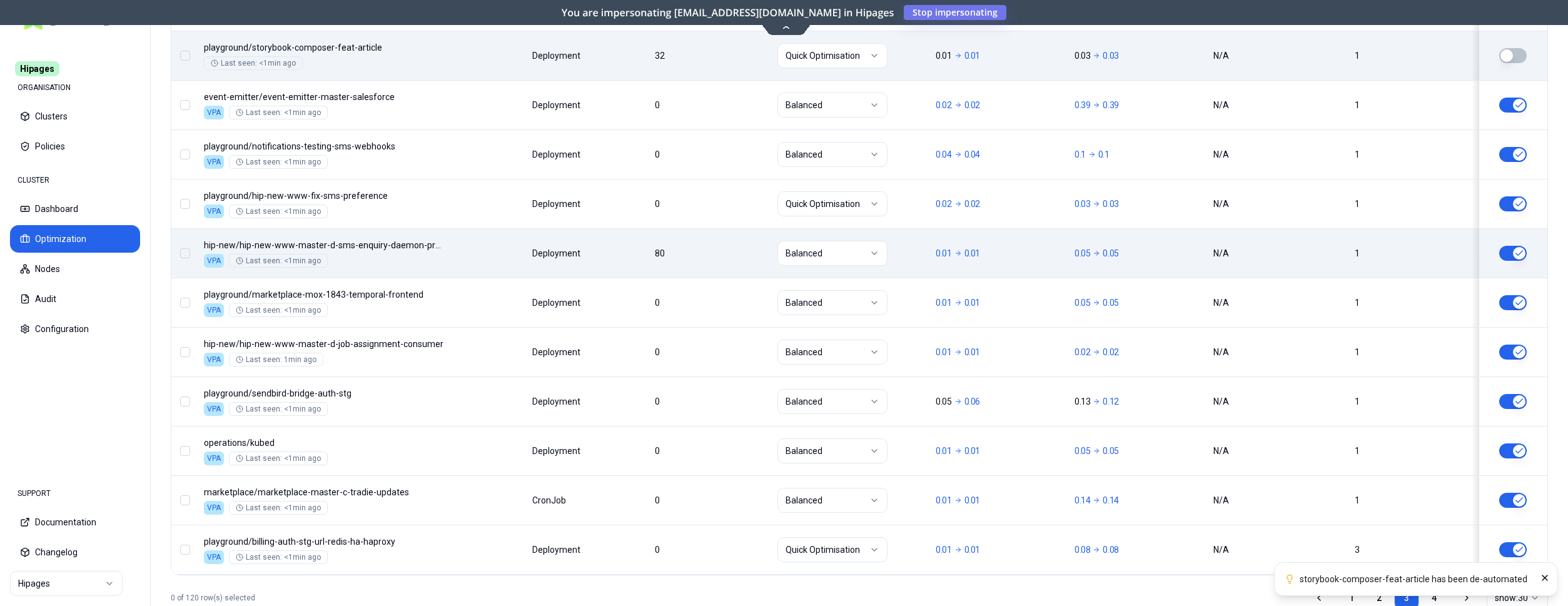
click at [1521, 252] on button "button" at bounding box center [1513, 253] width 28 height 15
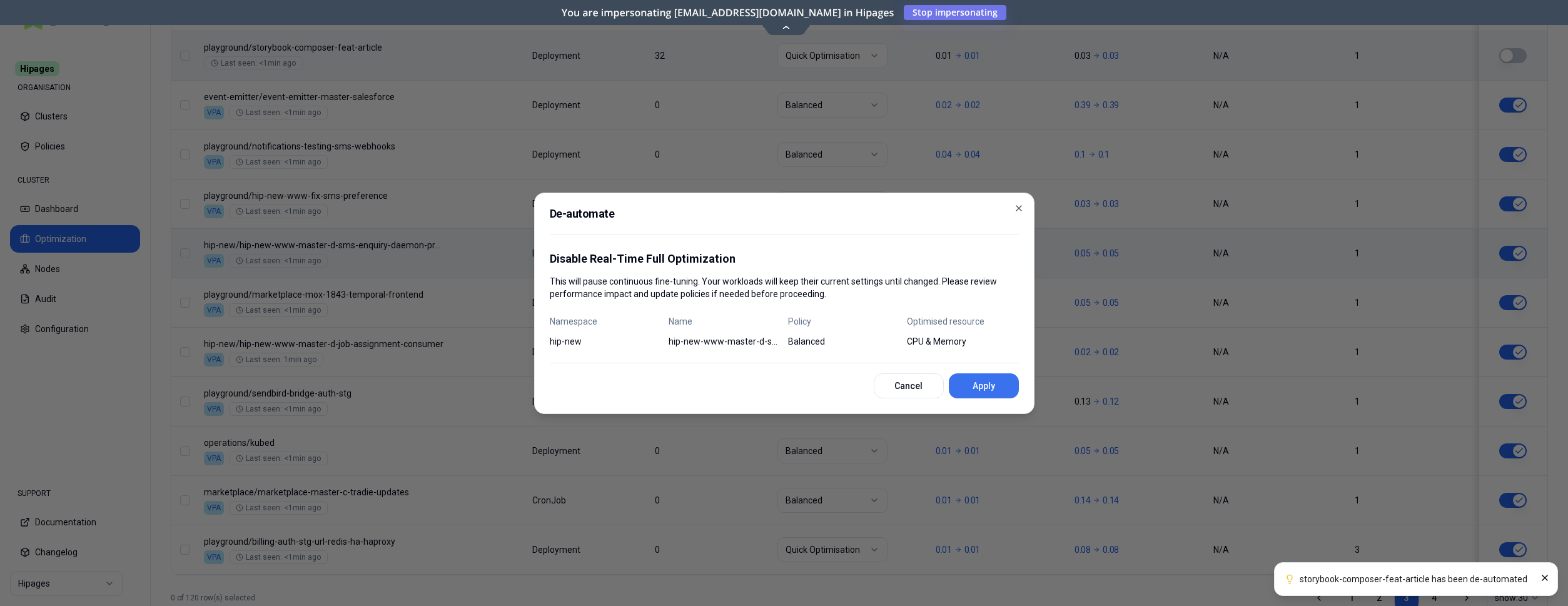
click at [986, 386] on button "Apply" at bounding box center [983, 385] width 70 height 25
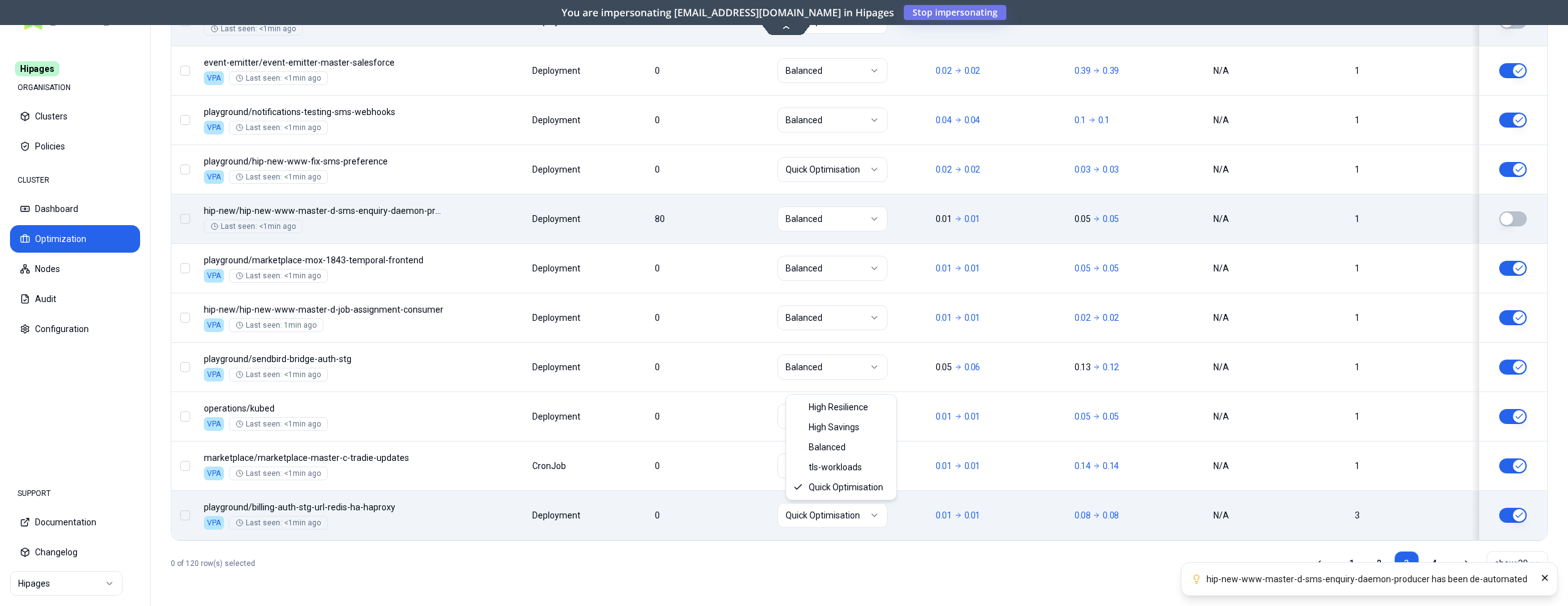
scroll to position [1512, 0]
click at [840, 515] on html "hip-new-www-master-d-sms-enquiry-daemon-producer has been de-automated Hipages …" at bounding box center [784, 303] width 1568 height 606
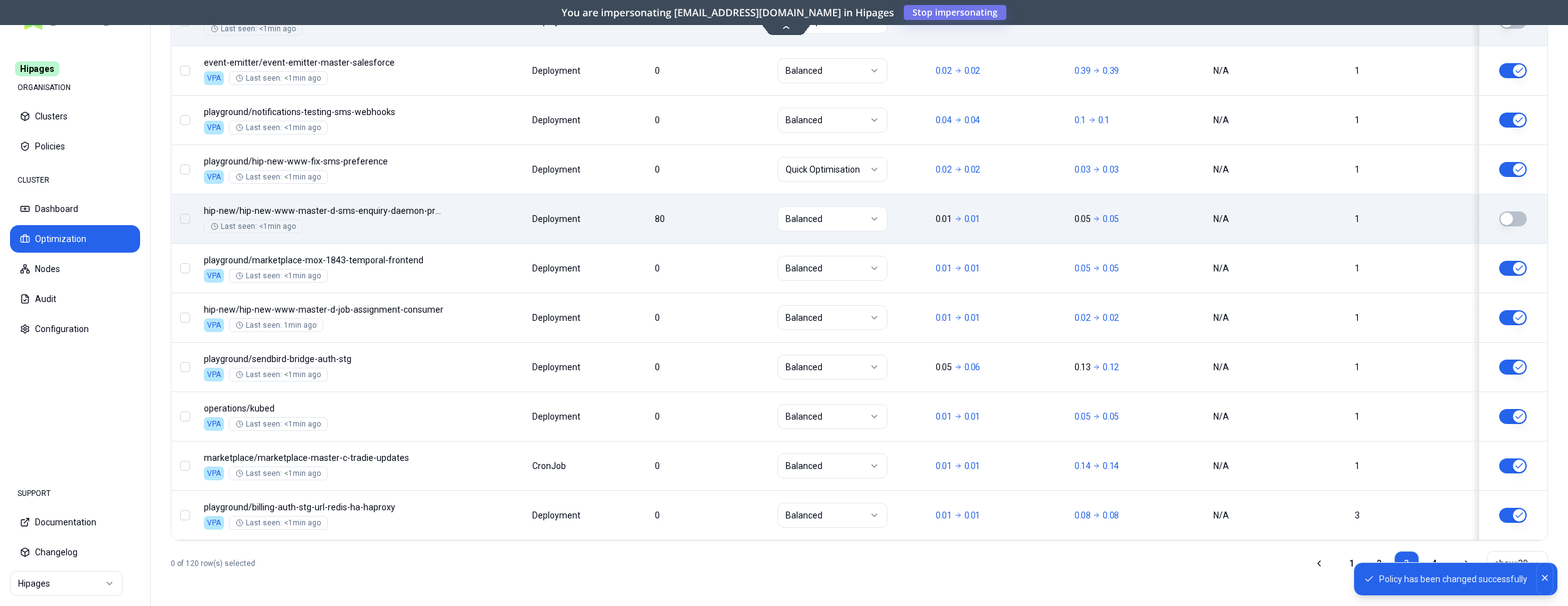
click at [1544, 574] on icon "Close" at bounding box center [1544, 578] width 10 height 10
click at [1433, 560] on link "4" at bounding box center [1433, 563] width 25 height 25
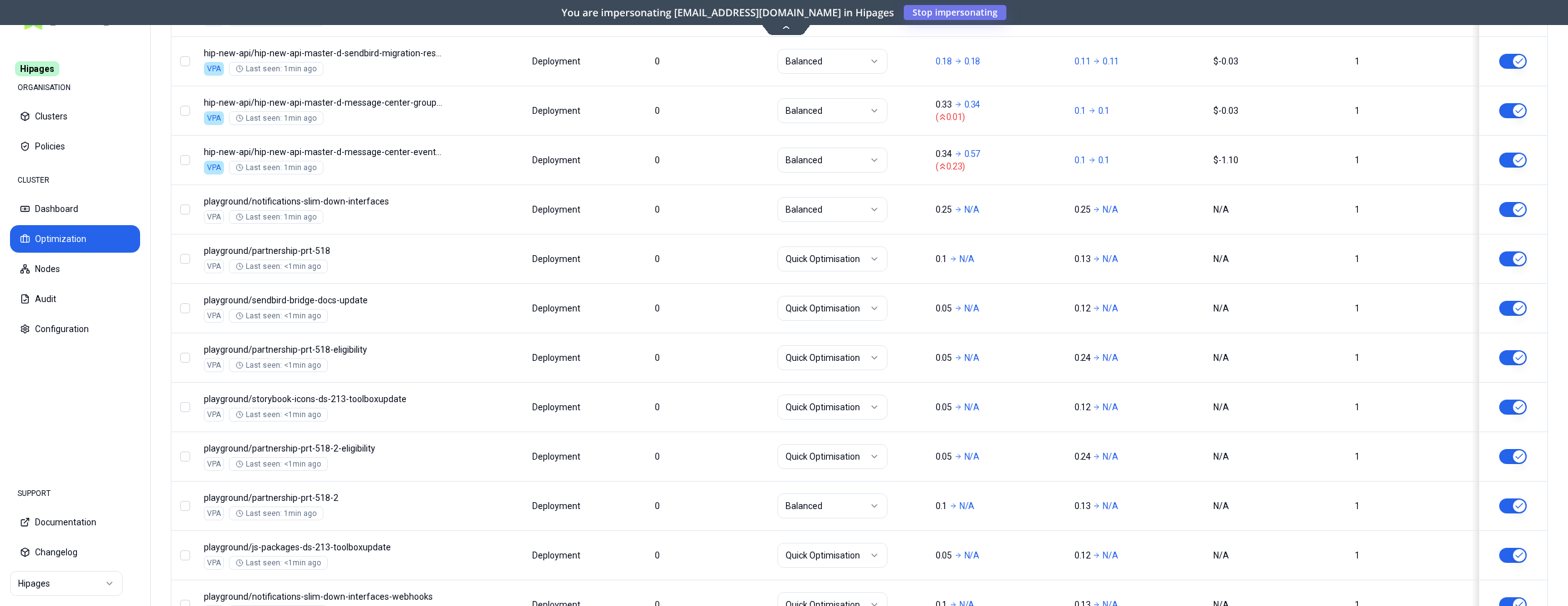
scroll to position [1031, 0]
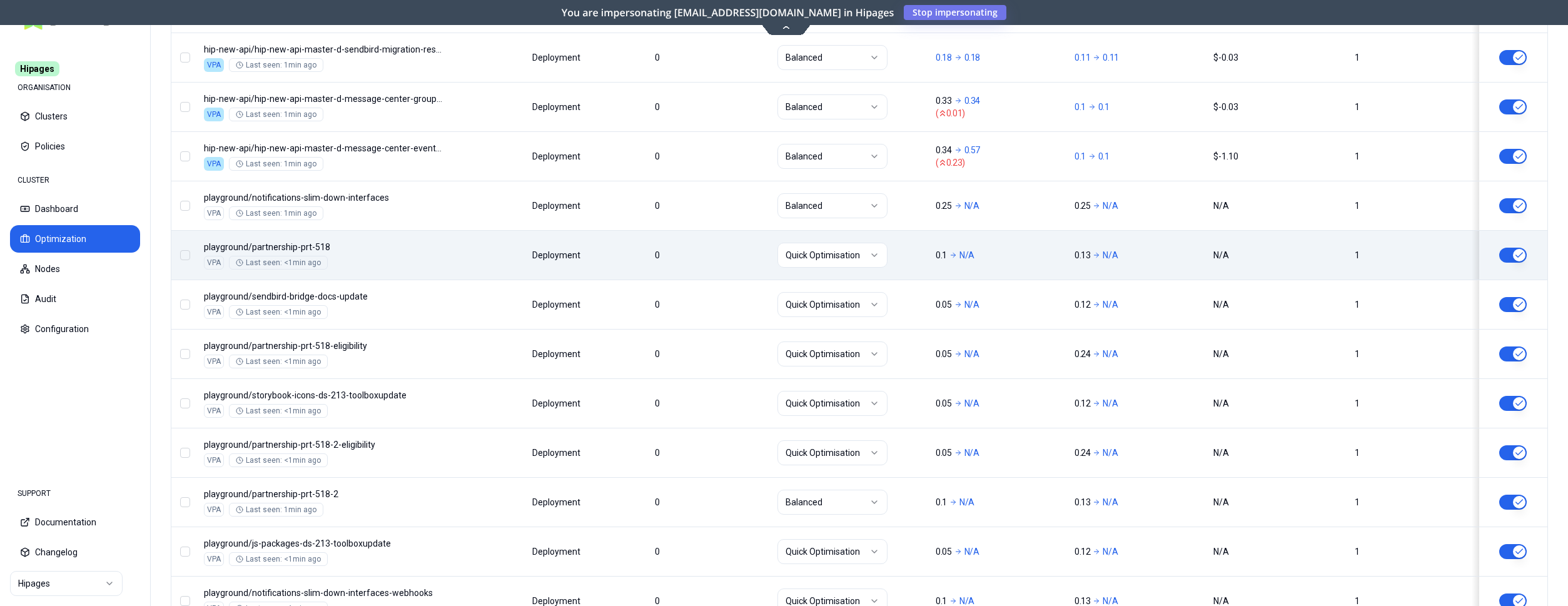
click at [854, 249] on html "Hipages ORGANISATION Clusters Policies CLUSTER Dashboard Optimization Nodes Aud…" at bounding box center [784, 303] width 1568 height 606
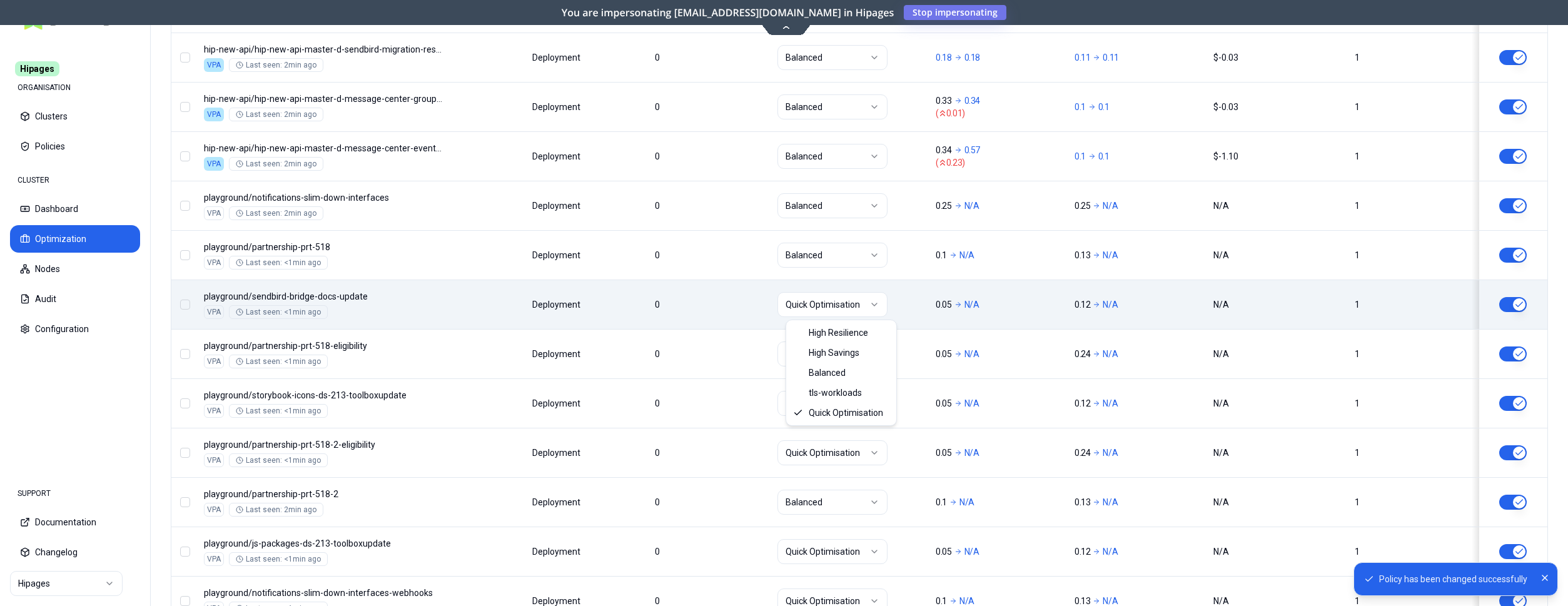
click at [848, 307] on html "Policy has been changed successfully Hipages ORGANISATION Clusters Policies CLU…" at bounding box center [784, 303] width 1568 height 606
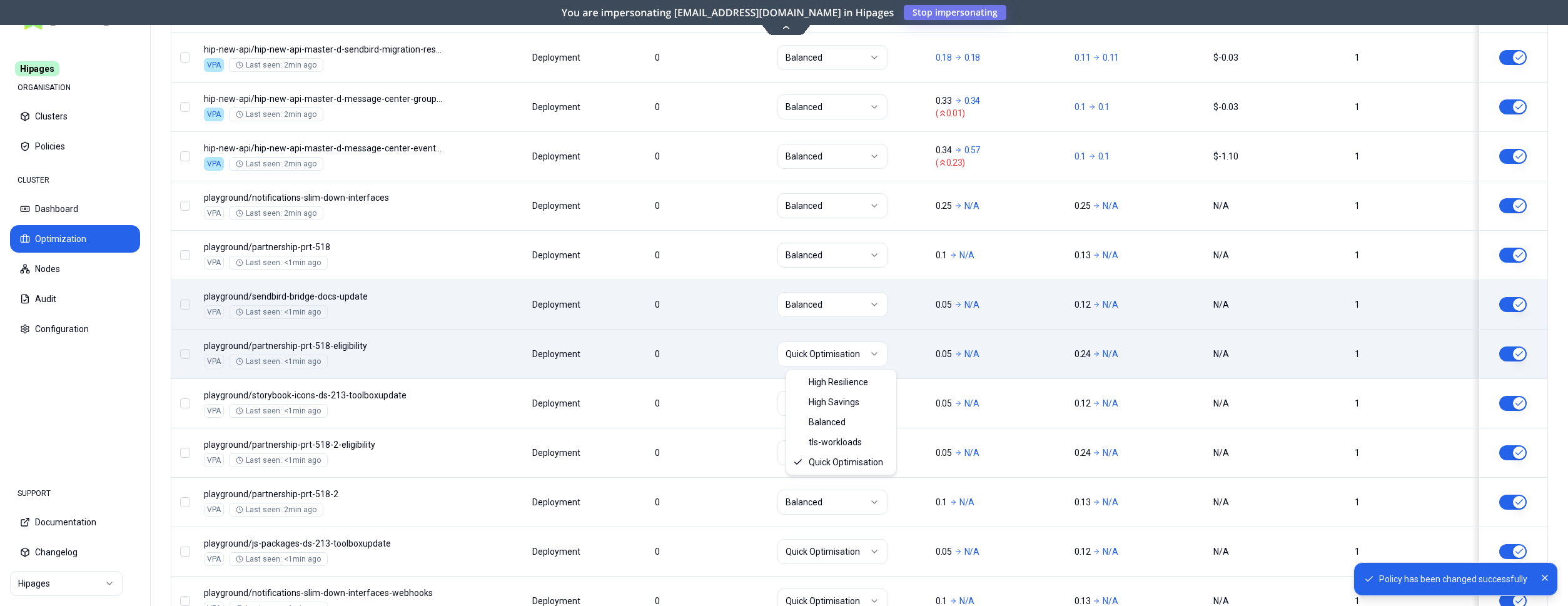
click at [848, 356] on html "Policy has been changed successfully Hipages ORGANISATION Clusters Policies CLU…" at bounding box center [784, 303] width 1568 height 606
click at [848, 406] on html "Policy has been changed successfully Hipages ORGANISATION Clusters Policies CLU…" at bounding box center [784, 303] width 1568 height 606
click at [848, 448] on html "Policy has been changed successfully Hipages ORGANISATION Clusters Policies CLU…" at bounding box center [784, 303] width 1568 height 606
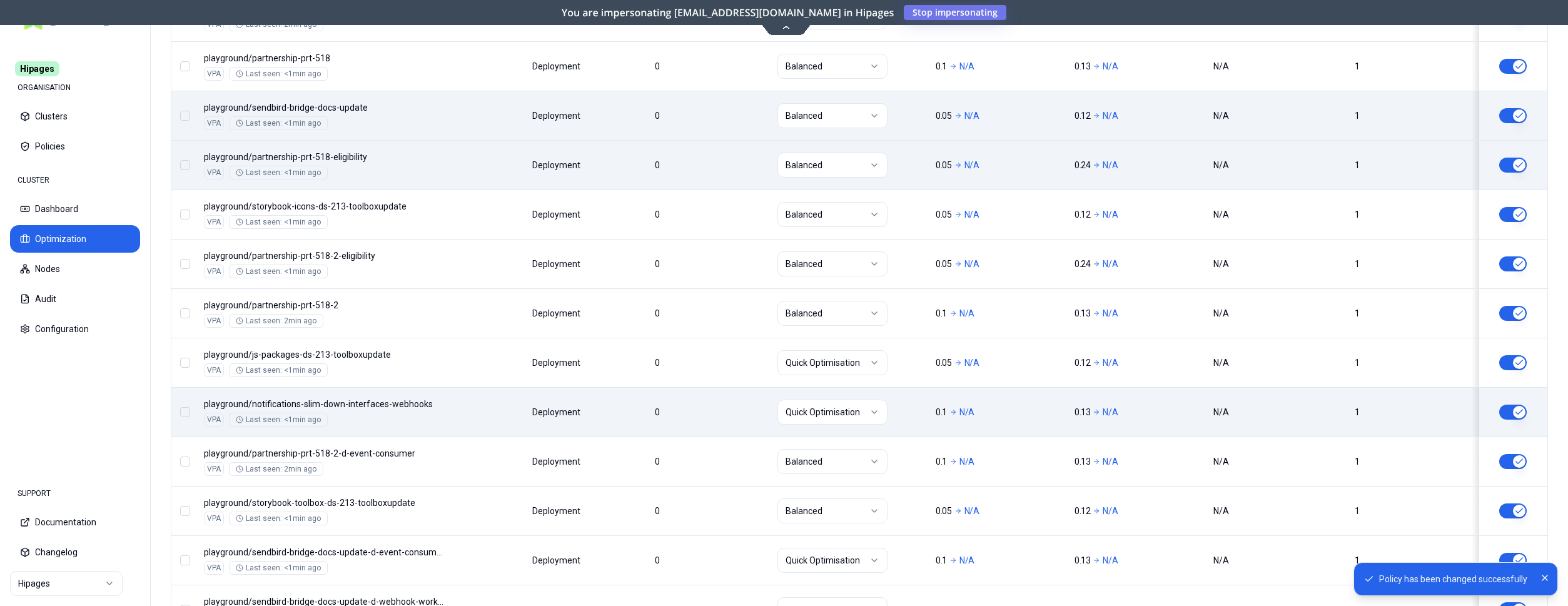
scroll to position [1222, 0]
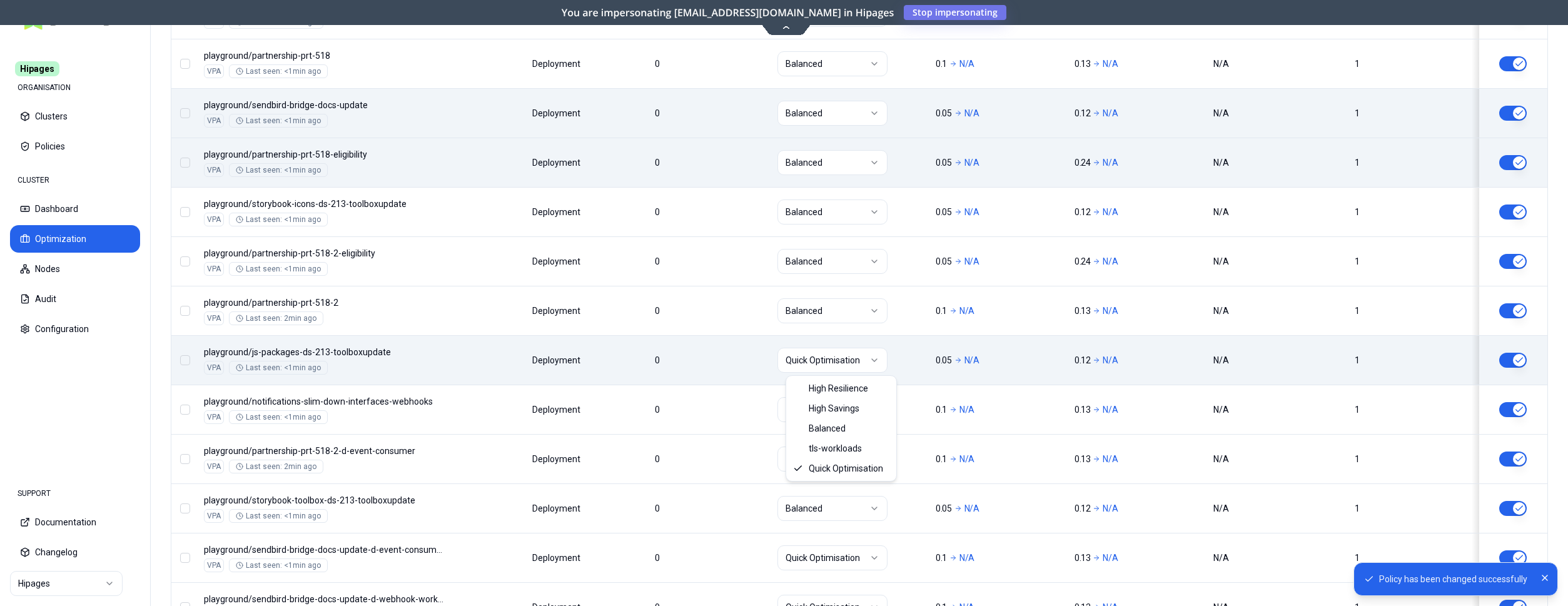
click at [875, 361] on html "Policy has been changed successfully Hipages ORGANISATION Clusters Policies CLU…" at bounding box center [784, 303] width 1568 height 606
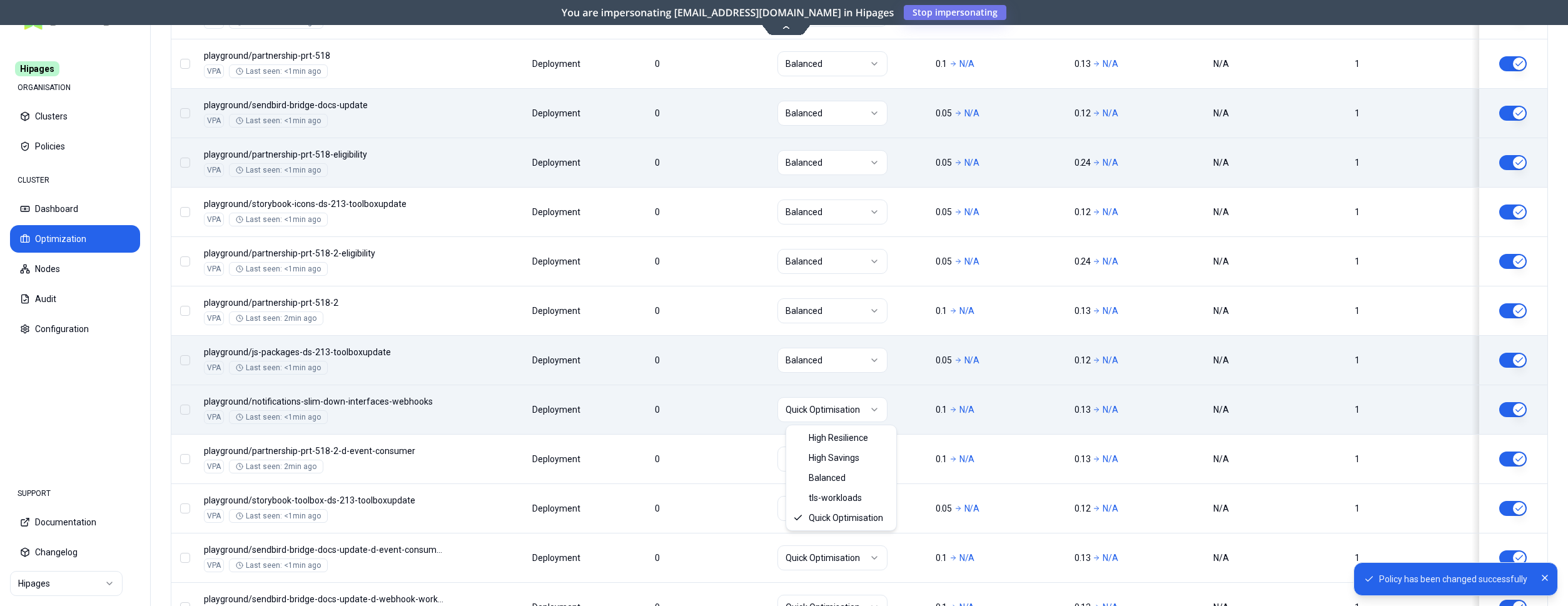
click at [858, 400] on html "Policy has been changed successfully Hipages ORGANISATION Clusters Policies CLU…" at bounding box center [784, 303] width 1568 height 606
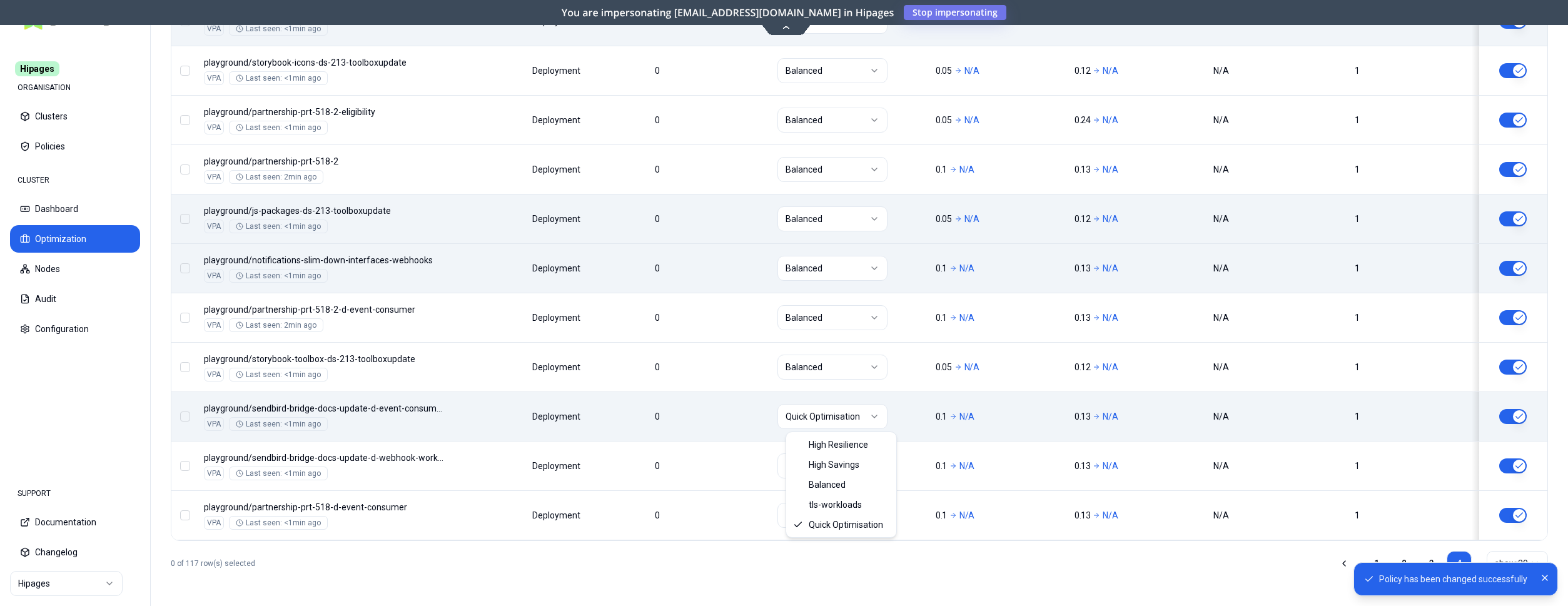
click at [865, 418] on html "Policy has been changed successfully Hipages ORGANISATION Clusters Policies CLU…" at bounding box center [784, 303] width 1568 height 606
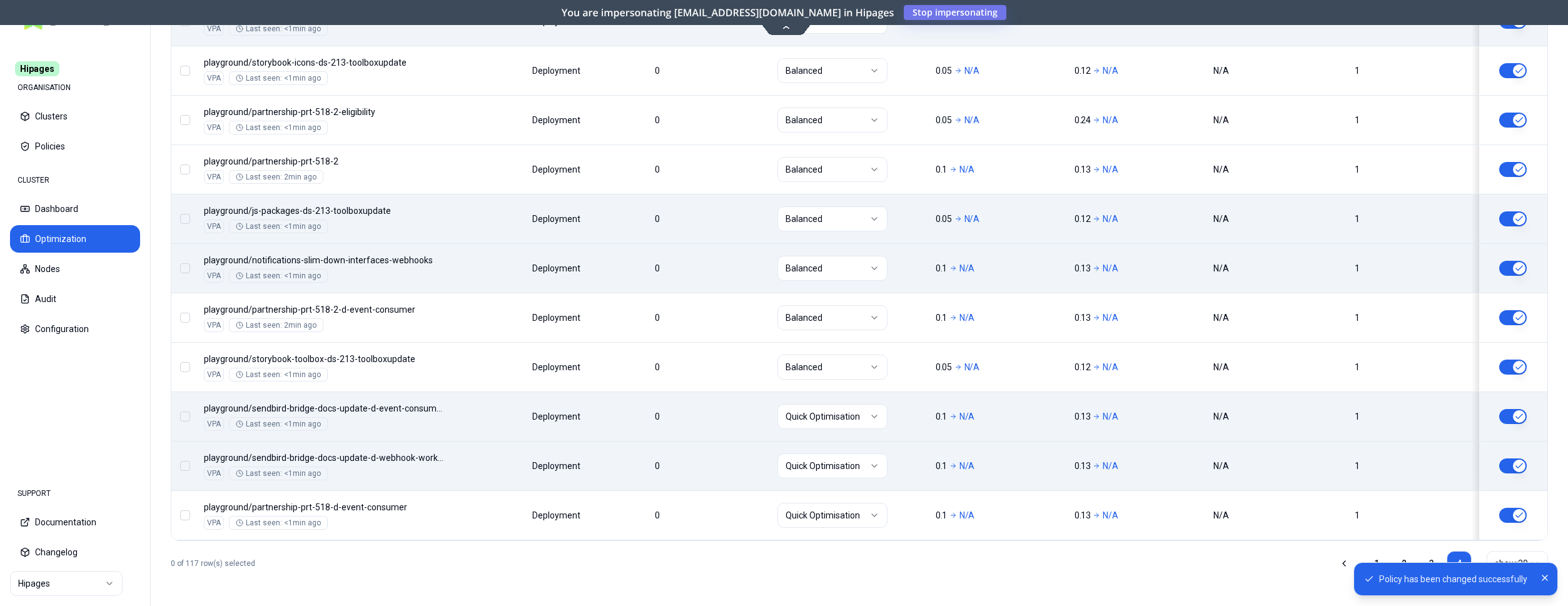
click at [863, 466] on html "Policy has been changed successfully Hipages ORGANISATION Clusters Policies CLU…" at bounding box center [784, 303] width 1568 height 606
click at [864, 512] on html "Policy has been changed successfully Hipages ORGANISATION Clusters Policies CLU…" at bounding box center [784, 303] width 1568 height 606
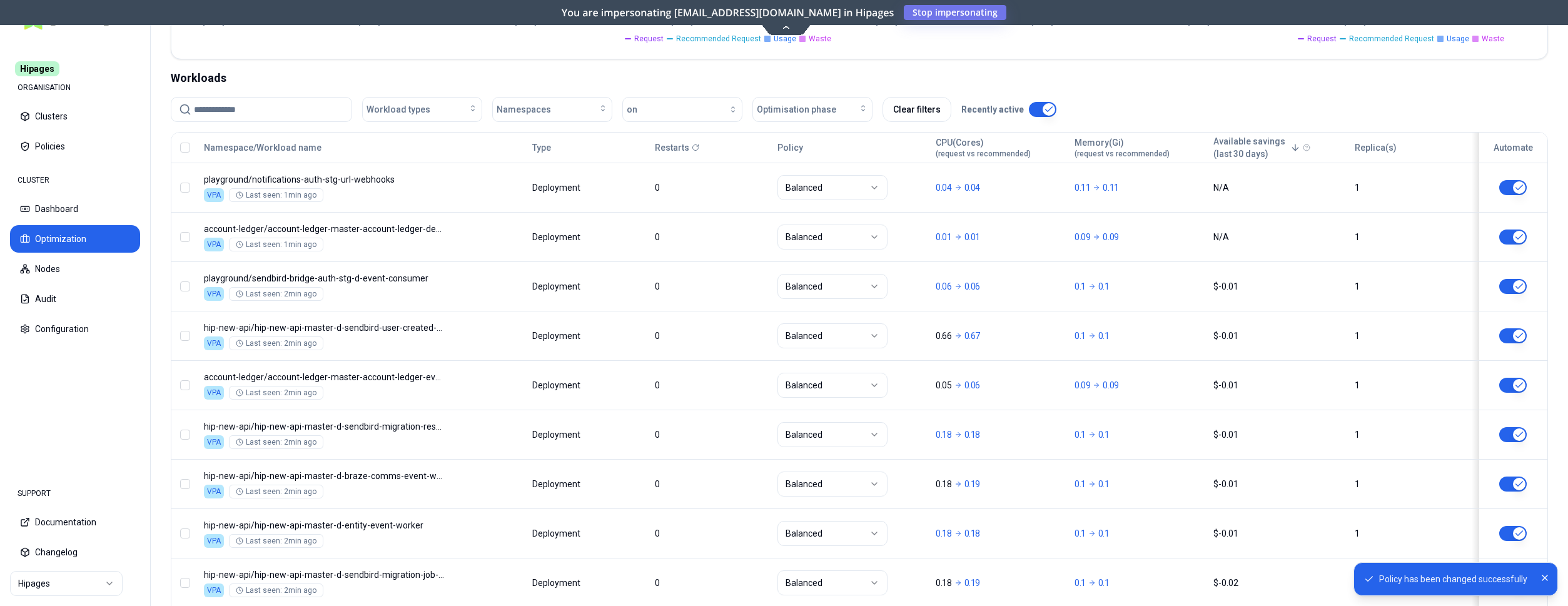
scroll to position [0, 0]
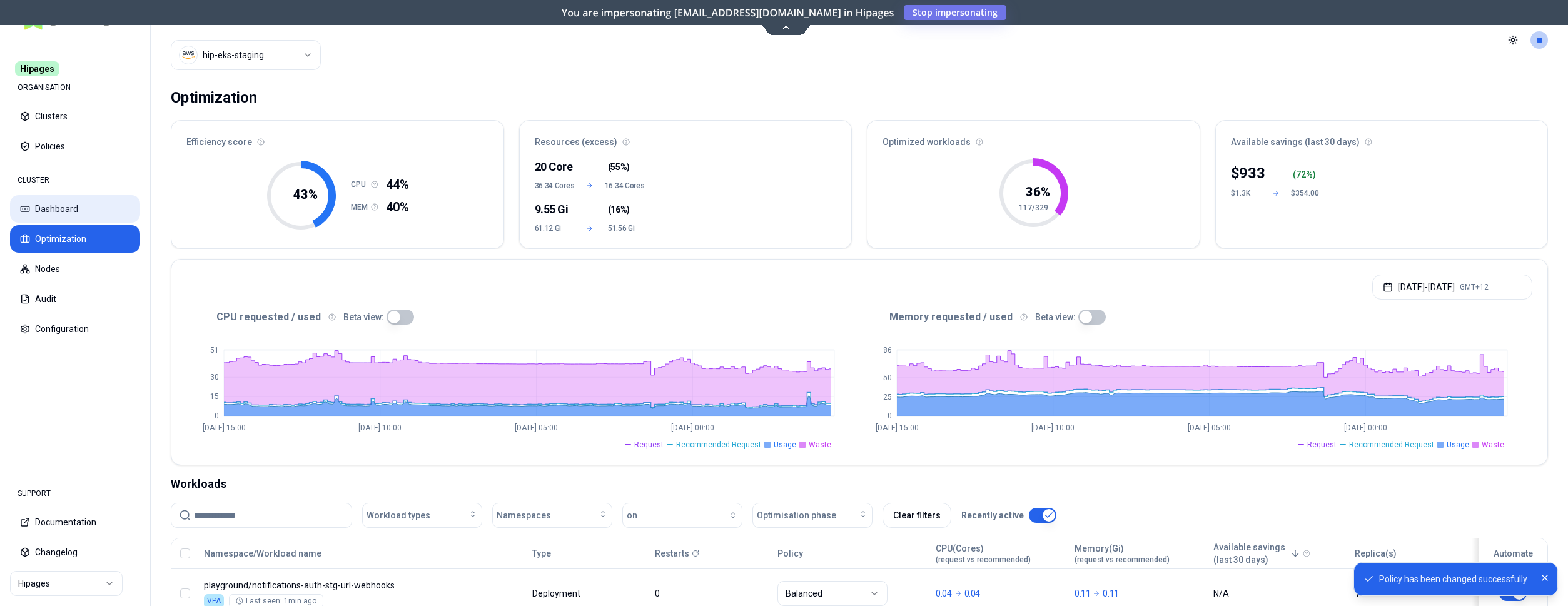
click at [56, 203] on button "Dashboard" at bounding box center [75, 209] width 130 height 28
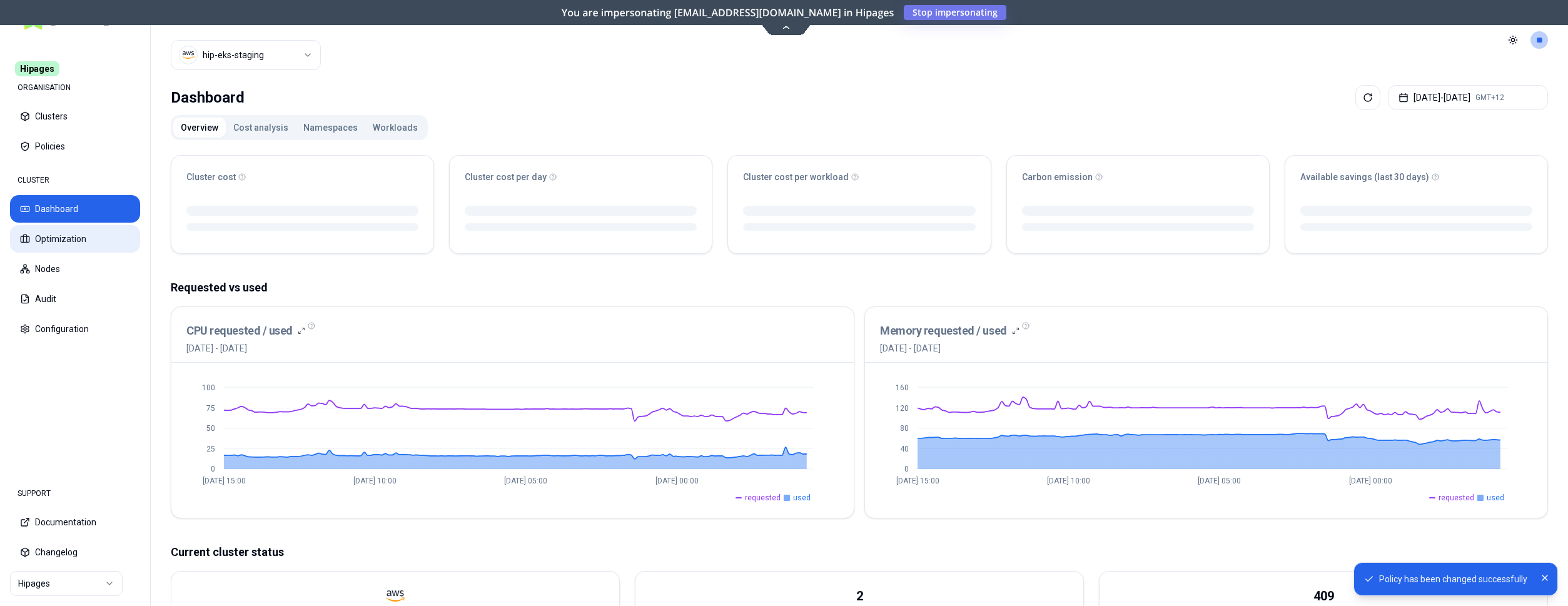
click at [80, 240] on button "Optimization" at bounding box center [75, 239] width 130 height 28
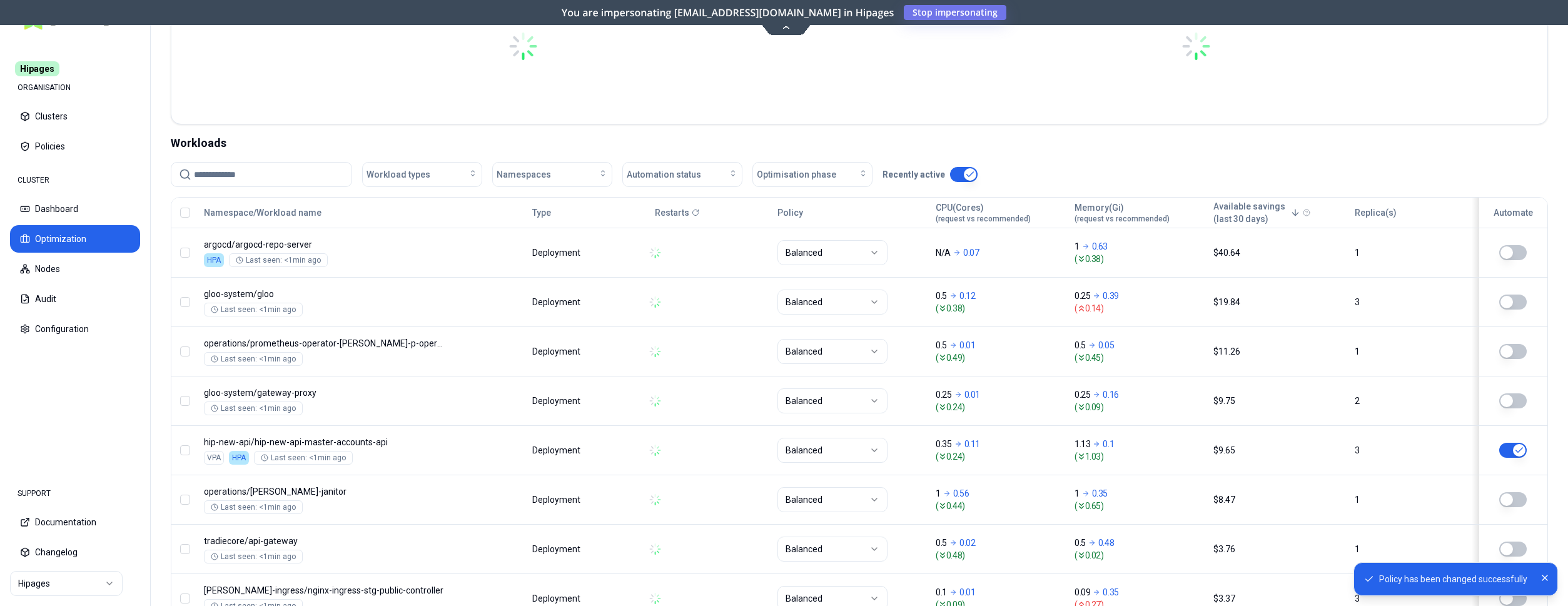
scroll to position [383, 0]
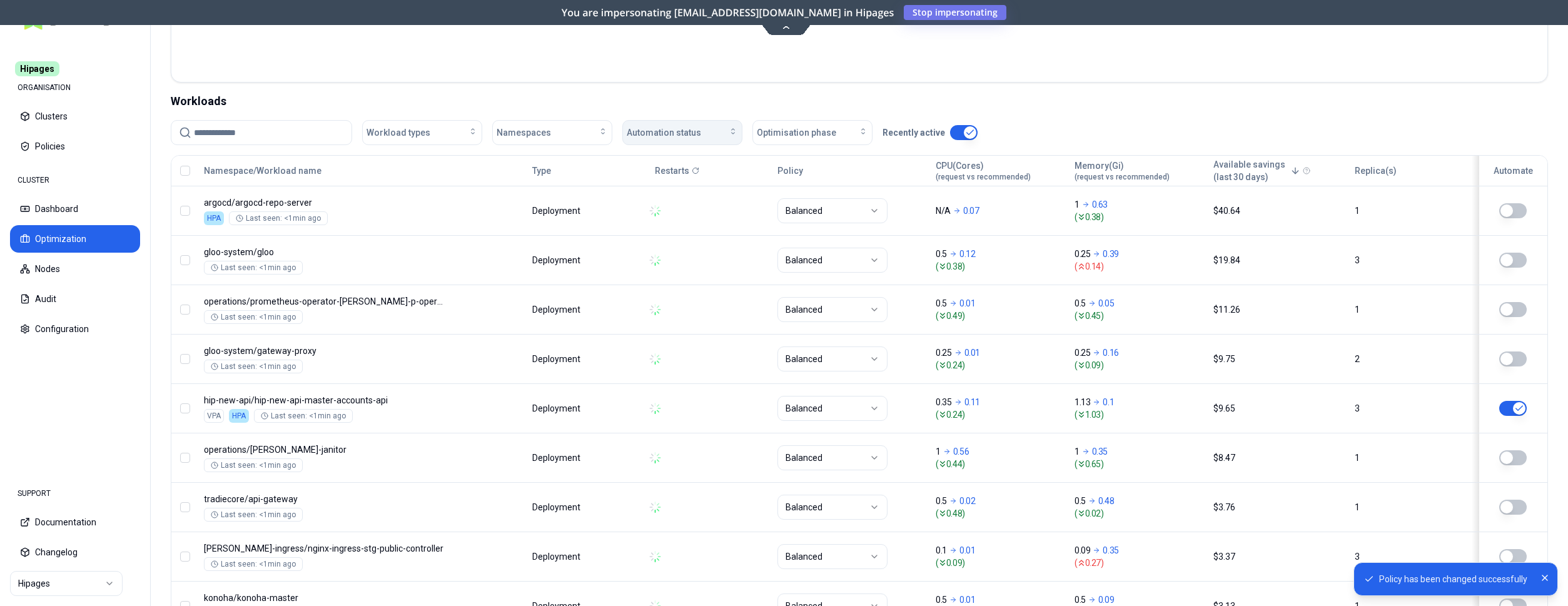
click at [712, 129] on div "Automation status" at bounding box center [682, 132] width 111 height 13
click at [658, 168] on div "on" at bounding box center [685, 161] width 119 height 20
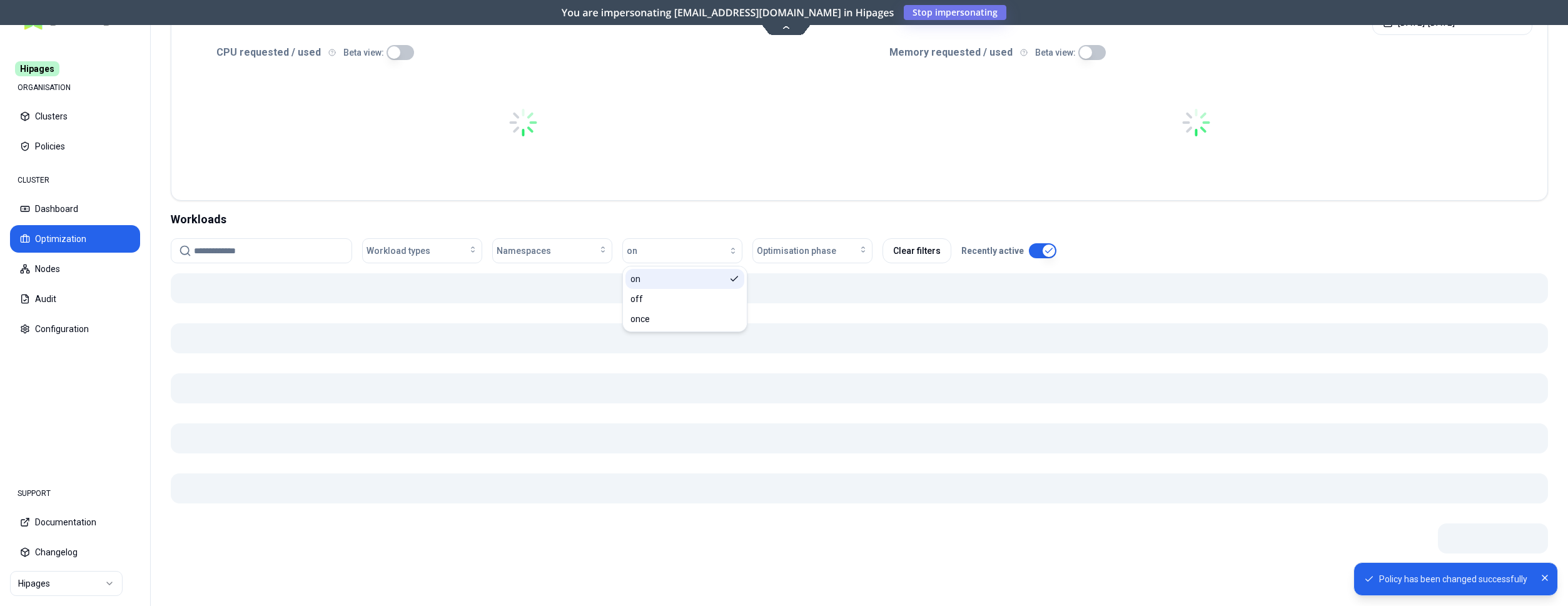
scroll to position [265, 0]
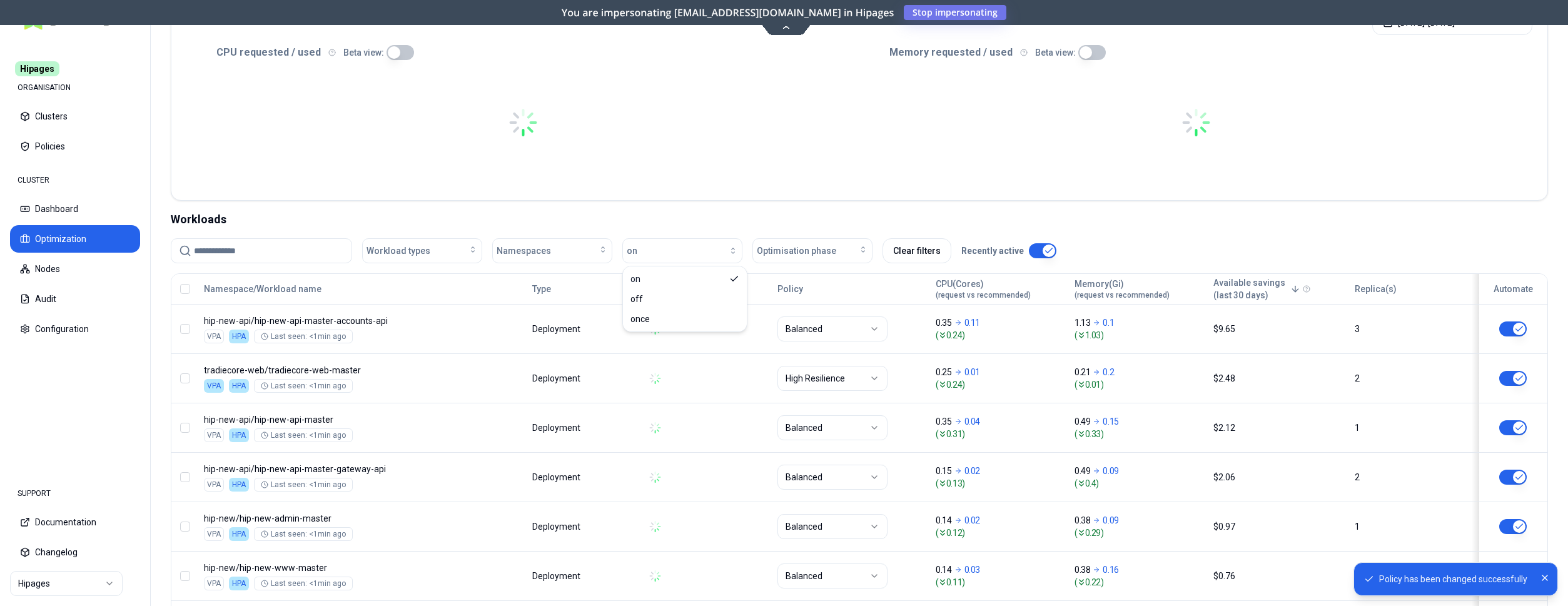
click at [889, 214] on div "Workloads" at bounding box center [859, 220] width 1377 height 18
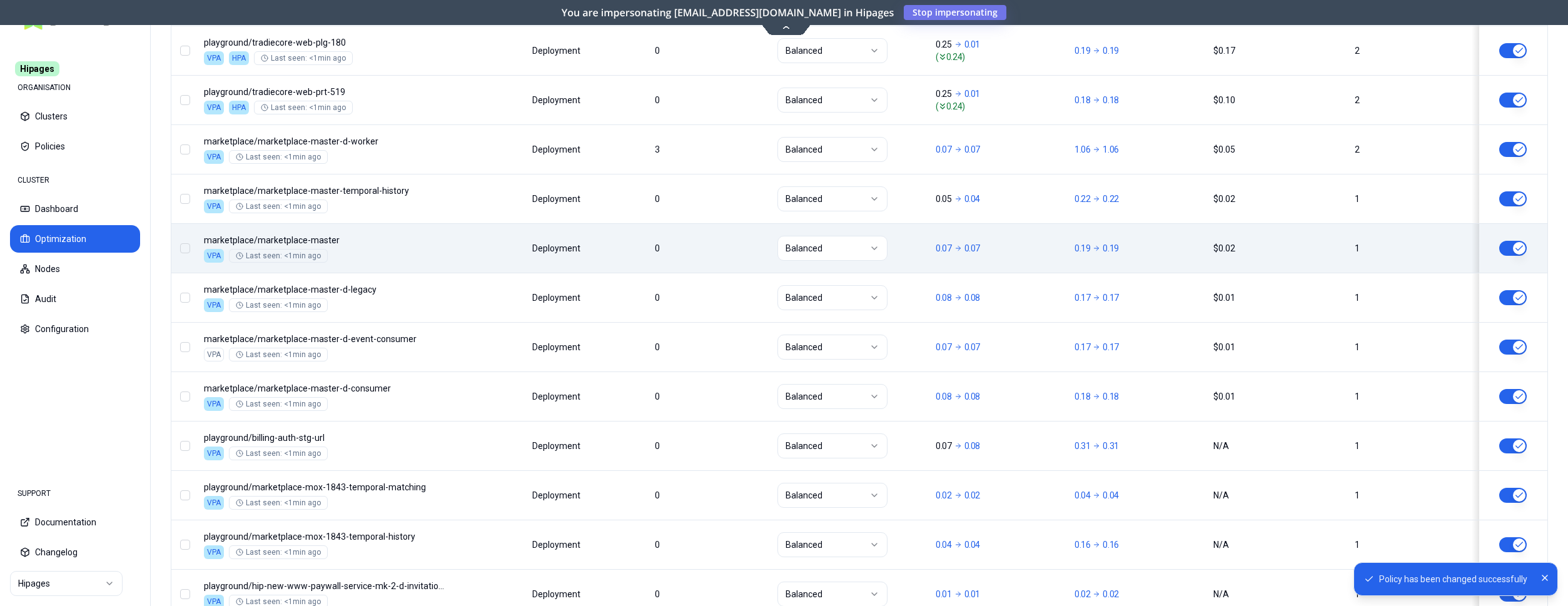
scroll to position [840, 0]
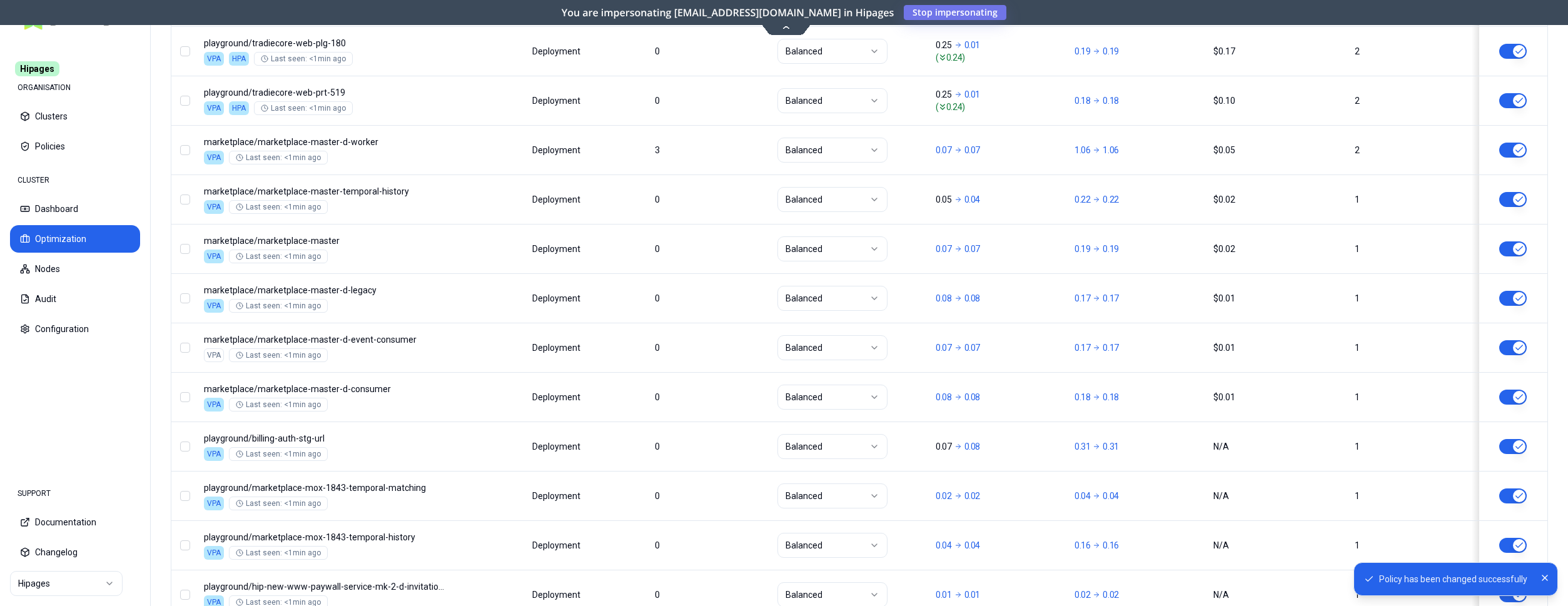
click at [705, 157] on div "Namespace/Workload name Type Restarts Policy CPU(Cores) (request vs recommended…" at bounding box center [859, 456] width 1376 height 1514
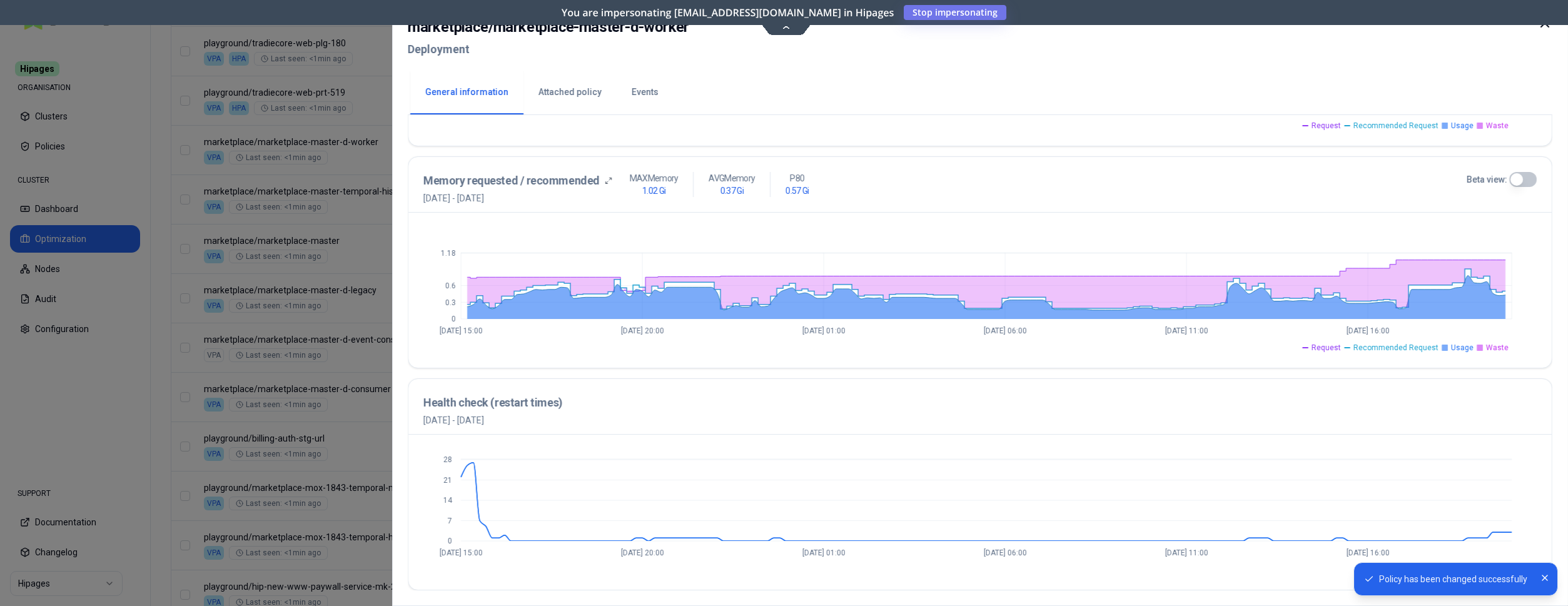
scroll to position [134, 0]
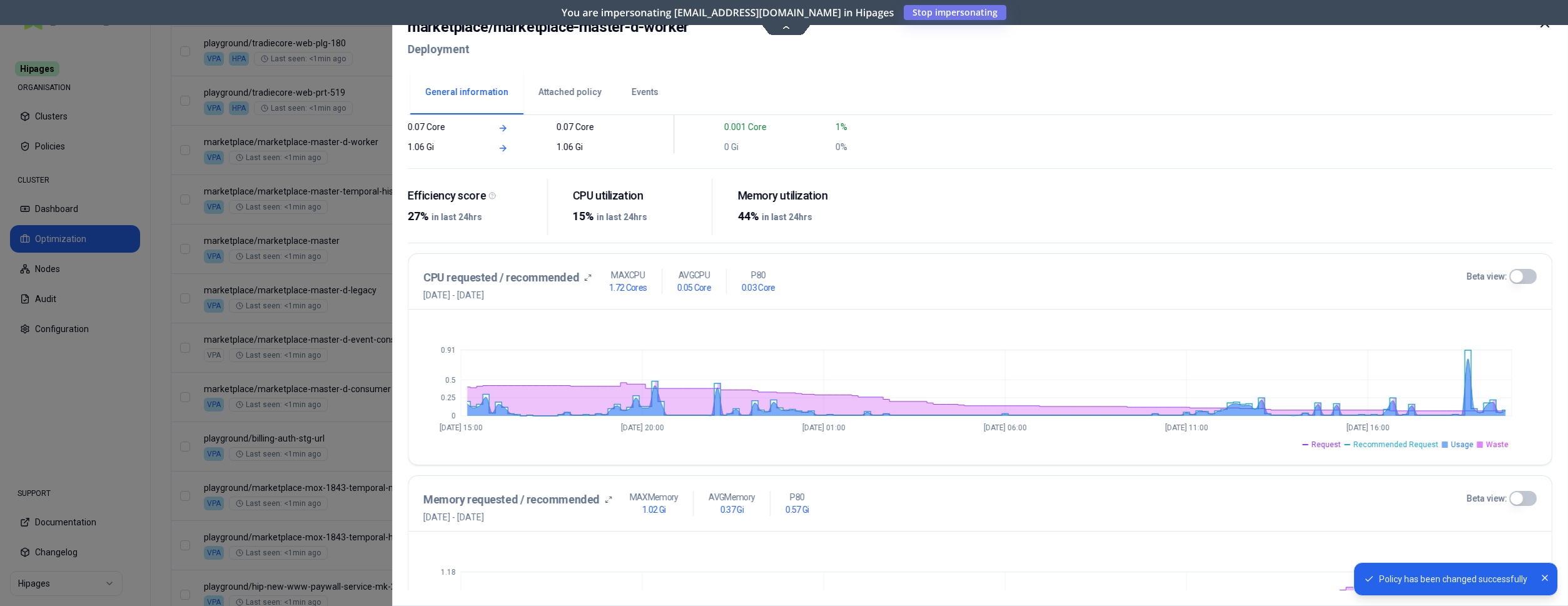
click at [1539, 25] on icon at bounding box center [1544, 23] width 15 height 15
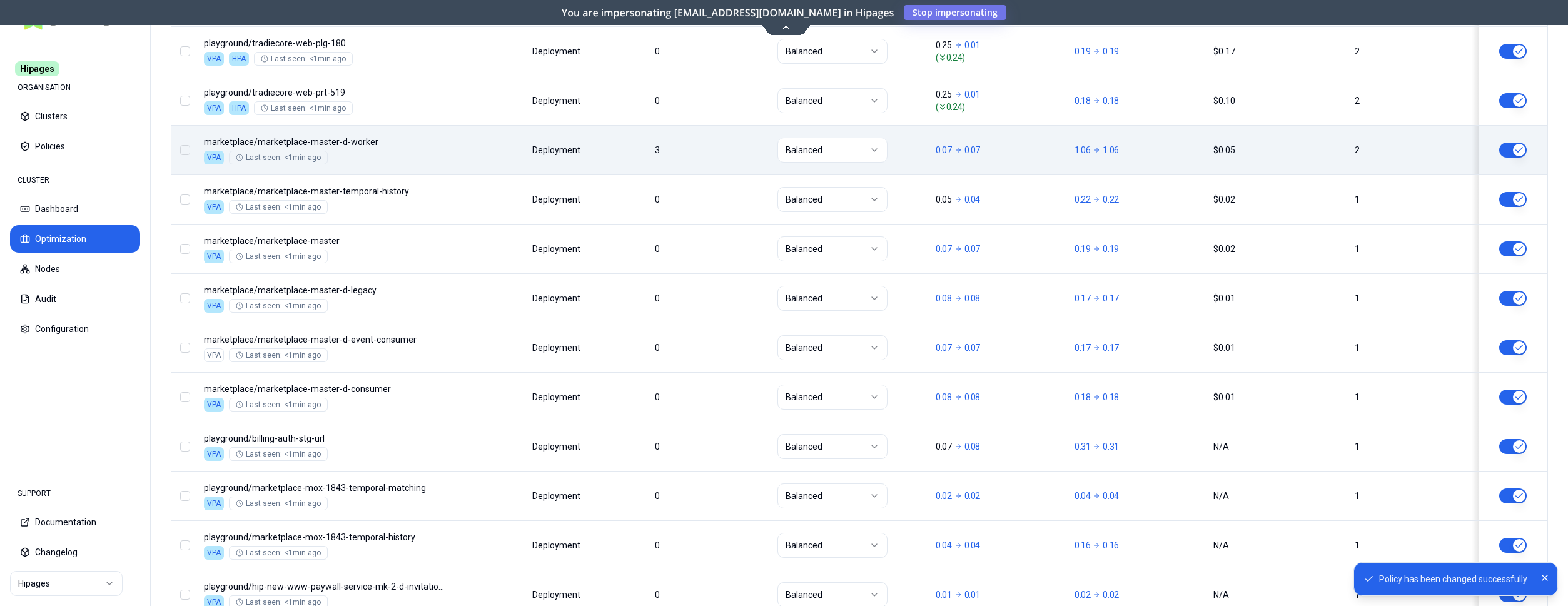
click at [1516, 154] on button "button" at bounding box center [1513, 150] width 28 height 15
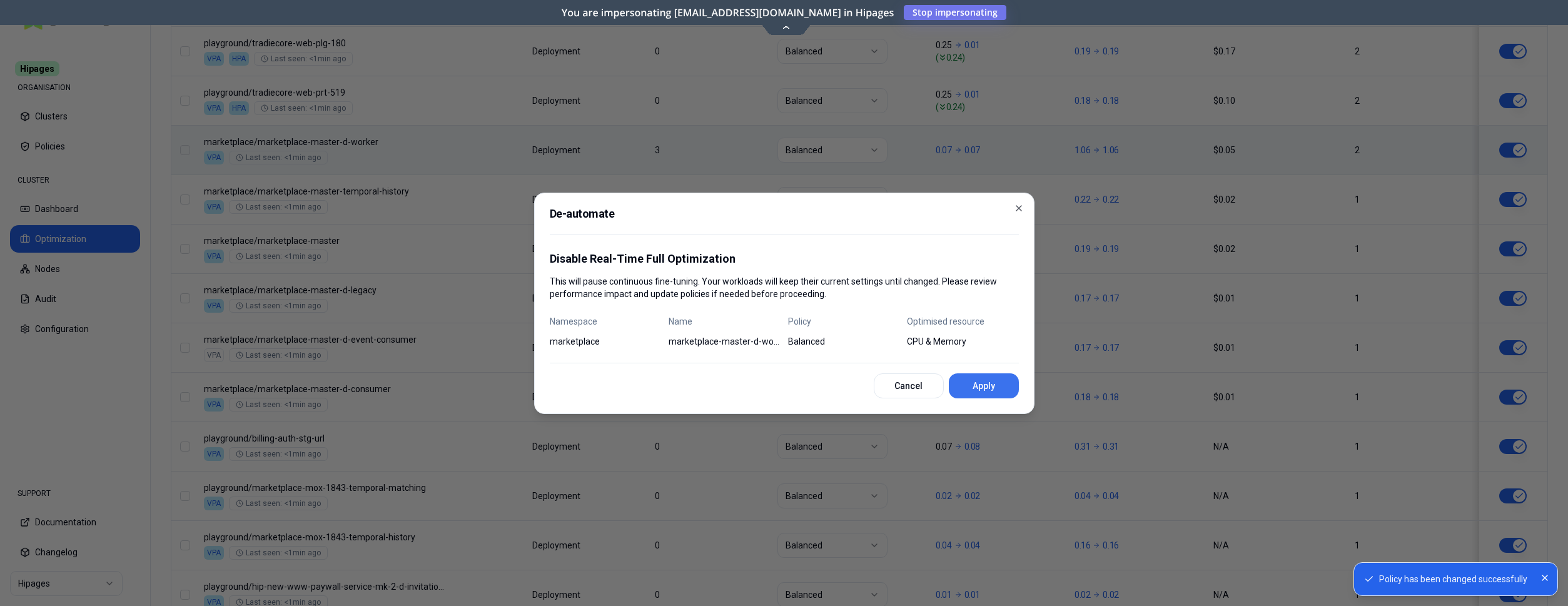
click at [969, 383] on button "Apply" at bounding box center [983, 385] width 70 height 25
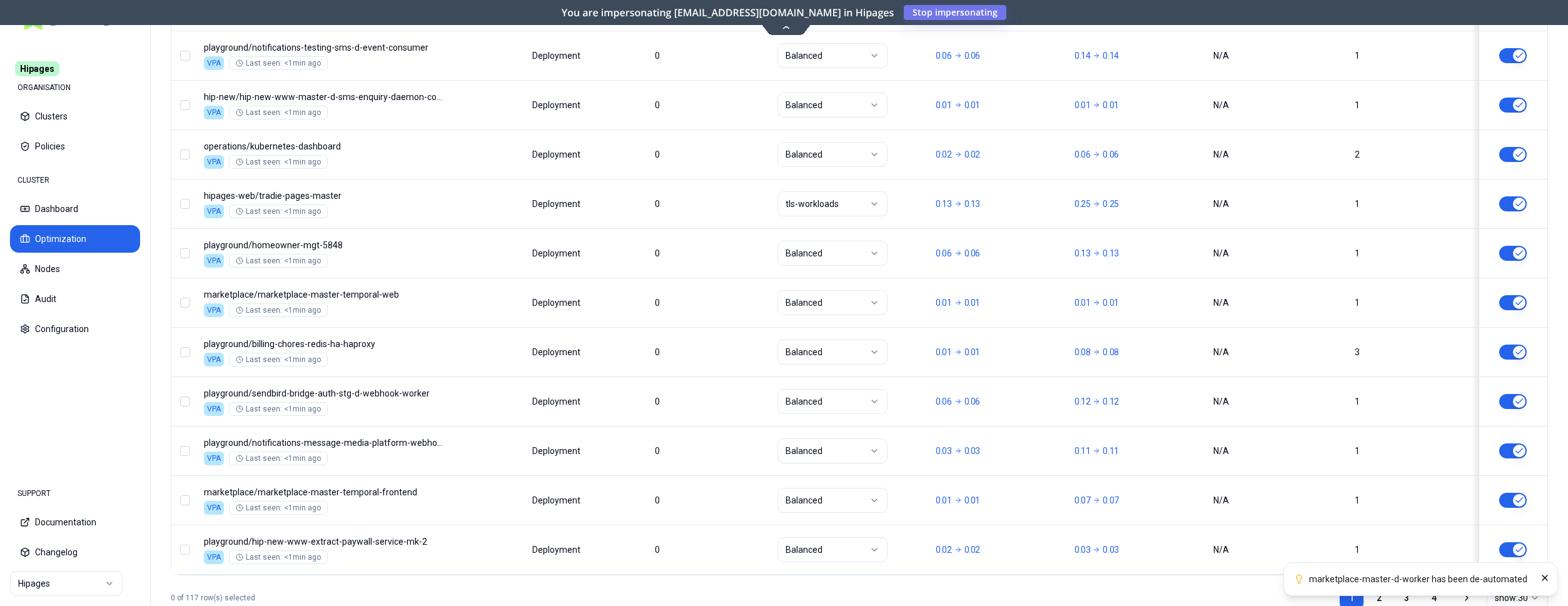
scroll to position [1512, 0]
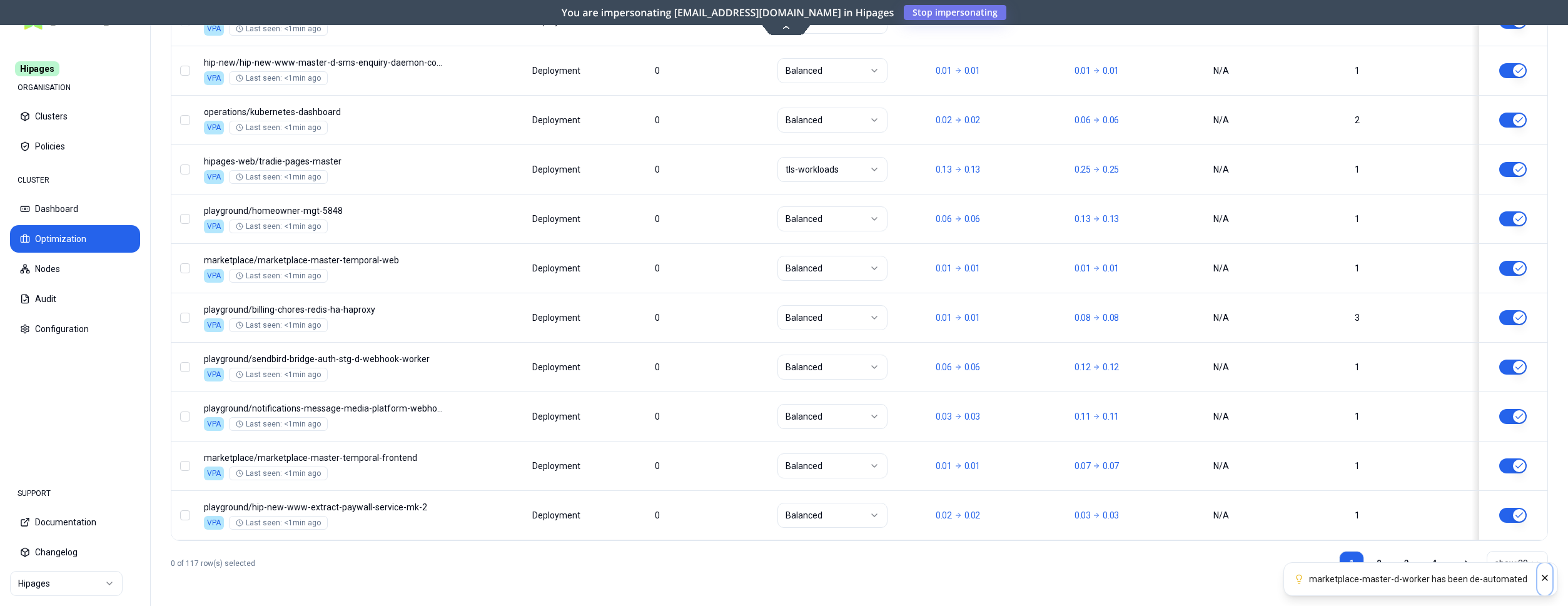
click at [1548, 581] on icon "Close" at bounding box center [1544, 578] width 10 height 10
click at [1384, 560] on link "2" at bounding box center [1378, 563] width 25 height 25
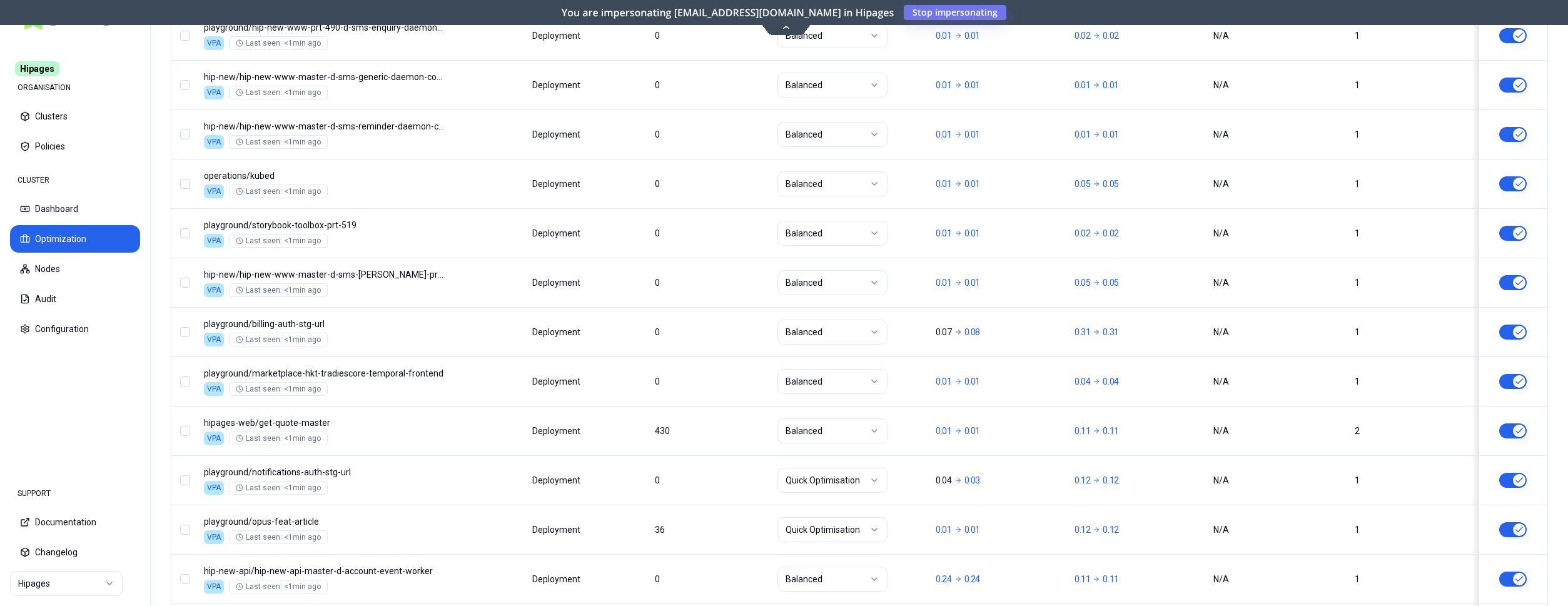
scroll to position [647, 0]
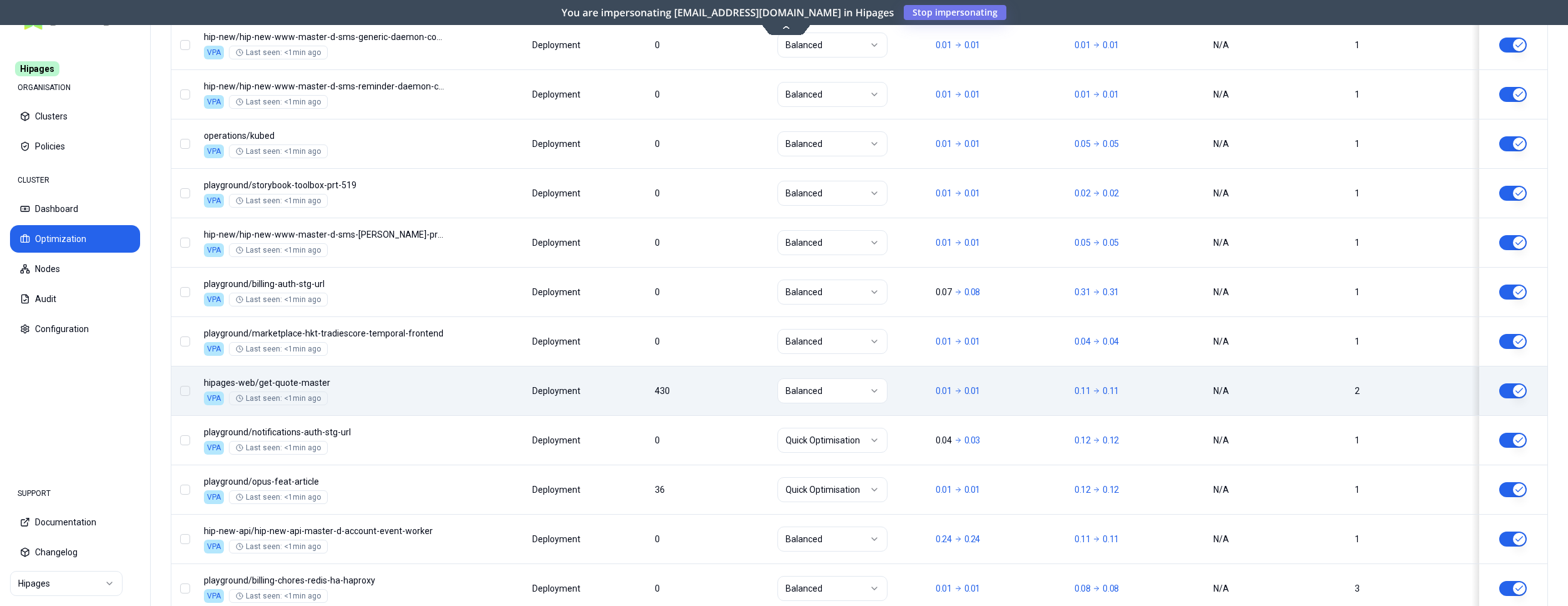
click at [1514, 388] on button "button" at bounding box center [1513, 390] width 28 height 15
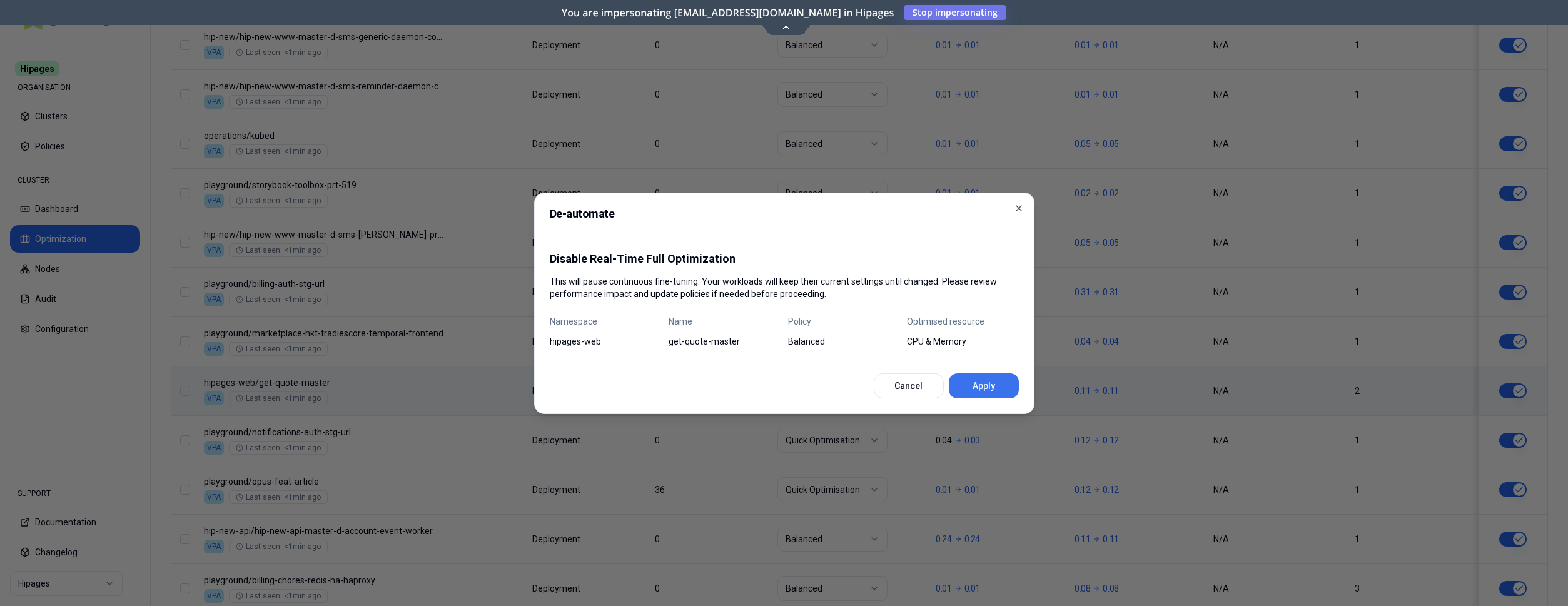
click at [990, 390] on button "Apply" at bounding box center [983, 385] width 70 height 25
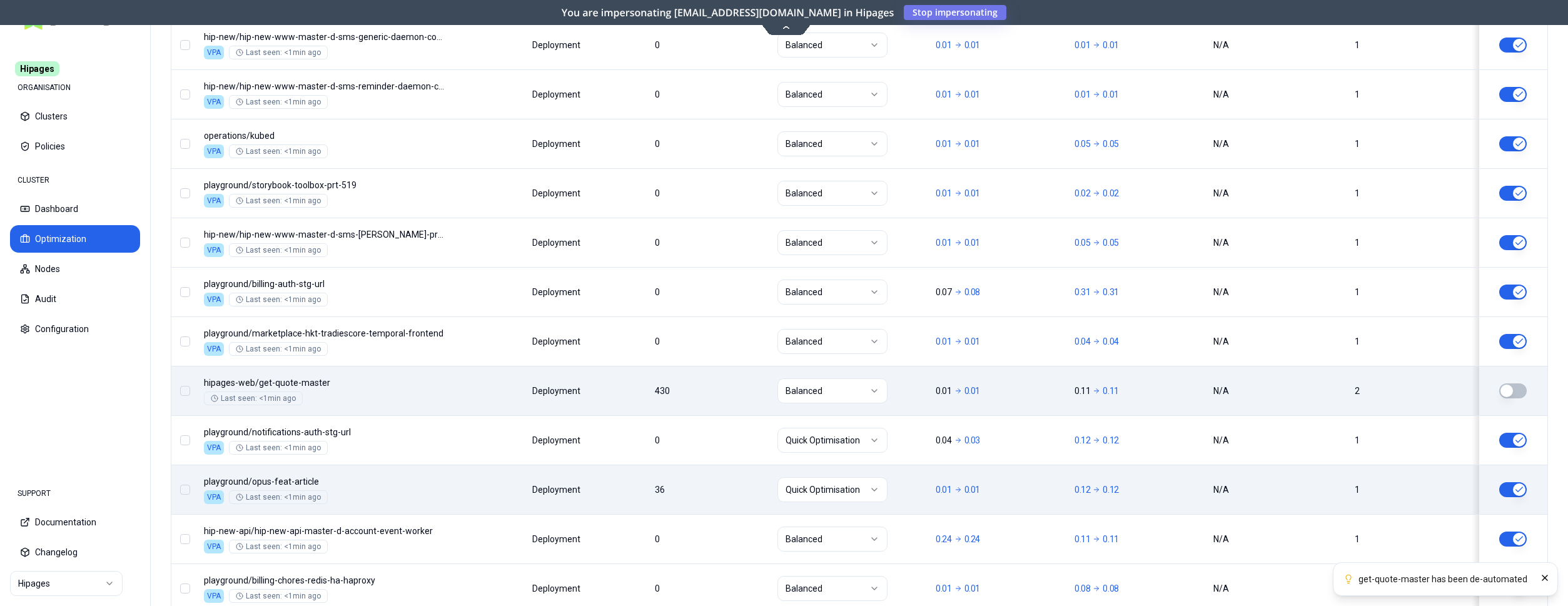
click at [1515, 485] on button "button" at bounding box center [1513, 490] width 28 height 15
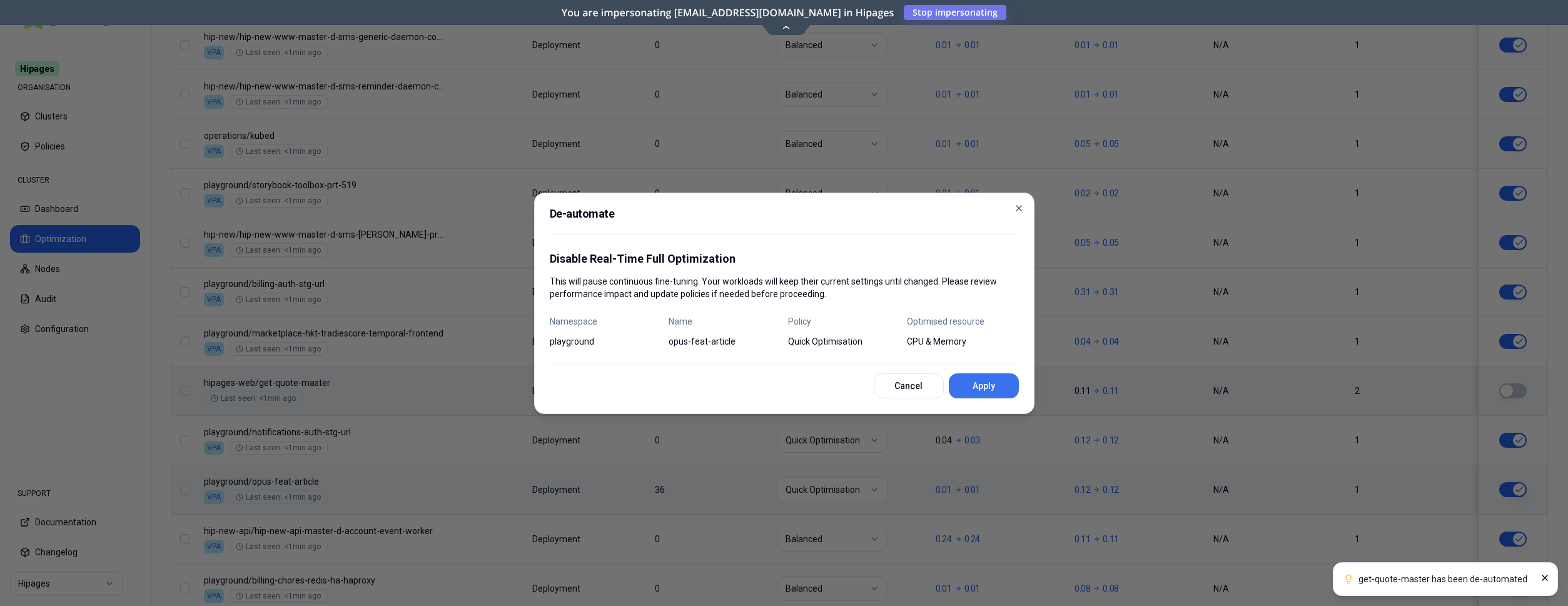
click at [1003, 388] on button "Apply" at bounding box center [983, 385] width 70 height 25
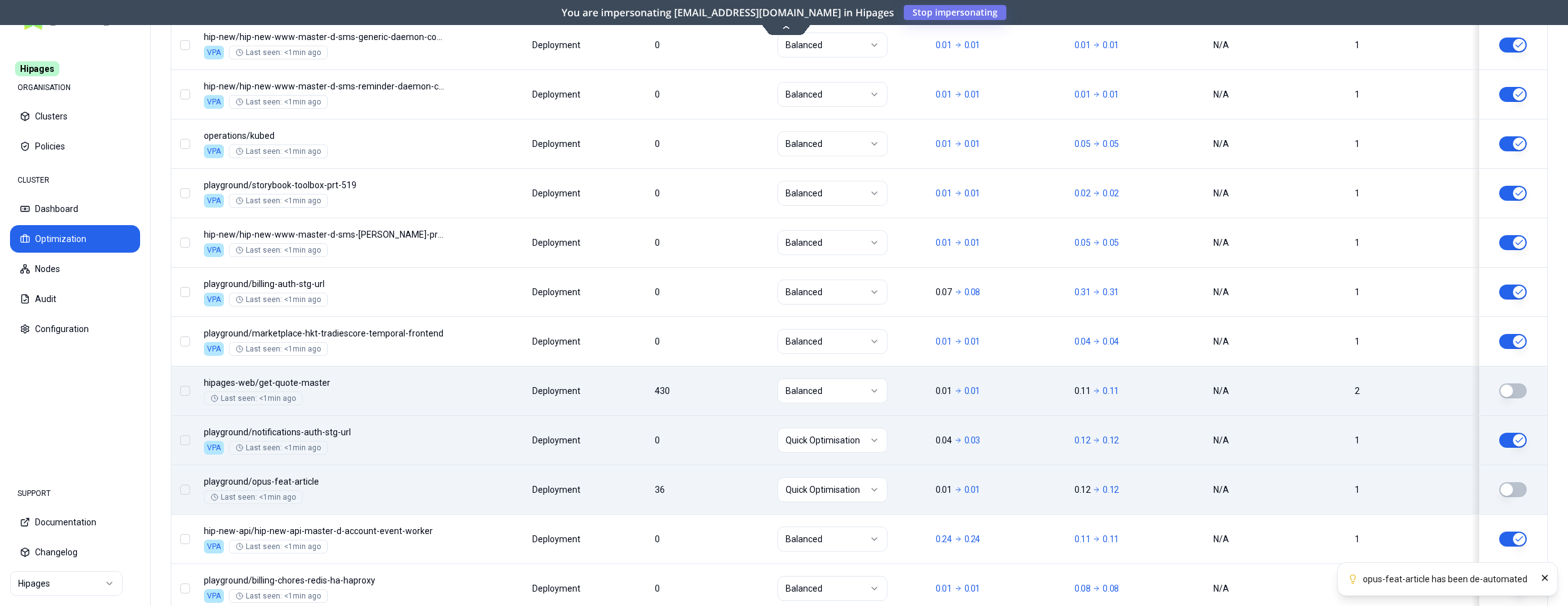
click at [853, 441] on html "opus-feat-article has been de-automated Hipages ORGANISATION Clusters Policies …" at bounding box center [784, 303] width 1568 height 606
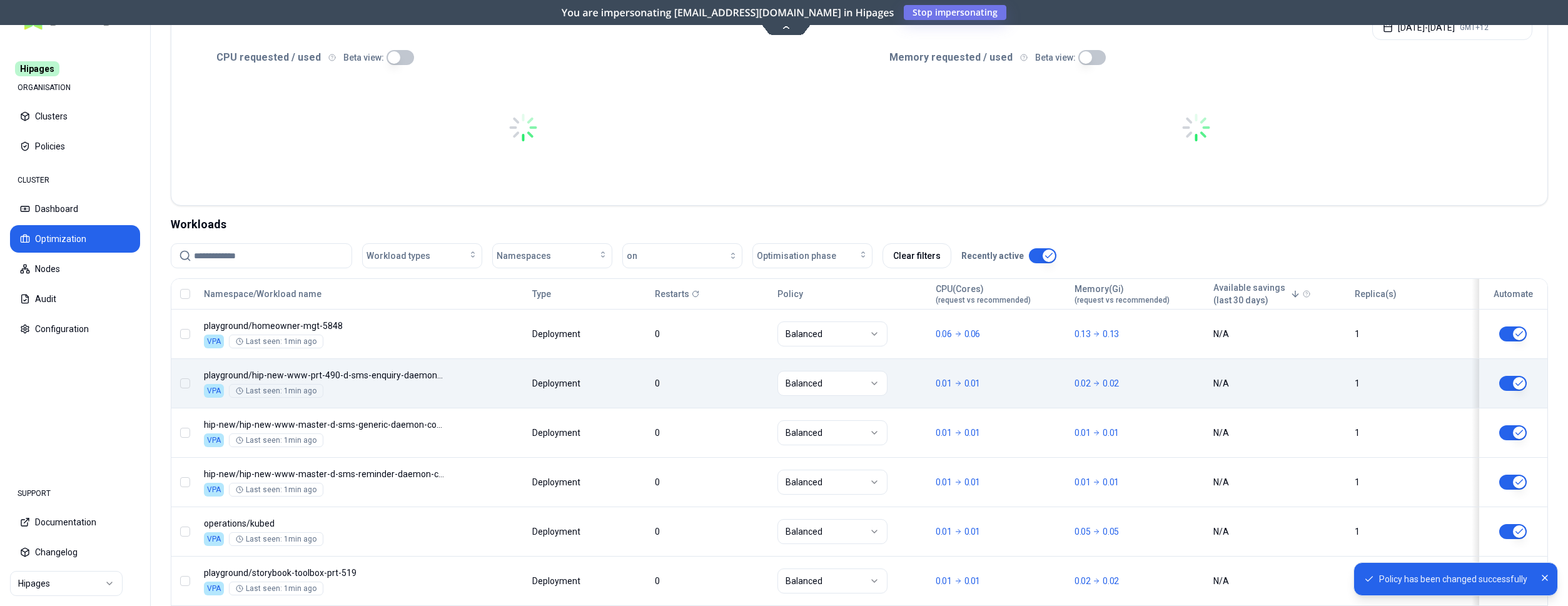
scroll to position [265, 0]
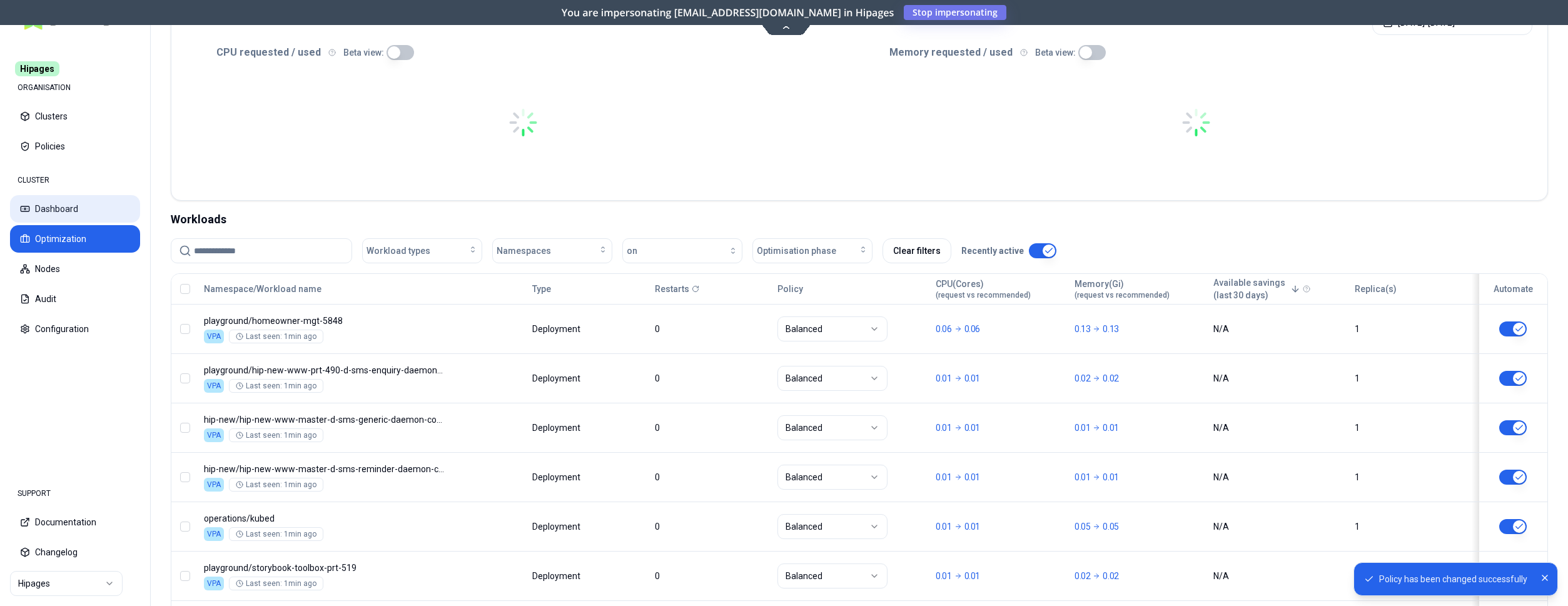
click at [58, 206] on button "Dashboard" at bounding box center [75, 209] width 130 height 28
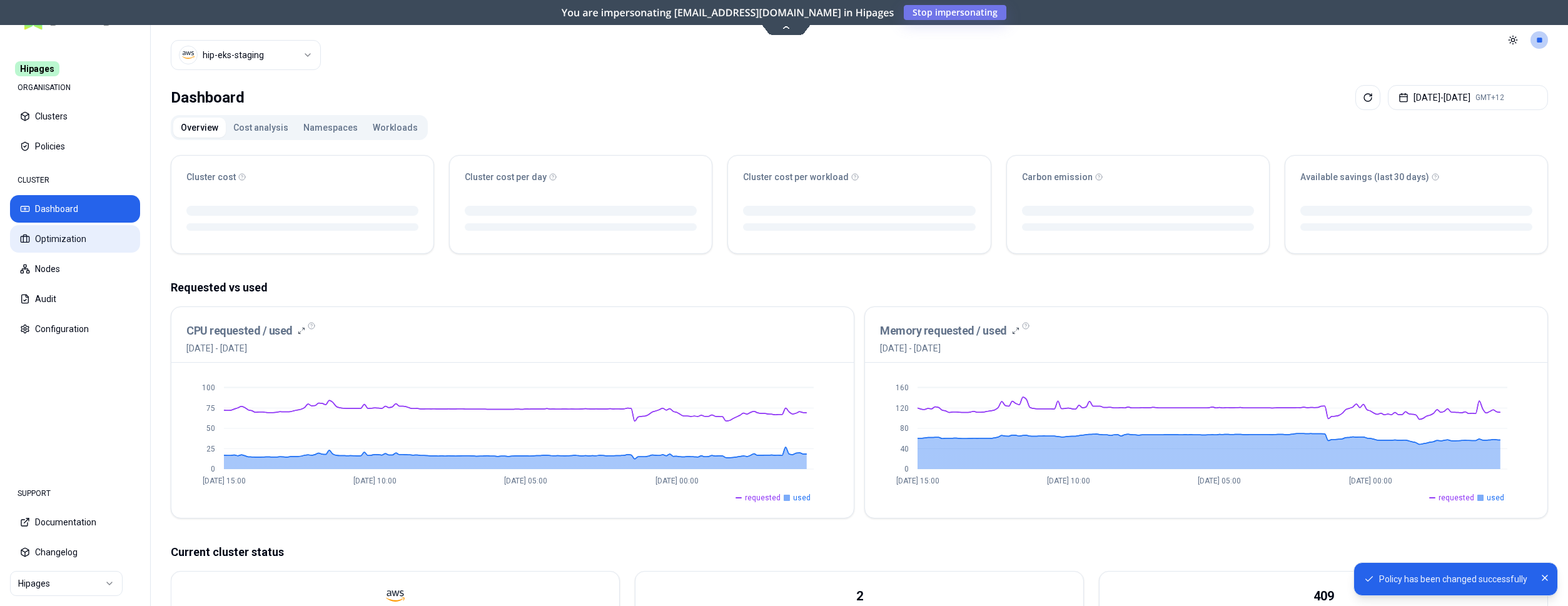
click at [58, 240] on button "Optimization" at bounding box center [75, 239] width 130 height 28
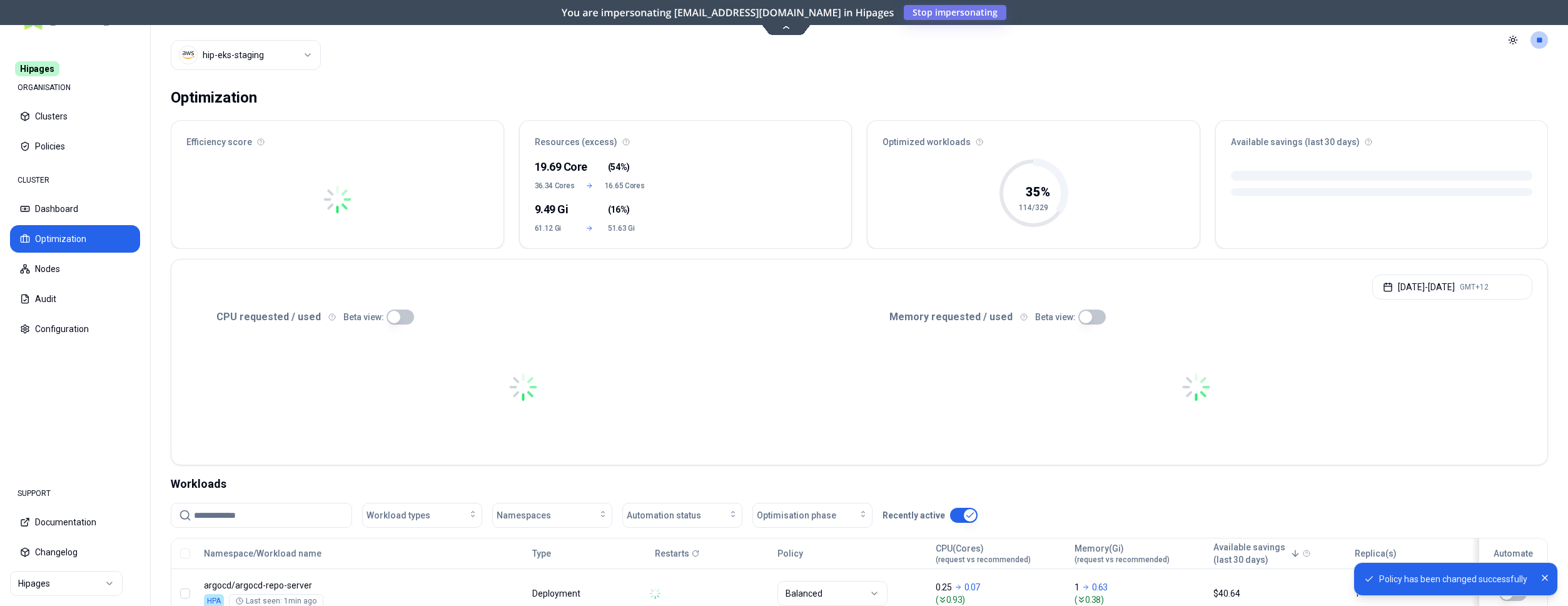
scroll to position [255, 0]
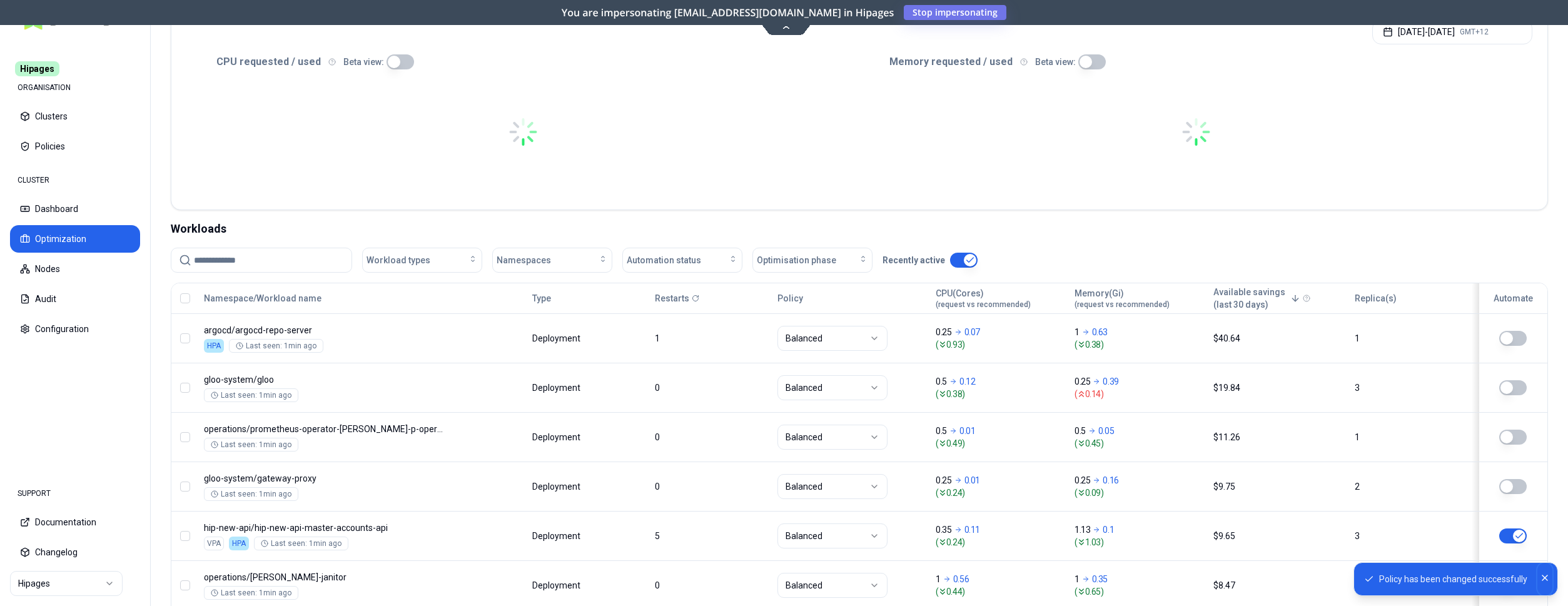
click at [1547, 574] on icon "Close" at bounding box center [1544, 578] width 10 height 10
click at [692, 264] on span "Automation status" at bounding box center [664, 260] width 75 height 13
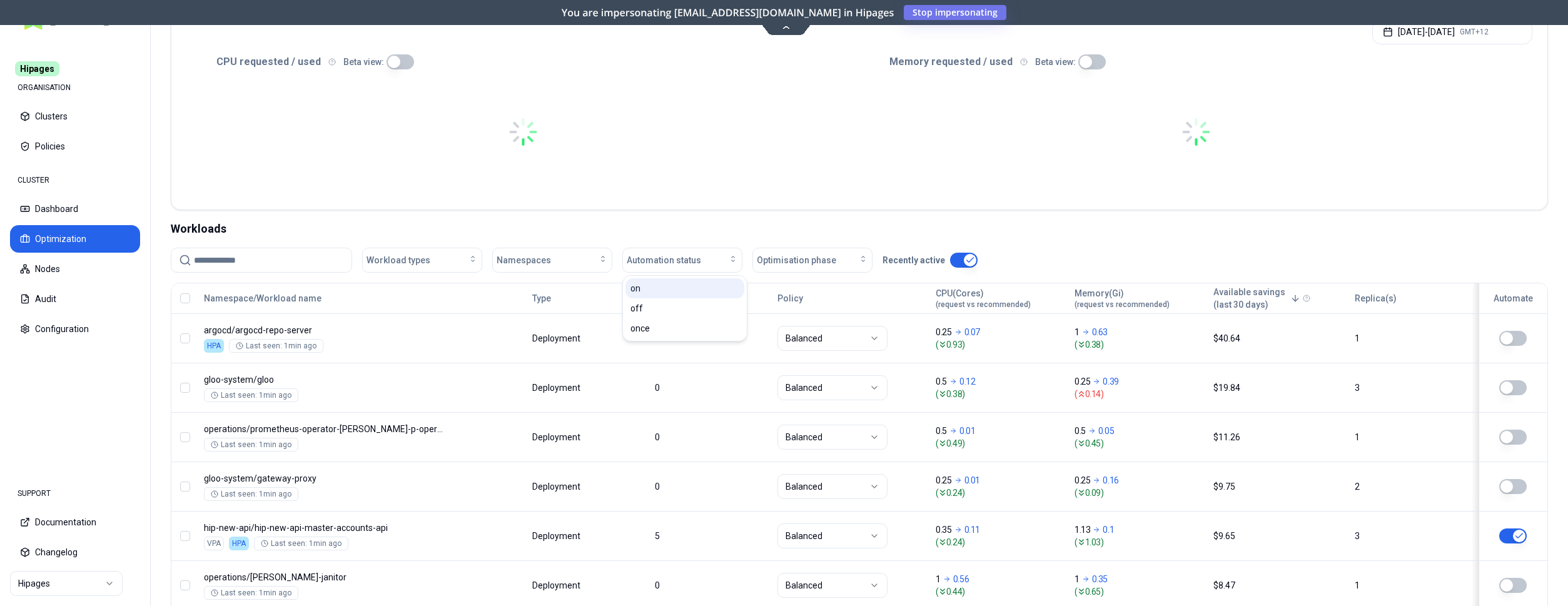
click at [660, 293] on div "on" at bounding box center [685, 289] width 119 height 20
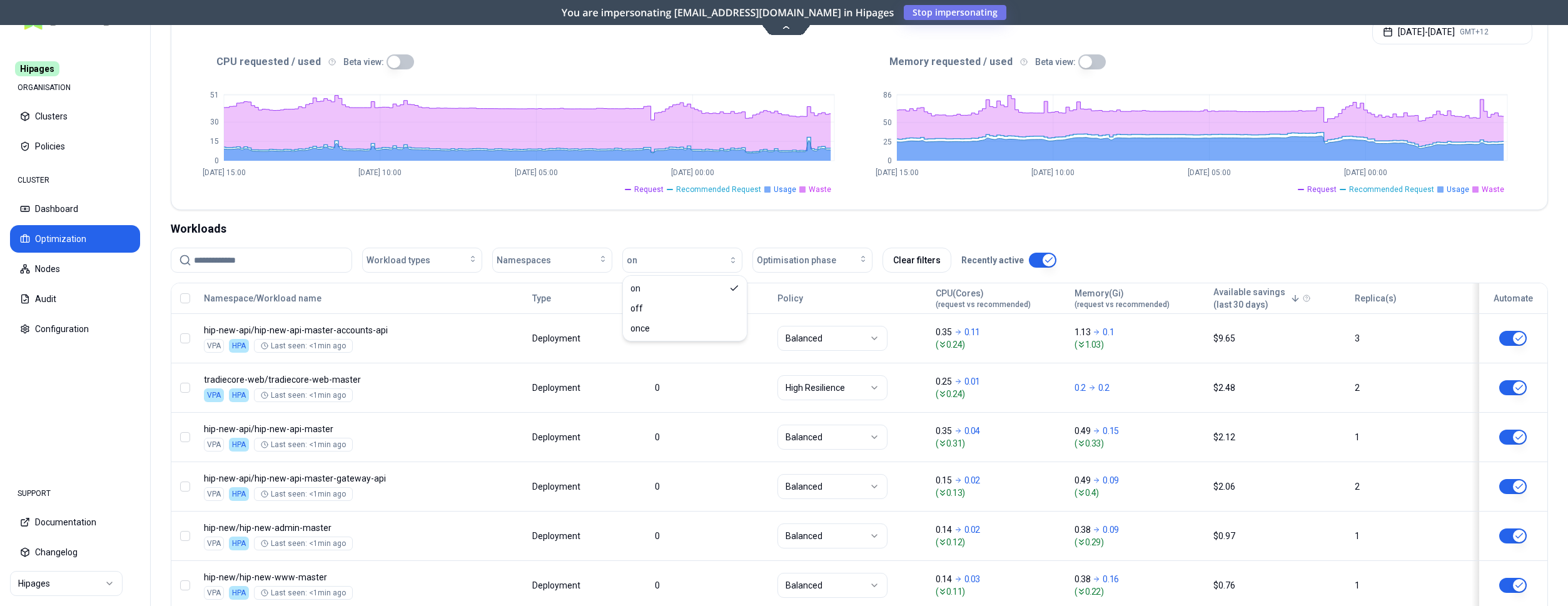
click at [794, 230] on div "Workloads" at bounding box center [859, 230] width 1377 height 18
click at [88, 207] on button "Dashboard" at bounding box center [75, 209] width 130 height 28
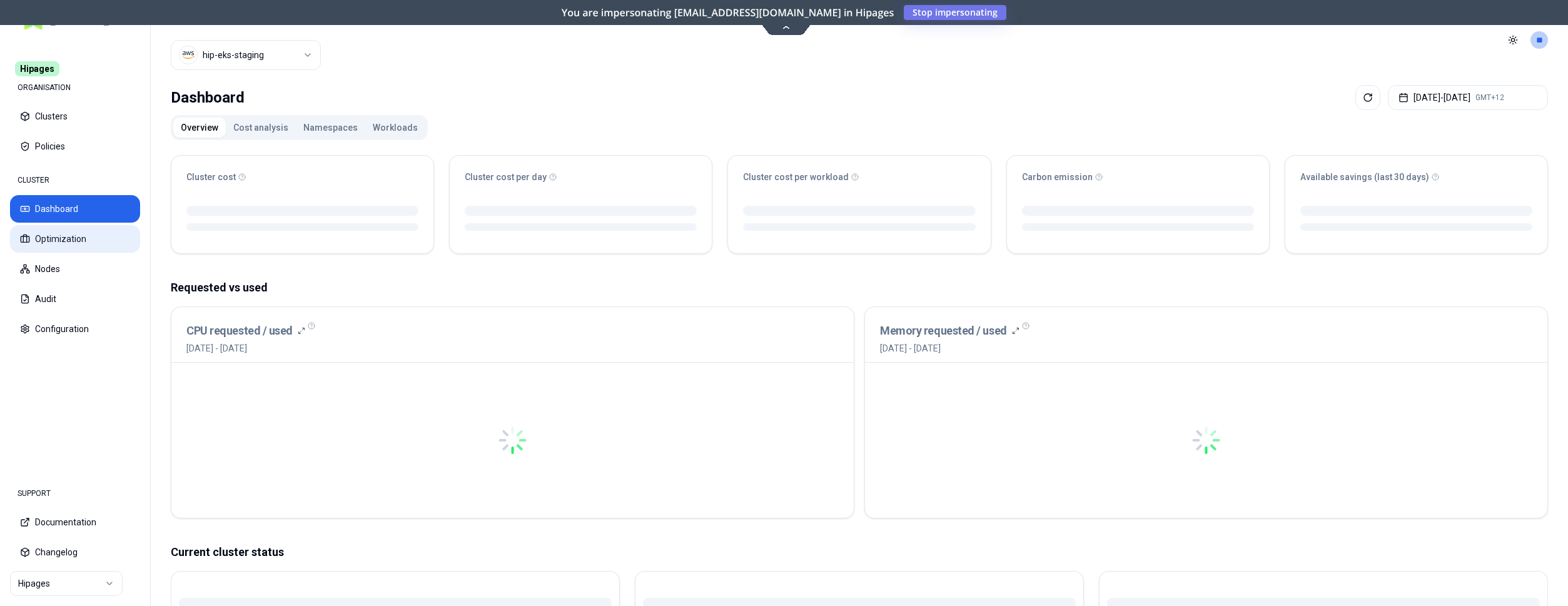
click at [77, 233] on button "Optimization" at bounding box center [75, 239] width 130 height 28
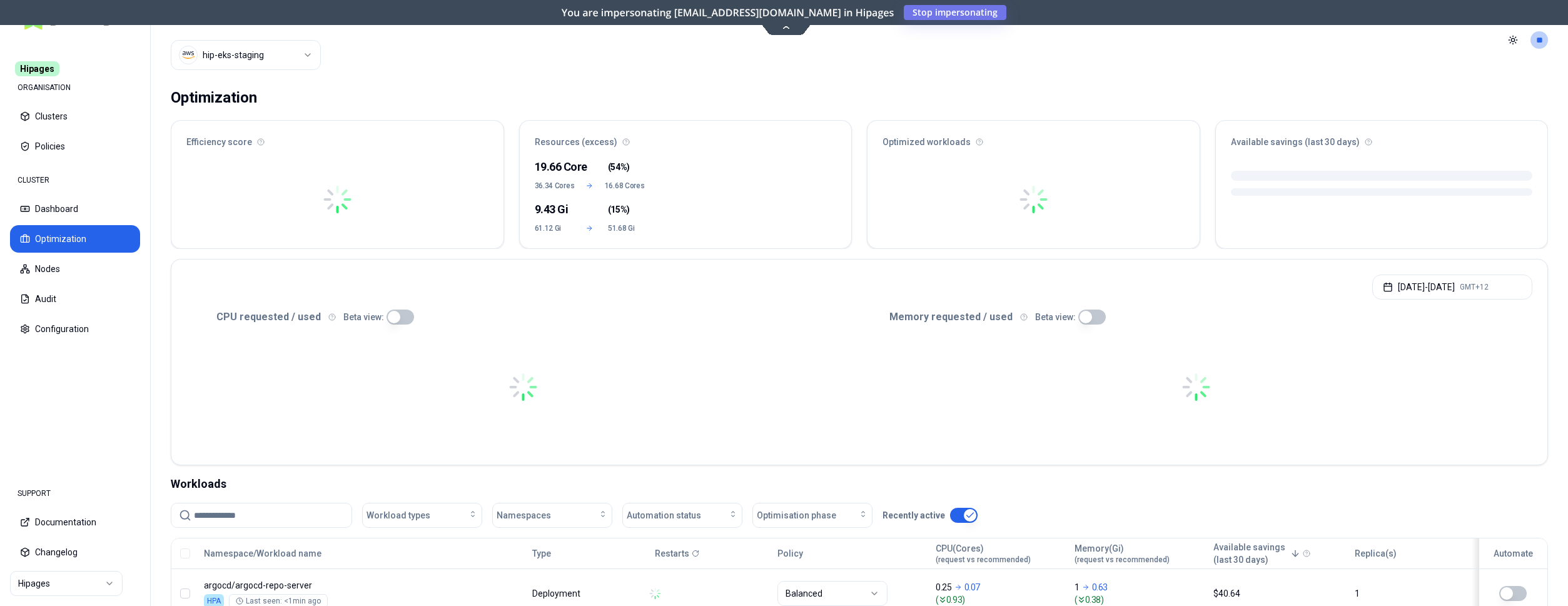
scroll to position [191, 0]
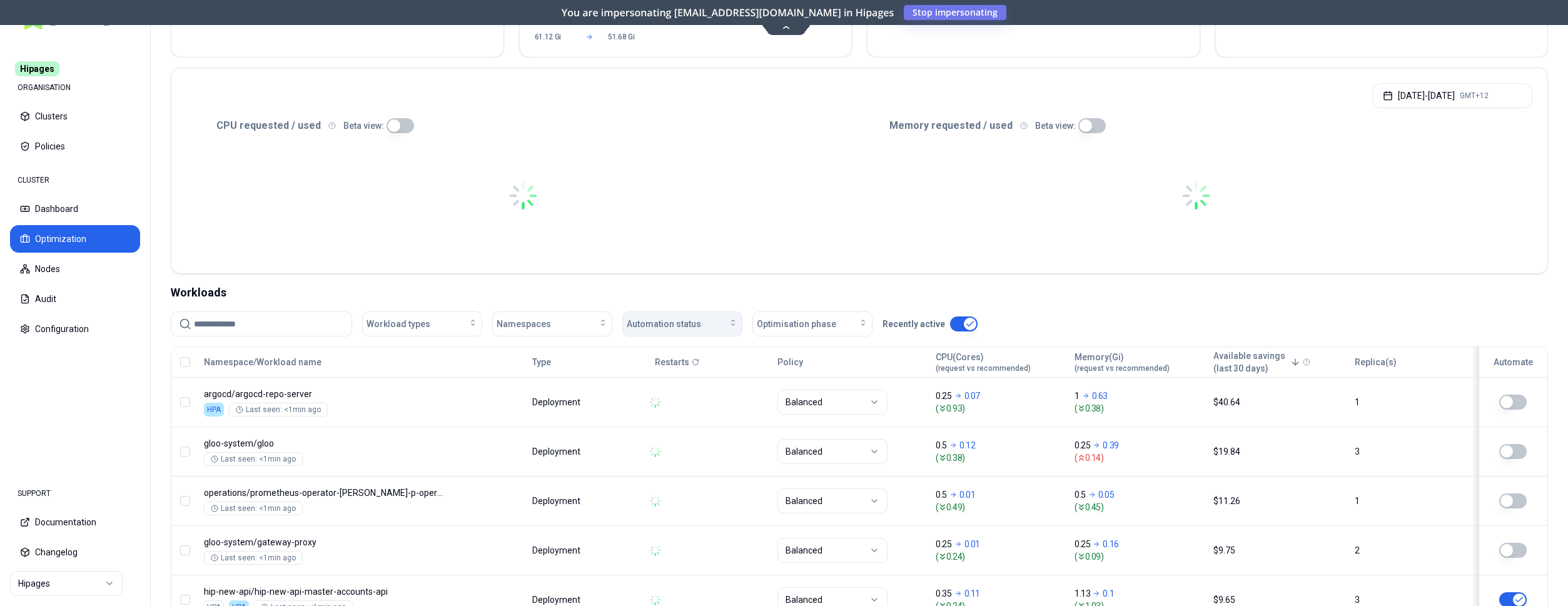
click at [715, 323] on div "Automation status" at bounding box center [682, 324] width 111 height 13
click at [677, 351] on div "on" at bounding box center [685, 352] width 119 height 20
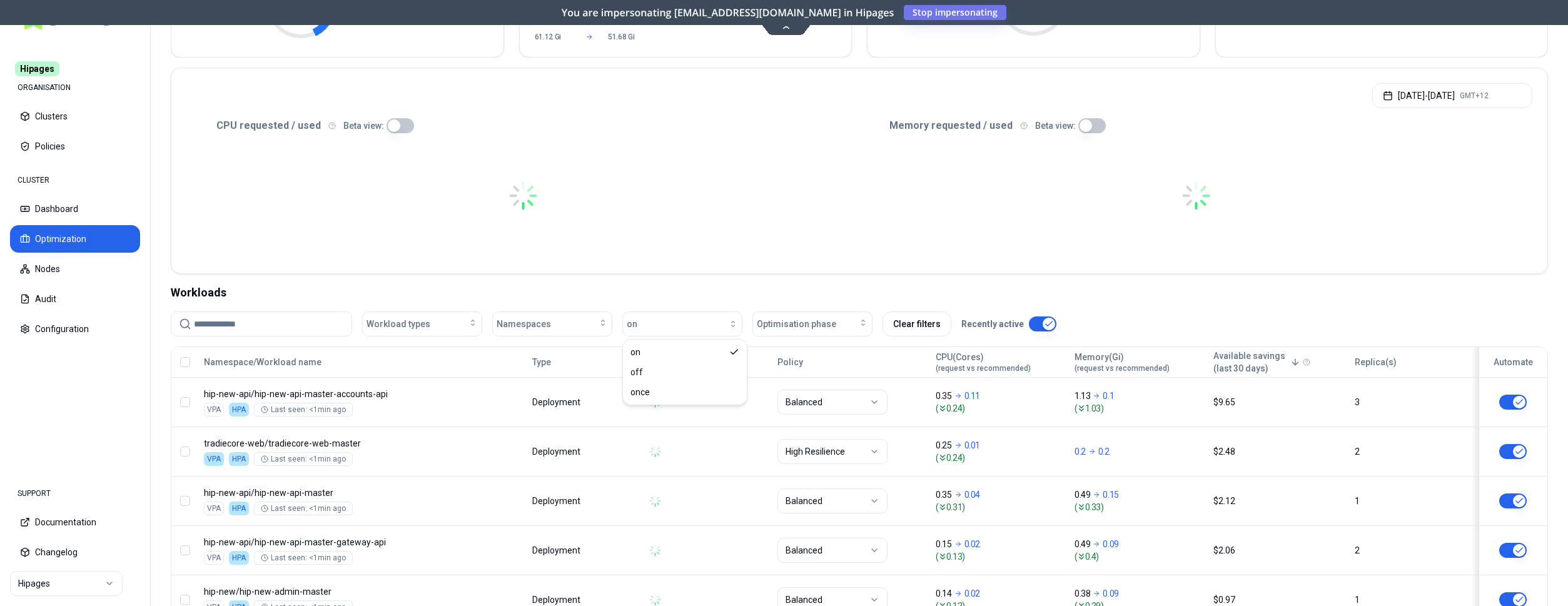
click at [823, 346] on div "Workload types Namespaces on Optimisation phase Clear filters Recently active" at bounding box center [859, 329] width 1377 height 35
click at [683, 363] on p "Restarts" at bounding box center [672, 362] width 34 height 13
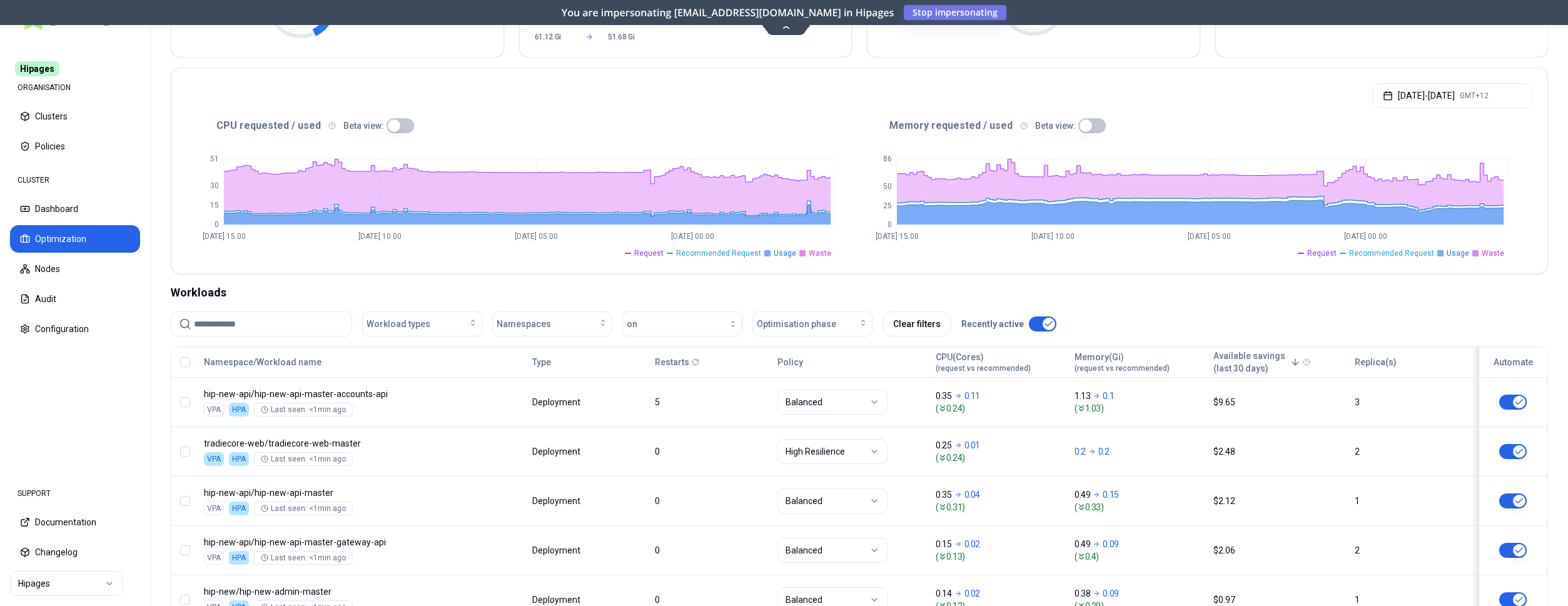
click at [1516, 397] on button "button" at bounding box center [1513, 402] width 28 height 15
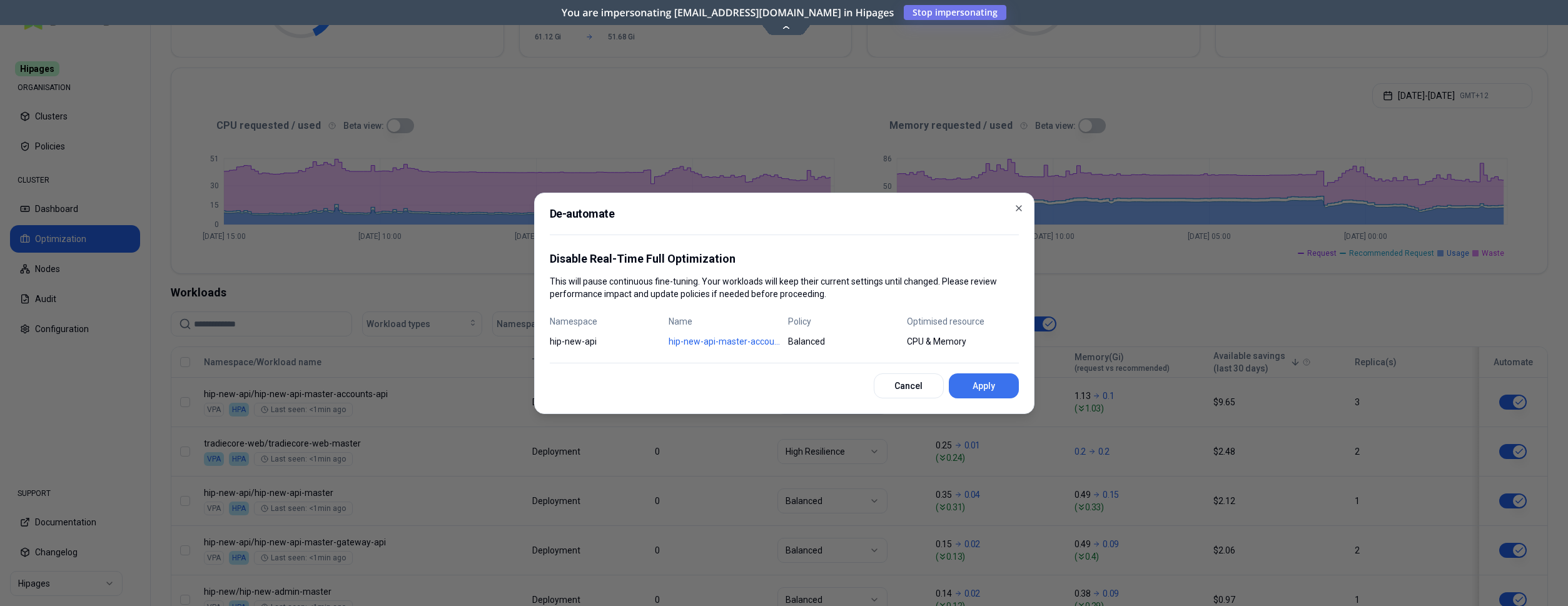
click at [960, 380] on button "Apply" at bounding box center [983, 385] width 70 height 25
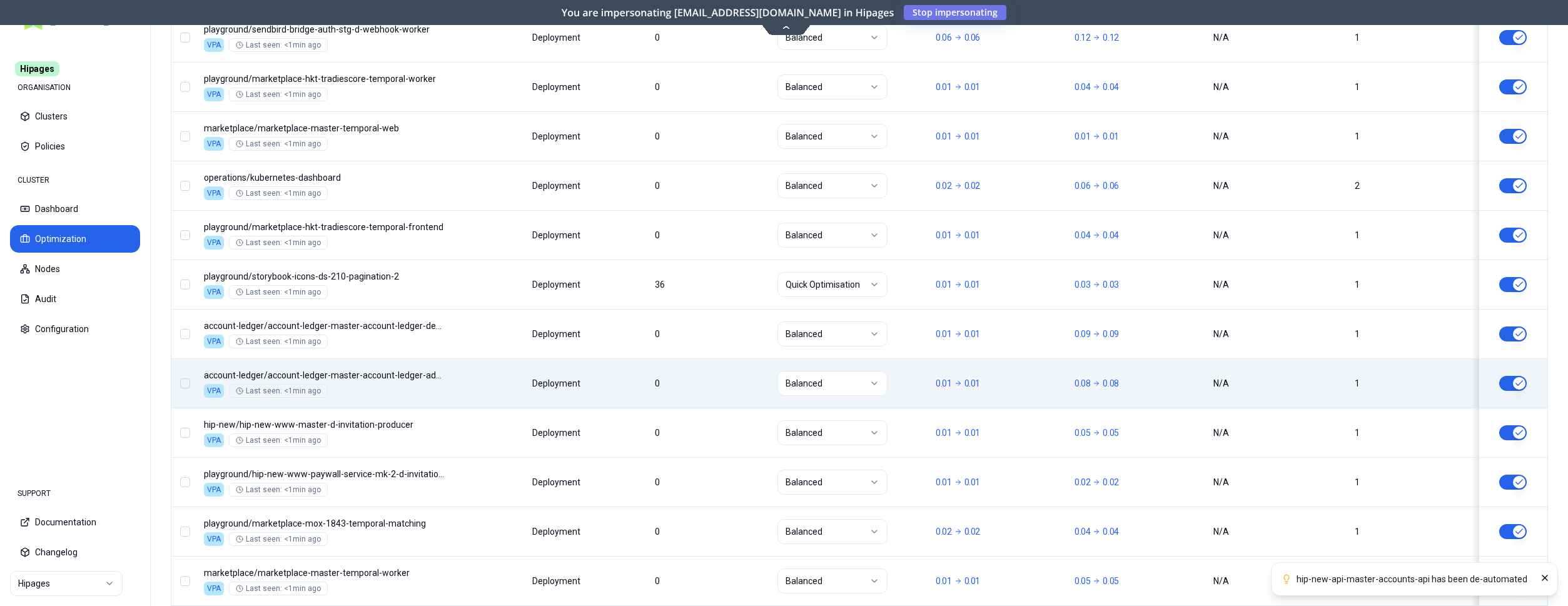
scroll to position [1213, 0]
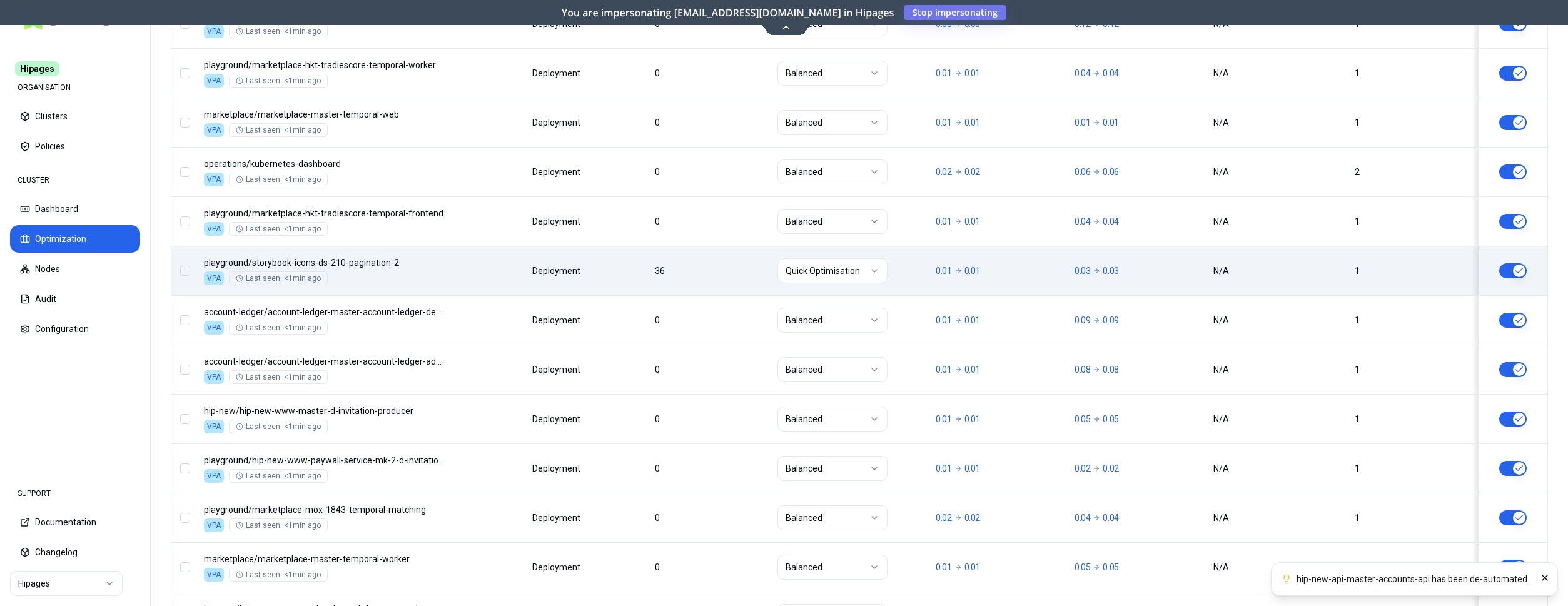
click at [1515, 266] on button "button" at bounding box center [1513, 270] width 28 height 15
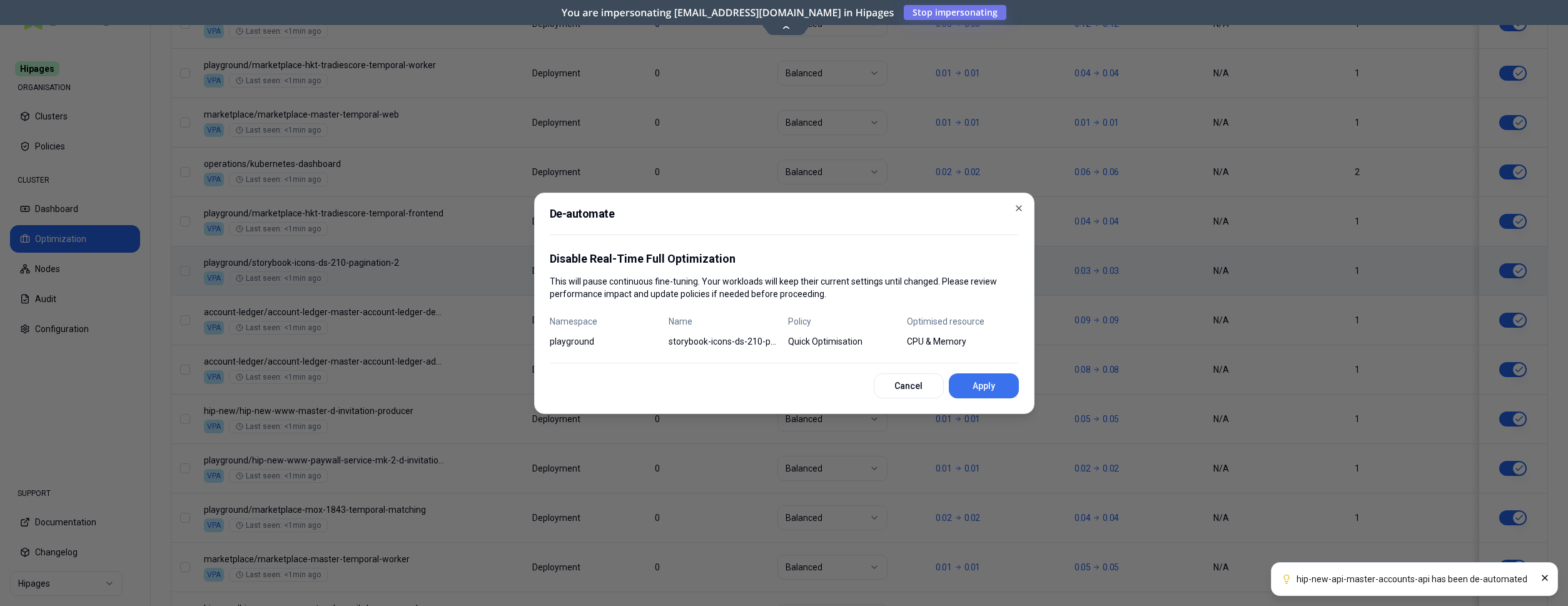
click at [985, 384] on button "Apply" at bounding box center [983, 385] width 70 height 25
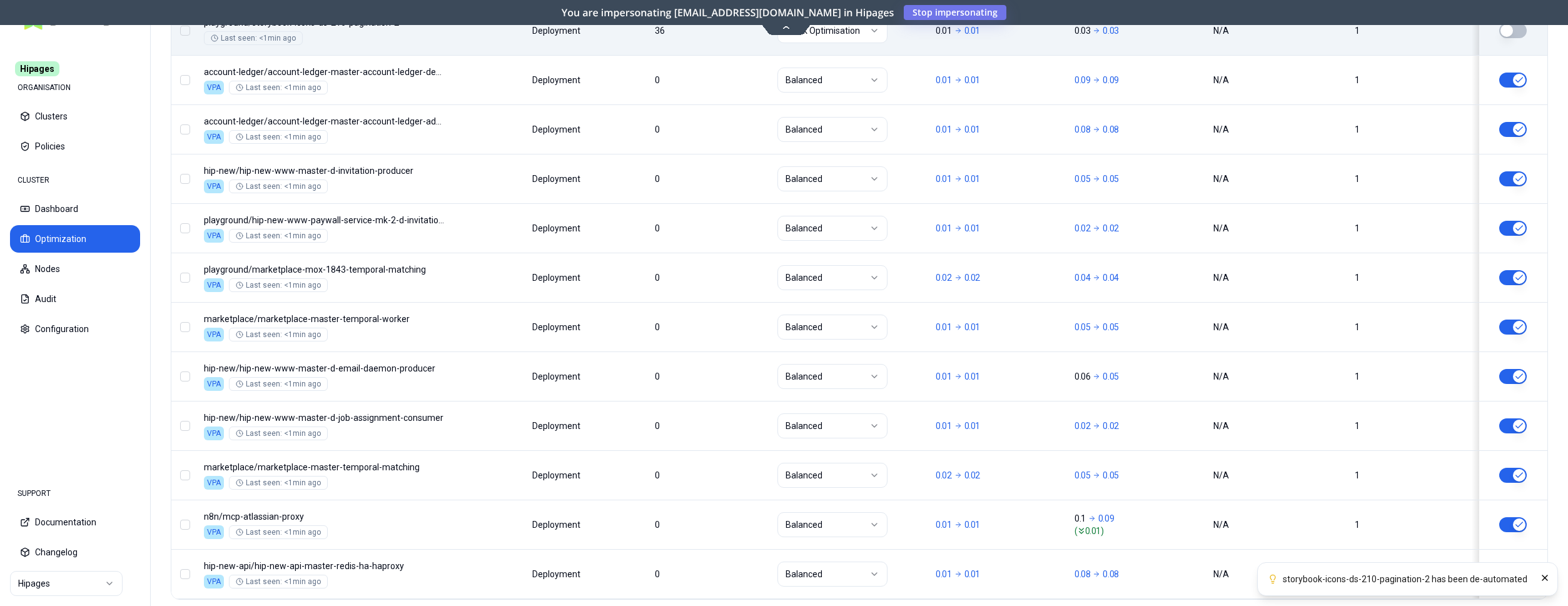
scroll to position [1512, 0]
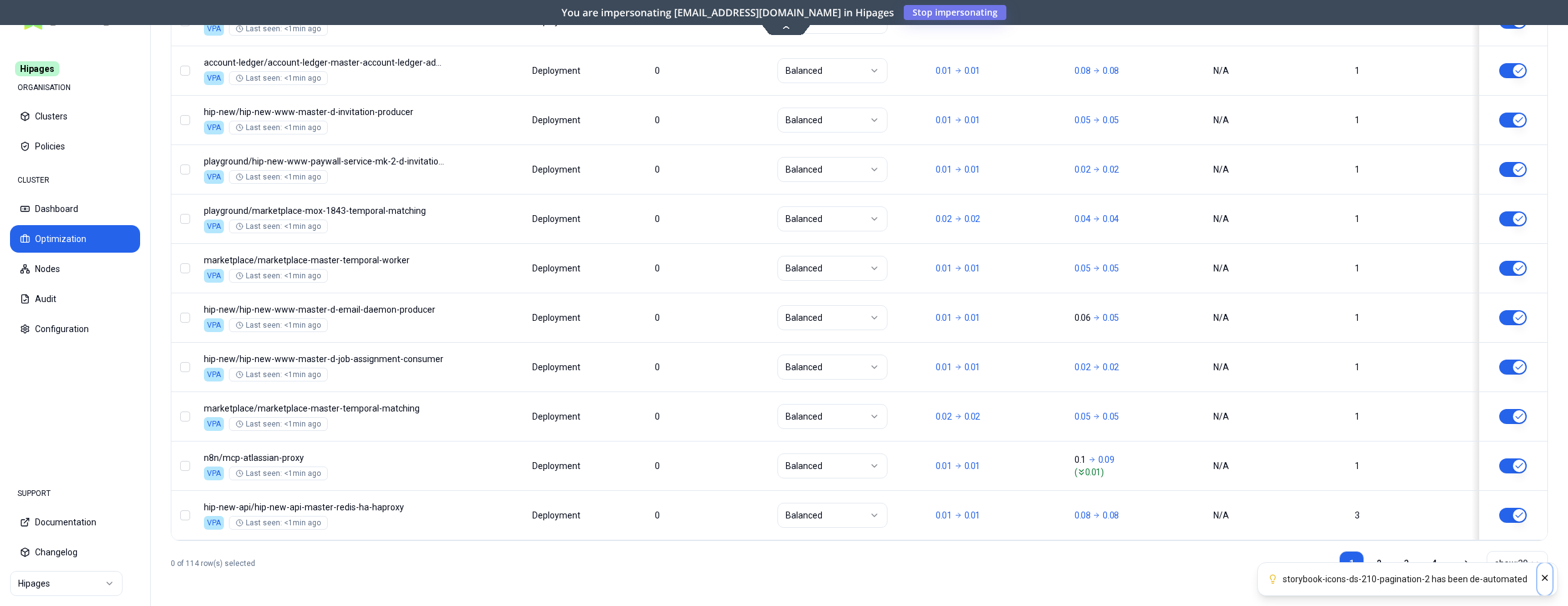
click at [1542, 576] on icon "Close" at bounding box center [1544, 578] width 10 height 10
click at [1372, 565] on link "2" at bounding box center [1378, 563] width 25 height 25
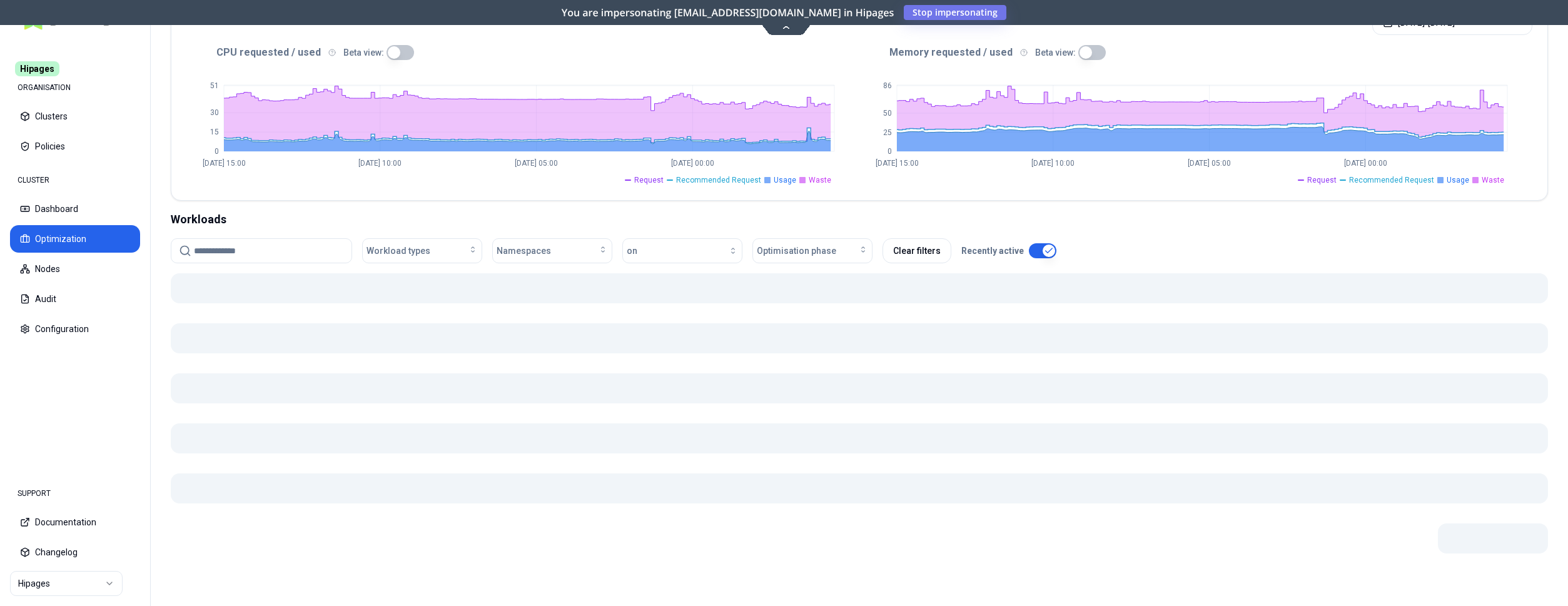
scroll to position [265, 0]
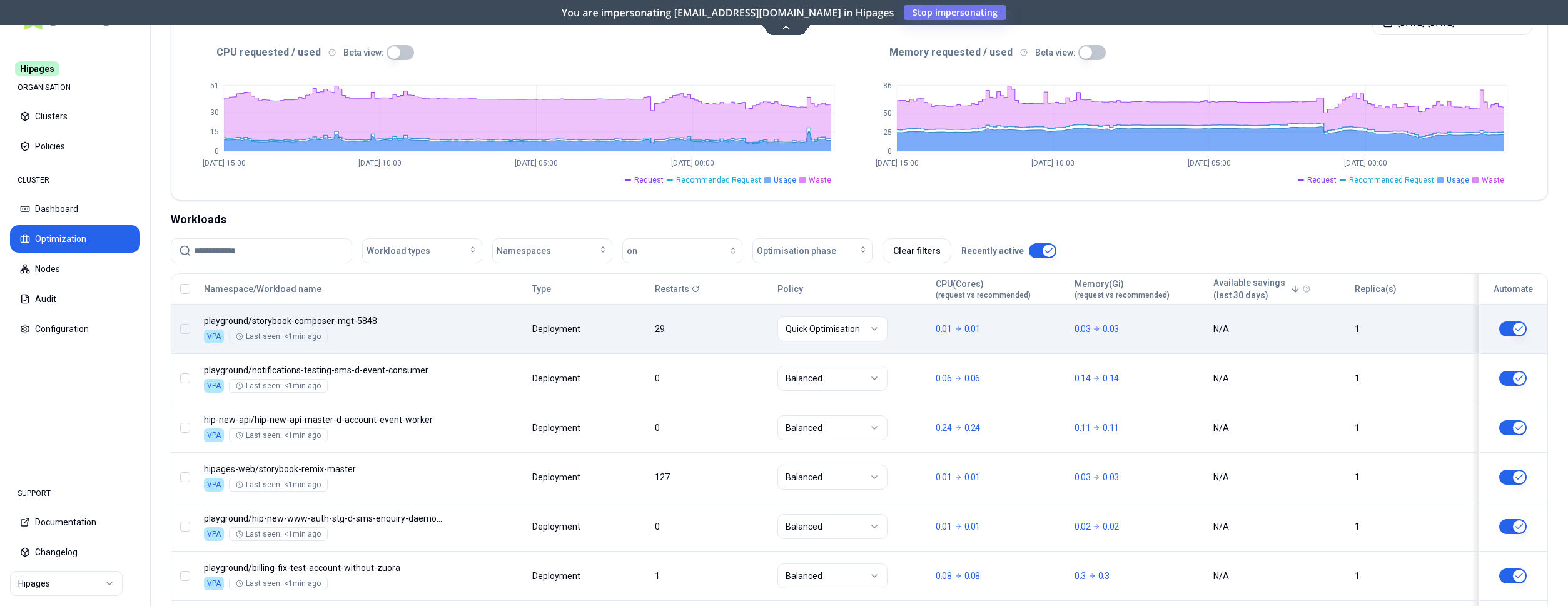
click at [1514, 330] on button "button" at bounding box center [1513, 328] width 28 height 15
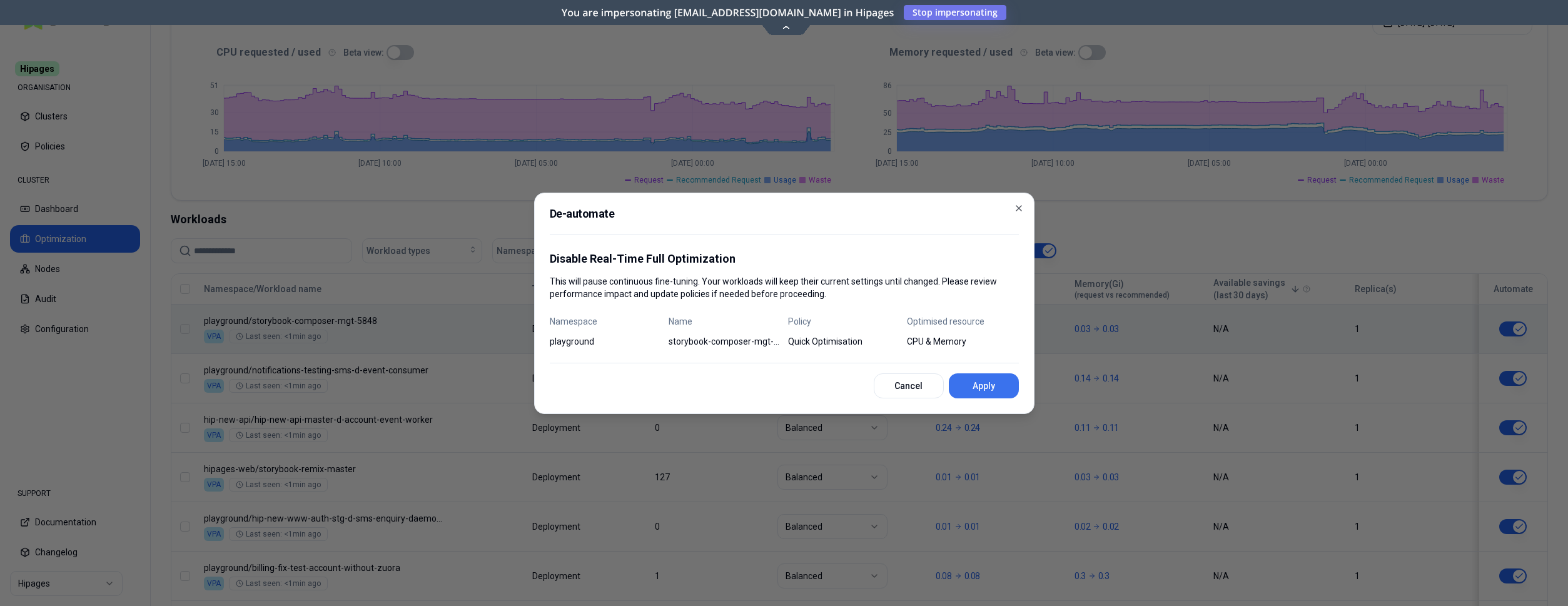
click at [1001, 385] on button "Apply" at bounding box center [983, 385] width 70 height 25
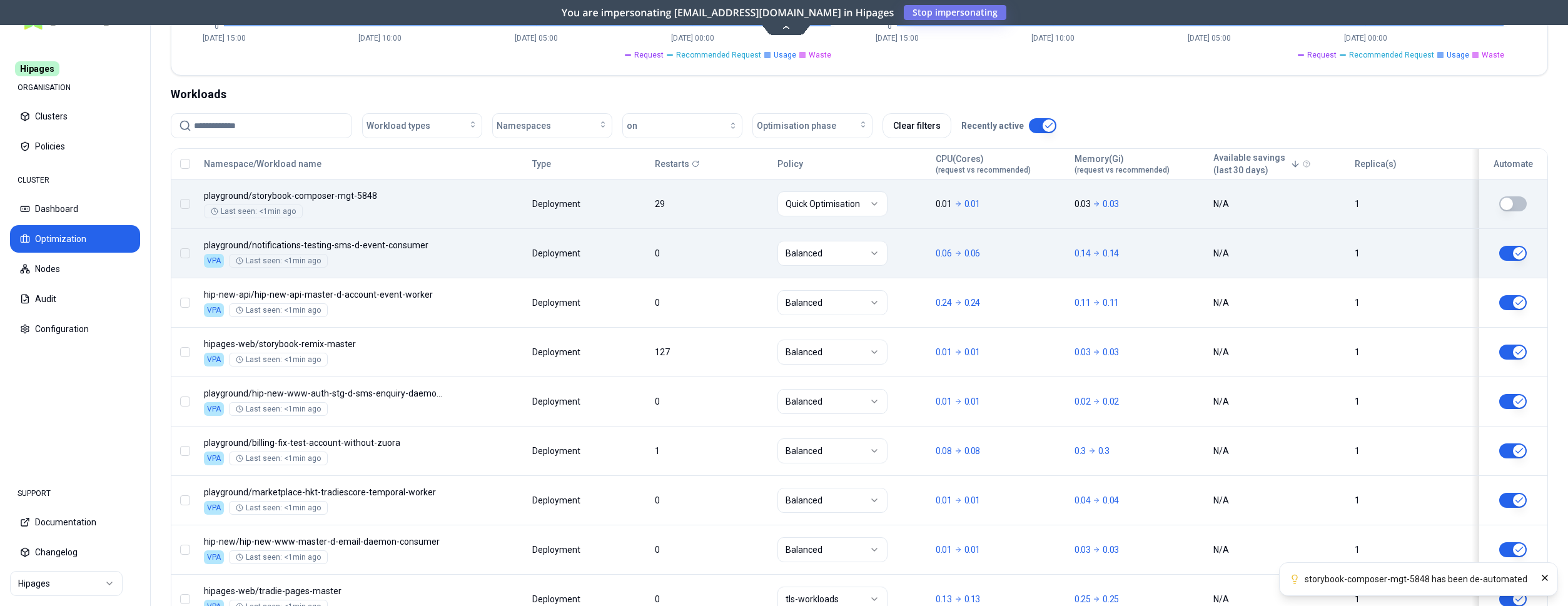
scroll to position [392, 0]
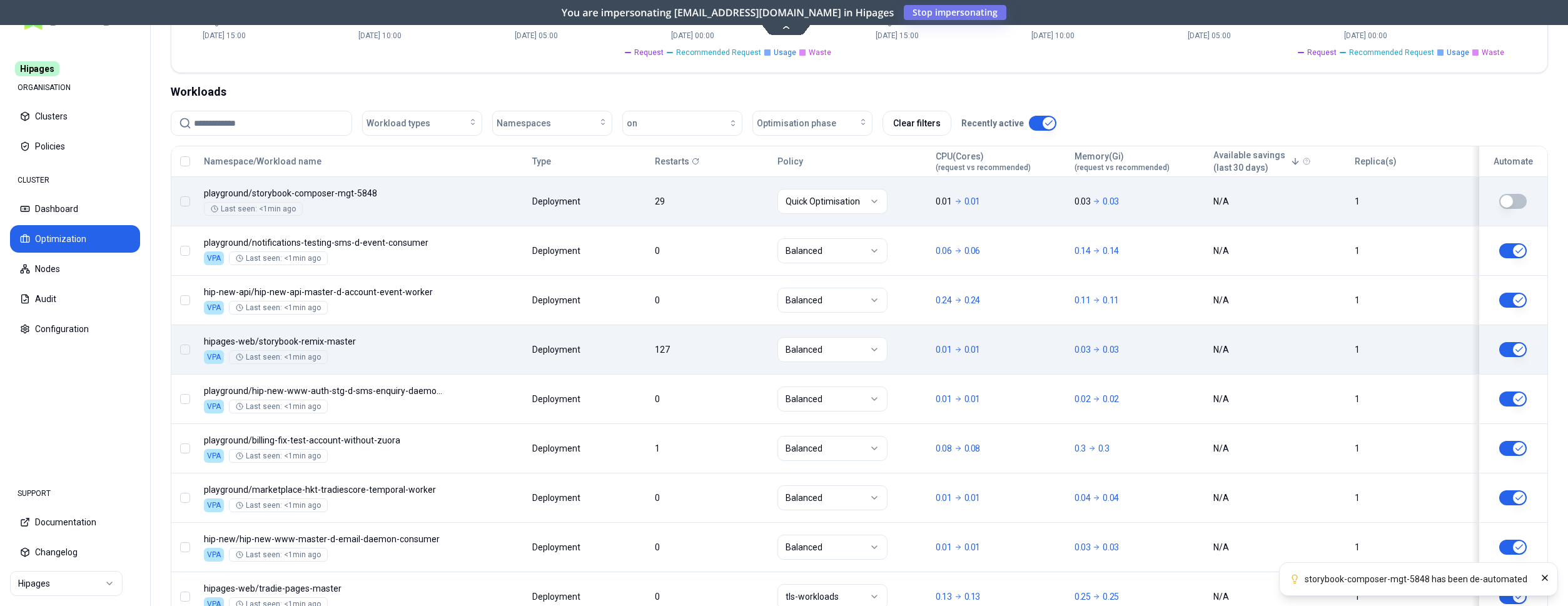
click at [1520, 346] on button "button" at bounding box center [1513, 349] width 28 height 15
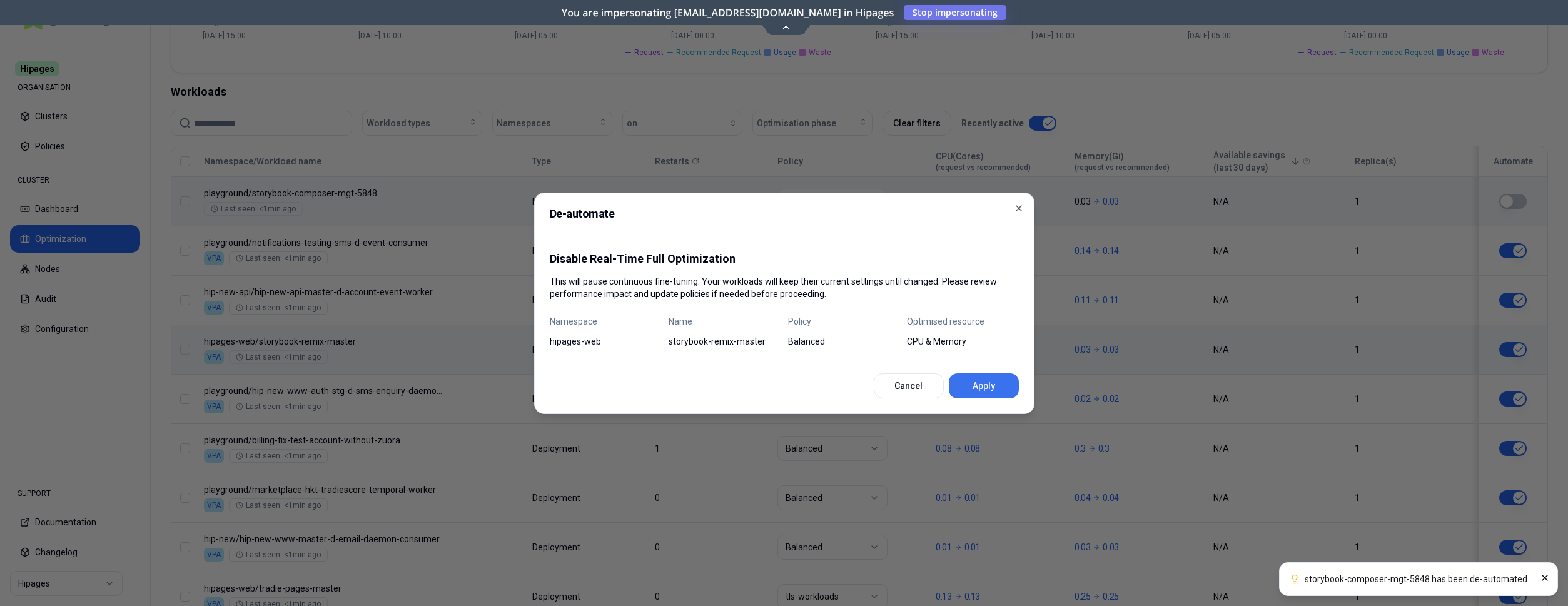
click at [974, 387] on button "Apply" at bounding box center [983, 385] width 70 height 25
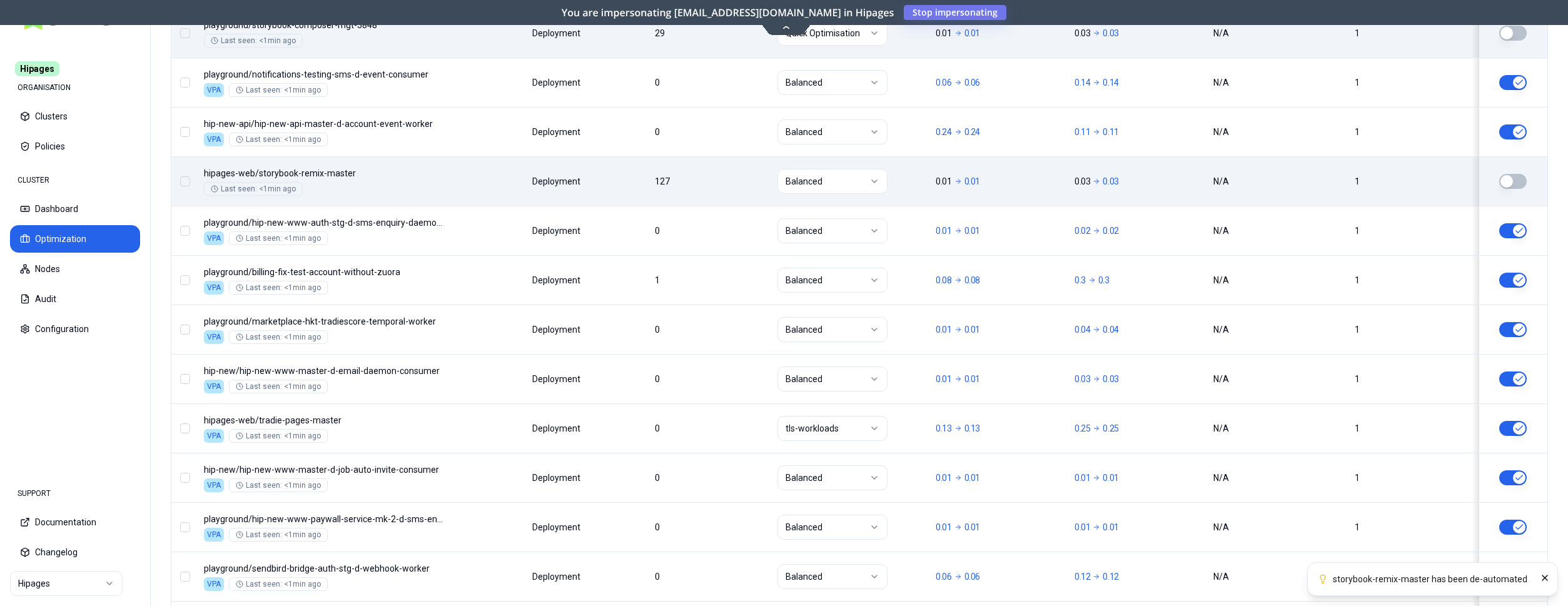
scroll to position [583, 0]
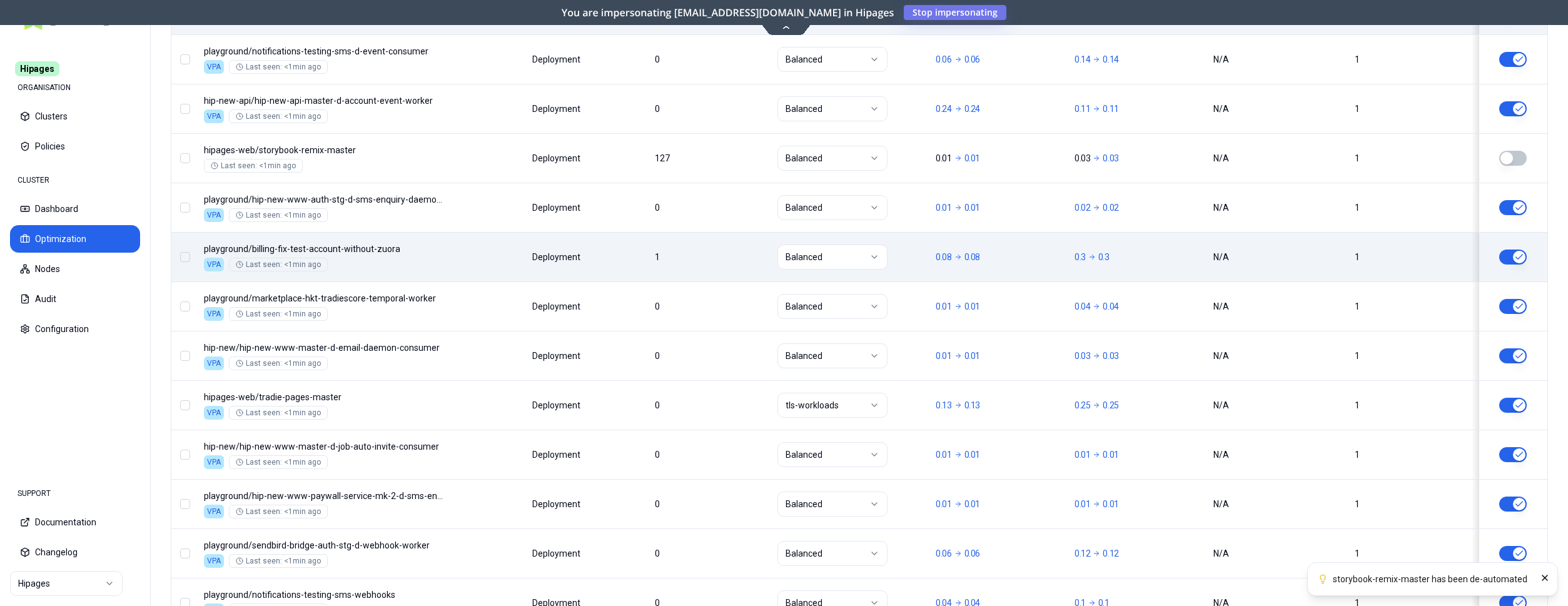
click at [1510, 254] on button "button" at bounding box center [1513, 256] width 28 height 15
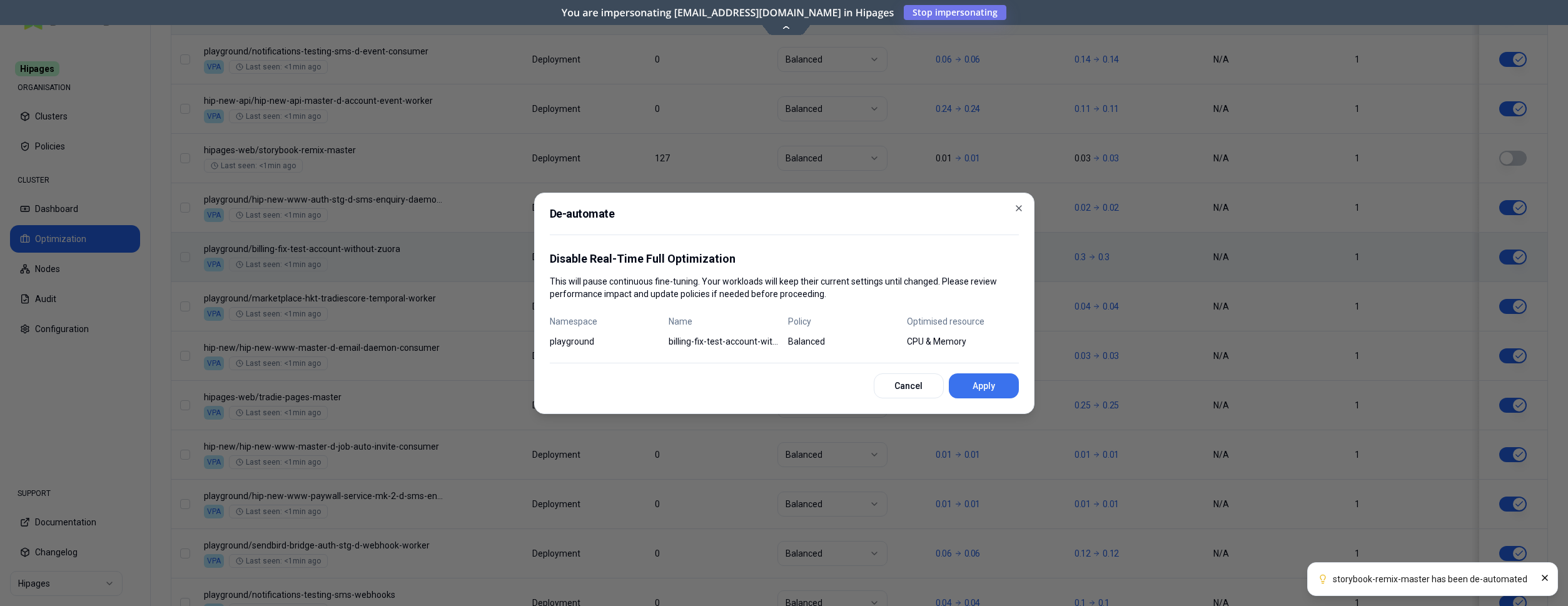
click at [990, 375] on button "Apply" at bounding box center [983, 385] width 70 height 25
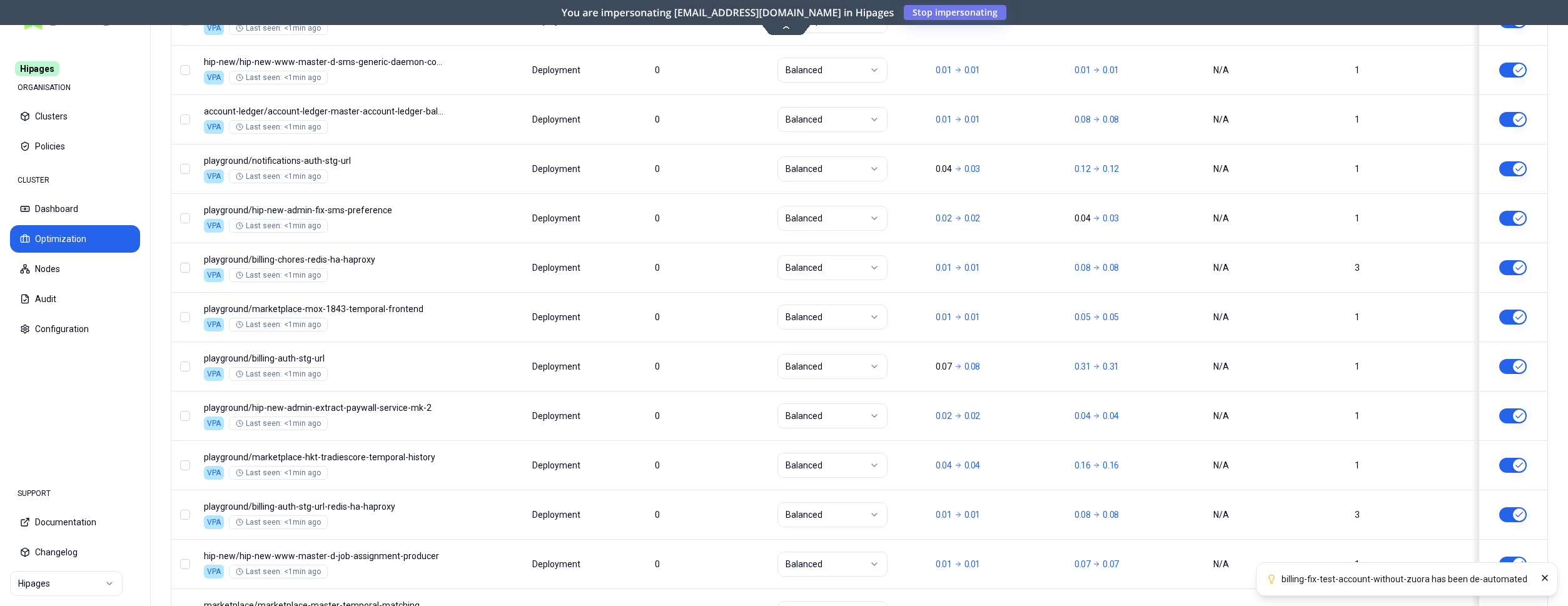
scroll to position [1095, 0]
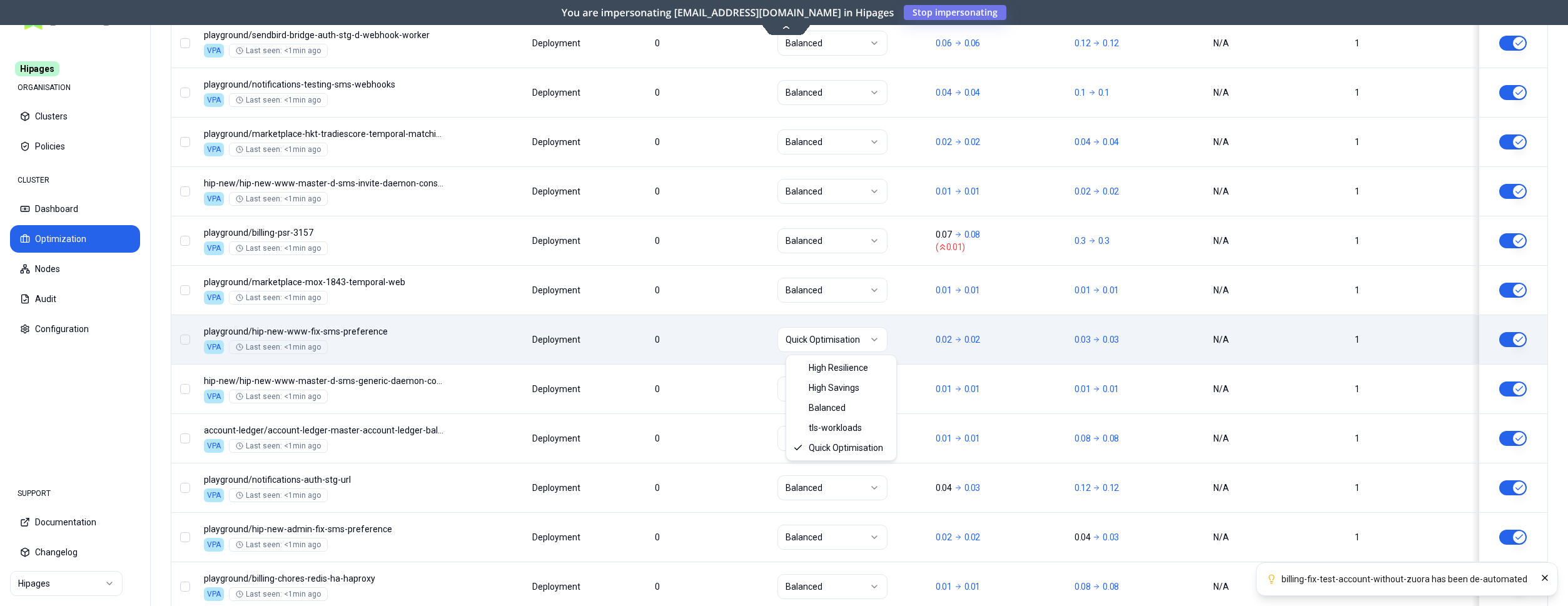
click at [875, 341] on html "billing-fix-test-account-without-zuora has been de-automated Hipages ORGANISATI…" at bounding box center [784, 303] width 1568 height 606
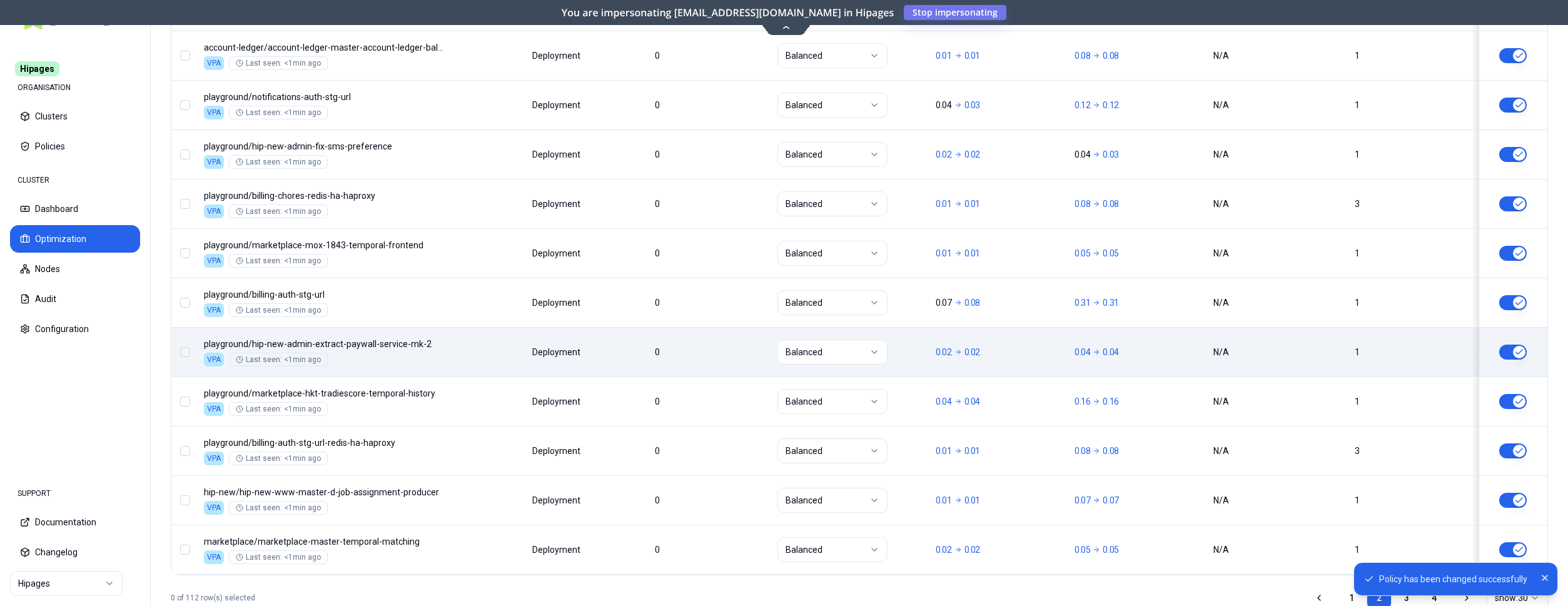
scroll to position [1512, 0]
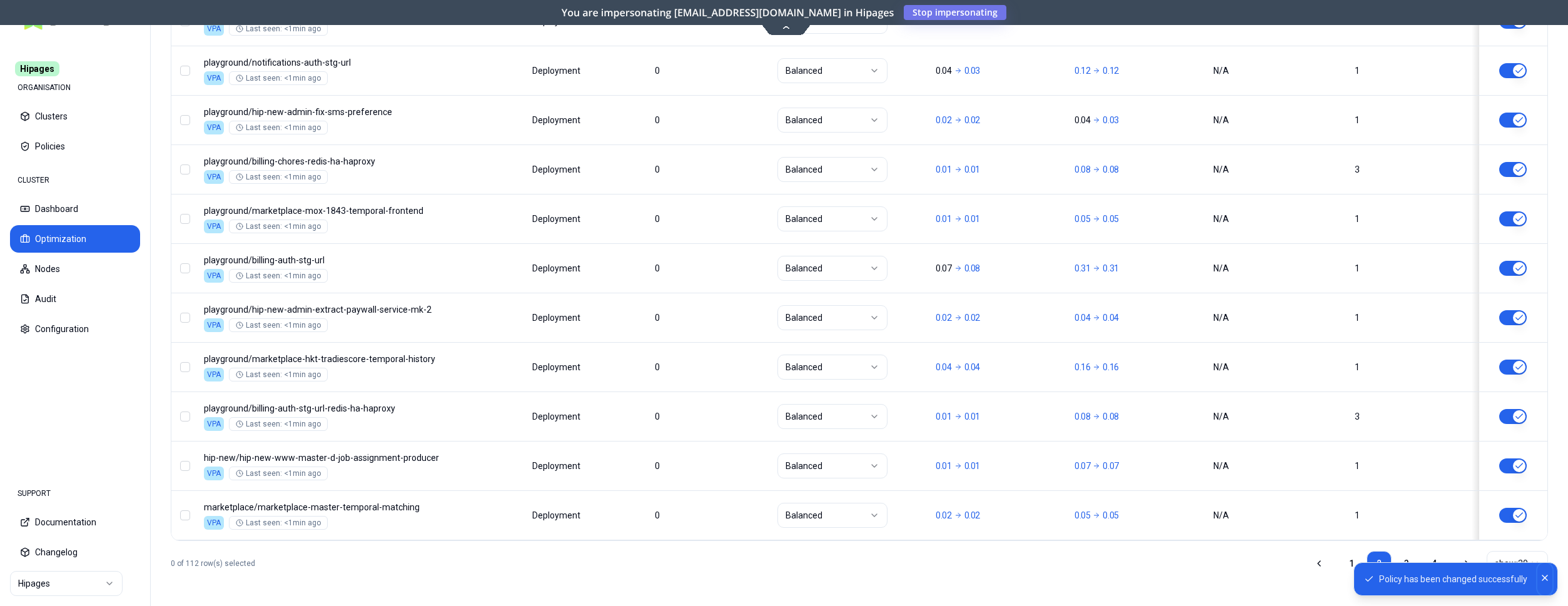
click at [1538, 571] on button "Close" at bounding box center [1544, 578] width 15 height 33
click at [1426, 563] on link "4" at bounding box center [1433, 563] width 25 height 25
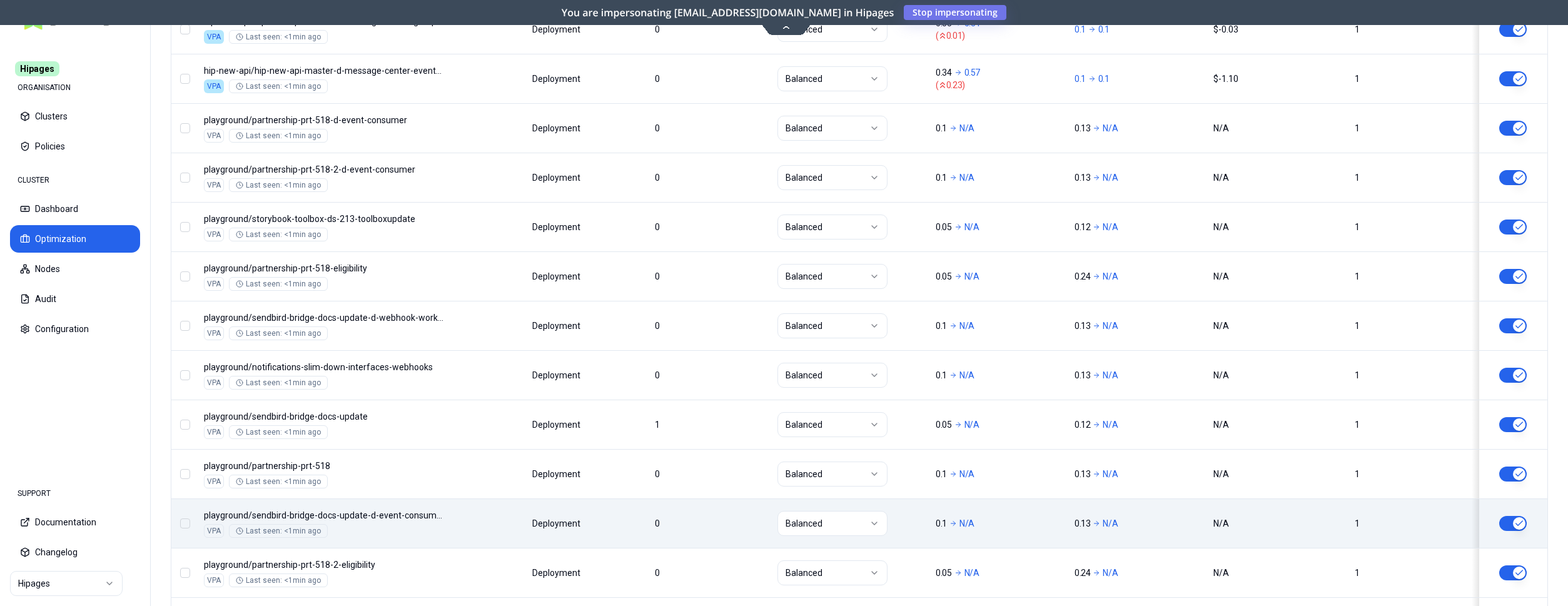
scroll to position [968, 0]
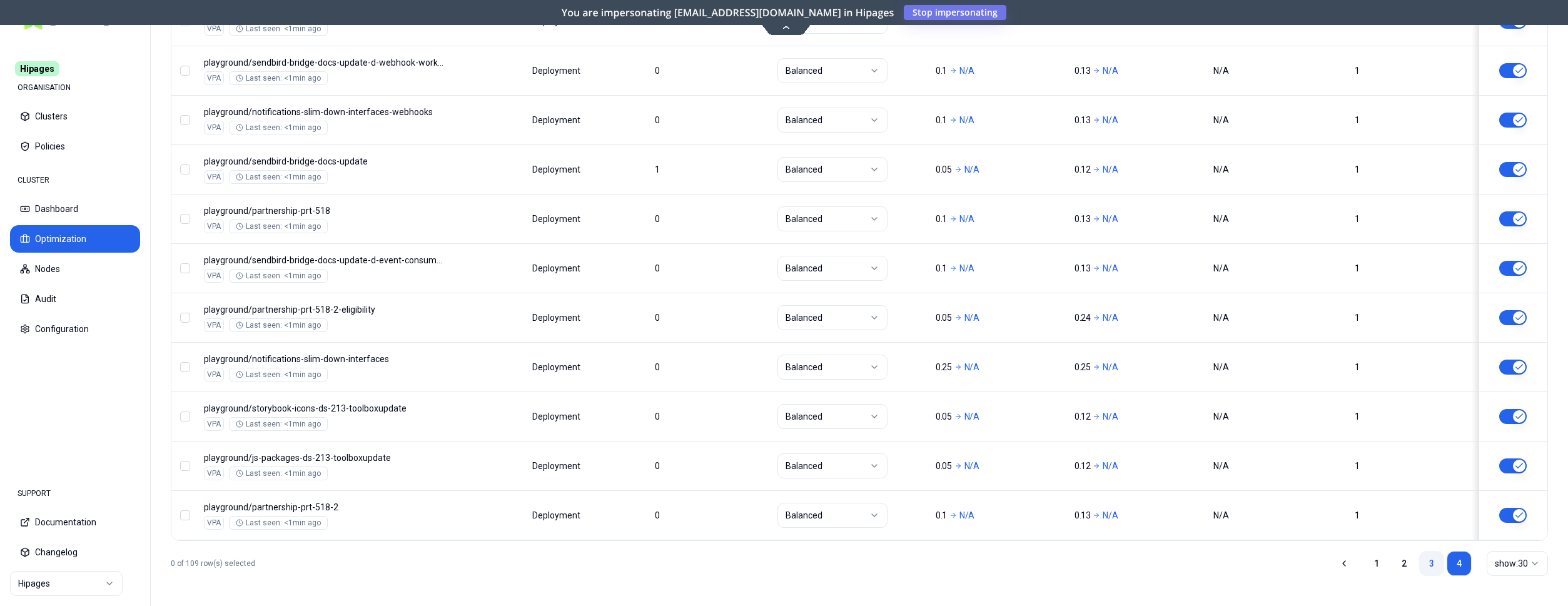
click at [1425, 563] on link "3" at bounding box center [1431, 563] width 25 height 25
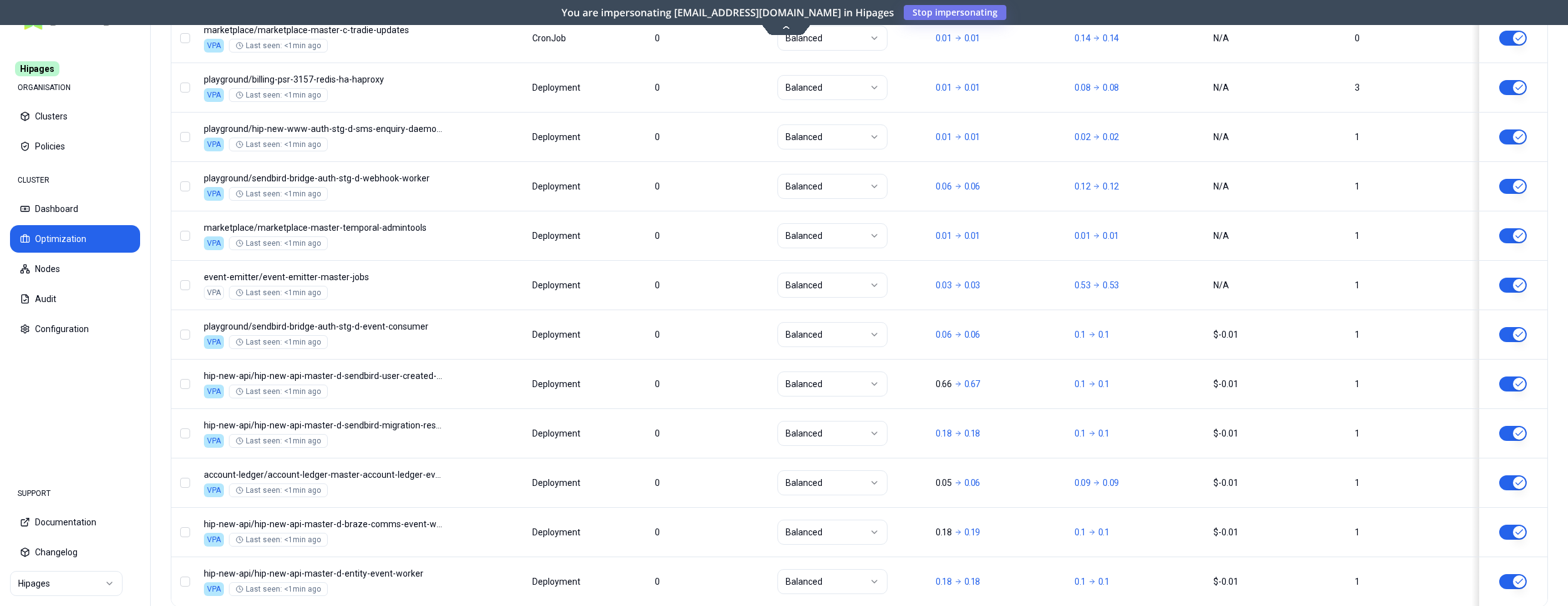
scroll to position [1512, 0]
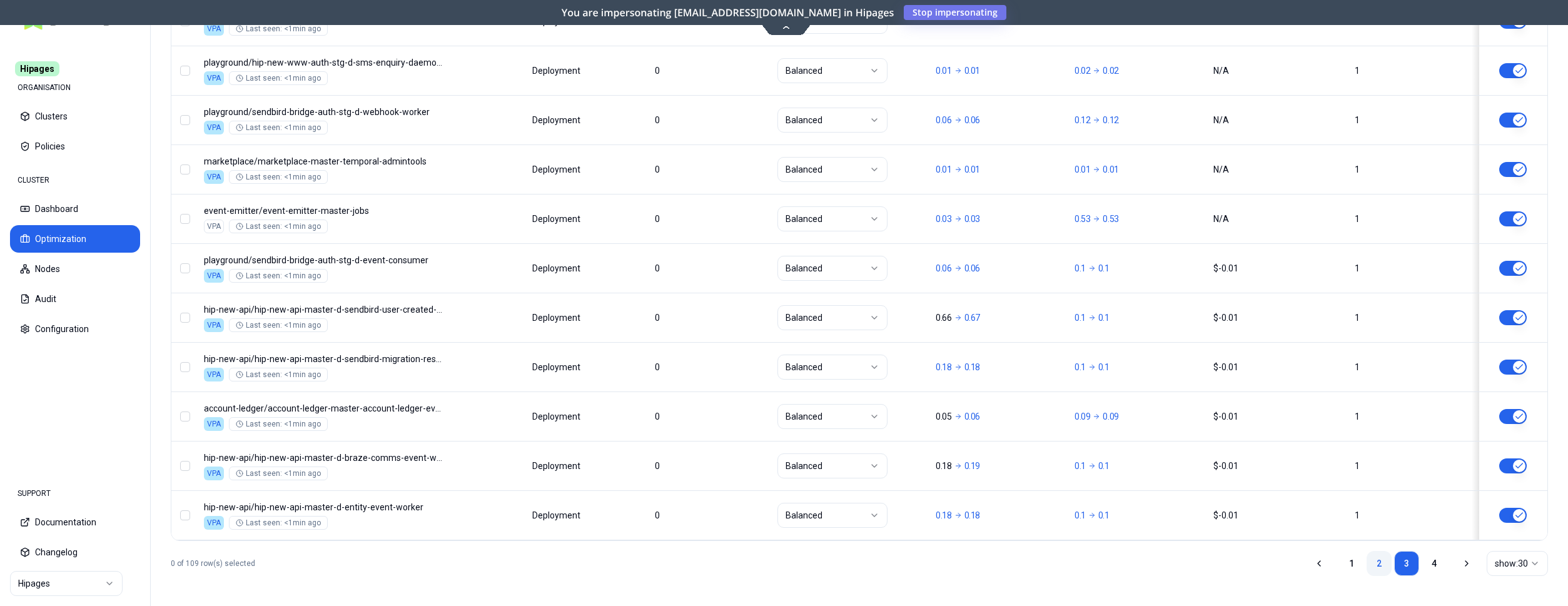
click at [1378, 558] on link "2" at bounding box center [1378, 563] width 25 height 25
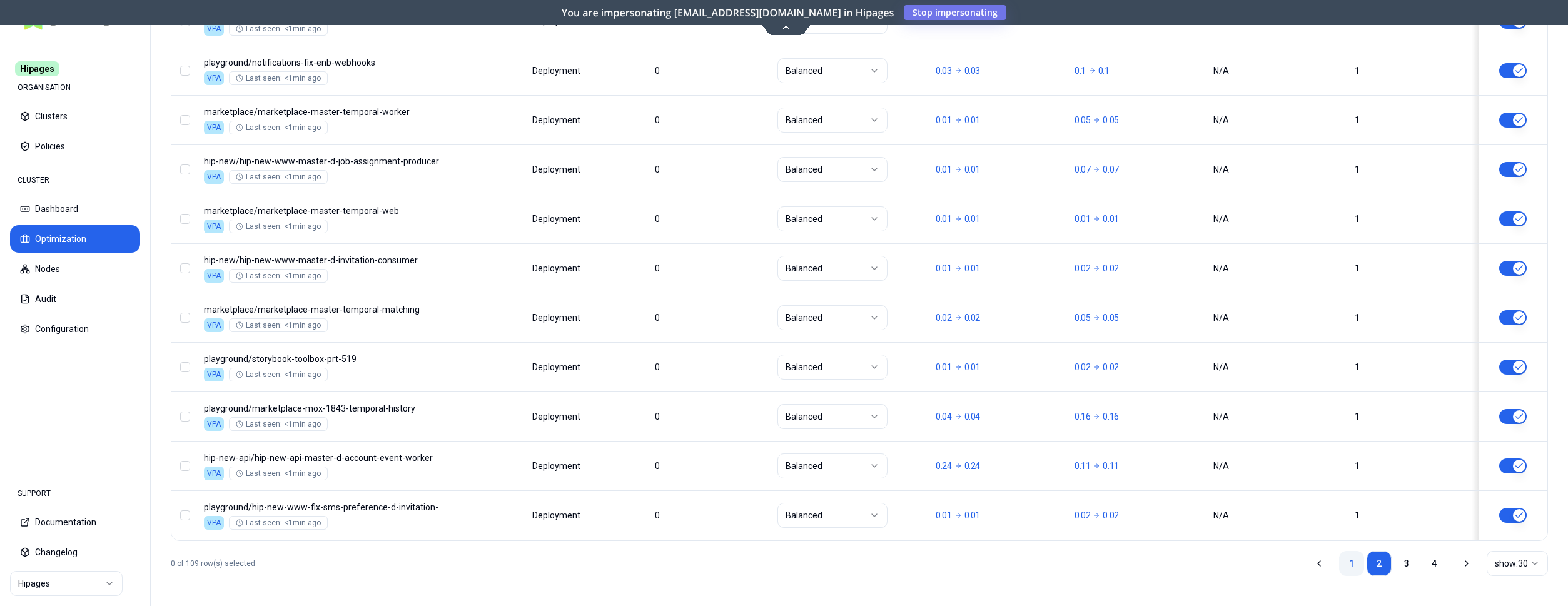
click at [1344, 567] on link "1" at bounding box center [1351, 563] width 25 height 25
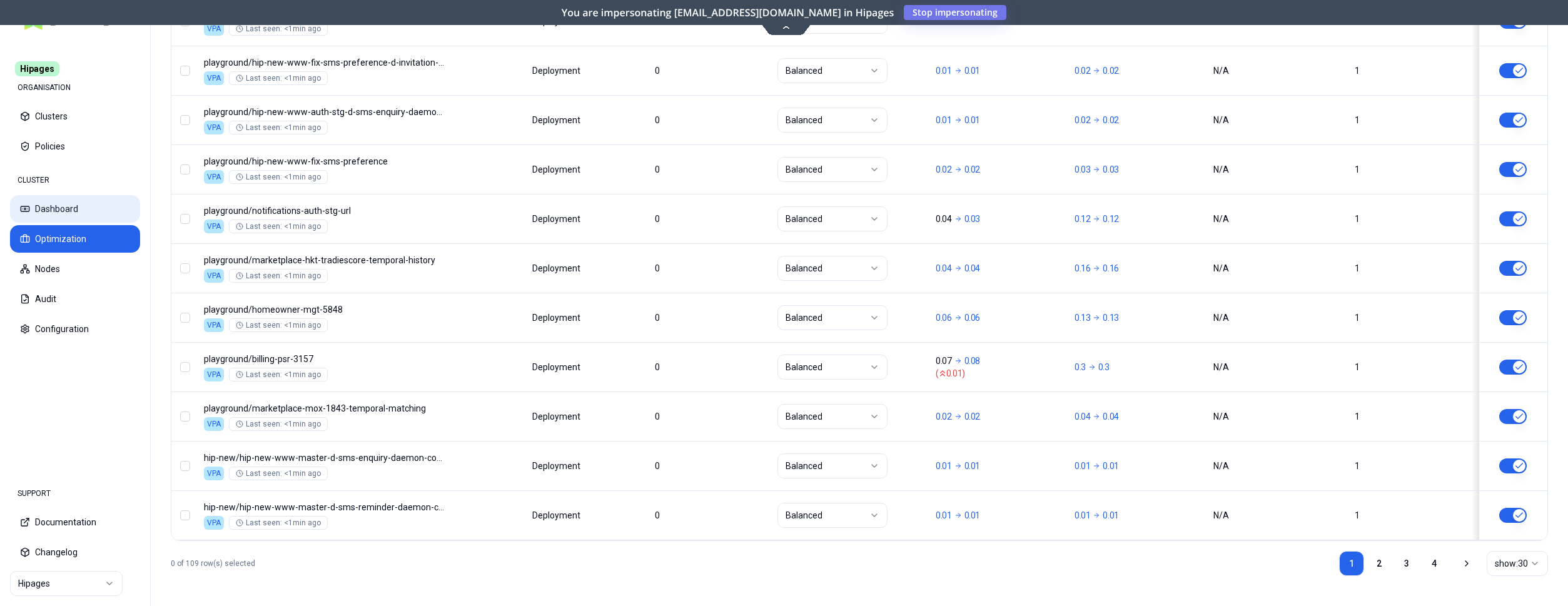
click at [60, 210] on button "Dashboard" at bounding box center [75, 209] width 130 height 28
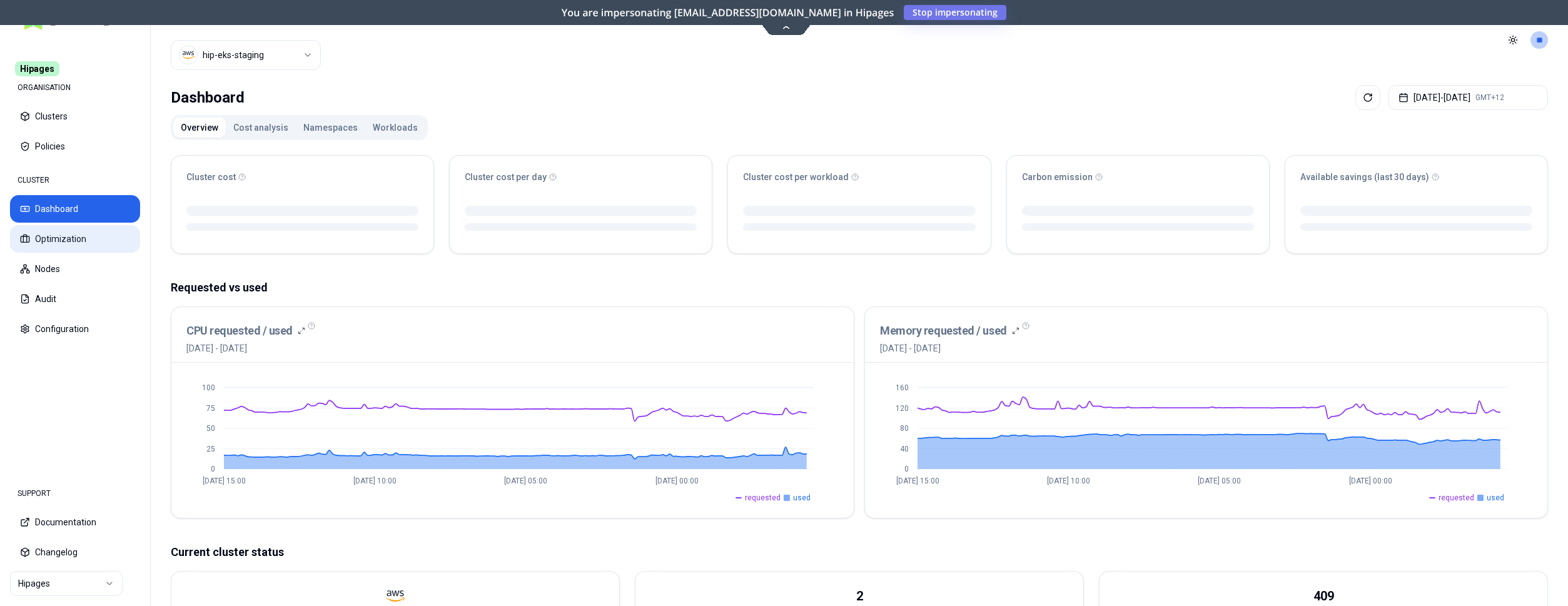
click at [61, 236] on button "Optimization" at bounding box center [75, 239] width 130 height 28
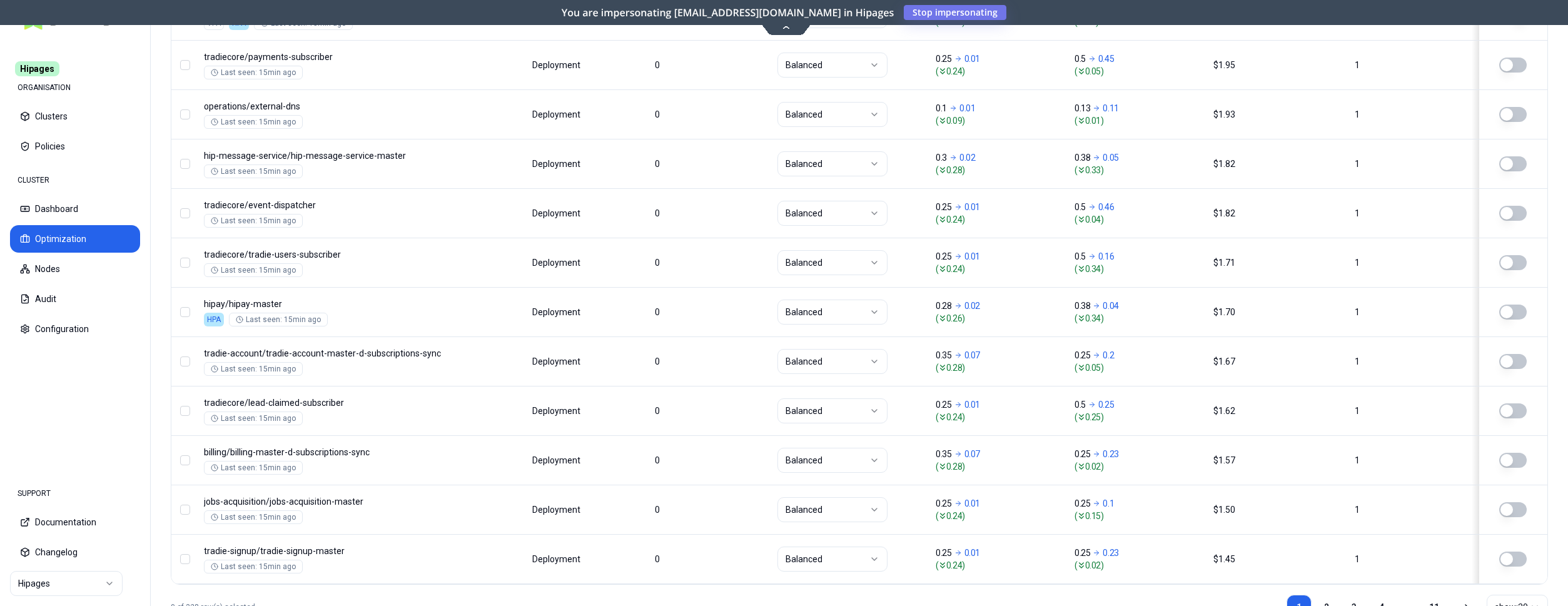
scroll to position [1468, 0]
